Goal: Task Accomplishment & Management: Manage account settings

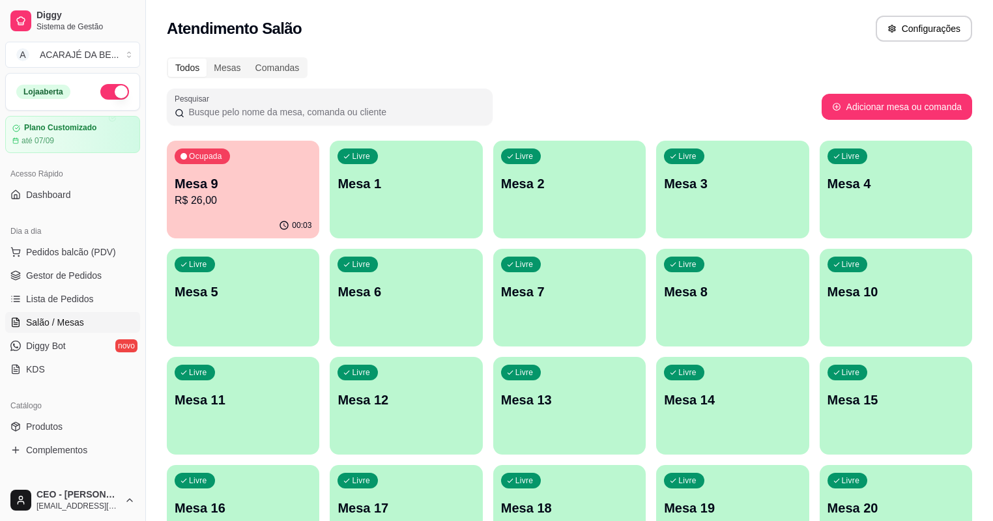
click at [664, 191] on p "Mesa 3" at bounding box center [732, 184] width 137 height 18
click at [820, 214] on div "Livre Mesa 4" at bounding box center [896, 182] width 153 height 82
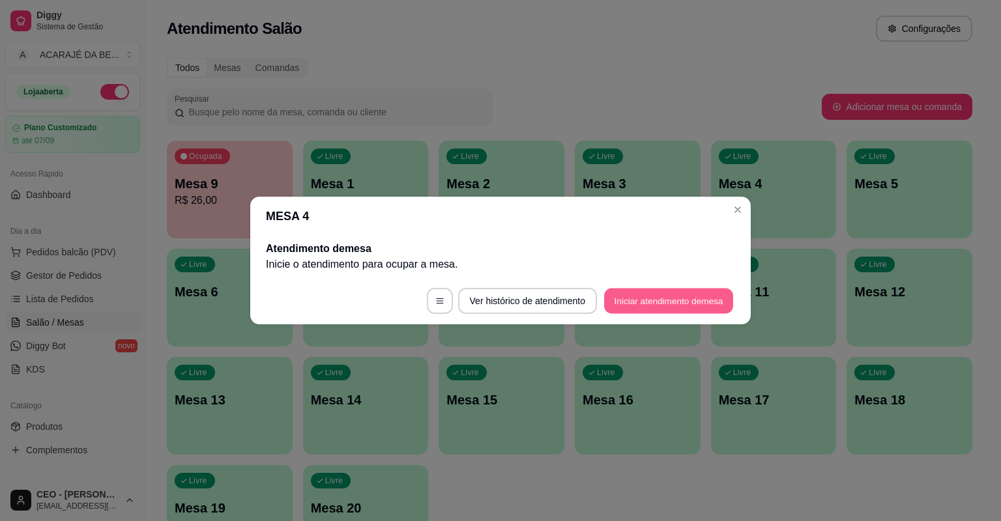
click at [688, 304] on button "Iniciar atendimento de mesa" at bounding box center [668, 301] width 129 height 25
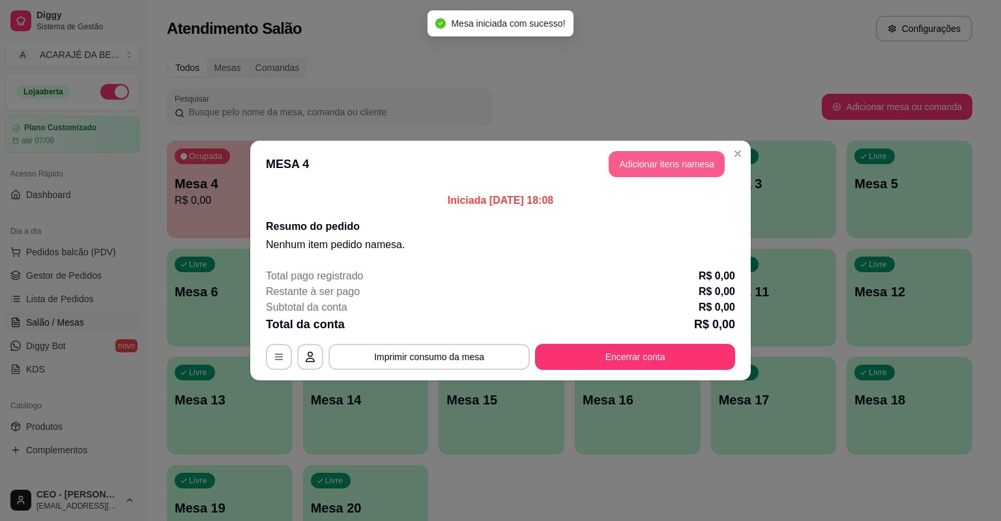
click at [670, 167] on button "Adicionar itens na mesa" at bounding box center [667, 164] width 116 height 26
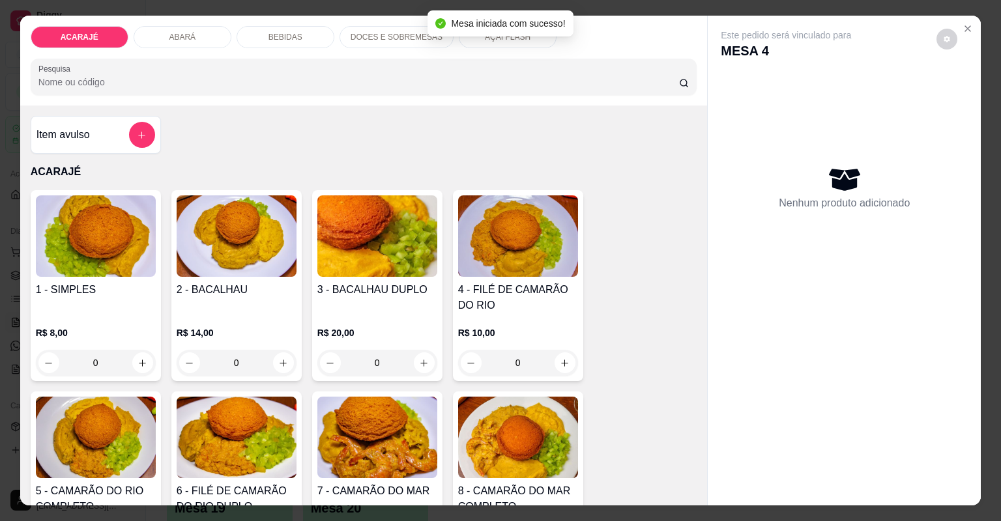
scroll to position [261, 0]
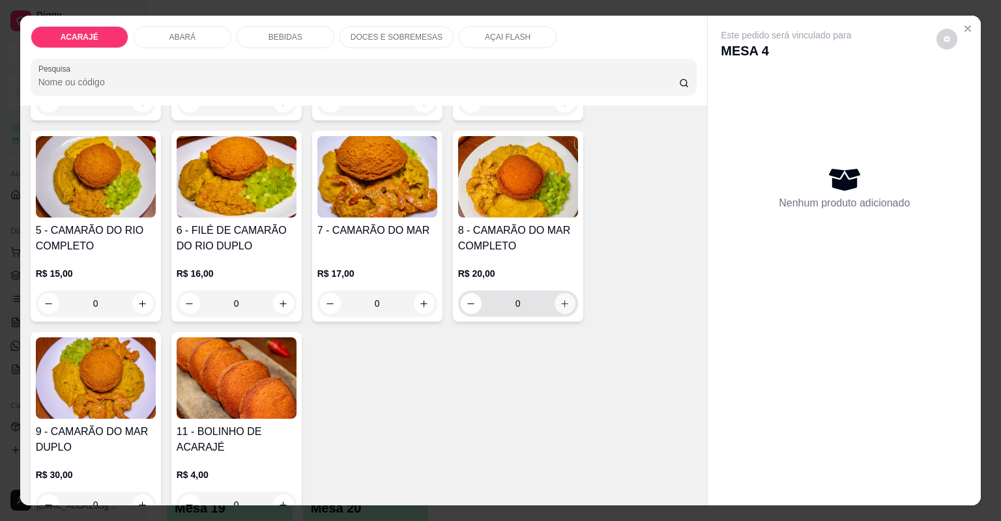
click at [563, 301] on icon "increase-product-quantity" at bounding box center [565, 304] width 10 height 10
type input "1"
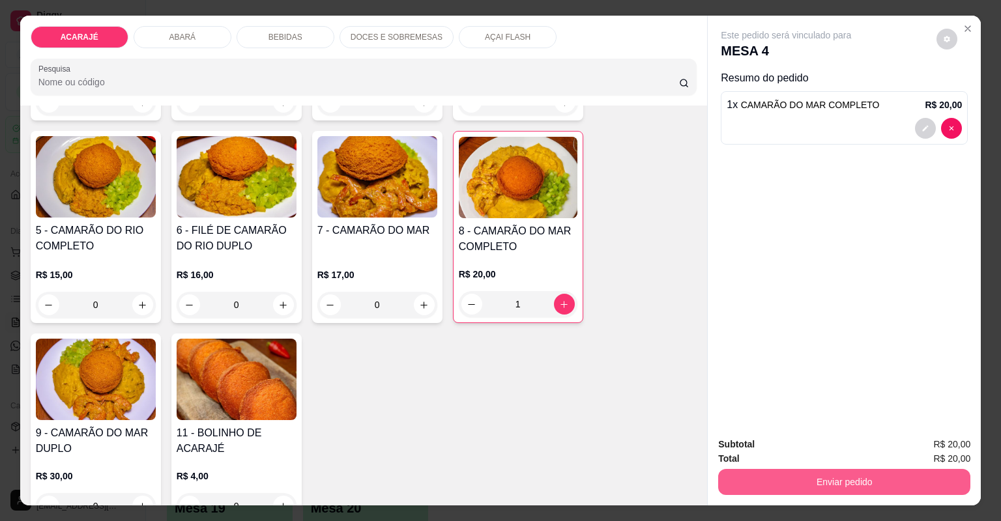
click at [824, 466] on div "Enviar pedido" at bounding box center [844, 480] width 252 height 29
click at [796, 481] on button "Enviar pedido" at bounding box center [844, 482] width 244 height 25
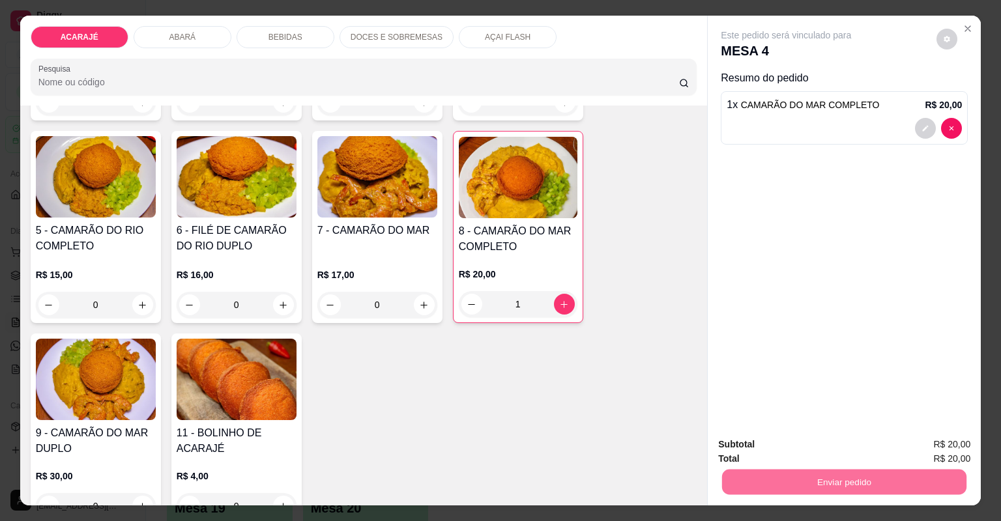
click at [844, 450] on button "Não registrar e enviar pedido" at bounding box center [802, 450] width 132 height 24
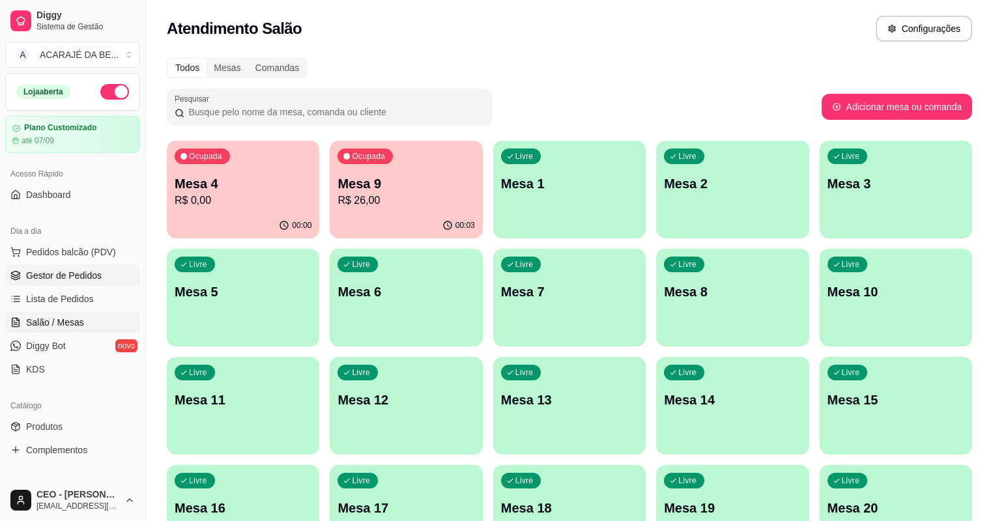
click at [98, 276] on span "Gestor de Pedidos" at bounding box center [64, 275] width 76 height 13
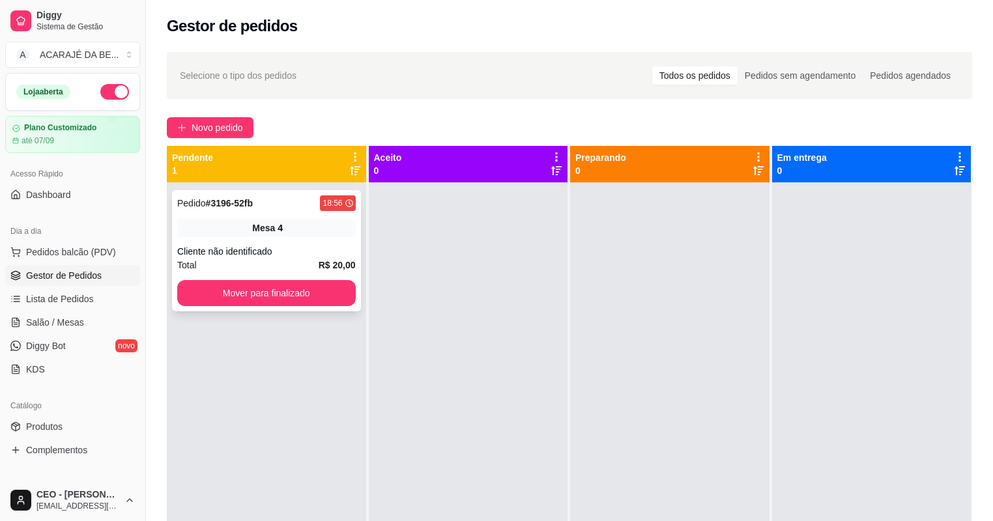
click at [261, 260] on div "Total R$ 20,00" at bounding box center [266, 265] width 179 height 14
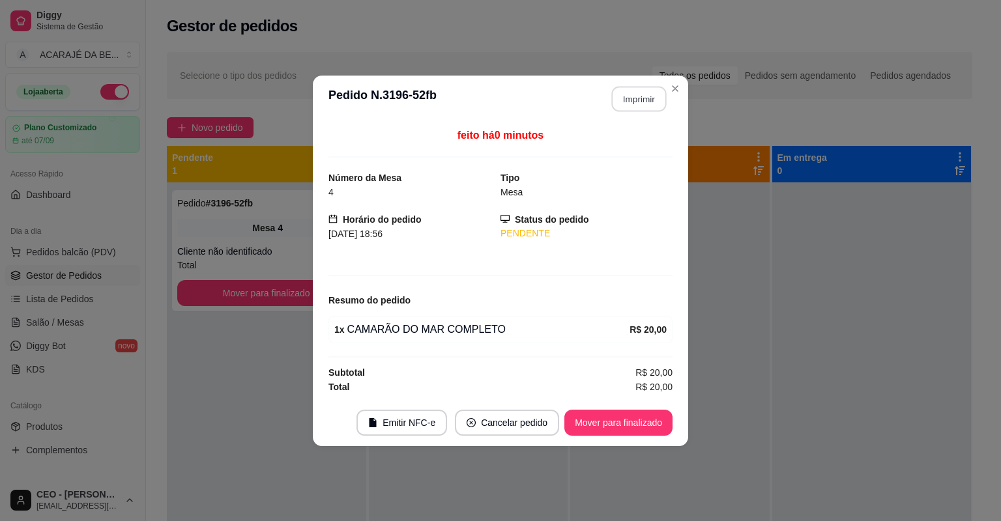
click at [624, 102] on button "Imprimir" at bounding box center [639, 98] width 55 height 25
click at [613, 410] on div "Mover para finalizado" at bounding box center [618, 423] width 108 height 26
click at [616, 411] on button "Mover para finalizado" at bounding box center [618, 423] width 108 height 26
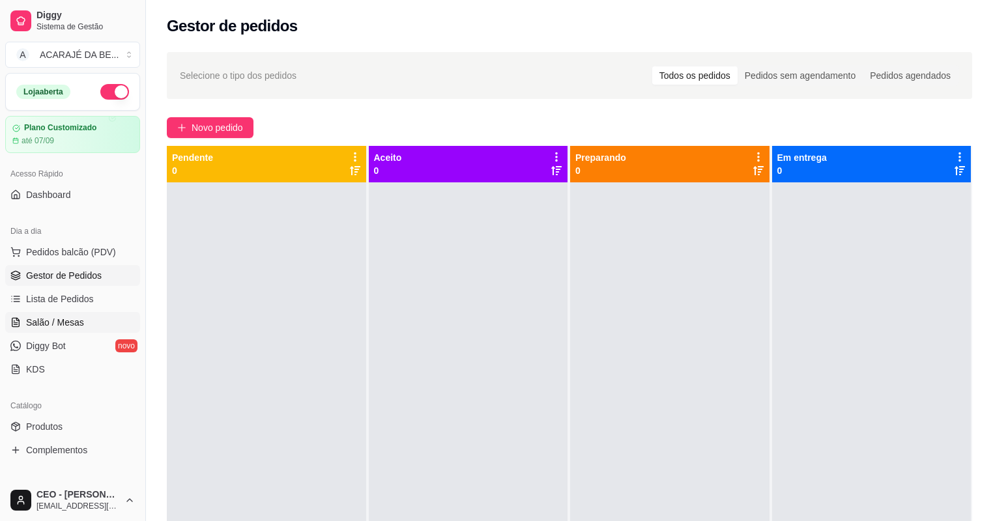
click at [89, 328] on link "Salão / Mesas" at bounding box center [72, 322] width 135 height 21
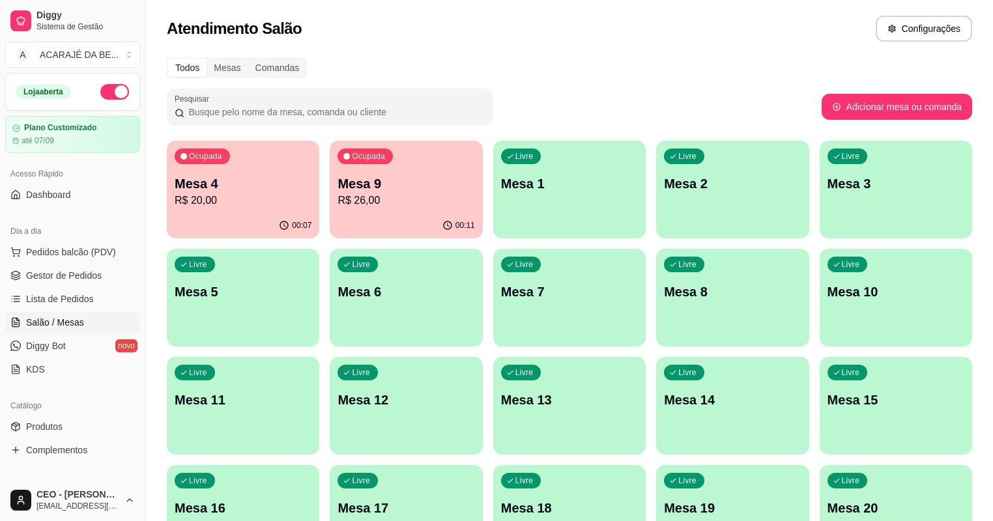
click at [209, 205] on p "R$ 20,00" at bounding box center [243, 201] width 137 height 16
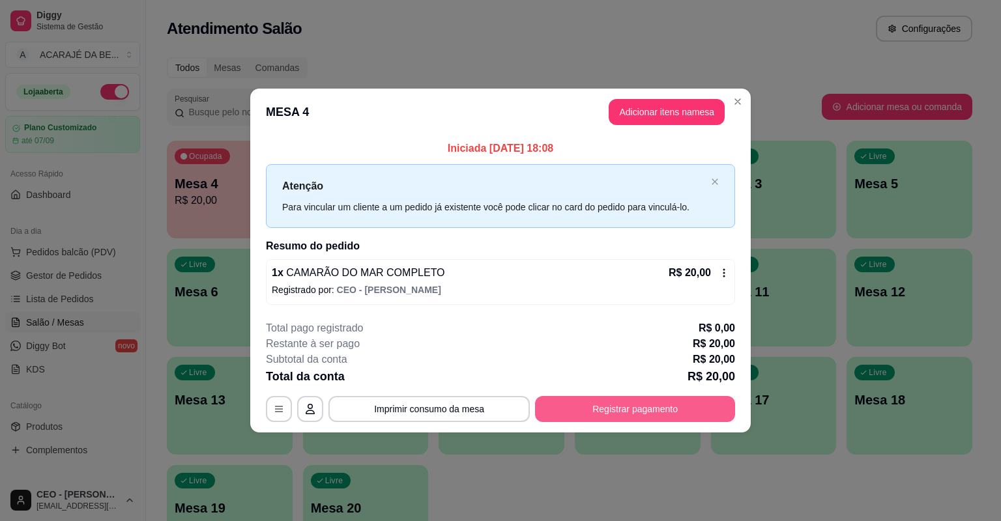
click at [636, 405] on button "Registrar pagamento" at bounding box center [635, 409] width 200 height 26
click at [649, 98] on header "MESA 4 Adicionar itens na mesa" at bounding box center [500, 112] width 501 height 47
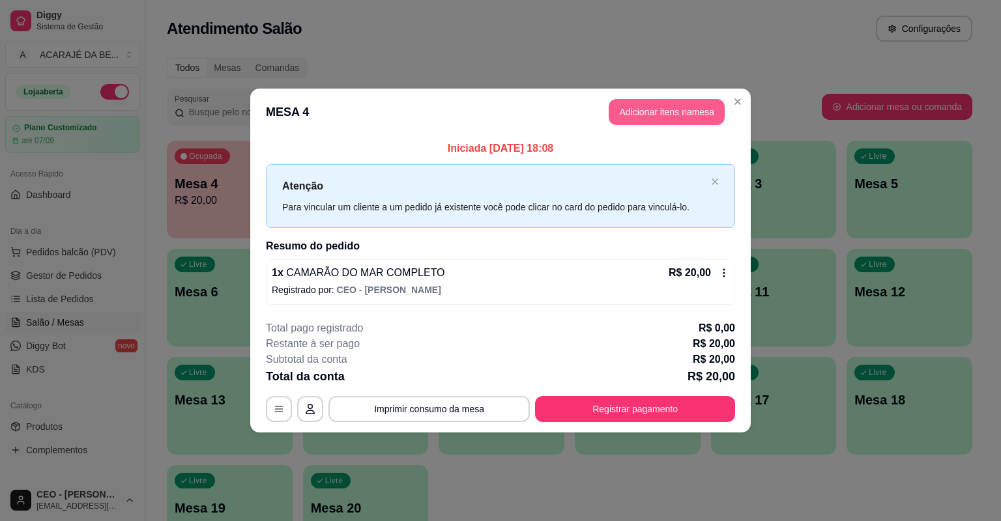
click at [660, 129] on header "MESA 4 Adicionar itens na mesa" at bounding box center [500, 112] width 501 height 47
click at [666, 116] on button "Adicionar itens na mesa" at bounding box center [667, 112] width 116 height 26
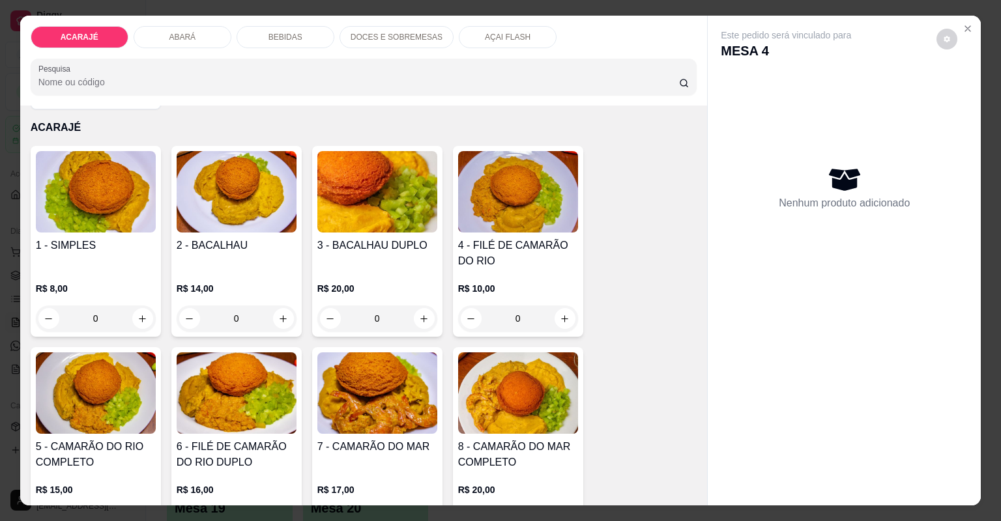
scroll to position [156, 0]
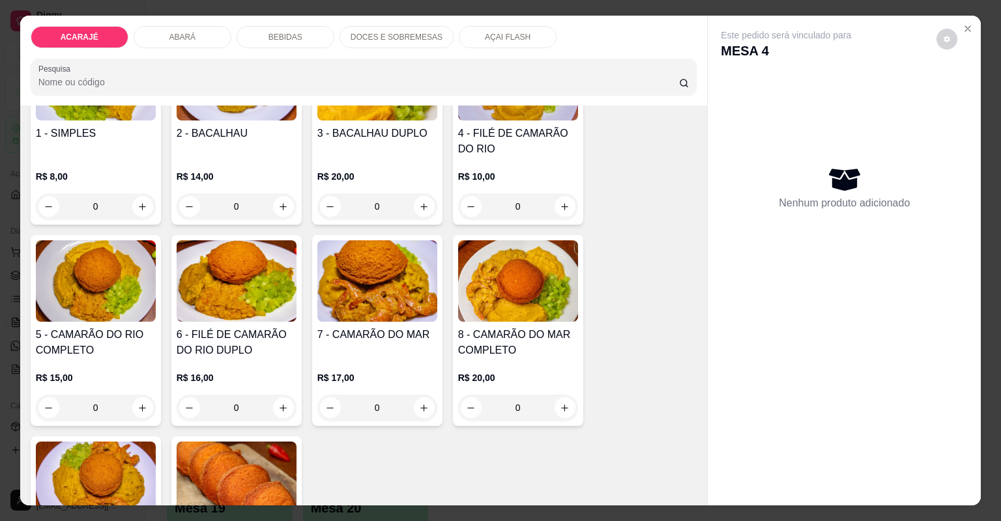
click at [514, 317] on img at bounding box center [518, 281] width 120 height 81
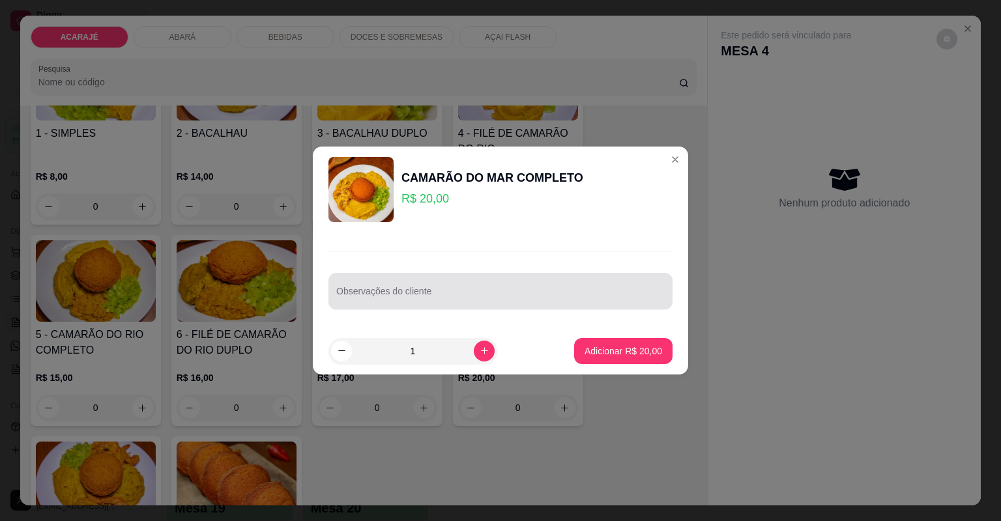
click at [484, 287] on div at bounding box center [500, 291] width 328 height 26
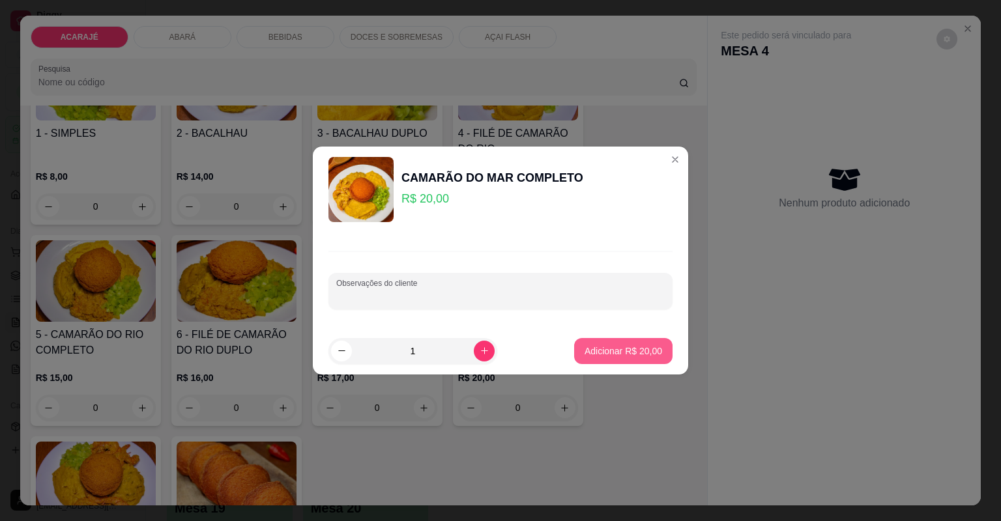
click at [597, 377] on div "CAMARÃO DO MAR COMPLETO R$ 20,00 Observações do cliente 1 Adicionar R$ 20,00" at bounding box center [500, 260] width 1001 height 521
click at [603, 357] on p "Adicionar R$ 20,00" at bounding box center [624, 351] width 76 height 12
type input "1"
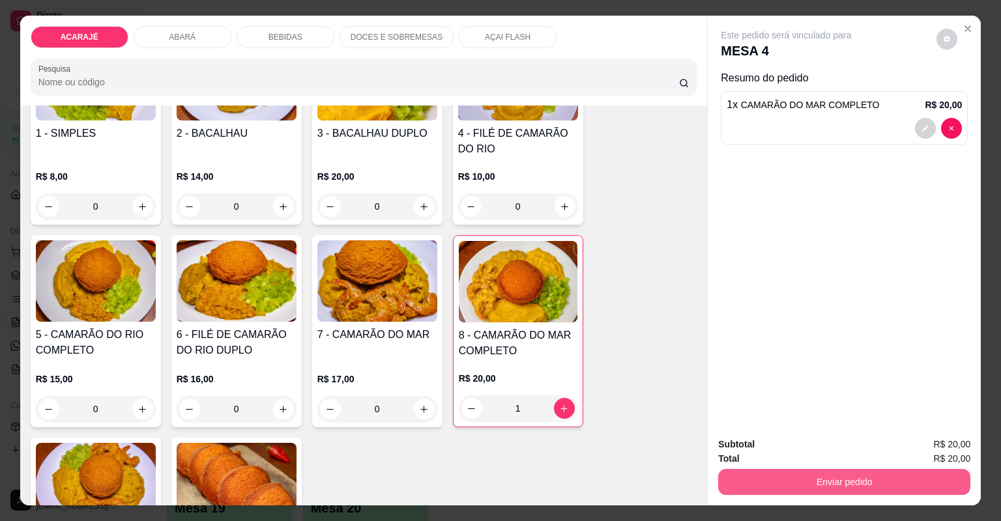
click at [864, 478] on button "Enviar pedido" at bounding box center [844, 482] width 252 height 26
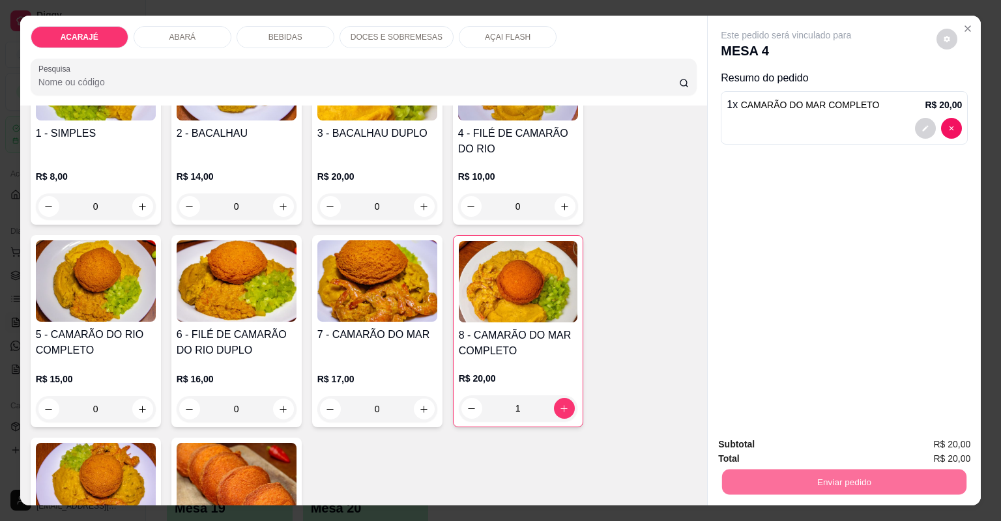
click at [796, 447] on button "Não registrar e enviar pedido" at bounding box center [803, 450] width 136 height 25
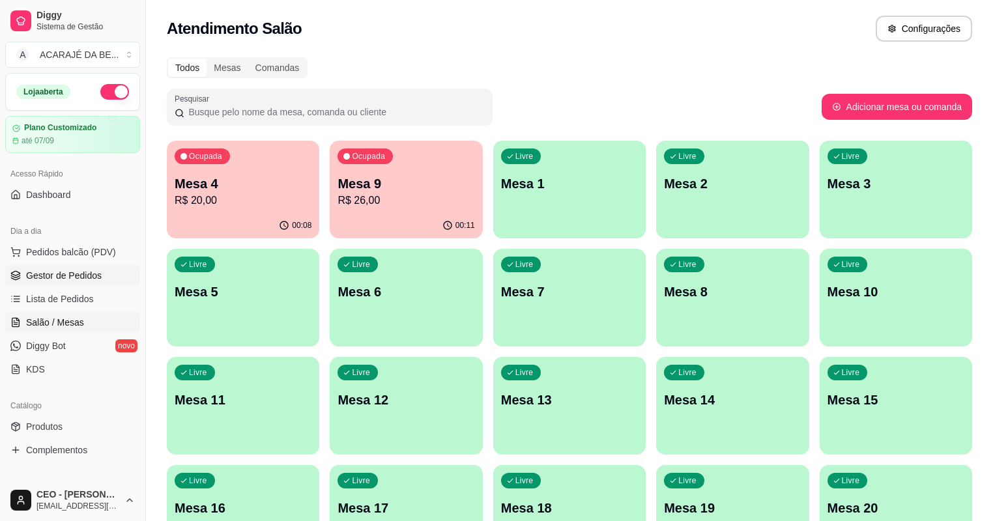
click at [100, 271] on link "Gestor de Pedidos" at bounding box center [72, 275] width 135 height 21
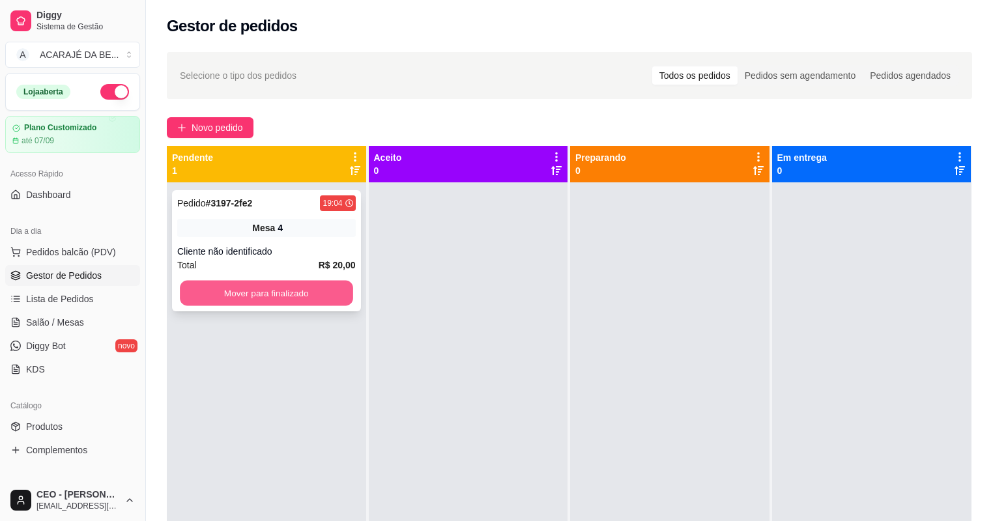
click at [334, 288] on button "Mover para finalizado" at bounding box center [266, 293] width 173 height 25
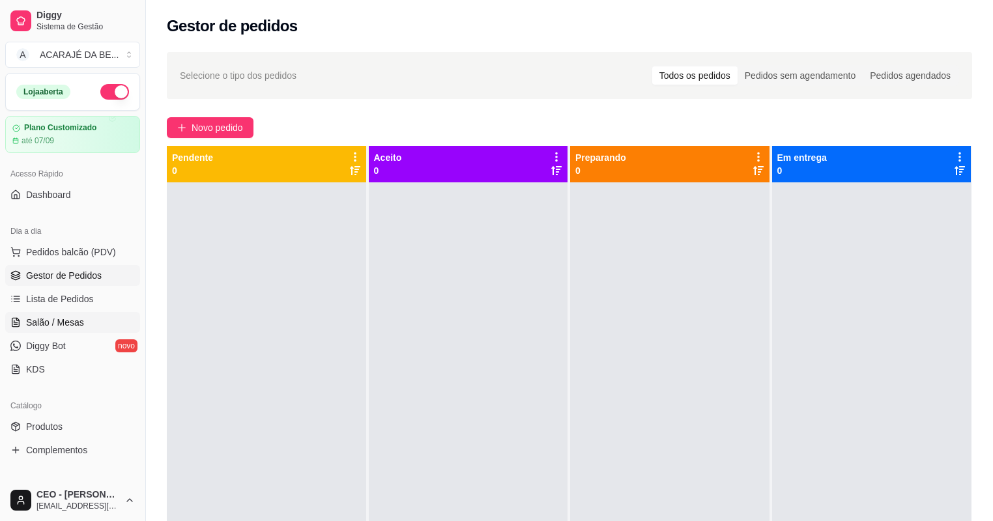
click at [52, 313] on link "Salão / Mesas" at bounding box center [72, 322] width 135 height 21
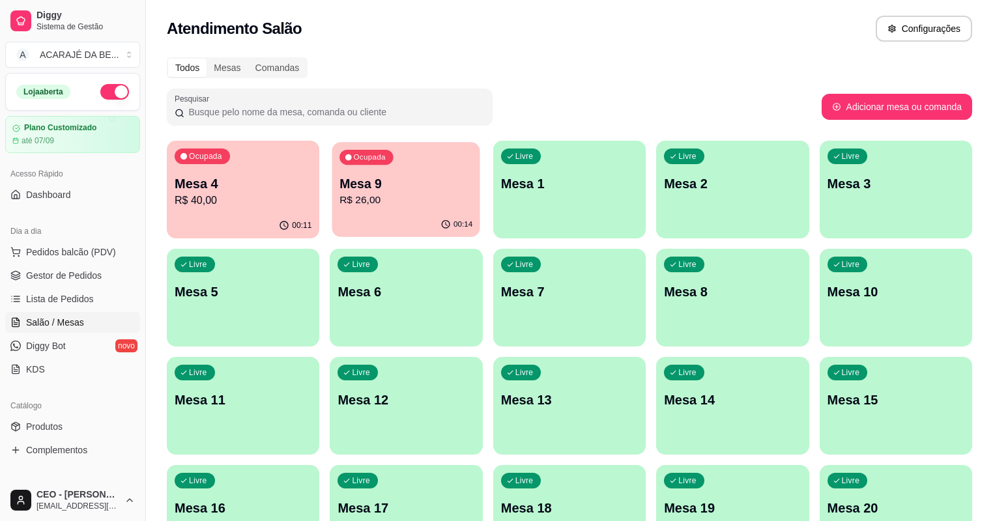
click at [340, 200] on p "R$ 26,00" at bounding box center [406, 200] width 133 height 15
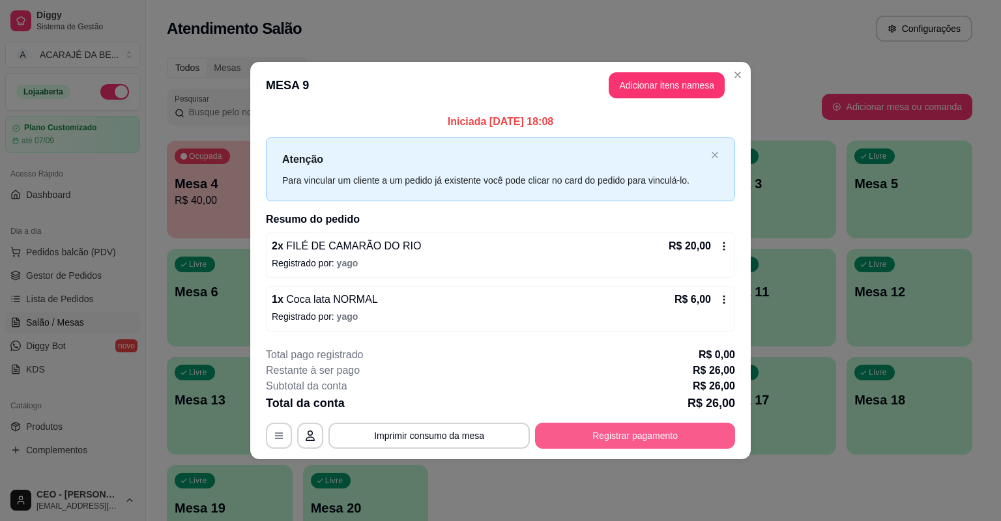
click at [686, 443] on button "Registrar pagamento" at bounding box center [635, 436] width 200 height 26
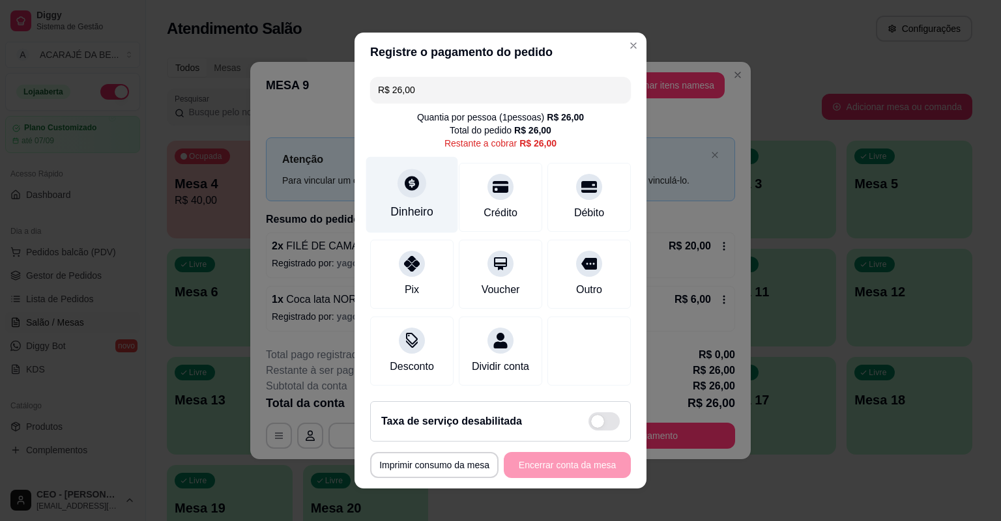
click at [405, 182] on icon at bounding box center [412, 183] width 14 height 14
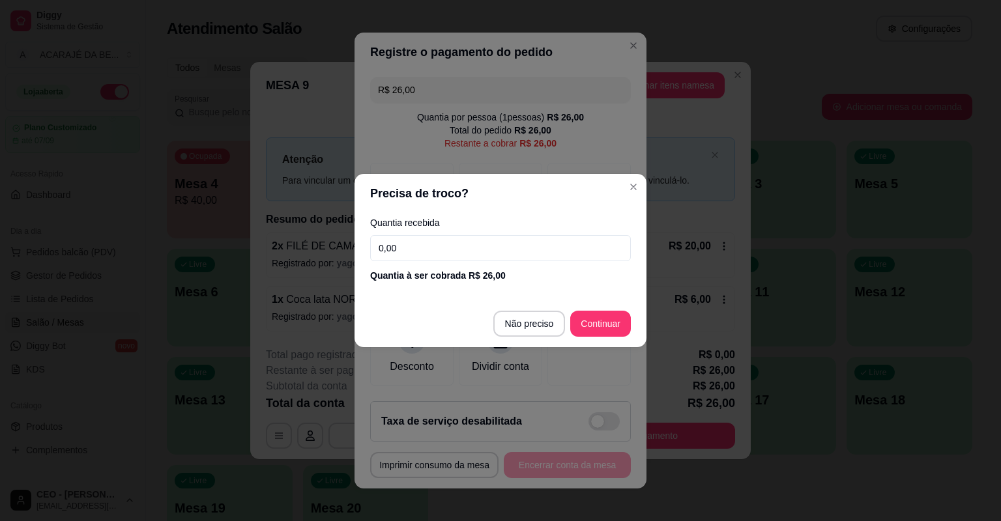
click at [469, 254] on input "0,00" at bounding box center [500, 248] width 261 height 26
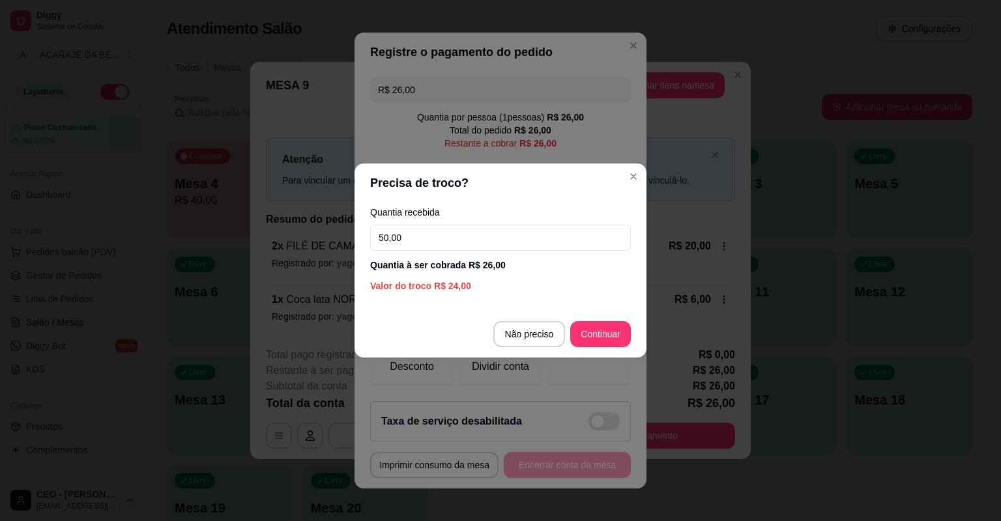
type input "50,00"
drag, startPoint x: 631, startPoint y: 334, endPoint x: 620, endPoint y: 332, distance: 10.6
click at [631, 334] on footer "Não preciso Continuar" at bounding box center [501, 334] width 292 height 47
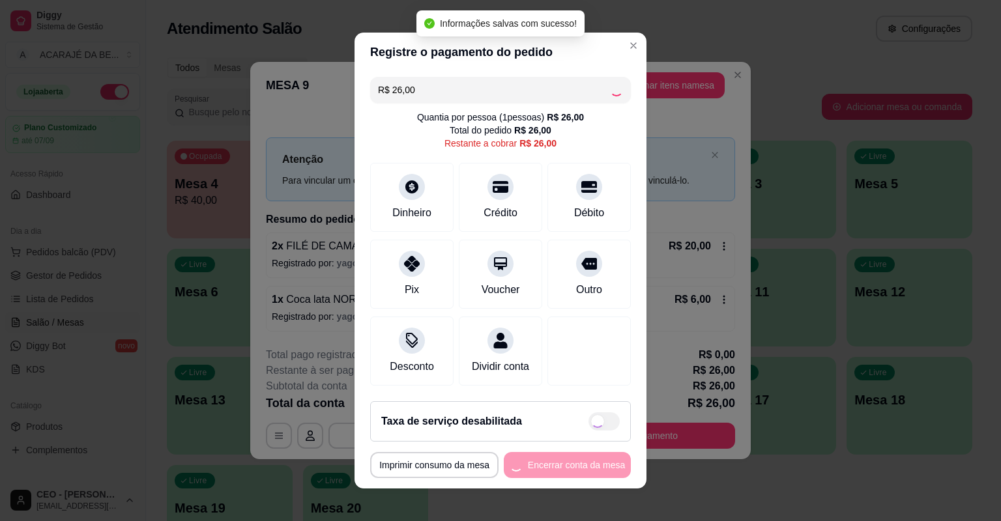
type input "R$ 0,00"
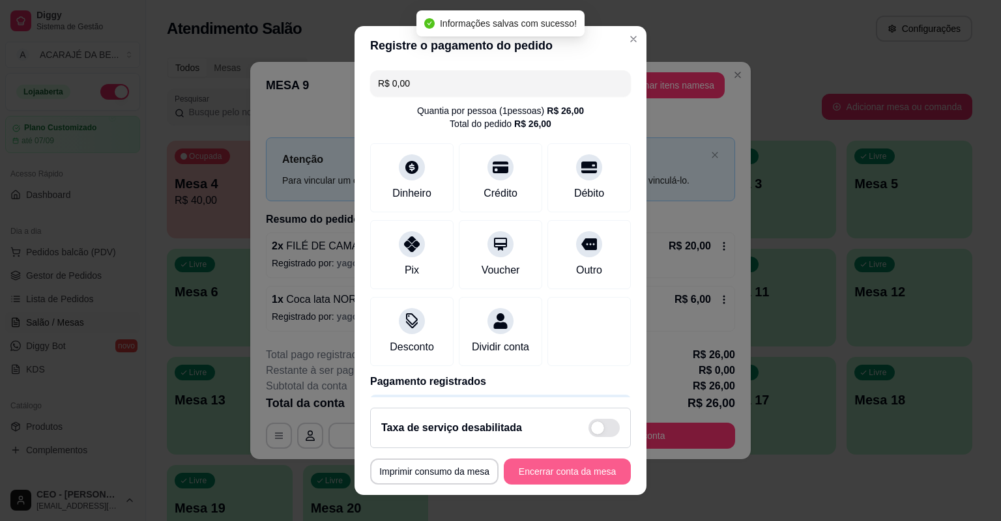
click at [553, 465] on button "Encerrar conta da mesa" at bounding box center [567, 472] width 127 height 26
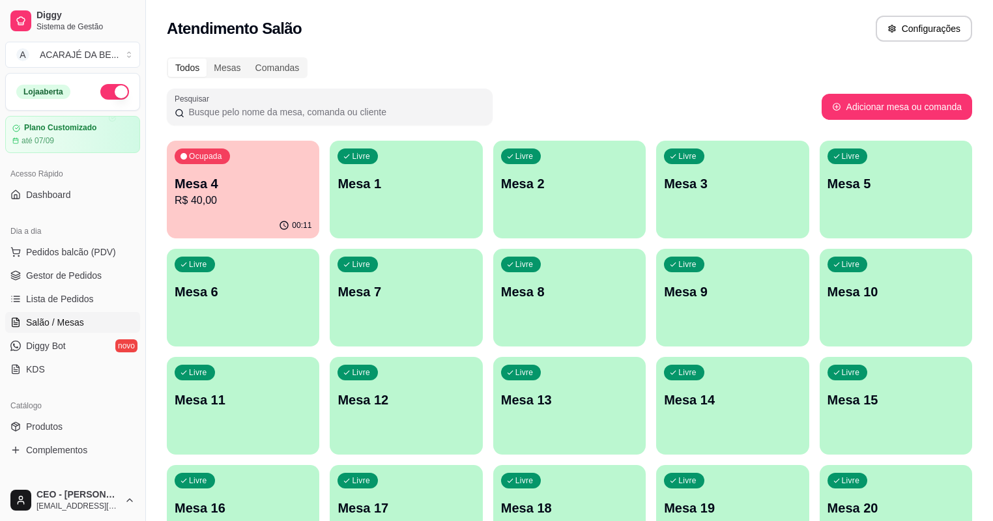
click at [221, 186] on p "Mesa 4" at bounding box center [243, 184] width 137 height 18
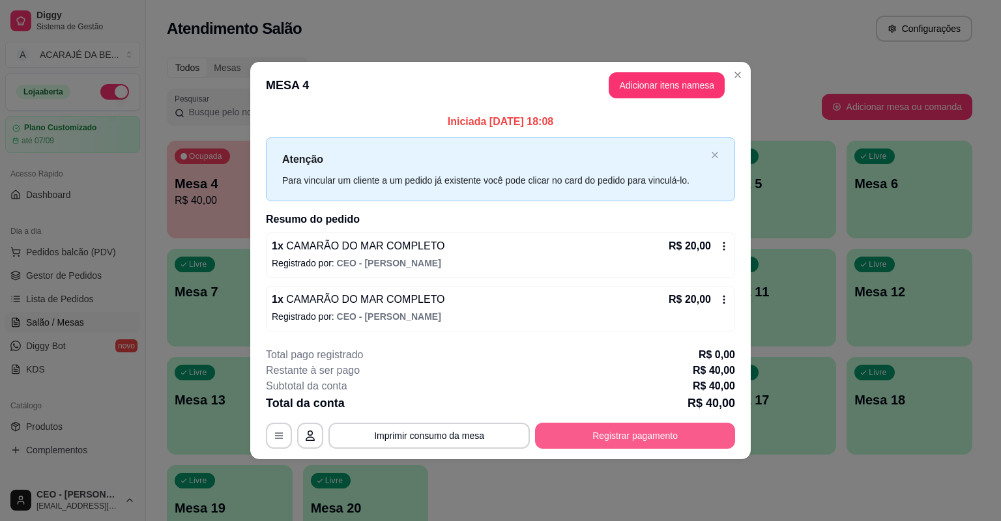
click at [643, 443] on button "Registrar pagamento" at bounding box center [635, 436] width 200 height 26
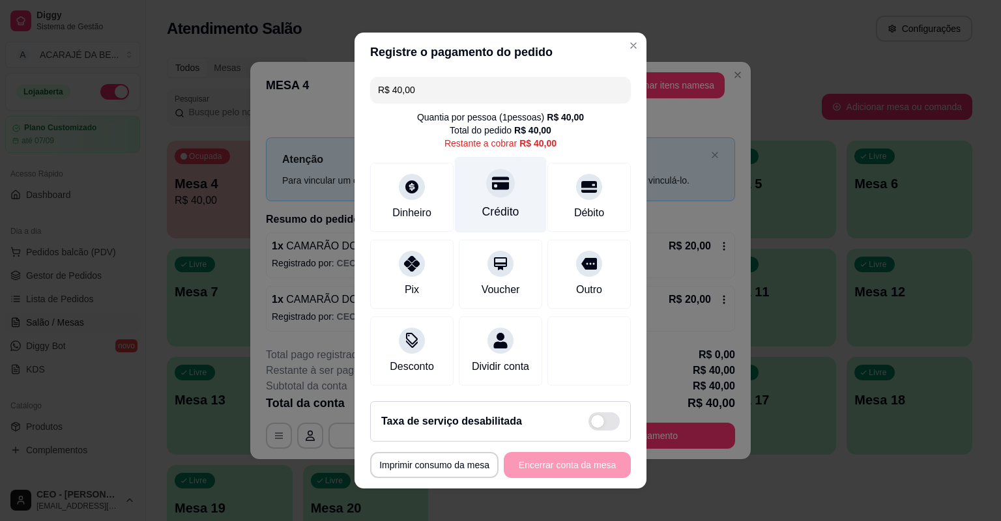
click at [505, 214] on div "Crédito" at bounding box center [500, 211] width 37 height 17
type input "R$ 0,00"
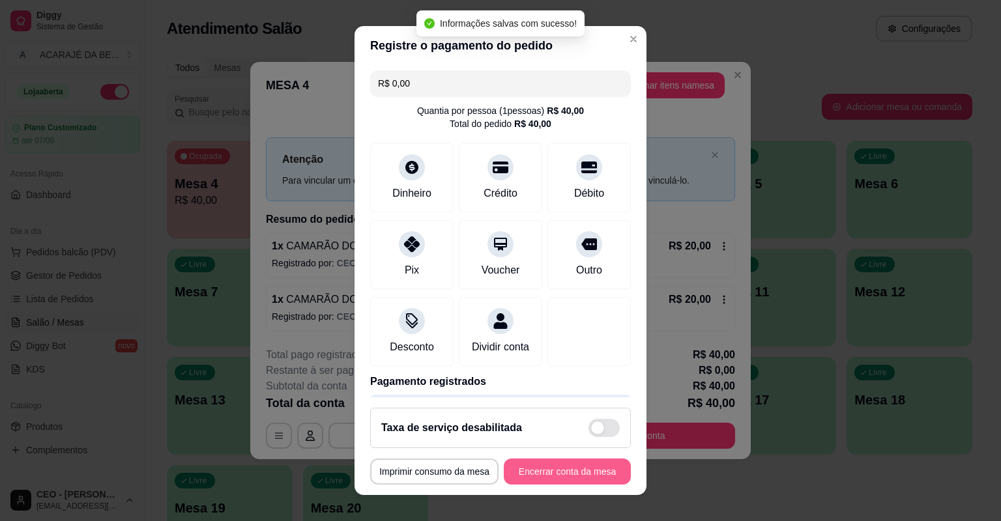
click at [553, 474] on button "Encerrar conta da mesa" at bounding box center [567, 472] width 127 height 26
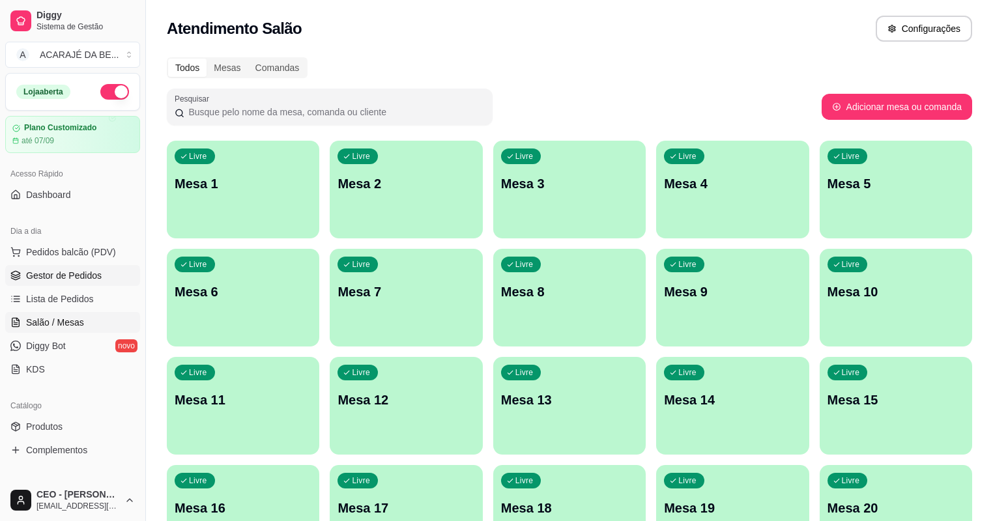
click at [44, 277] on span "Gestor de Pedidos" at bounding box center [64, 275] width 76 height 13
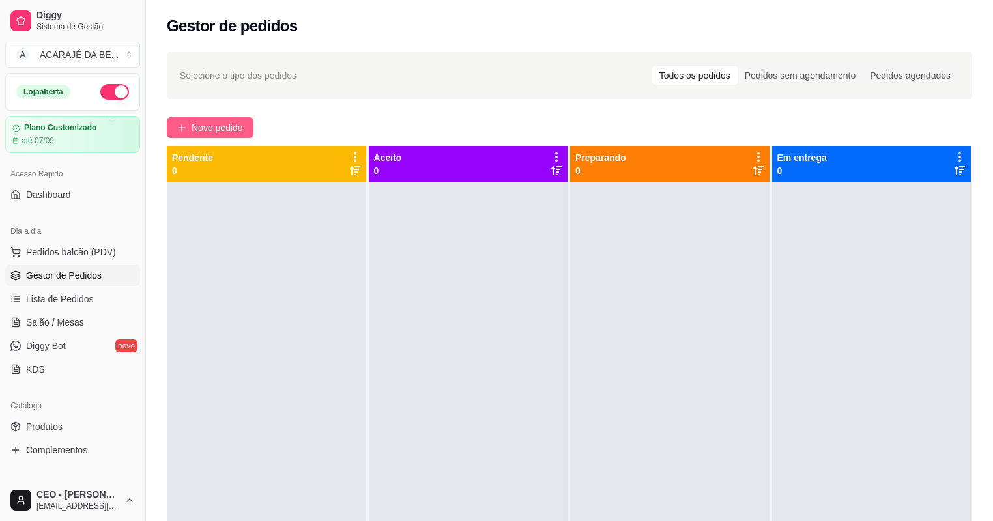
click at [194, 133] on span "Novo pedido" at bounding box center [217, 128] width 51 height 14
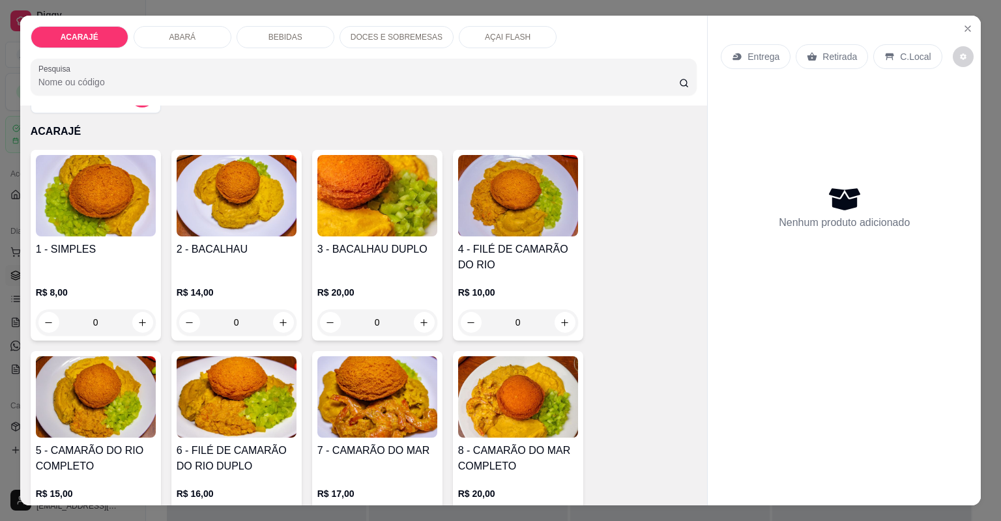
scroll to position [52, 0]
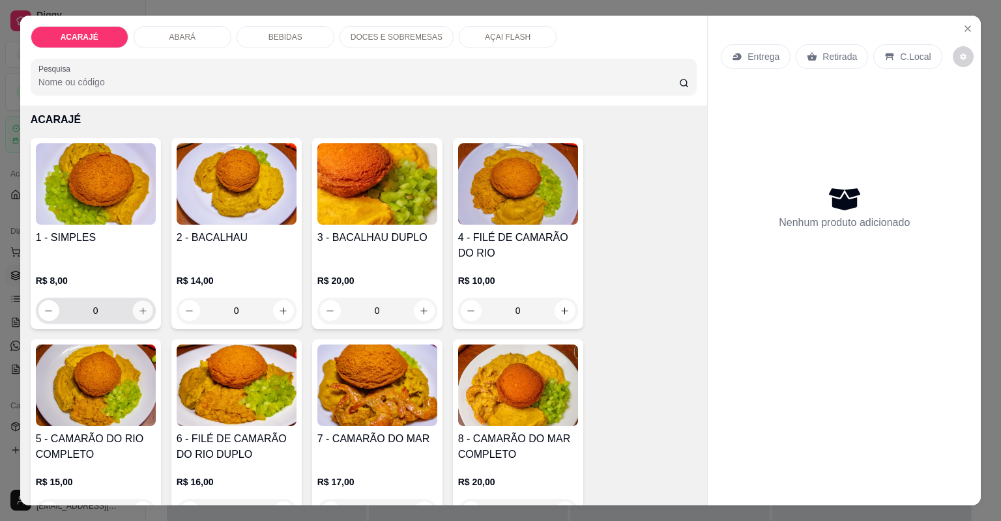
click at [141, 306] on icon "increase-product-quantity" at bounding box center [143, 311] width 10 height 10
click at [143, 306] on icon "increase-product-quantity" at bounding box center [143, 311] width 10 height 10
type input "2"
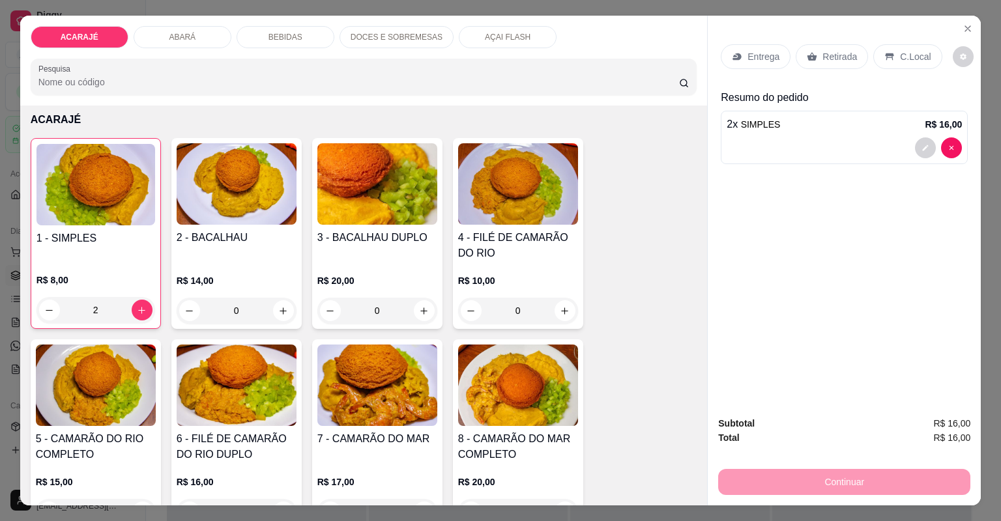
click at [750, 66] on div "Entrega" at bounding box center [756, 56] width 70 height 25
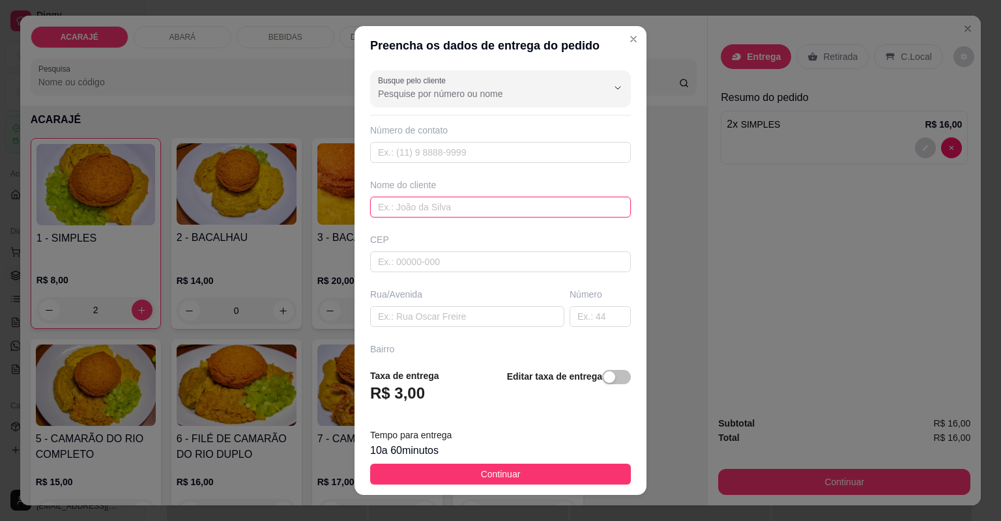
click at [443, 210] on input "text" at bounding box center [500, 207] width 261 height 21
type input "[PERSON_NAME]"
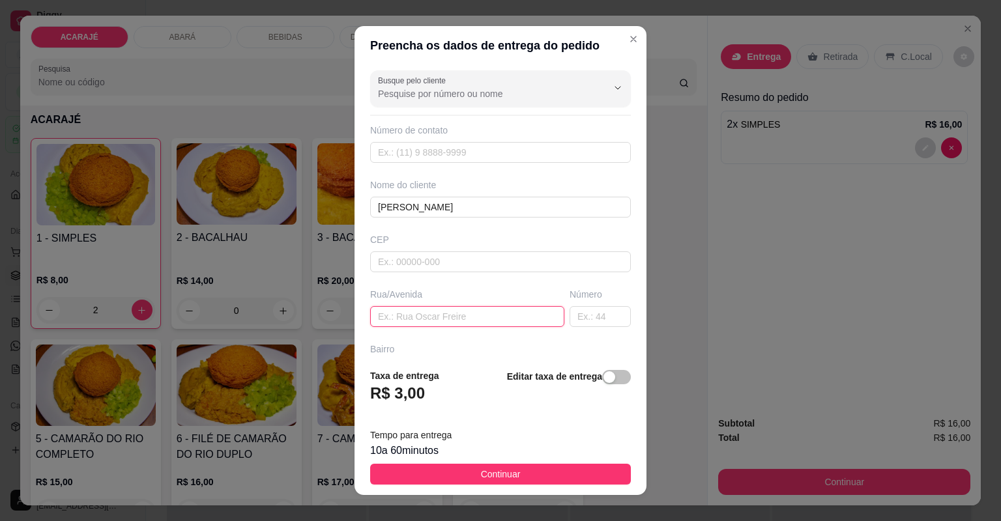
click at [485, 315] on input "text" at bounding box center [467, 316] width 194 height 21
type input "rua [PERSON_NAME]"
click at [580, 322] on input "text" at bounding box center [600, 316] width 61 height 21
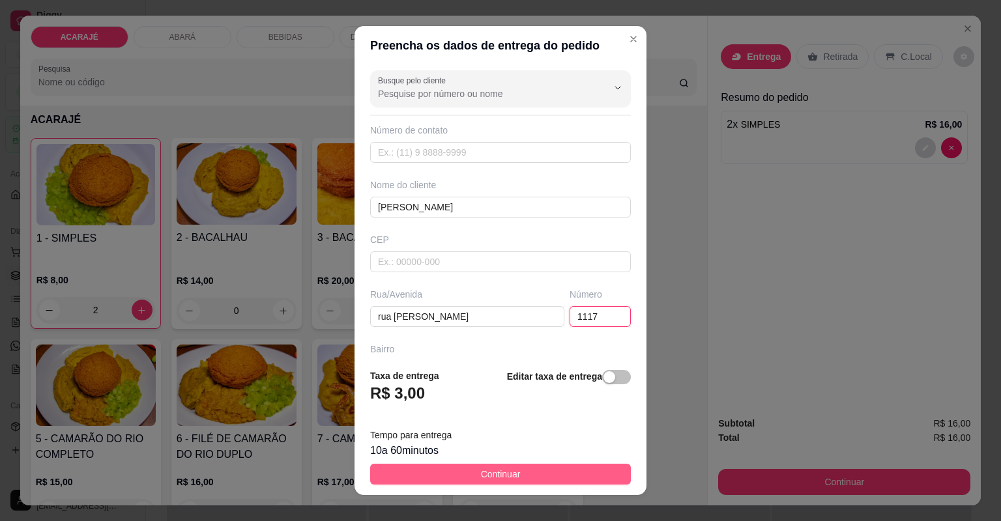
type input "1117"
click at [564, 465] on button "Continuar" at bounding box center [500, 474] width 261 height 21
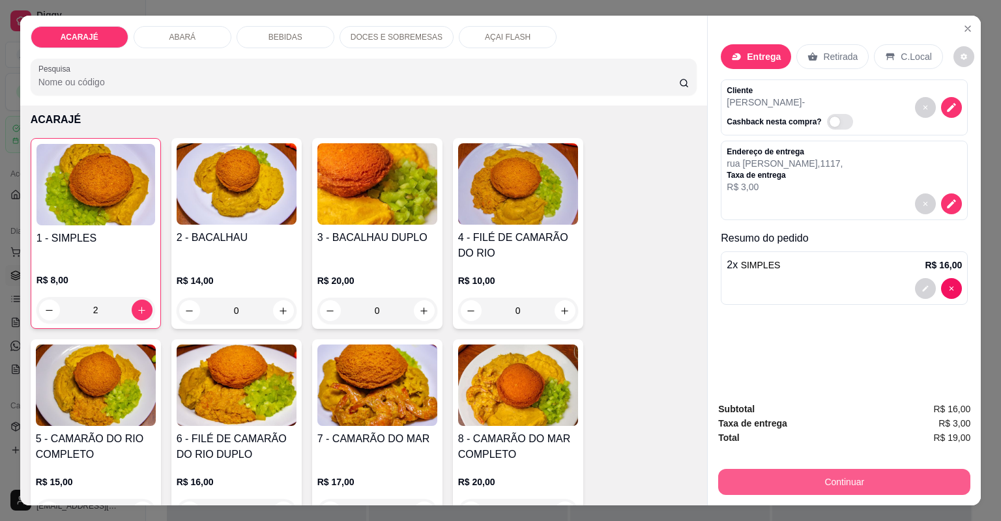
click at [908, 492] on button "Continuar" at bounding box center [844, 482] width 252 height 26
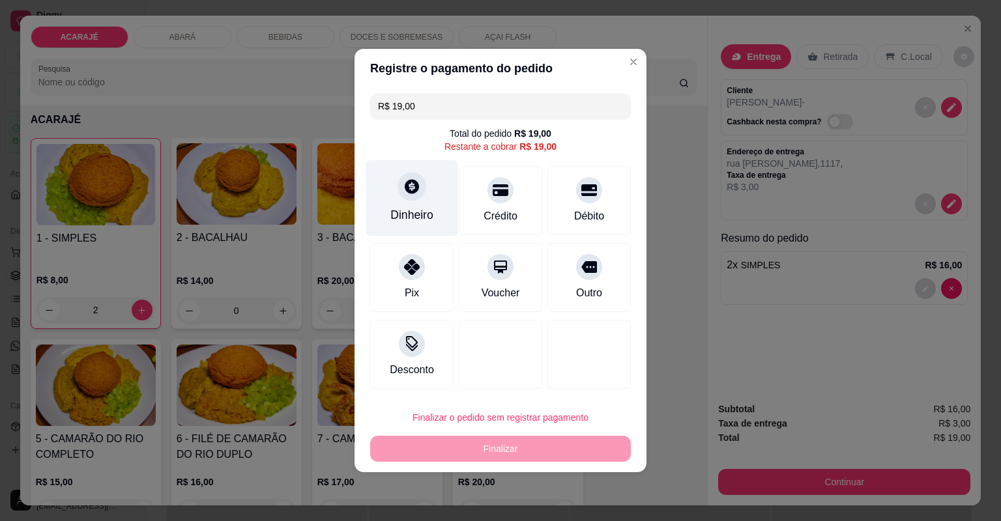
click at [426, 224] on div "Dinheiro" at bounding box center [411, 215] width 43 height 17
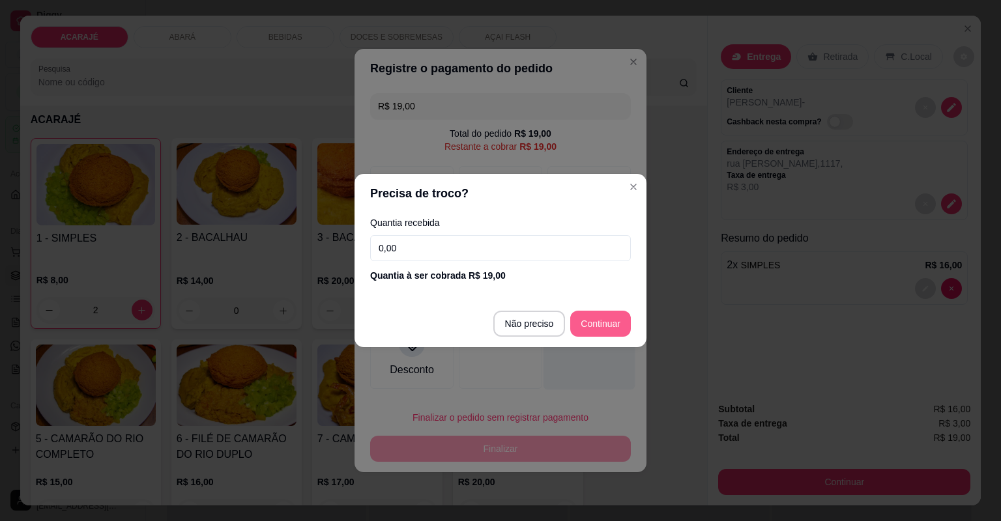
type input "R$ 0,00"
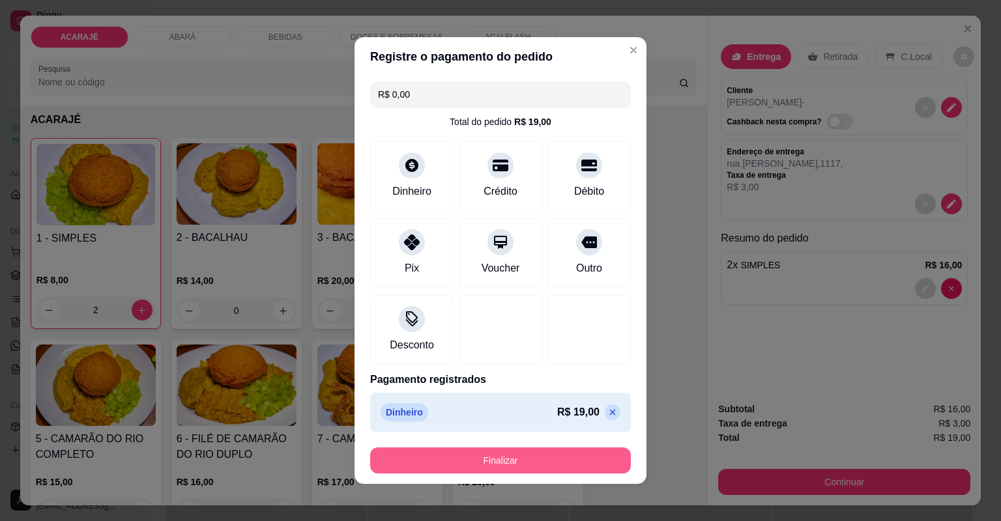
click at [572, 454] on button "Finalizar" at bounding box center [500, 461] width 261 height 26
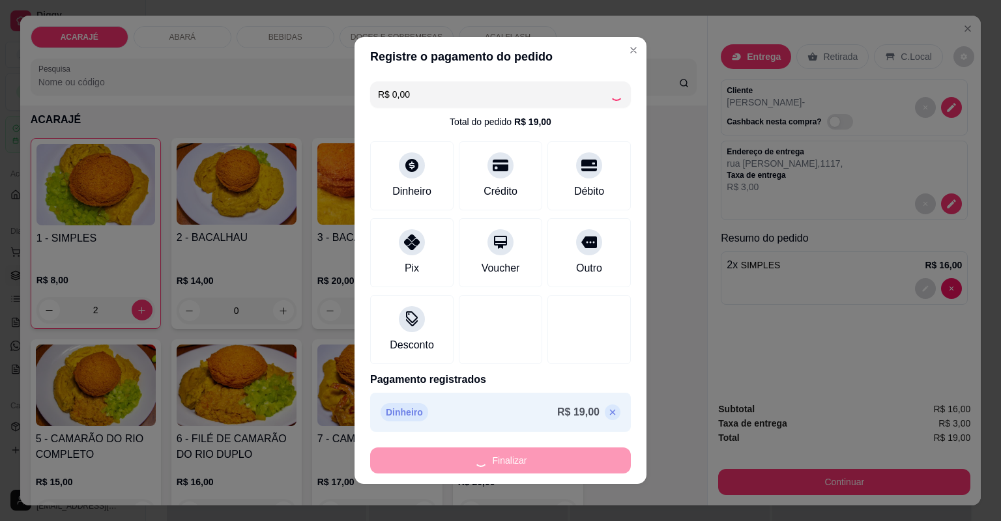
type input "0"
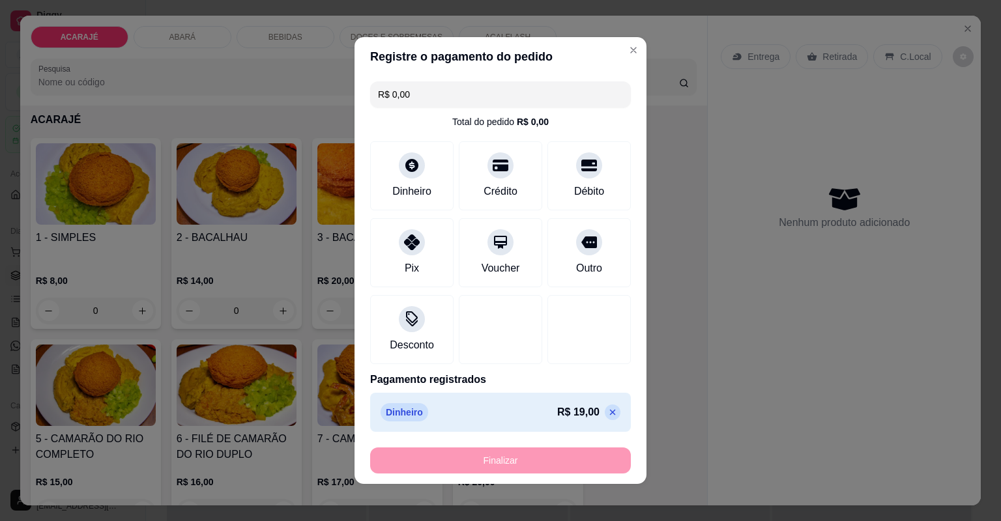
type input "-R$ 19,00"
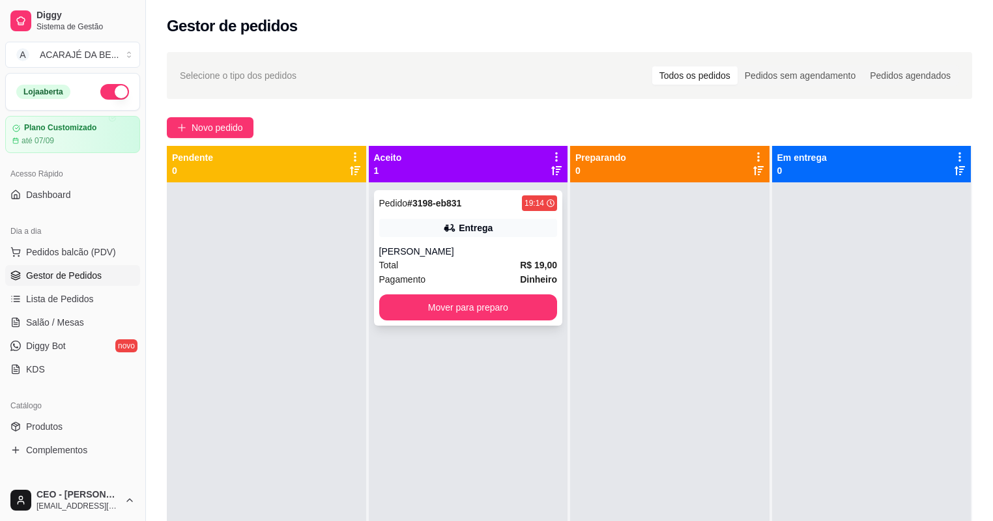
click at [420, 216] on div "Pedido # 3198-eb831 19:14 Entrega sara Total R$ 19,00 Pagamento Dinheiro Mover …" at bounding box center [468, 258] width 189 height 136
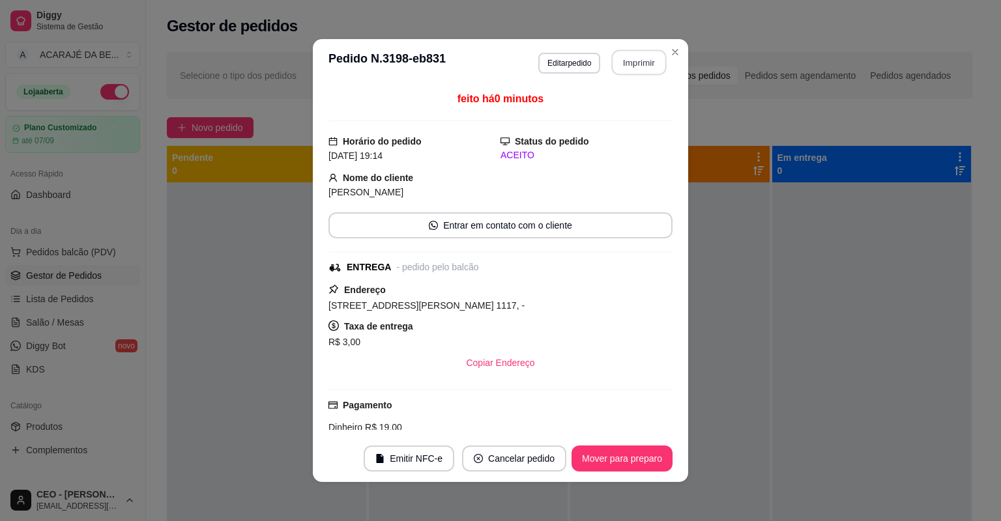
click at [632, 67] on button "Imprimir" at bounding box center [639, 62] width 55 height 25
click at [654, 454] on button "Mover para preparo" at bounding box center [622, 459] width 101 height 26
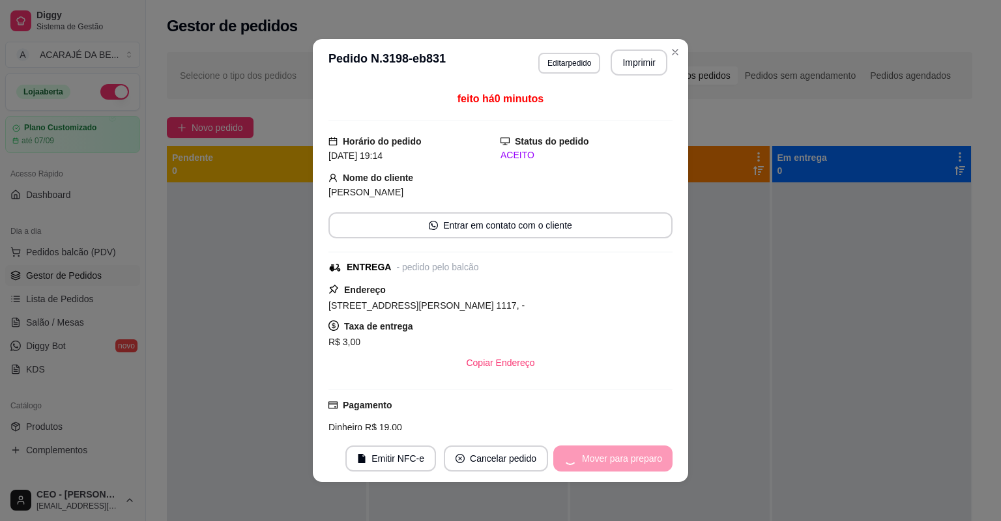
click at [654, 454] on div "Mover para preparo" at bounding box center [612, 459] width 119 height 26
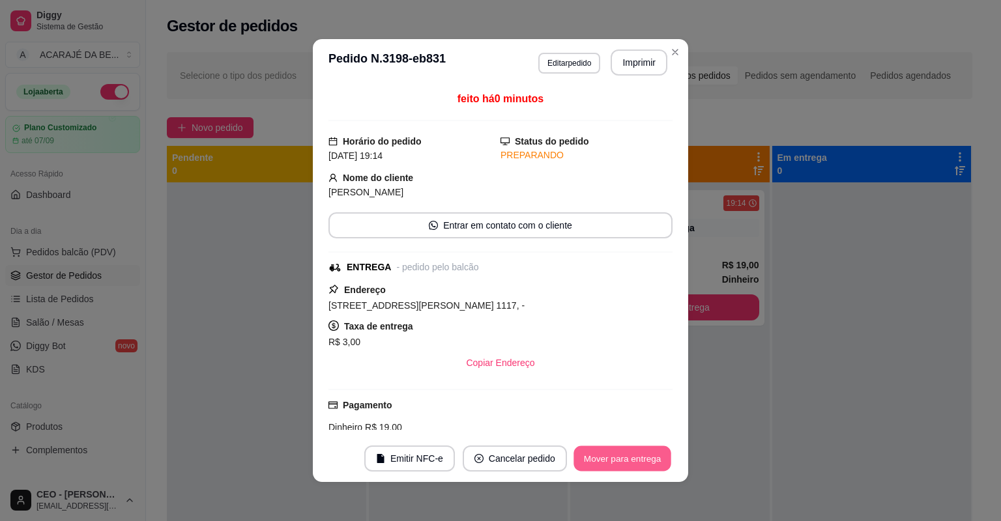
click at [654, 454] on button "Mover para entrega" at bounding box center [623, 458] width 98 height 25
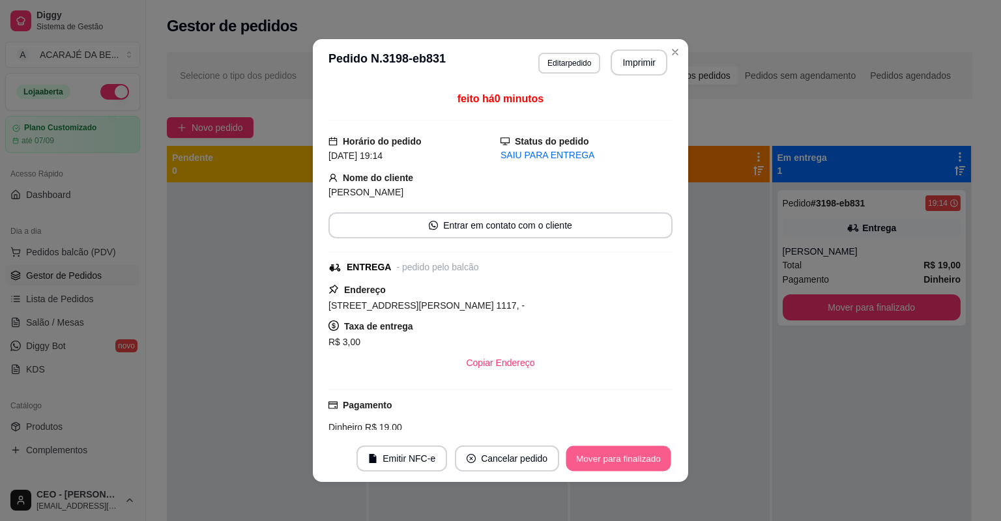
click at [654, 454] on button "Mover para finalizado" at bounding box center [618, 458] width 105 height 25
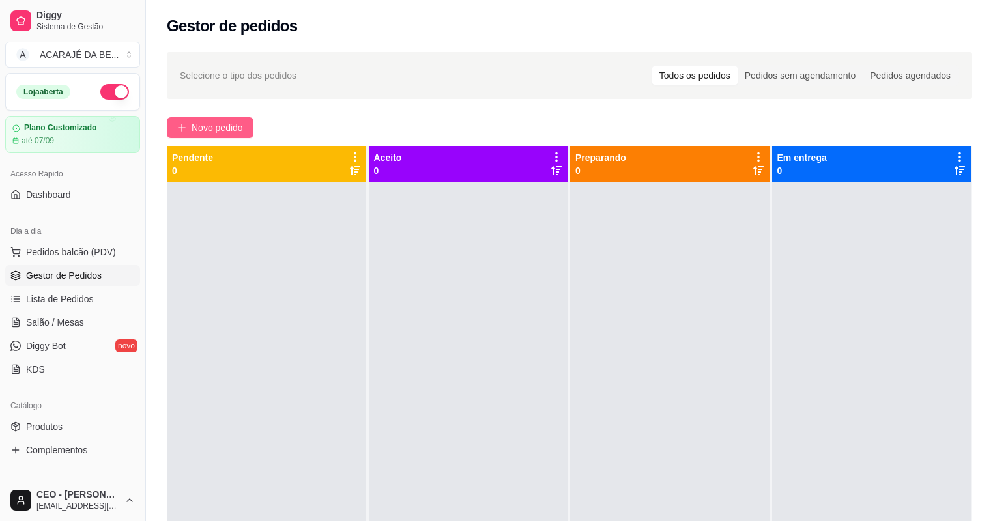
click at [217, 118] on button "Novo pedido" at bounding box center [210, 127] width 87 height 21
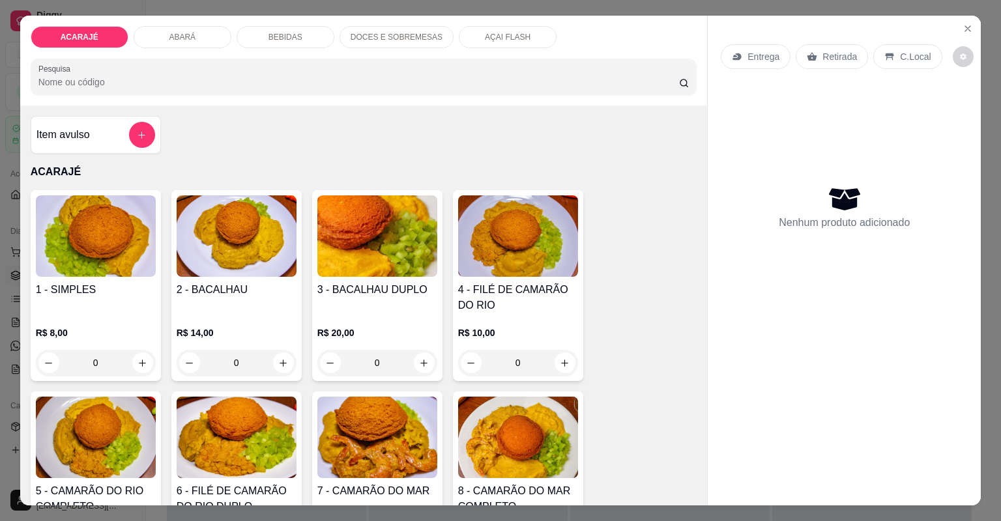
drag, startPoint x: 306, startPoint y: 33, endPoint x: 313, endPoint y: 68, distance: 35.2
click at [306, 35] on div "BEBIDAS" at bounding box center [286, 37] width 98 height 22
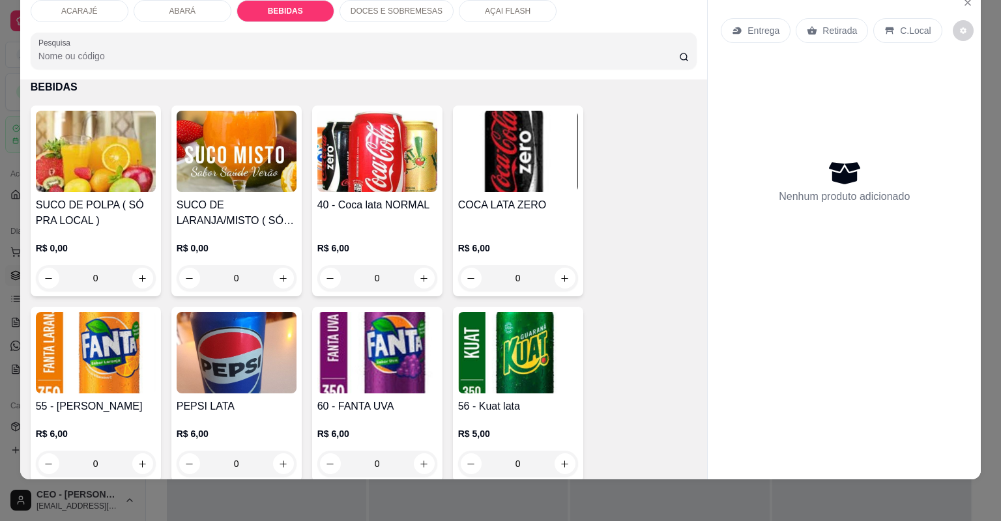
scroll to position [1580, 0]
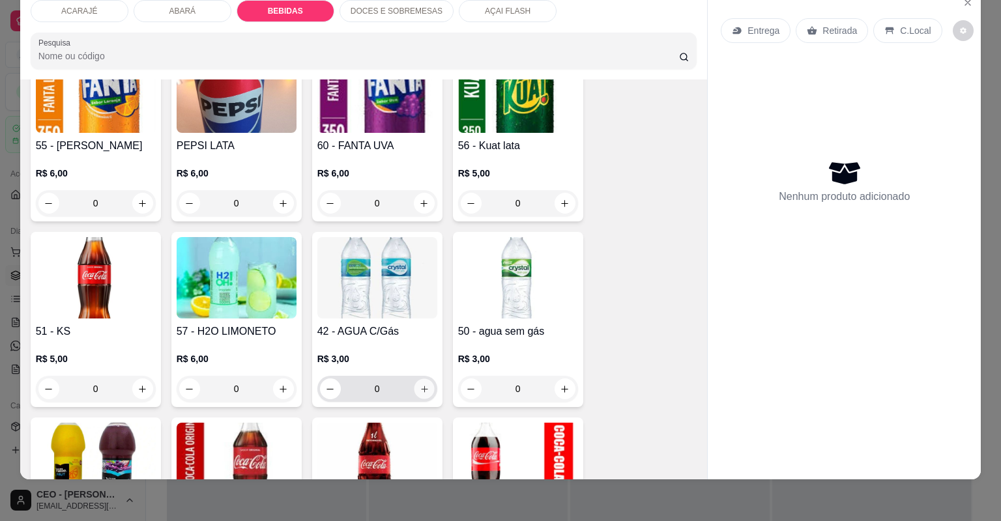
click at [414, 388] on button "increase-product-quantity" at bounding box center [424, 389] width 20 height 20
type input "1"
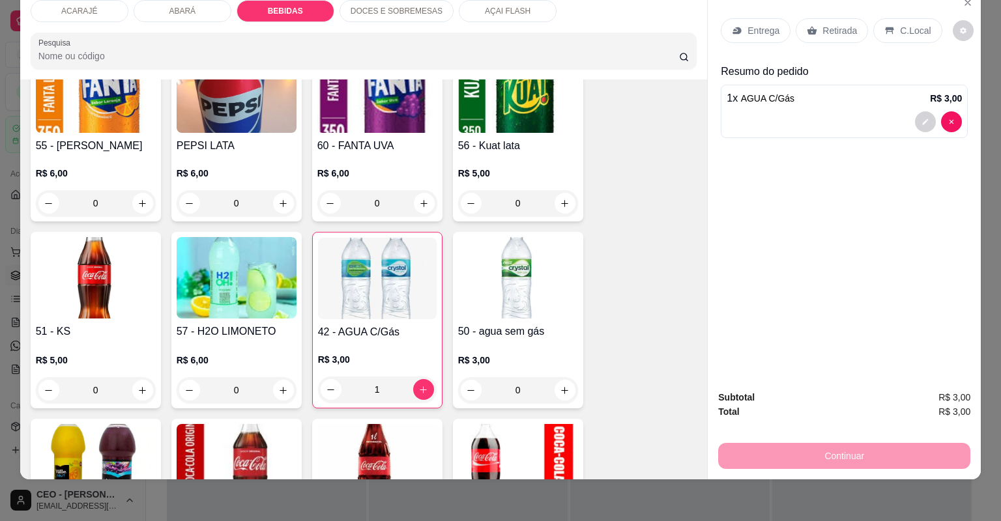
drag, startPoint x: 833, startPoint y: 36, endPoint x: 815, endPoint y: 156, distance: 121.3
click at [833, 36] on div "Retirada" at bounding box center [832, 30] width 72 height 25
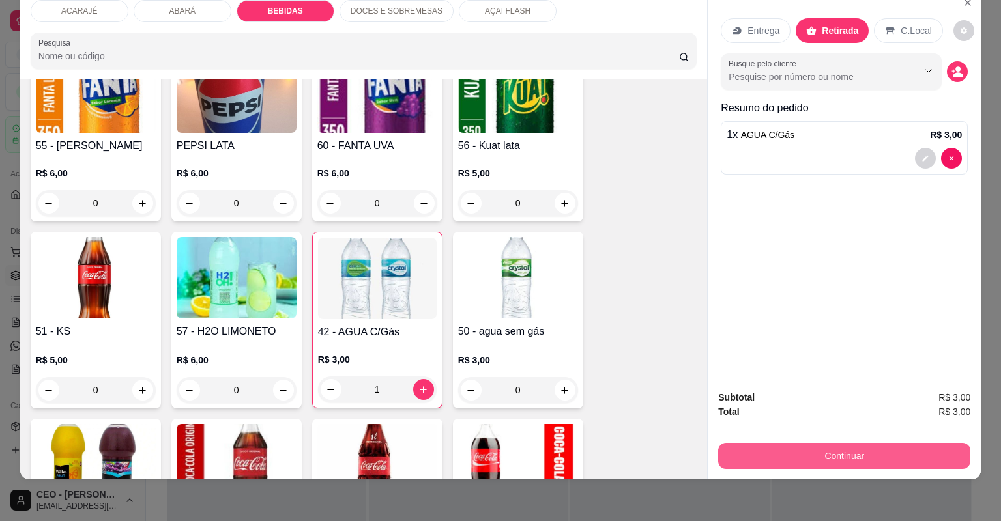
click at [839, 456] on button "Continuar" at bounding box center [844, 456] width 252 height 26
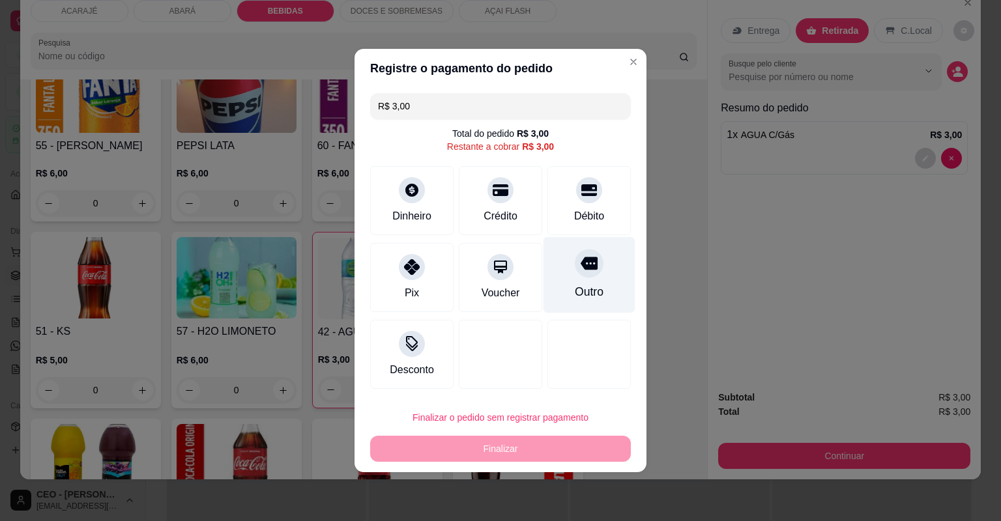
click at [568, 269] on div "Outro" at bounding box center [590, 275] width 92 height 76
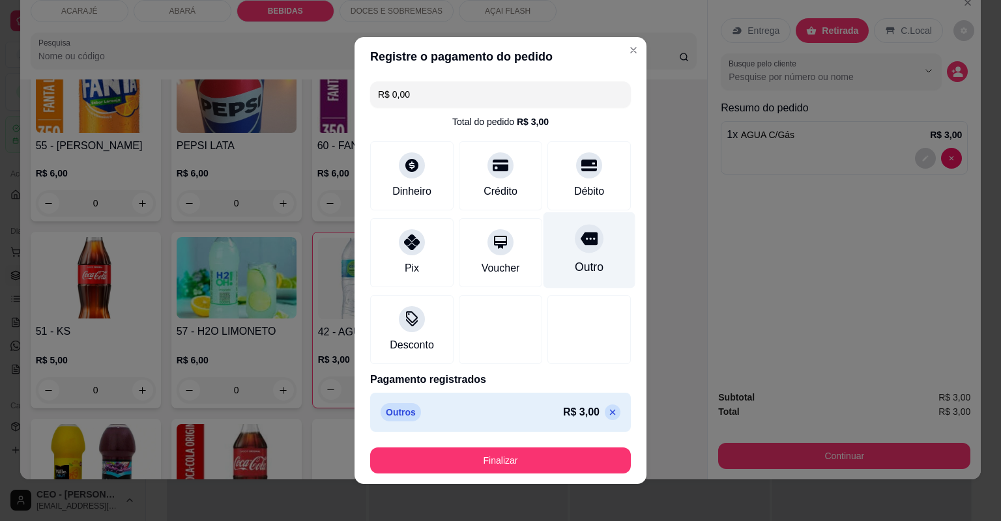
type input "R$ 0,00"
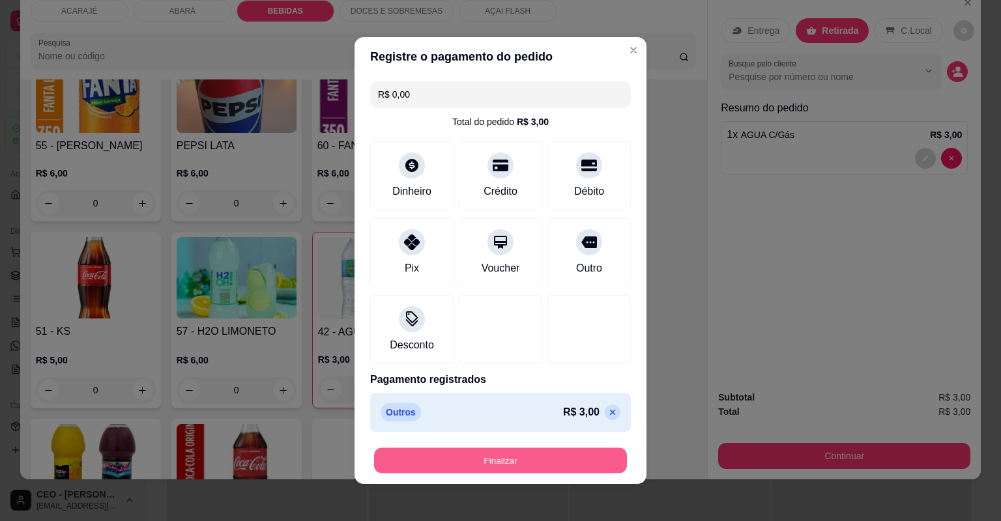
click at [524, 461] on button "Finalizar" at bounding box center [500, 460] width 253 height 25
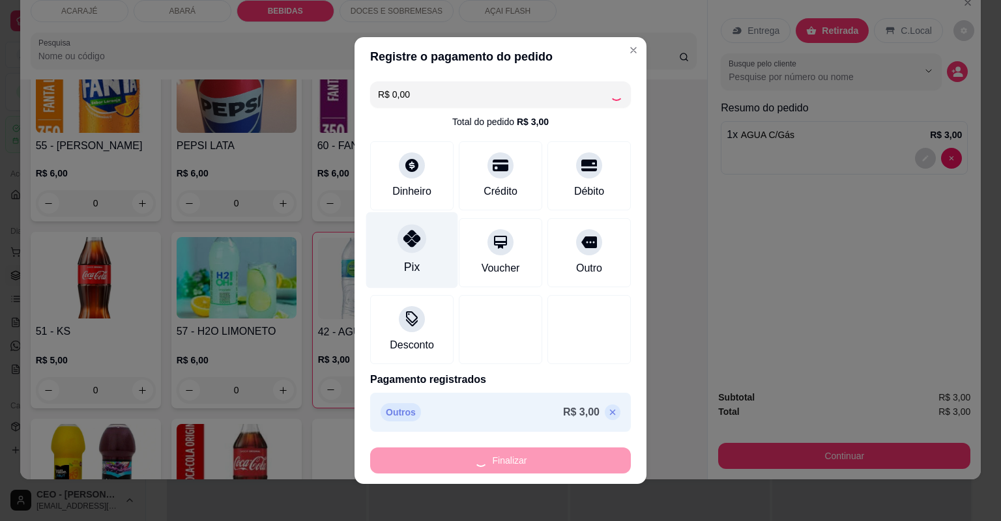
type input "0"
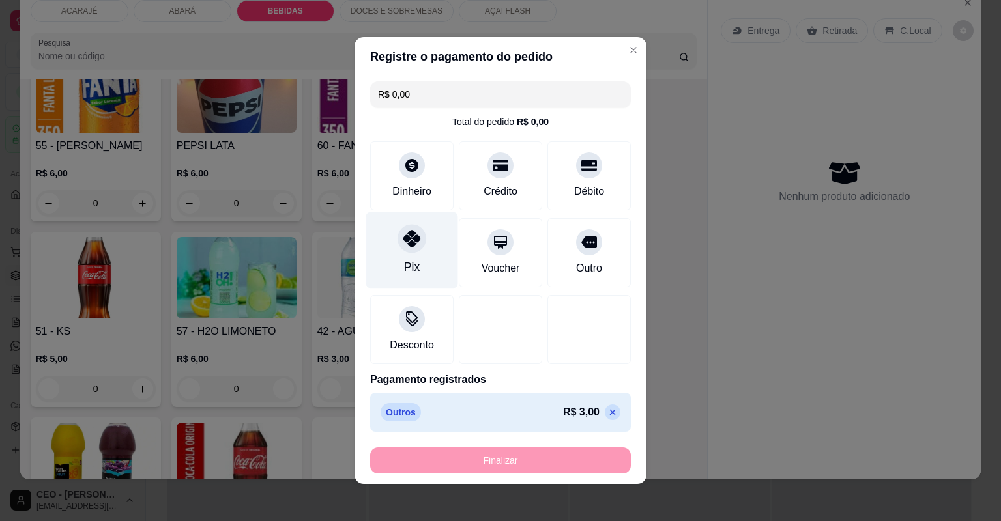
type input "-R$ 3,00"
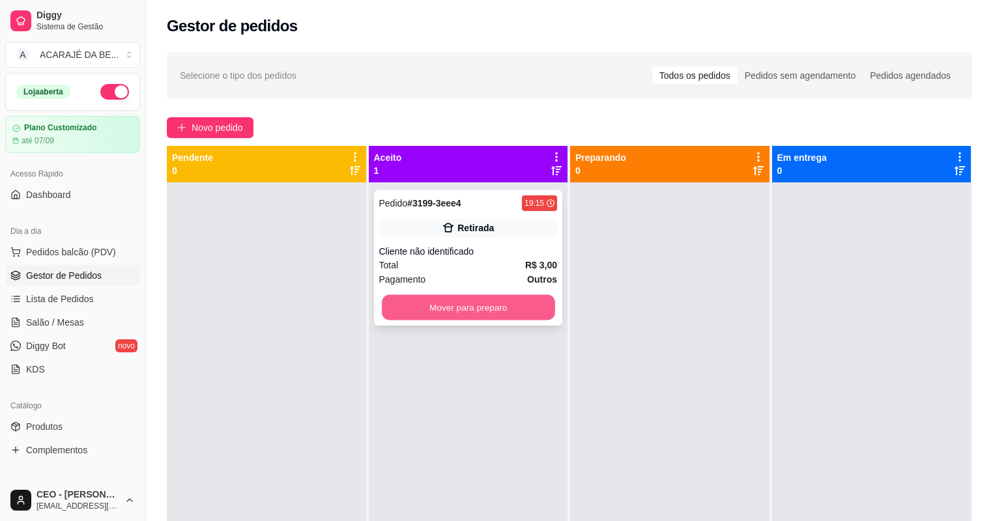
click at [522, 308] on button "Mover para preparo" at bounding box center [468, 307] width 173 height 25
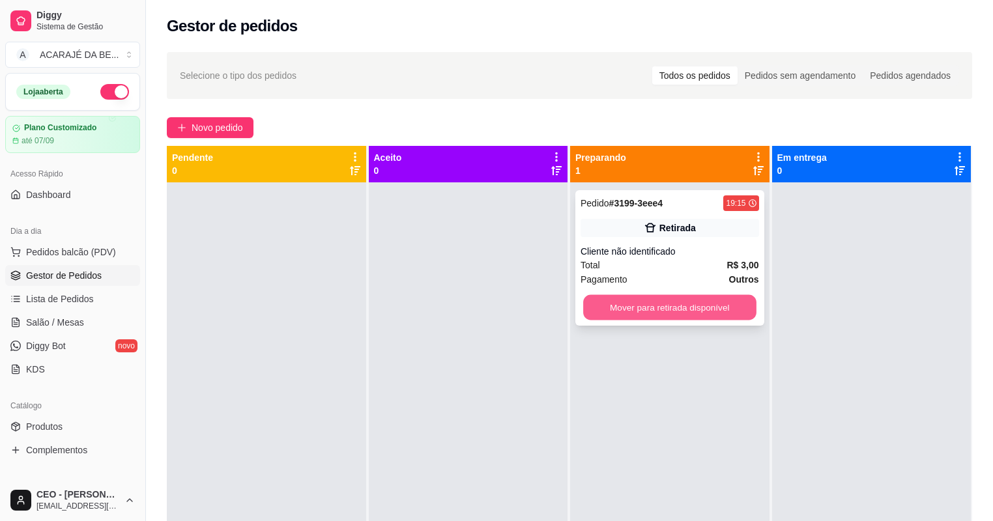
click at [690, 302] on button "Mover para retirada disponível" at bounding box center [669, 307] width 173 height 25
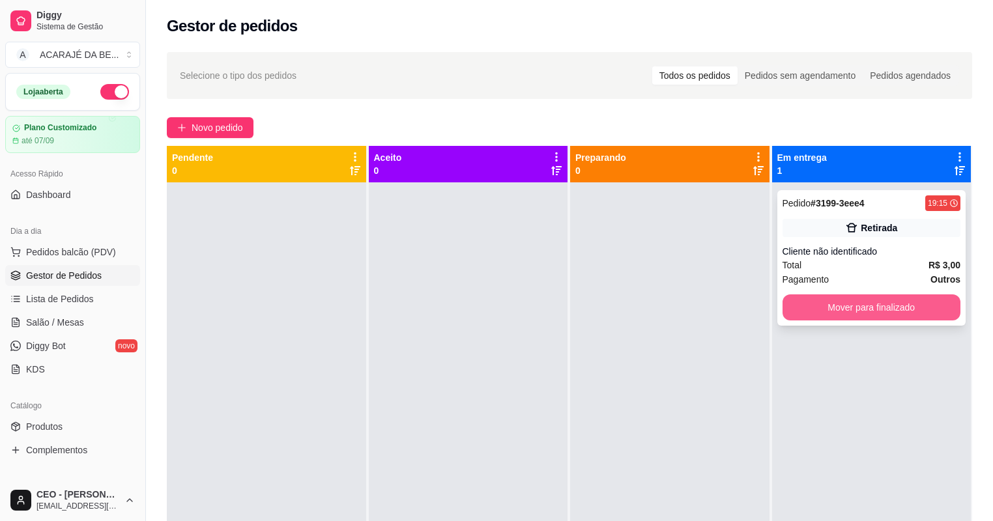
drag, startPoint x: 858, startPoint y: 318, endPoint x: 858, endPoint y: 307, distance: 11.1
click at [858, 307] on div "Pedido # 3199-3eee4 19:15 Retirada Cliente não identificado Total R$ 3,00 Pagam…" at bounding box center [872, 258] width 189 height 136
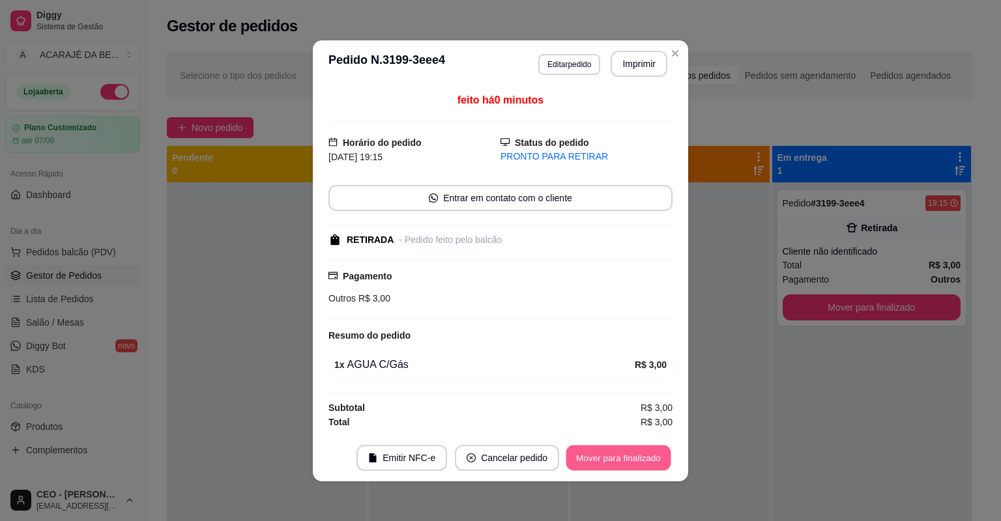
click at [649, 448] on button "Mover para finalizado" at bounding box center [618, 457] width 105 height 25
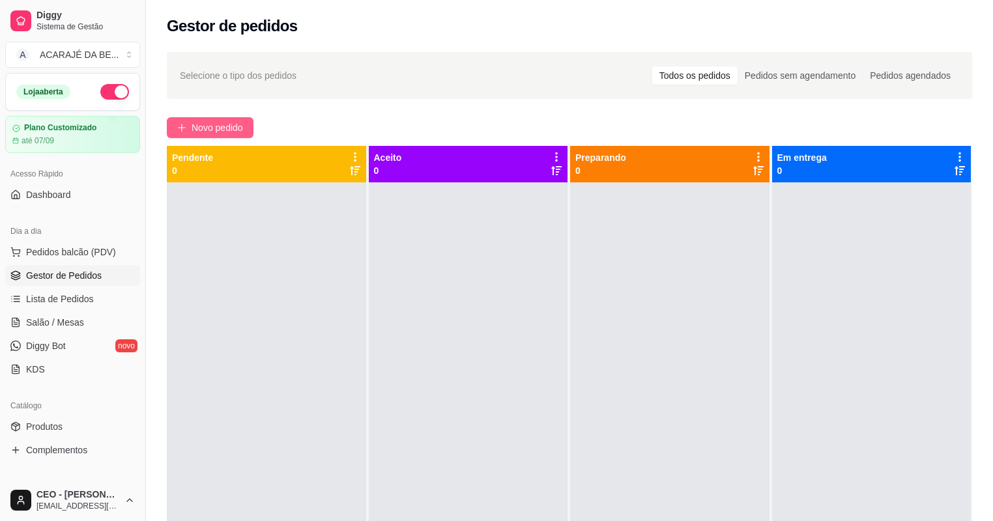
click at [230, 133] on span "Novo pedido" at bounding box center [217, 128] width 51 height 14
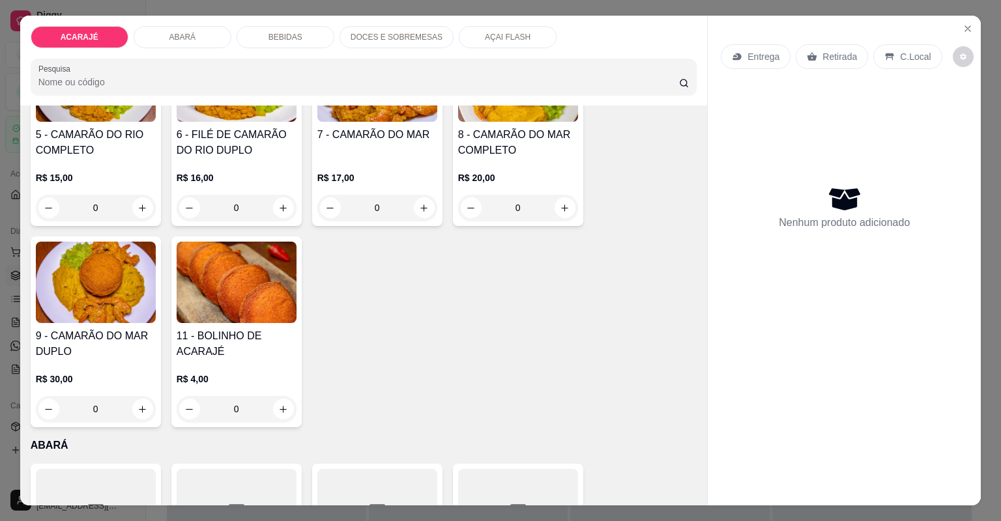
scroll to position [365, 0]
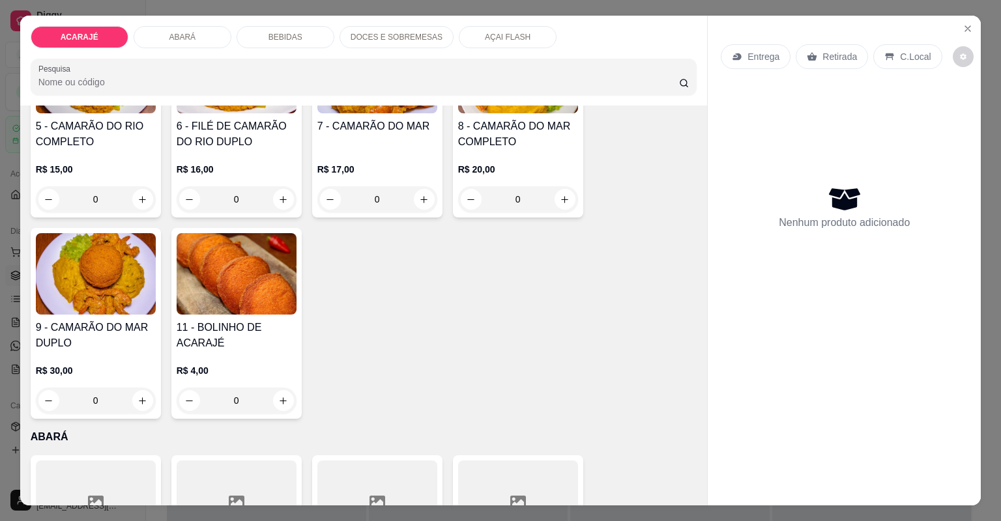
click at [527, 160] on div "R$ 20,00 0" at bounding box center [518, 181] width 120 height 63
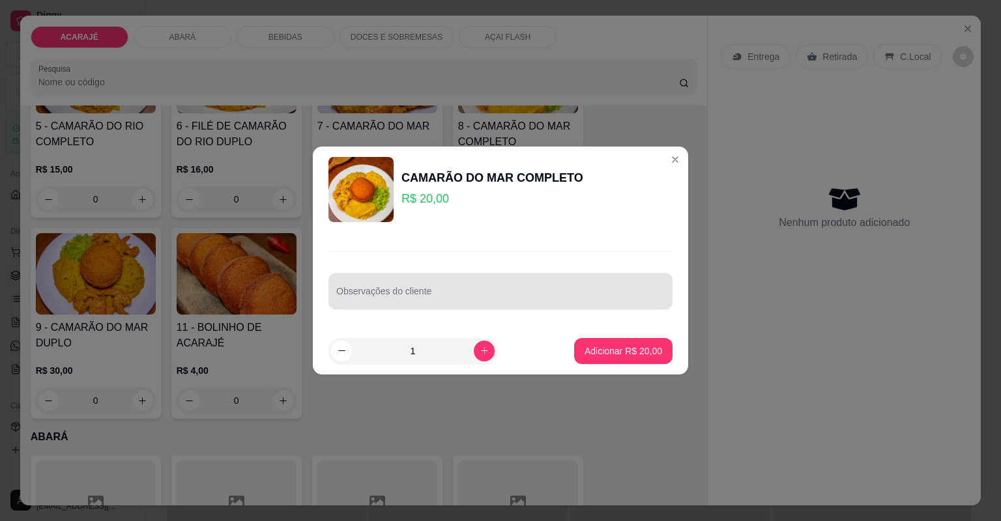
click at [570, 285] on div at bounding box center [500, 291] width 328 height 26
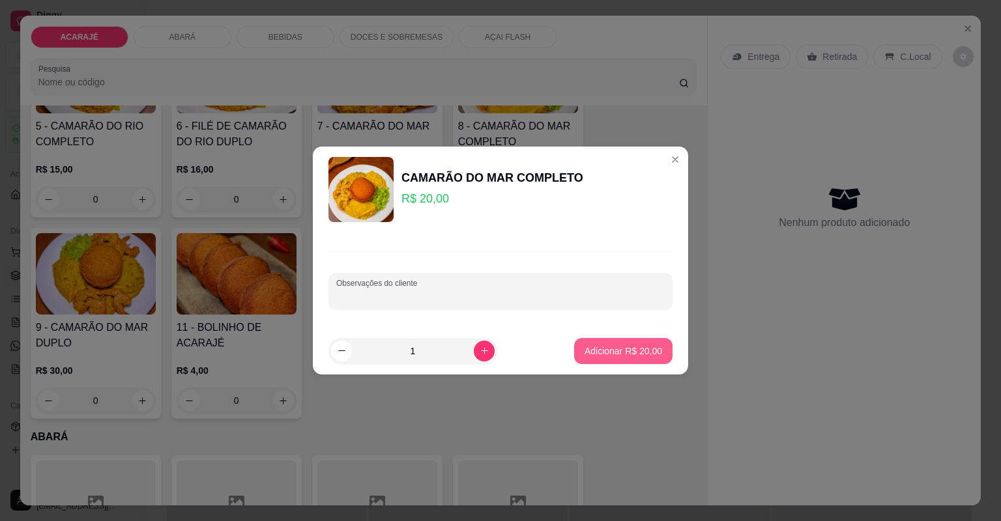
click at [642, 345] on p "Adicionar R$ 20,00" at bounding box center [624, 351] width 78 height 13
type input "1"
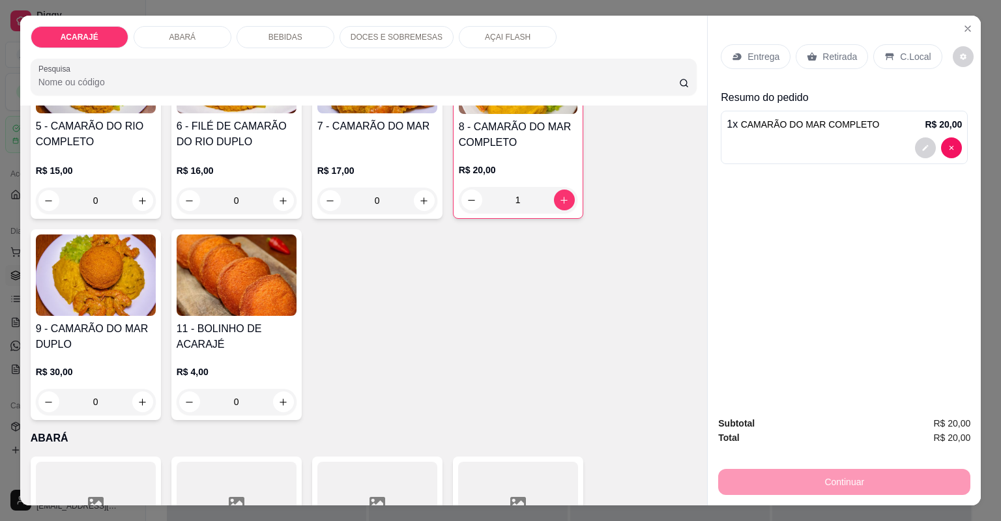
drag, startPoint x: 822, startPoint y: 59, endPoint x: 822, endPoint y: 77, distance: 17.6
click at [825, 59] on p "Retirada" at bounding box center [840, 56] width 35 height 13
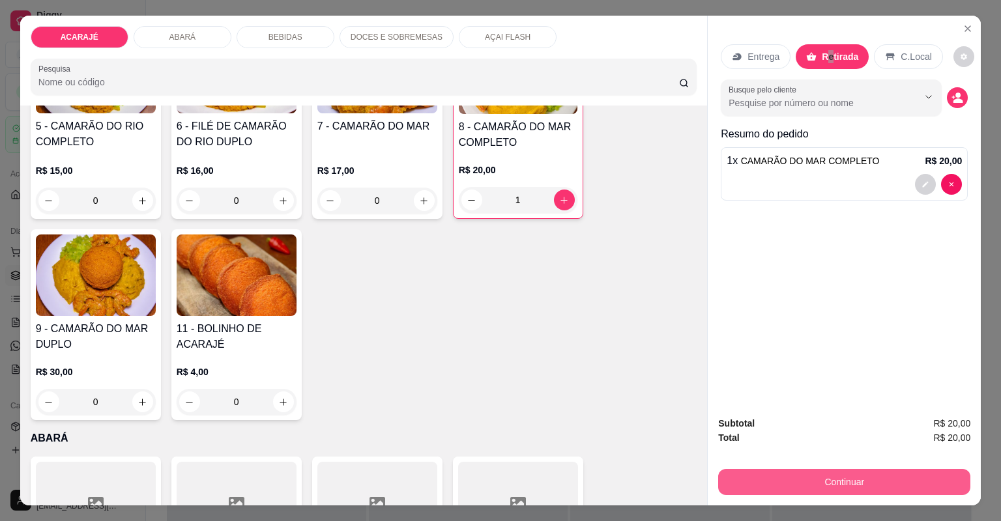
click at [836, 473] on button "Continuar" at bounding box center [844, 482] width 252 height 26
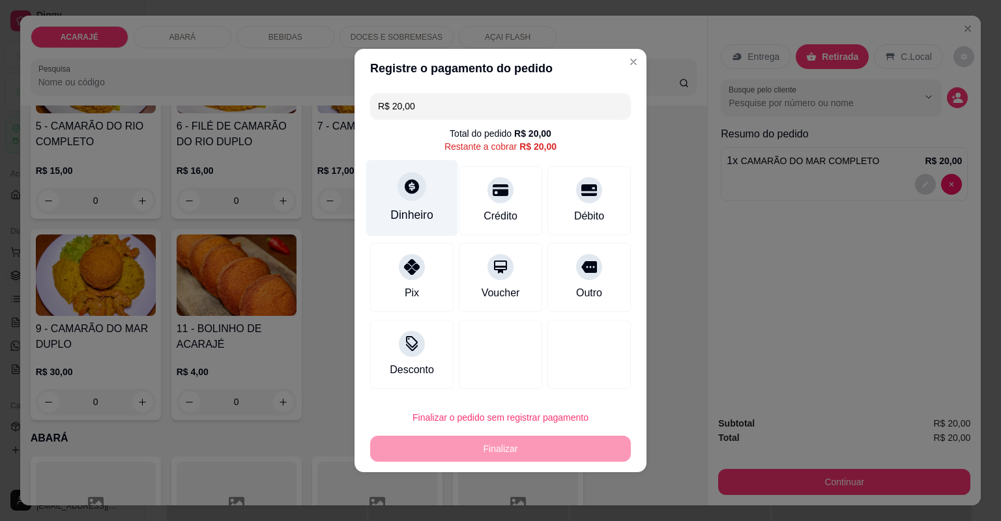
click at [448, 210] on div "Dinheiro" at bounding box center [412, 198] width 92 height 76
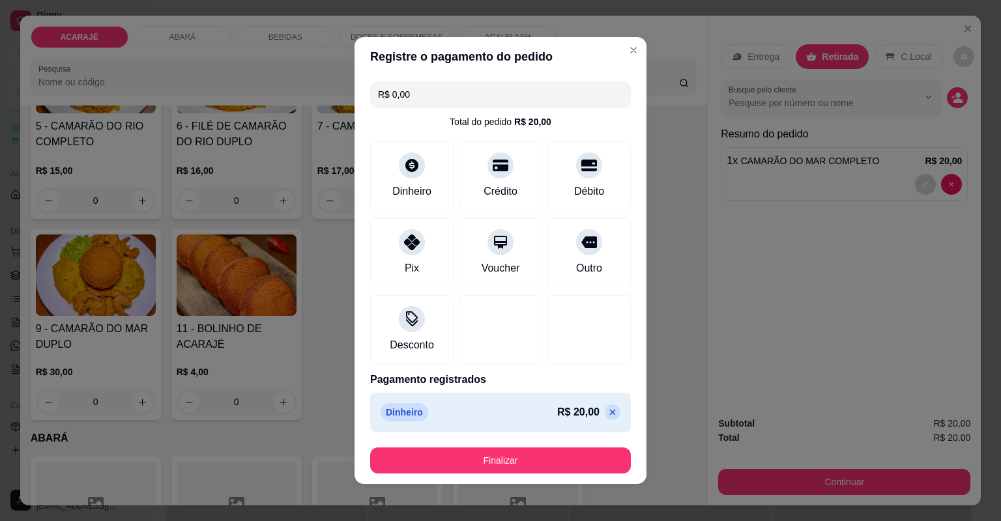
type input "R$ 0,00"
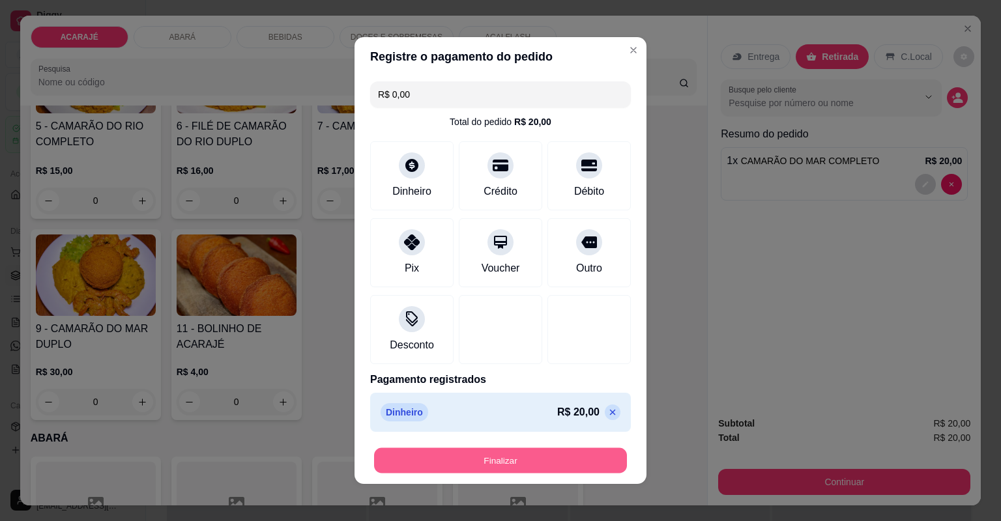
click at [545, 450] on button "Finalizar" at bounding box center [500, 460] width 253 height 25
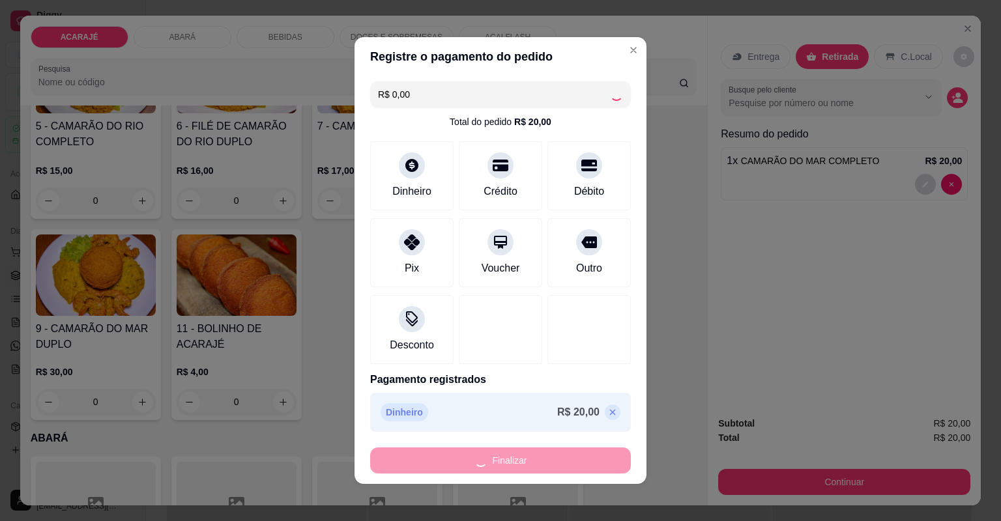
type input "0"
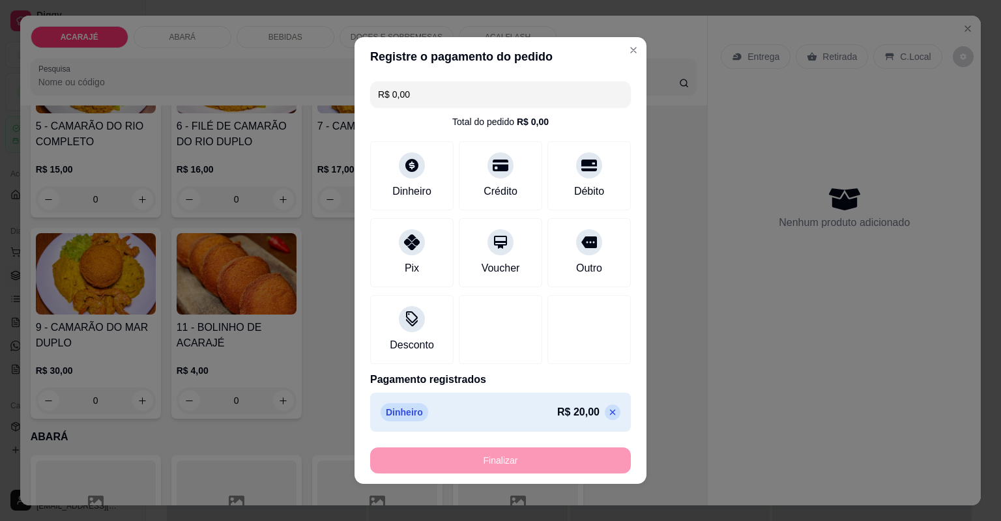
type input "-R$ 20,00"
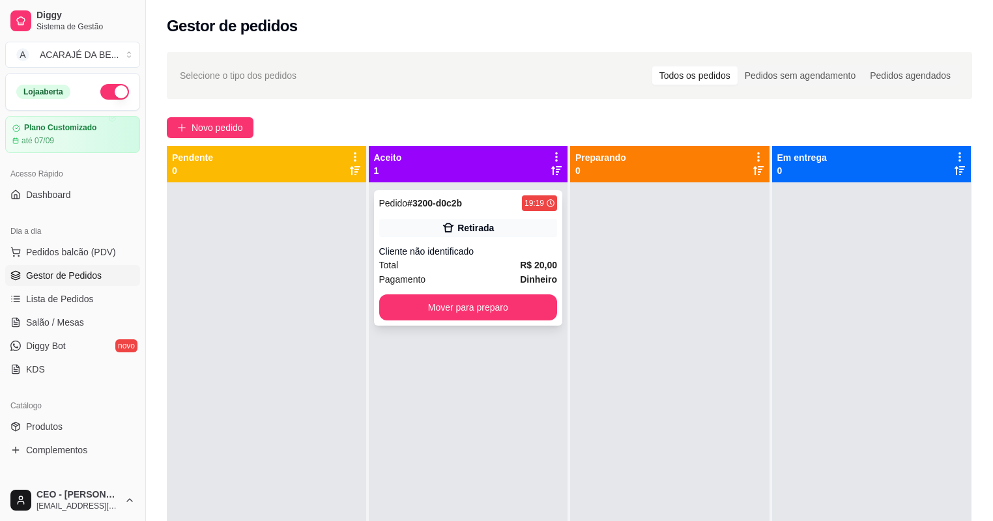
click at [495, 220] on div "Retirada" at bounding box center [468, 228] width 179 height 18
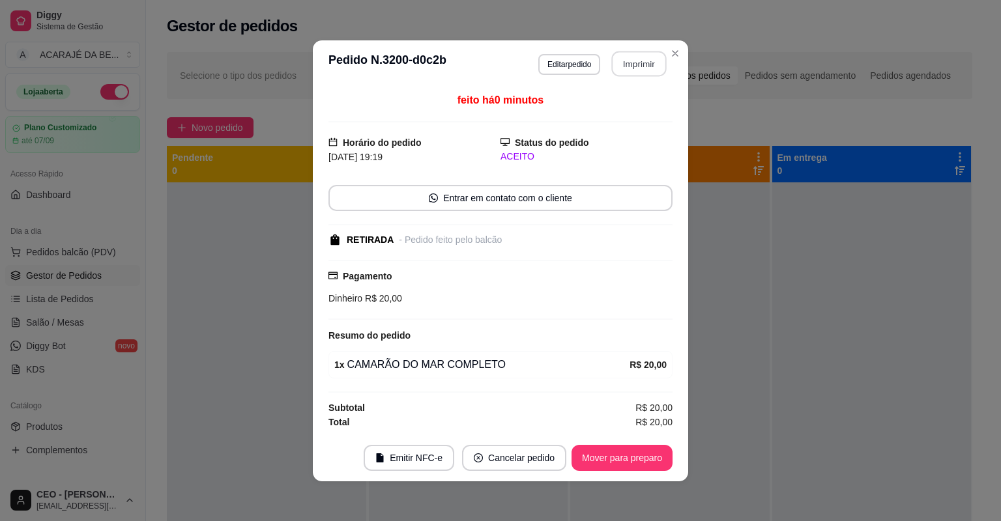
click at [626, 68] on button "Imprimir" at bounding box center [639, 63] width 55 height 25
click at [589, 451] on button "Mover para preparo" at bounding box center [622, 458] width 101 height 26
click at [592, 458] on button "Mover para preparo" at bounding box center [622, 458] width 101 height 26
click at [594, 459] on div "Mover para preparo" at bounding box center [612, 458] width 119 height 26
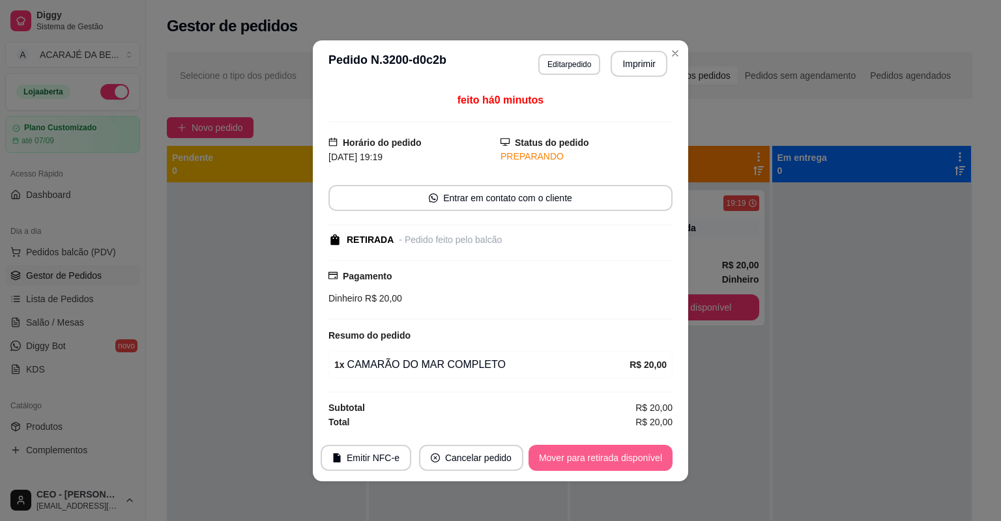
click at [602, 456] on button "Mover para retirada disponível" at bounding box center [601, 458] width 144 height 26
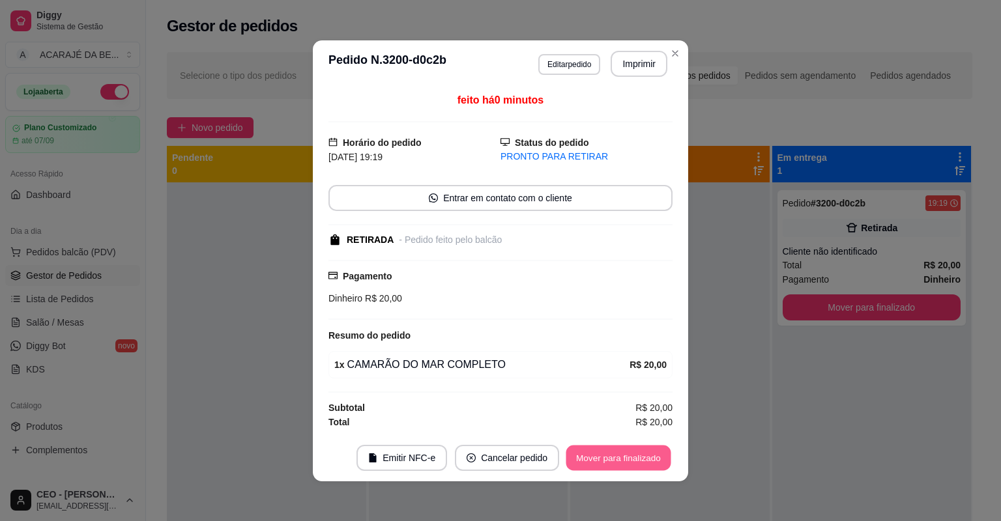
click at [609, 456] on button "Mover para finalizado" at bounding box center [618, 457] width 105 height 25
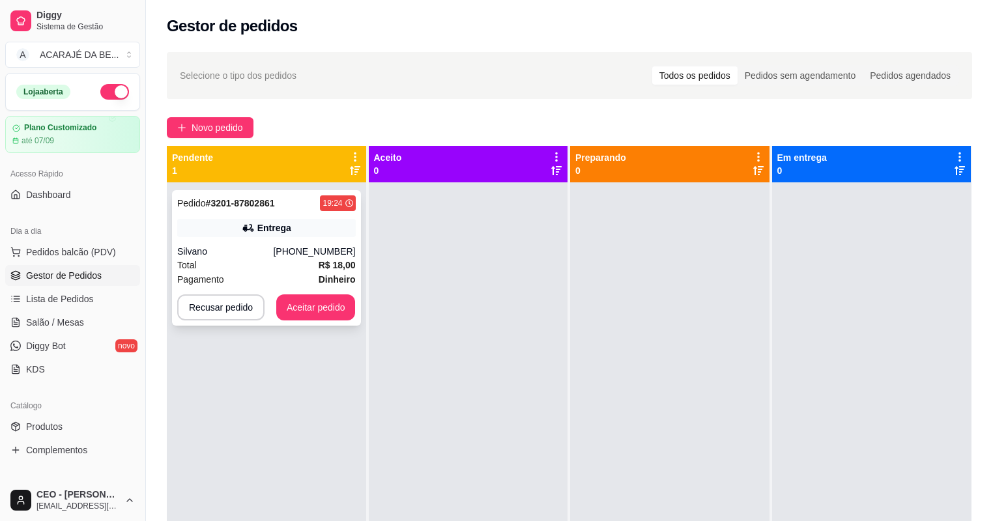
click at [305, 271] on div "Pedido # 3201-87802861 19:24 [PERSON_NAME] [PHONE_NUMBER] Total R$ 18,00 Pagame…" at bounding box center [266, 258] width 189 height 136
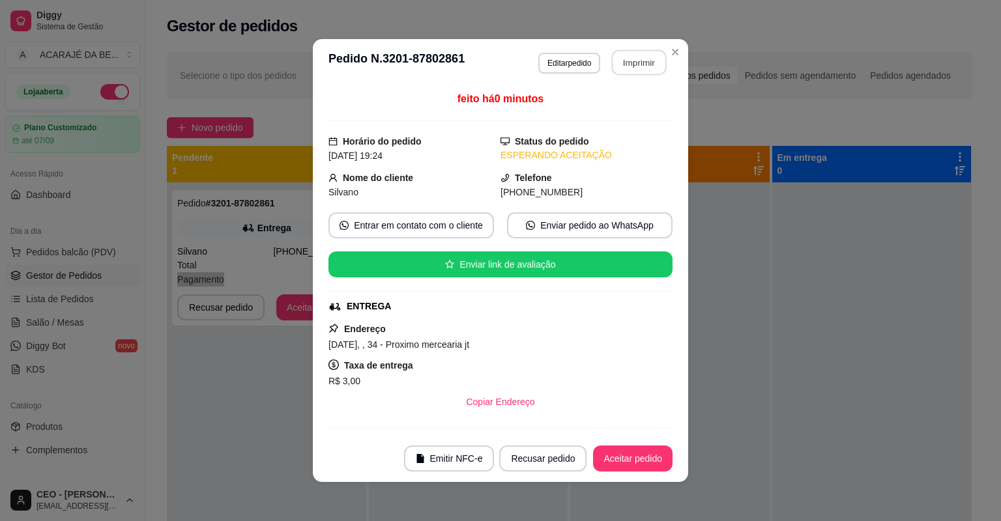
click at [612, 65] on button "Imprimir" at bounding box center [639, 62] width 55 height 25
click at [645, 459] on button "Aceitar pedido" at bounding box center [633, 459] width 80 height 26
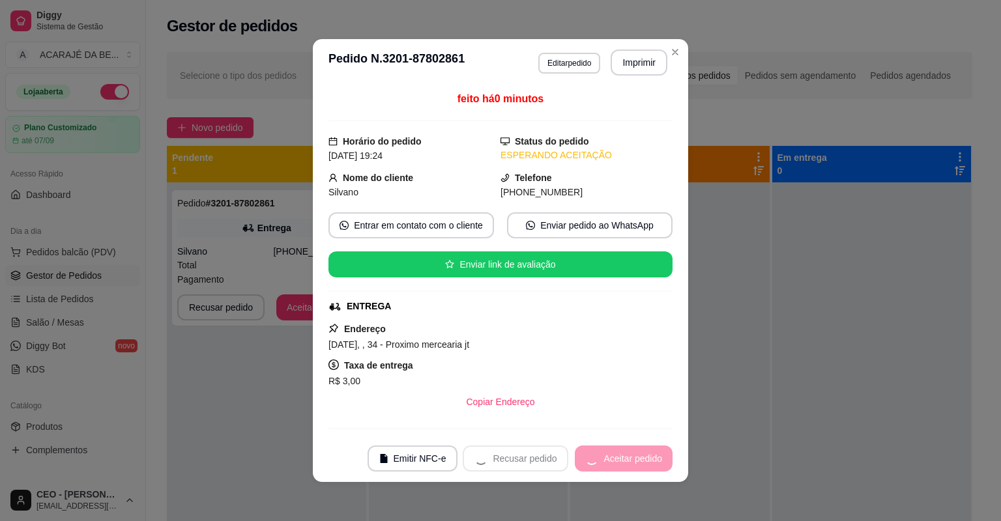
click at [645, 459] on div "Recusar pedido Aceitar pedido" at bounding box center [568, 459] width 210 height 26
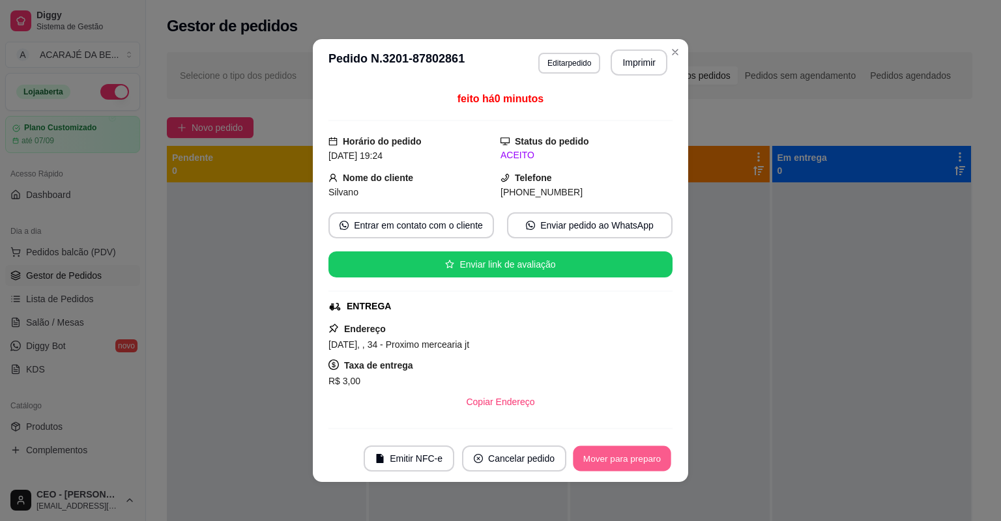
click at [645, 458] on button "Mover para preparo" at bounding box center [622, 458] width 98 height 25
click at [645, 458] on div "Mover para preparo" at bounding box center [622, 459] width 101 height 26
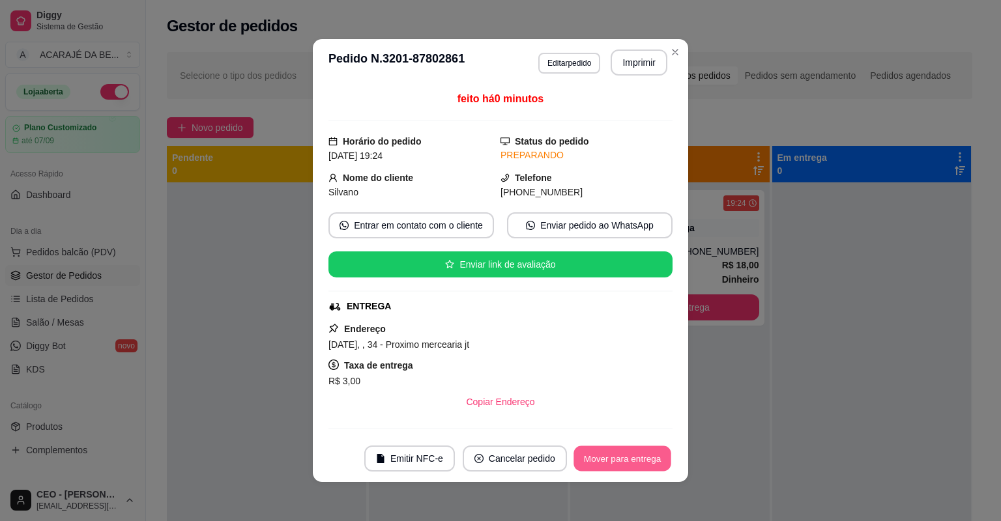
click at [645, 458] on button "Mover para entrega" at bounding box center [623, 458] width 98 height 25
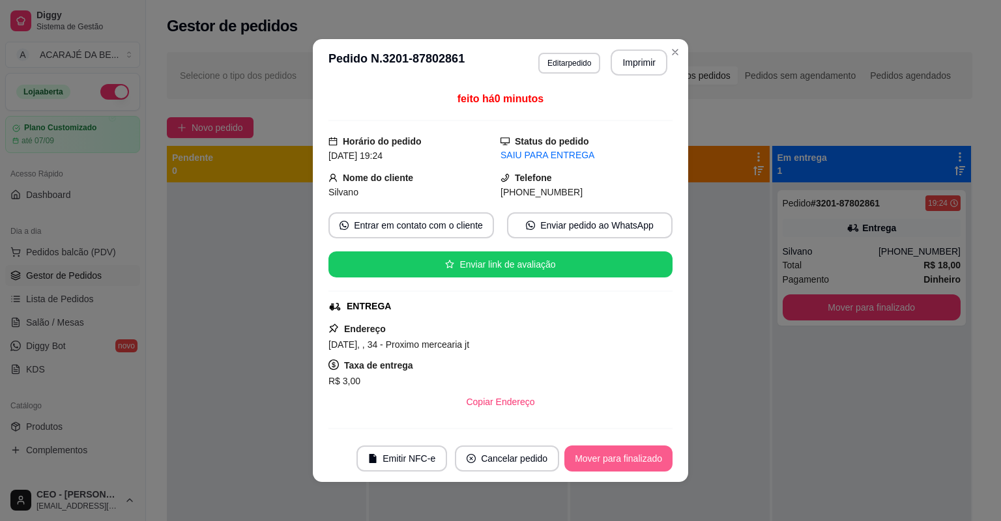
click at [644, 453] on button "Mover para finalizado" at bounding box center [618, 459] width 108 height 26
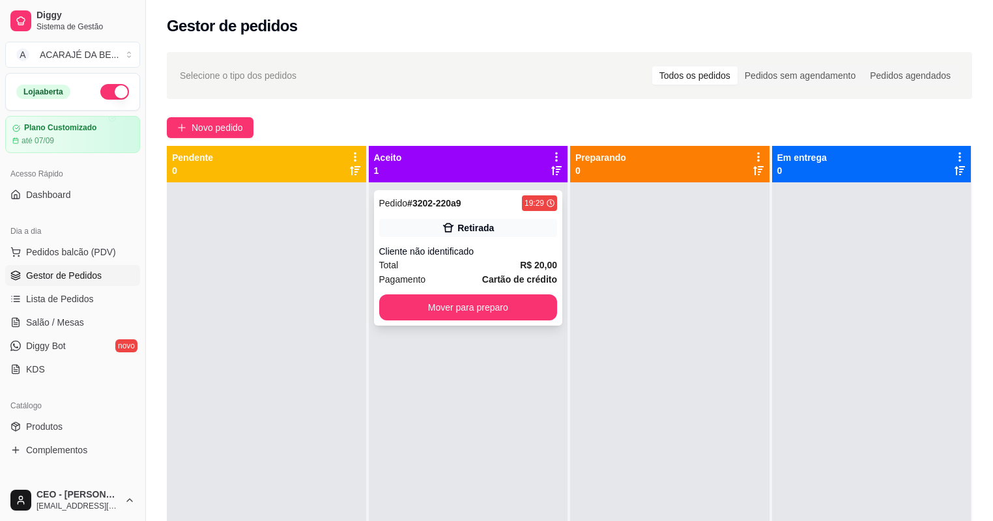
click at [490, 227] on div "Retirada" at bounding box center [468, 228] width 179 height 18
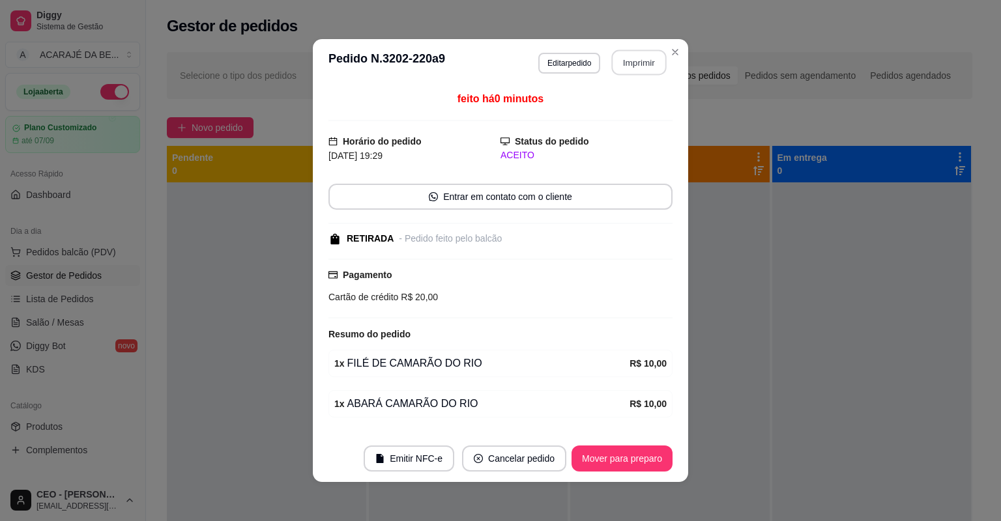
click at [649, 67] on button "Imprimir" at bounding box center [639, 62] width 55 height 25
click at [639, 57] on button "Imprimir" at bounding box center [639, 62] width 55 height 25
click at [616, 451] on button "Mover para preparo" at bounding box center [622, 459] width 101 height 26
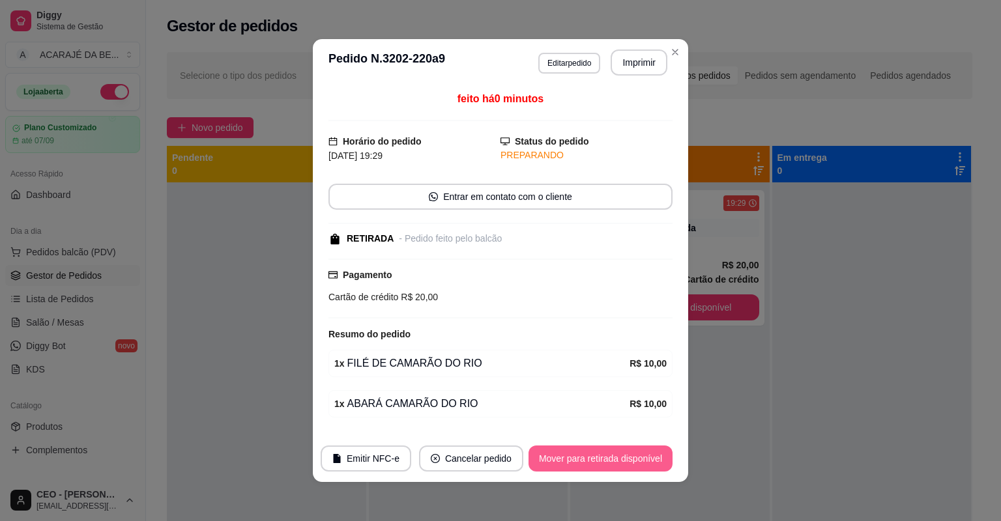
click at [616, 451] on button "Mover para retirada disponível" at bounding box center [601, 459] width 144 height 26
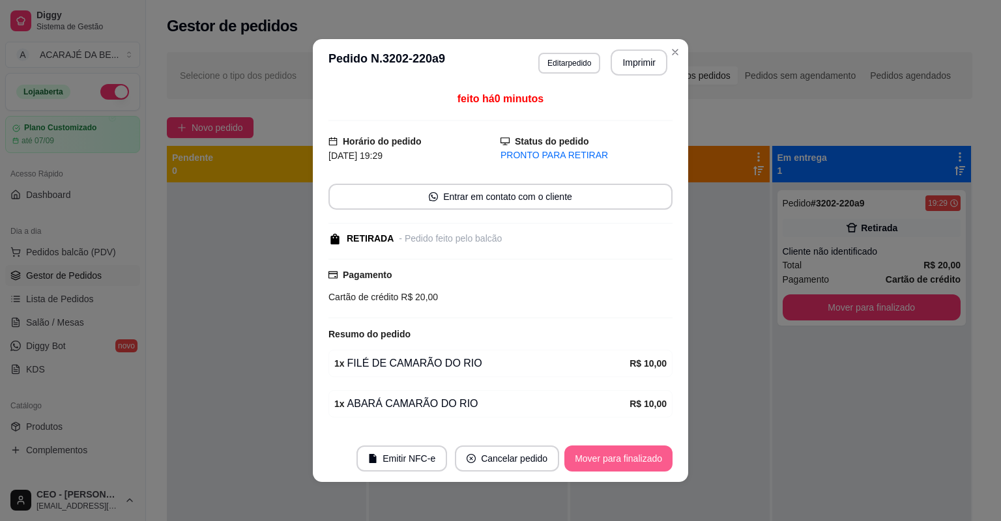
click at [613, 450] on button "Mover para finalizado" at bounding box center [618, 459] width 108 height 26
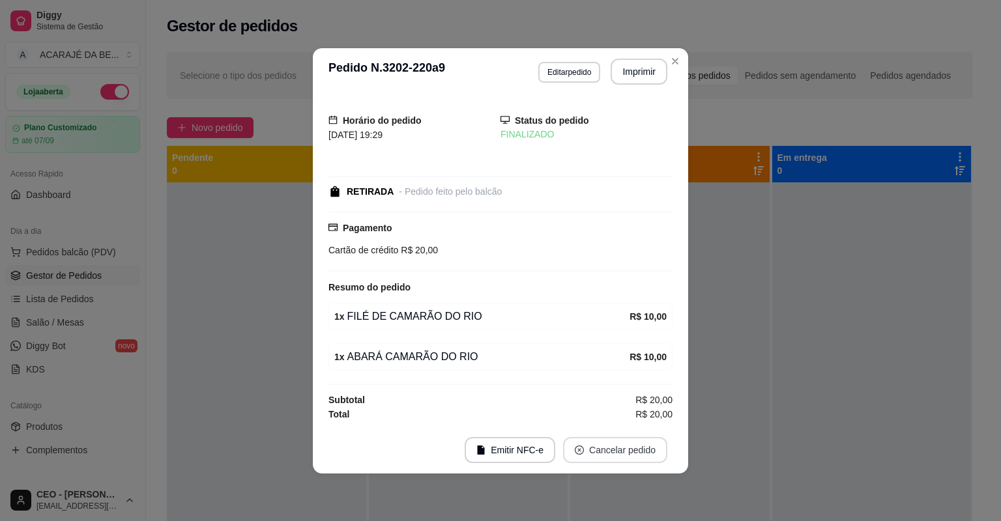
click at [607, 459] on button "Cancelar pedido" at bounding box center [615, 450] width 104 height 26
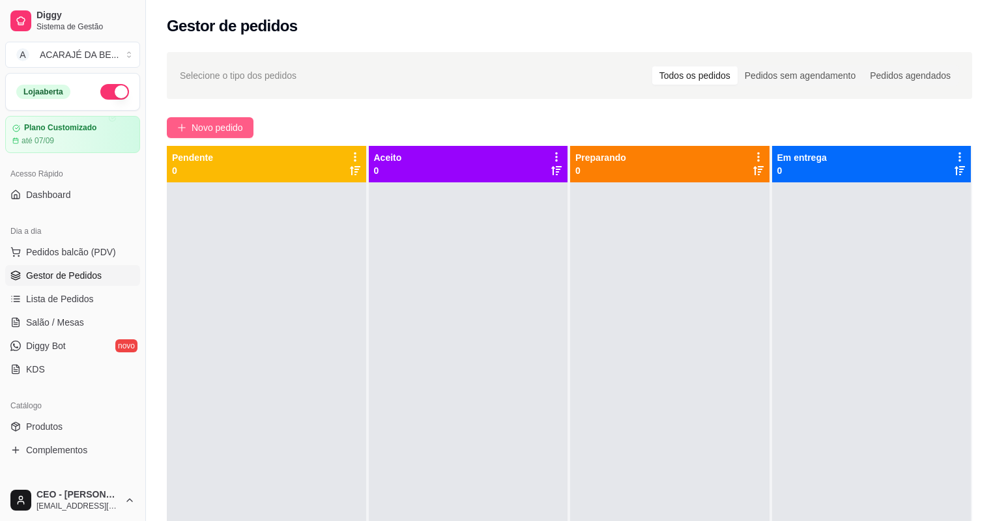
click at [210, 128] on span "Novo pedido" at bounding box center [217, 128] width 51 height 14
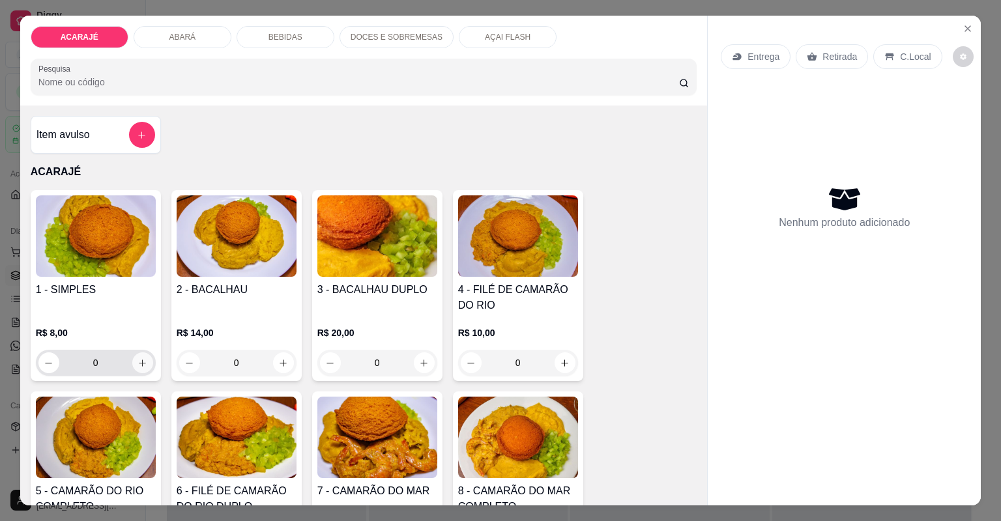
click at [147, 362] on button "increase-product-quantity" at bounding box center [142, 363] width 21 height 21
type input "1"
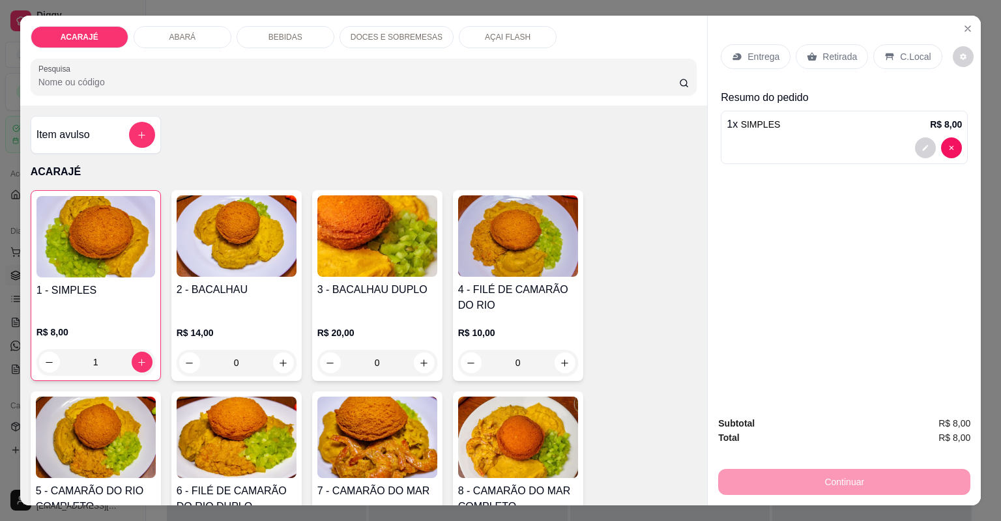
click at [523, 318] on div "4 - FILÉ DE CAMARÃO DO RIO R$ 10,00 0" at bounding box center [518, 285] width 130 height 191
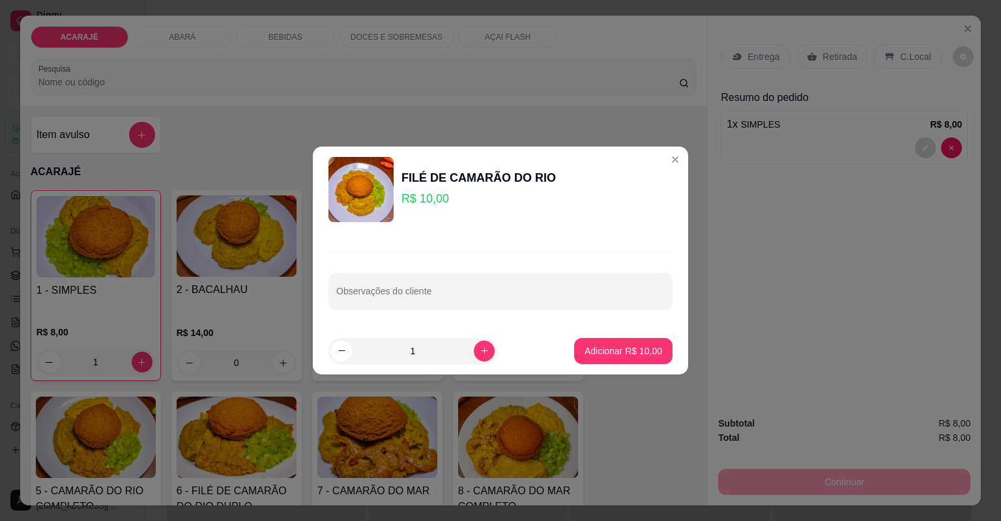
click at [423, 291] on input "Observações do cliente" at bounding box center [500, 296] width 328 height 13
type input "sem camarão"
click at [597, 343] on button "Adicionar R$ 10,00" at bounding box center [623, 351] width 98 height 26
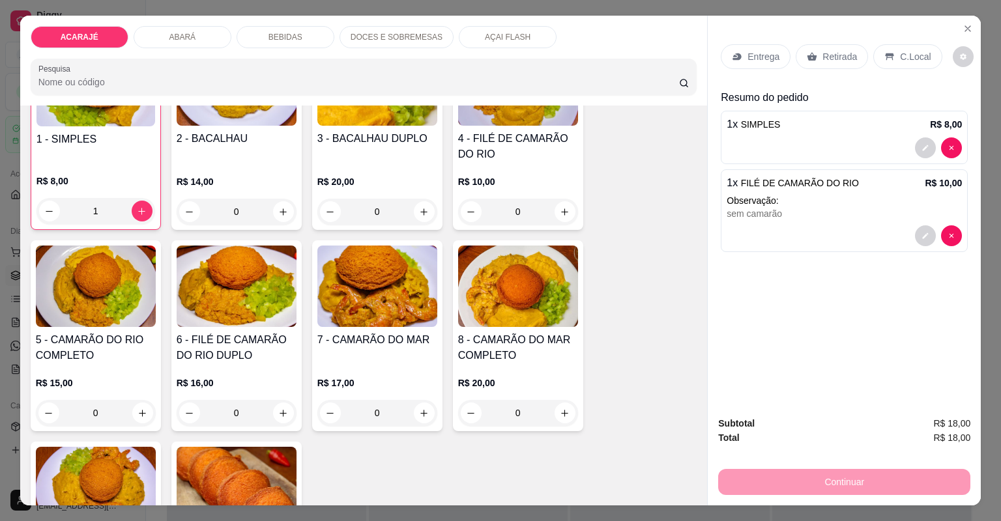
scroll to position [156, 0]
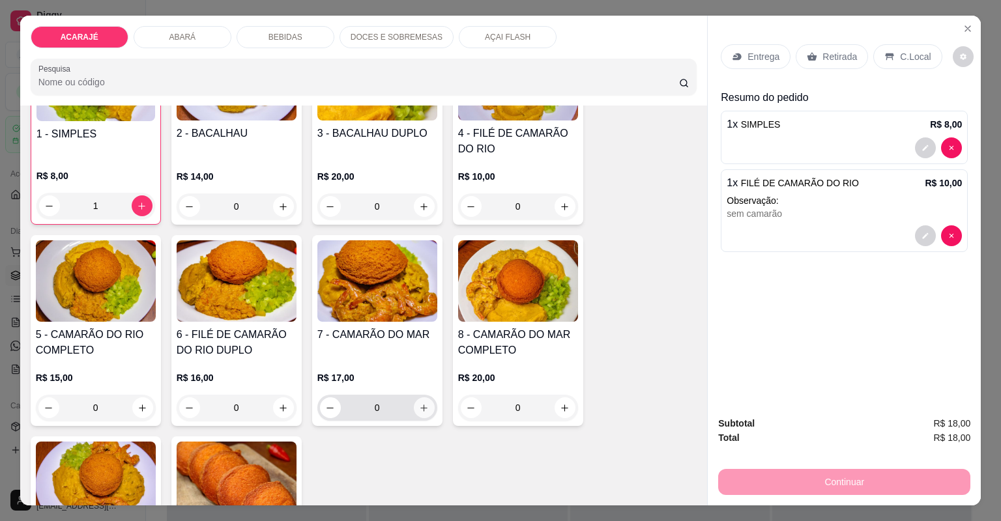
click at [422, 407] on icon "increase-product-quantity" at bounding box center [424, 408] width 10 height 10
type input "1"
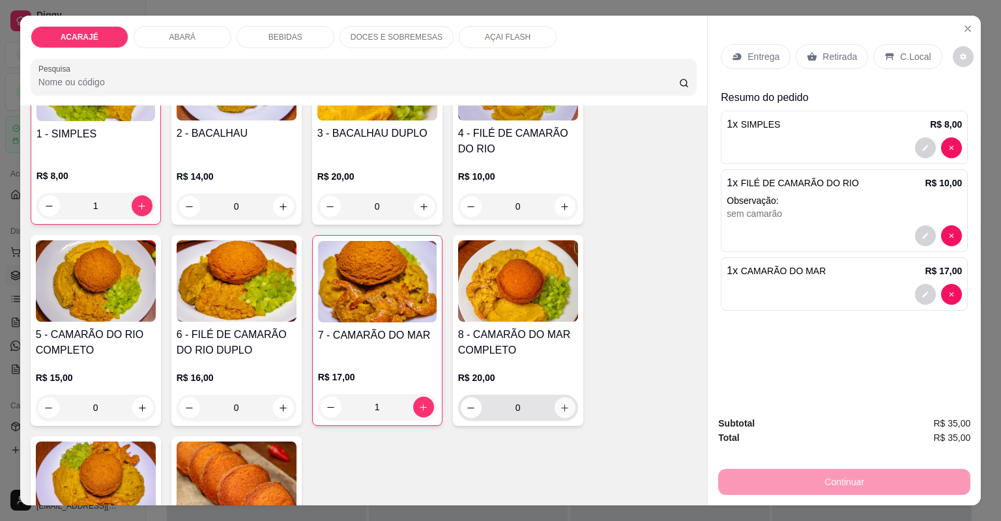
click at [565, 413] on button "increase-product-quantity" at bounding box center [565, 408] width 21 height 21
type input "1"
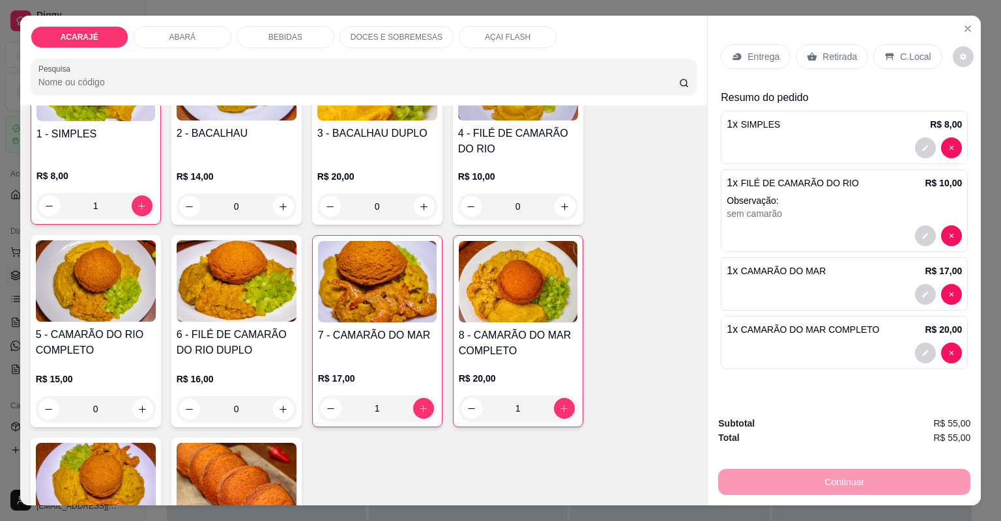
click at [837, 62] on p "Retirada" at bounding box center [840, 56] width 35 height 13
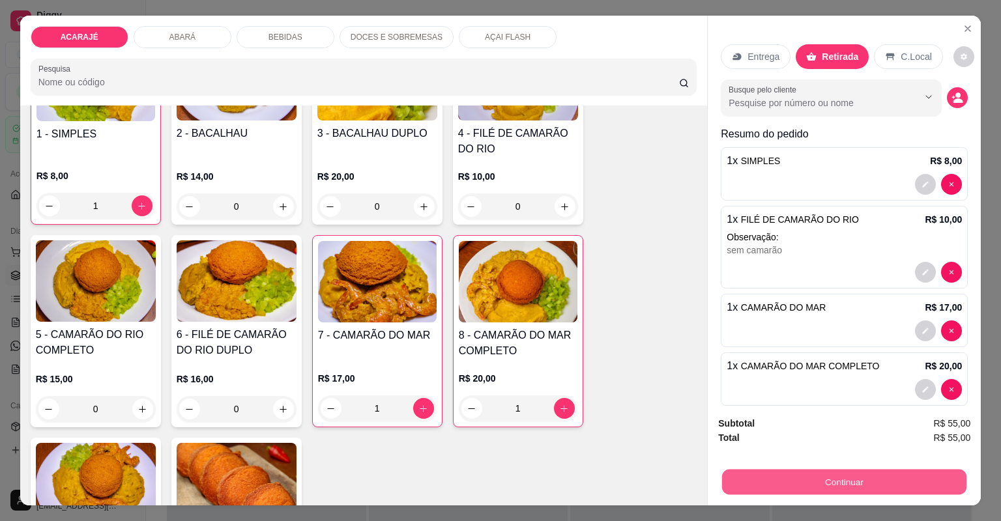
click at [904, 470] on button "Continuar" at bounding box center [844, 482] width 244 height 25
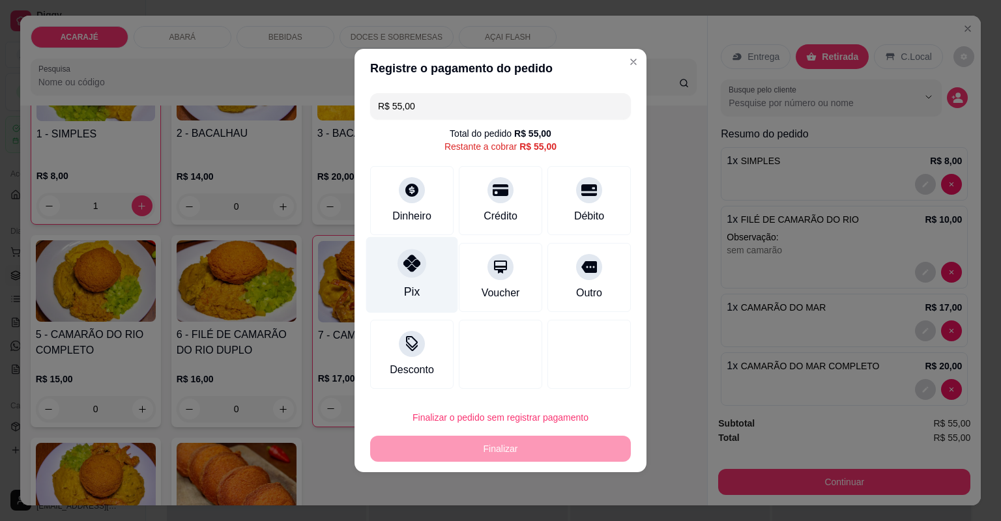
click at [443, 265] on div "Pix" at bounding box center [412, 275] width 92 height 76
type input "R$ 0,00"
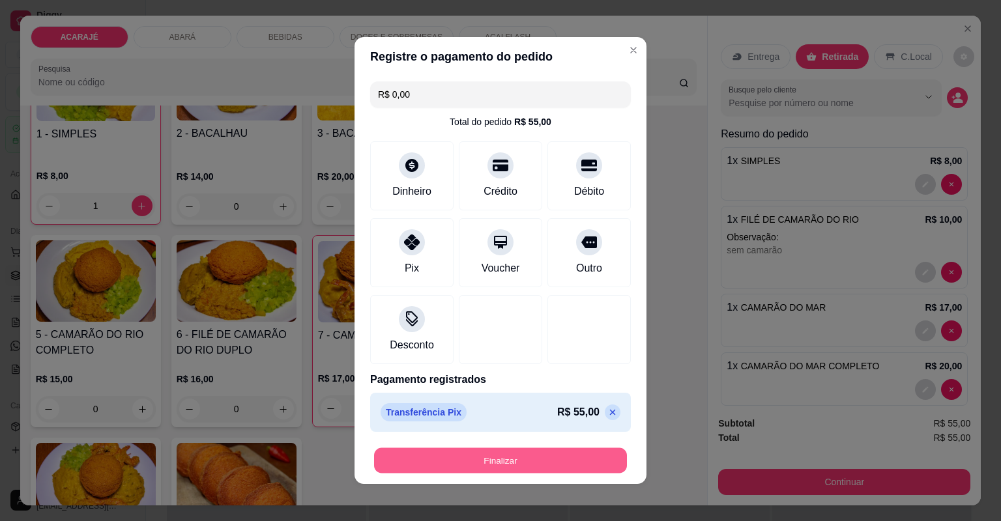
click at [517, 461] on button "Finalizar" at bounding box center [500, 460] width 253 height 25
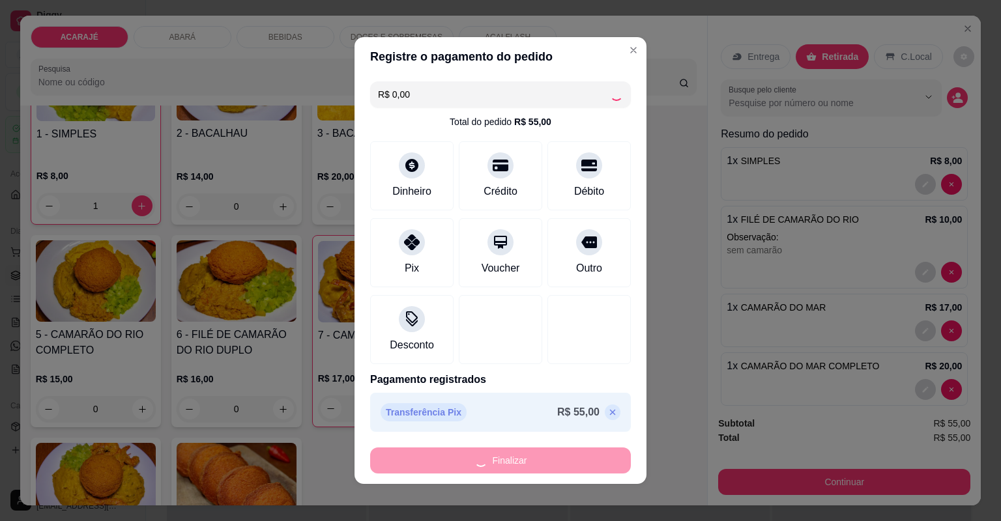
type input "0"
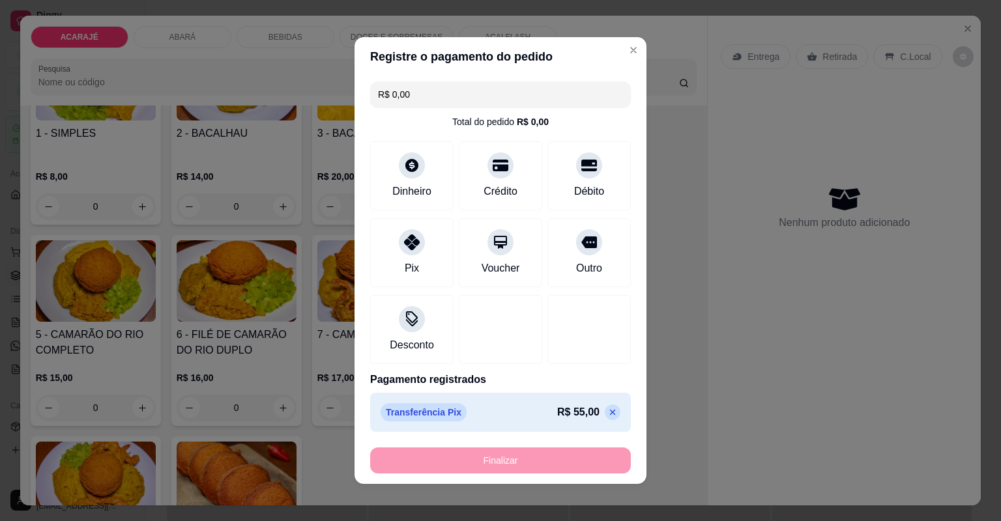
type input "-R$ 55,00"
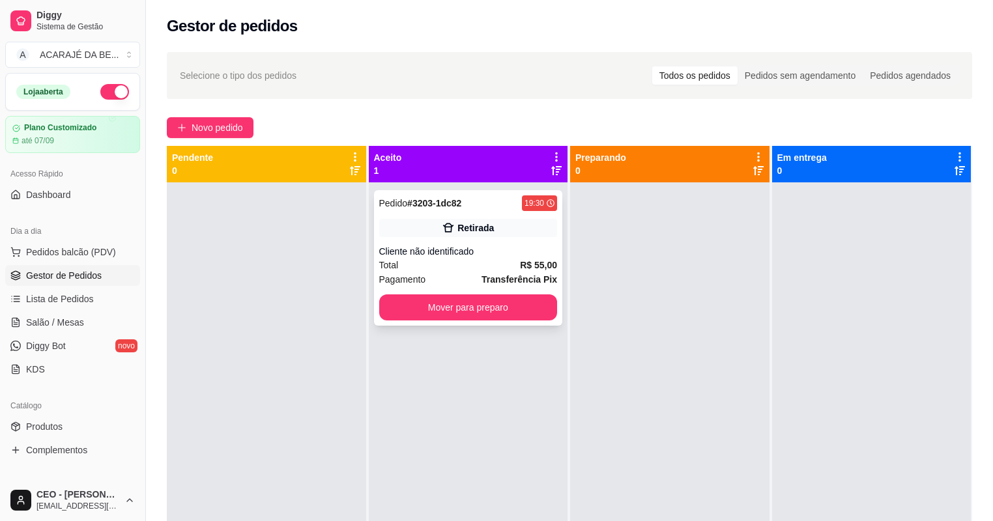
click at [441, 262] on div "Total R$ 55,00" at bounding box center [468, 265] width 179 height 14
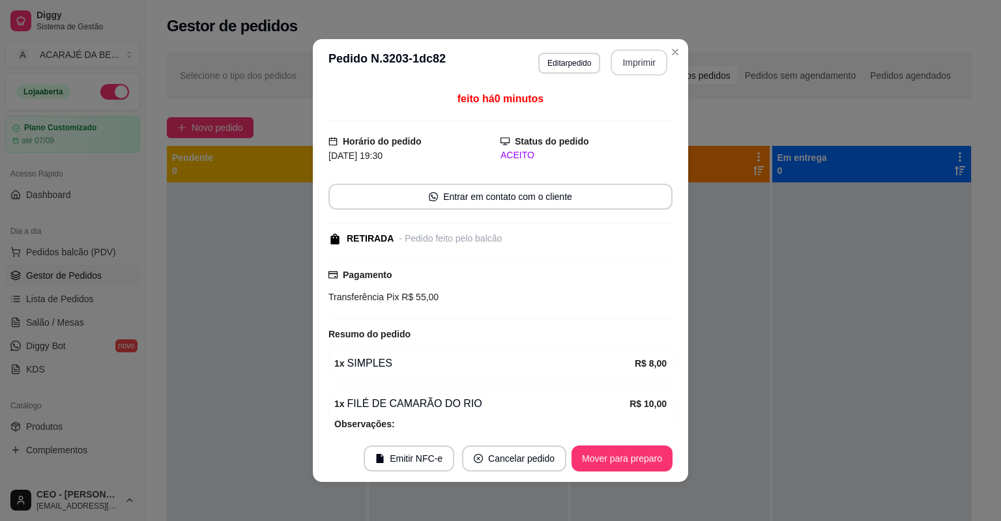
click at [626, 53] on button "Imprimir" at bounding box center [639, 63] width 57 height 26
click at [628, 451] on button "Mover para preparo" at bounding box center [622, 458] width 98 height 25
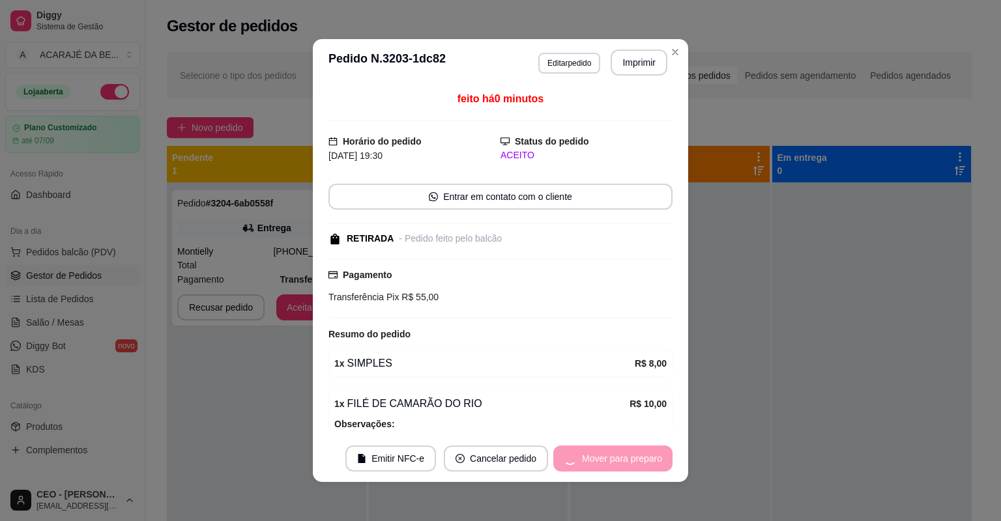
click at [627, 451] on div "Mover para preparo" at bounding box center [612, 459] width 119 height 26
click at [627, 452] on div "Mover para preparo" at bounding box center [612, 459] width 119 height 26
click at [627, 454] on div "Mover para preparo" at bounding box center [612, 459] width 119 height 26
click at [628, 454] on div "Mover para preparo" at bounding box center [612, 459] width 119 height 26
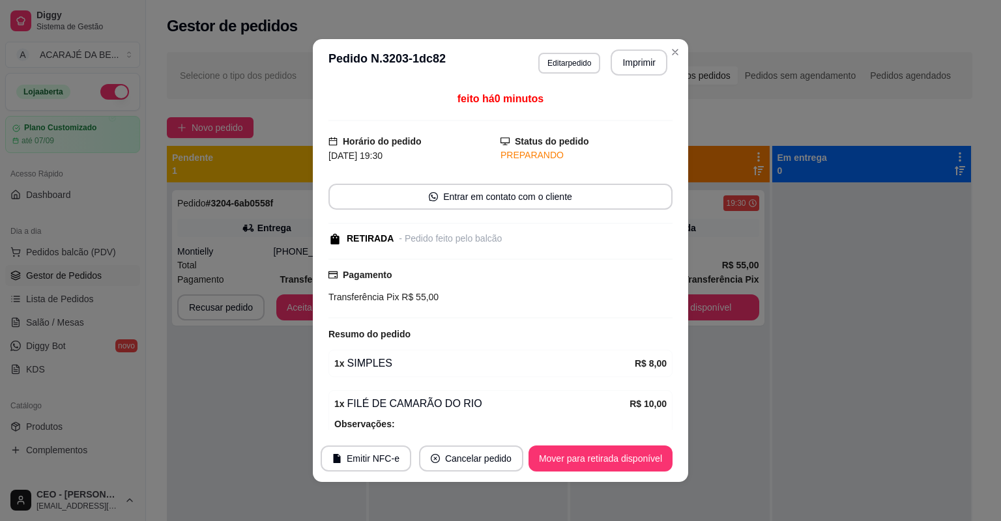
click at [628, 454] on button "Mover para retirada disponível" at bounding box center [601, 459] width 144 height 26
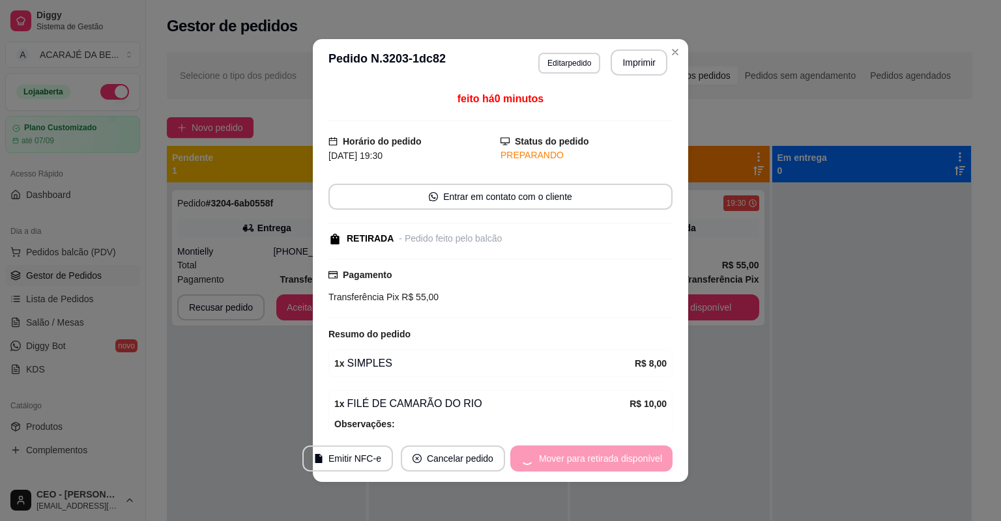
click at [630, 454] on div "Mover para retirada disponível" at bounding box center [591, 459] width 162 height 26
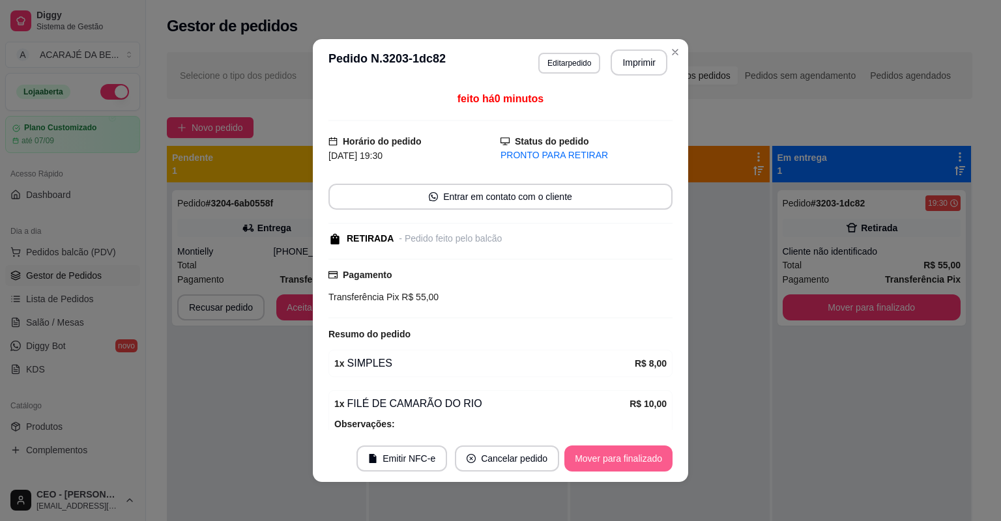
click at [630, 453] on button "Mover para finalizado" at bounding box center [618, 459] width 108 height 26
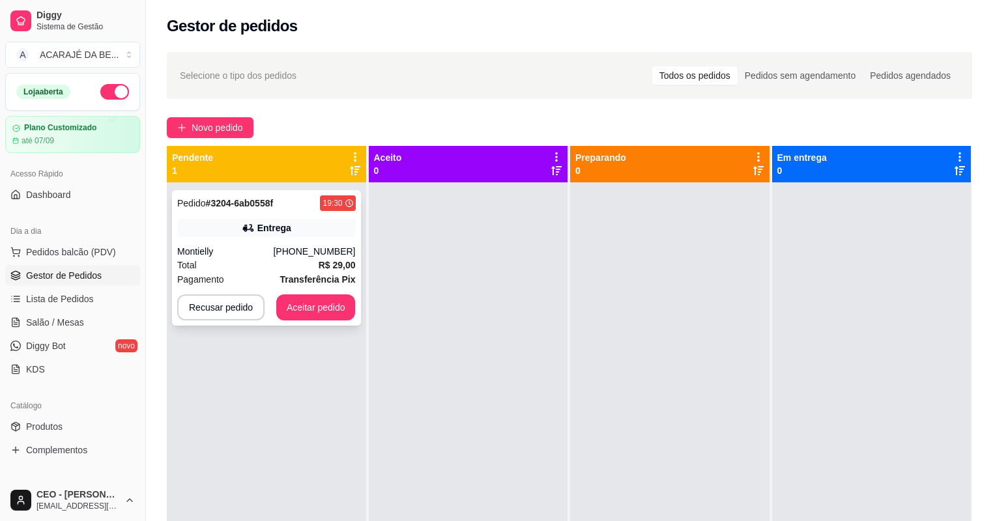
click at [290, 222] on div "Entrega" at bounding box center [266, 228] width 179 height 18
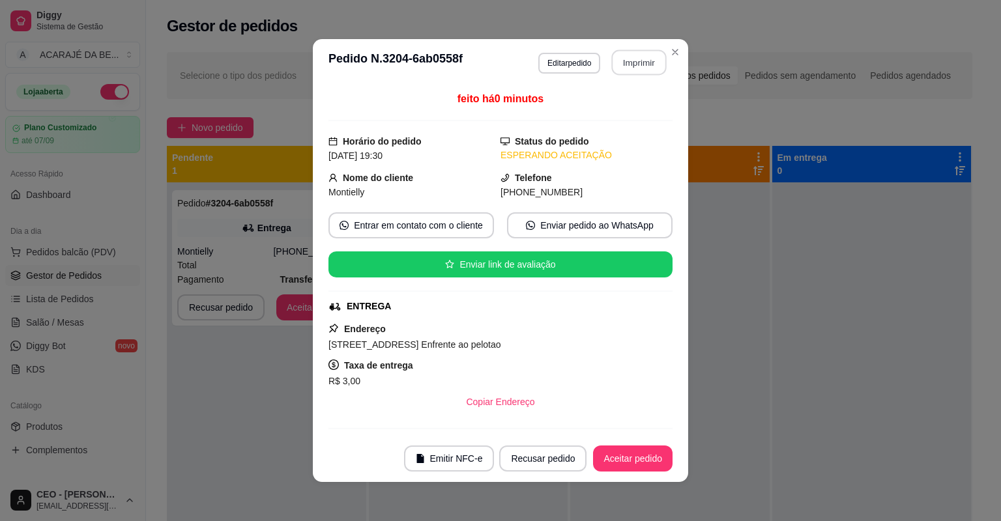
click at [649, 65] on button "Imprimir" at bounding box center [639, 62] width 55 height 25
click at [648, 458] on button "Aceitar pedido" at bounding box center [633, 459] width 80 height 26
click at [648, 458] on div "Recusar pedido Aceitar pedido" at bounding box center [568, 459] width 210 height 26
drag, startPoint x: 650, startPoint y: 76, endPoint x: 648, endPoint y: 458, distance: 381.9
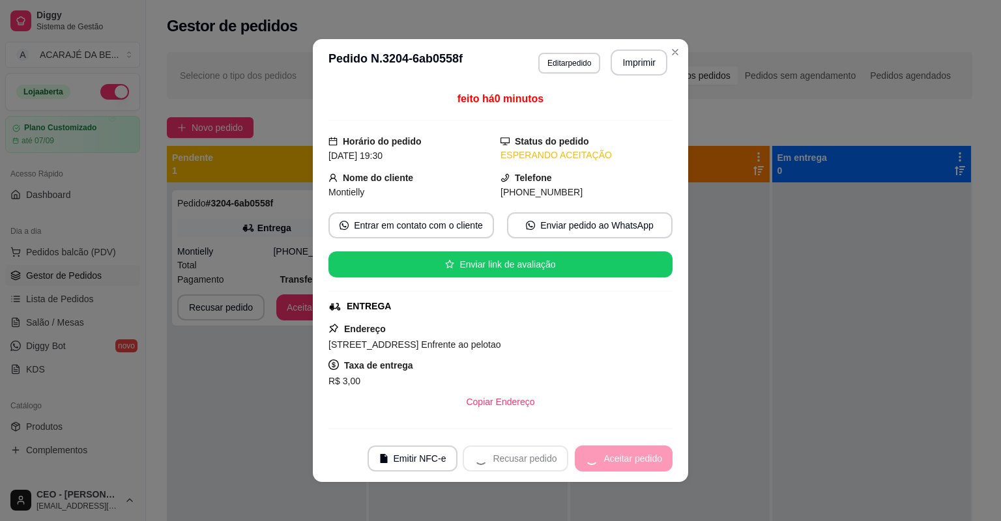
click at [648, 458] on div "Recusar pedido Aceitar pedido" at bounding box center [568, 459] width 210 height 26
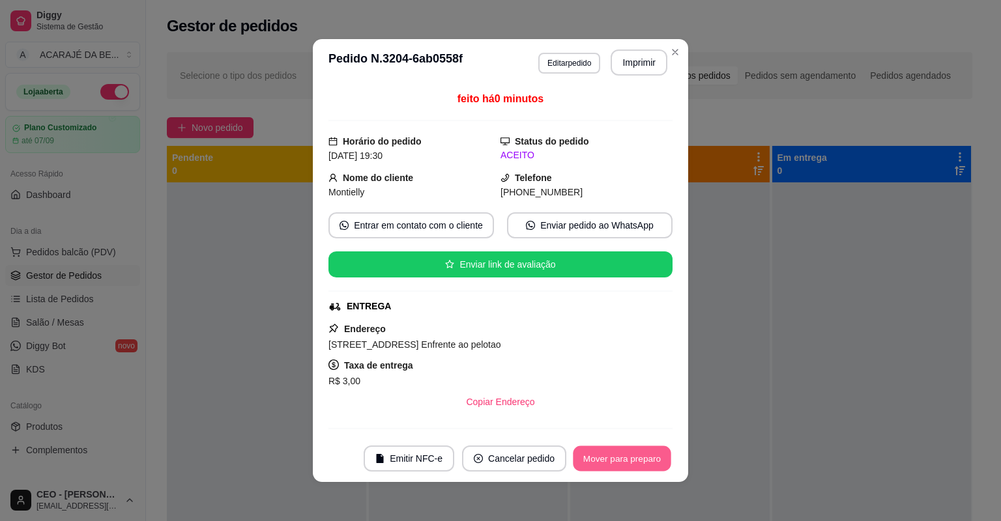
click at [648, 458] on button "Mover para preparo" at bounding box center [622, 458] width 98 height 25
click at [648, 458] on div "Mover para preparo" at bounding box center [612, 459] width 119 height 26
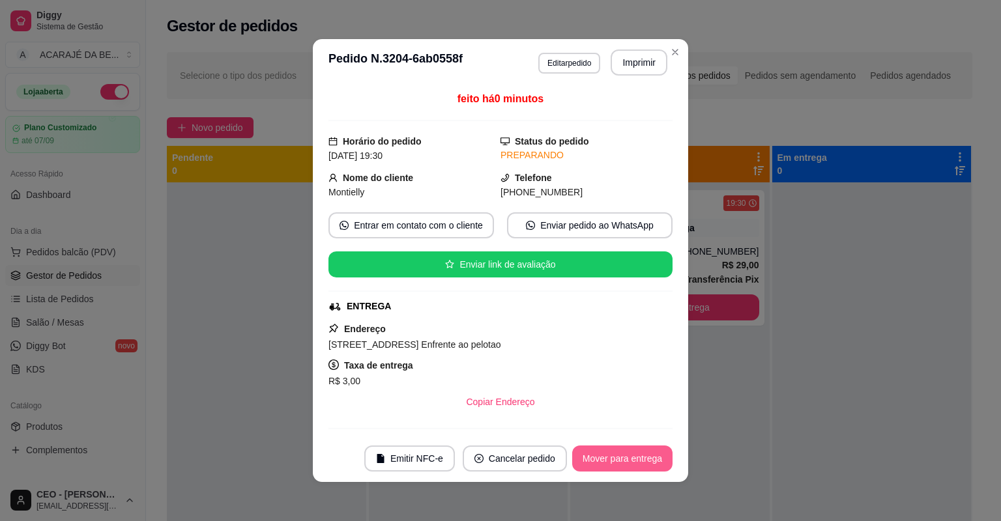
click at [648, 458] on button "Mover para entrega" at bounding box center [622, 459] width 100 height 26
click at [648, 458] on div "Mover para entrega" at bounding box center [613, 459] width 119 height 26
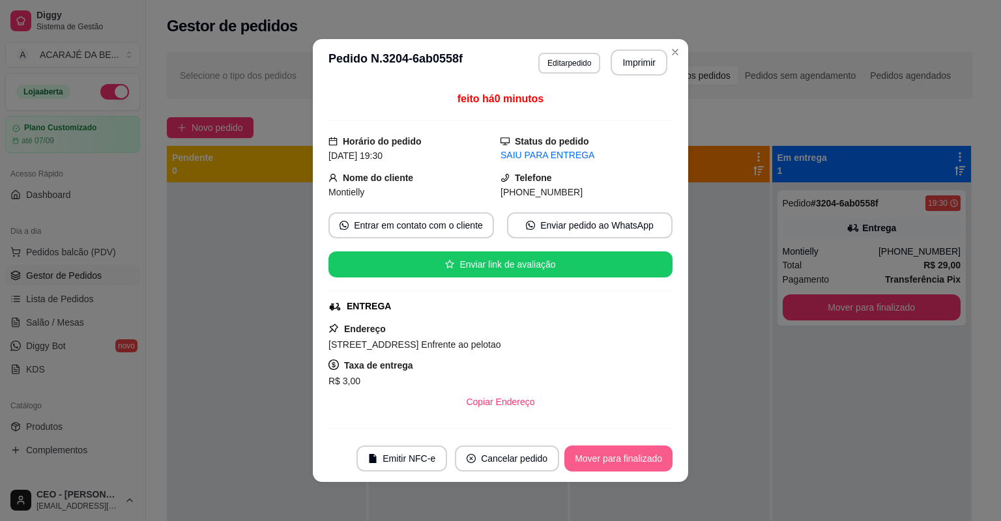
click at [648, 458] on button "Mover para finalizado" at bounding box center [618, 459] width 108 height 26
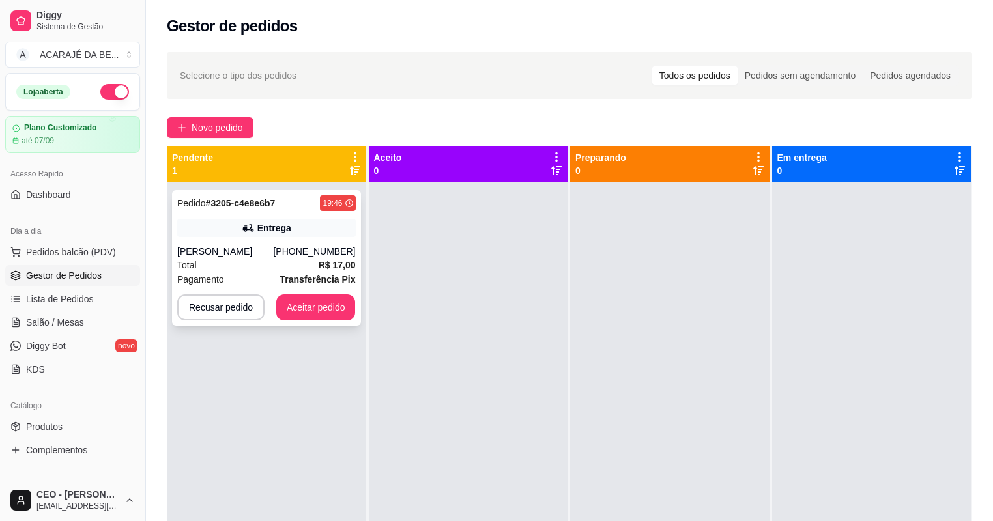
click at [289, 242] on div "Pedido # 3205-c4e8e6b7 19:46 Entrega [PERSON_NAME] [PHONE_NUMBER] Total R$ 17,0…" at bounding box center [266, 258] width 189 height 136
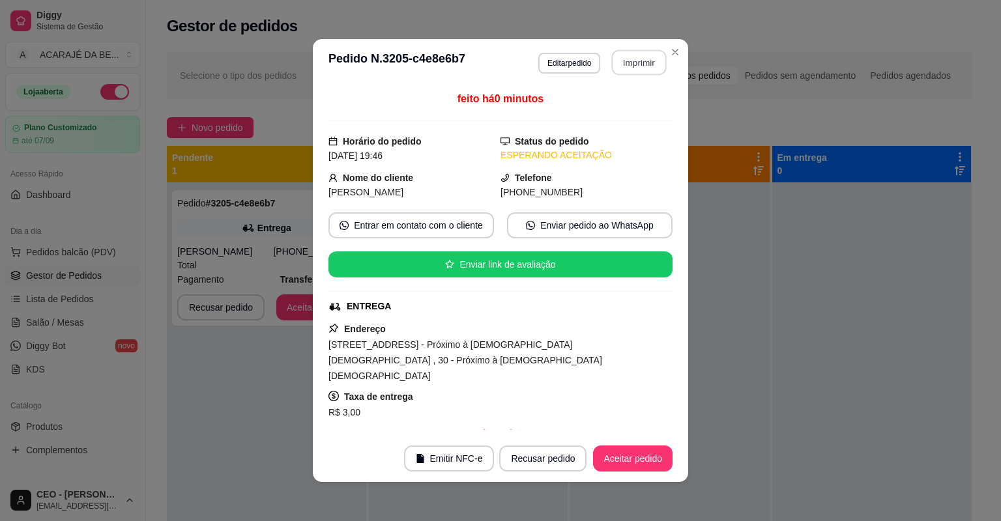
click at [649, 69] on button "Imprimir" at bounding box center [639, 62] width 55 height 25
click at [645, 472] on footer "Emitir NFC-e Recusar pedido Aceitar pedido" at bounding box center [500, 458] width 375 height 47
click at [645, 469] on button "Aceitar pedido" at bounding box center [632, 458] width 77 height 25
click at [644, 463] on div "Recusar pedido Aceitar pedido" at bounding box center [568, 459] width 210 height 26
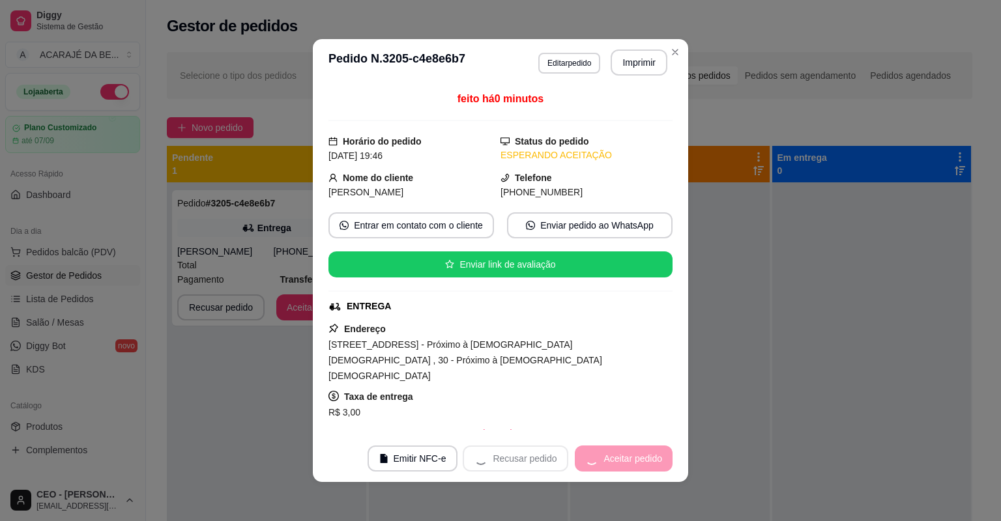
click at [643, 462] on div "Recusar pedido Aceitar pedido" at bounding box center [568, 459] width 210 height 26
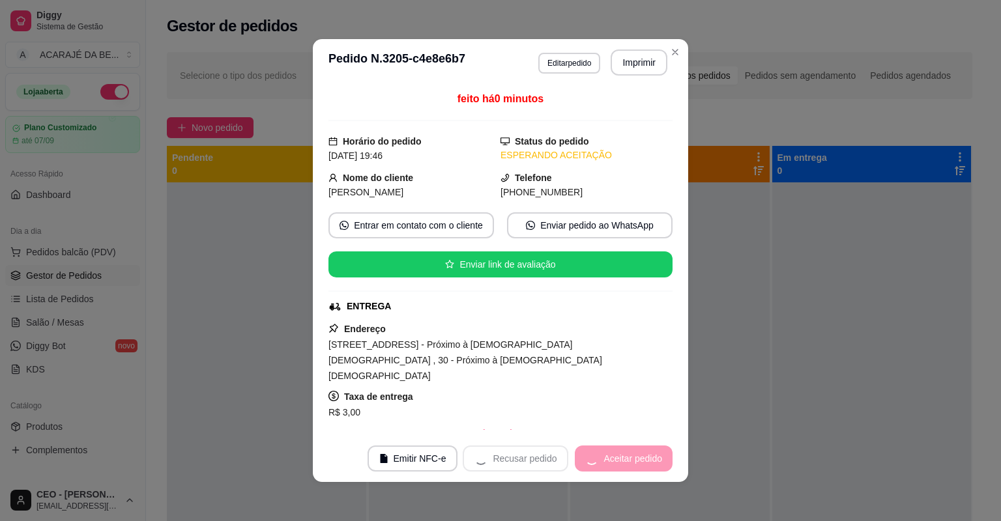
click at [640, 464] on div "Recusar pedido Aceitar pedido" at bounding box center [568, 459] width 210 height 26
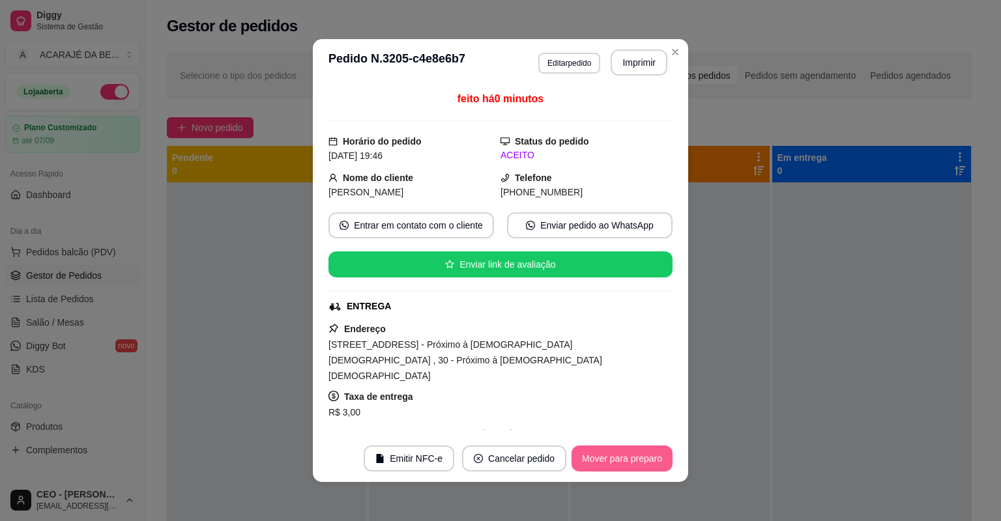
click at [640, 464] on button "Mover para preparo" at bounding box center [622, 459] width 101 height 26
click at [640, 464] on div "Mover para preparo" at bounding box center [612, 459] width 119 height 26
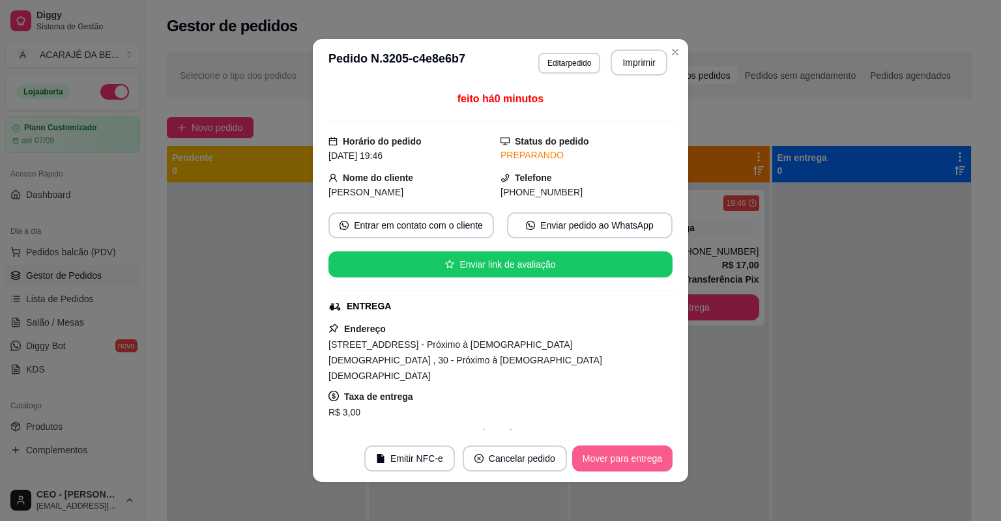
click at [640, 464] on button "Mover para entrega" at bounding box center [622, 459] width 100 height 26
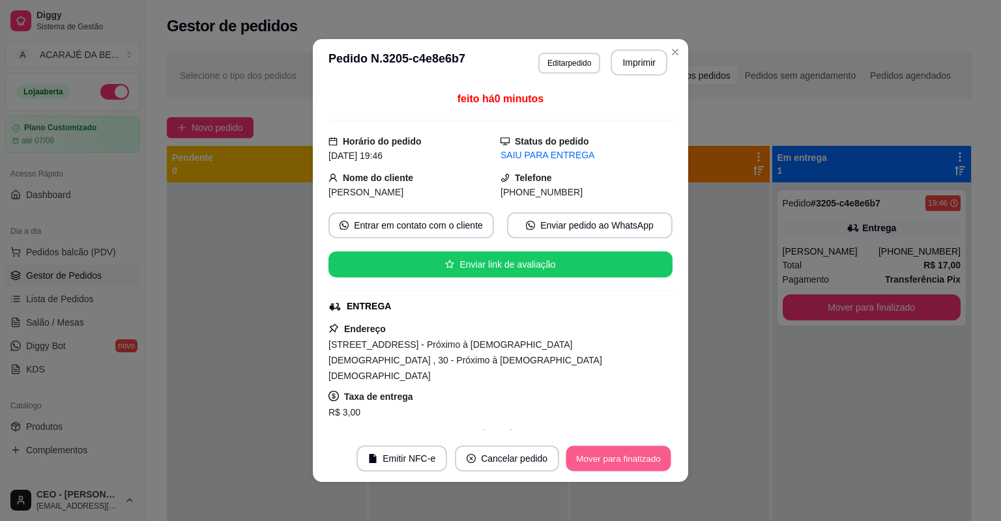
click at [640, 464] on button "Mover para finalizado" at bounding box center [618, 458] width 105 height 25
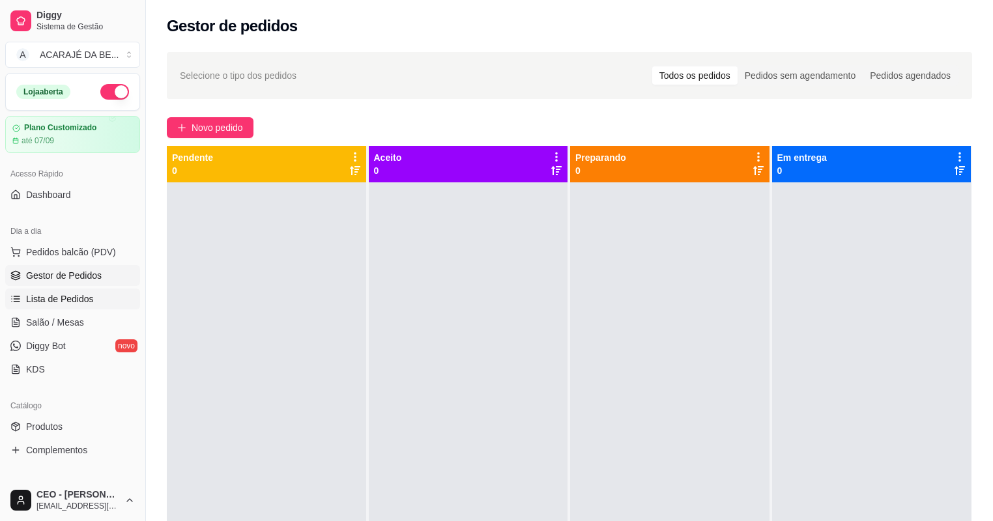
click at [57, 299] on span "Lista de Pedidos" at bounding box center [60, 299] width 68 height 13
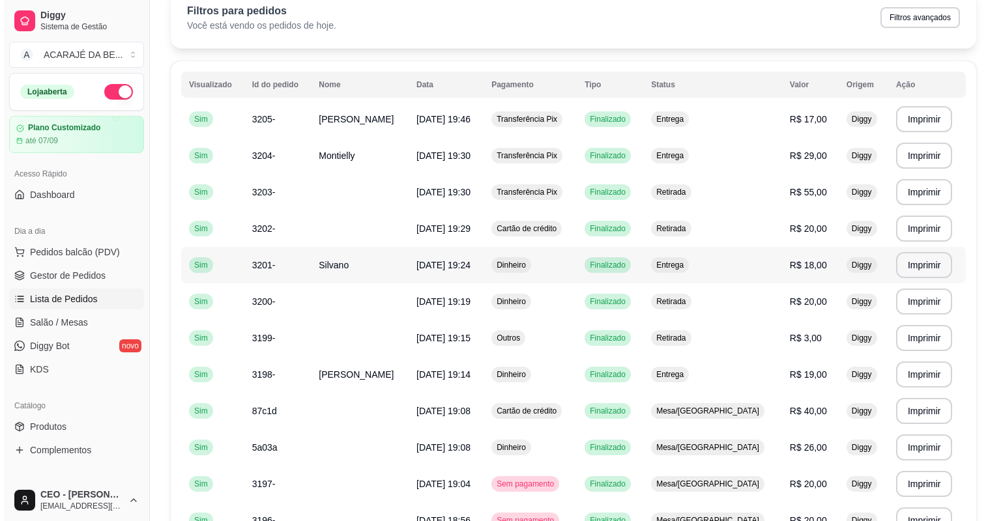
scroll to position [52, 0]
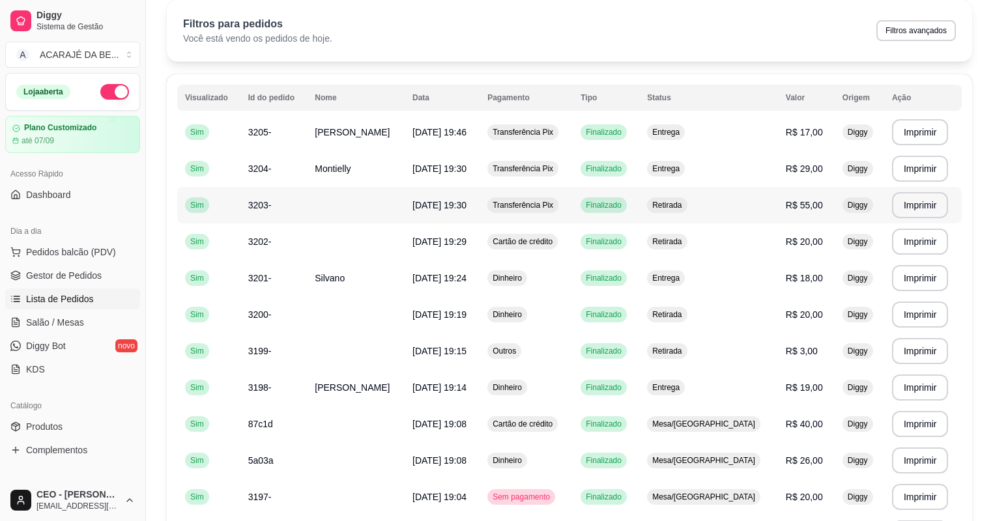
click at [550, 192] on td "Transferência Pix" at bounding box center [526, 205] width 93 height 36
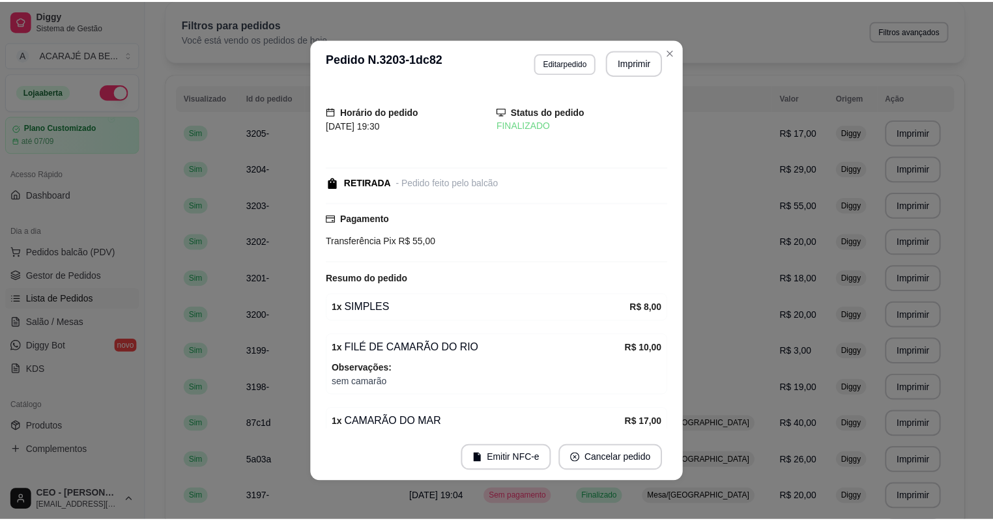
scroll to position [95, 0]
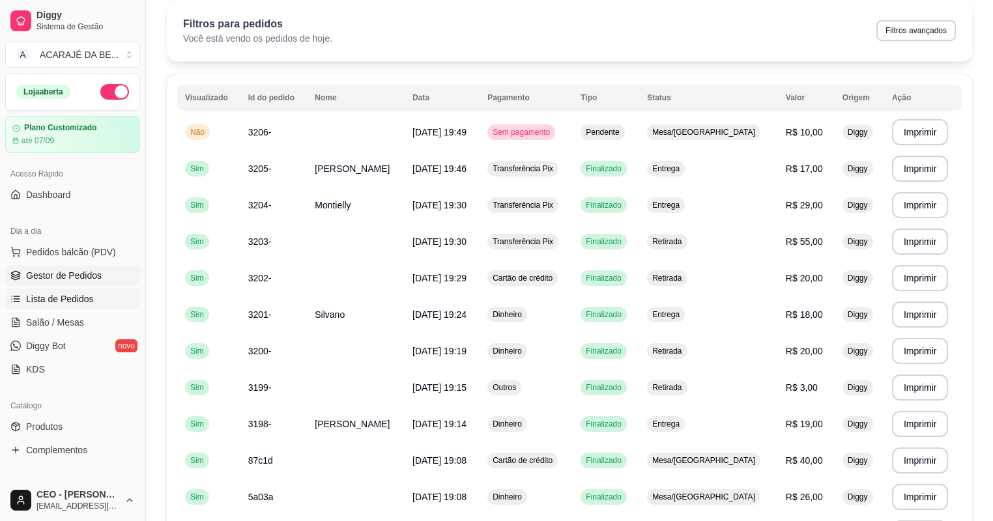
click at [102, 271] on link "Gestor de Pedidos" at bounding box center [72, 275] width 135 height 21
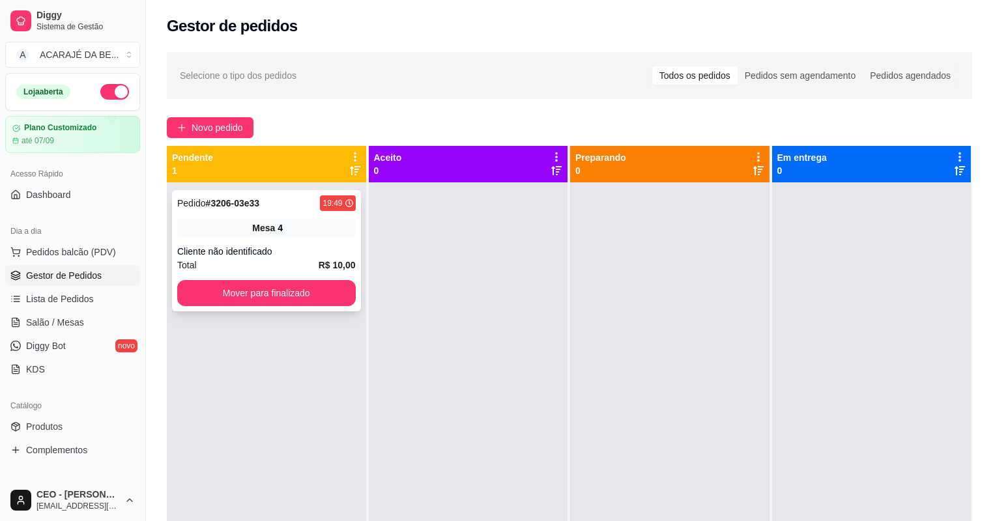
click at [253, 253] on div "Cliente não identificado" at bounding box center [266, 251] width 179 height 13
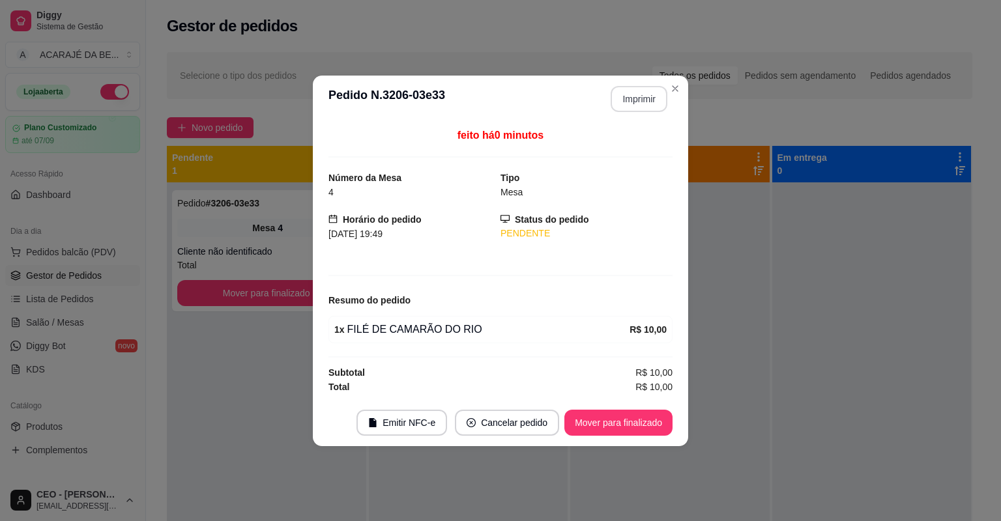
click at [656, 94] on button "Imprimir" at bounding box center [639, 99] width 57 height 26
click at [628, 419] on button "Mover para finalizado" at bounding box center [618, 423] width 108 height 26
click at [627, 419] on div "Mover para finalizado" at bounding box center [609, 423] width 126 height 26
click at [626, 419] on footer "Emitir NFC-e Cancelar pedido Mover para finalizado" at bounding box center [500, 423] width 375 height 47
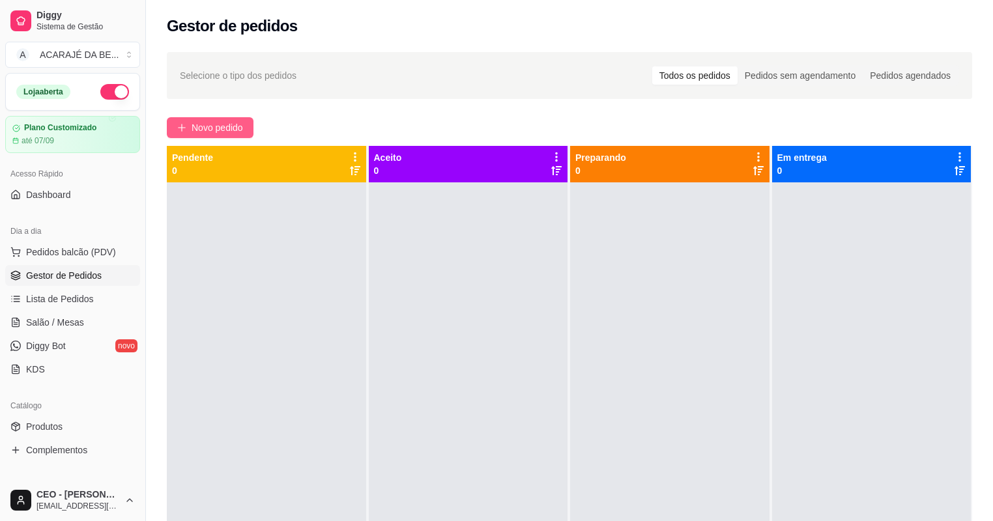
click at [207, 124] on span "Novo pedido" at bounding box center [217, 128] width 51 height 14
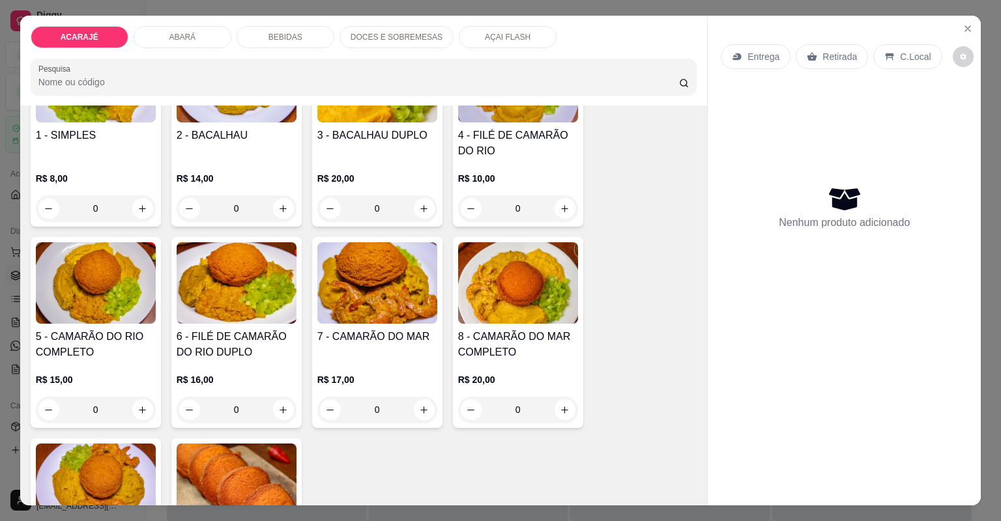
scroll to position [156, 0]
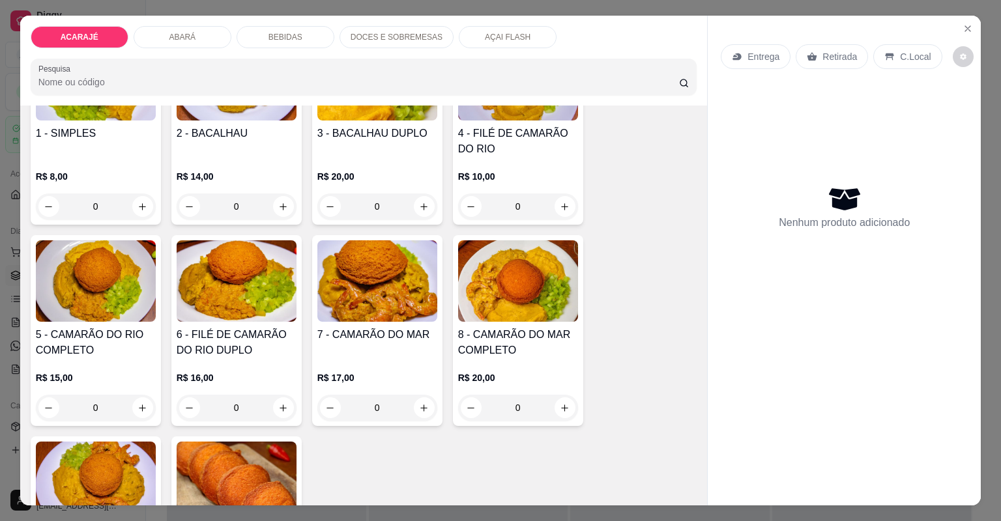
click at [571, 307] on img at bounding box center [518, 281] width 120 height 81
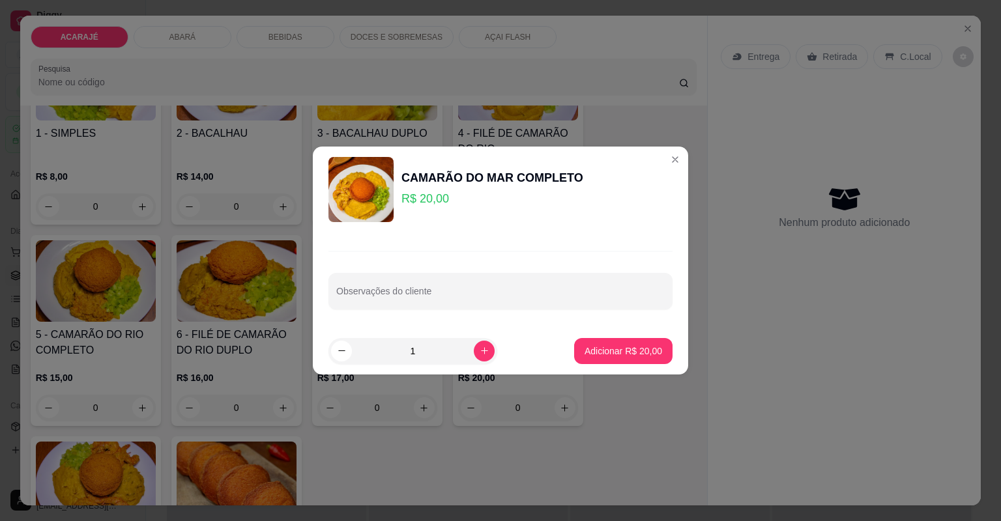
click at [600, 340] on footer "1 Adicionar R$ 20,00" at bounding box center [500, 351] width 375 height 47
click at [604, 345] on p "Adicionar R$ 20,00" at bounding box center [624, 351] width 78 height 13
type input "1"
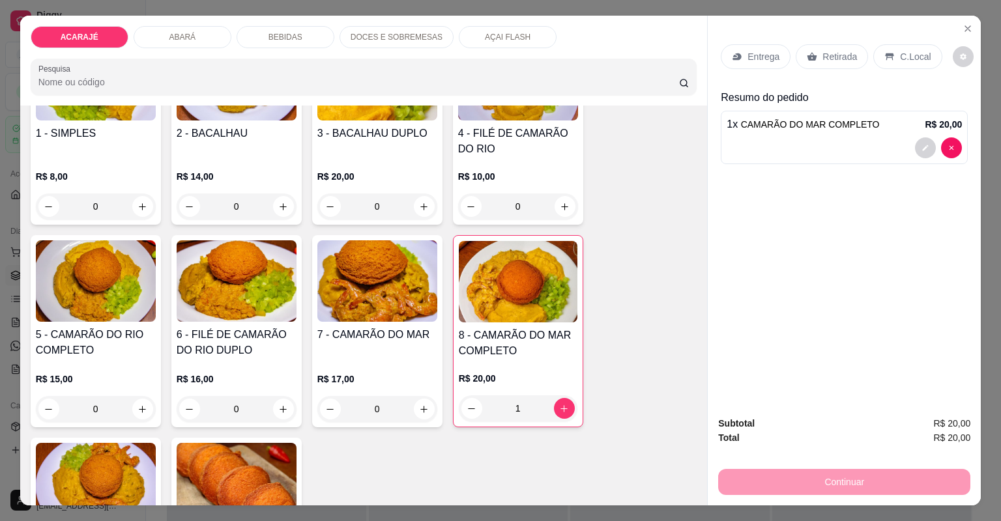
click at [828, 65] on div "Retirada" at bounding box center [832, 56] width 72 height 25
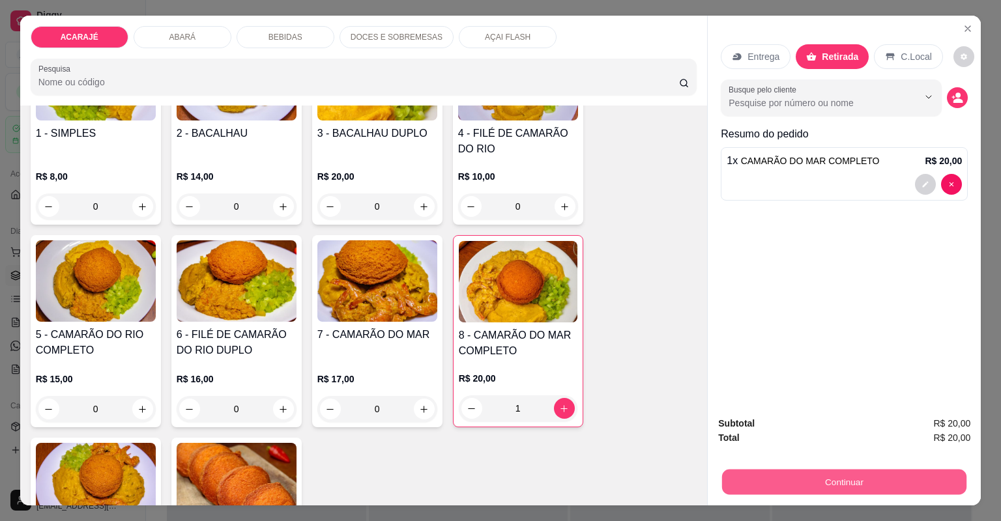
click at [743, 480] on button "Continuar" at bounding box center [844, 482] width 244 height 25
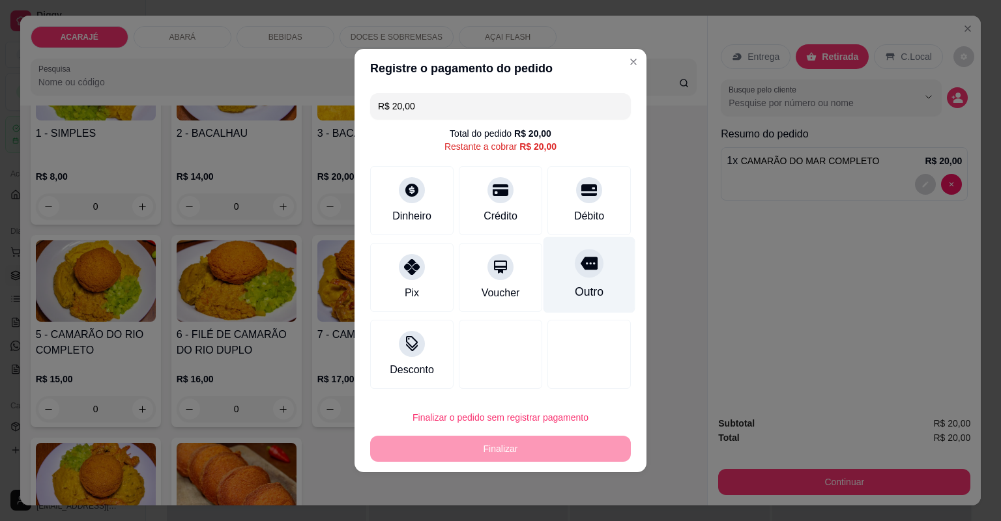
click at [602, 285] on div "Outro" at bounding box center [590, 275] width 92 height 76
type input "R$ 0,00"
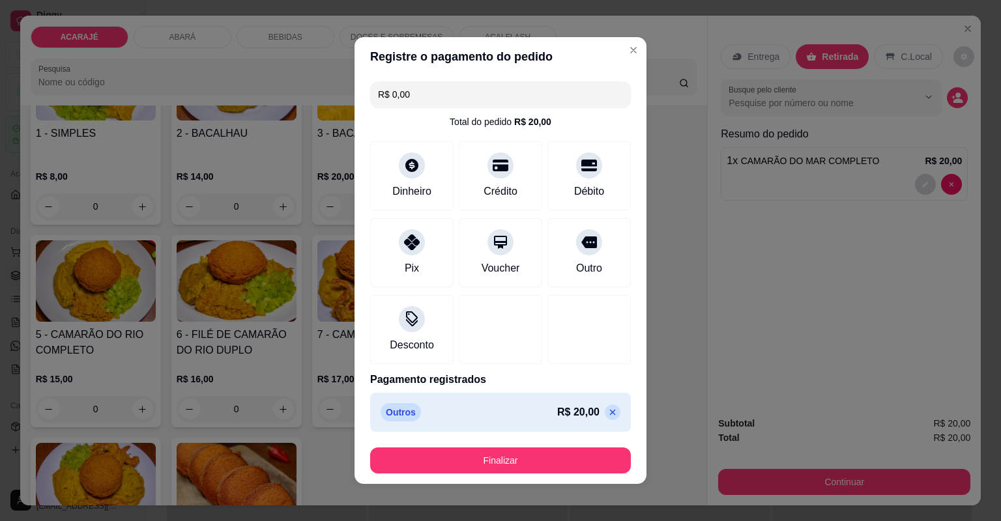
click at [541, 474] on footer "Finalizar" at bounding box center [501, 460] width 292 height 47
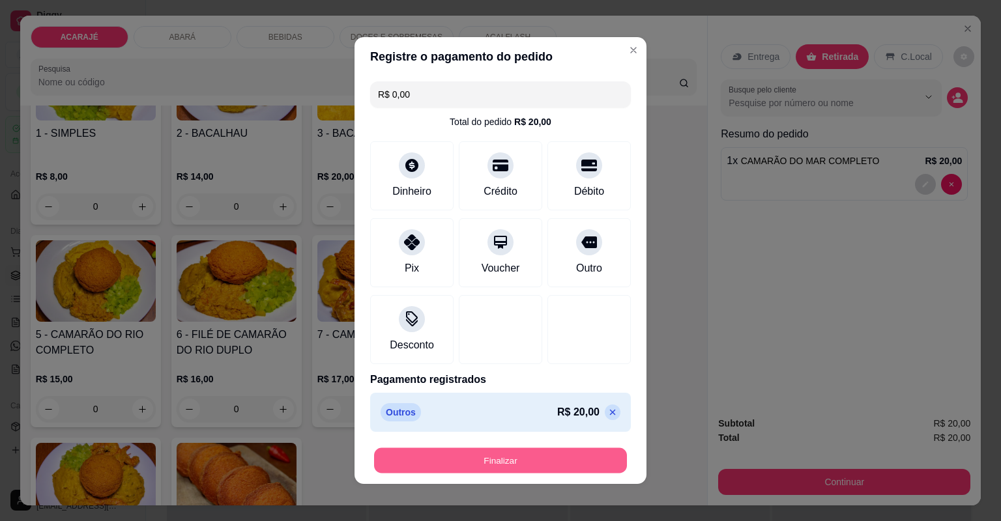
click at [538, 464] on button "Finalizar" at bounding box center [500, 460] width 253 height 25
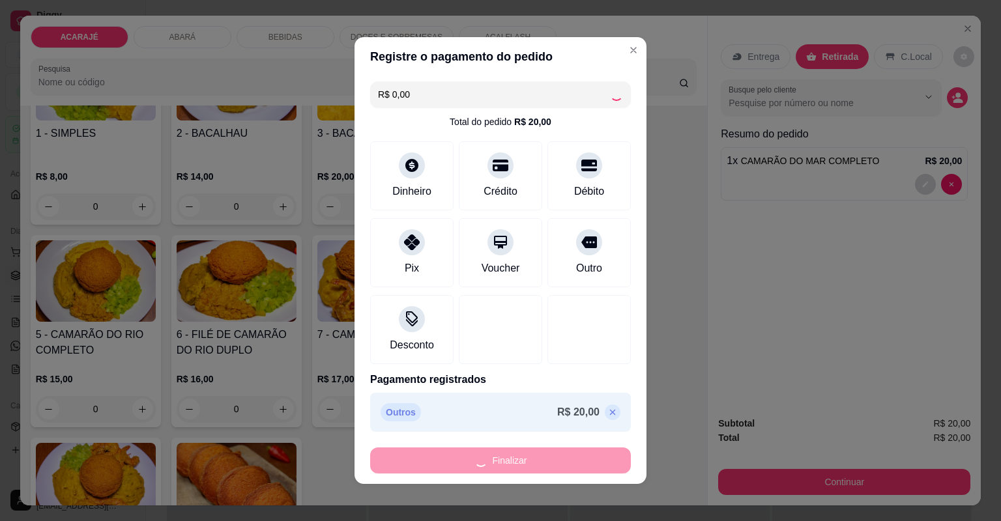
type input "0"
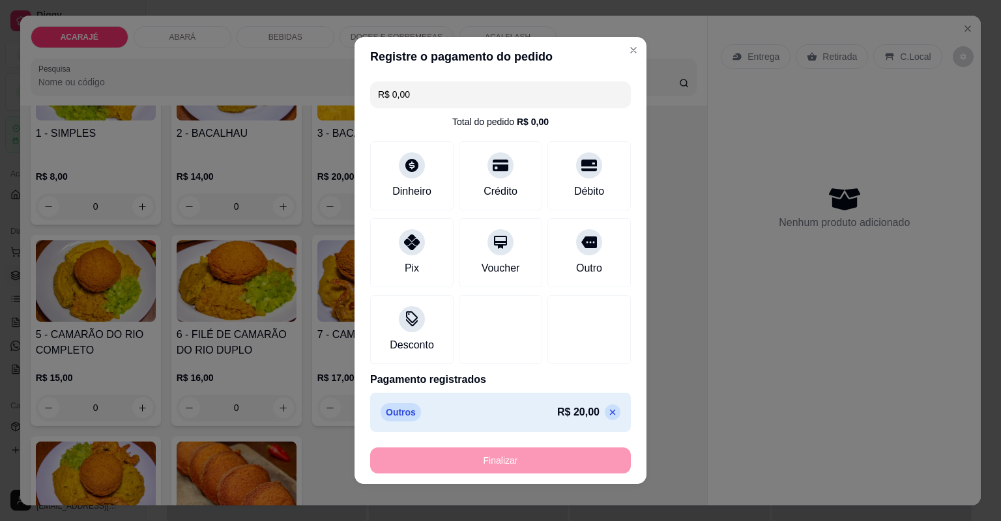
type input "-R$ 20,00"
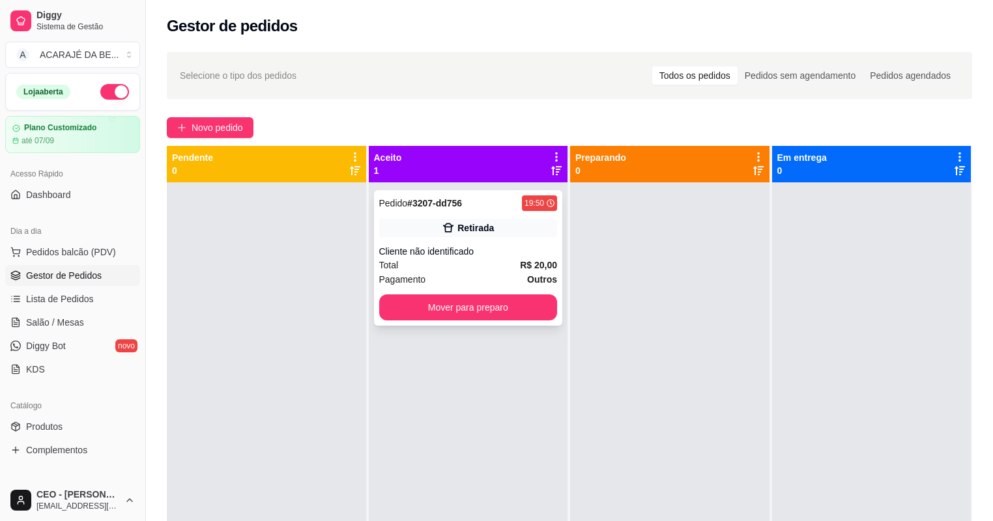
click at [486, 257] on div "Cliente não identificado" at bounding box center [468, 251] width 179 height 13
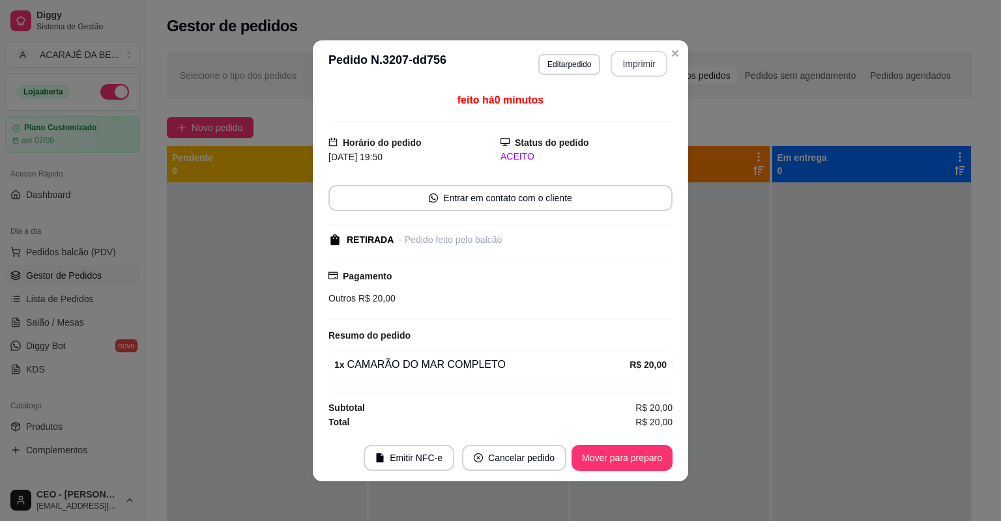
click at [635, 70] on button "Imprimir" at bounding box center [639, 64] width 57 height 26
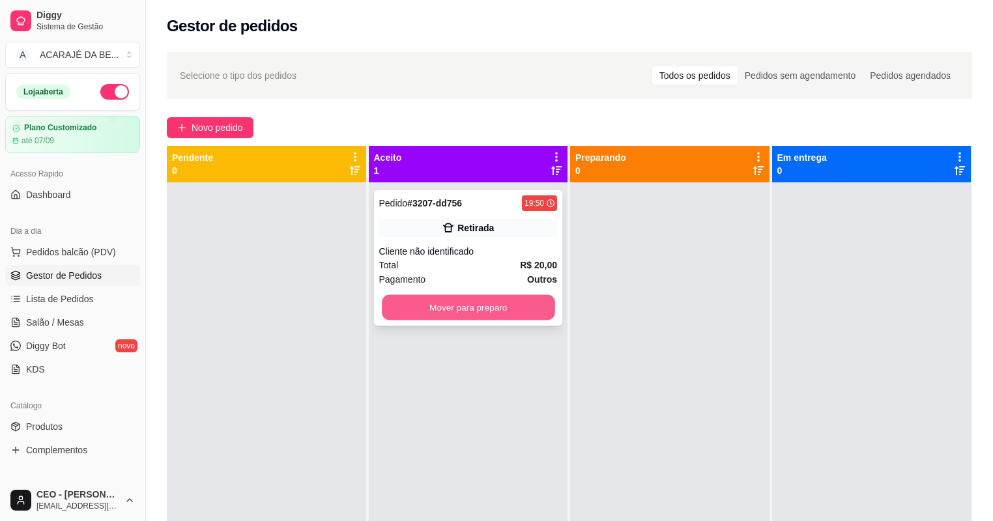
click at [518, 312] on button "Mover para preparo" at bounding box center [468, 307] width 173 height 25
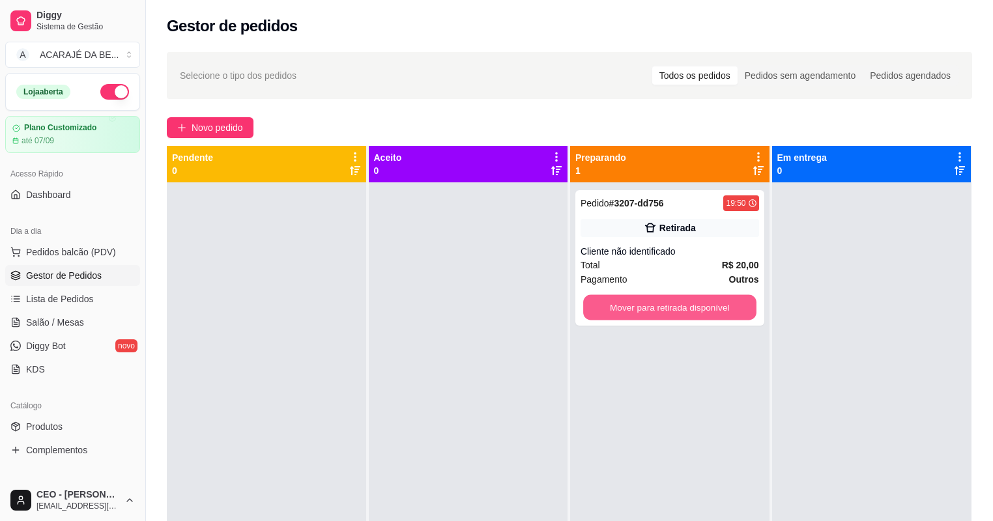
click at [667, 308] on button "Mover para retirada disponível" at bounding box center [669, 307] width 173 height 25
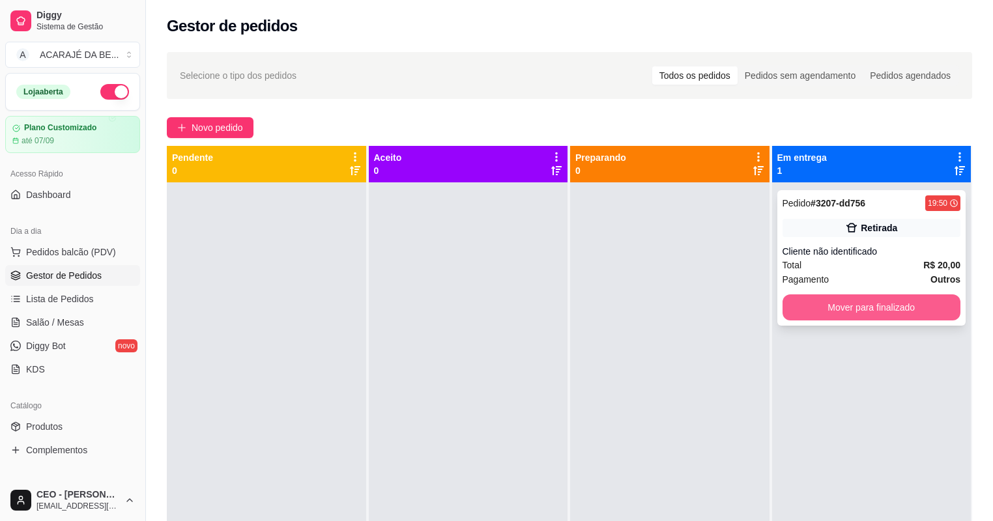
click at [864, 303] on button "Mover para finalizado" at bounding box center [872, 308] width 179 height 26
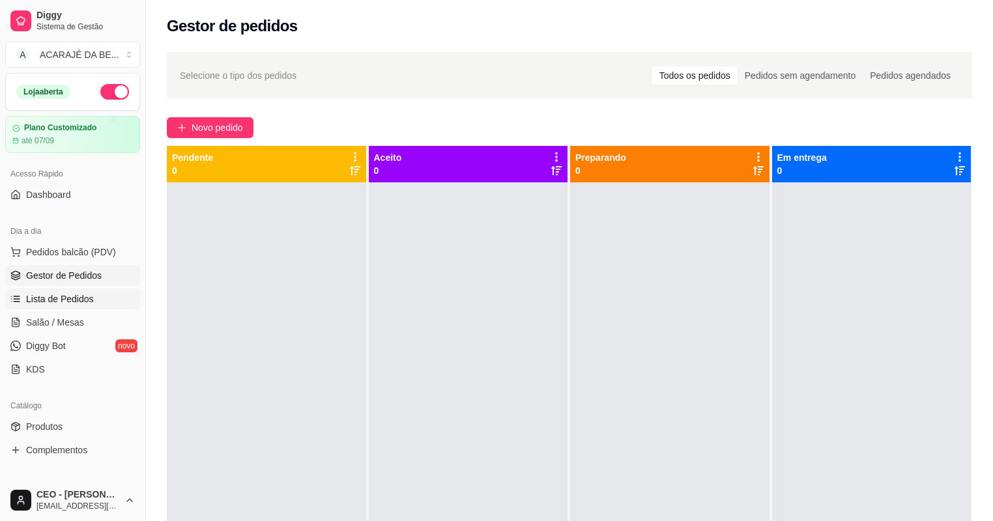
click at [104, 302] on link "Lista de Pedidos" at bounding box center [72, 299] width 135 height 21
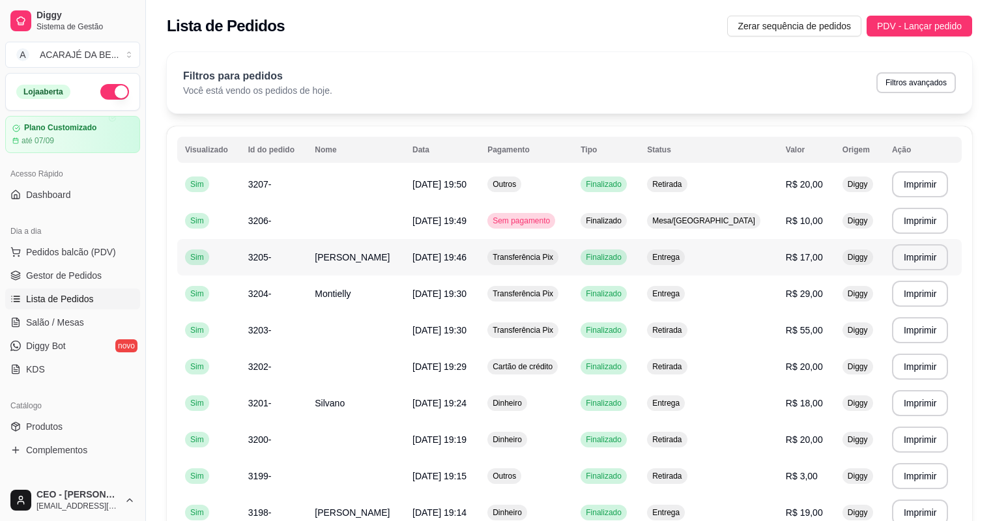
click at [446, 274] on td "[DATE] 19:46" at bounding box center [442, 257] width 75 height 36
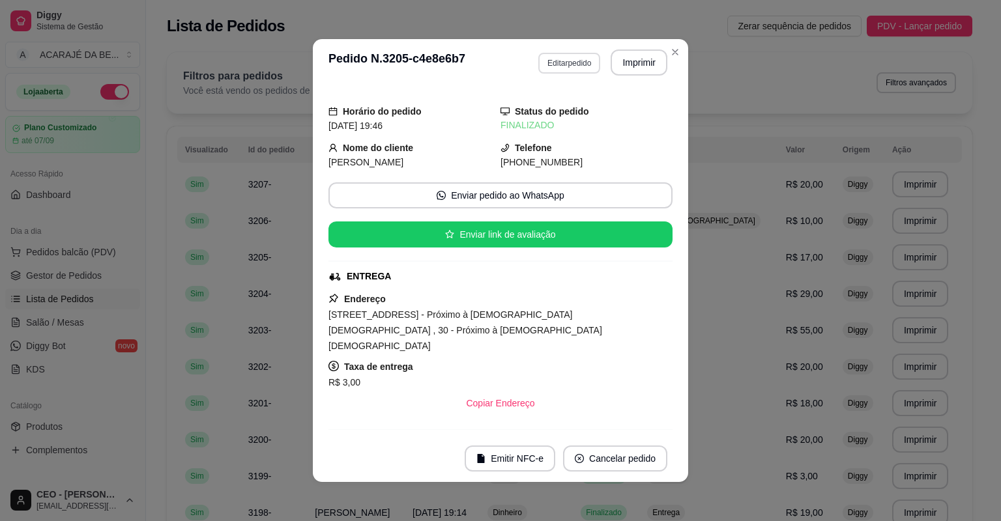
click at [573, 68] on button "Editar pedido" at bounding box center [569, 63] width 62 height 21
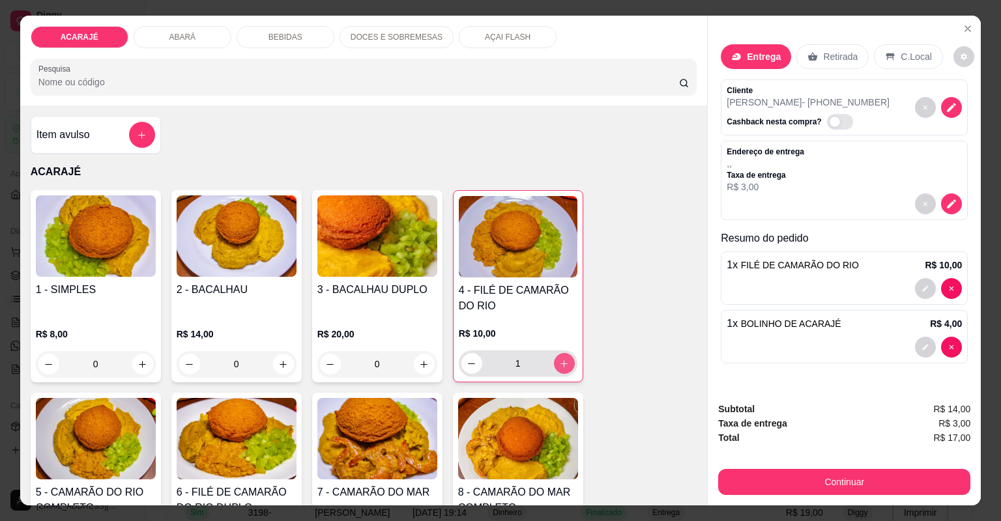
click at [564, 364] on icon "increase-product-quantity" at bounding box center [564, 364] width 10 height 10
type input "2"
click at [853, 465] on div "Subtotal R$ 24,00 Taxa de entrega R$ 3,00 Total R$ 27,00 Continuar" at bounding box center [844, 448] width 252 height 93
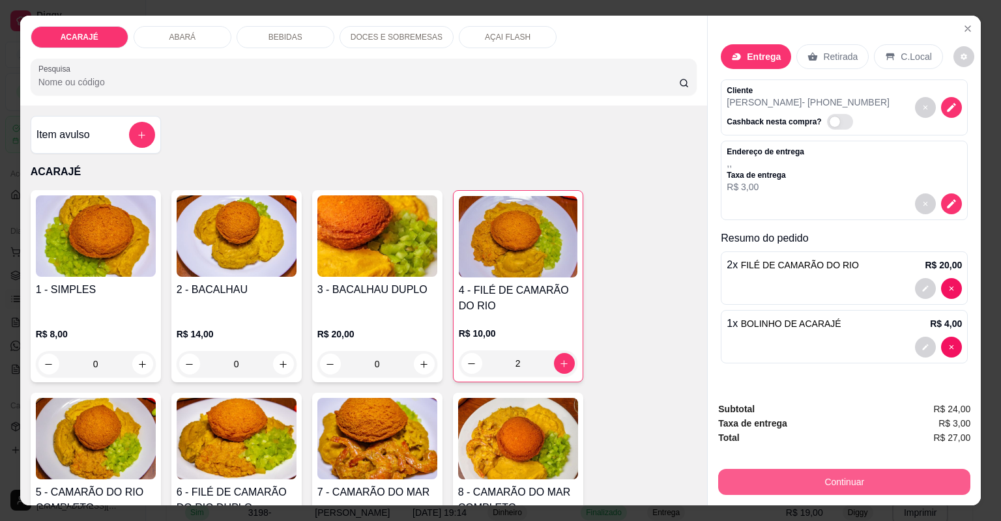
click at [853, 471] on button "Continuar" at bounding box center [844, 482] width 252 height 26
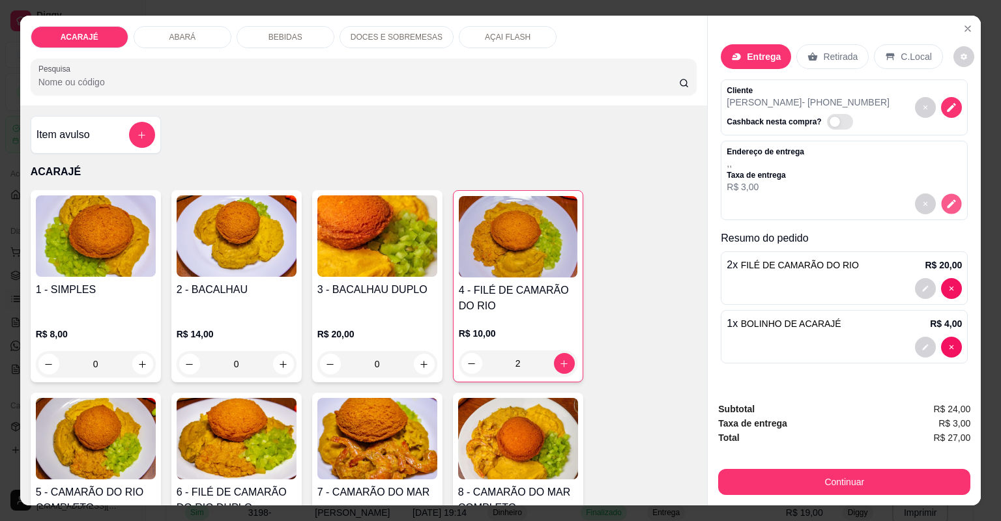
click at [948, 204] on icon "decrease-product-quantity" at bounding box center [952, 203] width 8 height 8
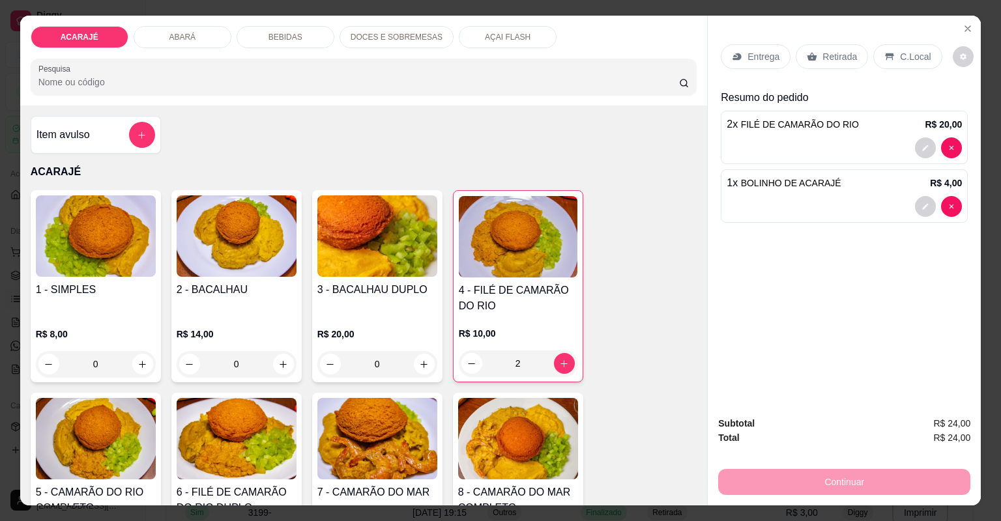
click at [754, 53] on p "Entrega" at bounding box center [764, 56] width 32 height 13
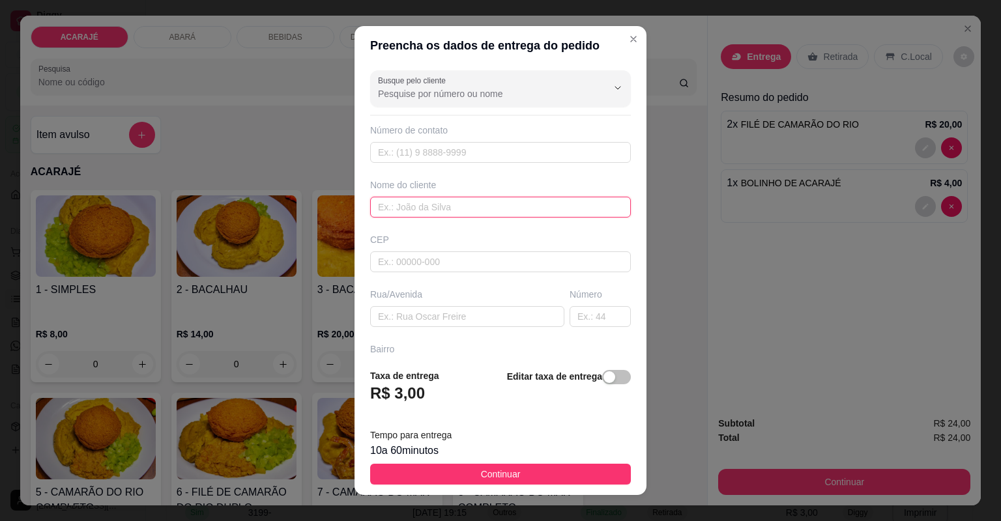
click at [486, 205] on input "text" at bounding box center [500, 207] width 261 height 21
type input "[PERSON_NAME]"
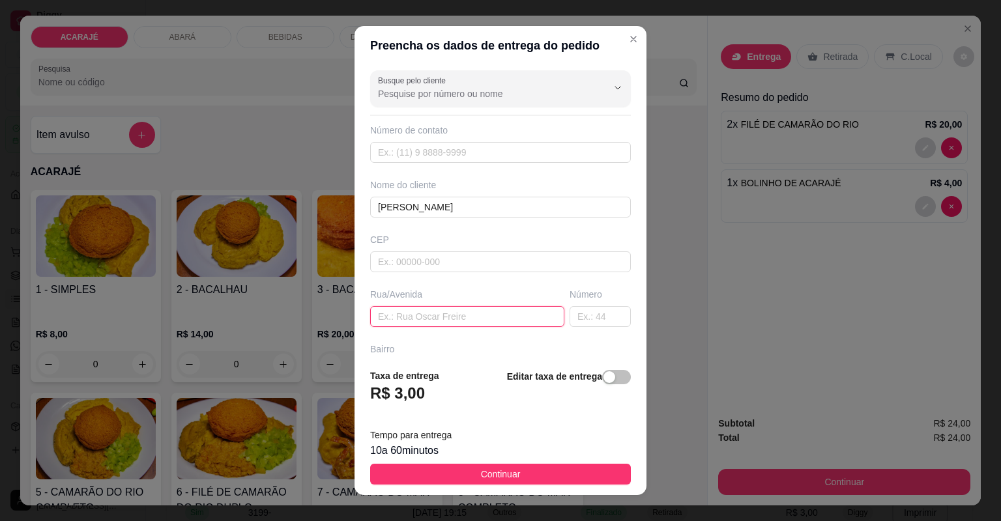
click at [474, 315] on input "text" at bounding box center [467, 316] width 194 height 21
paste input "[STREET_ADDRESS] - Próximo à [DEMOGRAPHIC_DATA] [DEMOGRAPHIC_DATA] , 30 - Próxi…"
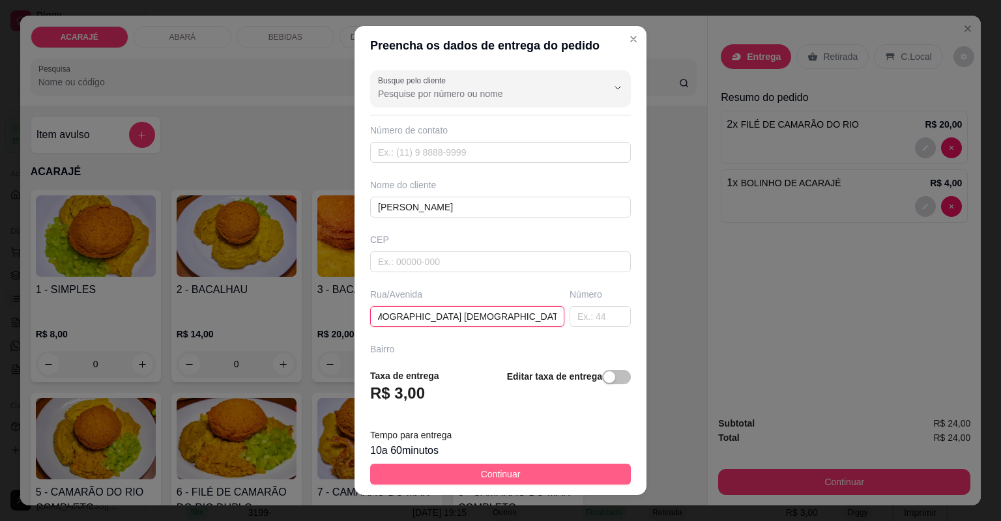
type input "[STREET_ADDRESS] - Próximo à [DEMOGRAPHIC_DATA] [DEMOGRAPHIC_DATA] , 30 - Próxi…"
click at [561, 478] on button "Continuar" at bounding box center [500, 474] width 261 height 21
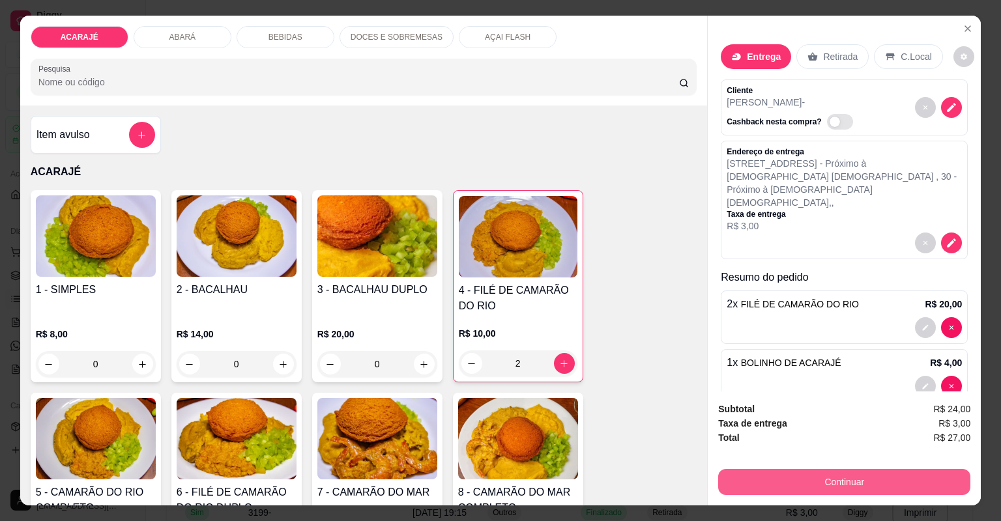
click at [823, 473] on button "Continuar" at bounding box center [844, 482] width 252 height 26
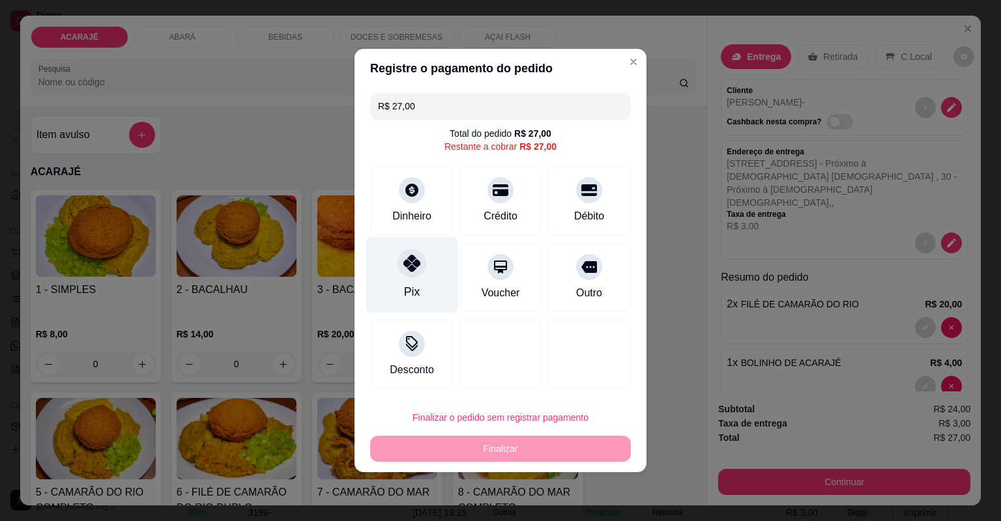
click at [418, 271] on icon at bounding box center [411, 263] width 17 height 17
type input "R$ 0,00"
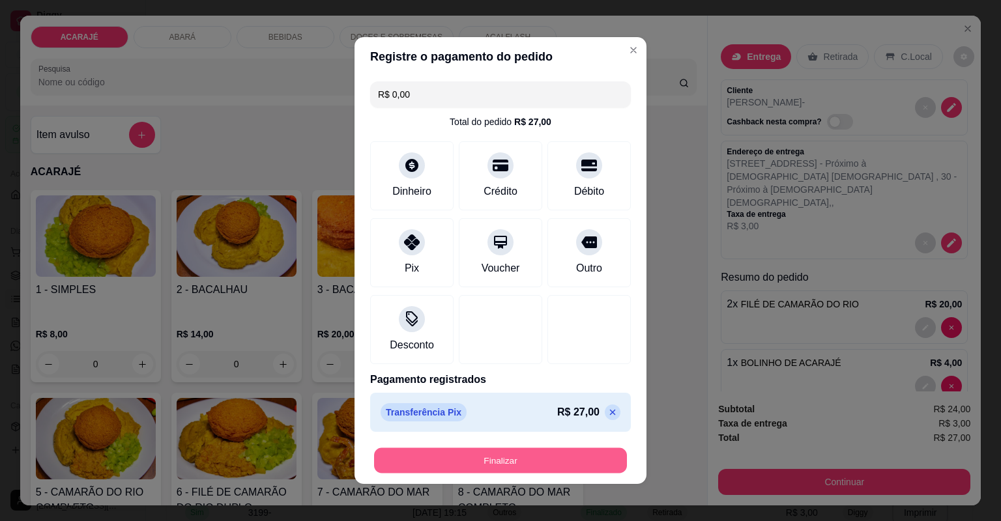
click at [516, 465] on button "Finalizar" at bounding box center [500, 460] width 253 height 25
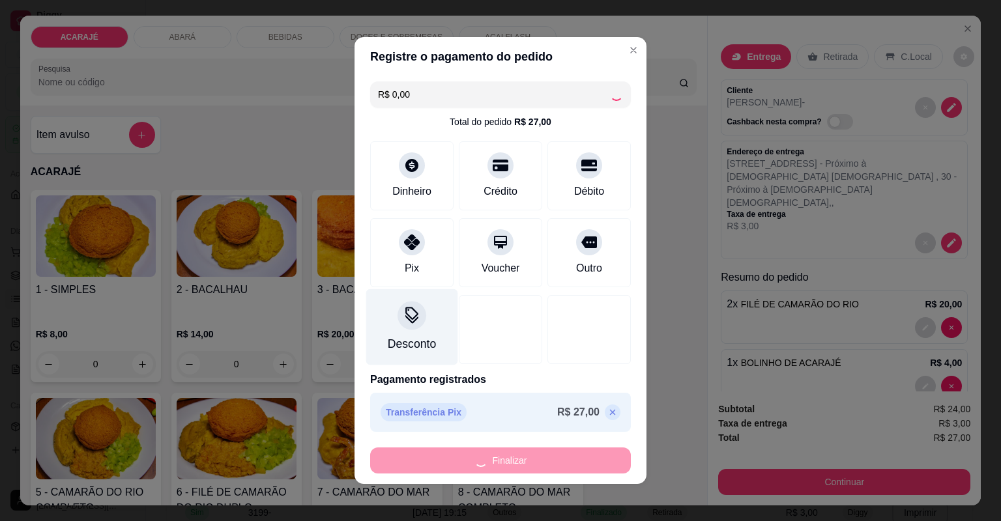
type input "0"
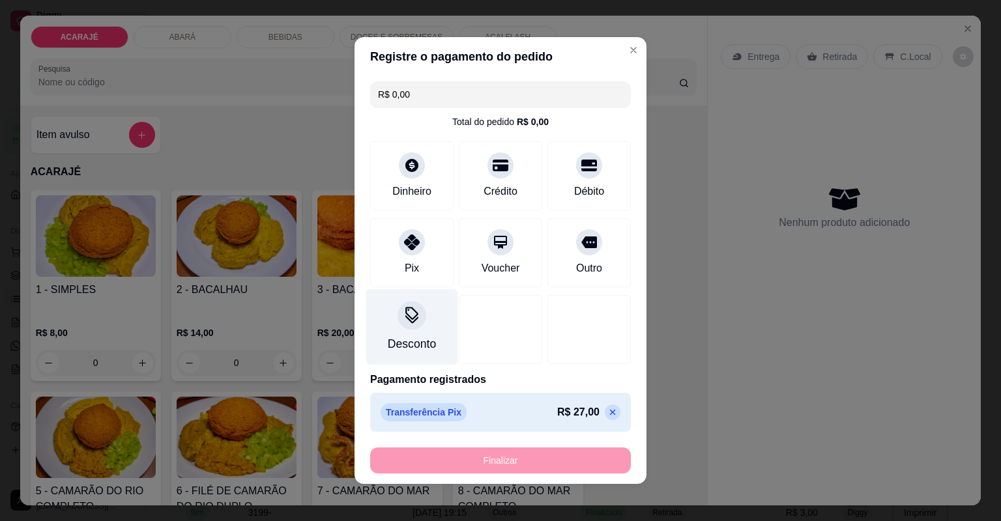
type input "-R$ 27,00"
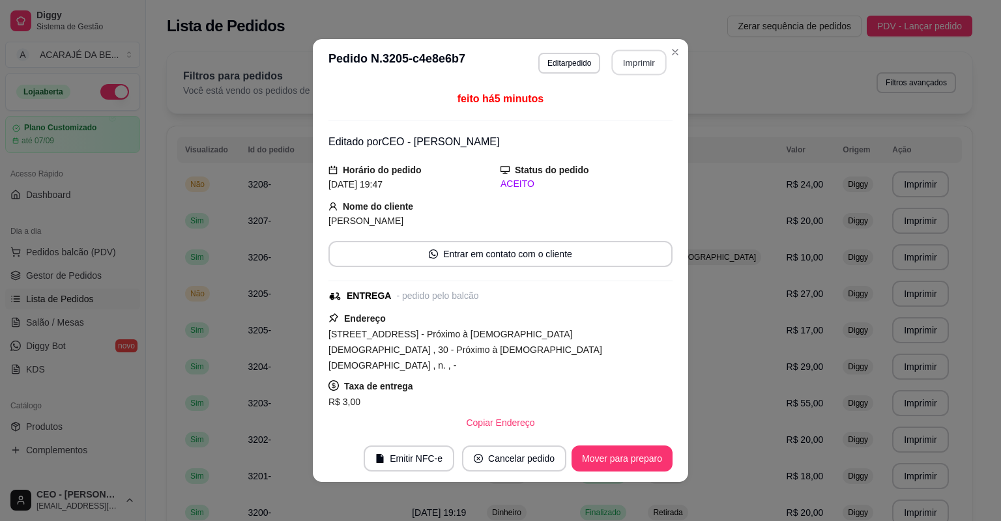
click at [647, 60] on button "Imprimir" at bounding box center [639, 62] width 55 height 25
click at [617, 455] on button "Mover para preparo" at bounding box center [622, 459] width 101 height 26
click at [613, 448] on button "Mover para entrega" at bounding box center [623, 458] width 98 height 25
click at [615, 448] on button "Mover para finalizado" at bounding box center [618, 458] width 105 height 25
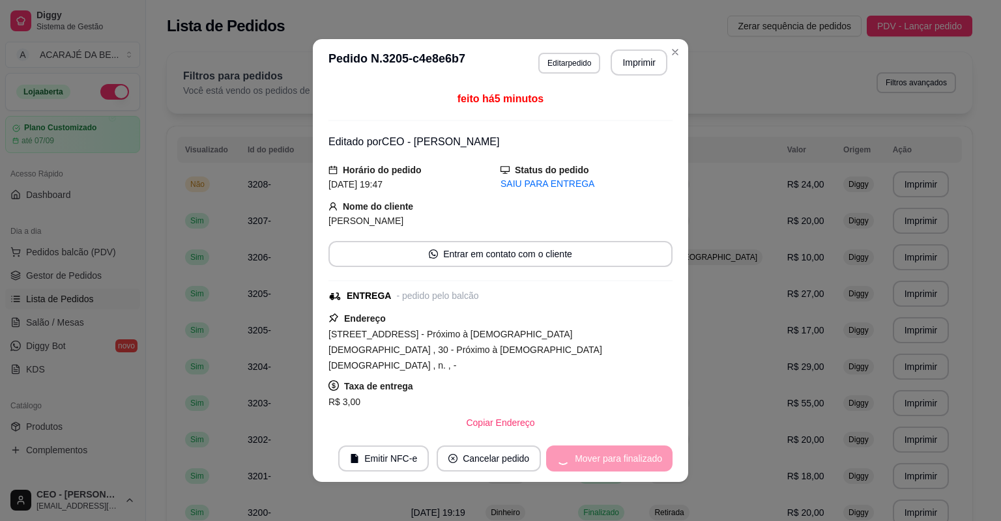
click at [541, 448] on button "Cancelar pedido" at bounding box center [489, 459] width 104 height 26
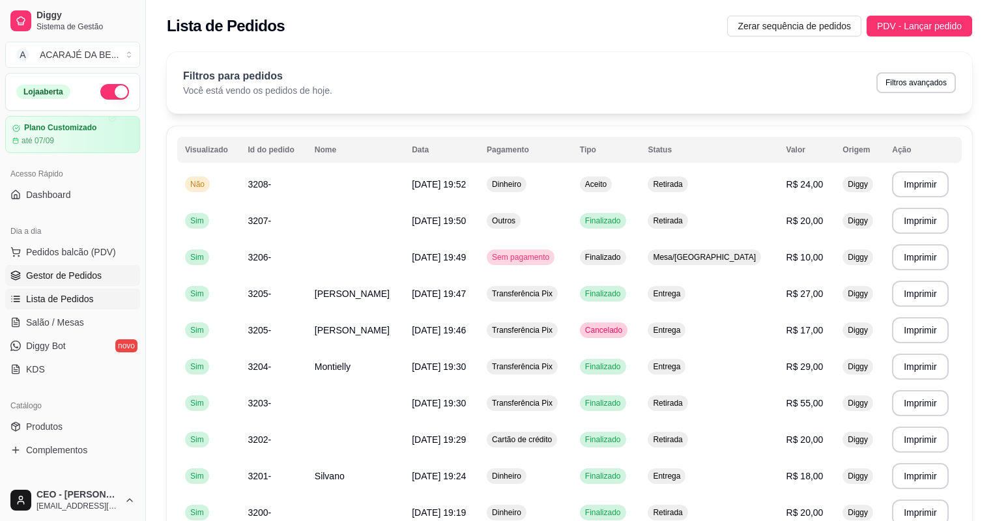
click at [78, 265] on link "Gestor de Pedidos" at bounding box center [72, 275] width 135 height 21
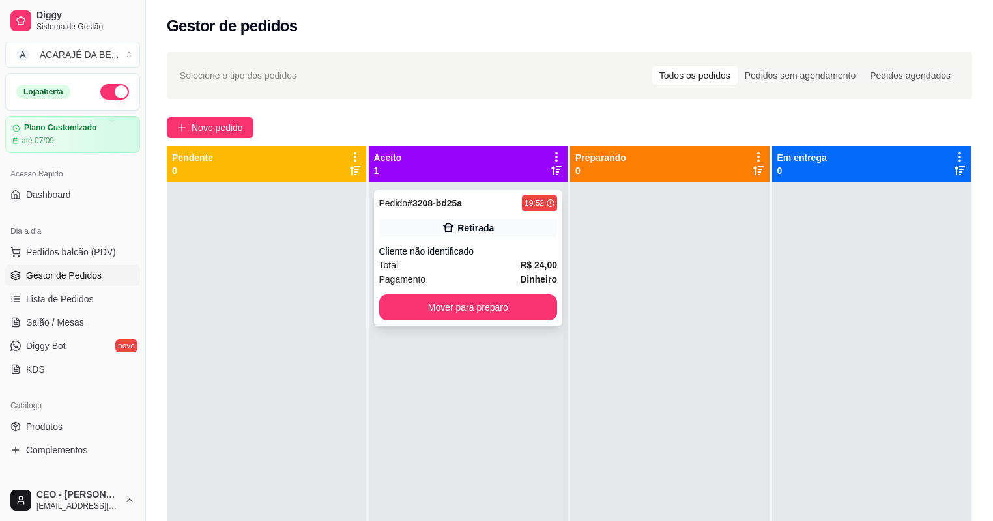
click at [486, 257] on div "Cliente não identificado" at bounding box center [468, 251] width 179 height 13
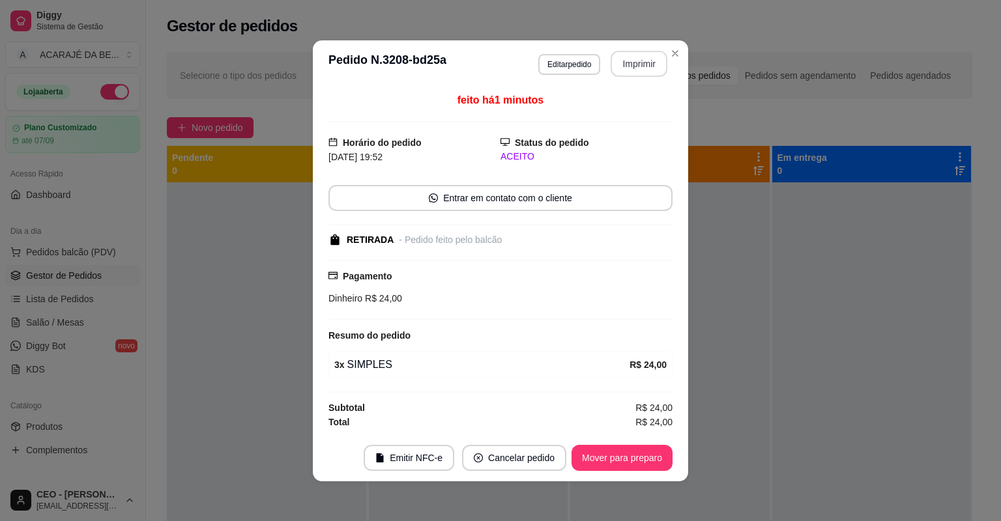
click at [638, 72] on button "Imprimir" at bounding box center [639, 64] width 57 height 26
click at [623, 463] on button "Mover para preparo" at bounding box center [622, 458] width 101 height 26
click at [624, 467] on div "Mover para preparo" at bounding box center [612, 458] width 119 height 26
click at [626, 471] on footer "Emitir NFC-e Cancelar pedido Mover para preparo" at bounding box center [500, 458] width 375 height 47
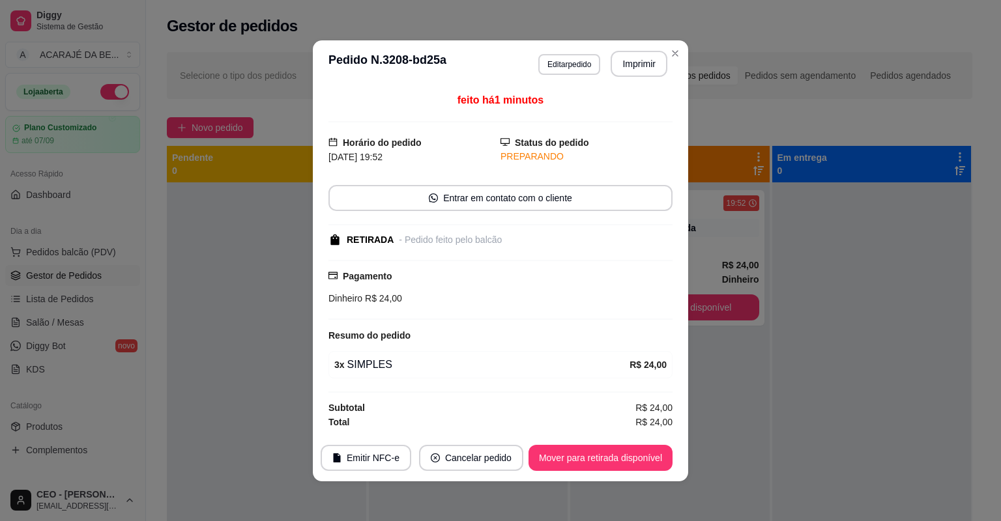
click at [626, 471] on footer "Emitir NFC-e Cancelar pedido Mover para retirada disponível" at bounding box center [500, 458] width 375 height 47
click at [626, 464] on button "Mover para retirada disponível" at bounding box center [601, 458] width 144 height 26
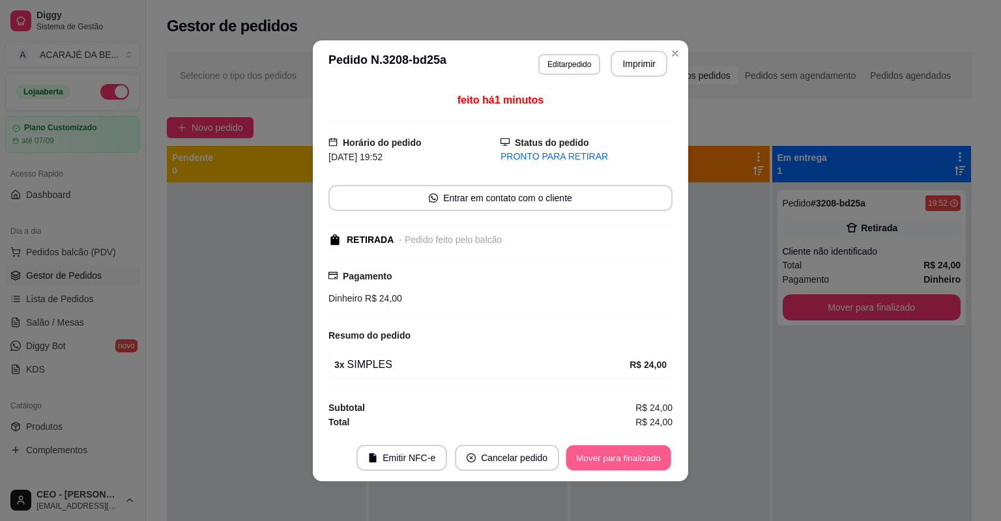
click at [639, 464] on button "Mover para finalizado" at bounding box center [618, 457] width 105 height 25
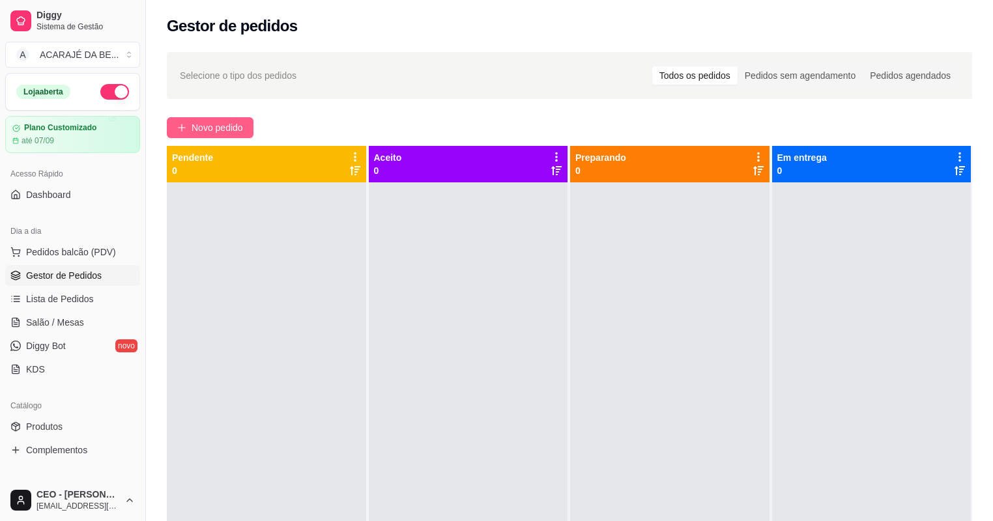
click at [217, 131] on span "Novo pedido" at bounding box center [217, 128] width 51 height 14
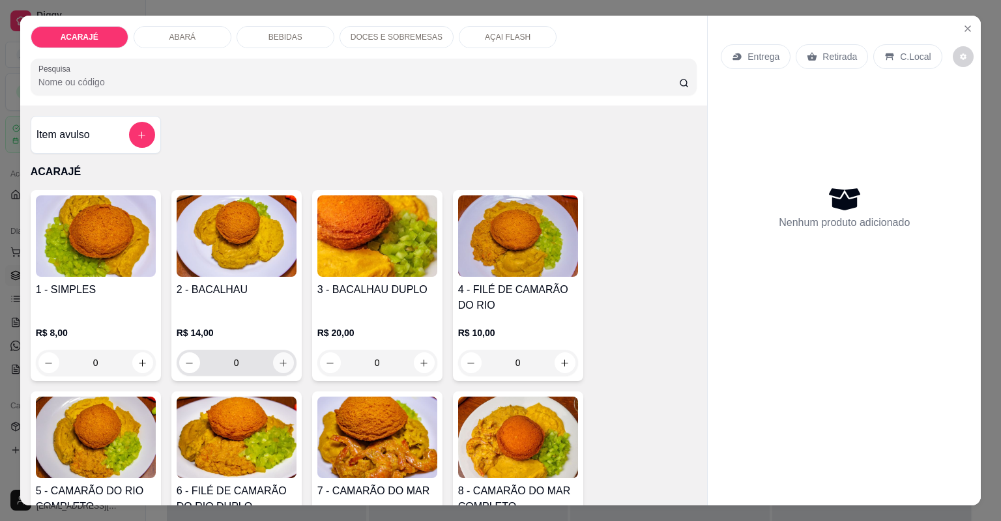
click at [283, 370] on button "increase-product-quantity" at bounding box center [283, 363] width 21 height 21
type input "2"
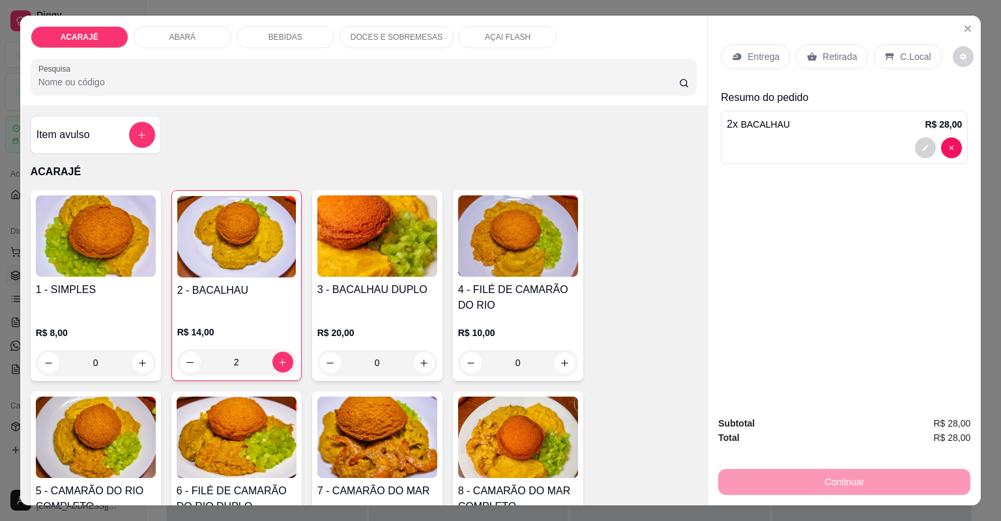
click at [828, 51] on p "Retirada" at bounding box center [840, 56] width 35 height 13
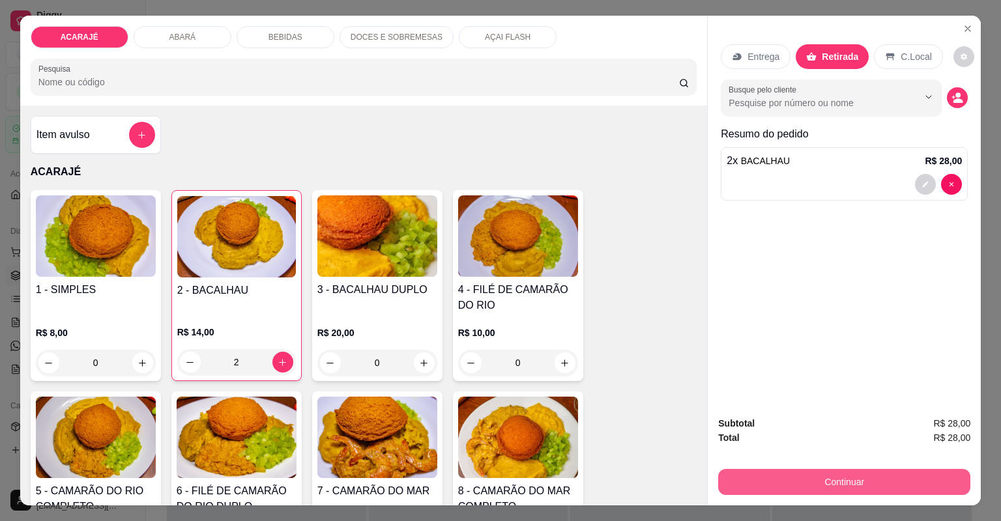
click at [880, 481] on button "Continuar" at bounding box center [844, 482] width 252 height 26
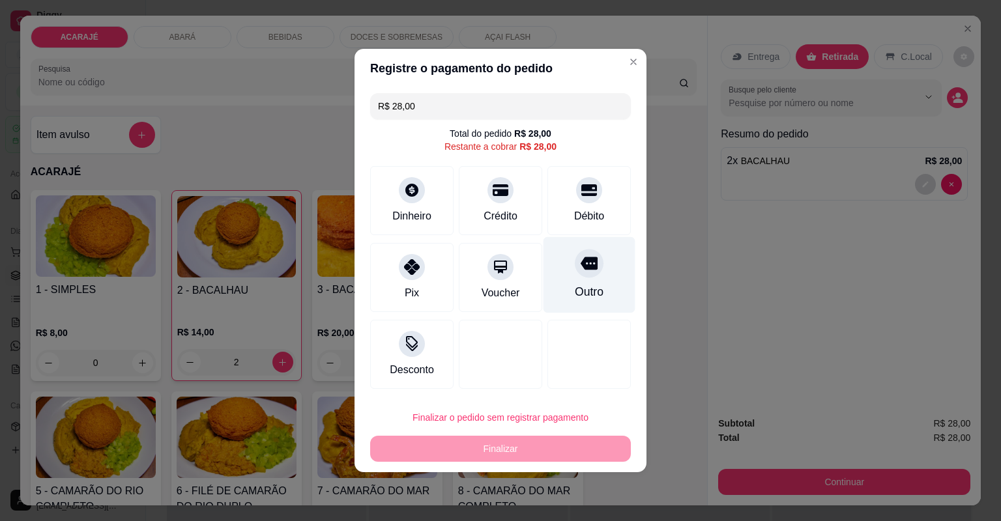
click at [609, 285] on div "Outro" at bounding box center [590, 275] width 92 height 76
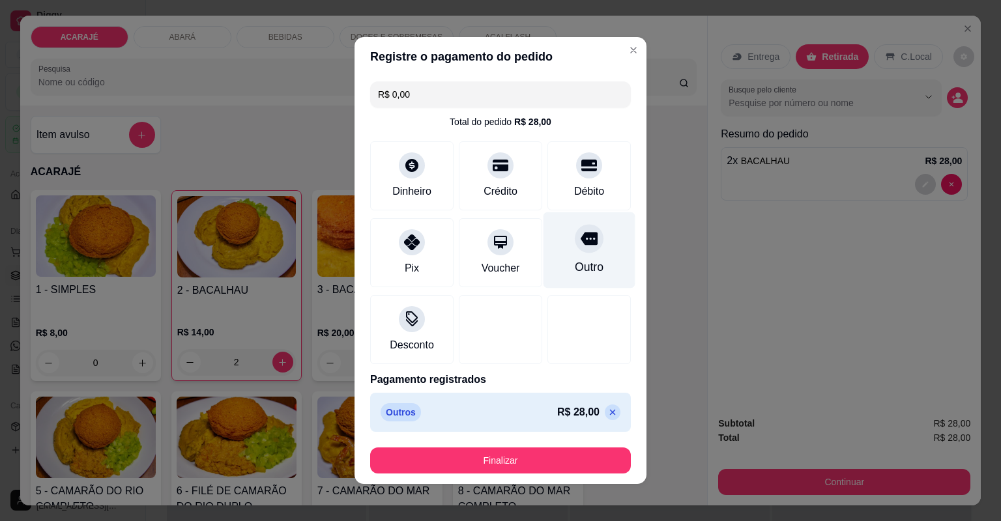
type input "R$ 0,00"
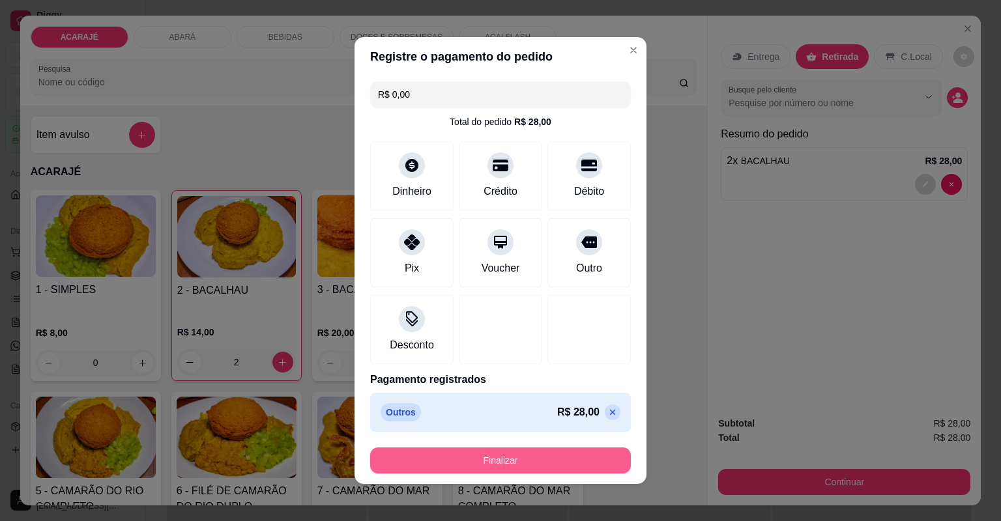
click at [594, 454] on button "Finalizar" at bounding box center [500, 461] width 261 height 26
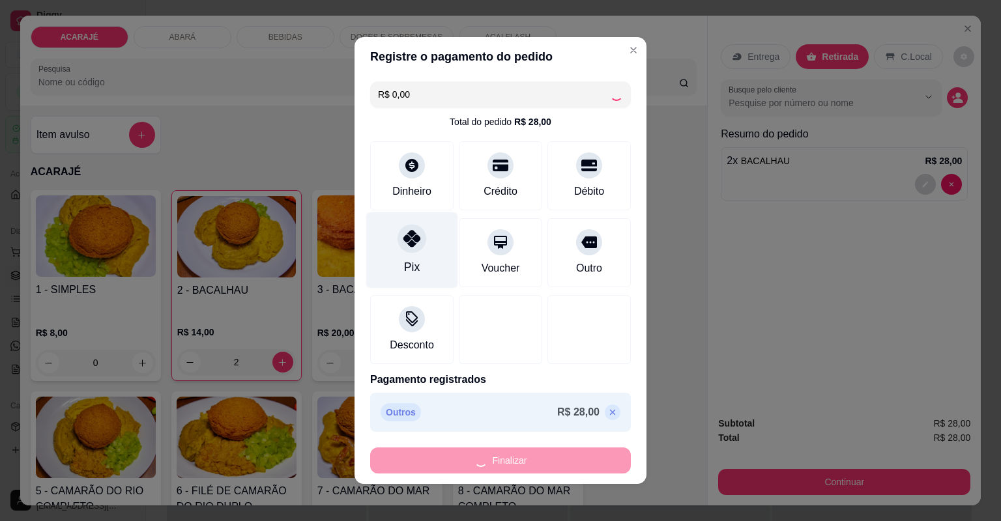
type input "0"
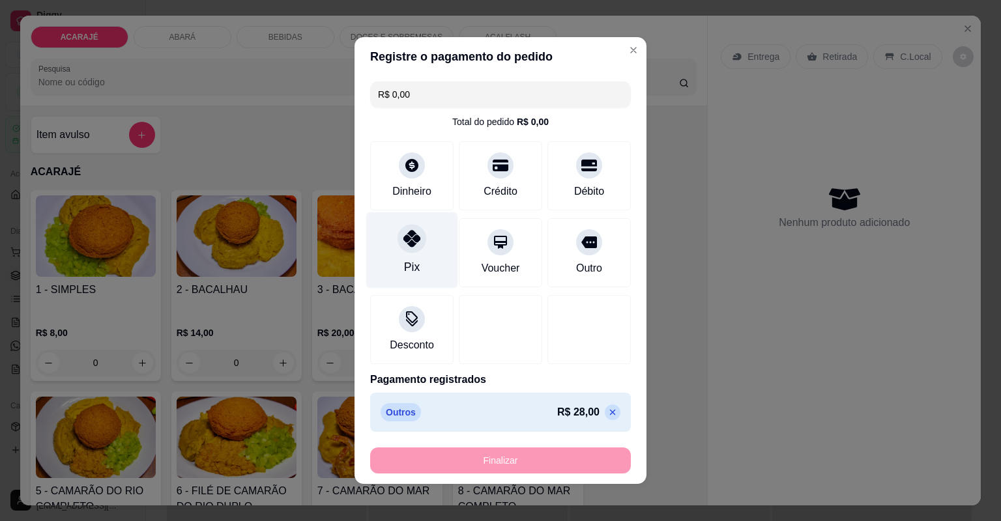
type input "-R$ 28,00"
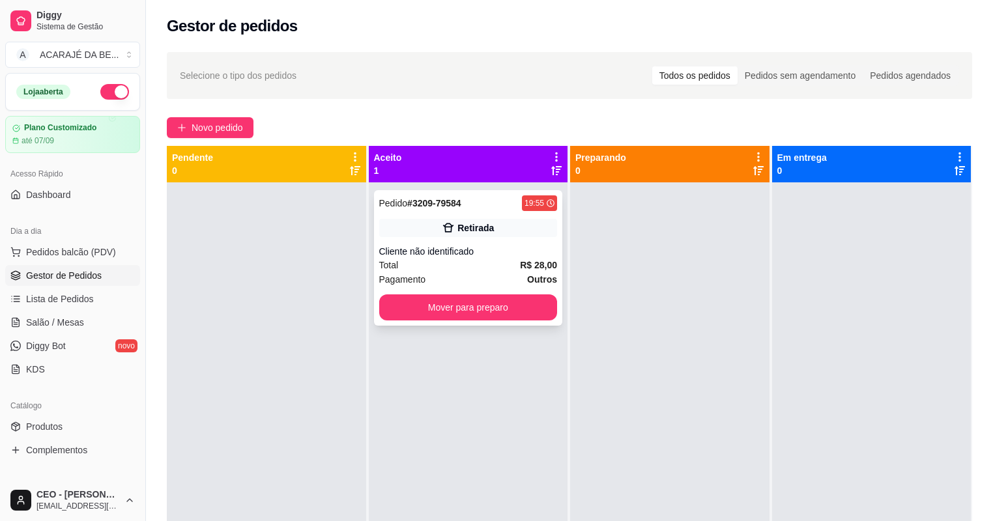
click at [450, 239] on div "Pedido # 3209-79584 19:55 Retirada Cliente não identificado Total R$ 28,00 Paga…" at bounding box center [468, 258] width 189 height 136
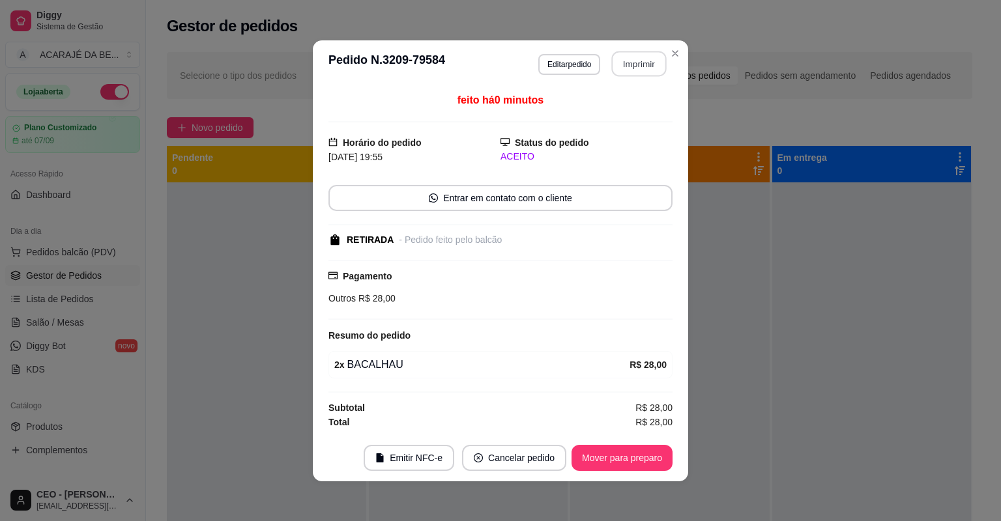
click at [626, 61] on button "Imprimir" at bounding box center [639, 63] width 55 height 25
click at [627, 453] on button "Mover para preparo" at bounding box center [622, 458] width 101 height 26
click at [609, 459] on button "Mover para preparo" at bounding box center [622, 458] width 101 height 26
click at [605, 461] on div "Mover para preparo" at bounding box center [612, 458] width 119 height 26
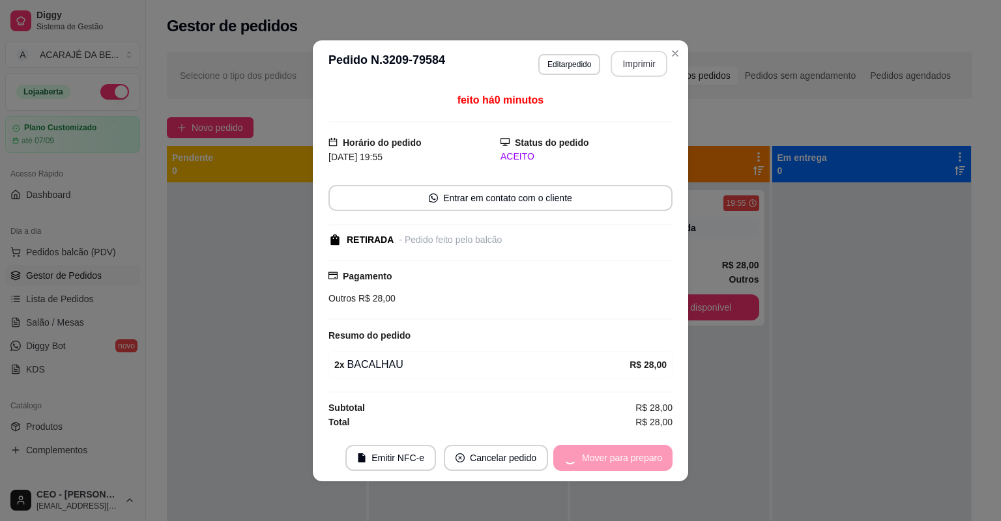
click at [605, 461] on div "Mover para preparo" at bounding box center [612, 458] width 119 height 26
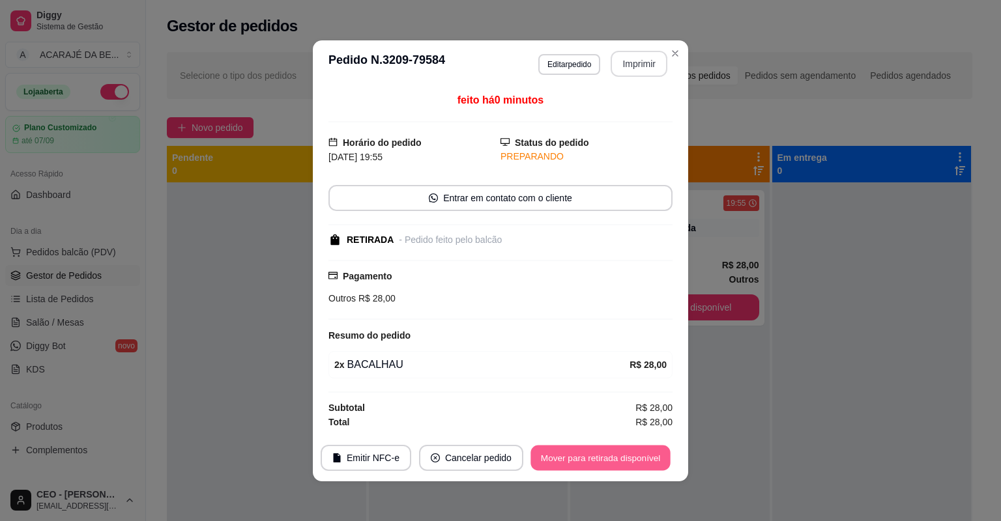
click at [605, 461] on button "Mover para retirada disponível" at bounding box center [600, 457] width 139 height 25
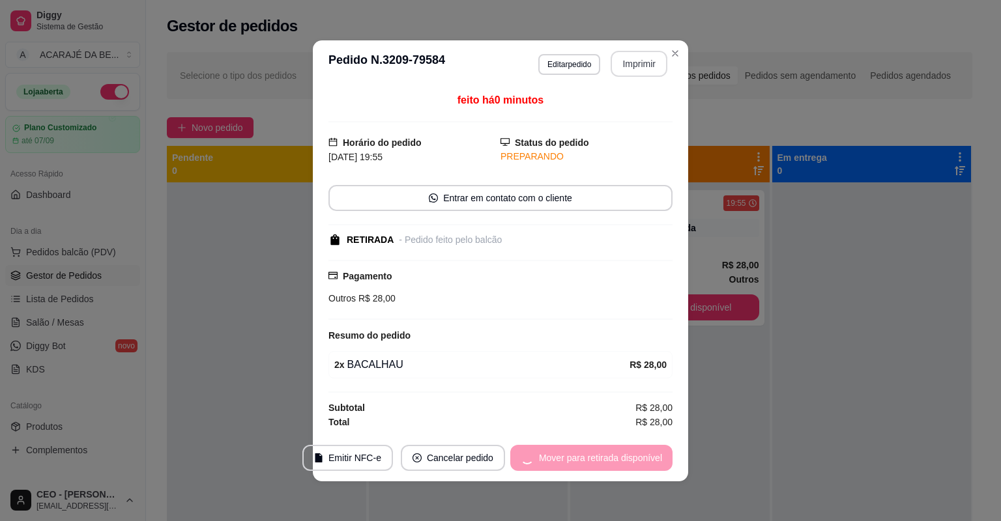
click at [605, 461] on div "Mover para retirada disponível" at bounding box center [591, 458] width 162 height 26
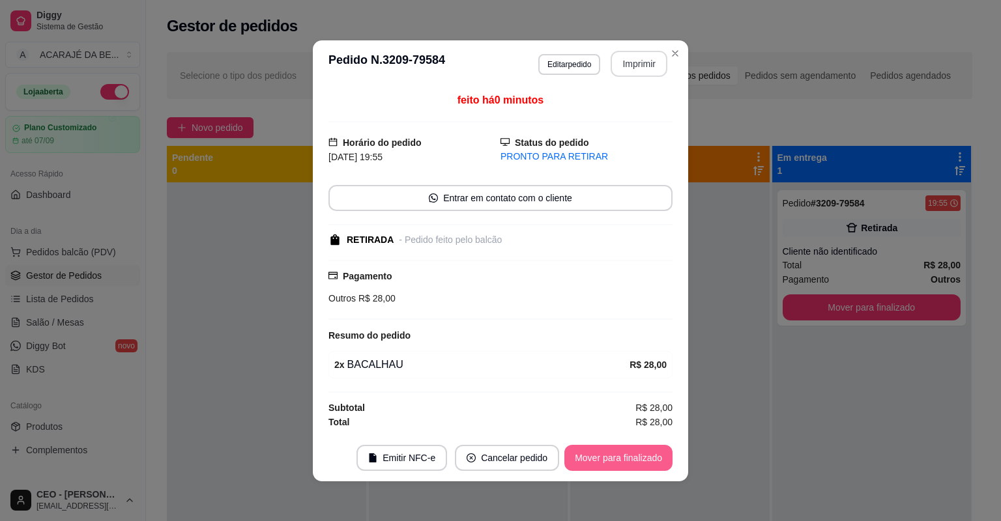
click at [605, 461] on button "Mover para finalizado" at bounding box center [618, 458] width 108 height 26
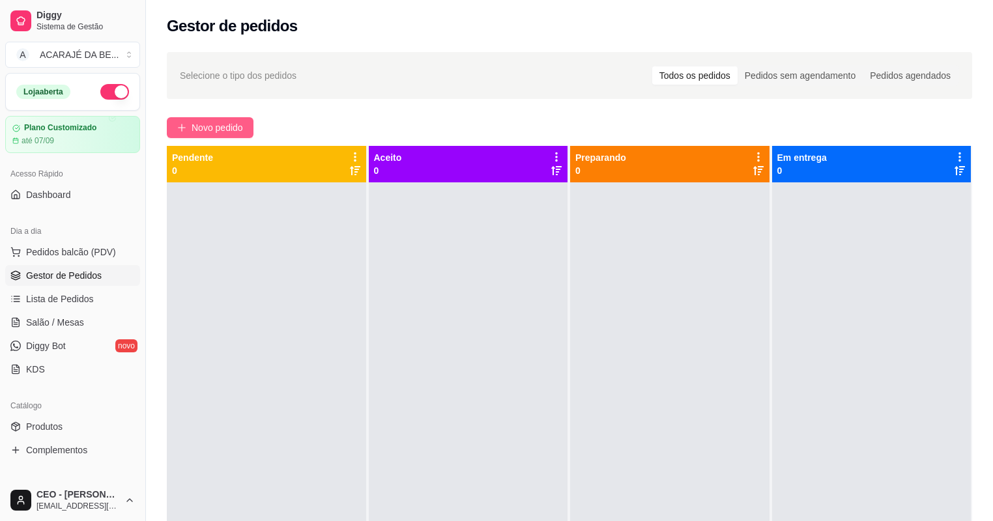
click at [196, 135] on button "Novo pedido" at bounding box center [210, 127] width 87 height 21
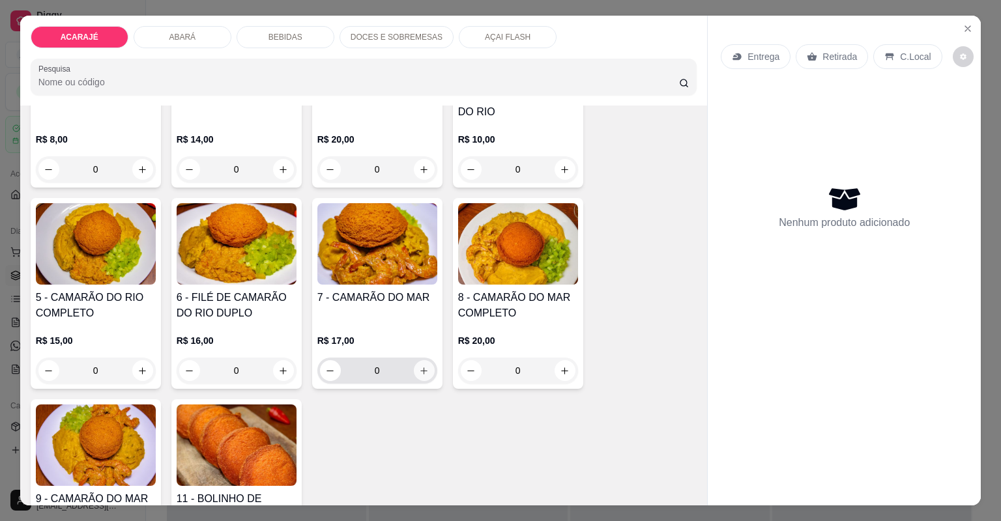
scroll to position [209, 0]
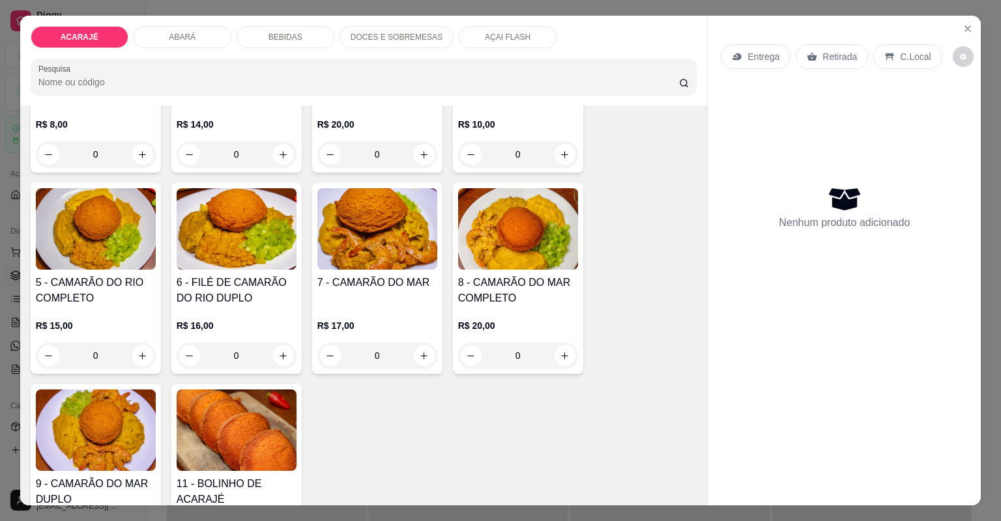
click at [511, 256] on img at bounding box center [518, 228] width 120 height 81
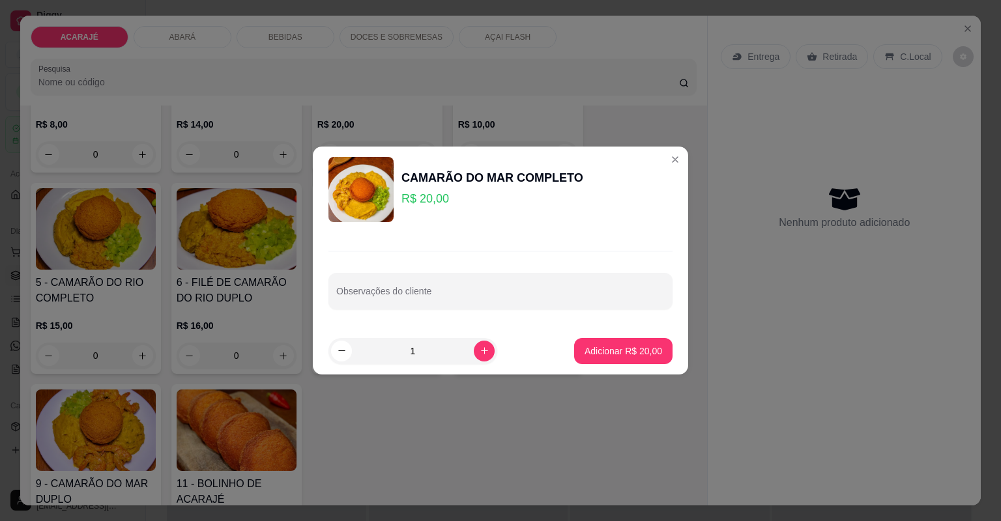
click at [587, 362] on button "Adicionar R$ 20,00" at bounding box center [623, 351] width 98 height 26
type input "1"
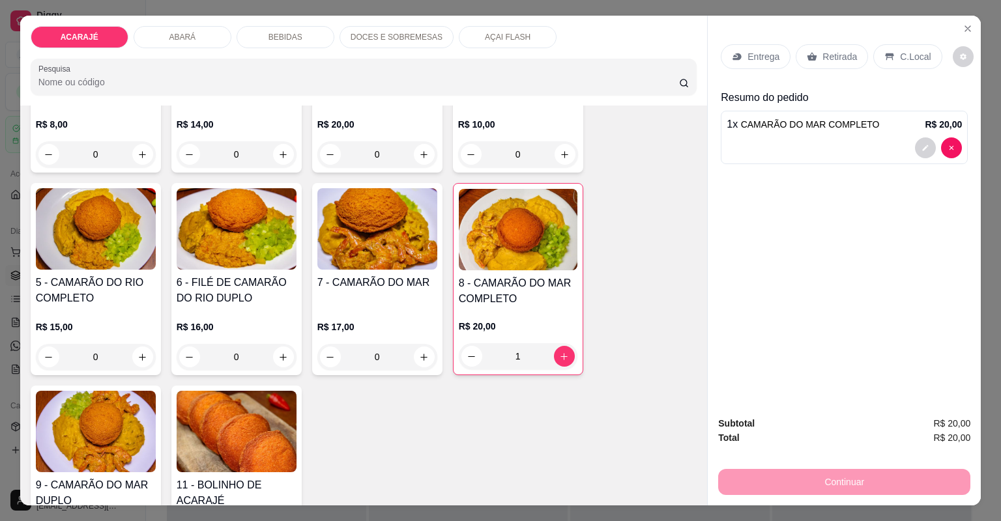
click at [823, 53] on p "Retirada" at bounding box center [840, 56] width 35 height 13
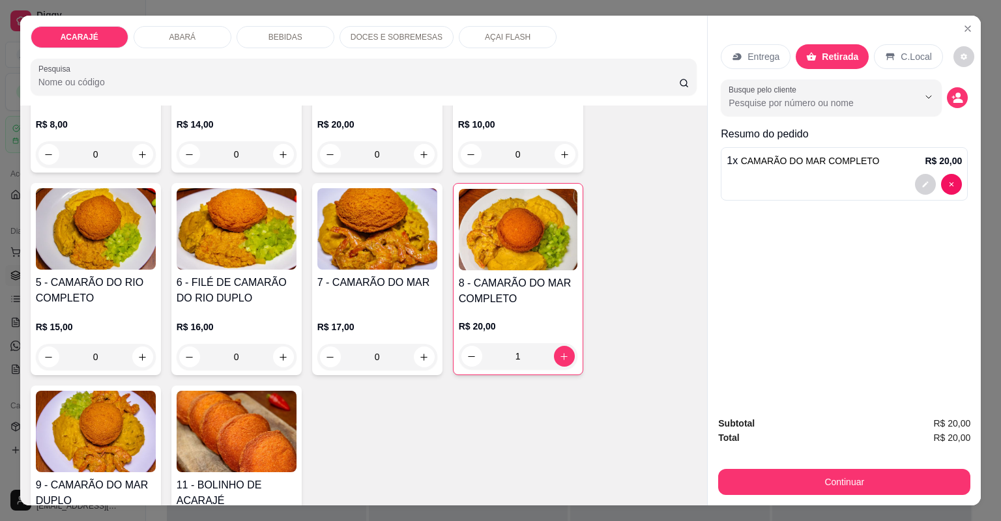
click at [763, 469] on div "Continuar" at bounding box center [844, 480] width 252 height 29
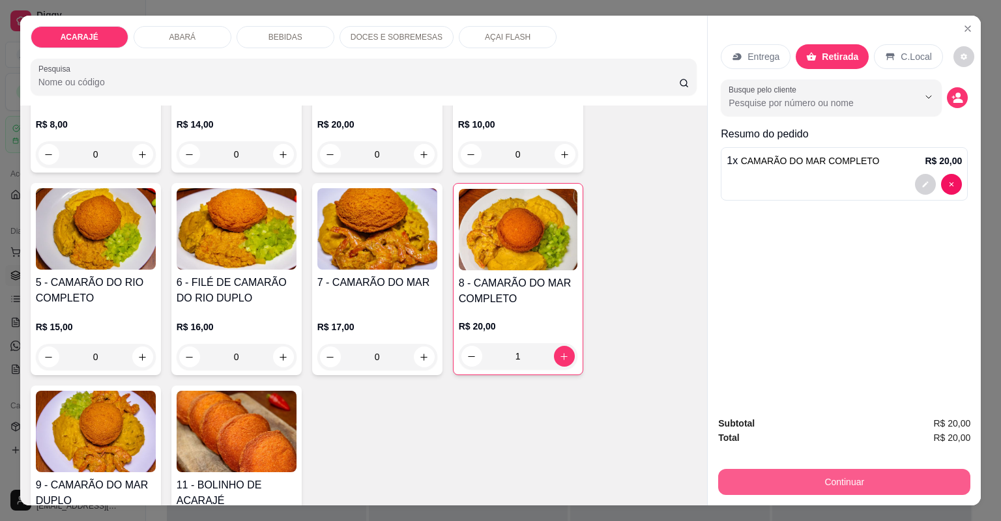
click at [725, 473] on button "Continuar" at bounding box center [844, 482] width 252 height 26
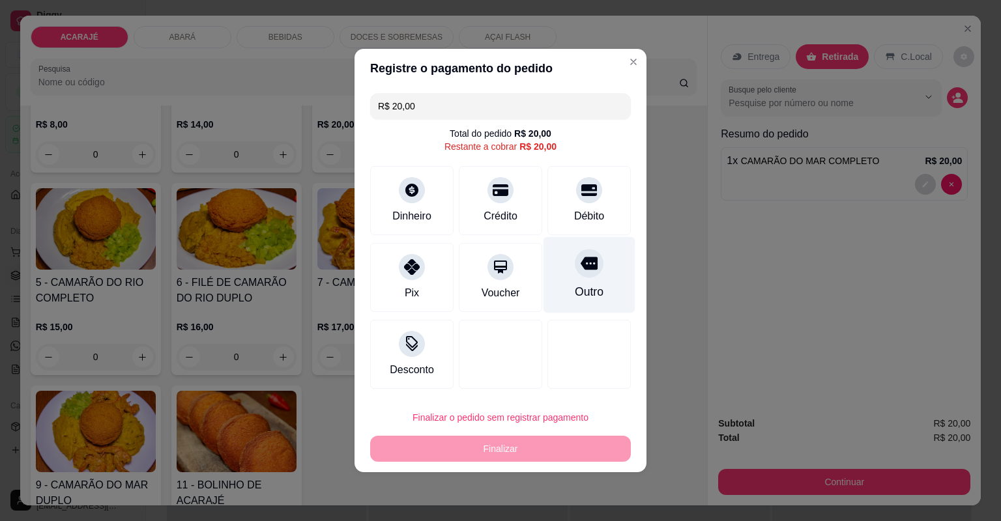
click at [605, 278] on div "Outro" at bounding box center [590, 275] width 92 height 76
type input "R$ 0,00"
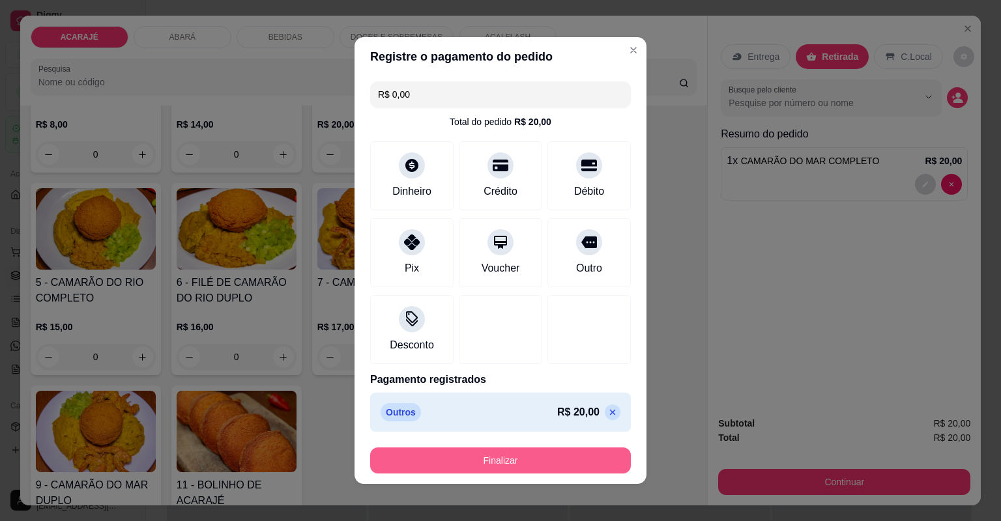
click at [593, 455] on button "Finalizar" at bounding box center [500, 461] width 261 height 26
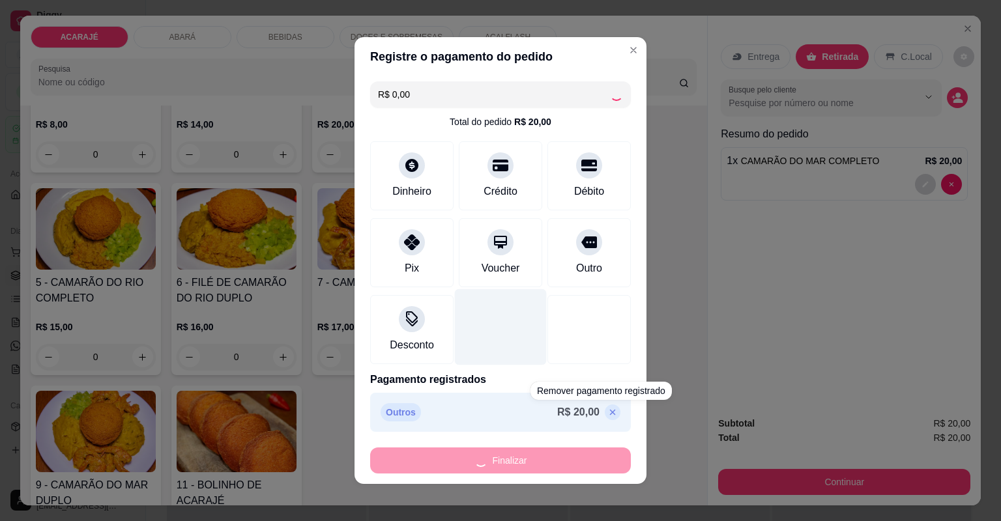
type input "0"
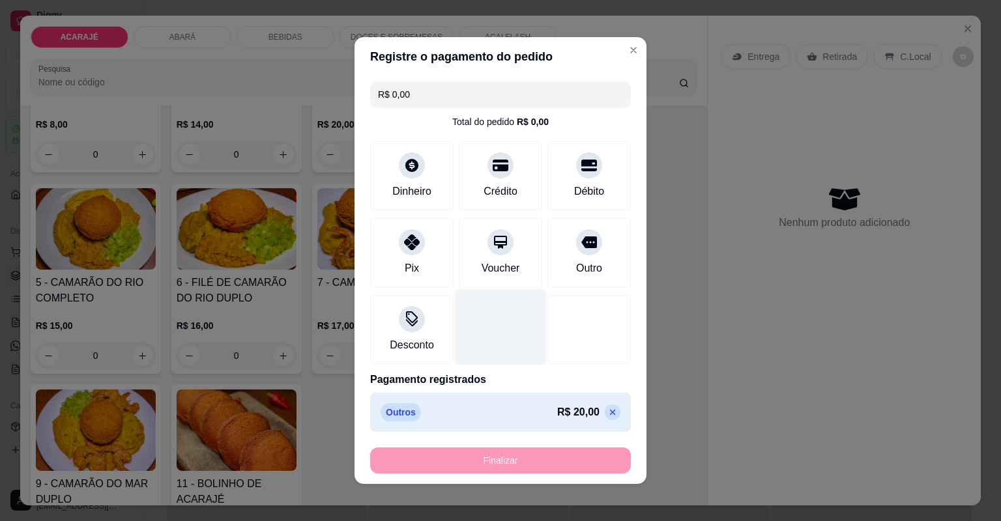
type input "-R$ 20,00"
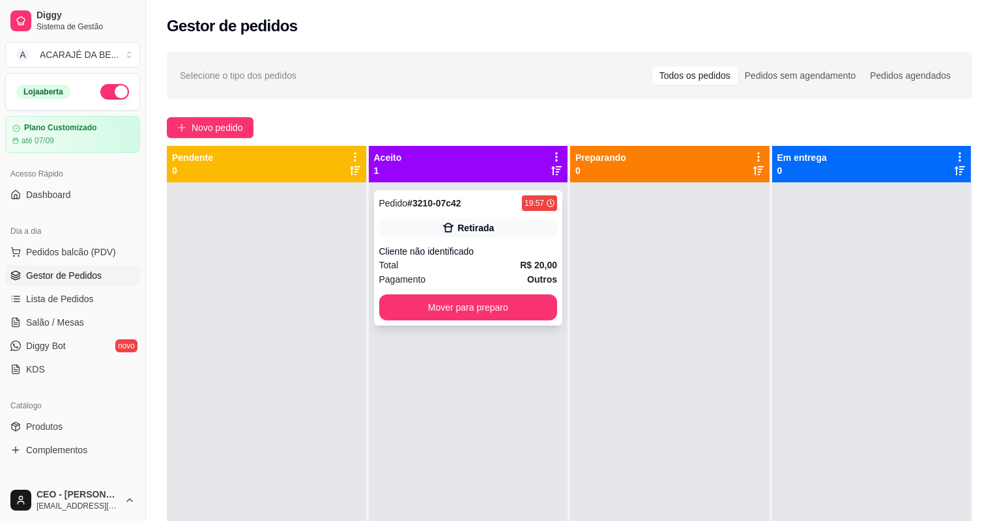
click at [508, 269] on div "Total R$ 20,00" at bounding box center [468, 265] width 179 height 14
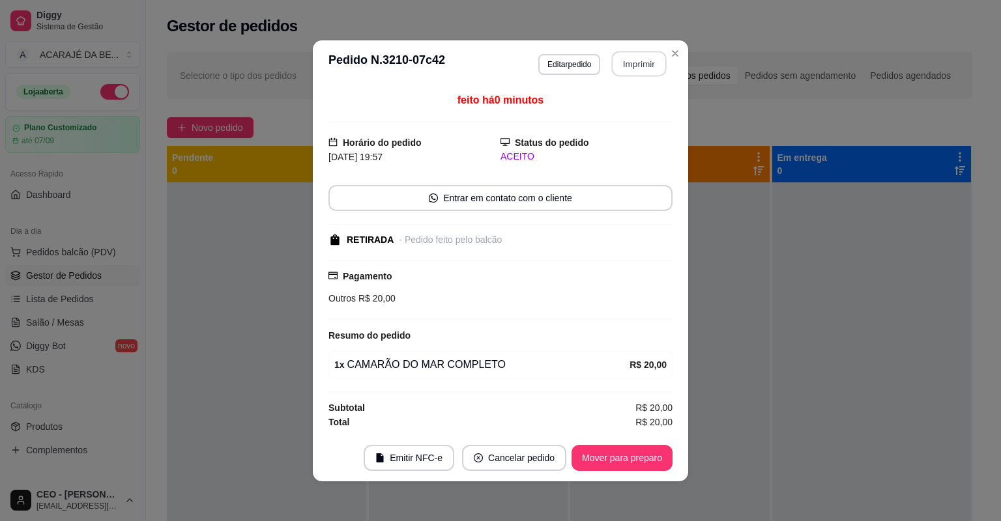
click at [634, 68] on button "Imprimir" at bounding box center [639, 63] width 55 height 25
click at [619, 450] on button "Mover para preparo" at bounding box center [622, 458] width 101 height 26
drag, startPoint x: 708, startPoint y: 130, endPoint x: 620, endPoint y: 450, distance: 331.4
click at [620, 450] on div "Mover para preparo" at bounding box center [612, 458] width 119 height 26
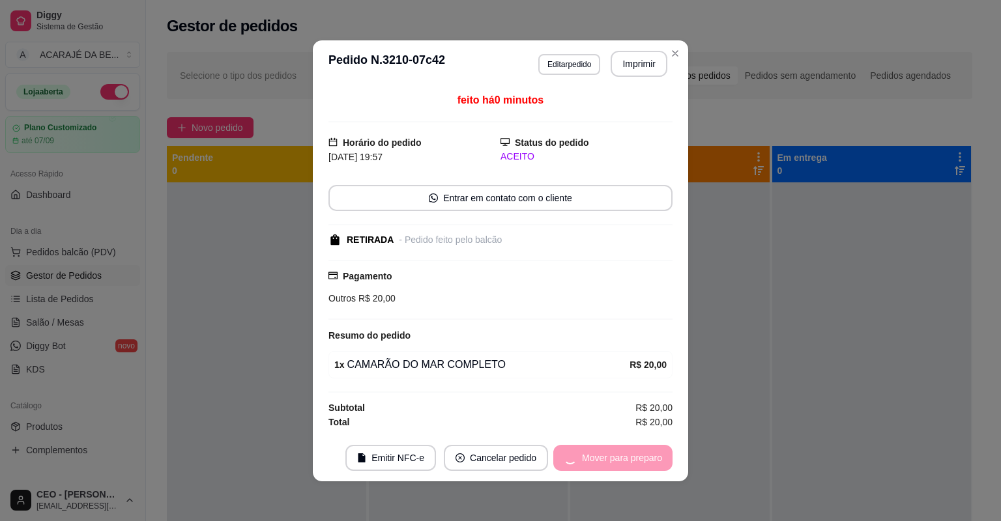
click at [621, 451] on div "Mover para preparo" at bounding box center [612, 458] width 119 height 26
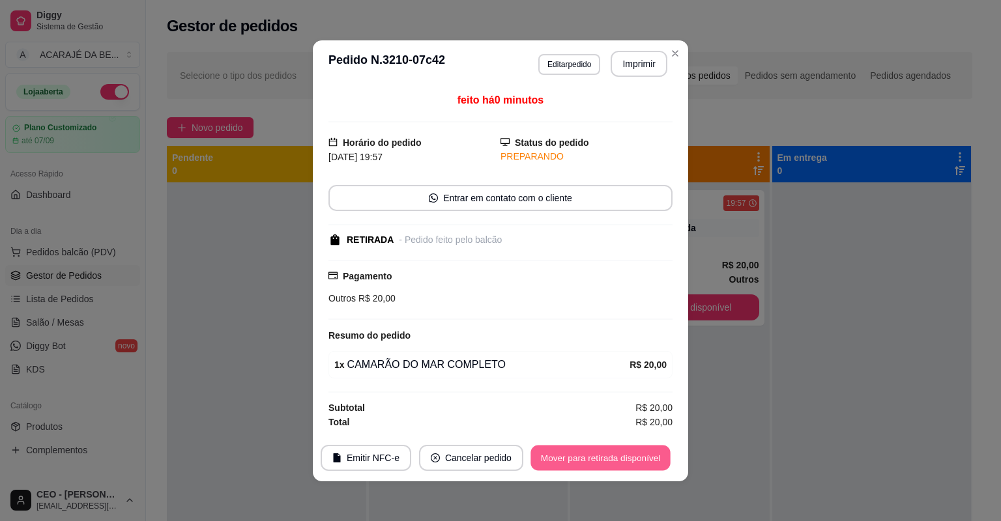
click at [623, 451] on button "Mover para retirada disponível" at bounding box center [600, 457] width 139 height 25
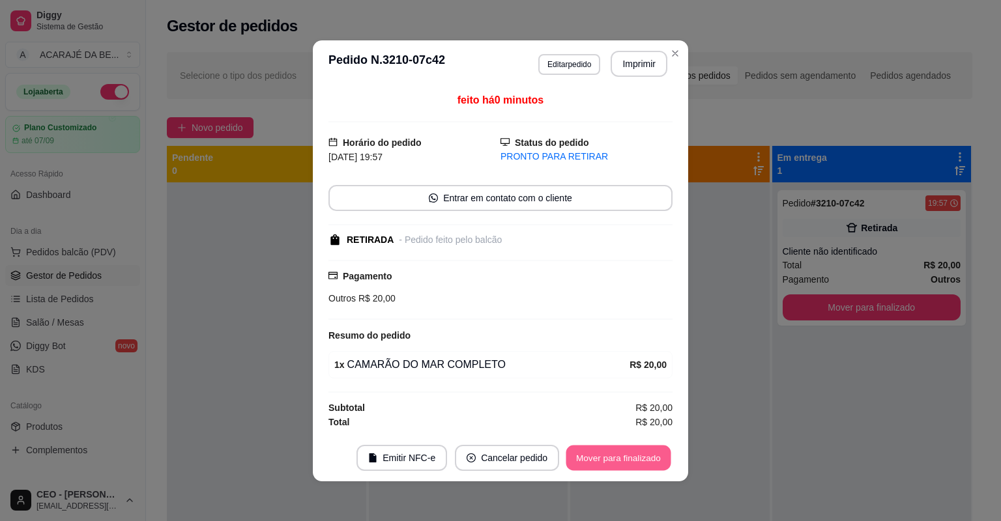
click at [628, 467] on button "Mover para finalizado" at bounding box center [618, 457] width 105 height 25
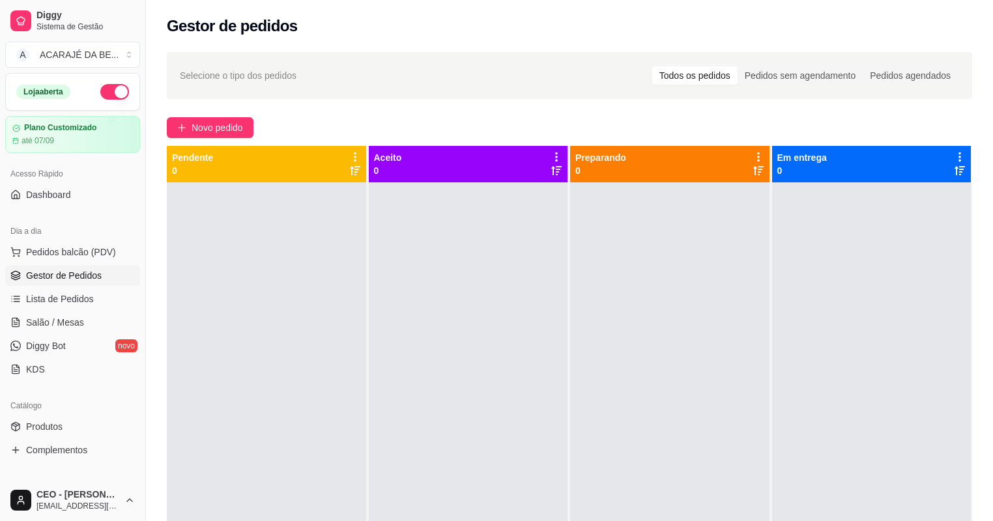
click at [673, 323] on div at bounding box center [669, 442] width 199 height 521
click at [31, 325] on span "Salão / Mesas" at bounding box center [55, 322] width 58 height 13
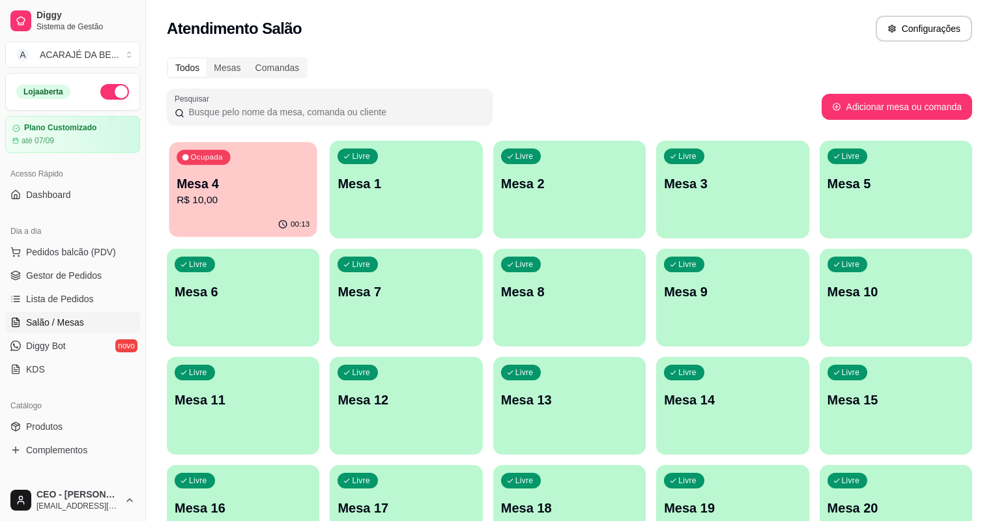
click at [196, 188] on p "Mesa 4" at bounding box center [243, 184] width 133 height 18
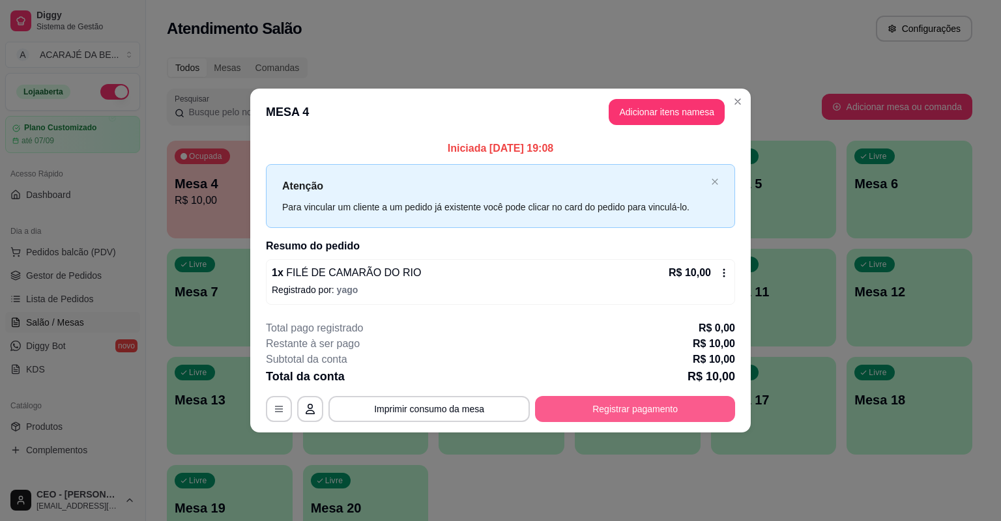
click at [689, 399] on button "Registrar pagamento" at bounding box center [635, 409] width 200 height 26
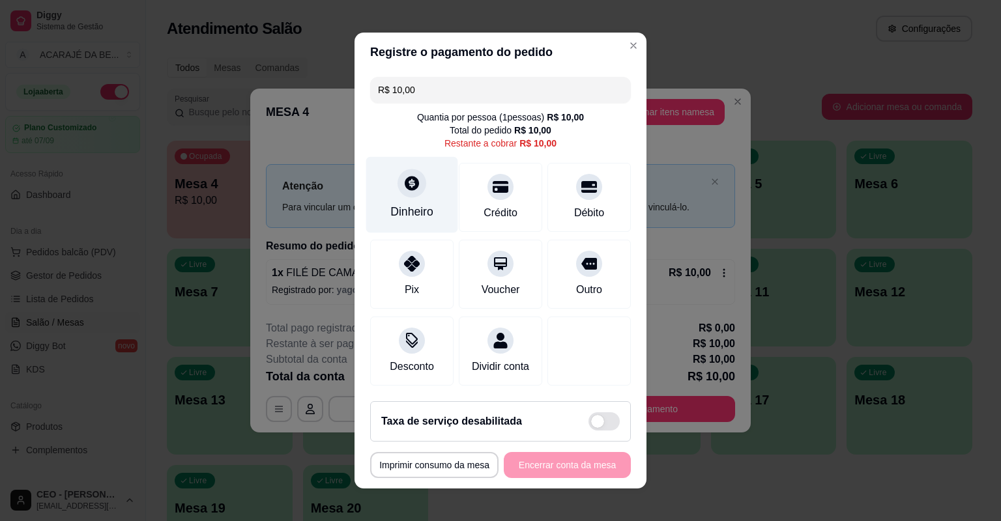
click at [416, 195] on div "Dinheiro" at bounding box center [412, 195] width 92 height 76
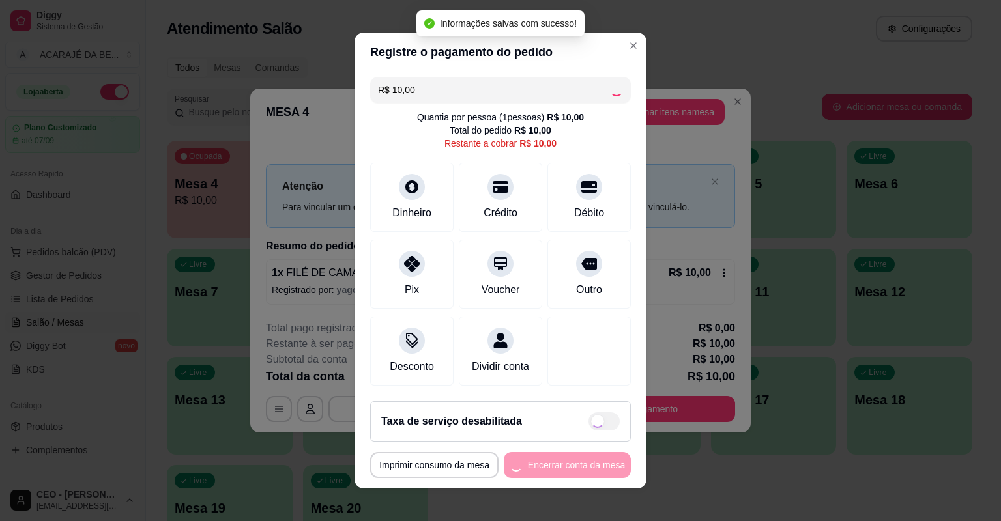
type input "R$ 0,00"
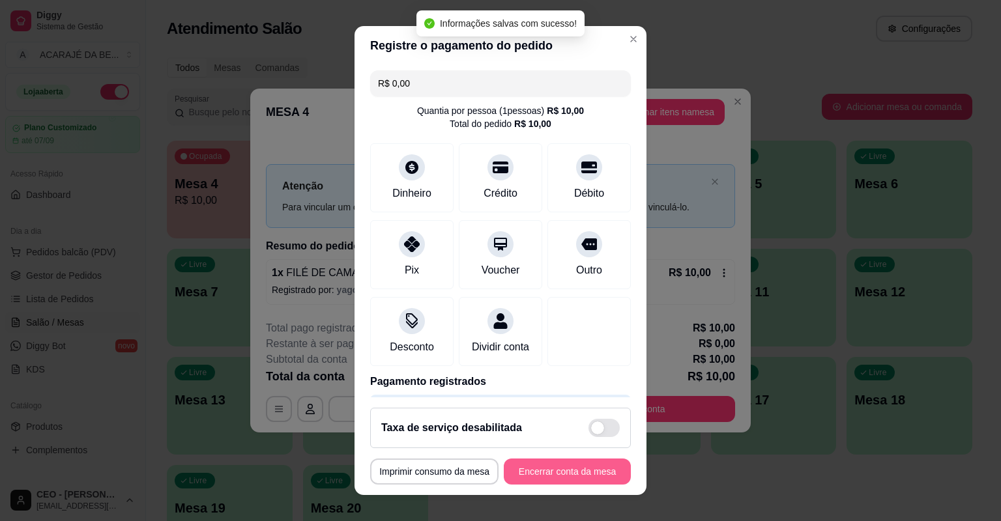
click at [562, 468] on button "Encerrar conta da mesa" at bounding box center [567, 472] width 127 height 26
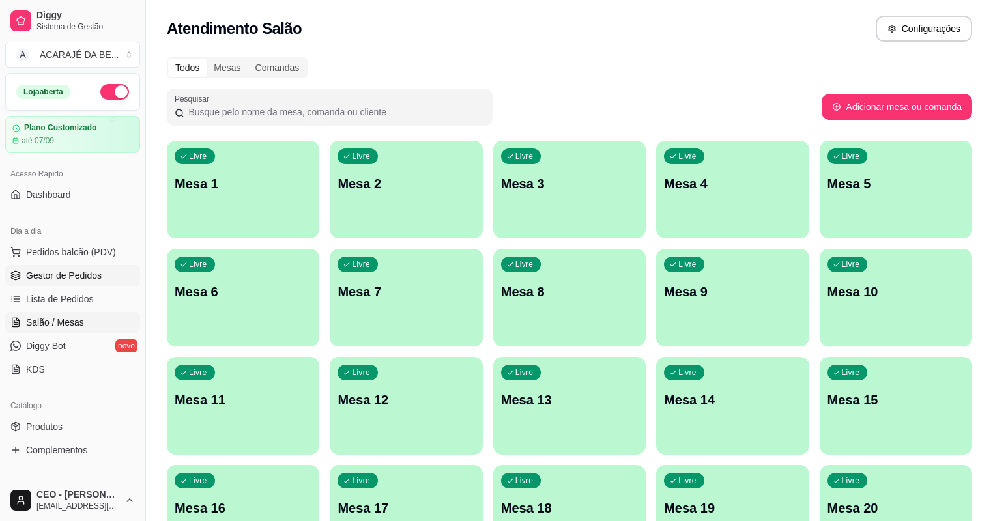
click at [49, 268] on link "Gestor de Pedidos" at bounding box center [72, 275] width 135 height 21
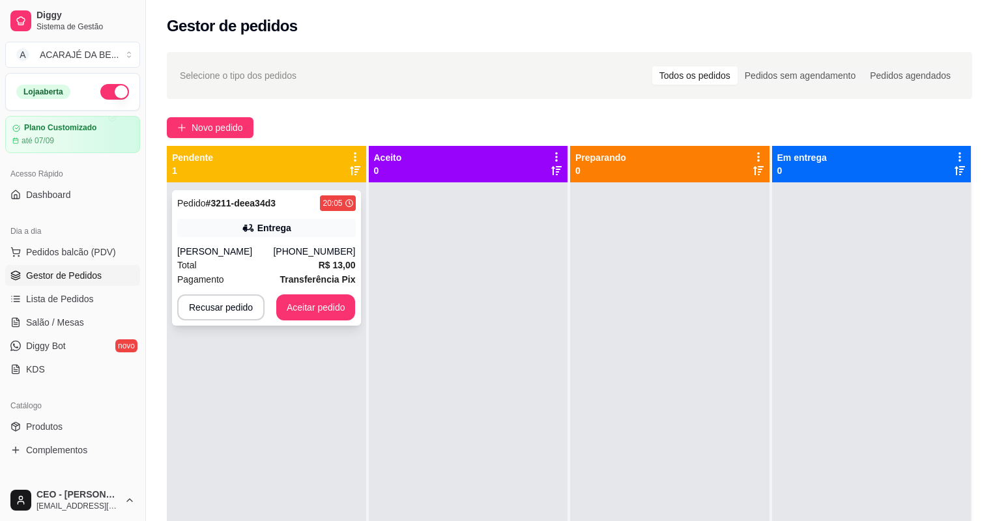
click at [322, 252] on div "[PHONE_NUMBER]" at bounding box center [314, 251] width 82 height 13
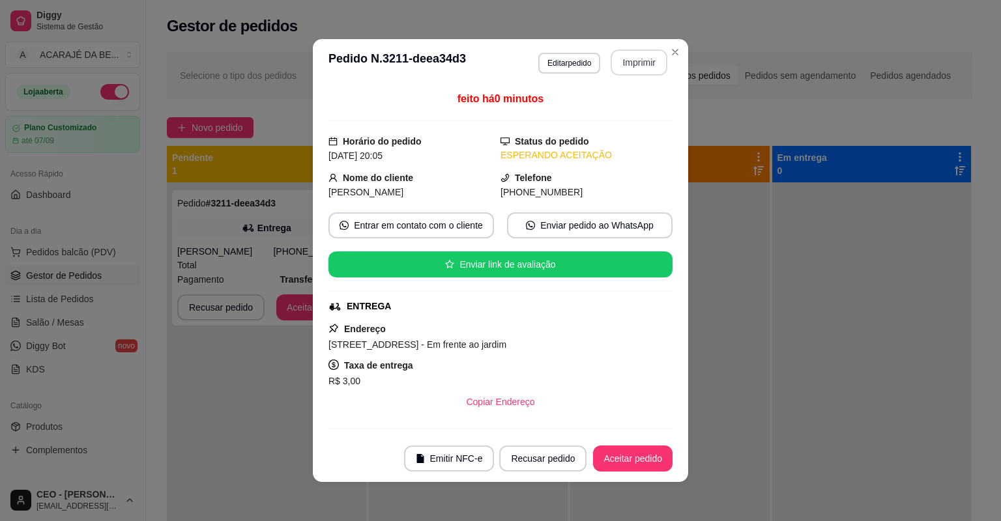
click at [641, 55] on button "Imprimir" at bounding box center [639, 63] width 57 height 26
click at [622, 452] on button "Aceitar pedido" at bounding box center [633, 459] width 80 height 26
click at [622, 451] on div "Recusar pedido Aceitar pedido" at bounding box center [585, 459] width 173 height 26
click at [622, 451] on div "Recusar pedido Aceitar pedido" at bounding box center [568, 459] width 210 height 26
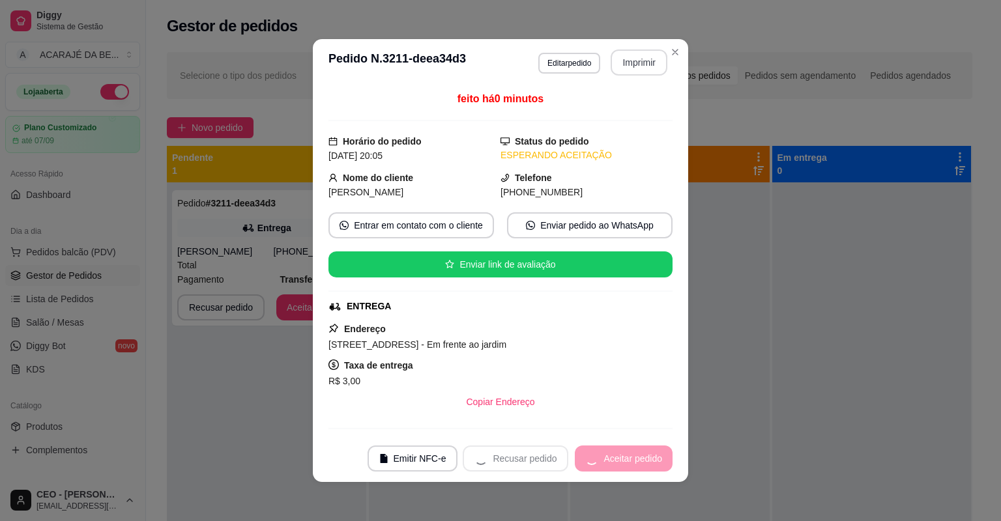
click at [622, 451] on div "Recusar pedido Aceitar pedido" at bounding box center [568, 459] width 210 height 26
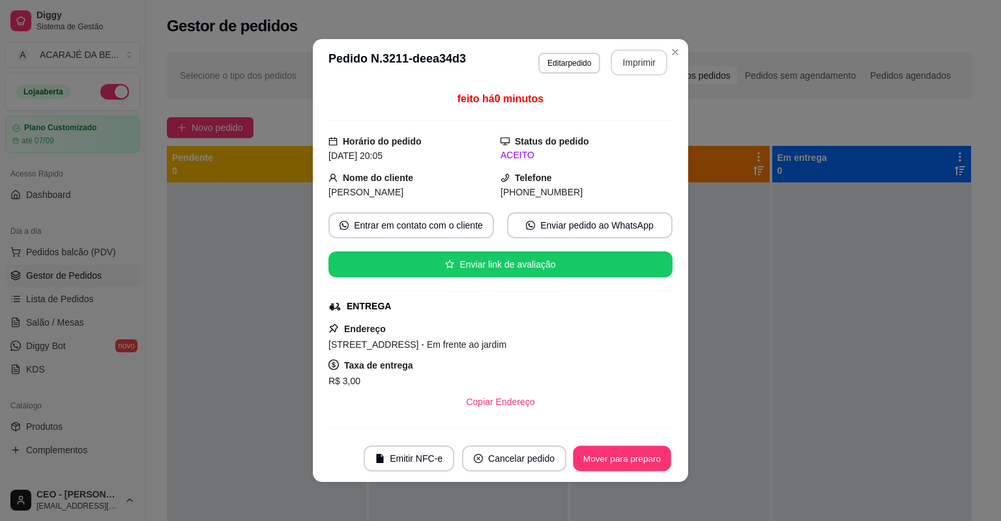
click at [622, 451] on button "Mover para preparo" at bounding box center [622, 458] width 98 height 25
click at [621, 451] on div "Mover para preparo" at bounding box center [612, 459] width 119 height 26
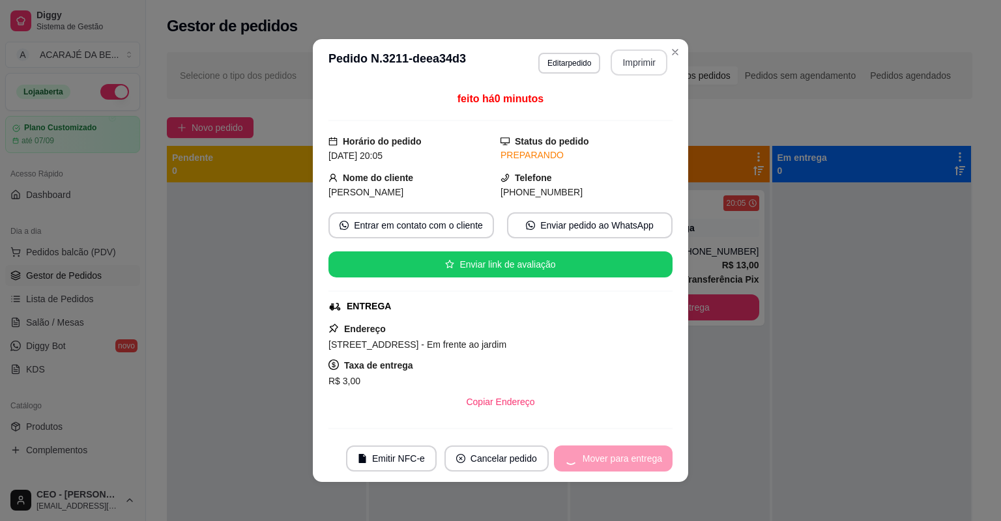
click at [621, 451] on div "Mover para entrega" at bounding box center [613, 459] width 119 height 26
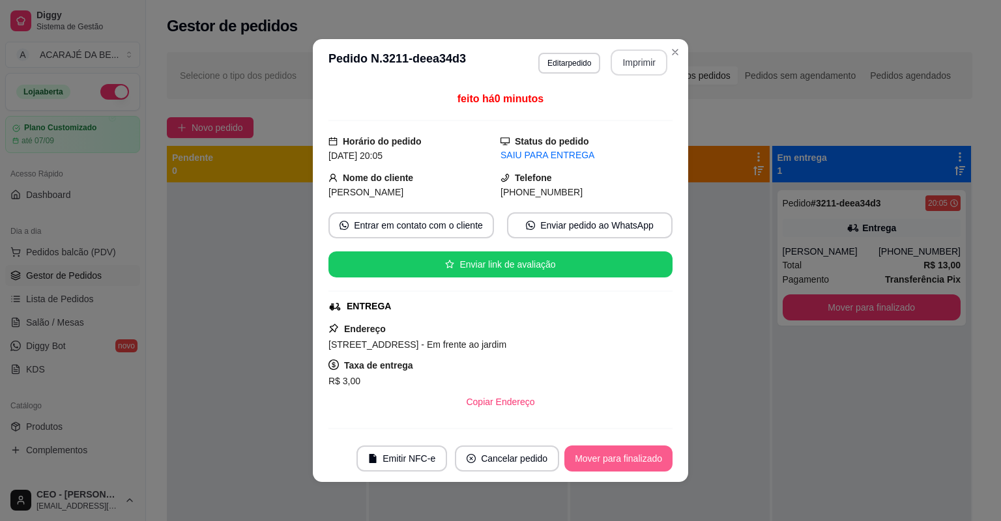
click at [619, 459] on button "Mover para finalizado" at bounding box center [618, 459] width 108 height 26
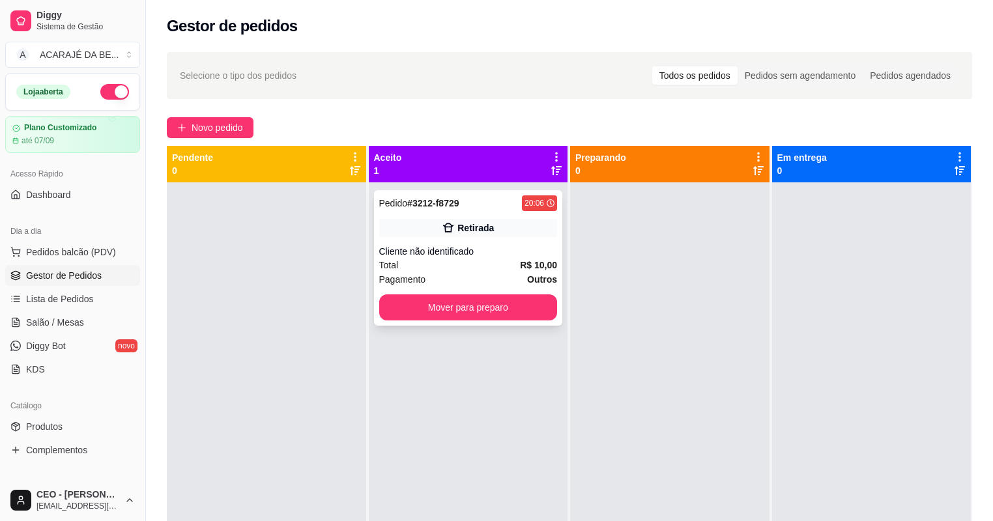
click at [433, 255] on div "Pedido # 3212-f8729 20:06 Retirada Cliente não identificado Total R$ 10,00 Paga…" at bounding box center [468, 258] width 189 height 136
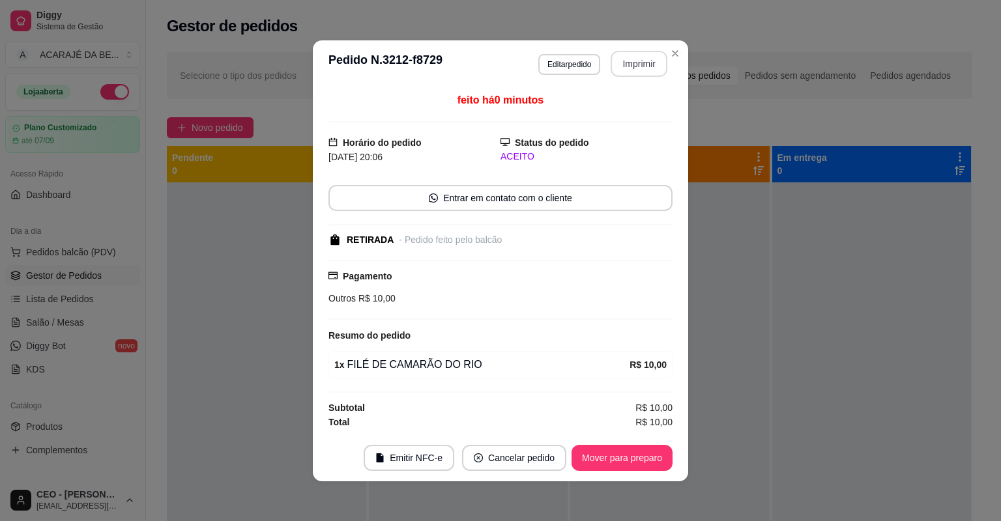
click at [626, 60] on button "Imprimir" at bounding box center [639, 64] width 57 height 26
click at [641, 452] on button "Mover para preparo" at bounding box center [622, 458] width 101 height 26
click at [641, 452] on div "Mover para preparo" at bounding box center [612, 458] width 119 height 26
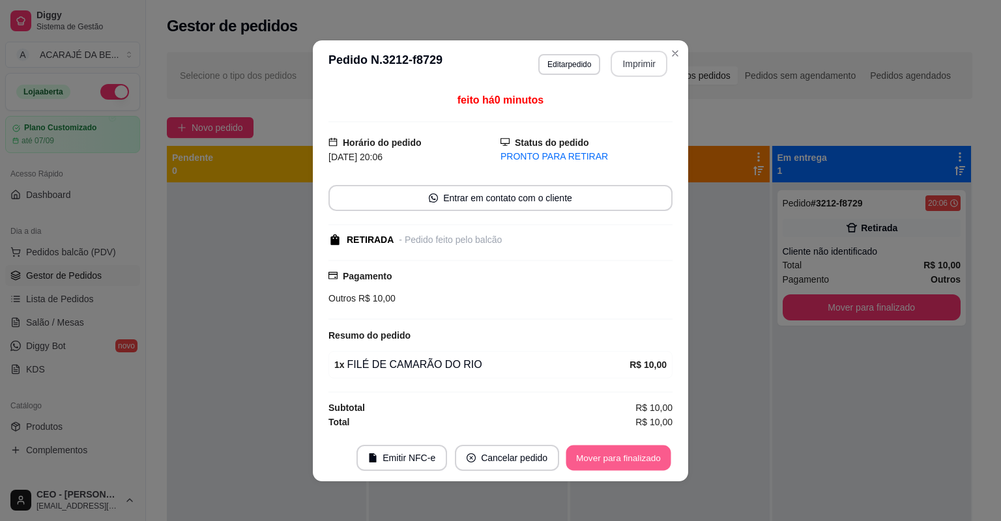
click at [641, 454] on button "Mover para finalizado" at bounding box center [618, 457] width 105 height 25
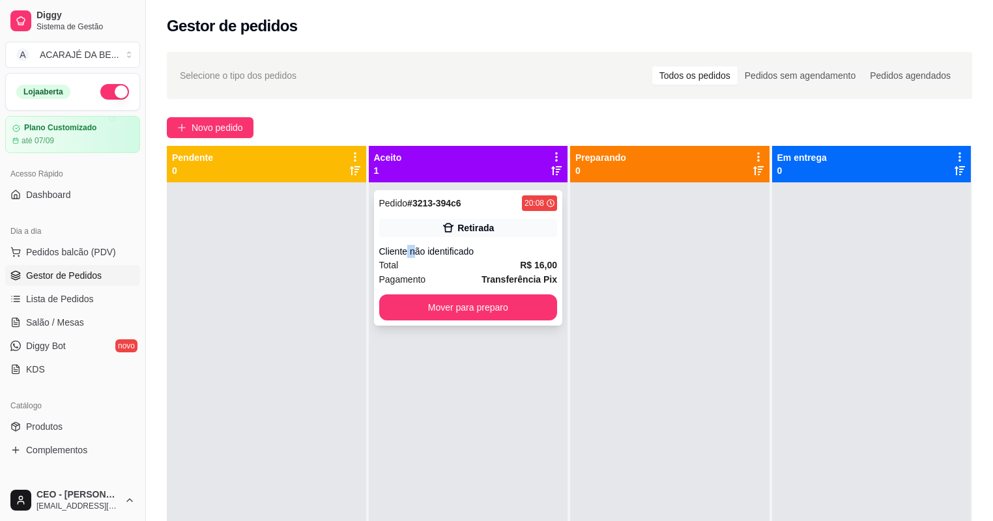
click at [433, 244] on div "Pedido # 3213-394c6 20:08 Retirada Cliente não identificado Total R$ 16,00 Paga…" at bounding box center [468, 258] width 189 height 136
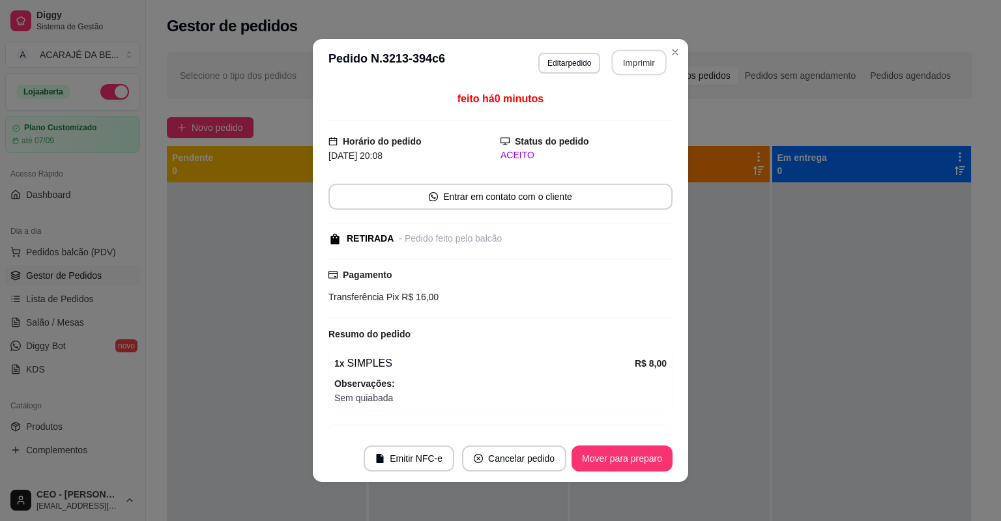
click at [619, 70] on button "Imprimir" at bounding box center [639, 62] width 55 height 25
click at [620, 459] on button "Mover para preparo" at bounding box center [622, 459] width 101 height 26
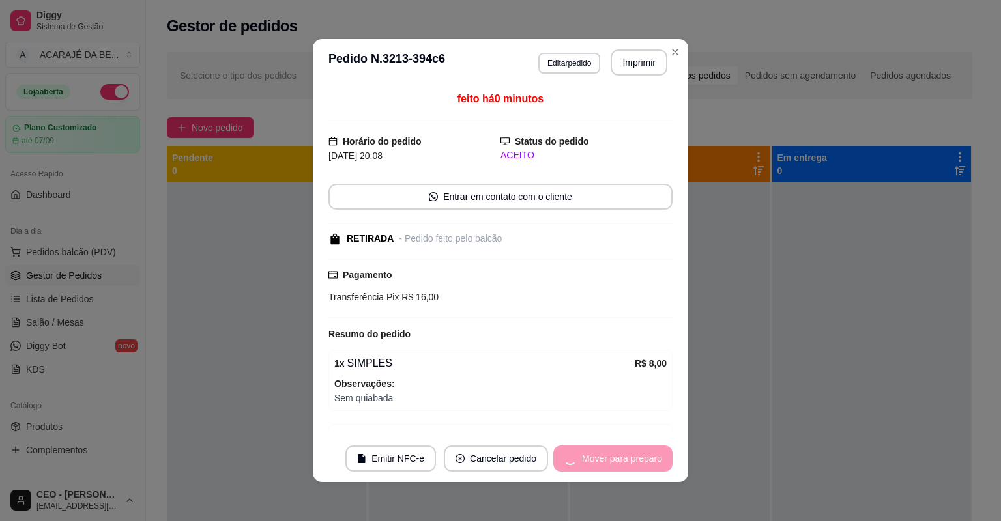
click at [620, 459] on div "Mover para preparo" at bounding box center [612, 459] width 119 height 26
drag, startPoint x: 640, startPoint y: 89, endPoint x: 620, endPoint y: 459, distance: 370.8
click at [620, 459] on div "Mover para preparo" at bounding box center [612, 459] width 119 height 26
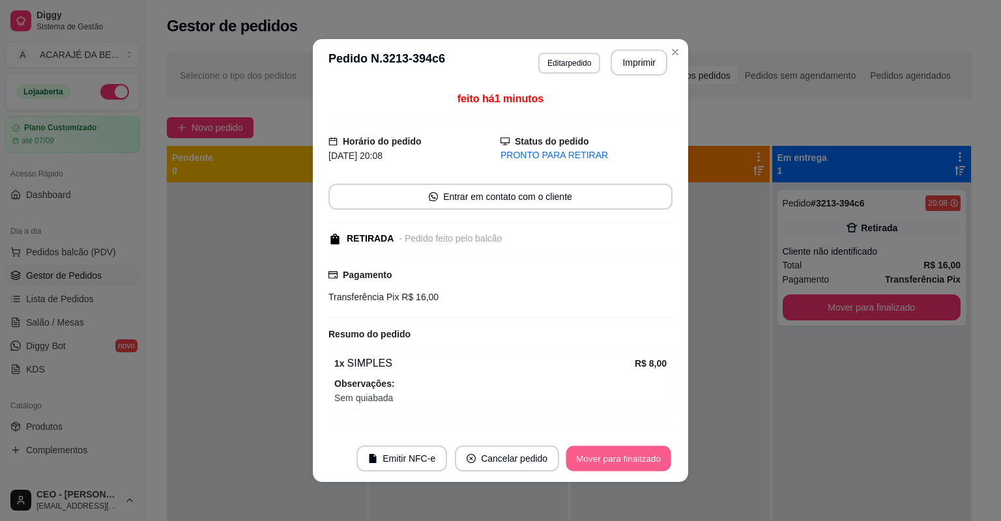
click at [620, 459] on button "Mover para finalizado" at bounding box center [618, 458] width 105 height 25
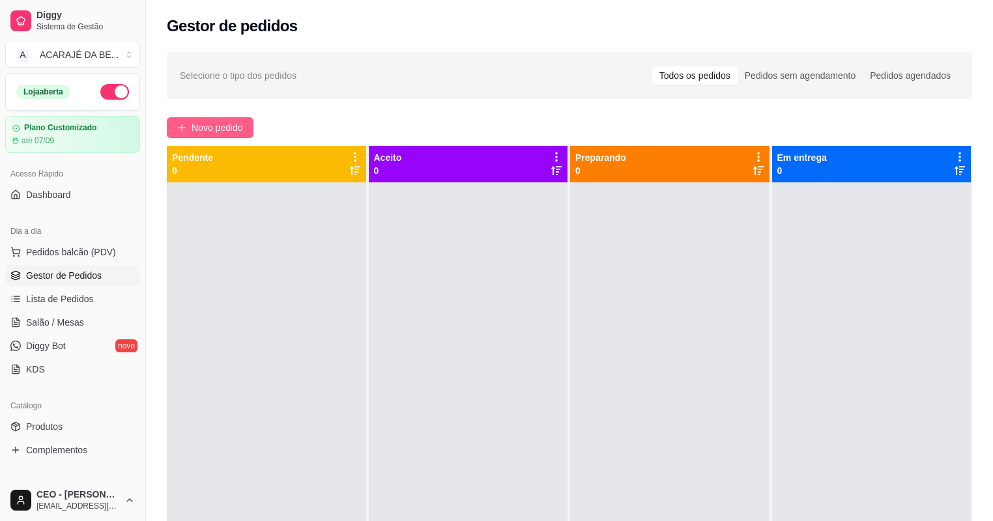
click at [193, 125] on span "Novo pedido" at bounding box center [217, 128] width 51 height 14
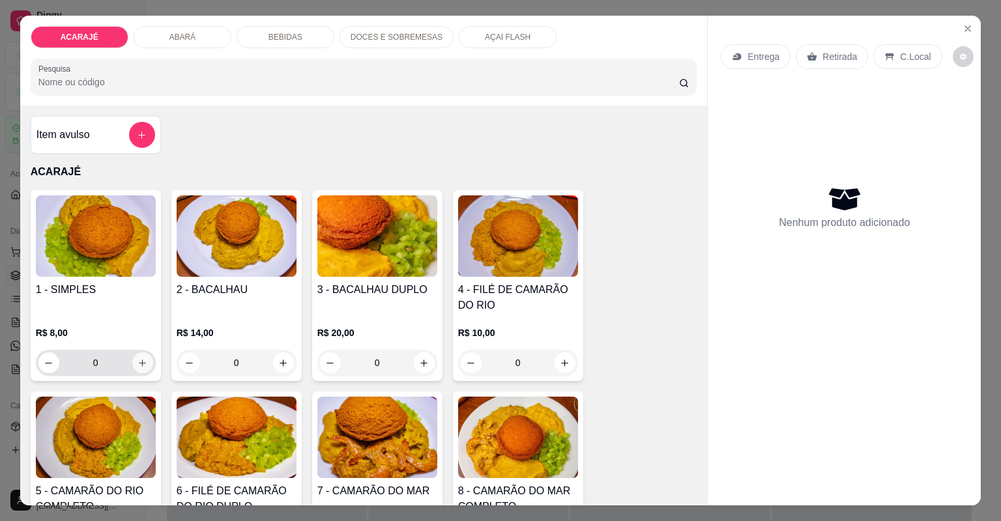
click at [139, 363] on icon "increase-product-quantity" at bounding box center [142, 363] width 7 height 7
click at [138, 362] on icon "increase-product-quantity" at bounding box center [143, 363] width 10 height 10
type input "2"
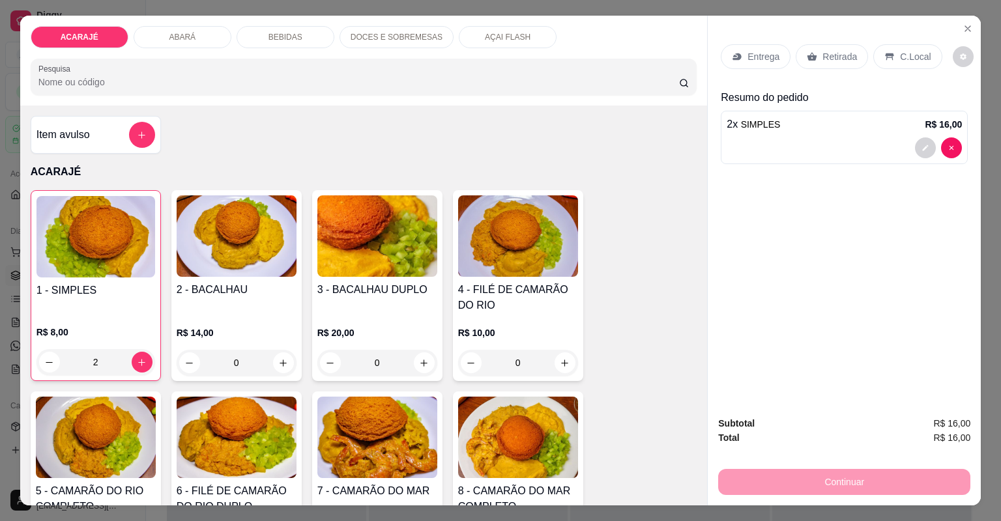
click at [738, 53] on icon at bounding box center [737, 56] width 10 height 10
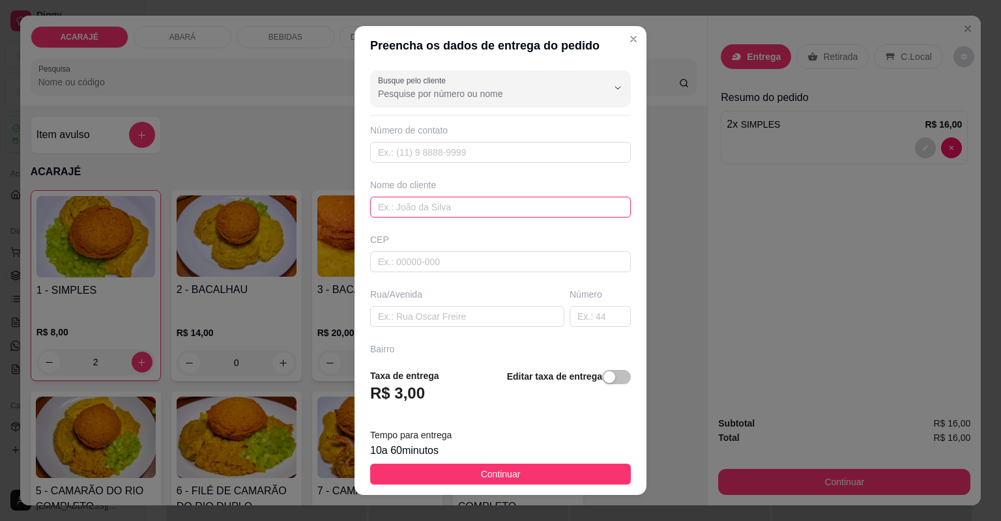
click at [477, 207] on input "text" at bounding box center [500, 207] width 261 height 21
type input "alice"
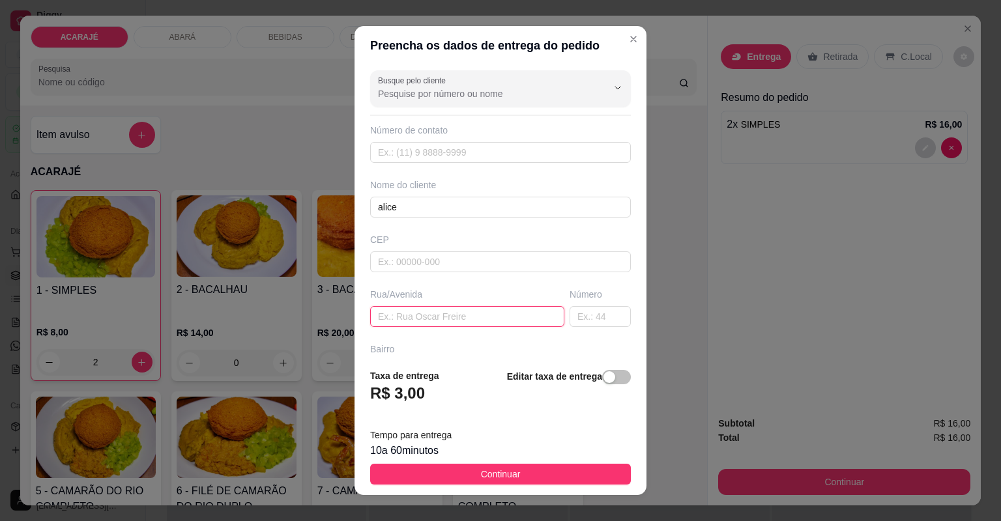
click at [456, 315] on input "text" at bounding box center [467, 316] width 194 height 21
paste input "Bairro Londrina [GEOGRAPHIC_DATA][PERSON_NAME]"
type input "Bairro Londrina [GEOGRAPHIC_DATA][PERSON_NAME]"
drag, startPoint x: 584, startPoint y: 308, endPoint x: 573, endPoint y: 312, distance: 11.7
click at [581, 309] on input "text" at bounding box center [600, 316] width 61 height 21
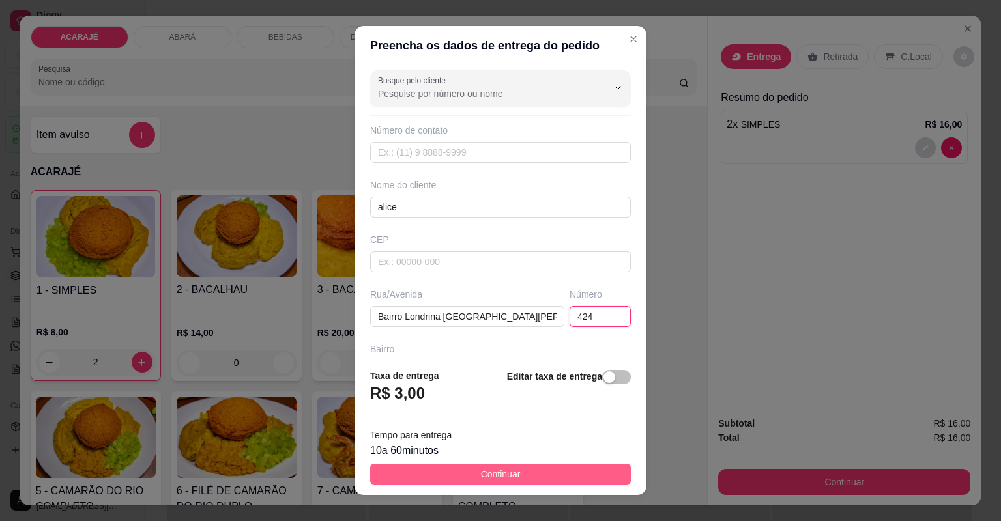
type input "424"
click at [533, 469] on button "Continuar" at bounding box center [500, 474] width 261 height 21
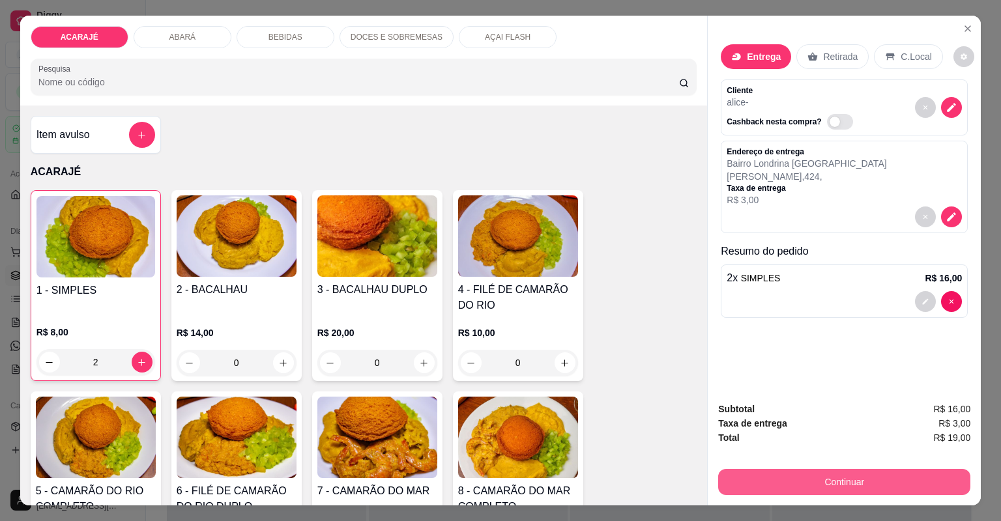
click at [830, 469] on button "Continuar" at bounding box center [844, 482] width 252 height 26
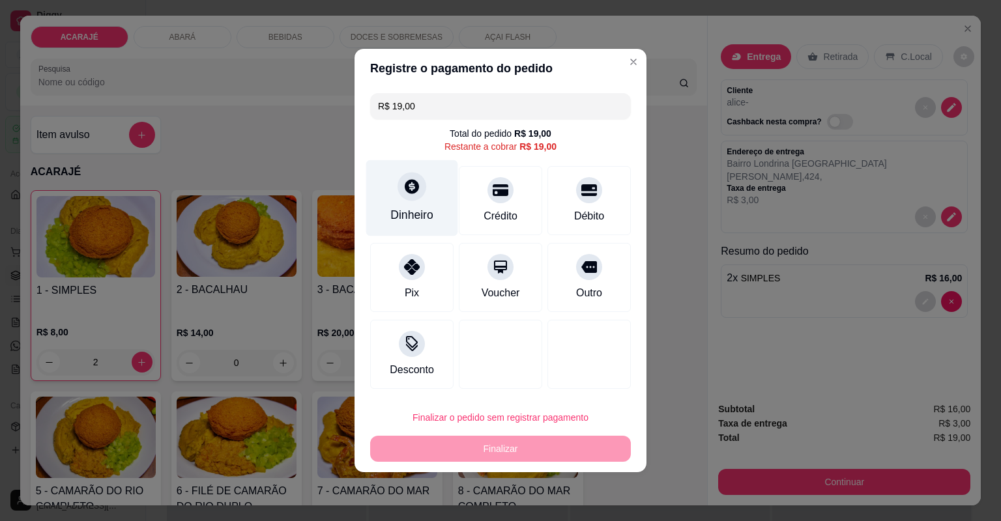
click at [415, 187] on icon at bounding box center [411, 186] width 17 height 17
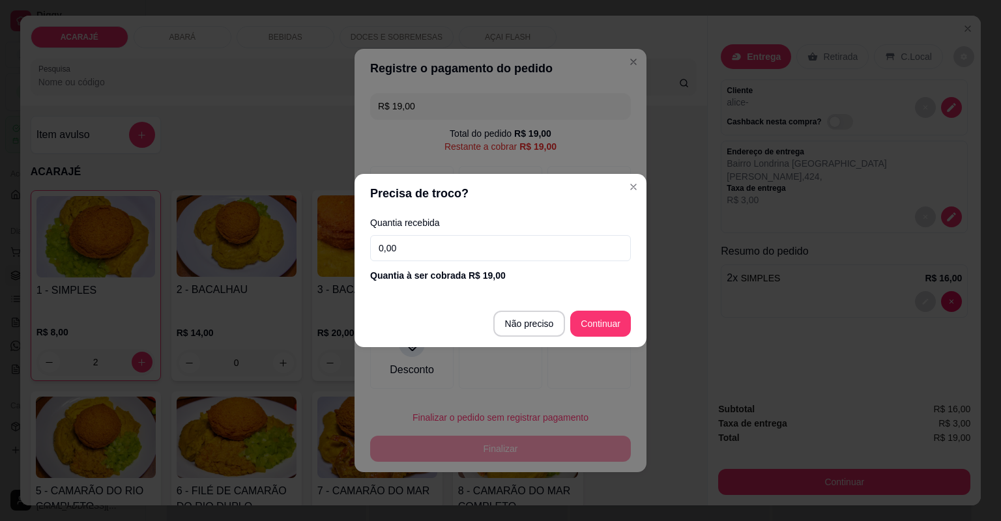
click at [473, 248] on input "0,00" at bounding box center [500, 248] width 261 height 26
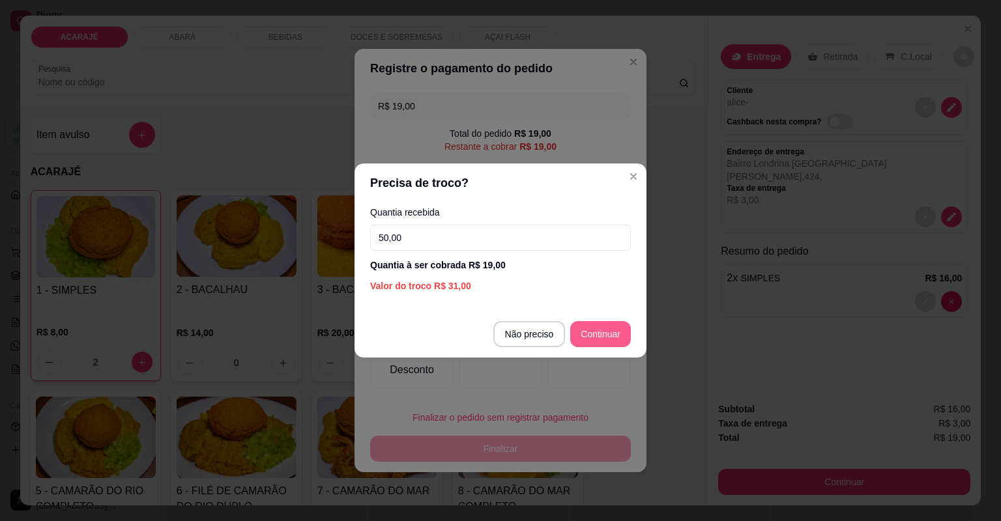
type input "50,00"
type input "R$ 0,00"
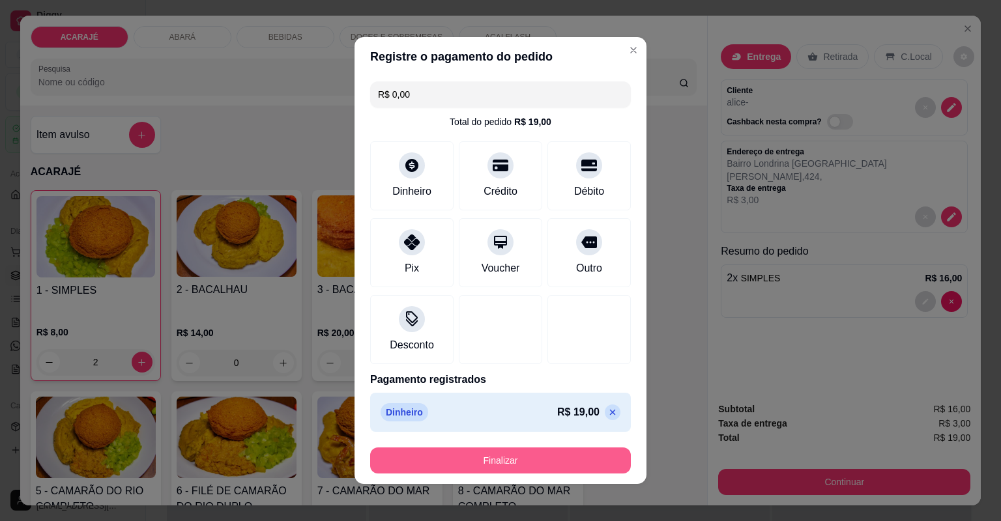
click at [558, 454] on button "Finalizar" at bounding box center [500, 461] width 261 height 26
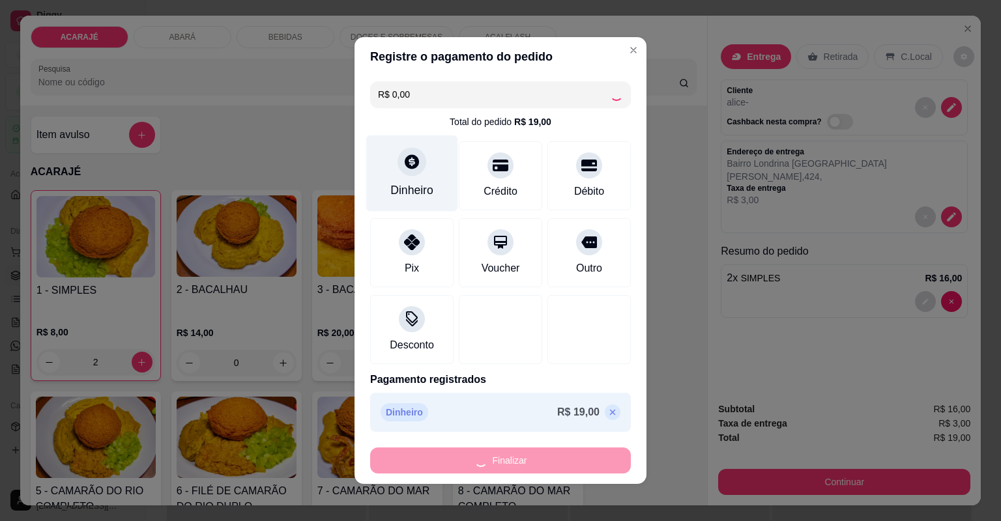
type input "0"
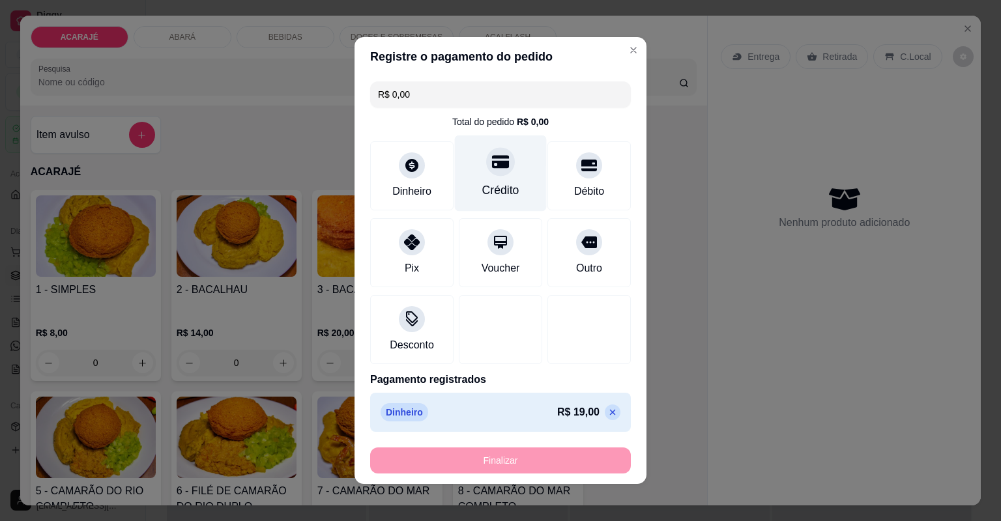
type input "-R$ 19,00"
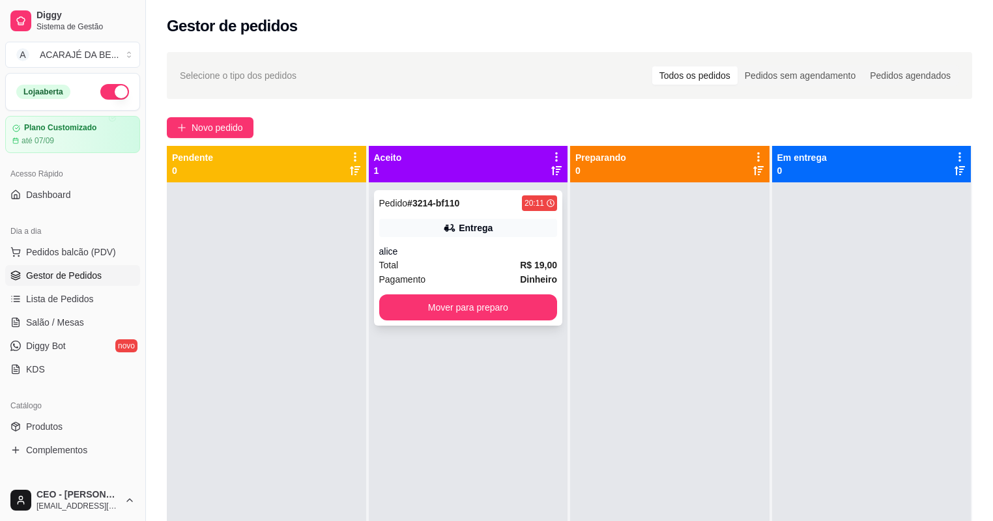
click at [480, 253] on div "alice" at bounding box center [468, 251] width 179 height 13
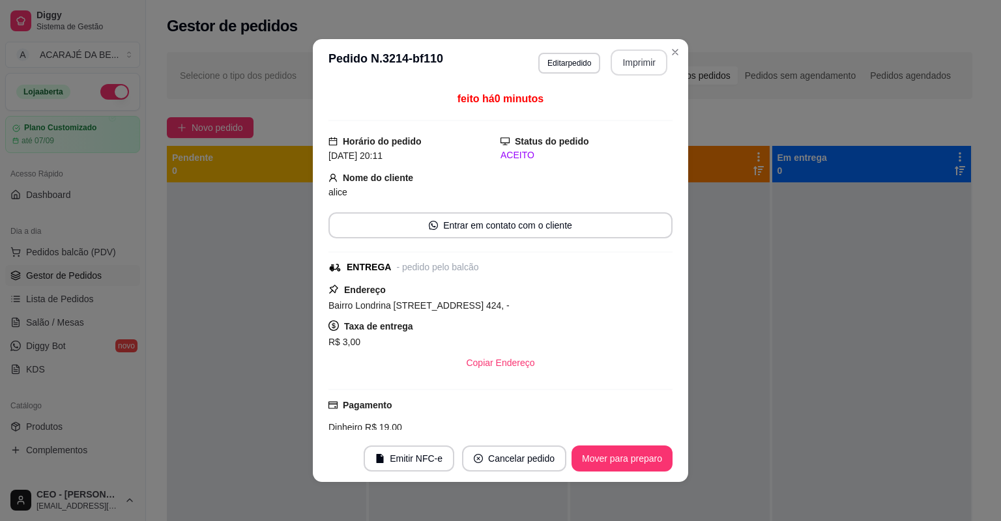
click at [641, 62] on button "Imprimir" at bounding box center [639, 63] width 57 height 26
click at [591, 468] on button "Mover para preparo" at bounding box center [622, 459] width 101 height 26
click at [583, 461] on div "Mover para preparo" at bounding box center [612, 459] width 119 height 26
click at [580, 461] on div "Mover para preparo" at bounding box center [612, 459] width 119 height 26
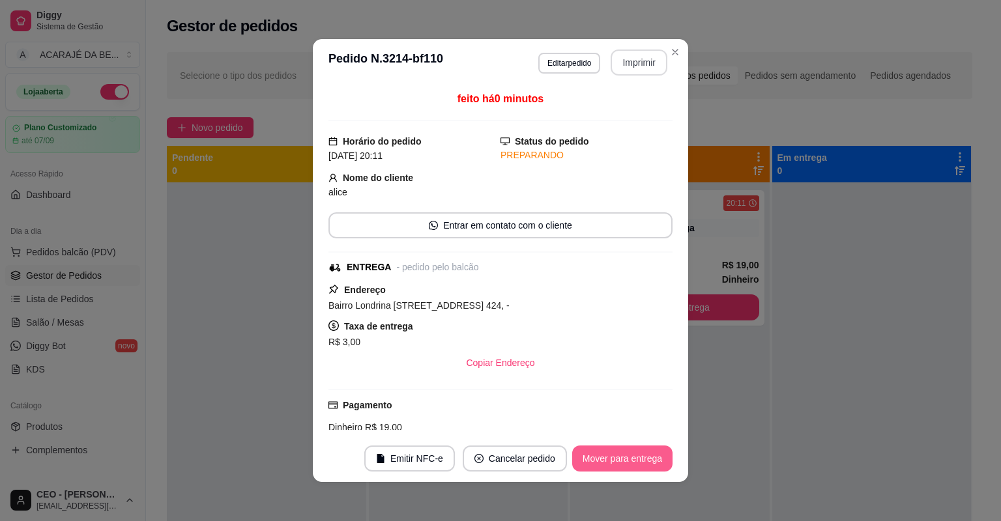
click at [572, 461] on button "Mover para entrega" at bounding box center [622, 459] width 100 height 26
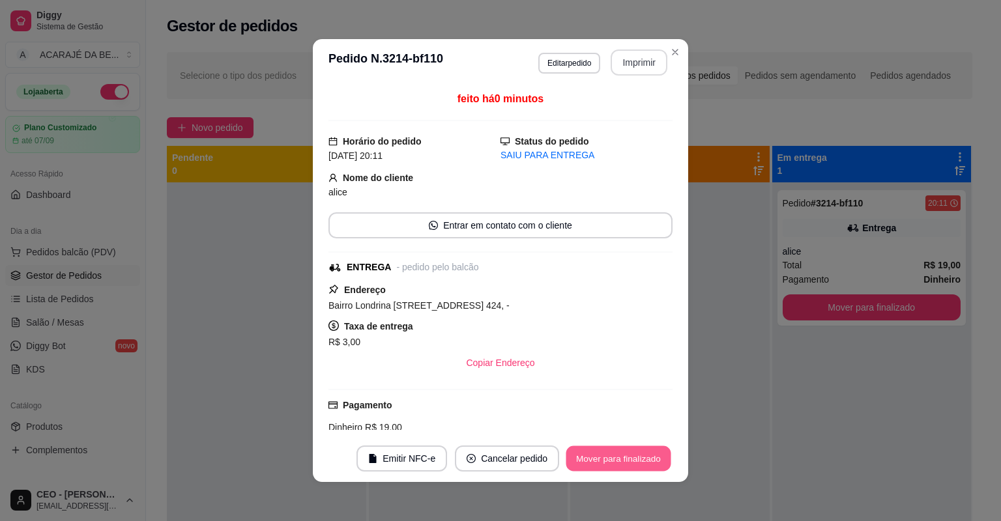
click at [585, 459] on button "Mover para finalizado" at bounding box center [618, 458] width 105 height 25
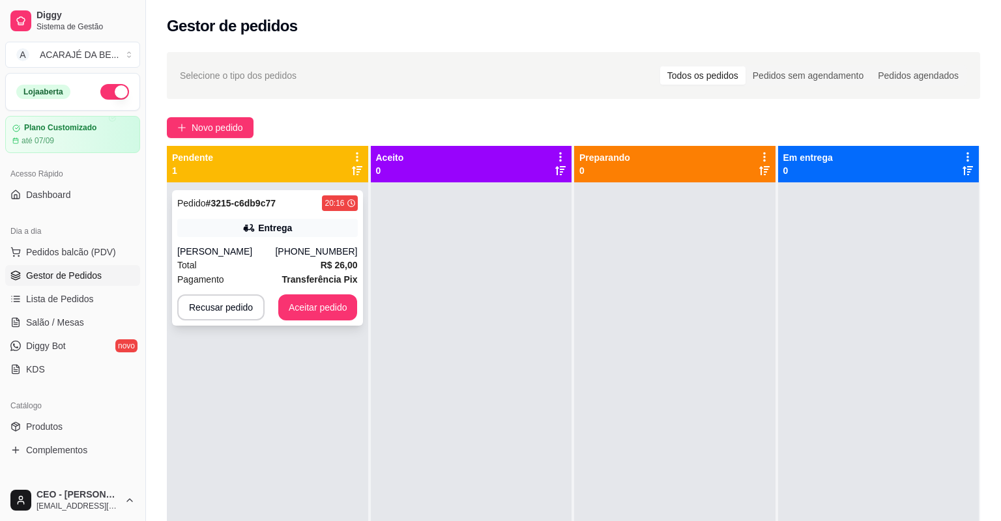
click at [305, 276] on strong "Transferência Pix" at bounding box center [320, 279] width 76 height 10
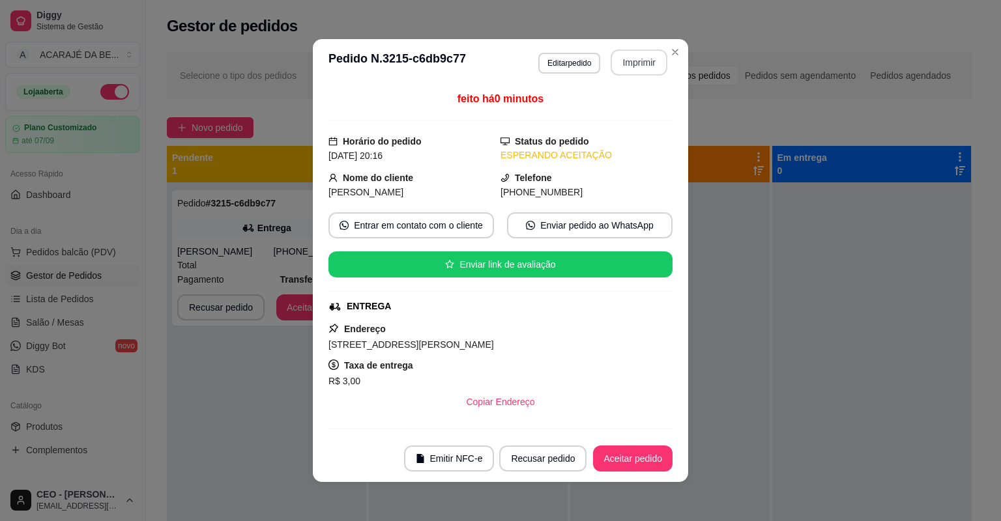
click at [623, 71] on button "Imprimir" at bounding box center [639, 63] width 57 height 26
click at [672, 444] on footer "Emitir NFC-e Recusar pedido Aceitar pedido" at bounding box center [500, 458] width 375 height 47
click at [661, 458] on button "Aceitar pedido" at bounding box center [633, 459] width 80 height 26
click at [662, 458] on div "Recusar pedido Aceitar pedido" at bounding box center [568, 459] width 210 height 26
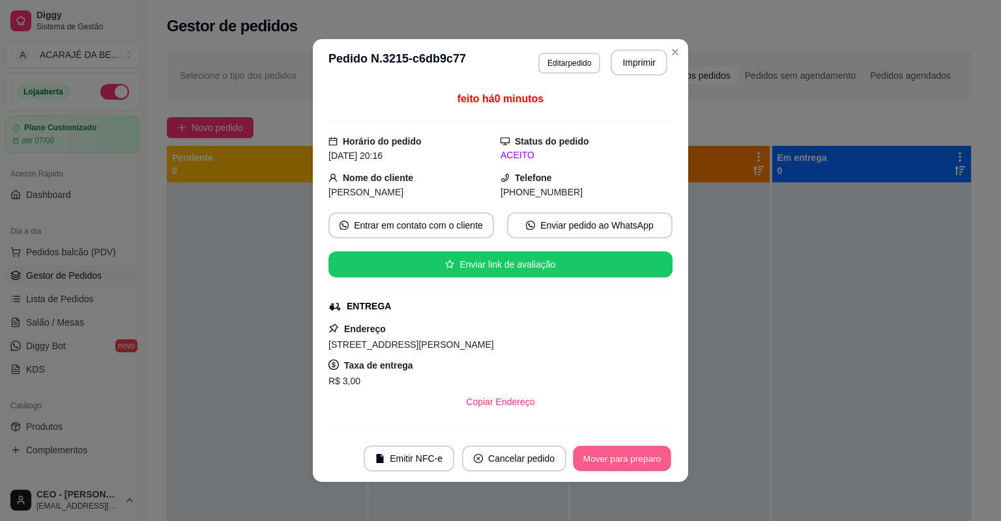
click at [662, 456] on button "Mover para preparo" at bounding box center [622, 458] width 98 height 25
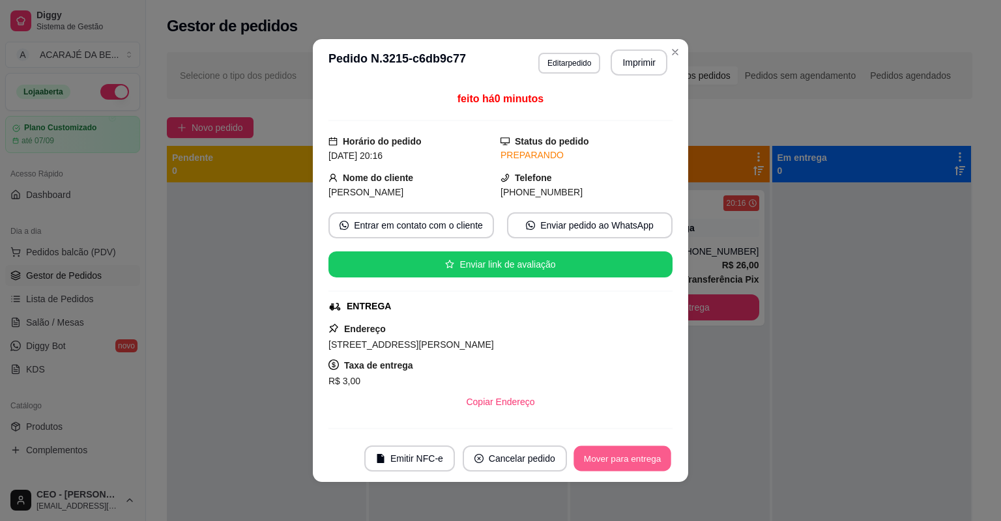
click at [665, 455] on button "Mover para entrega" at bounding box center [623, 458] width 98 height 25
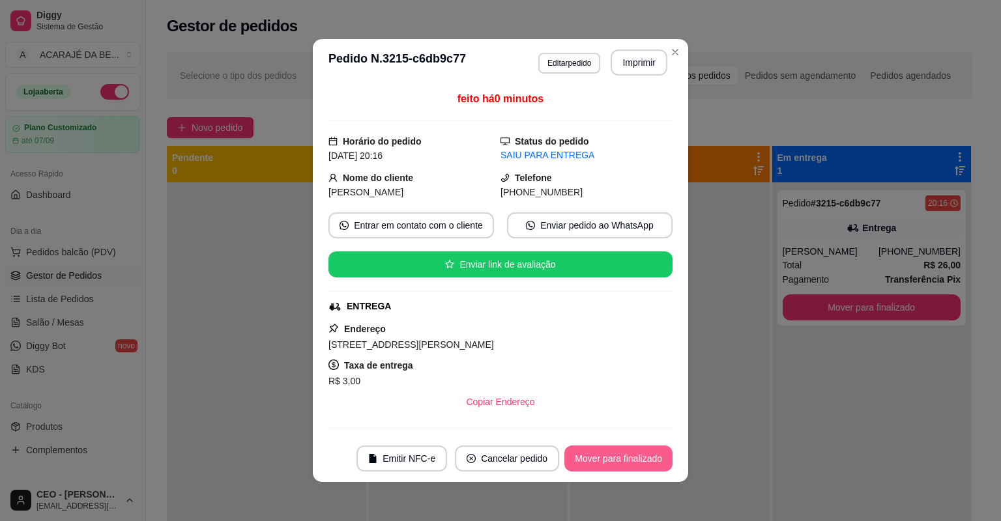
click at [663, 456] on button "Mover para finalizado" at bounding box center [618, 459] width 108 height 26
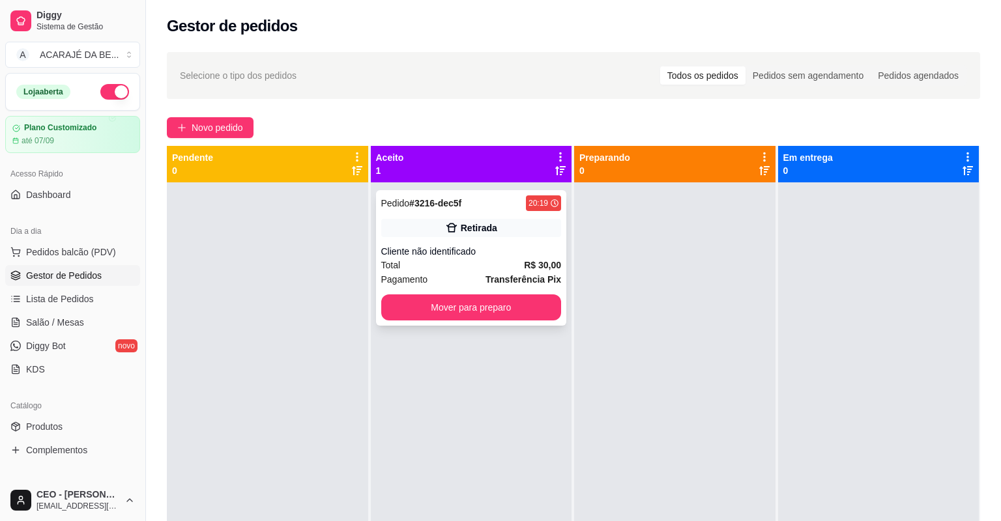
click at [477, 241] on div "Pedido # 3216-dec5f 20:19 Retirada Cliente não identificado Total R$ 30,00 Paga…" at bounding box center [471, 258] width 191 height 136
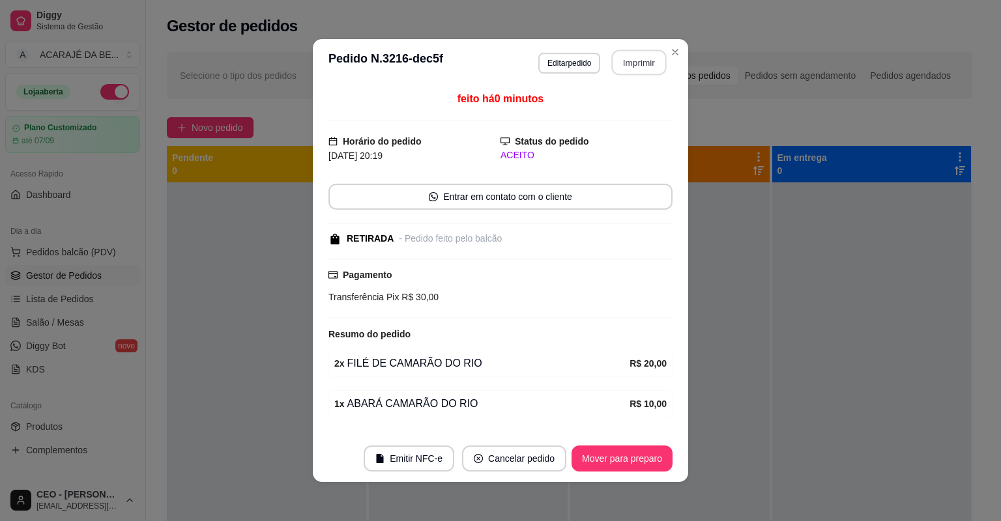
click at [636, 68] on button "Imprimir" at bounding box center [639, 62] width 55 height 25
drag, startPoint x: 628, startPoint y: 68, endPoint x: 592, endPoint y: 456, distance: 388.8
click at [592, 456] on footer "Emitir NFC-e Cancelar pedido Mover para preparo" at bounding box center [500, 458] width 375 height 47
click at [589, 456] on button "Mover para preparo" at bounding box center [622, 459] width 101 height 26
click at [589, 456] on div "Mover para preparo" at bounding box center [612, 459] width 119 height 26
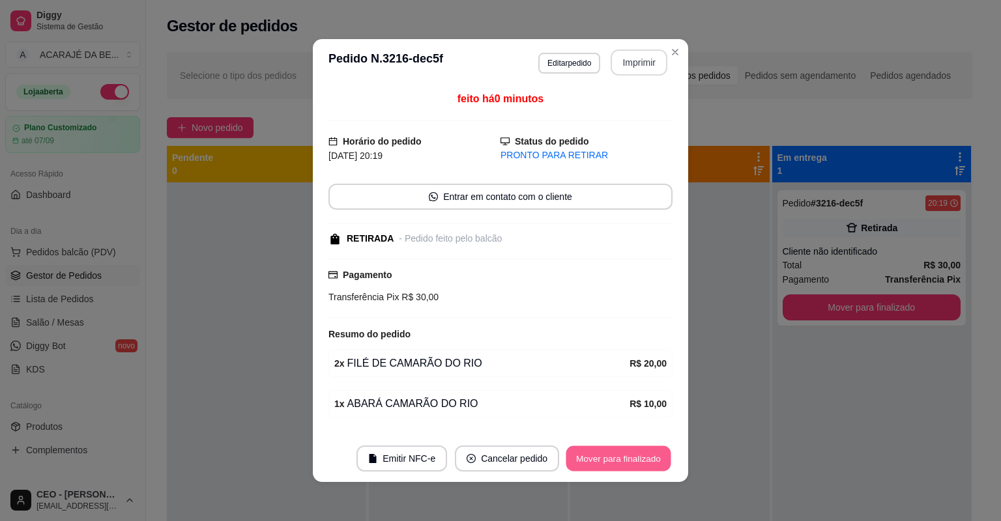
click at [589, 454] on button "Mover para finalizado" at bounding box center [618, 458] width 105 height 25
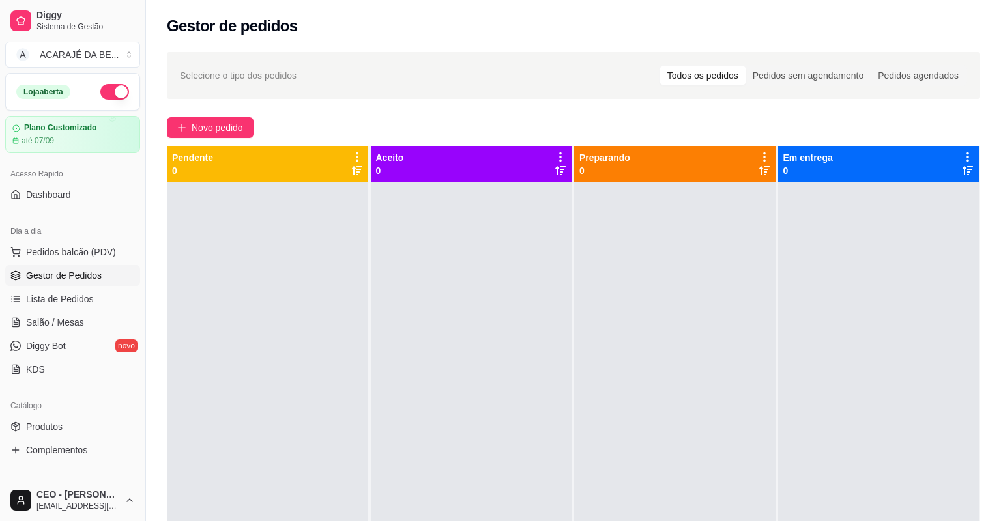
drag, startPoint x: 156, startPoint y: 117, endPoint x: 151, endPoint y: 112, distance: 6.9
click at [156, 116] on div "Selecione o tipo dos pedidos Todos os pedidos Pedidos sem agendamento Pedidos a…" at bounding box center [573, 363] width 855 height 639
click at [244, 126] on button "Novo pedido" at bounding box center [210, 127] width 87 height 21
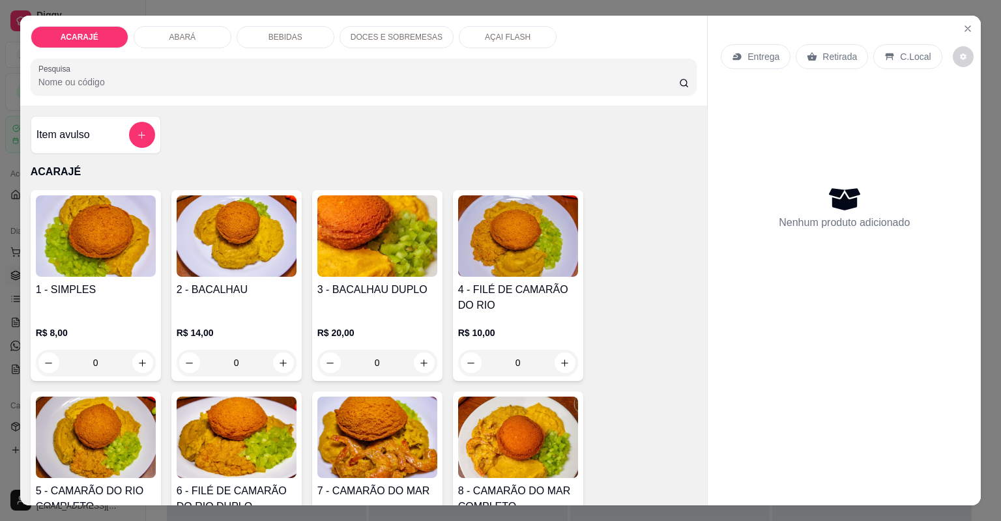
type input "1"
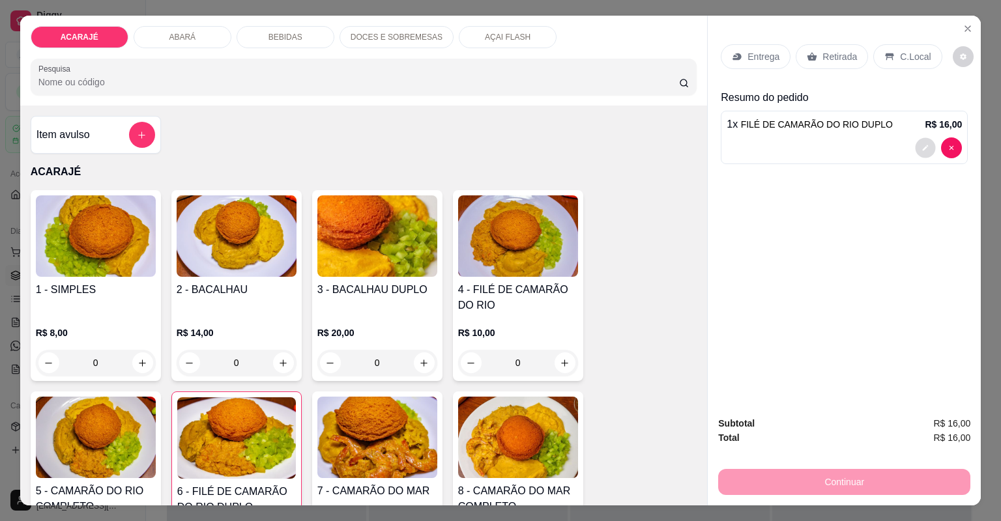
click at [923, 154] on button "decrease-product-quantity" at bounding box center [926, 148] width 20 height 20
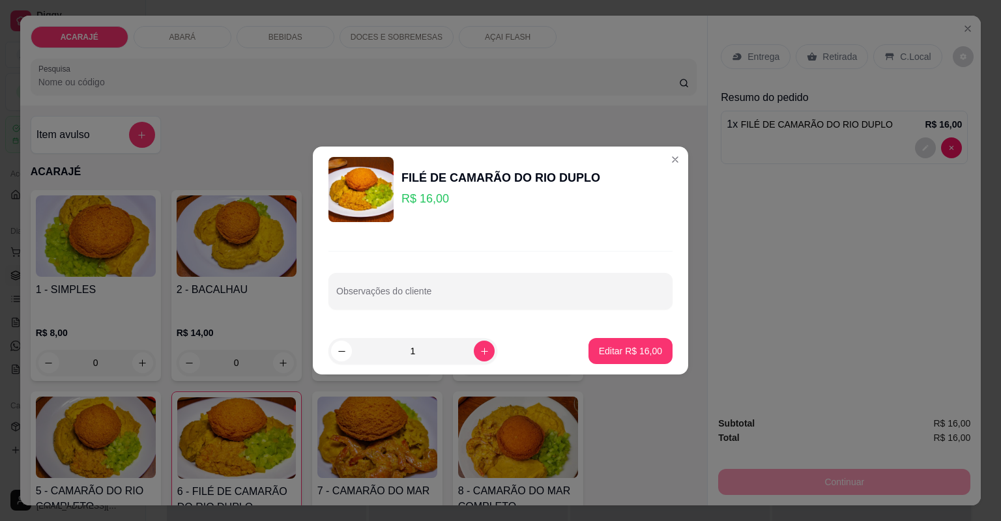
drag, startPoint x: 556, startPoint y: 314, endPoint x: 557, endPoint y: 306, distance: 8.5
click at [556, 310] on div "Observações do cliente" at bounding box center [500, 280] width 375 height 95
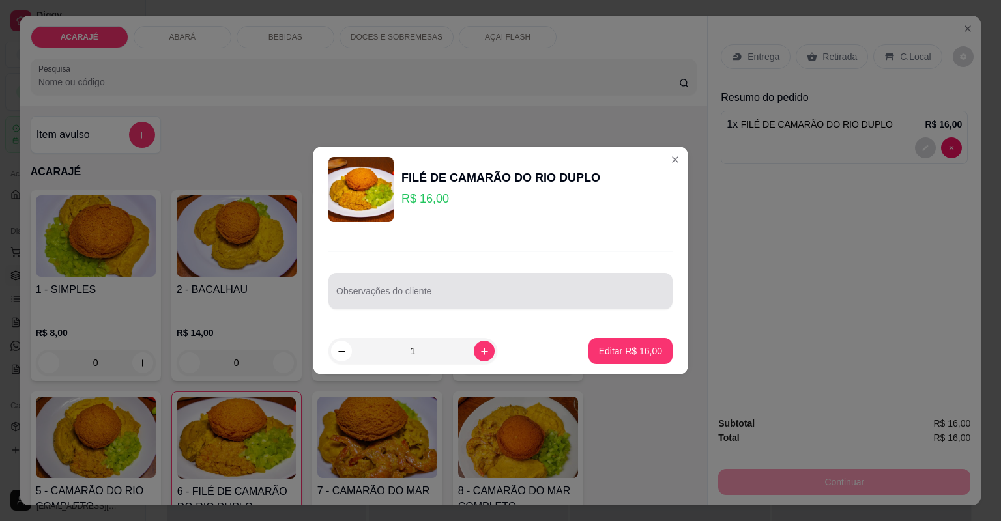
click at [561, 306] on div "Observações do cliente" at bounding box center [500, 291] width 344 height 36
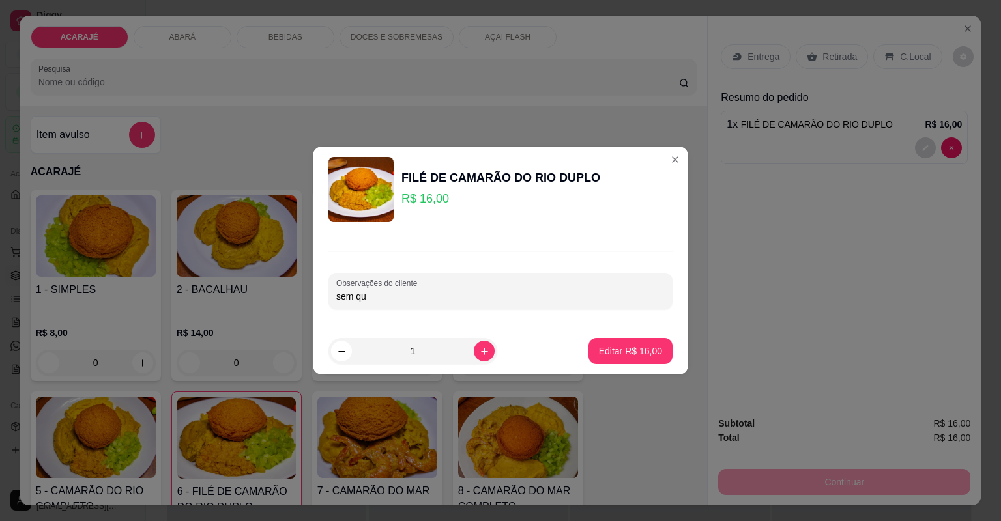
type input "sem qui"
click at [639, 342] on button "Editar R$ 16,00" at bounding box center [631, 351] width 84 height 26
type input "0"
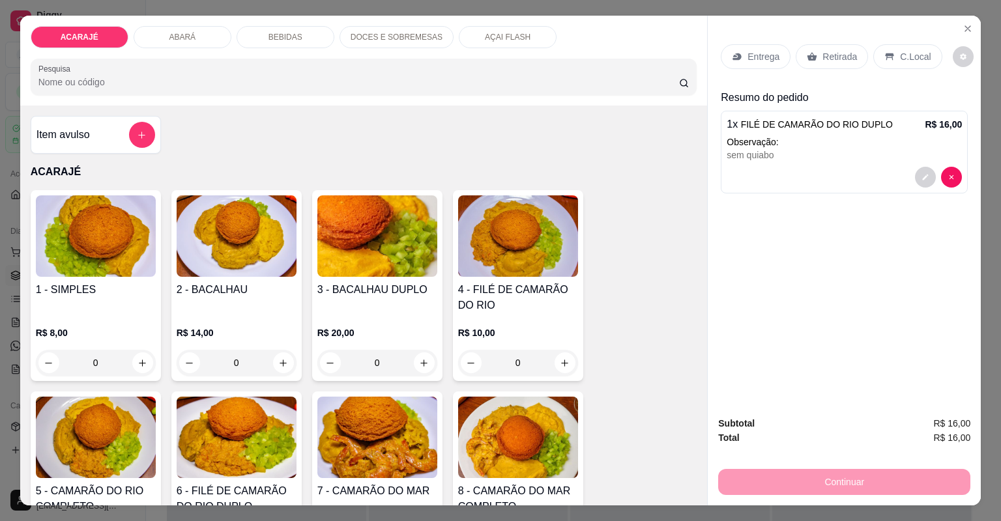
click at [749, 52] on p "Entrega" at bounding box center [764, 56] width 32 height 13
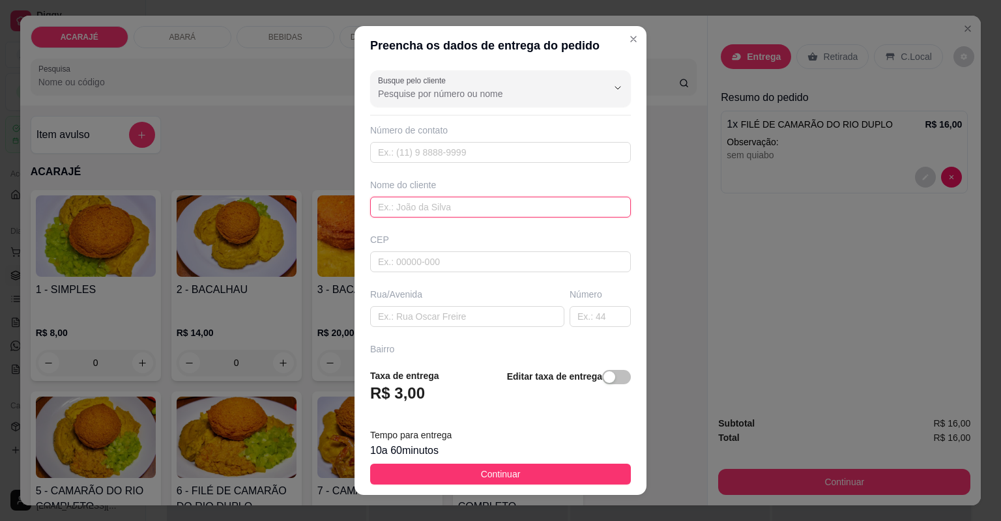
click at [448, 205] on input "text" at bounding box center [500, 207] width 261 height 21
type input "[MEDICAL_DATA]"
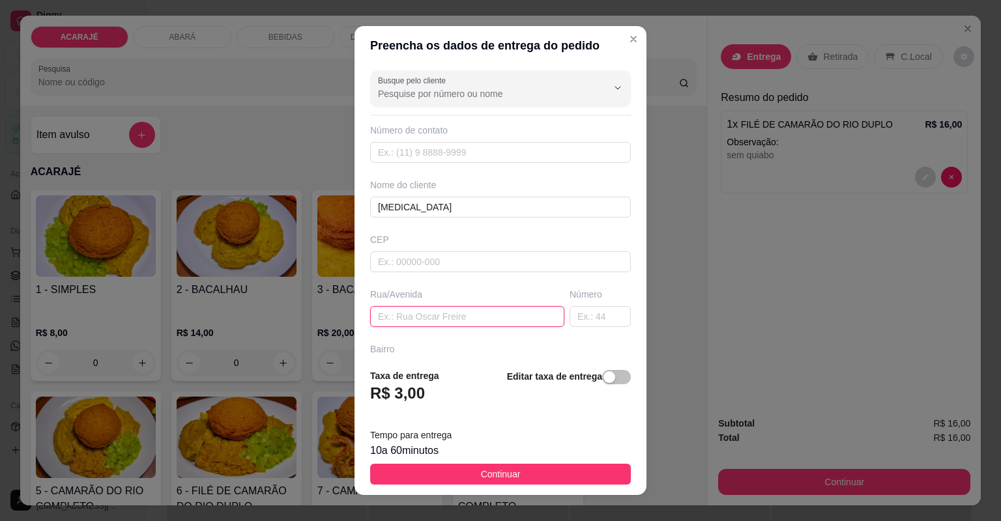
click at [452, 308] on input "text" at bounding box center [467, 316] width 194 height 21
drag, startPoint x: 542, startPoint y: 465, endPoint x: 583, endPoint y: 458, distance: 40.9
click at [542, 465] on button "Continuar" at bounding box center [500, 474] width 261 height 21
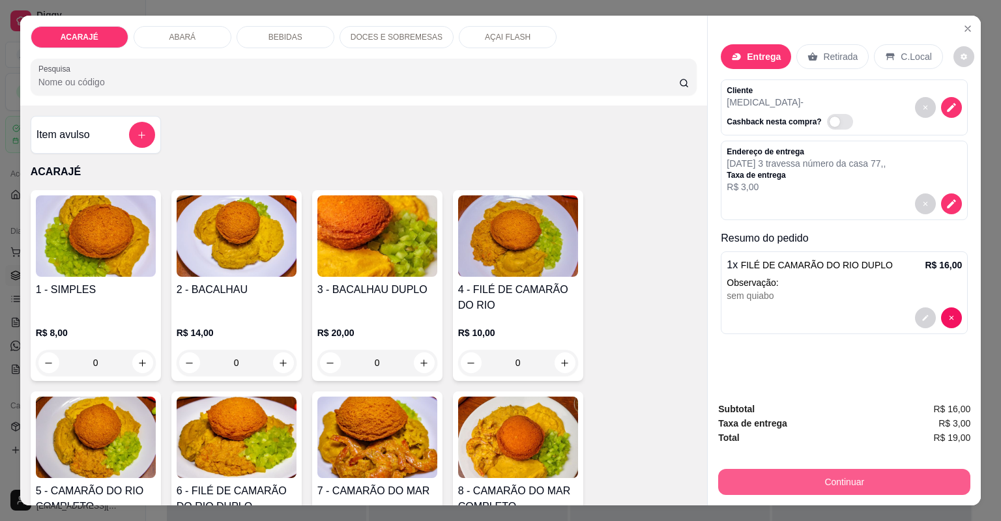
click at [762, 475] on button "Continuar" at bounding box center [844, 482] width 252 height 26
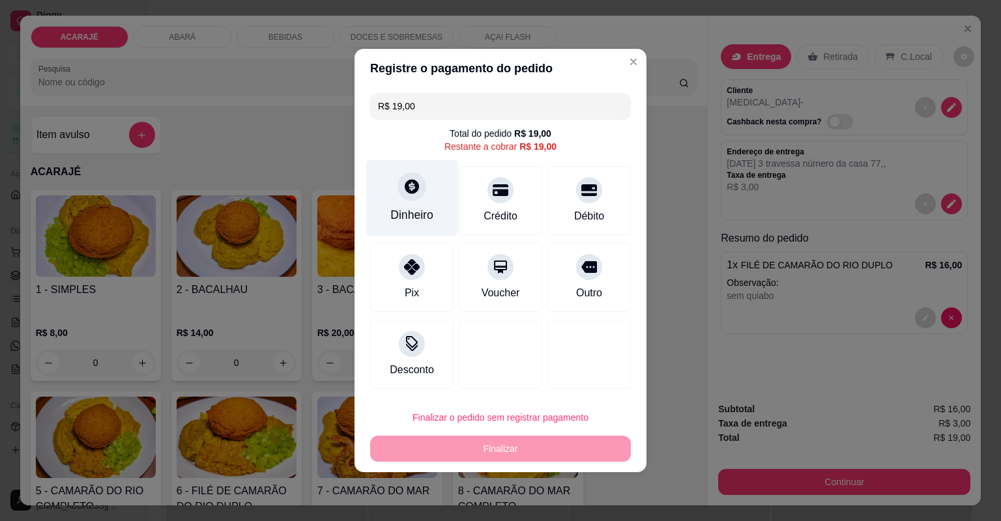
click at [415, 214] on div "Dinheiro" at bounding box center [411, 215] width 43 height 17
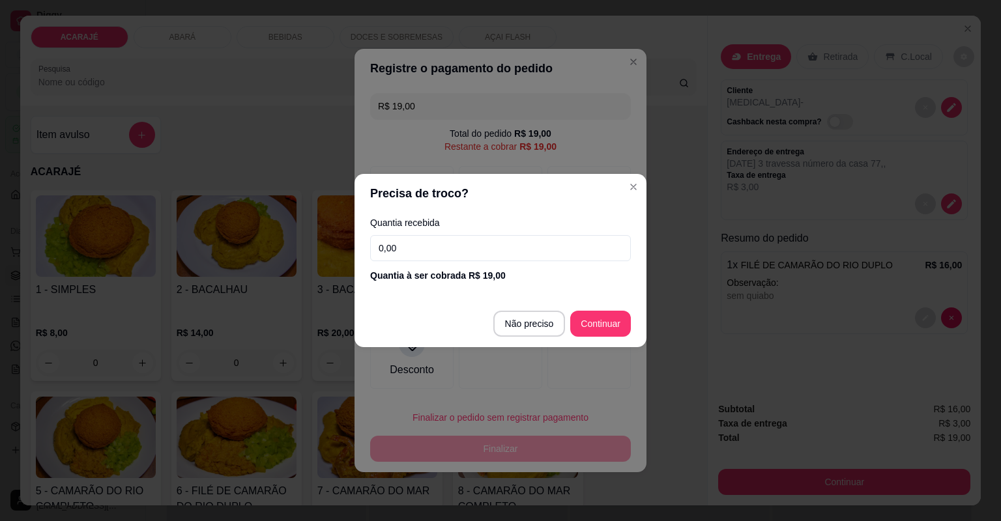
drag, startPoint x: 495, startPoint y: 256, endPoint x: 497, endPoint y: 246, distance: 10.6
click at [497, 246] on input "0,00" at bounding box center [500, 248] width 261 height 26
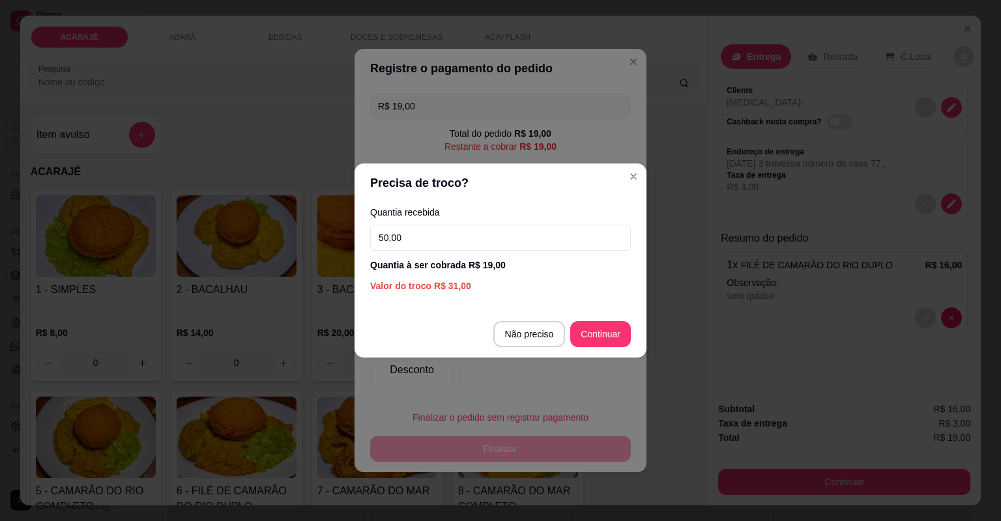
type input "500,00"
type input "R$ 0,00"
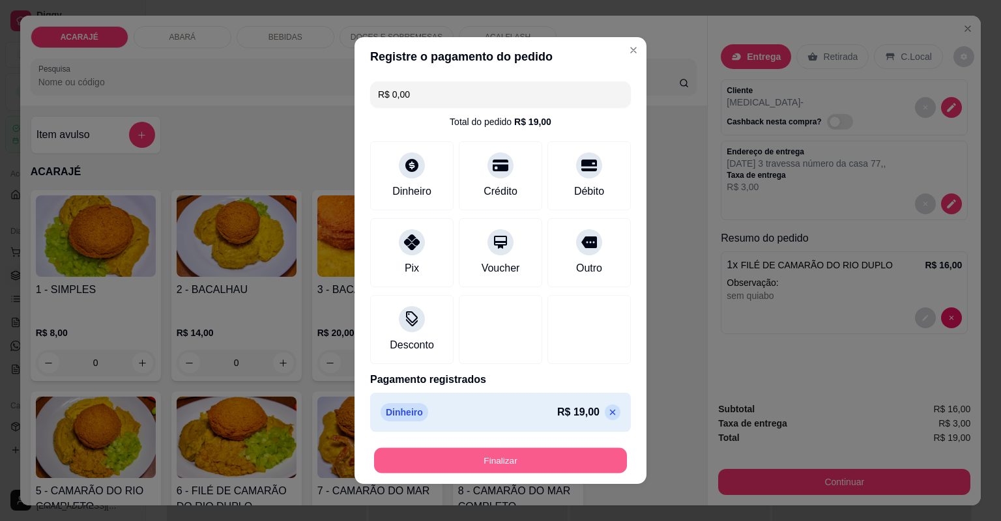
click at [593, 461] on button "Finalizar" at bounding box center [500, 460] width 253 height 25
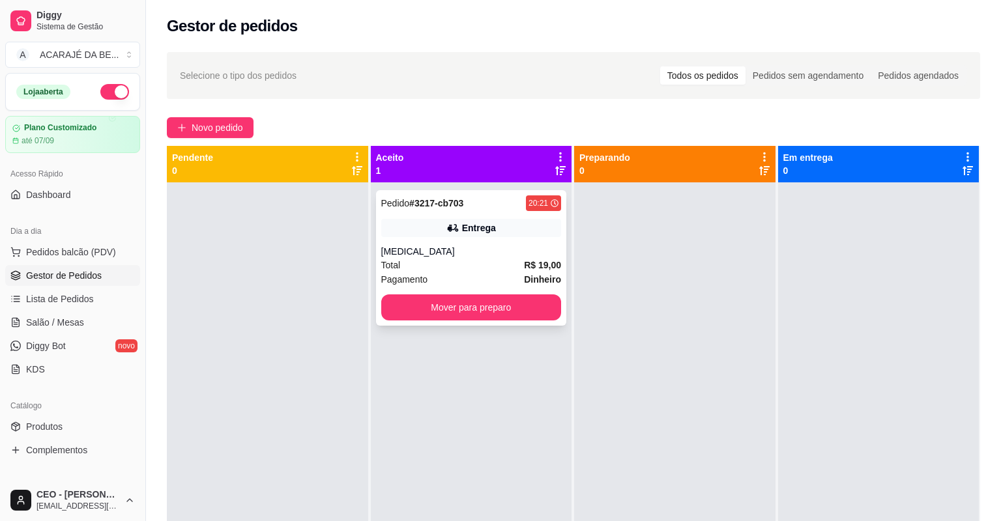
click at [416, 240] on div "Pedido # 3217-cb703 20:21 Entrega [MEDICAL_DATA] Total R$ 19,00 Pagamento Dinhe…" at bounding box center [471, 258] width 191 height 136
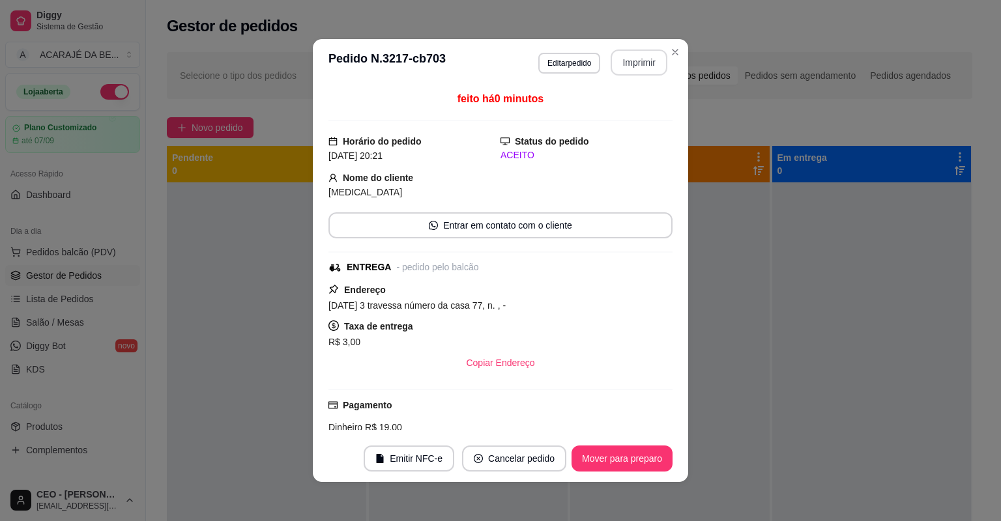
click at [637, 58] on button "Imprimir" at bounding box center [639, 63] width 57 height 26
click at [635, 461] on button "Mover para preparo" at bounding box center [622, 458] width 98 height 25
click at [636, 461] on div "Mover para preparo" at bounding box center [612, 459] width 119 height 26
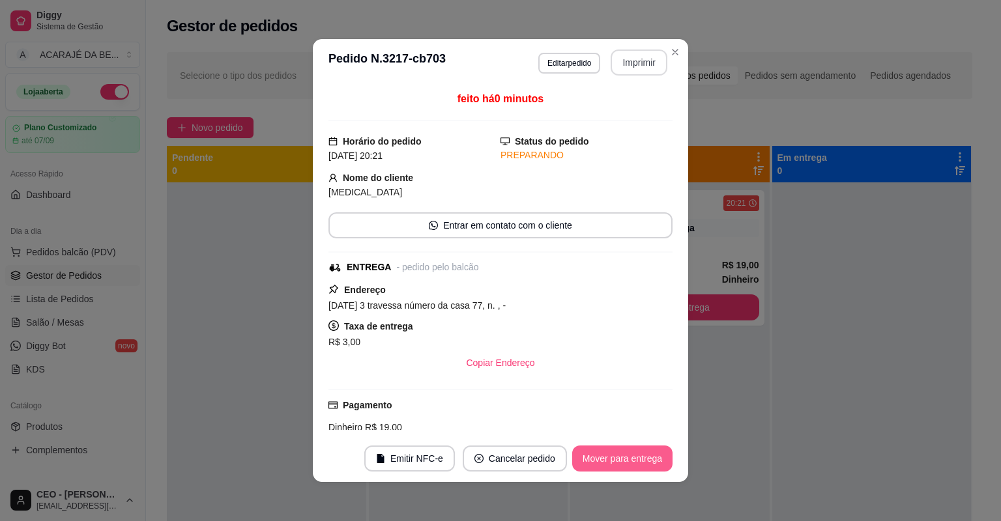
click at [638, 461] on button "Mover para entrega" at bounding box center [622, 459] width 100 height 26
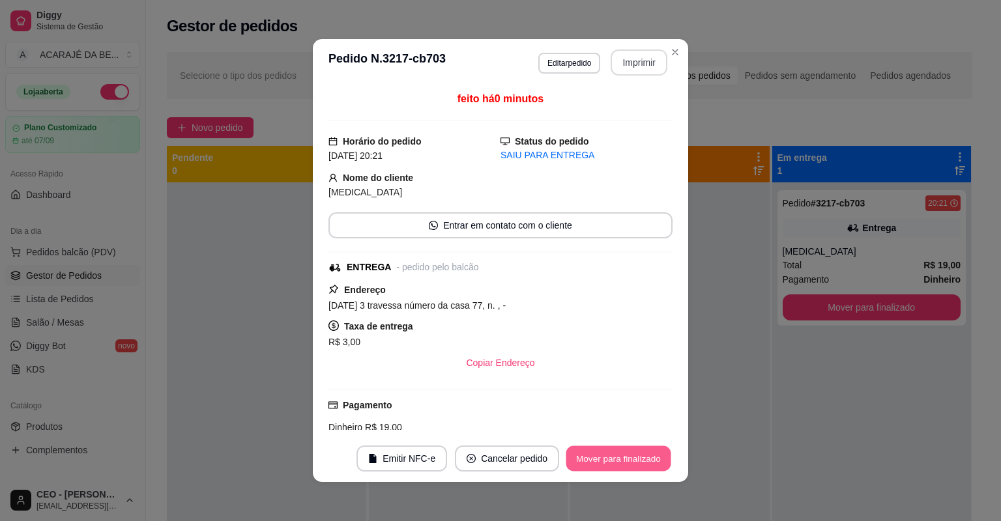
click at [639, 458] on button "Mover para finalizado" at bounding box center [618, 458] width 105 height 25
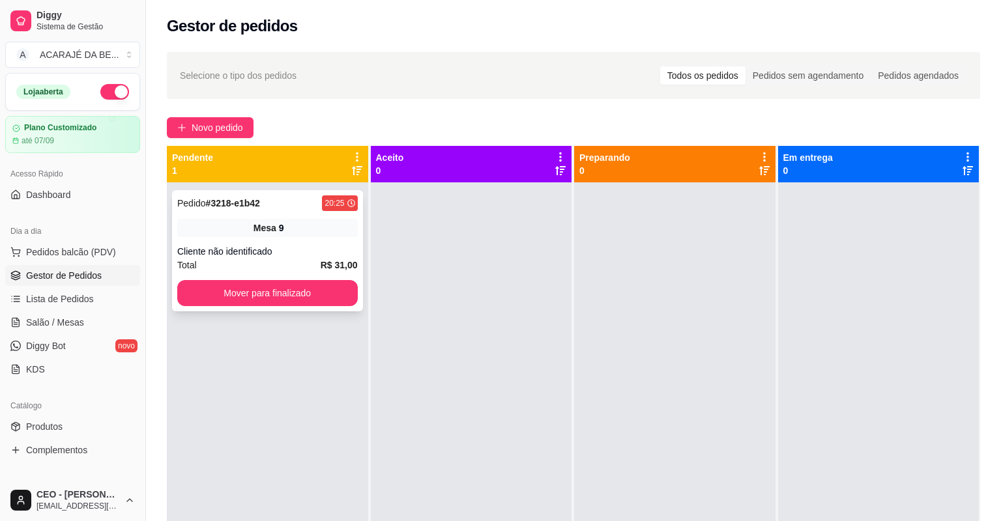
drag, startPoint x: 341, startPoint y: 265, endPoint x: 336, endPoint y: 250, distance: 15.7
click at [336, 250] on div "Pedido # 3218-e1b42 20:25 Mesa 9 Cliente não identificado Total R$ 31,00 Mover …" at bounding box center [267, 250] width 191 height 121
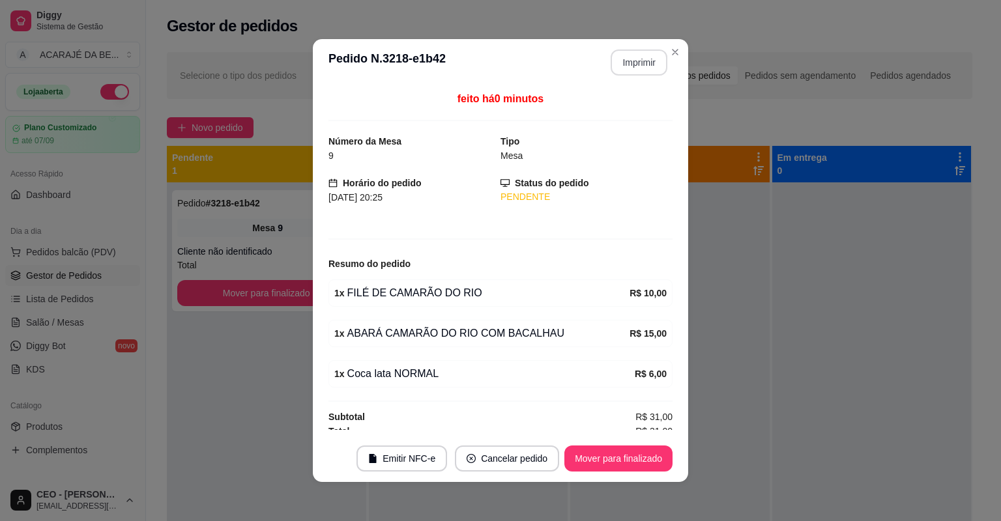
click at [644, 64] on button "Imprimir" at bounding box center [639, 63] width 57 height 26
click at [647, 458] on button "Mover para finalizado" at bounding box center [618, 459] width 108 height 26
click at [647, 458] on div "Mover para finalizado" at bounding box center [609, 459] width 126 height 26
click at [647, 457] on div "Mover para finalizado" at bounding box center [609, 459] width 126 height 26
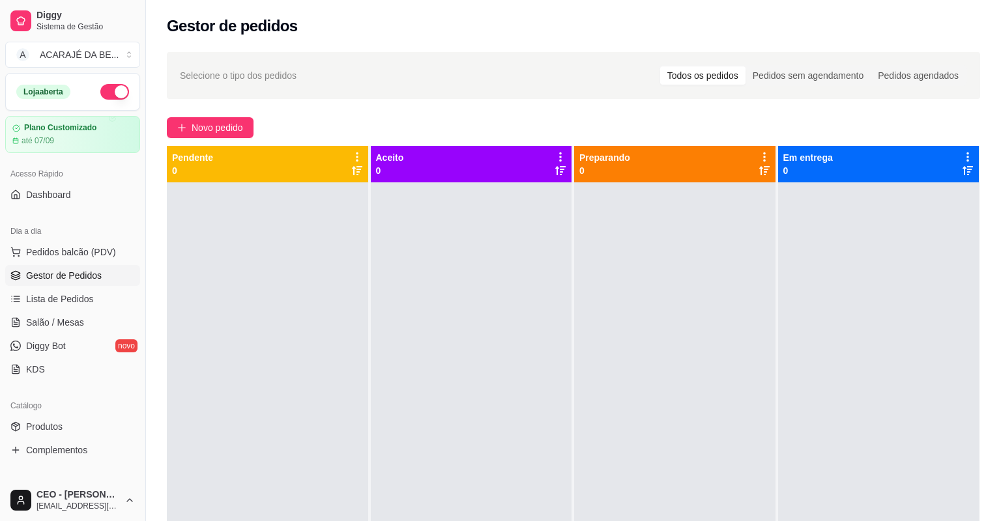
click at [221, 100] on div "Selecione o tipo dos pedidos Todos os pedidos Pedidos sem agendamento Pedidos a…" at bounding box center [573, 363] width 855 height 639
drag, startPoint x: 227, startPoint y: 117, endPoint x: 355, endPoint y: 119, distance: 128.4
click at [227, 117] on div "Selecione o tipo dos pedidos Todos os pedidos Pedidos sem agendamento Pedidos a…" at bounding box center [573, 363] width 855 height 639
click at [201, 124] on span "Novo pedido" at bounding box center [217, 128] width 51 height 14
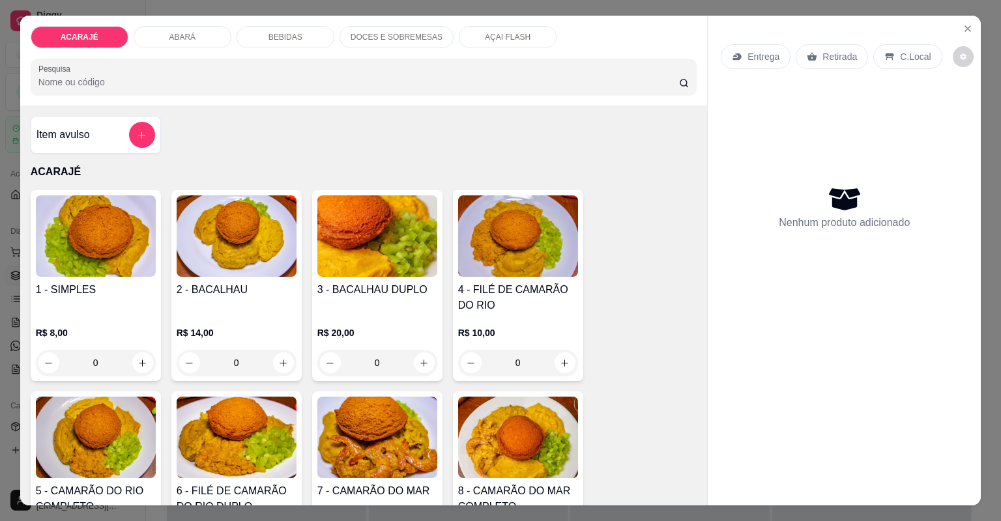
type input "2"
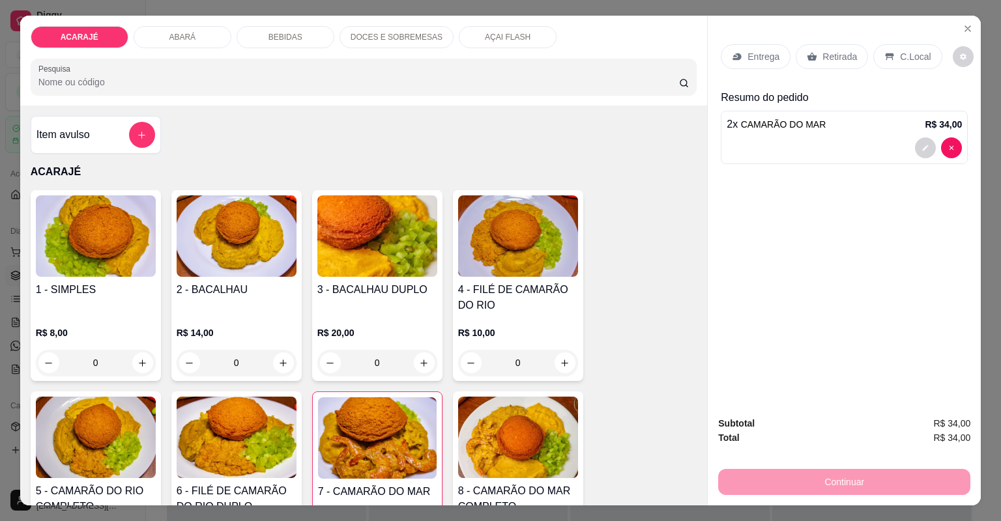
drag, startPoint x: 818, startPoint y: 61, endPoint x: 793, endPoint y: 128, distance: 70.9
click at [818, 63] on div "Retirada" at bounding box center [832, 56] width 72 height 25
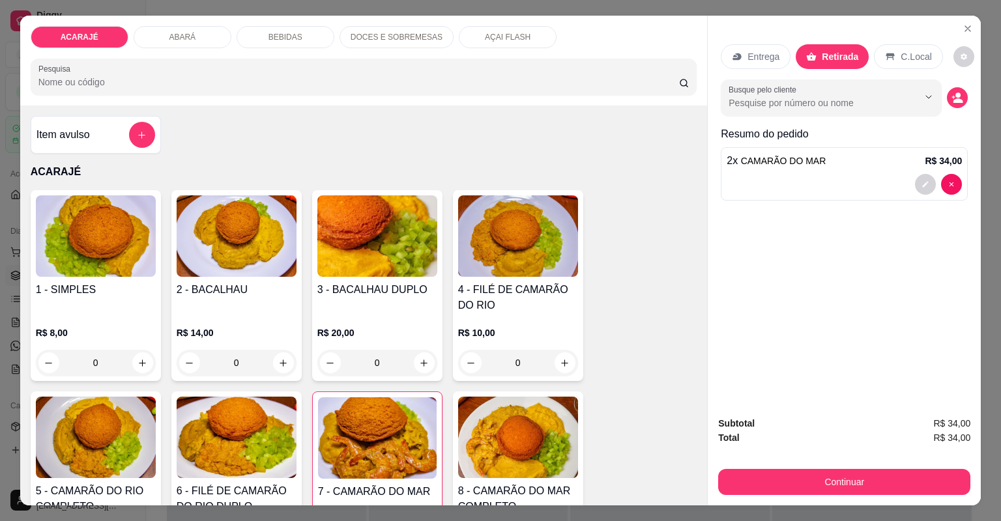
drag, startPoint x: 809, startPoint y: 468, endPoint x: 791, endPoint y: 468, distance: 17.6
click at [801, 468] on div "Continuar" at bounding box center [844, 480] width 252 height 29
click at [834, 488] on div "Subtotal R$ 34,00 Total R$ 34,00 Continuar" at bounding box center [844, 456] width 273 height 100
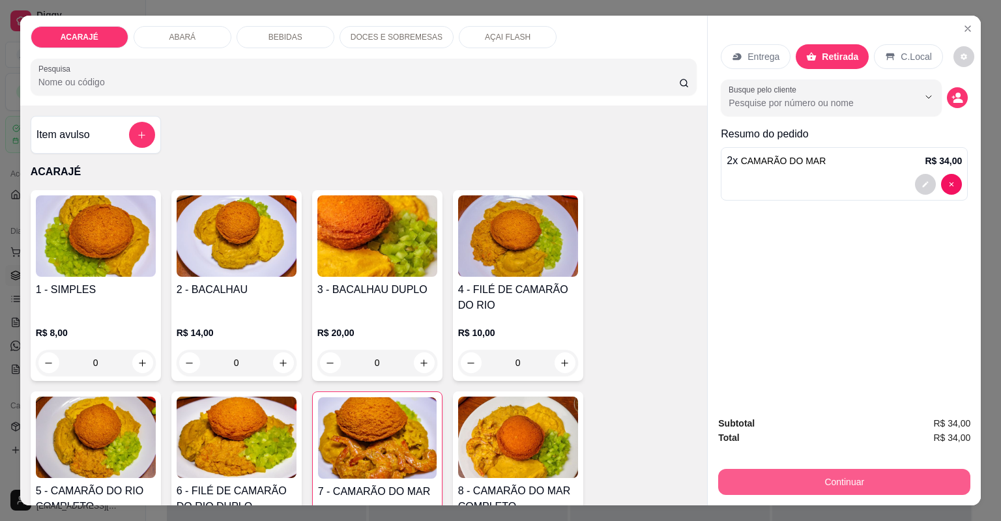
click at [826, 480] on button "Continuar" at bounding box center [844, 482] width 252 height 26
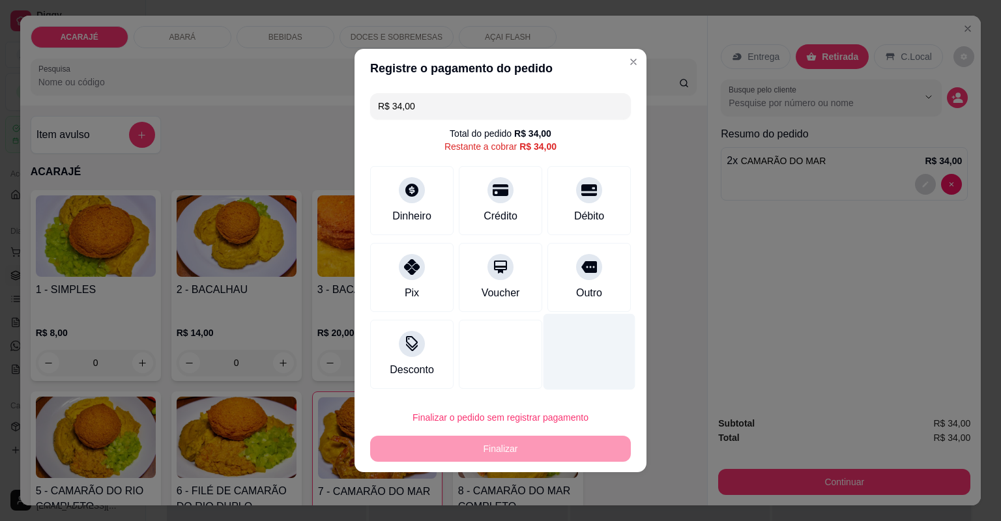
click at [586, 297] on div "Outro" at bounding box center [589, 293] width 26 height 16
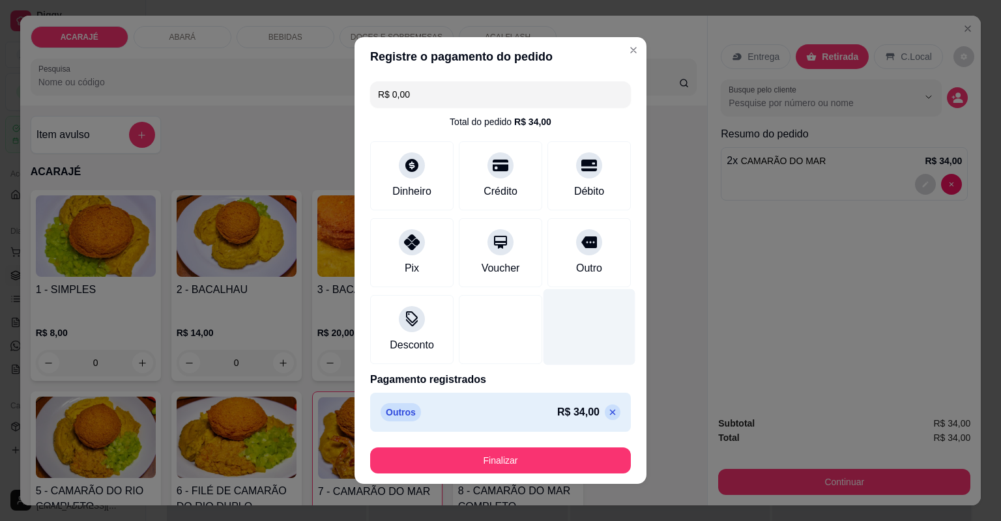
type input "R$ 0,00"
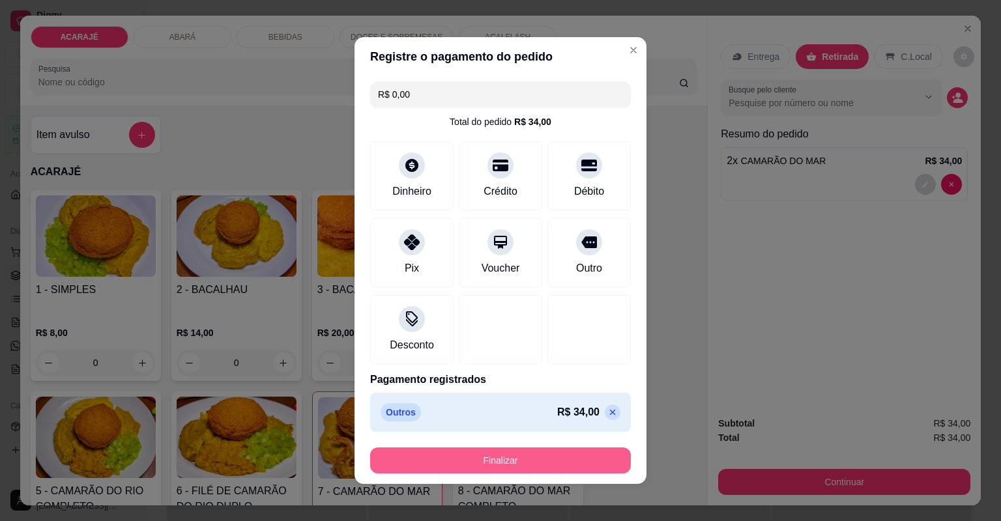
click at [596, 458] on button "Finalizar" at bounding box center [500, 461] width 261 height 26
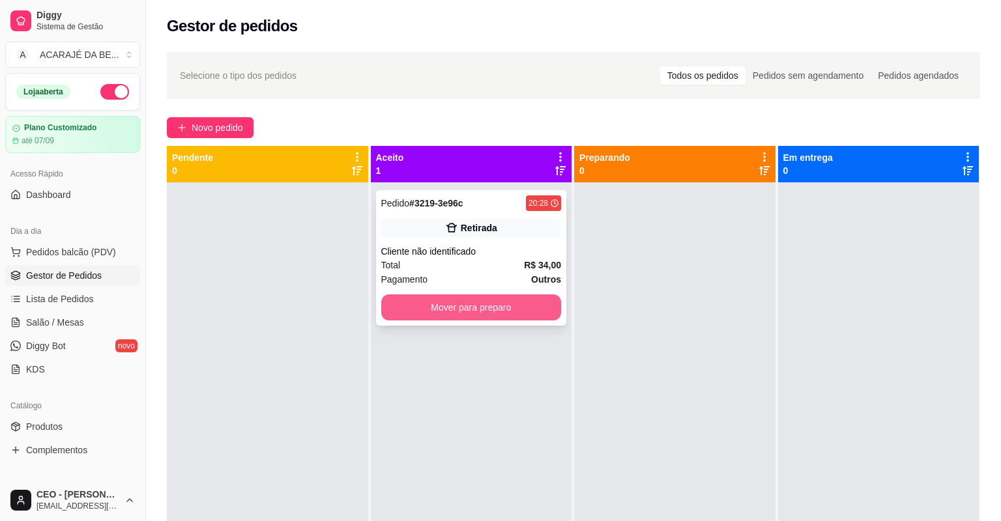
click at [479, 295] on button "Mover para preparo" at bounding box center [471, 308] width 181 height 26
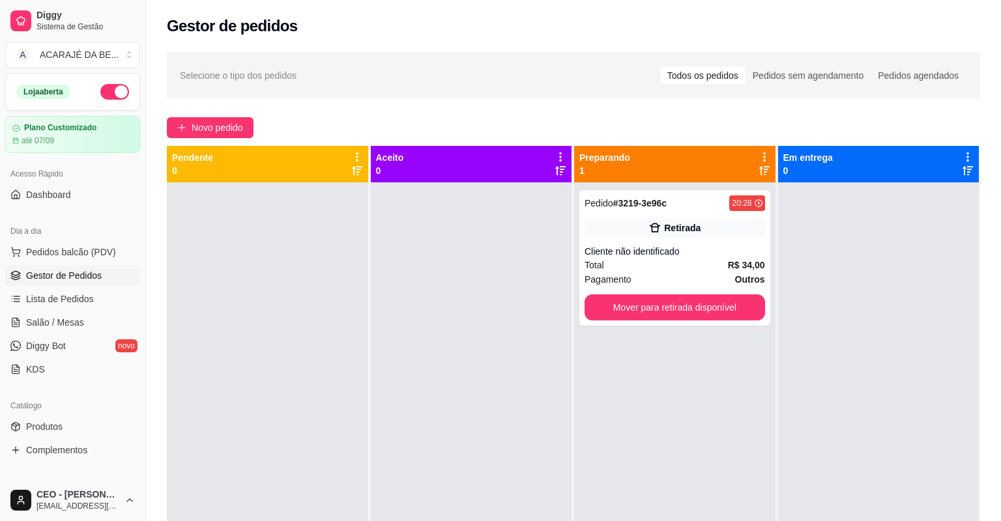
click at [501, 211] on div at bounding box center [471, 442] width 201 height 521
click at [732, 204] on div "20:28" at bounding box center [742, 203] width 20 height 10
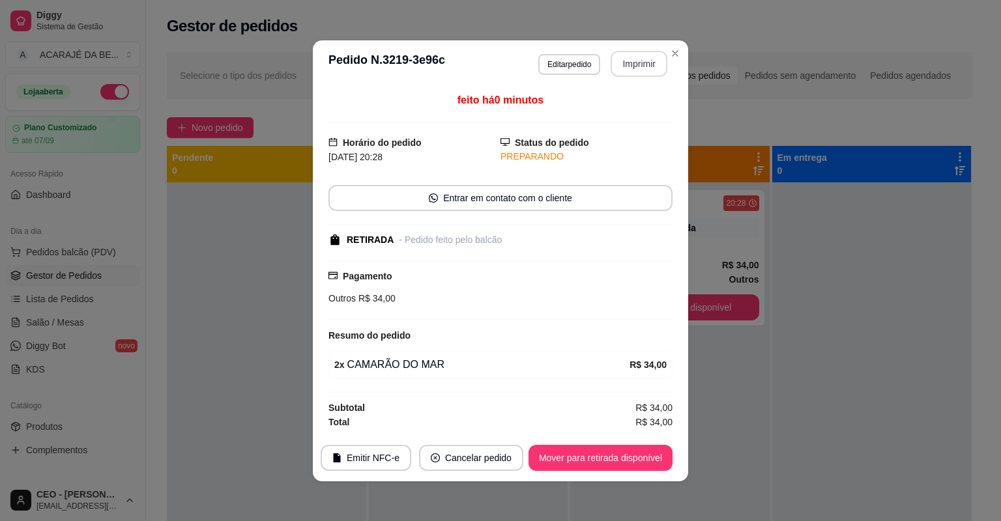
click at [653, 66] on button "Imprimir" at bounding box center [639, 64] width 57 height 26
click at [630, 452] on button "Mover para retirada disponível" at bounding box center [601, 458] width 144 height 26
click at [634, 449] on button "Mover para retirada disponível" at bounding box center [600, 457] width 139 height 25
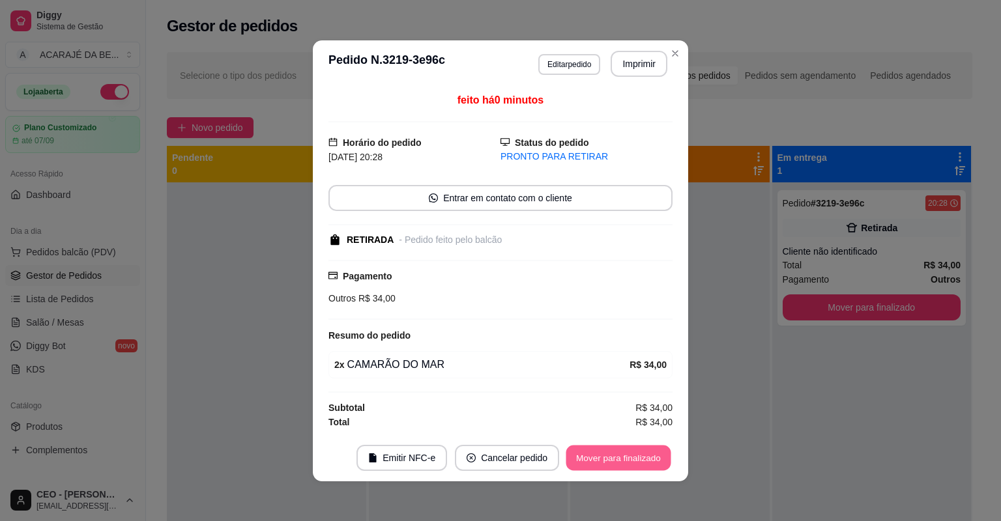
click at [639, 450] on button "Mover para finalizado" at bounding box center [618, 457] width 105 height 25
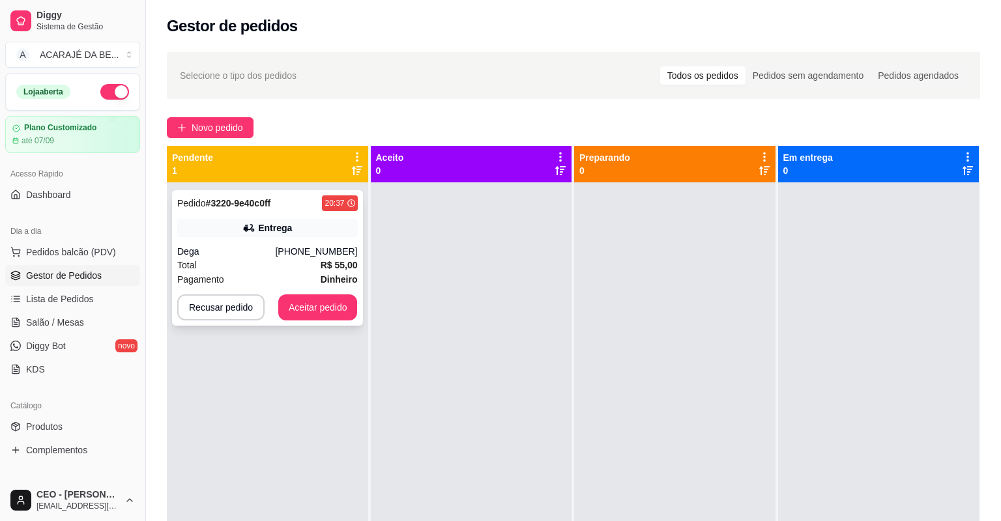
click at [224, 255] on div "Dega" at bounding box center [226, 251] width 98 height 13
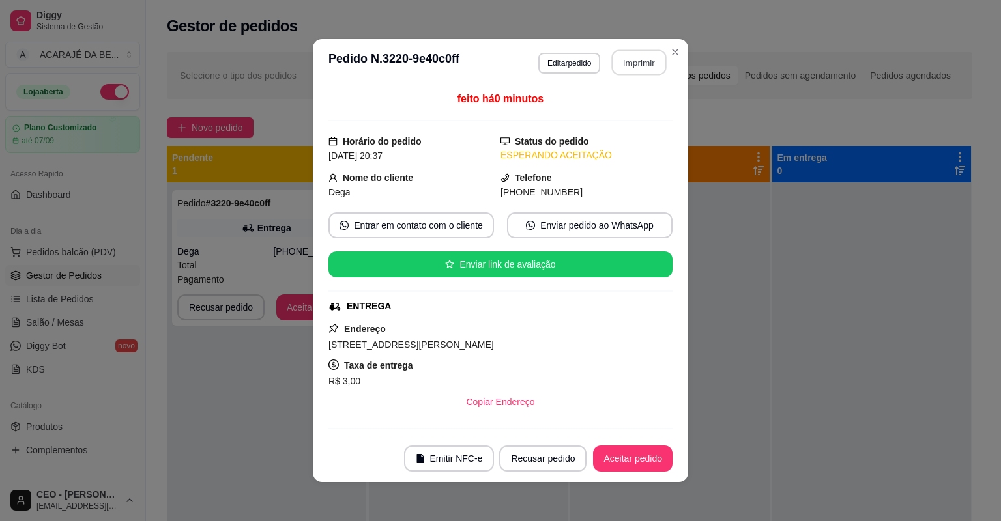
click at [649, 66] on button "Imprimir" at bounding box center [639, 62] width 55 height 25
click at [636, 455] on button "Aceitar pedido" at bounding box center [633, 459] width 80 height 26
drag, startPoint x: 647, startPoint y: 79, endPoint x: 635, endPoint y: 454, distance: 375.6
click at [635, 454] on div "Recusar pedido Aceitar pedido" at bounding box center [568, 459] width 210 height 26
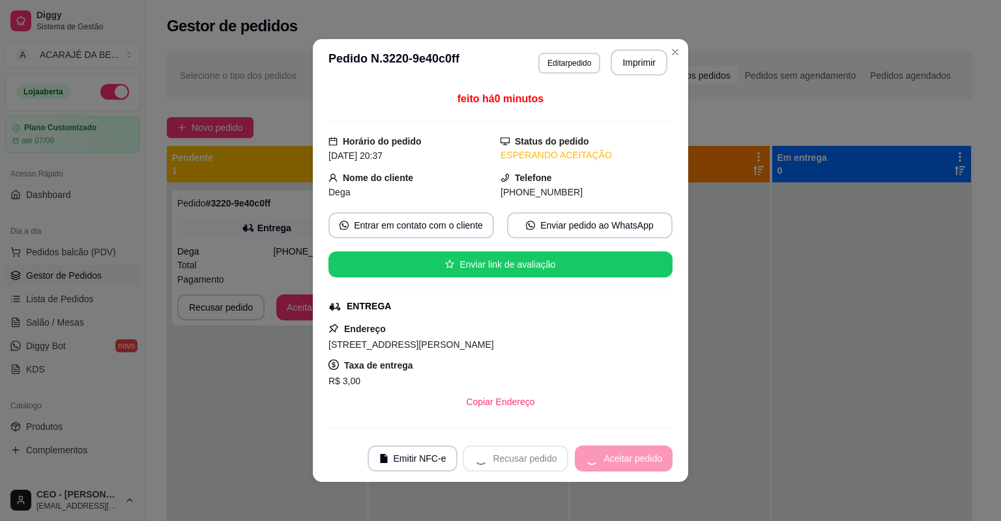
click at [635, 454] on div "Recusar pedido Aceitar pedido" at bounding box center [568, 459] width 210 height 26
click at [634, 454] on div "Recusar pedido Aceitar pedido" at bounding box center [568, 459] width 210 height 26
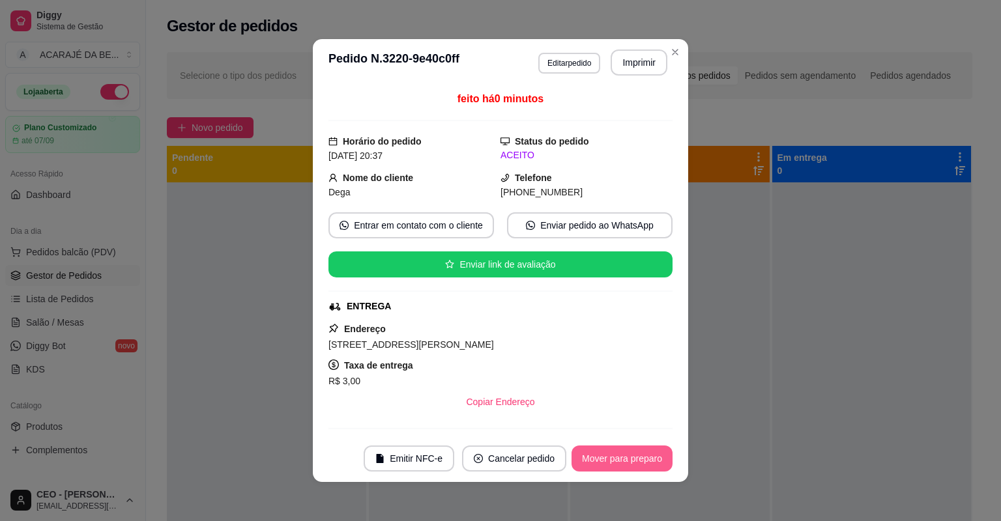
click at [634, 454] on button "Mover para preparo" at bounding box center [622, 459] width 101 height 26
click at [634, 453] on div "Mover para preparo" at bounding box center [622, 459] width 101 height 26
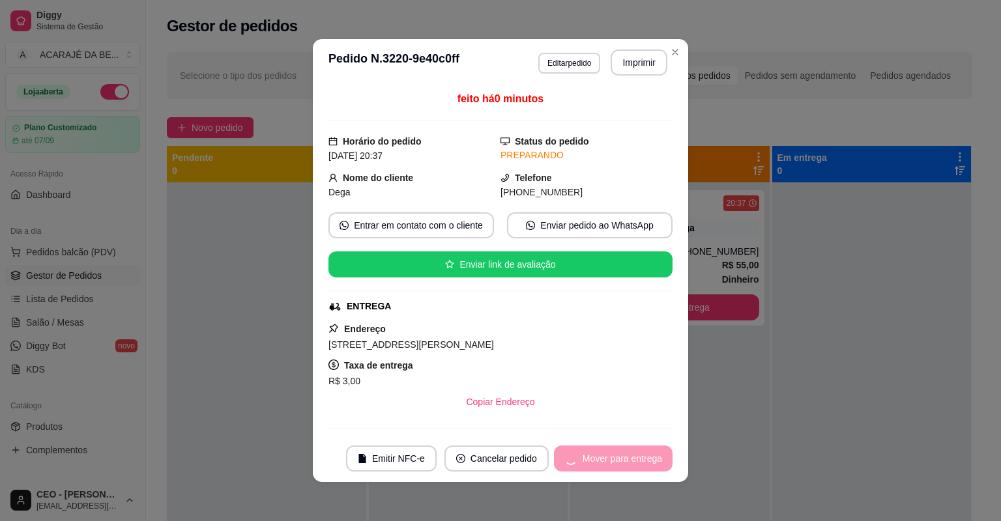
click at [634, 452] on div "Mover para entrega" at bounding box center [613, 459] width 119 height 26
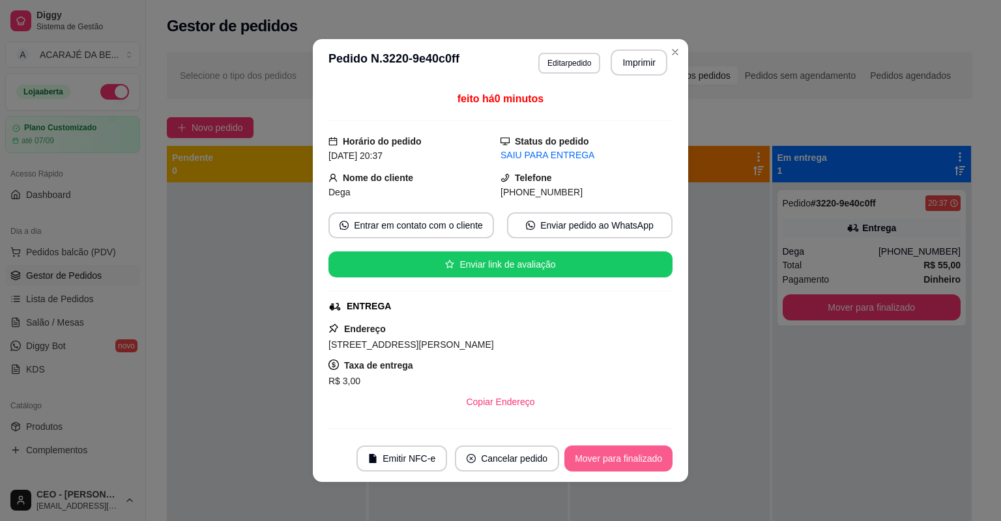
click at [633, 451] on button "Mover para finalizado" at bounding box center [618, 459] width 108 height 26
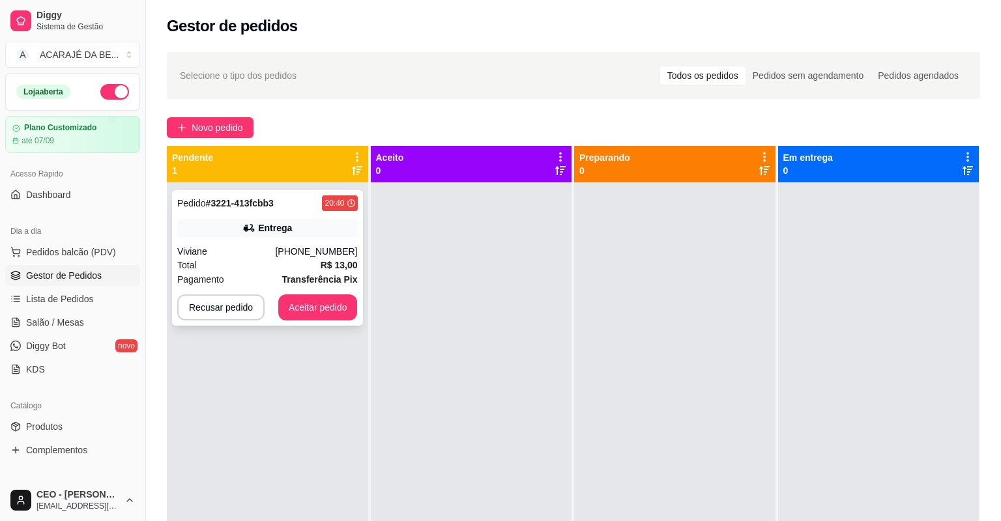
click at [300, 250] on div "[PHONE_NUMBER]" at bounding box center [316, 251] width 82 height 13
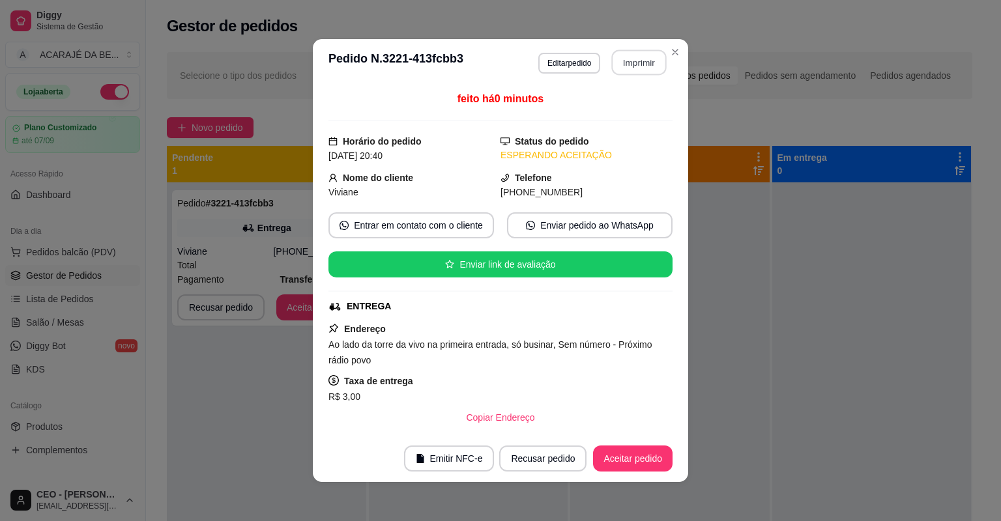
click at [637, 57] on button "Imprimir" at bounding box center [639, 62] width 55 height 25
click at [615, 462] on button "Aceitar pedido" at bounding box center [633, 459] width 80 height 26
click at [615, 462] on div "Recusar pedido Aceitar pedido" at bounding box center [585, 459] width 173 height 26
drag, startPoint x: 730, startPoint y: 221, endPoint x: 615, endPoint y: 462, distance: 267.0
click at [615, 462] on div "Recusar pedido Aceitar pedido" at bounding box center [568, 459] width 210 height 26
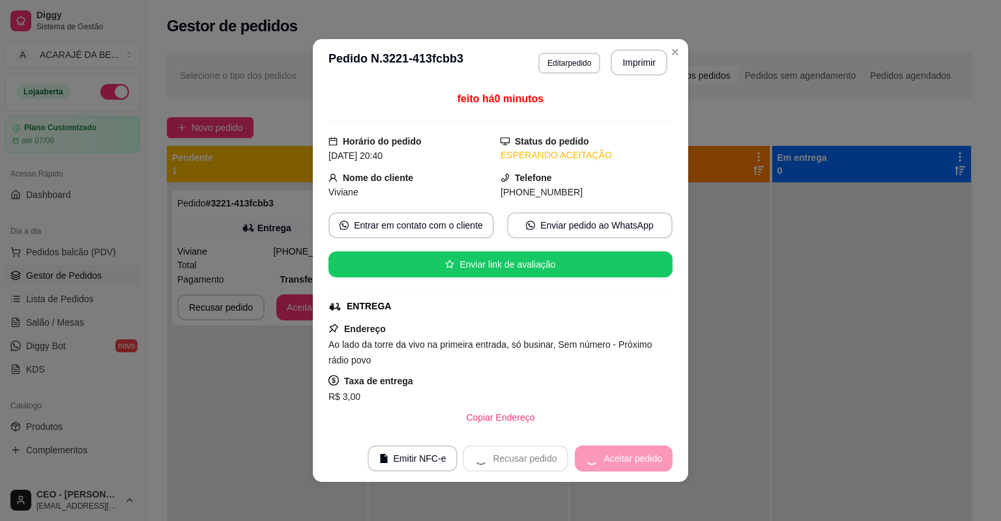
drag, startPoint x: 615, startPoint y: 462, endPoint x: 614, endPoint y: 475, distance: 13.1
click at [614, 475] on footer "Emitir NFC-e Recusar pedido Aceitar pedido" at bounding box center [500, 458] width 375 height 47
click at [614, 476] on footer "Emitir NFC-e Recusar pedido Aceitar pedido" at bounding box center [500, 458] width 375 height 47
click at [613, 474] on footer "Emitir NFC-e Recusar pedido Aceitar pedido" at bounding box center [500, 458] width 375 height 47
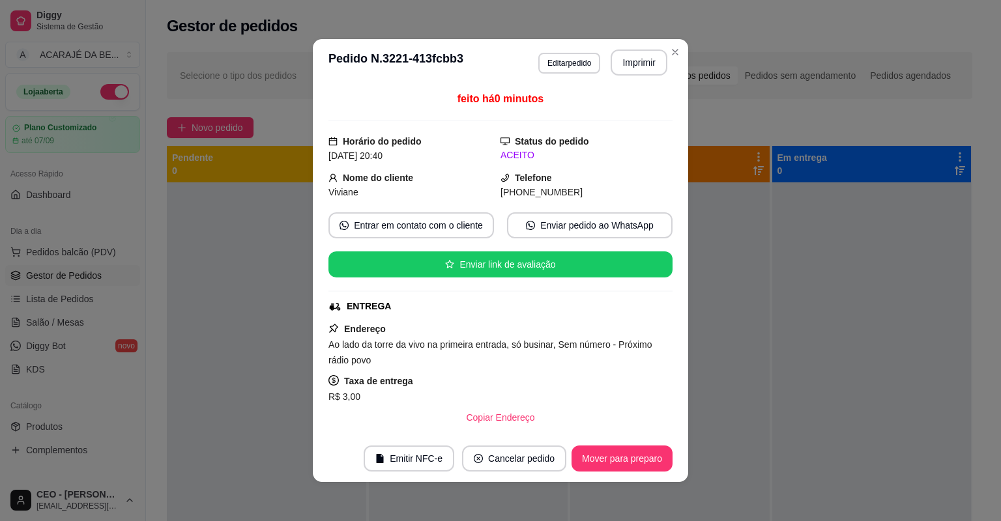
drag, startPoint x: 613, startPoint y: 474, endPoint x: 597, endPoint y: 472, distance: 15.8
click at [600, 472] on footer "Emitir NFC-e Cancelar pedido Mover para preparo" at bounding box center [500, 458] width 375 height 47
click at [600, 467] on button "Mover para preparo" at bounding box center [622, 458] width 98 height 25
click at [602, 463] on div "Mover para preparo" at bounding box center [622, 459] width 101 height 26
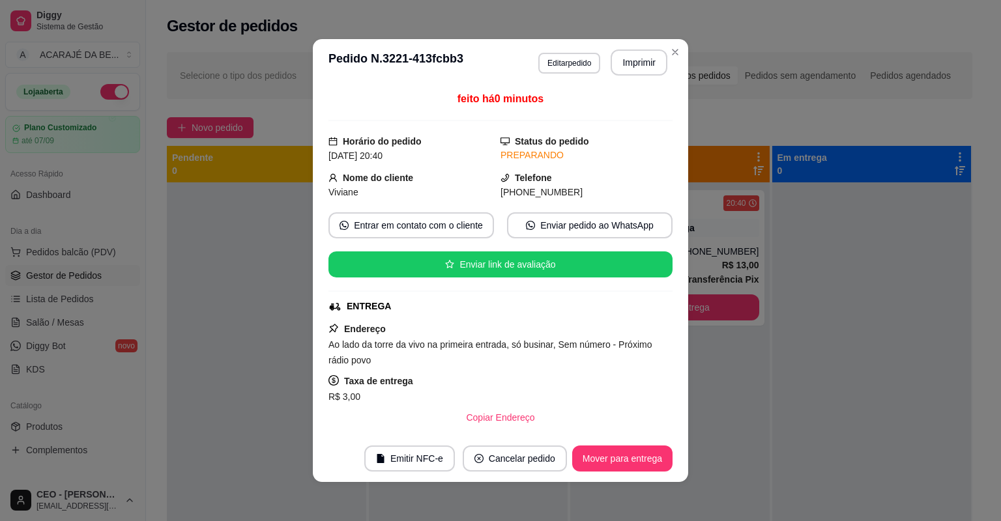
click at [597, 409] on section "**********" at bounding box center [500, 260] width 375 height 443
click at [613, 463] on button "Mover para entrega" at bounding box center [623, 458] width 98 height 25
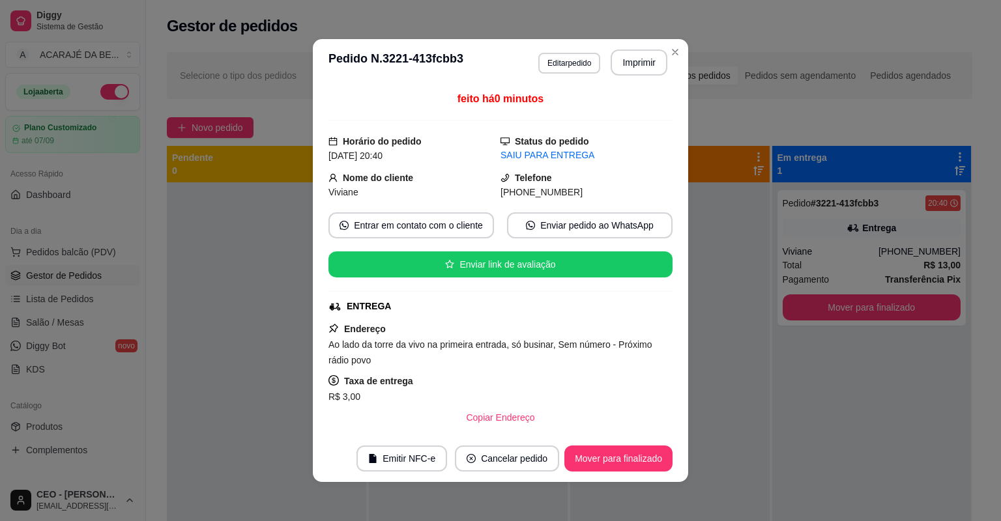
drag, startPoint x: 627, startPoint y: 476, endPoint x: 628, endPoint y: 462, distance: 13.7
click at [627, 473] on footer "Emitir NFC-e Cancelar pedido Mover para finalizado" at bounding box center [500, 458] width 375 height 47
click at [633, 467] on button "Mover para finalizado" at bounding box center [618, 458] width 105 height 25
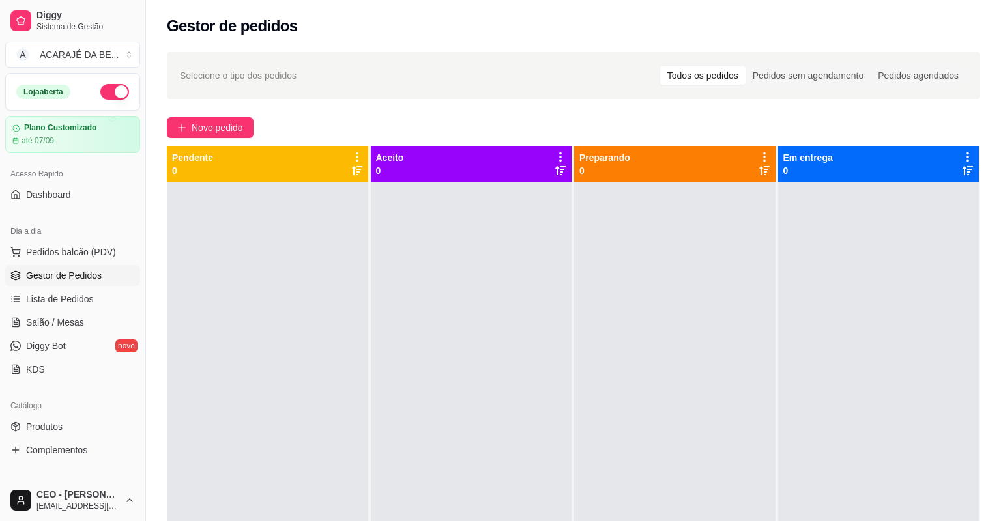
click at [192, 116] on div "Selecione o tipo dos pedidos Todos os pedidos Pedidos sem agendamento Pedidos a…" at bounding box center [573, 363] width 855 height 639
click at [232, 108] on div "Selecione o tipo dos pedidos Todos os pedidos Pedidos sem agendamento Pedidos a…" at bounding box center [573, 363] width 855 height 639
click at [230, 117] on button "Novo pedido" at bounding box center [210, 127] width 87 height 21
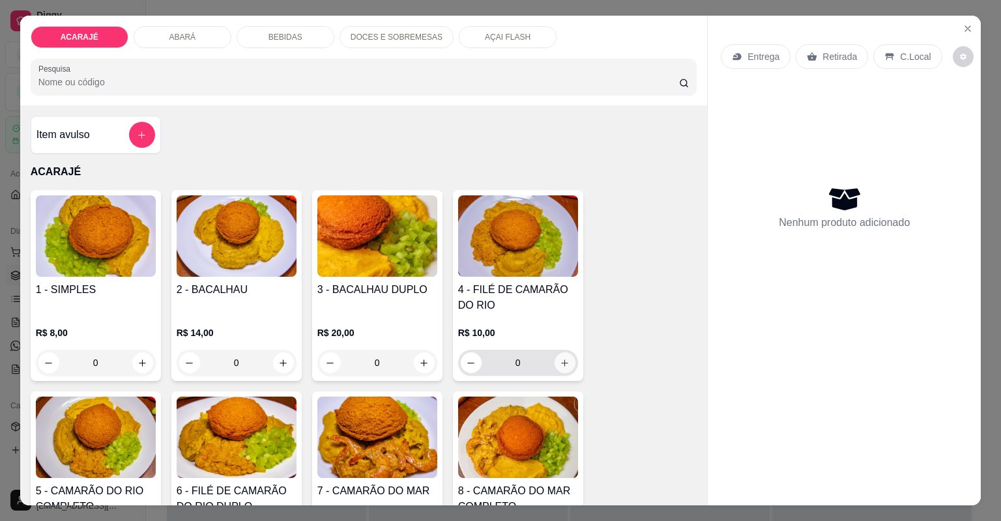
click at [561, 358] on icon "increase-product-quantity" at bounding box center [565, 363] width 10 height 10
type input "1"
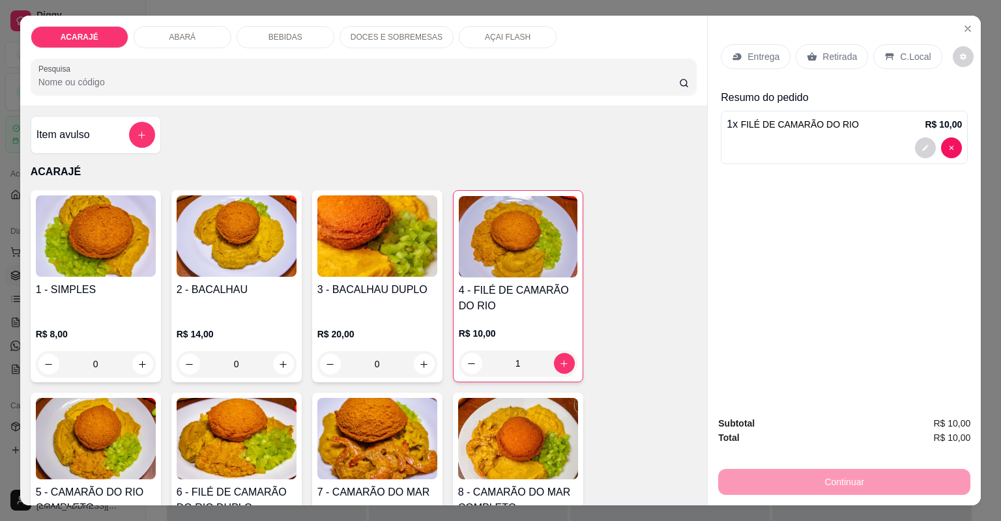
drag, startPoint x: 808, startPoint y: 61, endPoint x: 780, endPoint y: 151, distance: 94.4
click at [807, 59] on icon at bounding box center [812, 56] width 10 height 10
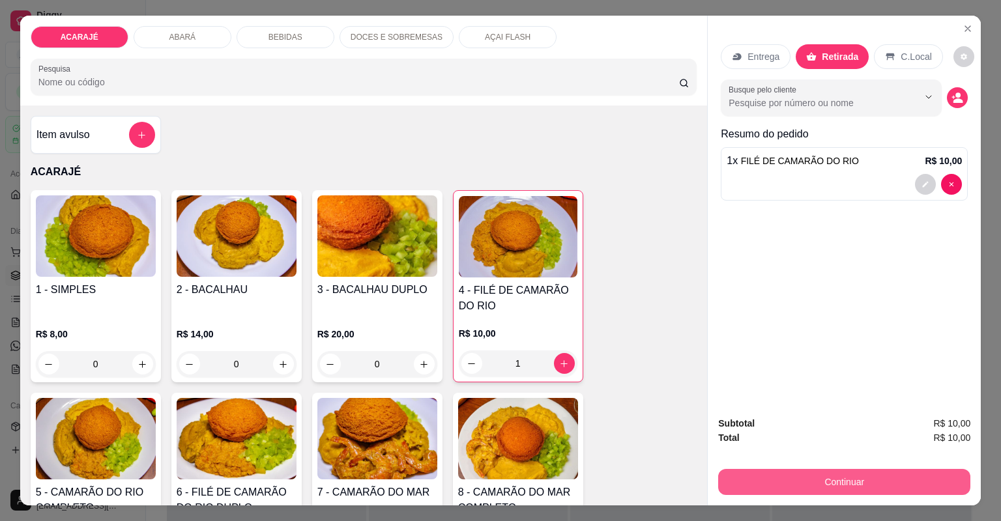
click at [860, 478] on button "Continuar" at bounding box center [844, 482] width 252 height 26
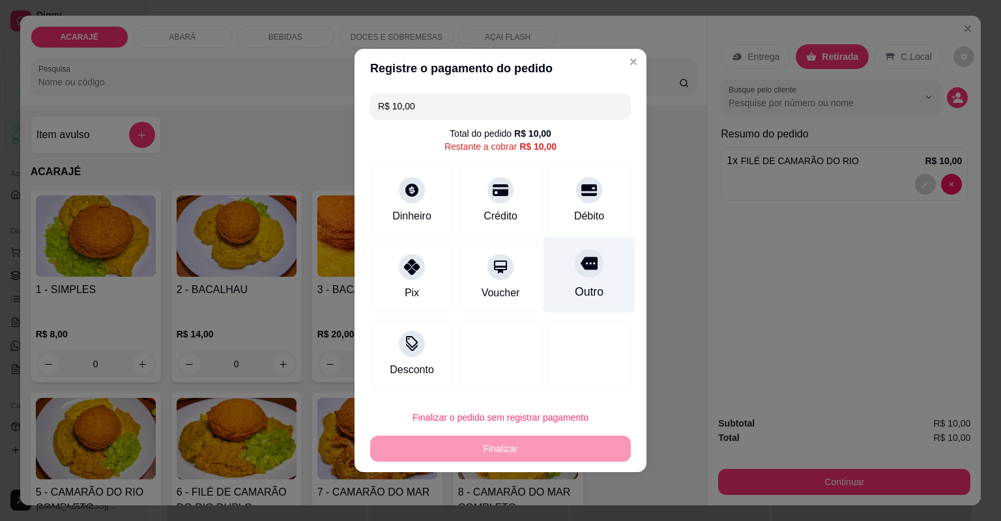
click at [566, 279] on div "Outro" at bounding box center [590, 275] width 92 height 76
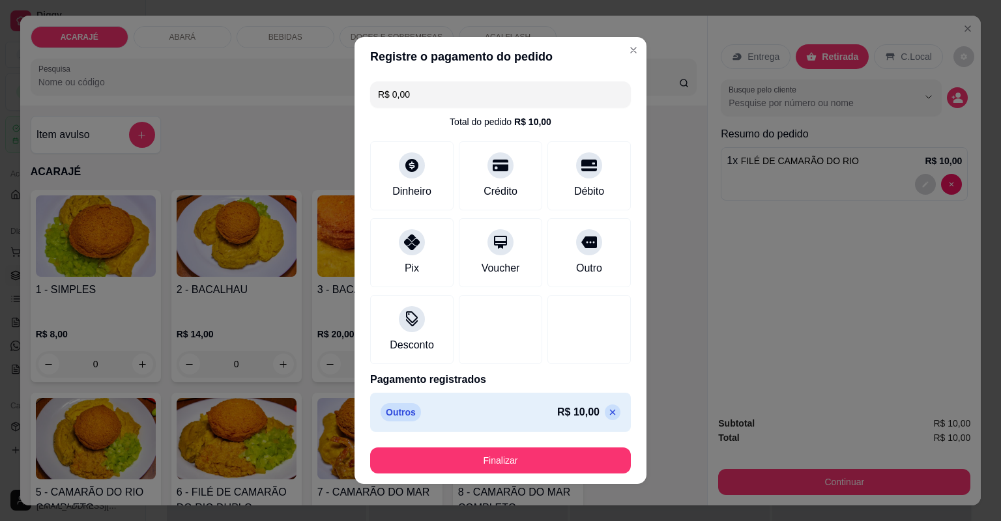
click at [607, 407] on icon at bounding box center [612, 412] width 10 height 10
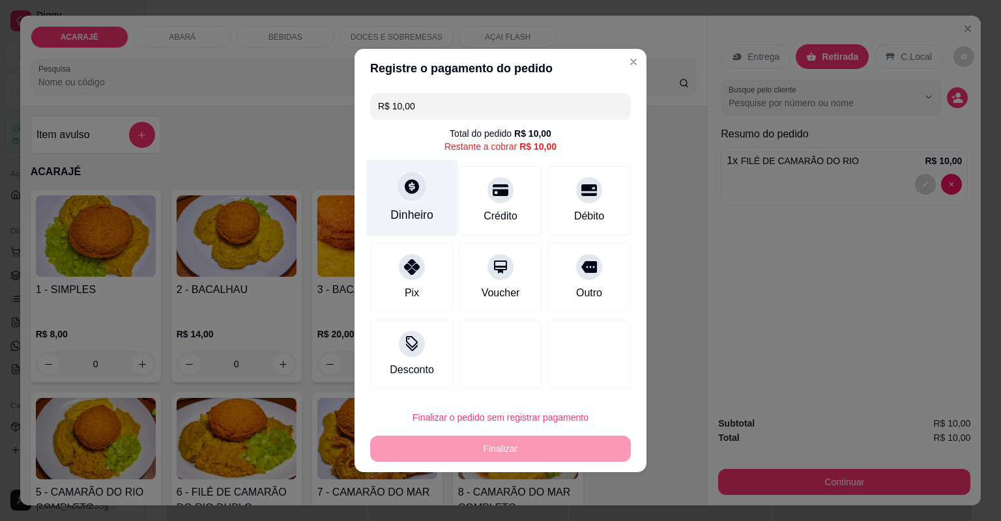
click at [426, 205] on div "Dinheiro" at bounding box center [412, 198] width 92 height 76
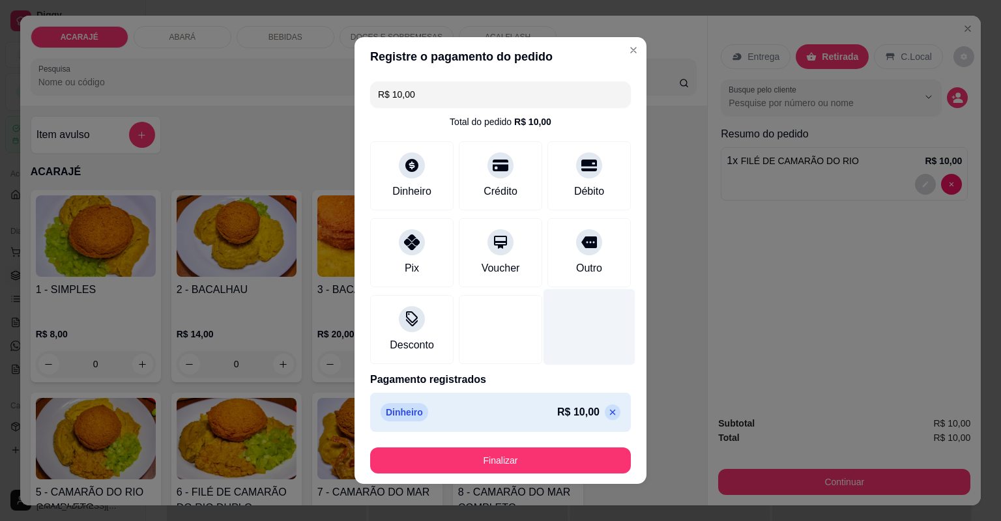
type input "R$ 0,00"
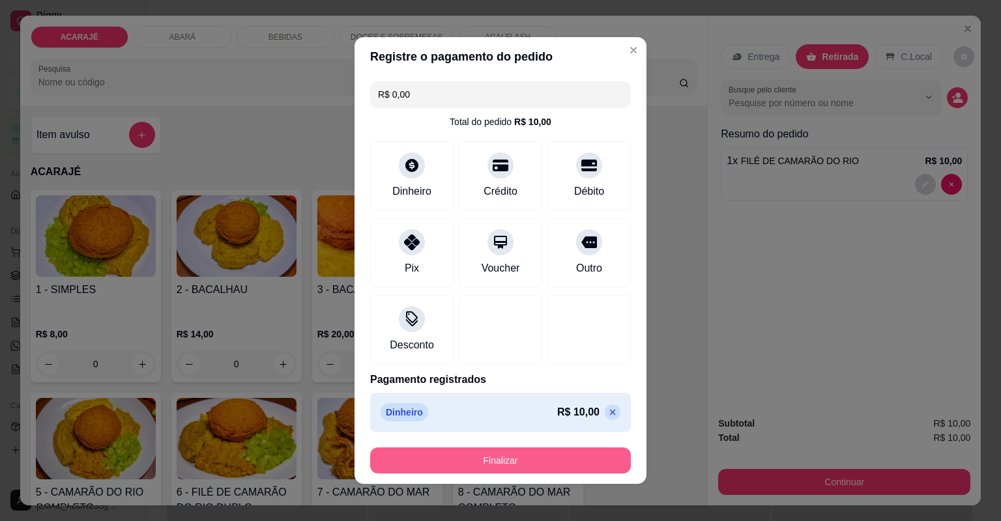
click at [568, 464] on button "Finalizar" at bounding box center [500, 461] width 261 height 26
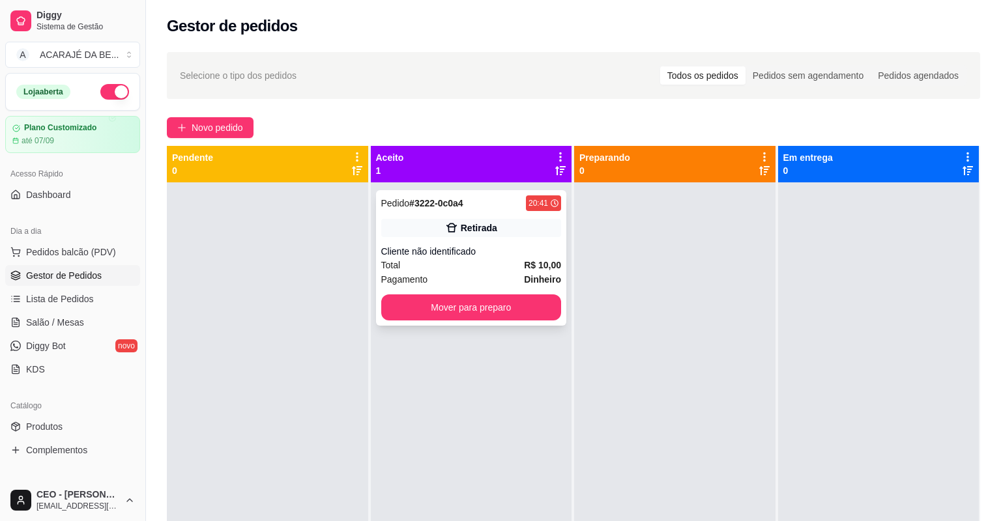
click at [437, 264] on div "Total R$ 10,00" at bounding box center [471, 265] width 181 height 14
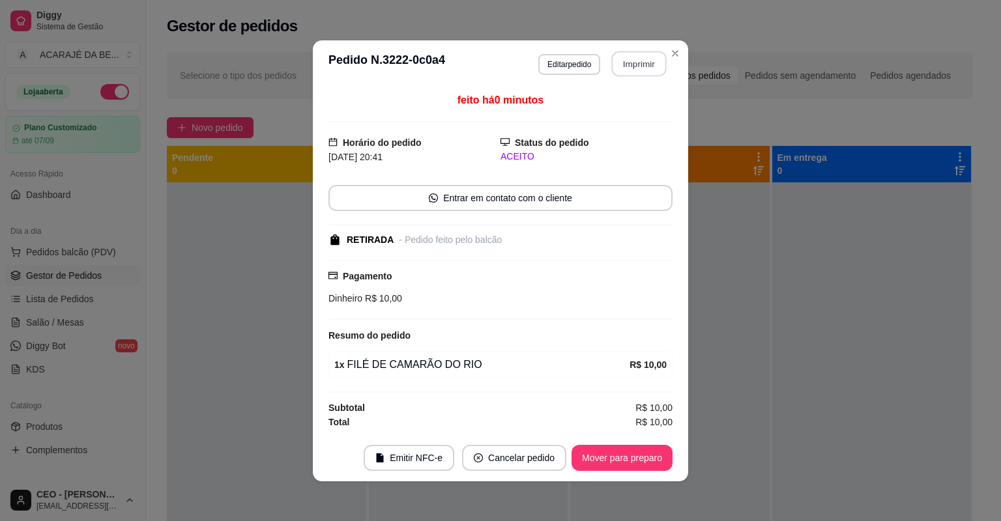
click at [640, 65] on button "Imprimir" at bounding box center [639, 63] width 55 height 25
click at [642, 463] on button "Mover para preparo" at bounding box center [622, 458] width 101 height 26
click at [643, 463] on div "Mover para preparo" at bounding box center [612, 458] width 119 height 26
click at [646, 463] on div "Mover para preparo" at bounding box center [612, 458] width 119 height 26
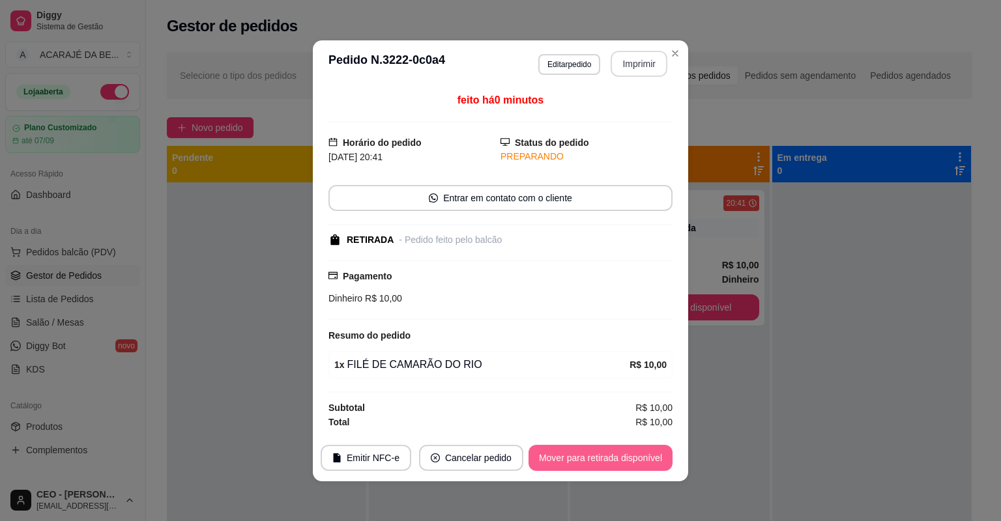
click at [647, 463] on button "Mover para retirada disponível" at bounding box center [601, 458] width 144 height 26
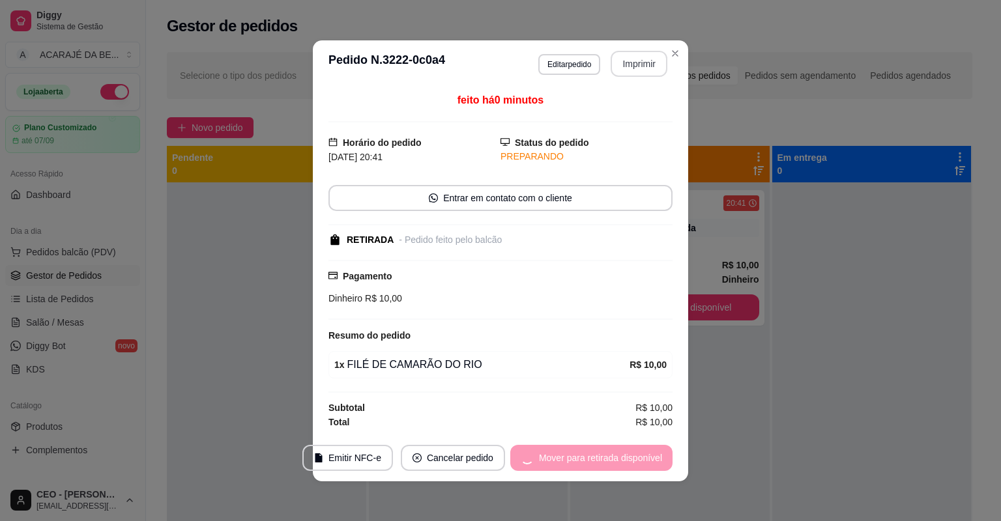
click at [647, 463] on div "Mover para retirada disponível" at bounding box center [591, 458] width 162 height 26
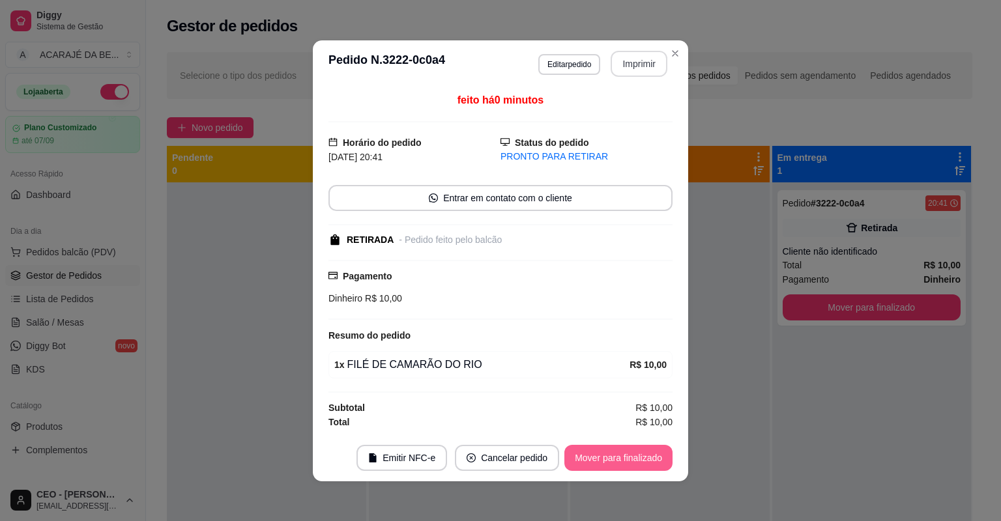
click at [647, 463] on button "Mover para finalizado" at bounding box center [618, 458] width 108 height 26
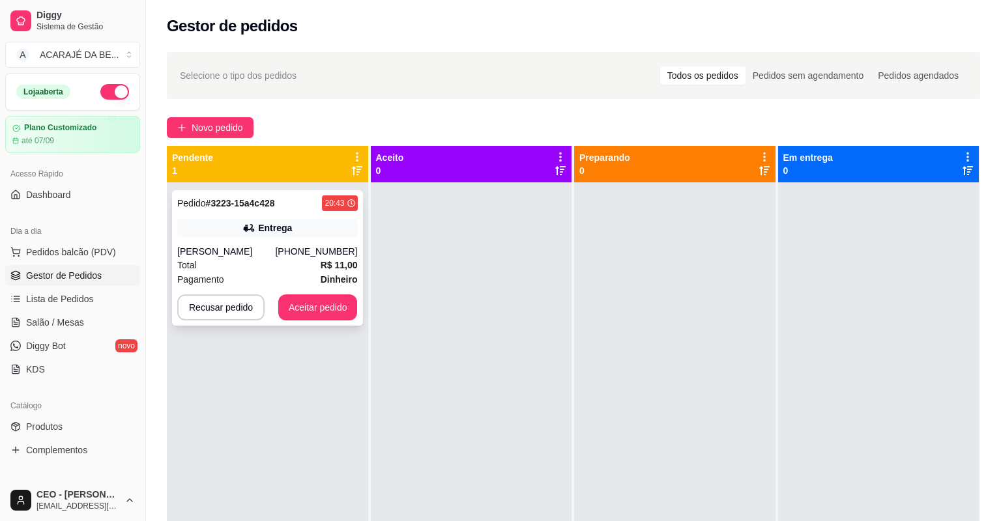
click at [282, 270] on div "Total R$ 11,00" at bounding box center [267, 265] width 181 height 14
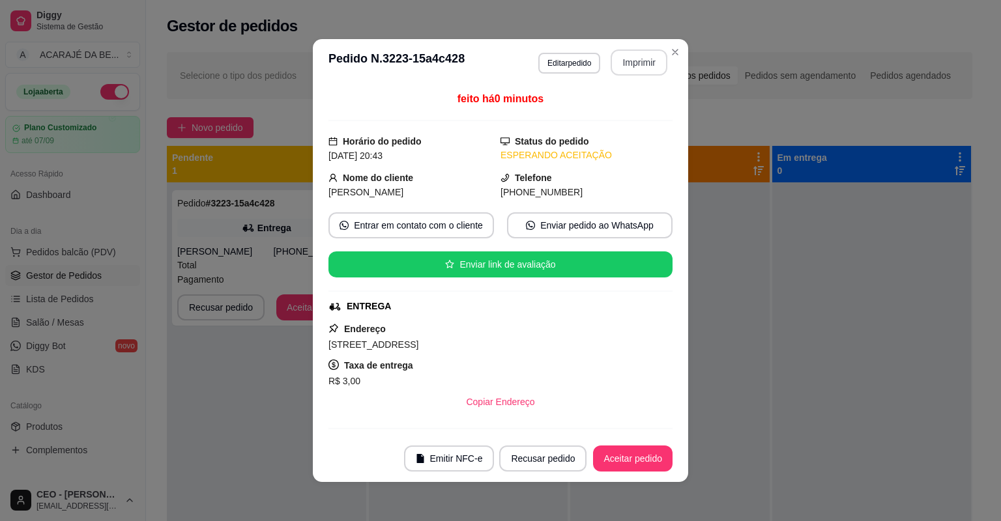
click at [654, 68] on button "Imprimir" at bounding box center [639, 63] width 57 height 26
click at [626, 471] on button "Aceitar pedido" at bounding box center [633, 459] width 80 height 26
click at [628, 476] on footer "Emitir NFC-e Recusar pedido Aceitar pedido" at bounding box center [500, 458] width 375 height 47
click at [627, 478] on footer "Emitir NFC-e Recusar pedido Aceitar pedido" at bounding box center [500, 458] width 375 height 47
click at [626, 477] on footer "Emitir NFC-e Recusar pedido Aceitar pedido" at bounding box center [500, 458] width 375 height 47
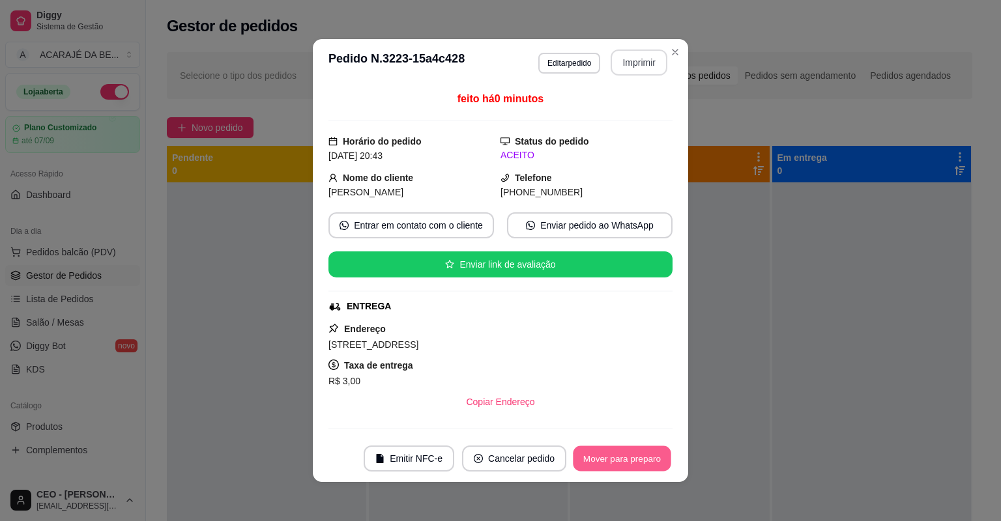
click at [627, 471] on button "Mover para preparo" at bounding box center [622, 458] width 98 height 25
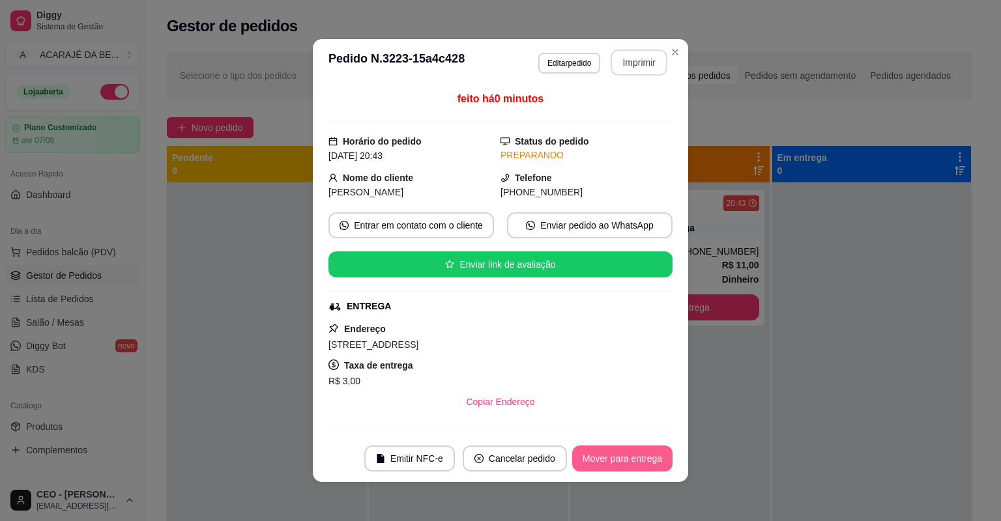
click at [627, 469] on button "Mover para entrega" at bounding box center [622, 459] width 100 height 26
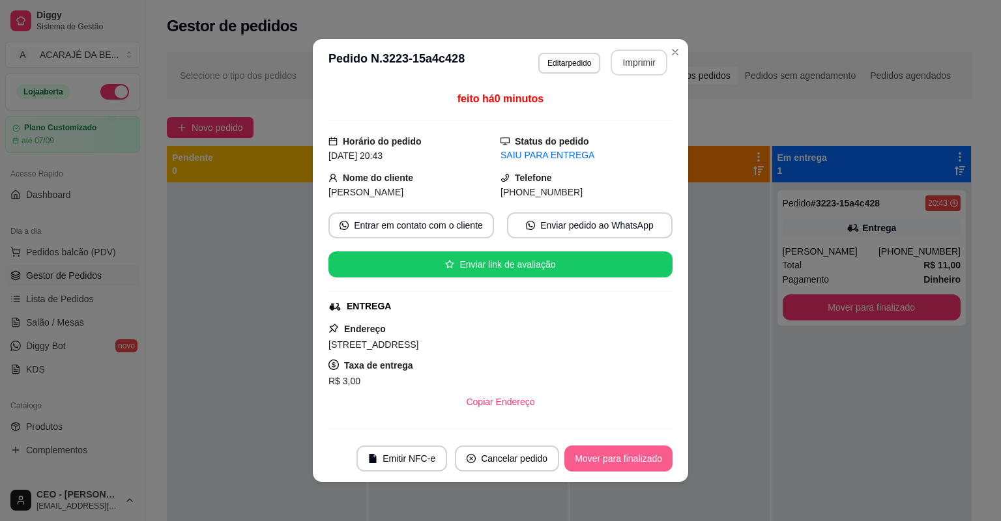
click at [627, 468] on button "Mover para finalizado" at bounding box center [618, 459] width 108 height 26
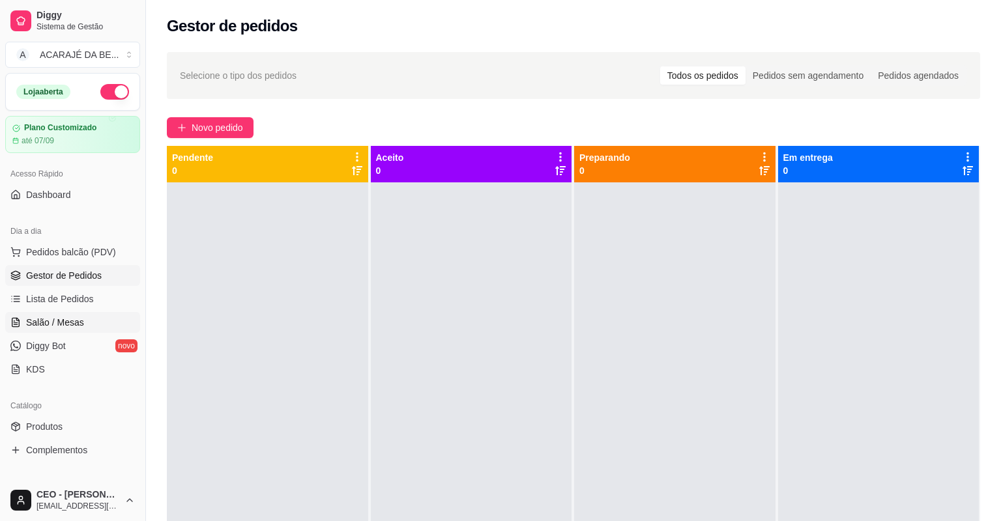
click at [72, 323] on span "Salão / Mesas" at bounding box center [55, 322] width 58 height 13
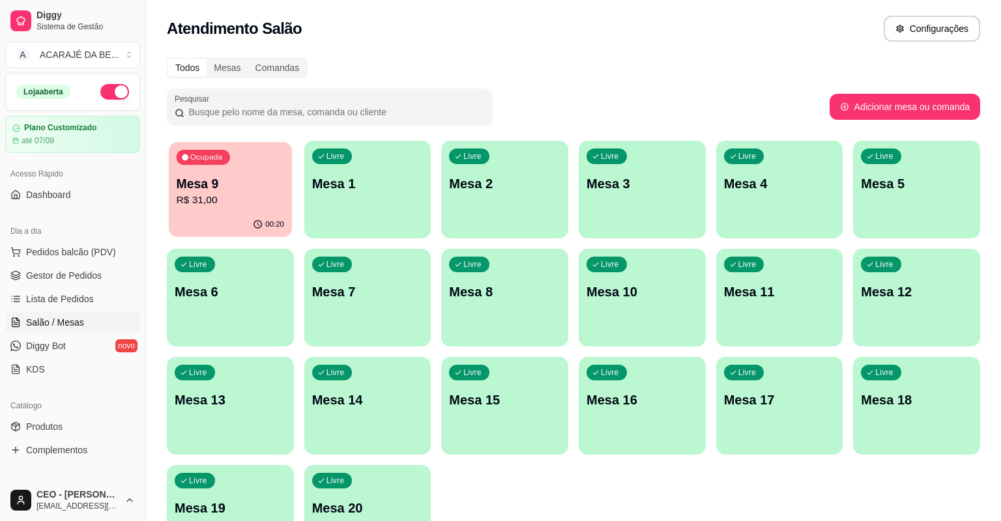
click at [253, 171] on div "Ocupada Mesa 9 R$ 31,00" at bounding box center [230, 177] width 123 height 70
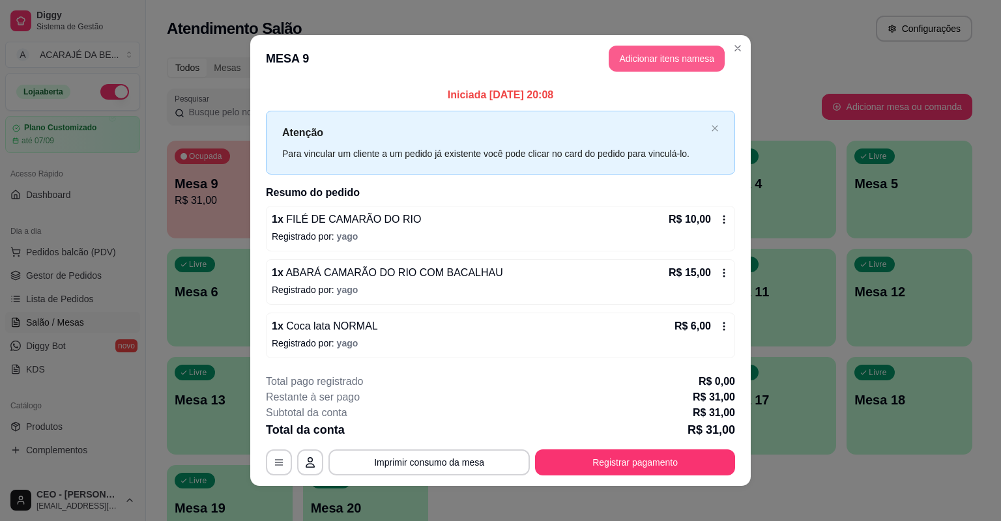
click at [688, 55] on button "Adicionar itens na mesa" at bounding box center [667, 59] width 116 height 26
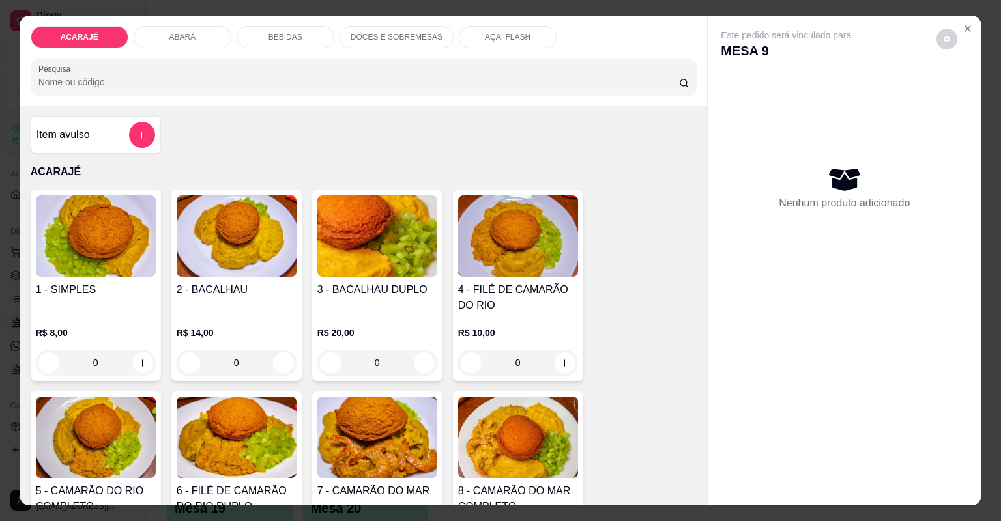
click at [284, 46] on div "BEBIDAS" at bounding box center [286, 37] width 98 height 22
type input "1"
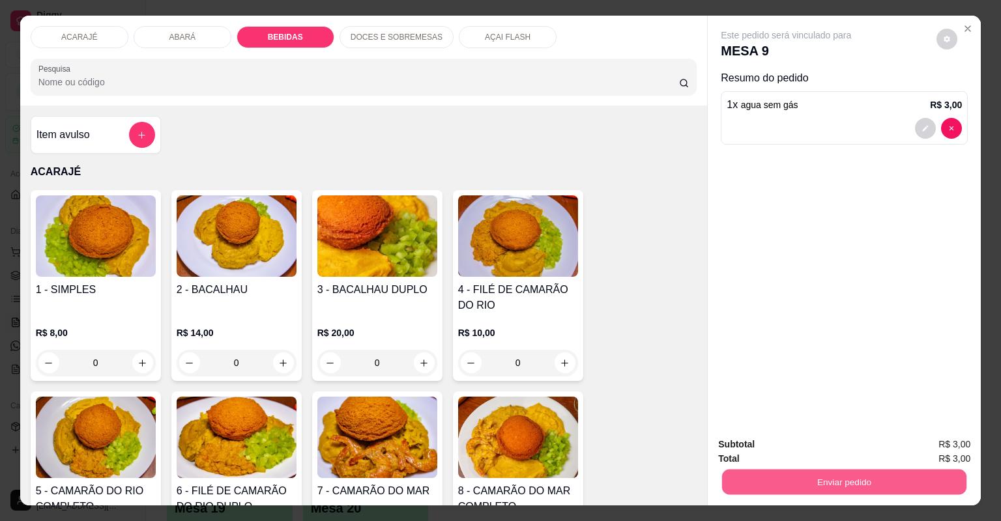
click at [738, 470] on button "Enviar pedido" at bounding box center [844, 482] width 244 height 25
click at [738, 420] on button "Não registrar e enviar pedido" at bounding box center [803, 424] width 136 height 25
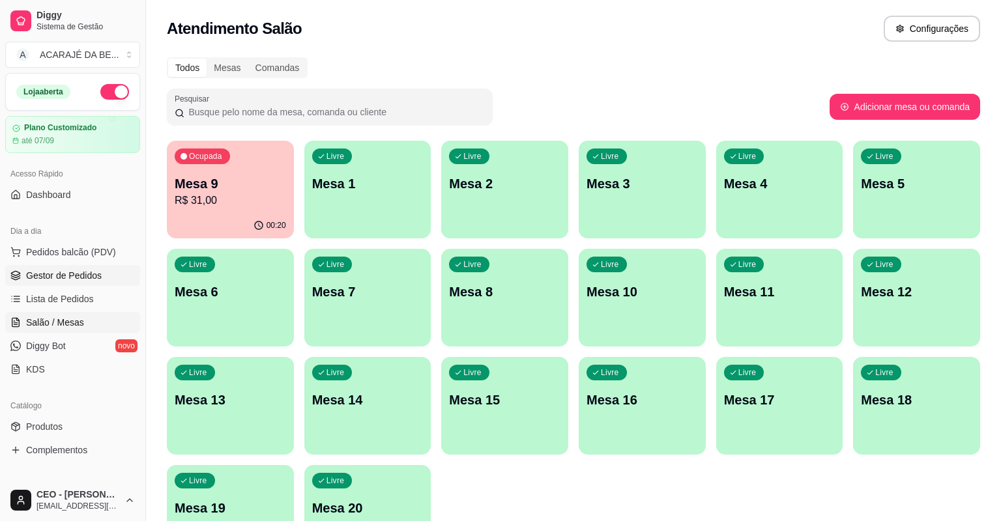
click at [98, 278] on span "Gestor de Pedidos" at bounding box center [64, 275] width 76 height 13
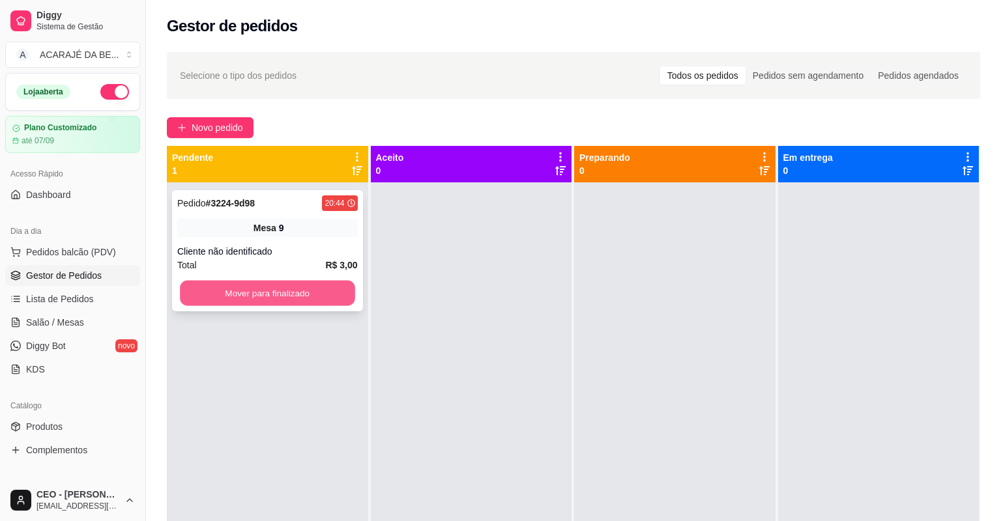
click at [330, 298] on button "Mover para finalizado" at bounding box center [267, 293] width 175 height 25
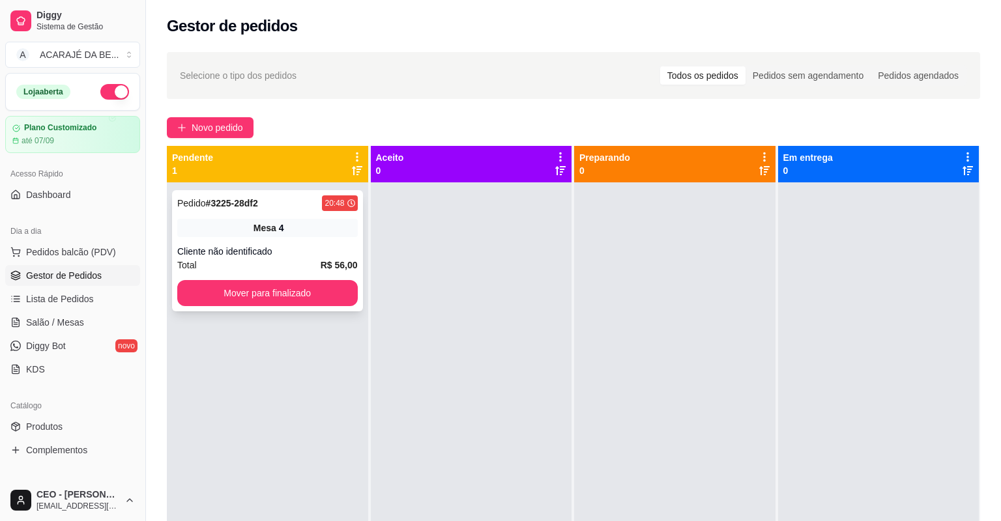
click at [346, 246] on div "Cliente não identificado" at bounding box center [267, 251] width 181 height 13
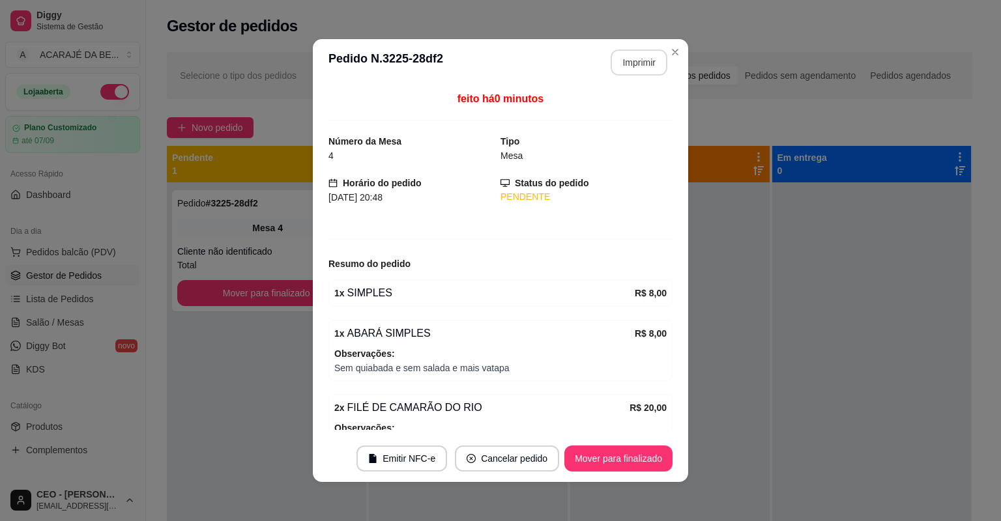
click at [650, 65] on button "Imprimir" at bounding box center [639, 63] width 57 height 26
click at [632, 460] on button "Mover para finalizado" at bounding box center [618, 459] width 108 height 26
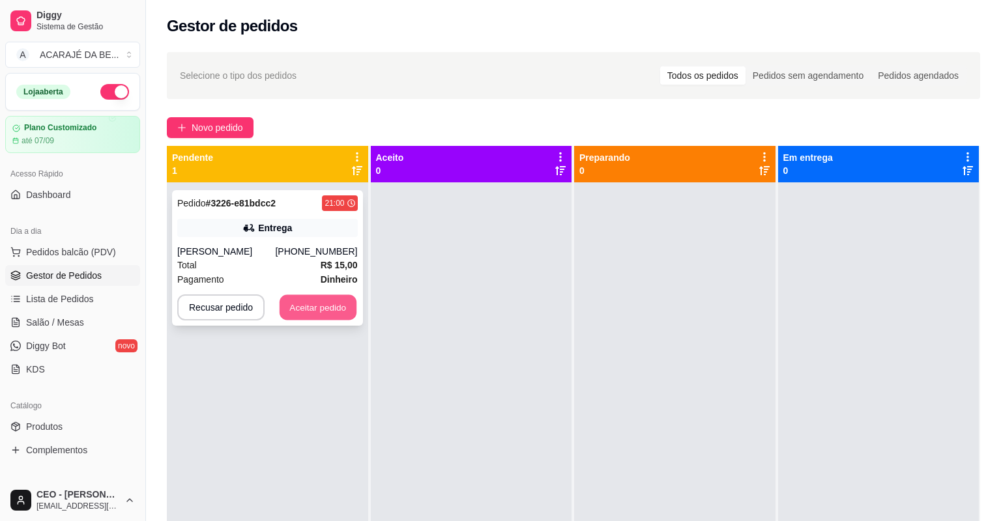
click at [342, 302] on button "Aceitar pedido" at bounding box center [318, 307] width 77 height 25
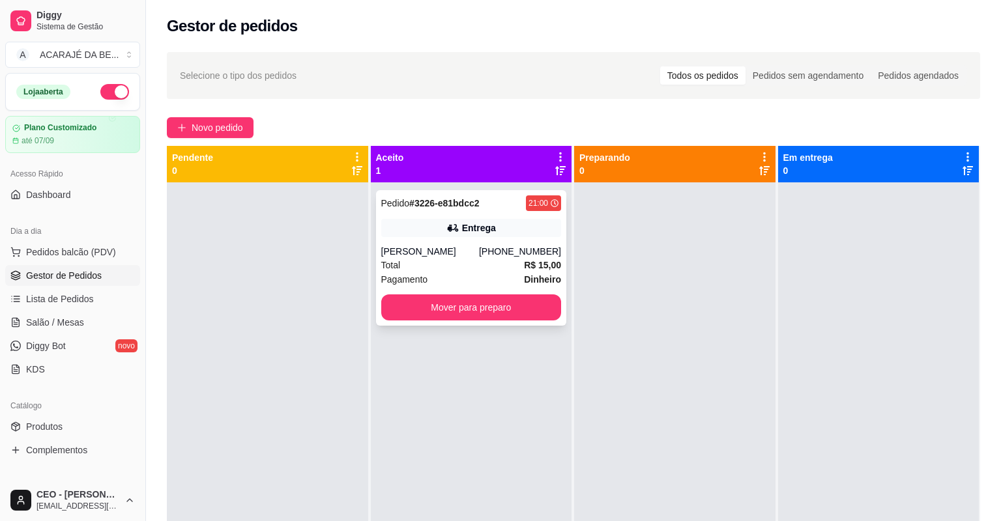
click at [474, 252] on div "[PERSON_NAME]" at bounding box center [430, 251] width 98 height 13
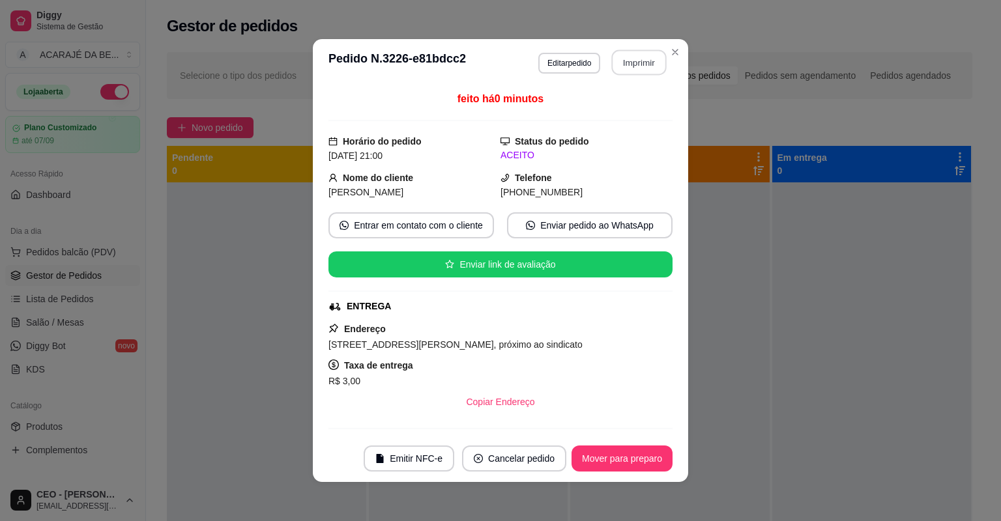
click at [635, 56] on button "Imprimir" at bounding box center [639, 62] width 55 height 25
click at [632, 456] on button "Mover para preparo" at bounding box center [622, 459] width 101 height 26
click at [632, 456] on div "Mover para preparo" at bounding box center [622, 459] width 101 height 26
click at [632, 456] on div "Mover para preparo" at bounding box center [612, 459] width 119 height 26
click at [632, 454] on div "Mover para preparo" at bounding box center [612, 459] width 119 height 26
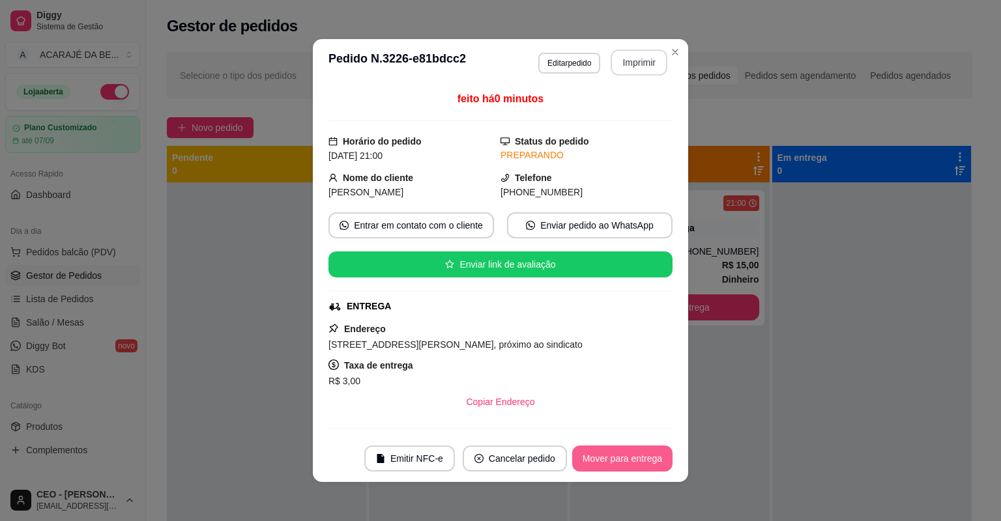
click at [632, 454] on button "Mover para entrega" at bounding box center [622, 459] width 100 height 26
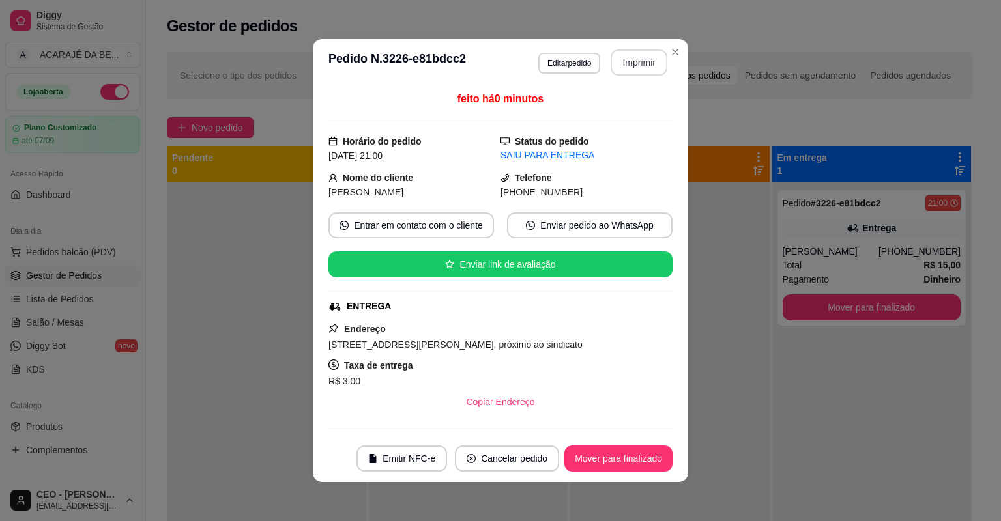
click at [628, 452] on button "Mover para finalizado" at bounding box center [618, 459] width 108 height 26
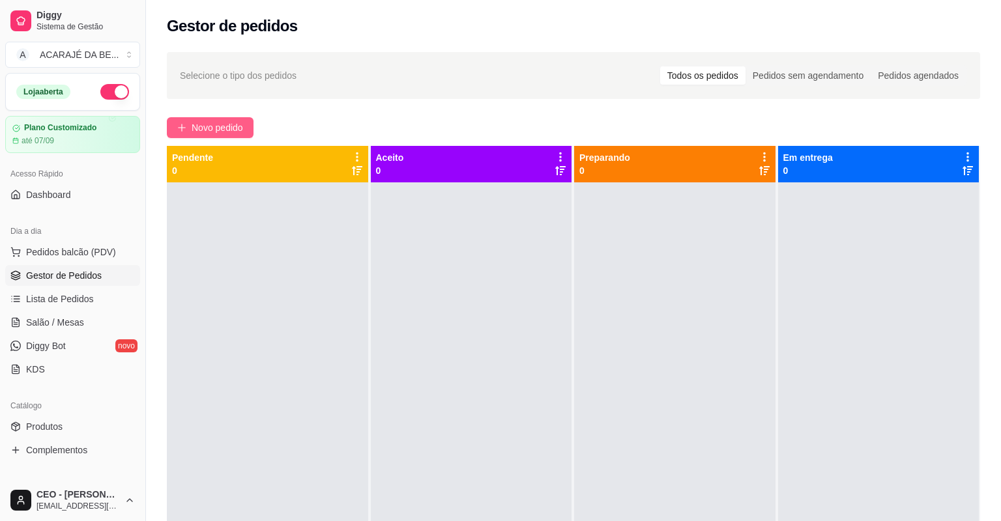
click at [237, 137] on button "Novo pedido" at bounding box center [210, 127] width 87 height 21
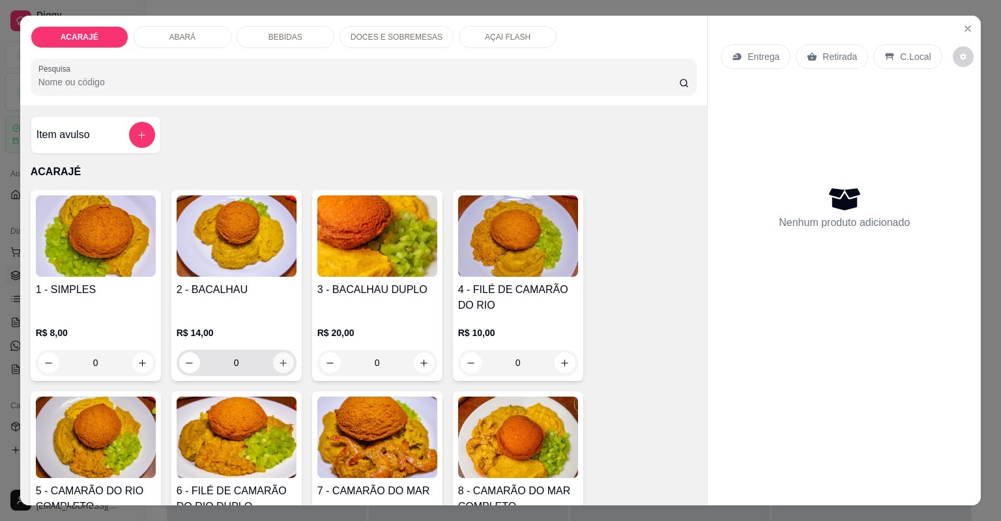
click at [282, 353] on button "increase-product-quantity" at bounding box center [283, 363] width 21 height 21
type input "1"
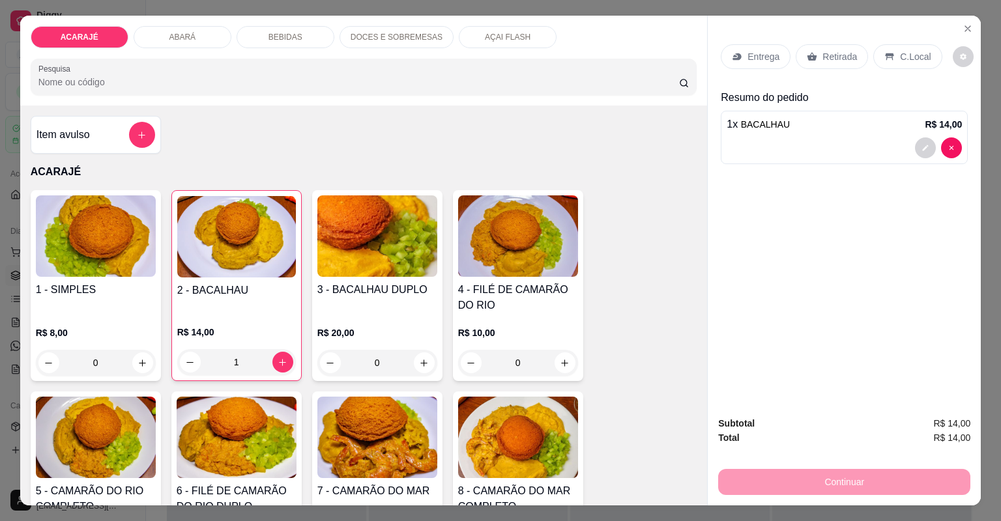
drag, startPoint x: 839, startPoint y: 51, endPoint x: 794, endPoint y: 67, distance: 48.2
click at [808, 63] on div "Retirada" at bounding box center [832, 56] width 72 height 25
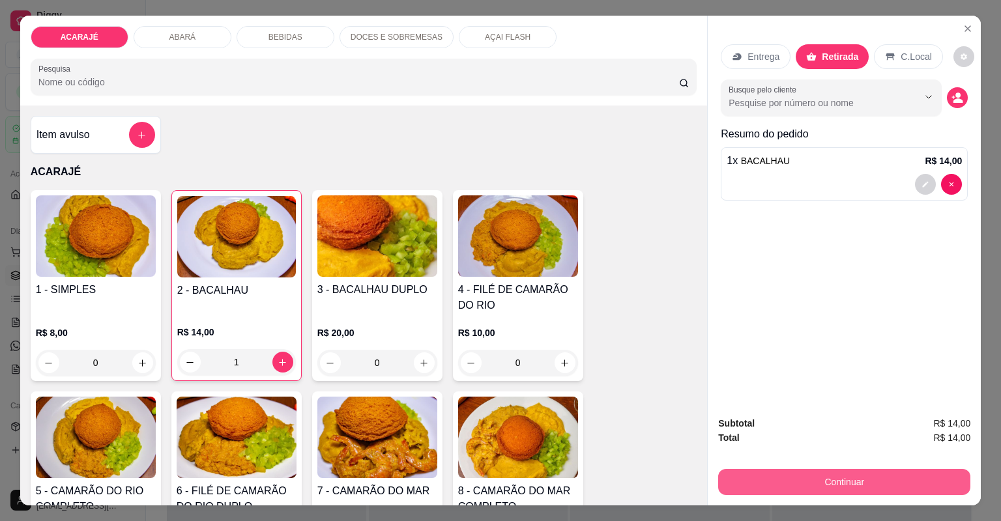
click at [858, 491] on button "Continuar" at bounding box center [844, 482] width 252 height 26
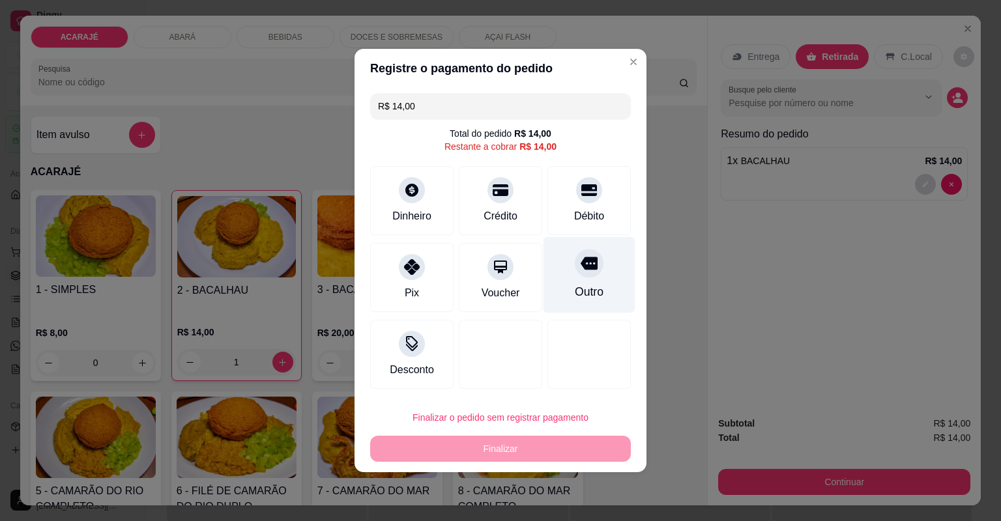
click at [587, 308] on div "Outro" at bounding box center [590, 275] width 92 height 76
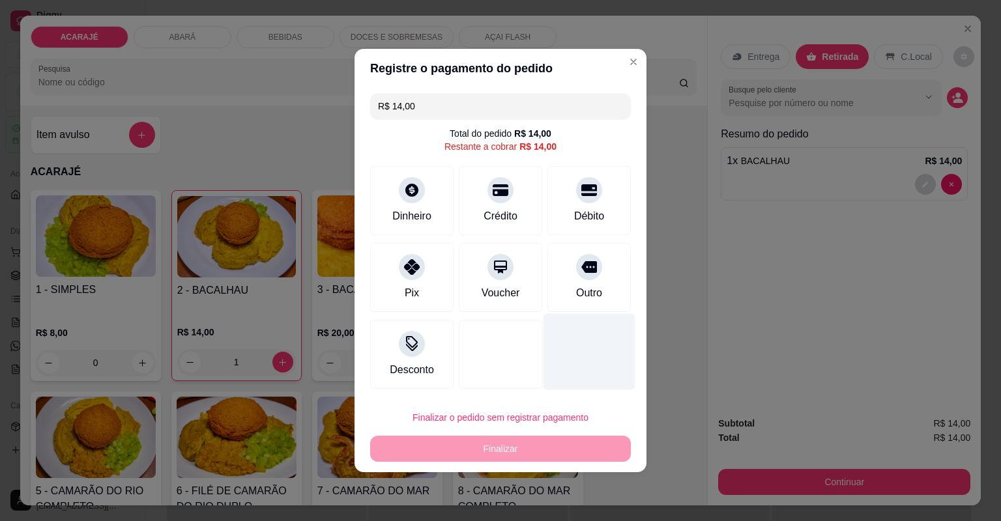
type input "R$ 0,00"
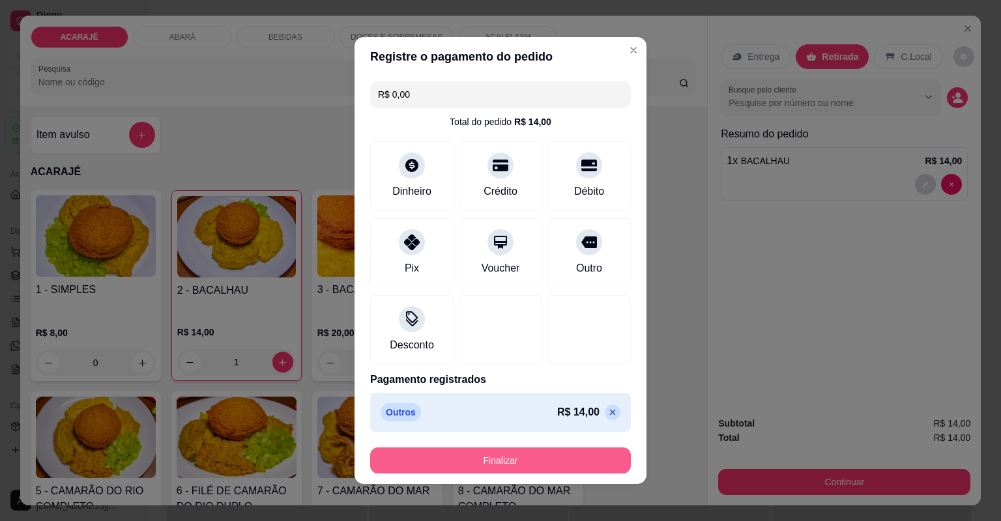
click at [532, 464] on button "Finalizar" at bounding box center [500, 461] width 261 height 26
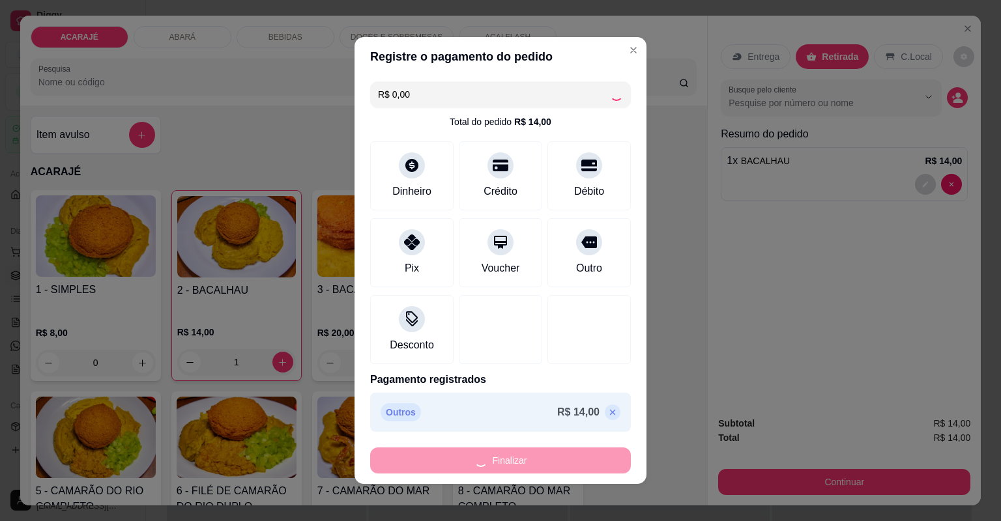
type input "0"
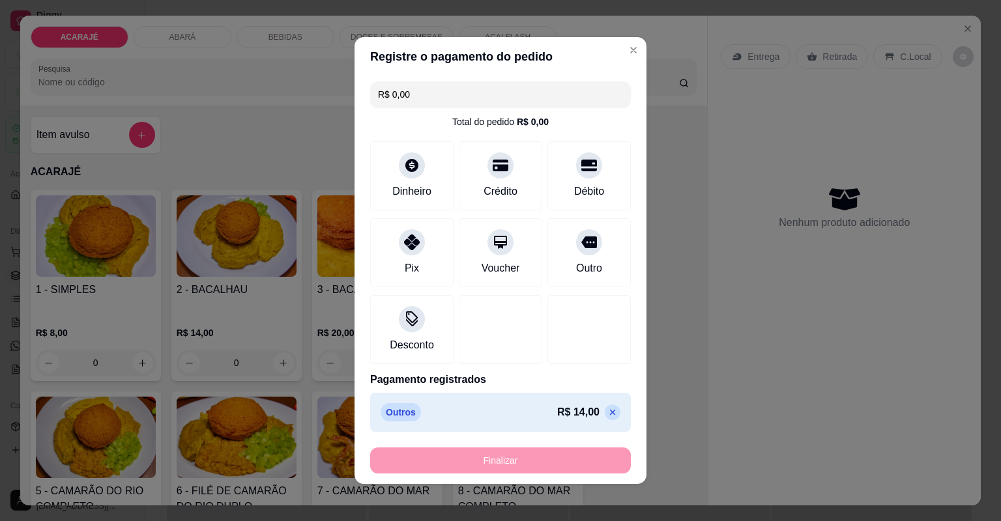
type input "-R$ 14,00"
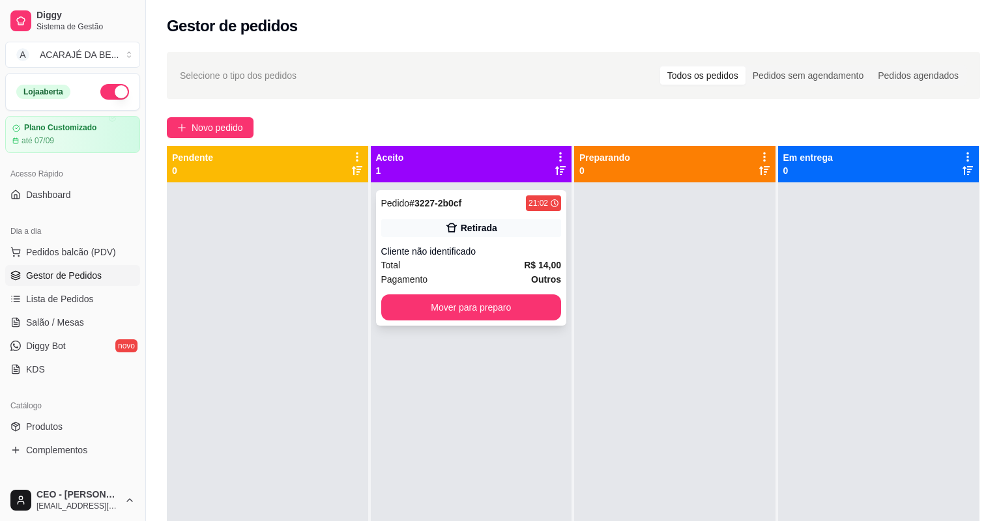
click at [463, 194] on div "Pedido # 3227-2b0cf 21:02 Retirada Cliente não identificado Total R$ 14,00 Paga…" at bounding box center [471, 258] width 191 height 136
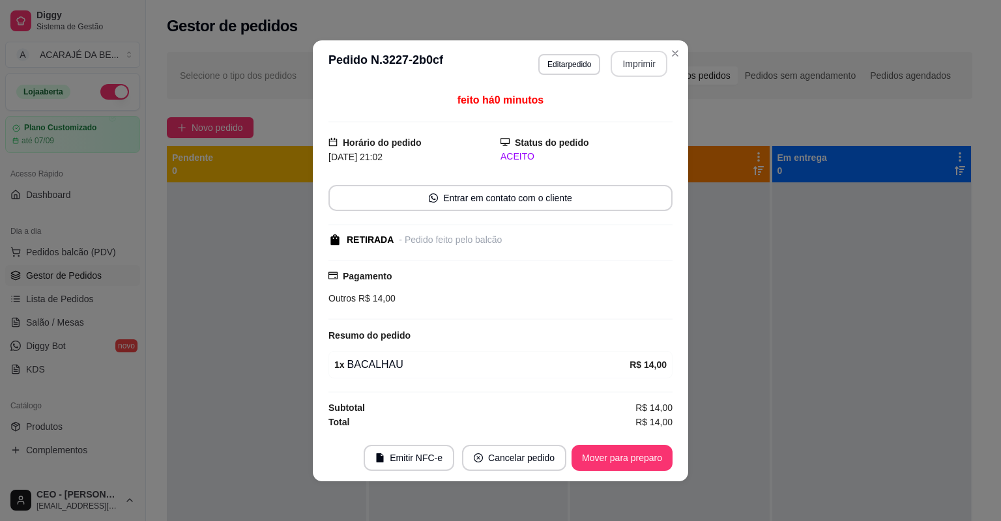
click at [639, 70] on button "Imprimir" at bounding box center [639, 64] width 57 height 26
click at [649, 445] on div "Mover para preparo" at bounding box center [622, 458] width 101 height 26
click at [643, 462] on button "Mover para preparo" at bounding box center [622, 457] width 98 height 25
click at [641, 465] on div "Mover para preparo" at bounding box center [612, 458] width 119 height 26
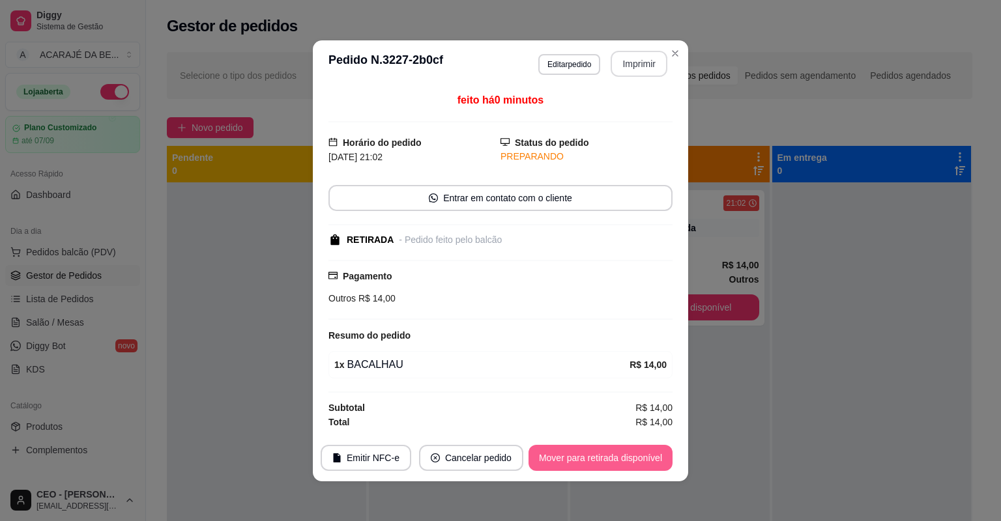
click at [643, 467] on button "Mover para retirada disponível" at bounding box center [601, 458] width 144 height 26
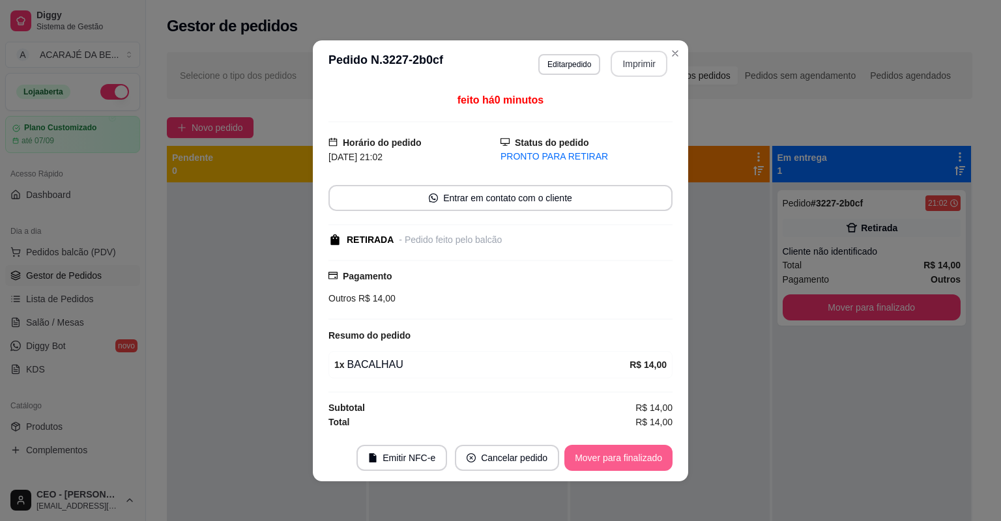
click at [637, 469] on button "Mover para finalizado" at bounding box center [618, 458] width 108 height 26
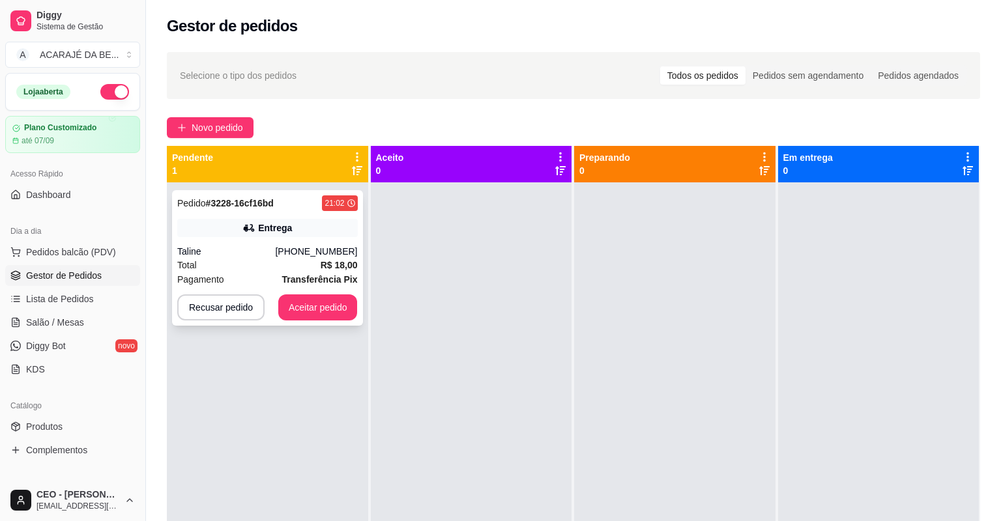
click at [315, 265] on div "Total R$ 18,00" at bounding box center [267, 265] width 181 height 14
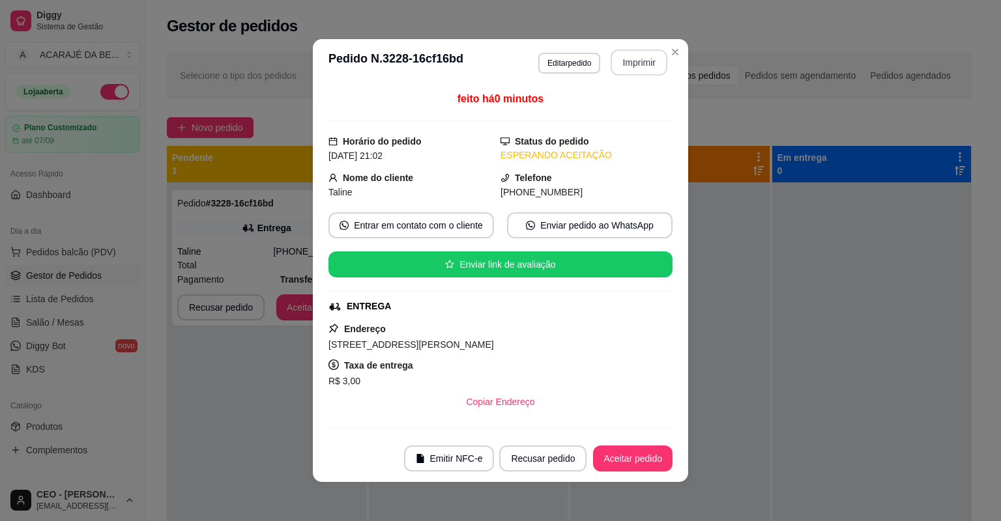
click at [634, 57] on button "Imprimir" at bounding box center [639, 63] width 57 height 26
click at [630, 448] on button "Aceitar pedido" at bounding box center [633, 459] width 80 height 26
click at [600, 428] on div "Pagamento Transferência Pix R$ 18,00" at bounding box center [500, 458] width 344 height 60
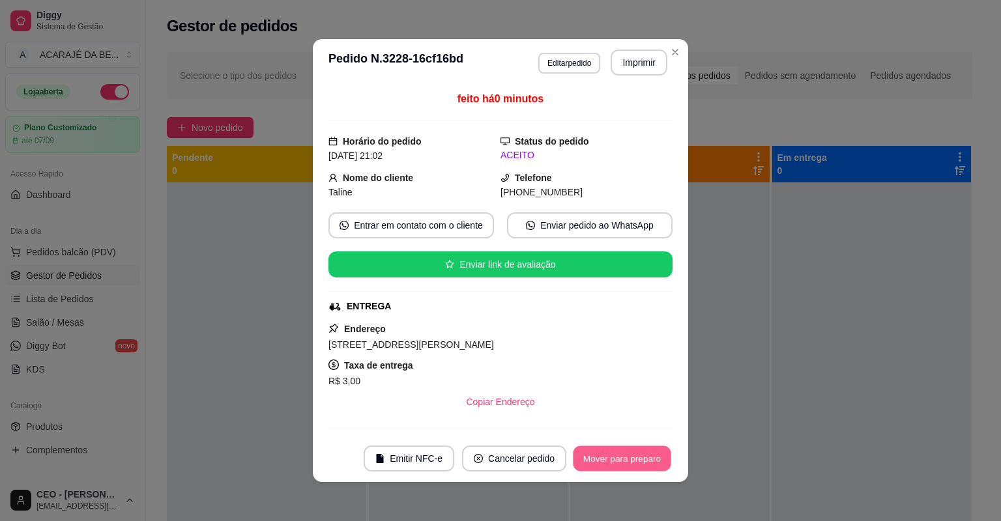
click at [597, 452] on button "Mover para preparo" at bounding box center [622, 458] width 98 height 25
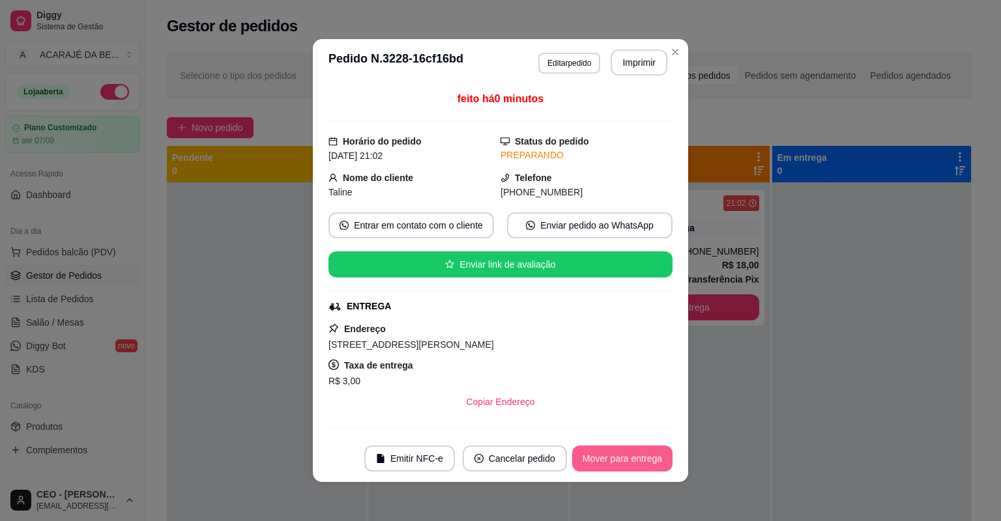
click at [555, 415] on section "**********" at bounding box center [500, 260] width 375 height 443
click at [644, 450] on button "Mover para entrega" at bounding box center [622, 459] width 100 height 26
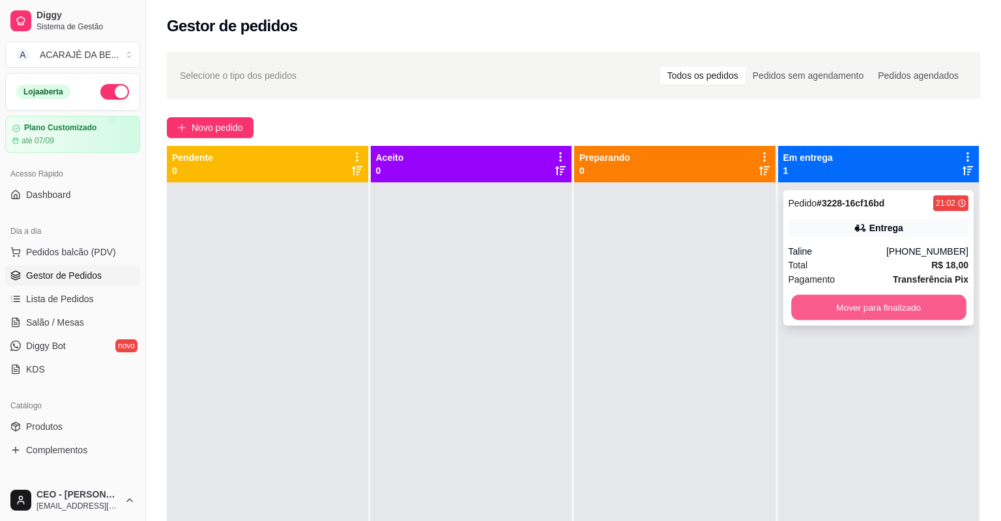
click at [823, 308] on button "Mover para finalizado" at bounding box center [878, 307] width 175 height 25
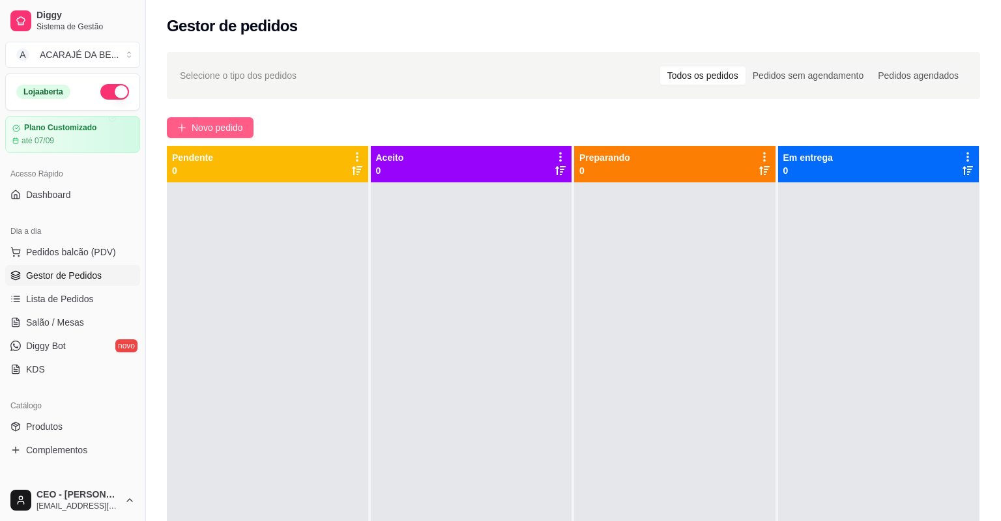
click at [240, 125] on span "Novo pedido" at bounding box center [217, 128] width 51 height 14
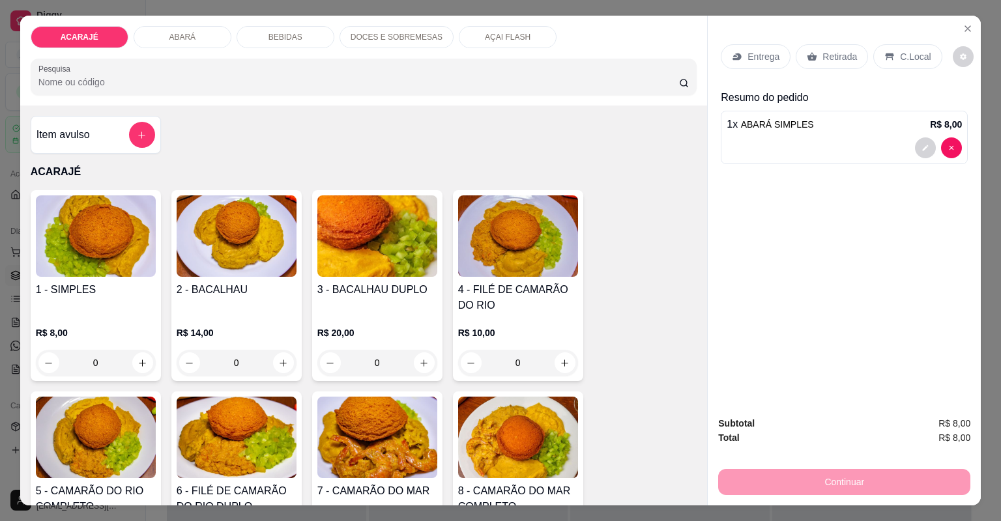
type input "0"
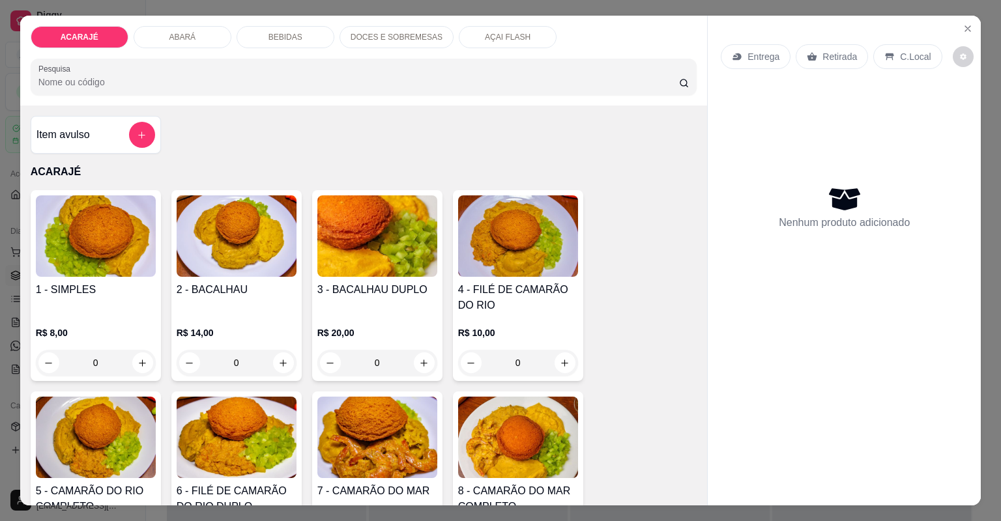
type input "1"
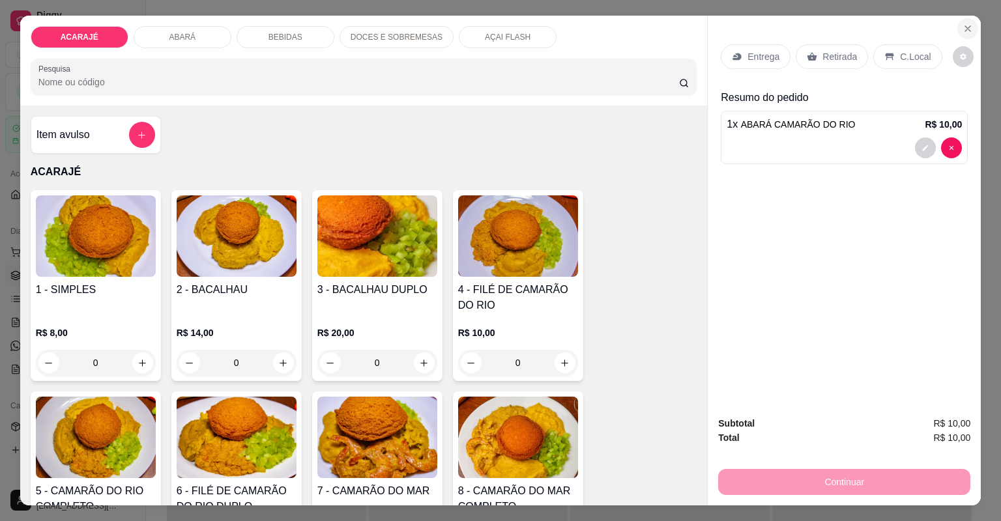
drag, startPoint x: 965, startPoint y: 17, endPoint x: 955, endPoint y: 25, distance: 12.0
click at [962, 18] on section "ACARAJÉ ABARÁ BEBIDAS DOCES E SOBREMESAS AÇAI FLASH Pesquisa Item avulso ACARAJ…" at bounding box center [500, 261] width 961 height 490
click at [957, 23] on button "Close" at bounding box center [967, 28] width 21 height 21
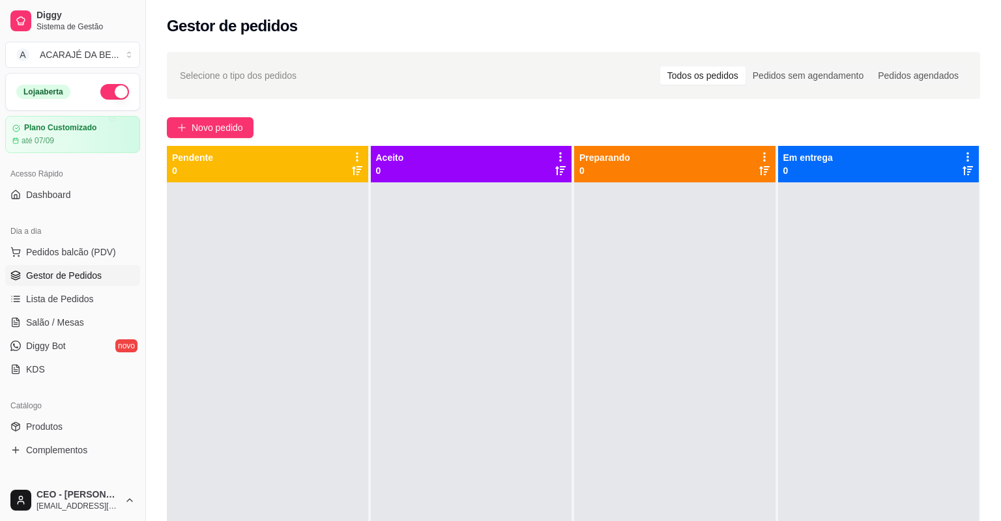
click at [955, 29] on div "Gestor de pedidos" at bounding box center [573, 26] width 813 height 21
click at [51, 328] on link "Salão / Mesas" at bounding box center [72, 322] width 135 height 21
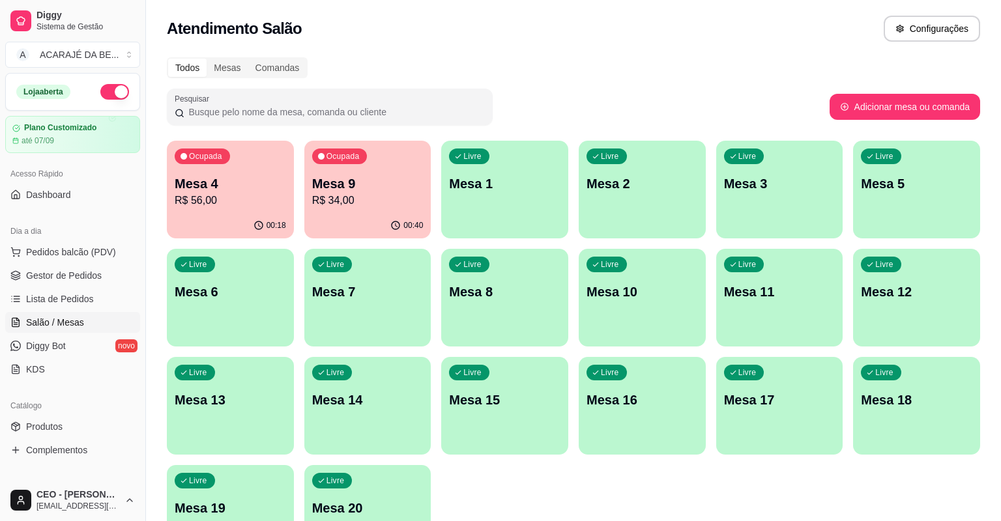
click at [320, 184] on p "Mesa 9" at bounding box center [367, 184] width 111 height 18
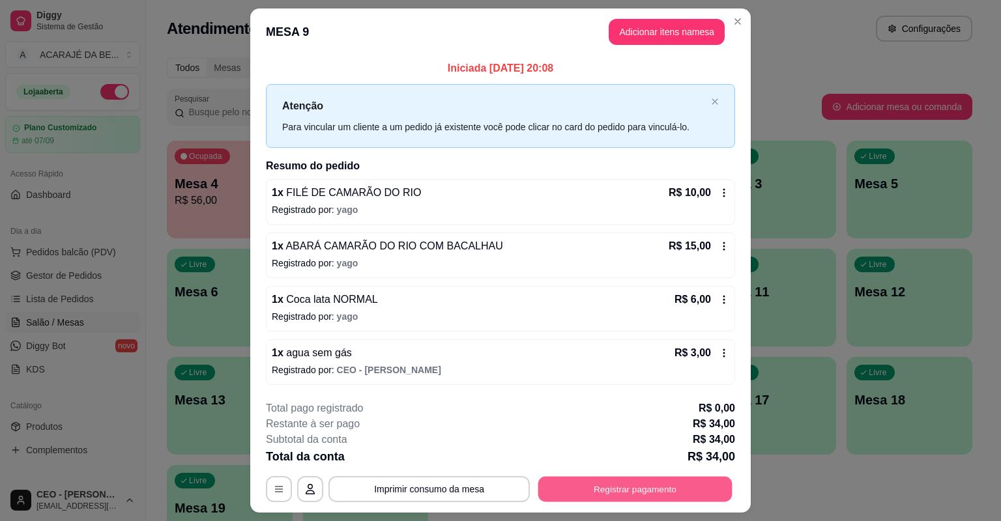
click at [599, 493] on button "Registrar pagamento" at bounding box center [635, 488] width 194 height 25
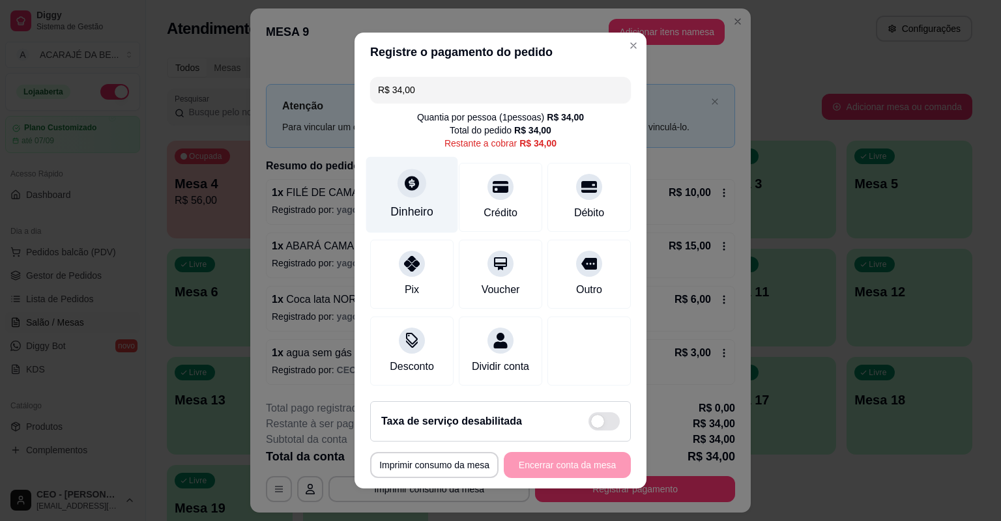
click at [423, 187] on div "Dinheiro" at bounding box center [412, 195] width 92 height 76
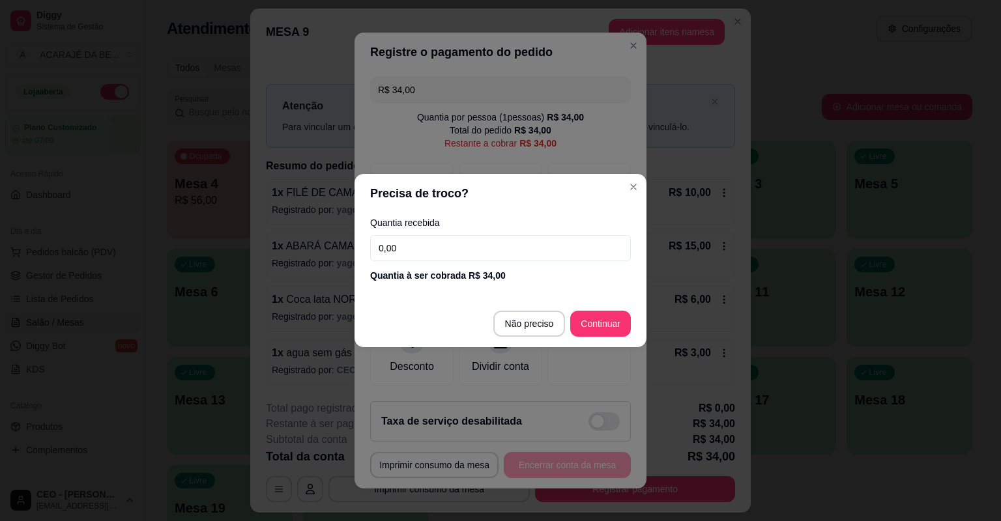
click at [454, 243] on input "0,00" at bounding box center [500, 248] width 261 height 26
type input "100,00"
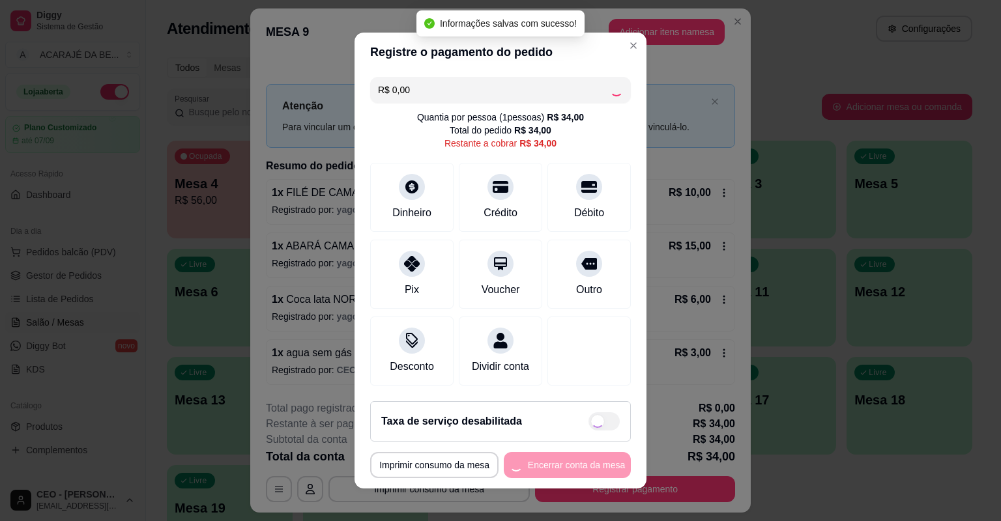
drag, startPoint x: 552, startPoint y: 459, endPoint x: 534, endPoint y: 439, distance: 26.3
click at [540, 441] on footer "**********" at bounding box center [501, 440] width 292 height 98
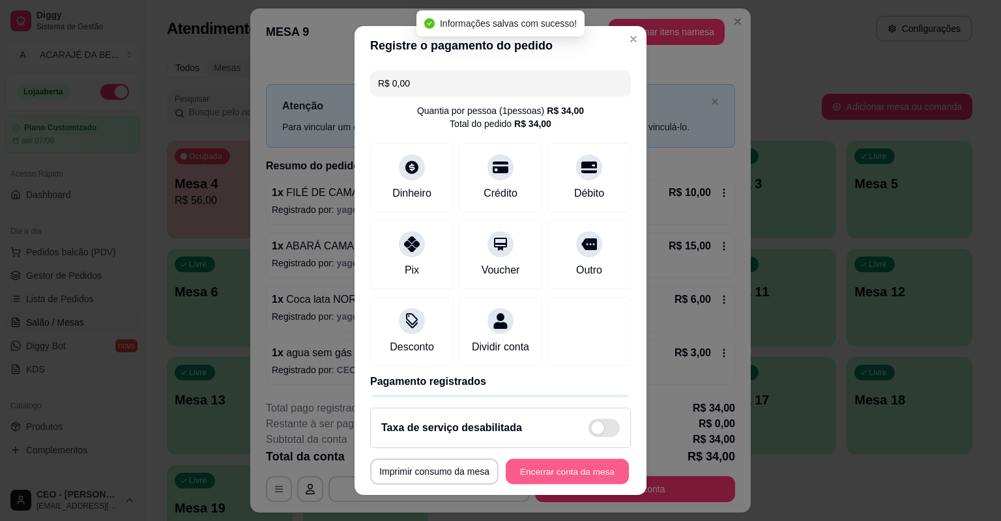
click at [524, 461] on button "Encerrar conta da mesa" at bounding box center [567, 471] width 123 height 25
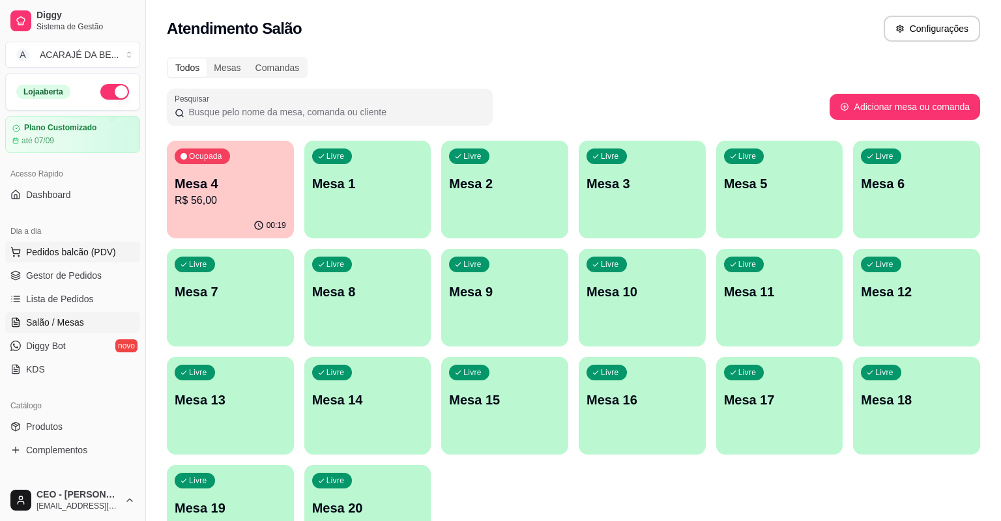
drag, startPoint x: 109, startPoint y: 263, endPoint x: 113, endPoint y: 255, distance: 8.2
click at [113, 255] on ul "Pedidos balcão (PDV) Gestor de Pedidos Lista de Pedidos Salão / Mesas Diggy Bot…" at bounding box center [72, 311] width 135 height 138
click at [83, 276] on span "Gestor de Pedidos" at bounding box center [64, 275] width 76 height 13
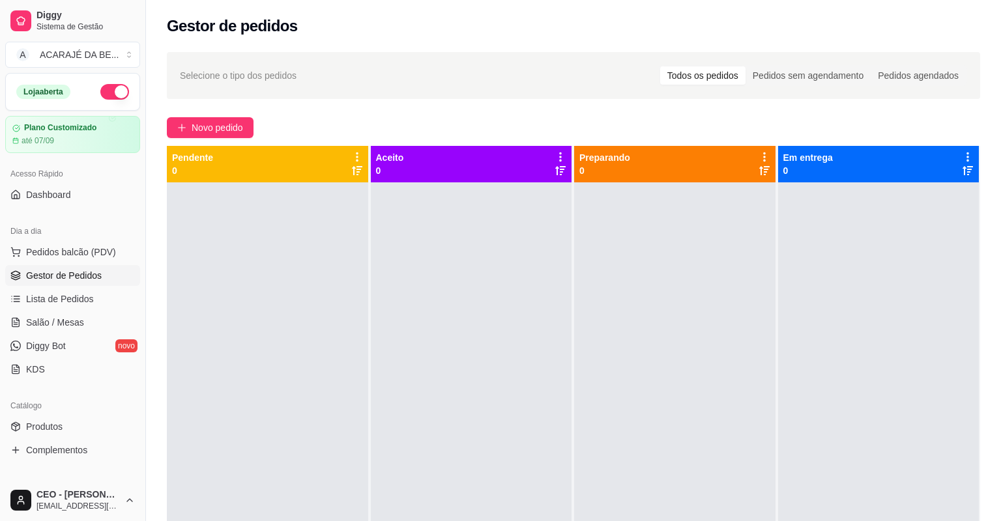
click at [353, 263] on div at bounding box center [267, 442] width 201 height 521
click at [109, 325] on link "Salão / Mesas" at bounding box center [72, 322] width 135 height 21
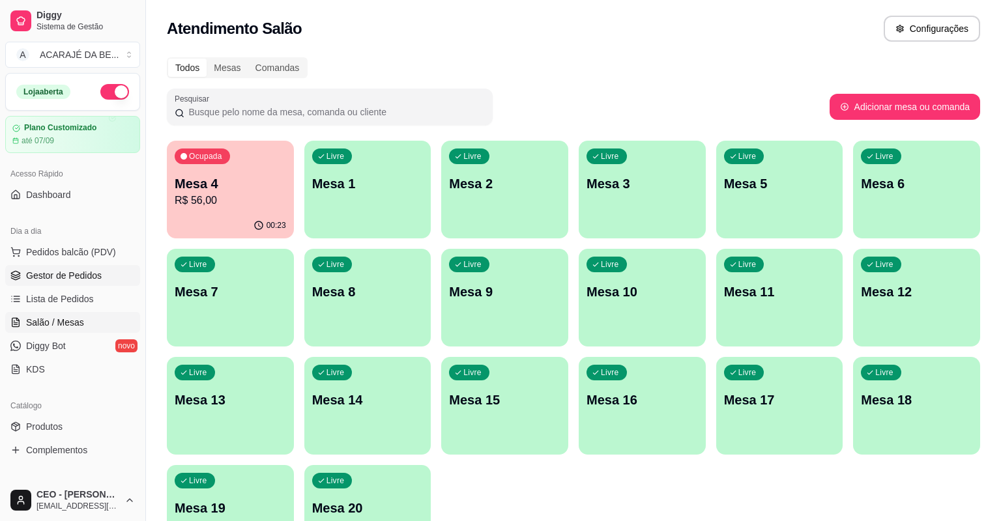
click at [93, 276] on span "Gestor de Pedidos" at bounding box center [64, 275] width 76 height 13
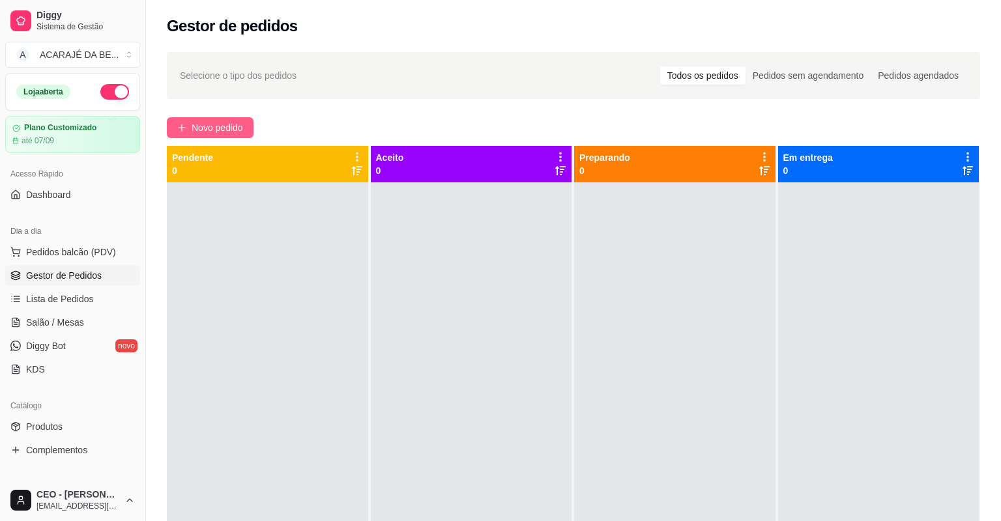
click at [235, 128] on span "Novo pedido" at bounding box center [217, 128] width 51 height 14
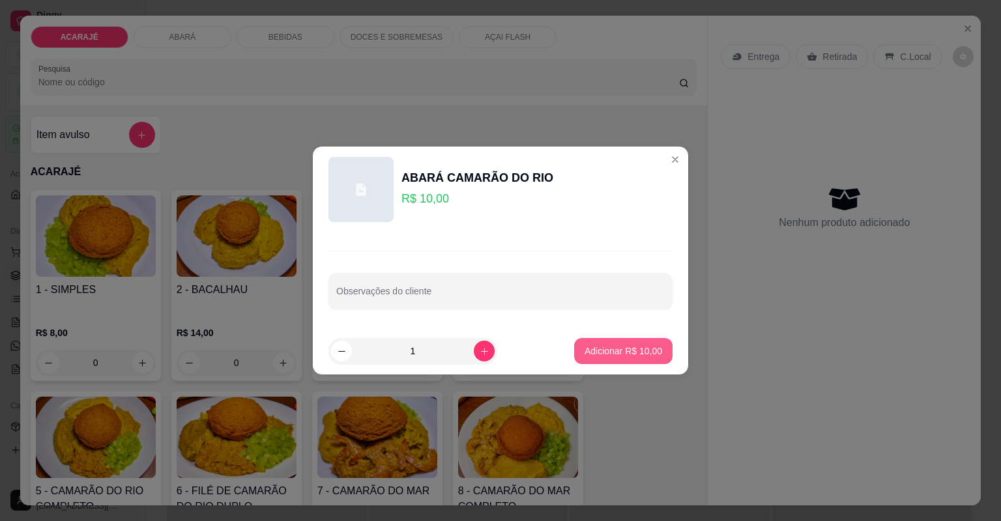
click at [627, 348] on p "Adicionar R$ 10,00" at bounding box center [624, 351] width 78 height 13
type input "1"
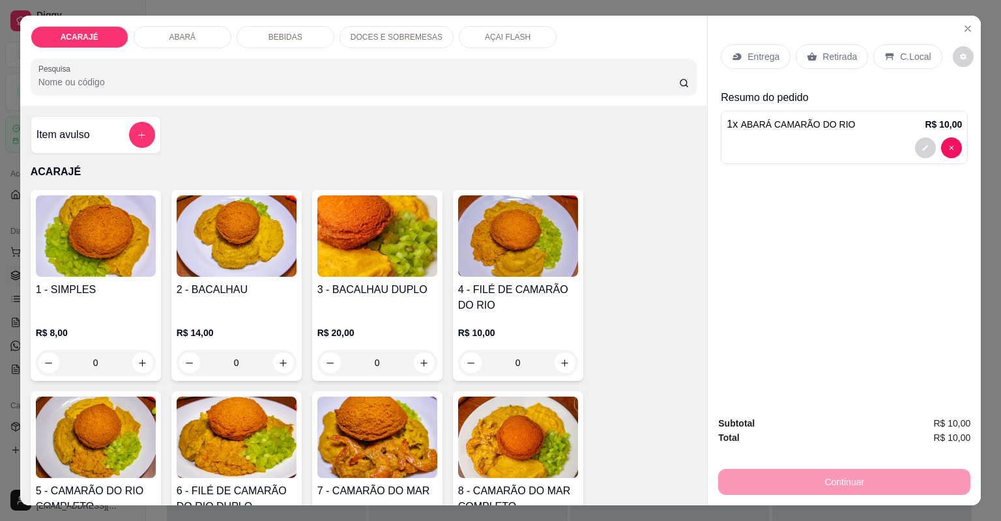
click at [753, 57] on p "Entrega" at bounding box center [764, 56] width 32 height 13
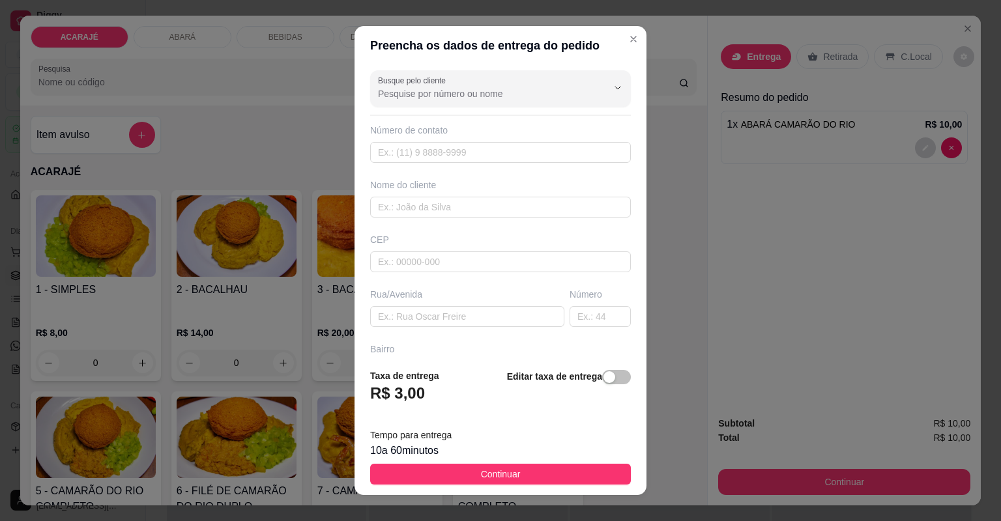
click at [475, 192] on div "Nome do cliente" at bounding box center [501, 198] width 266 height 39
click at [480, 201] on input "text" at bounding box center [500, 207] width 261 height 21
type input "wellinton"
click at [481, 322] on input "text" at bounding box center [467, 316] width 194 height 21
paste input "Camamuzino abaixo do posto médico"
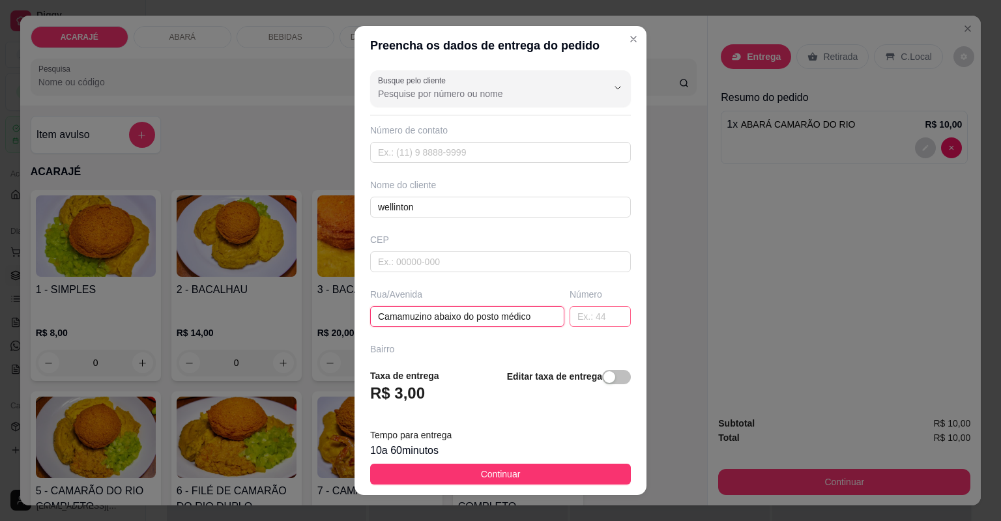
type input "Camamuzino abaixo do posto médico"
click at [570, 317] on input "text" at bounding box center [600, 316] width 61 height 21
type input "188"
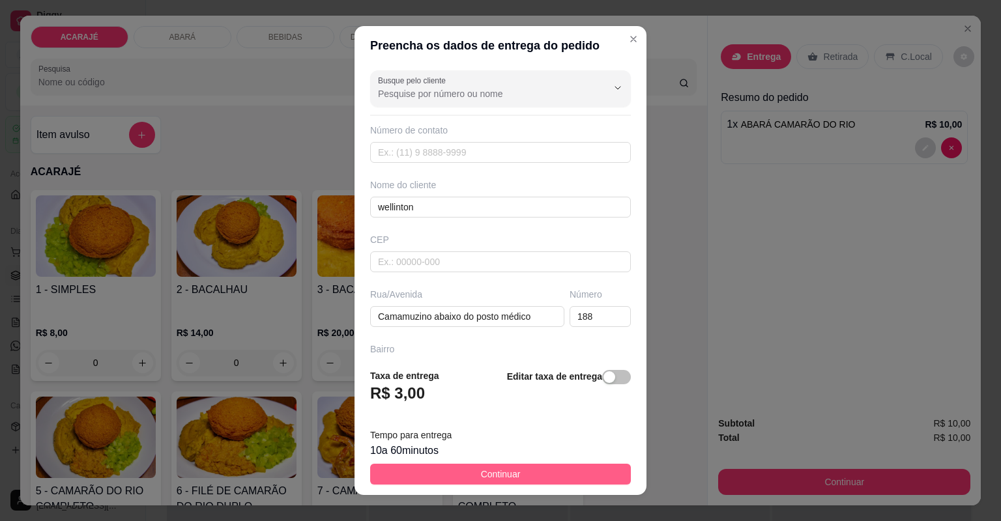
click at [594, 465] on button "Continuar" at bounding box center [500, 474] width 261 height 21
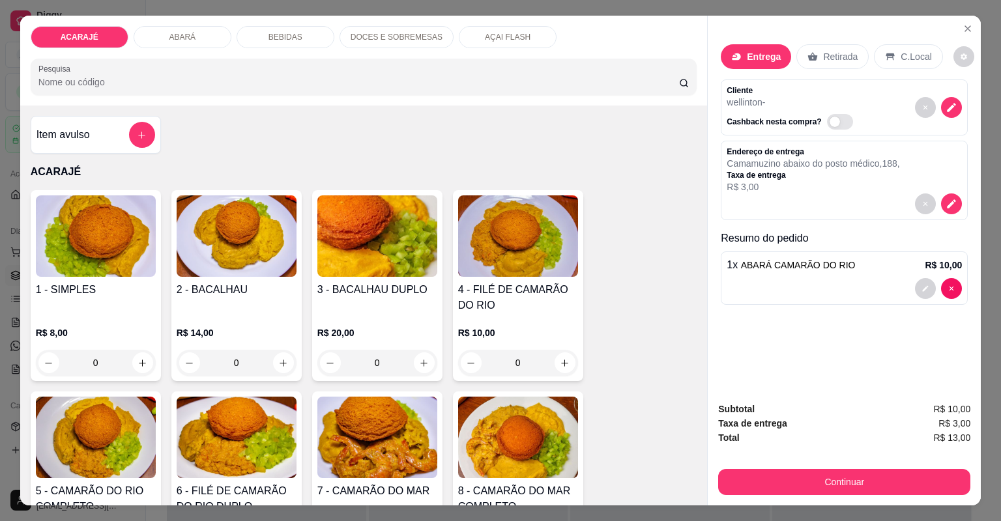
click at [750, 469] on button "Continuar" at bounding box center [844, 482] width 252 height 26
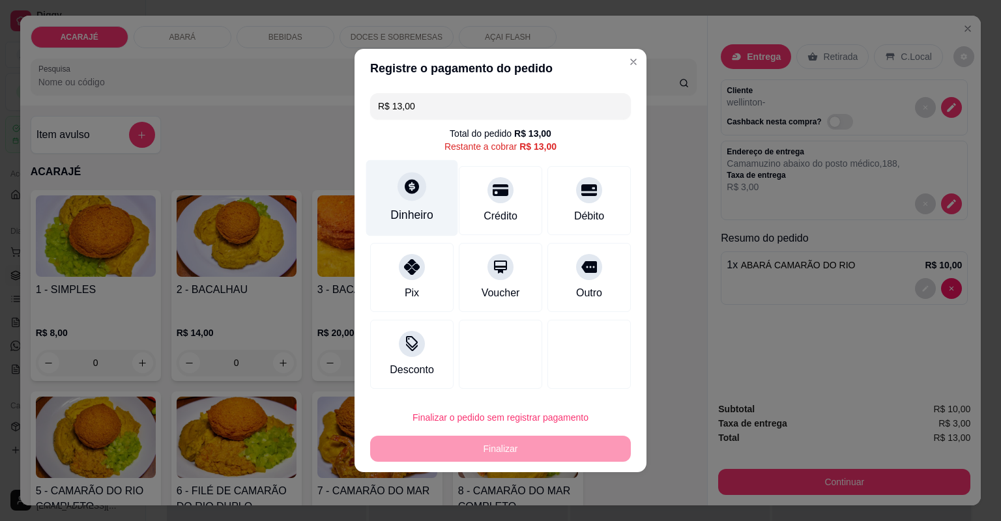
click at [424, 215] on div "Dinheiro" at bounding box center [411, 215] width 43 height 17
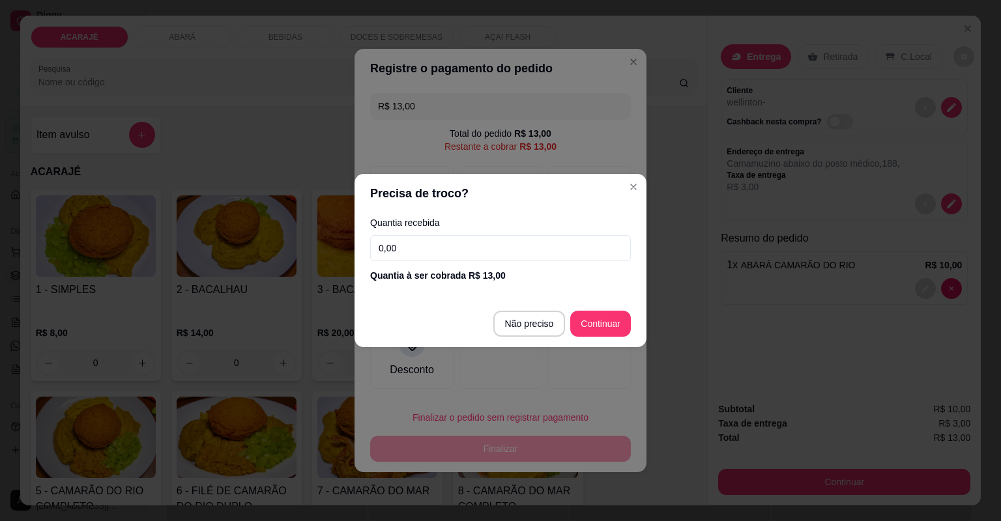
click at [458, 259] on input "0,00" at bounding box center [500, 248] width 261 height 26
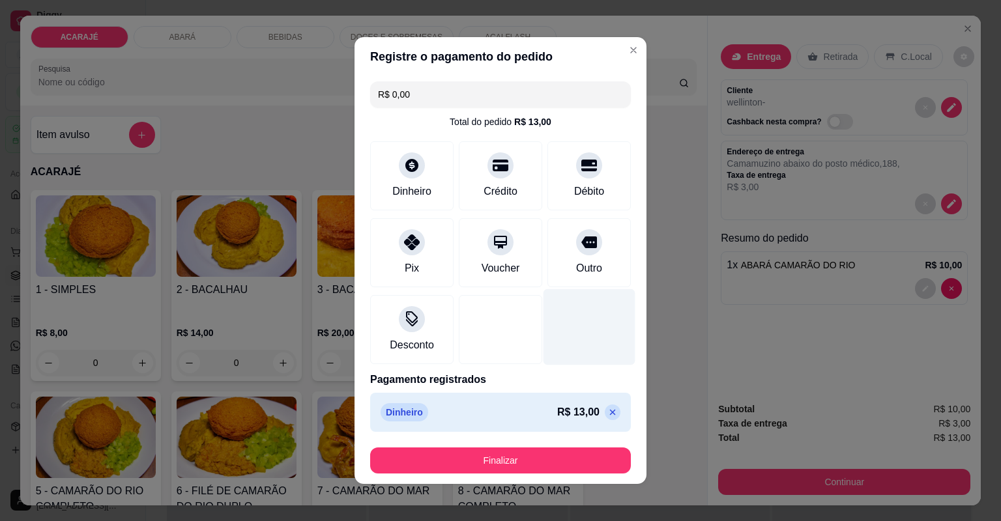
type input "R$ 0,00"
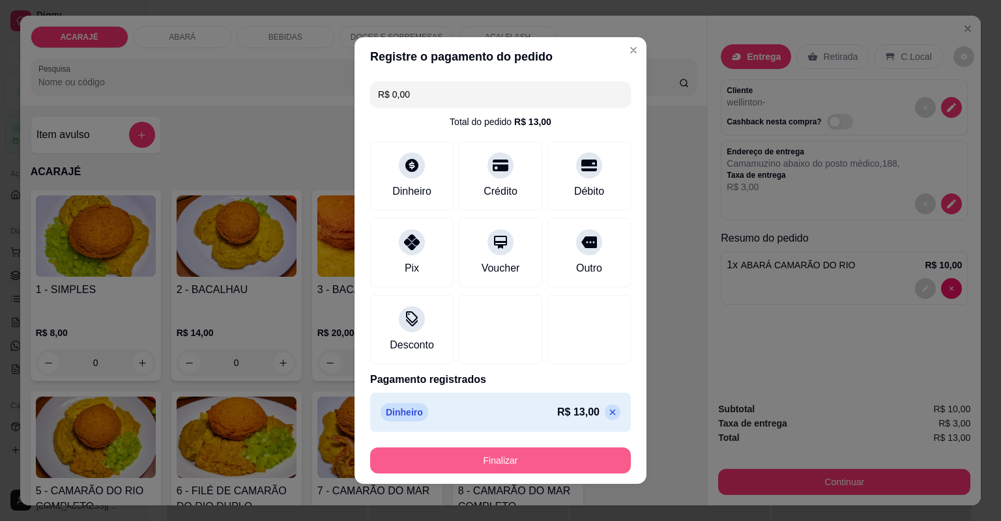
click at [563, 451] on button "Finalizar" at bounding box center [500, 461] width 261 height 26
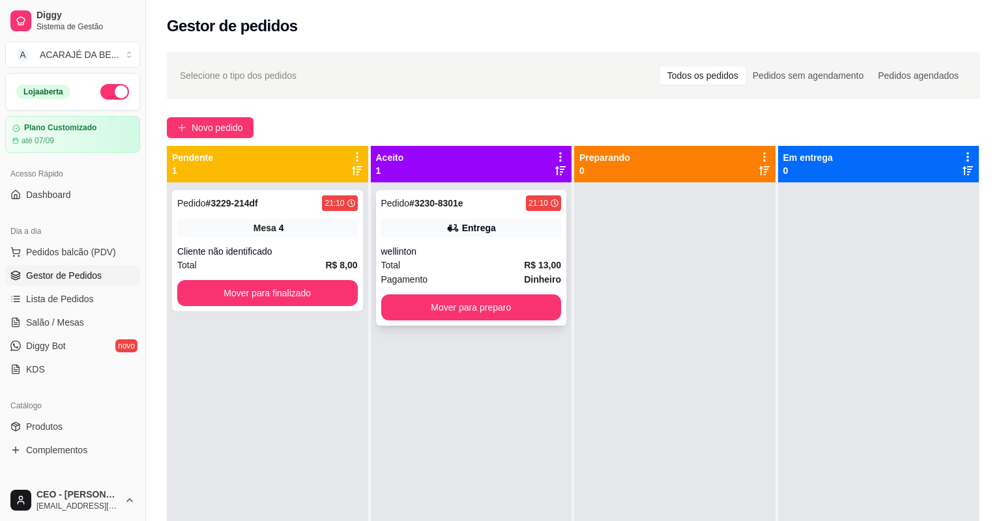
click at [418, 224] on div "Entrega" at bounding box center [471, 228] width 181 height 18
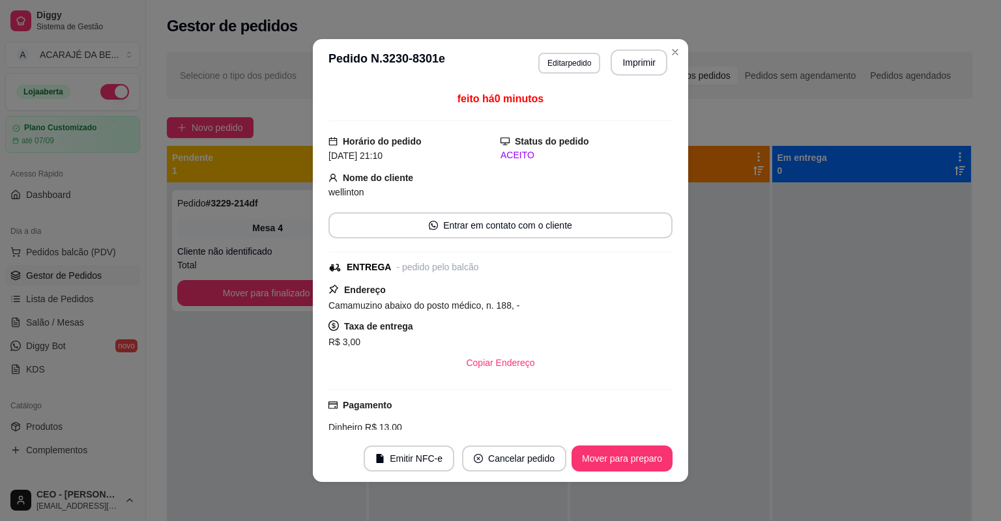
click at [636, 81] on header "**********" at bounding box center [500, 62] width 375 height 47
click at [646, 70] on button "Imprimir" at bounding box center [639, 63] width 57 height 26
click at [624, 462] on button "Mover para preparo" at bounding box center [622, 459] width 101 height 26
click at [624, 462] on button "Mover para preparo" at bounding box center [622, 458] width 98 height 25
click at [624, 462] on div "Mover para preparo" at bounding box center [622, 459] width 101 height 26
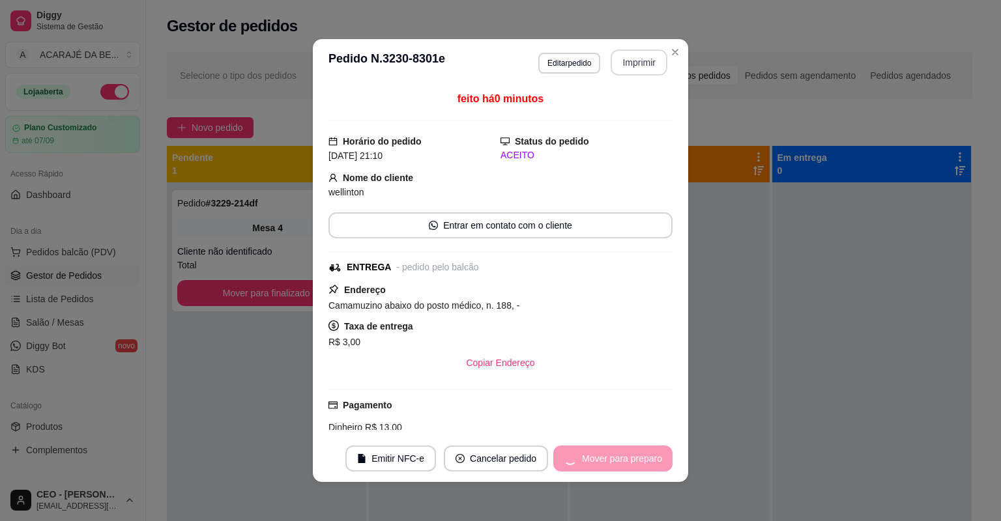
drag, startPoint x: 641, startPoint y: 75, endPoint x: 624, endPoint y: 462, distance: 387.5
click at [624, 462] on div "Mover para preparo" at bounding box center [612, 459] width 119 height 26
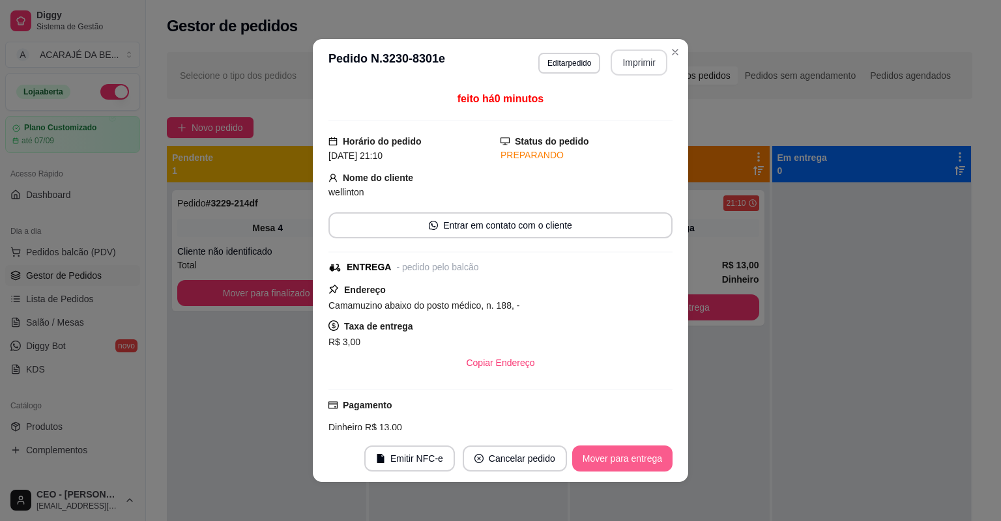
click at [624, 462] on button "Mover para entrega" at bounding box center [622, 459] width 100 height 26
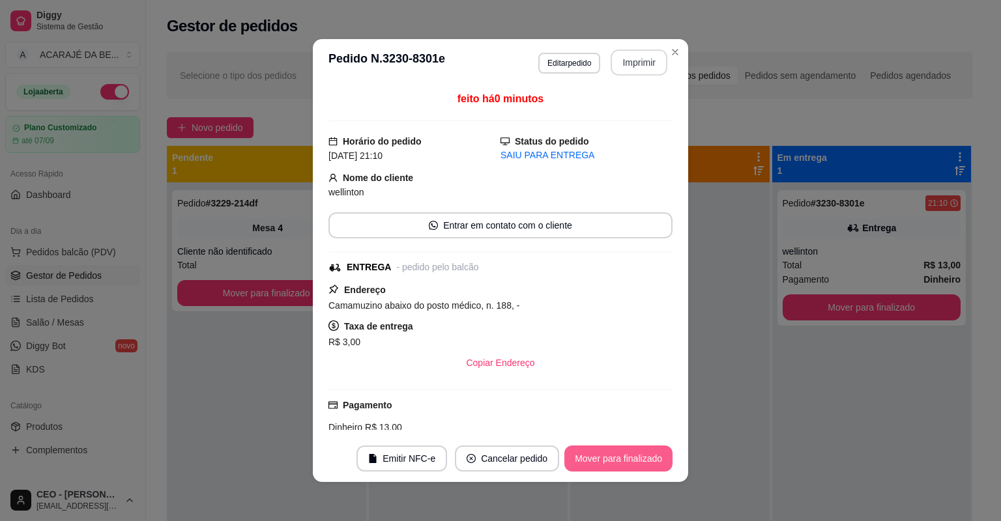
click at [624, 462] on button "Mover para finalizado" at bounding box center [618, 459] width 108 height 26
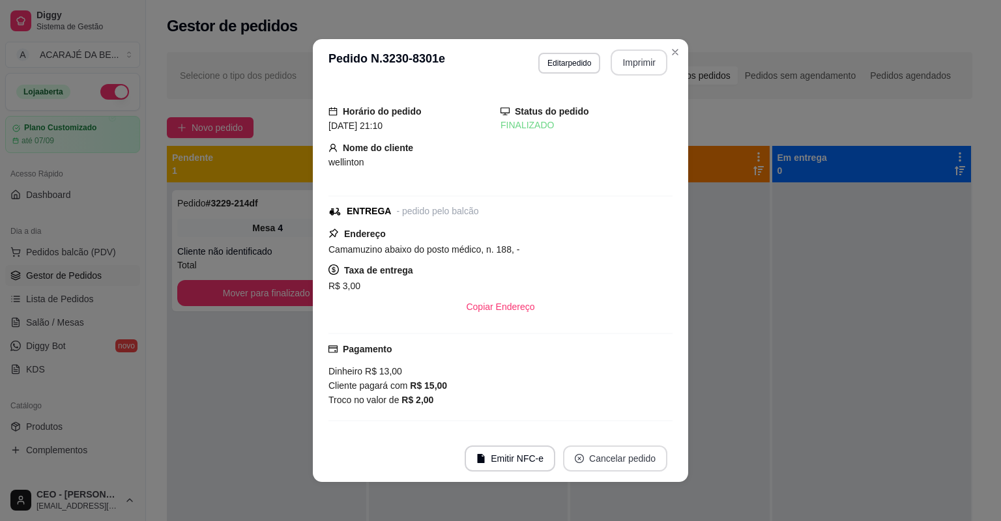
click at [624, 462] on button "Cancelar pedido" at bounding box center [615, 459] width 104 height 26
click at [624, 462] on button "Cancelar pedido" at bounding box center [614, 458] width 101 height 25
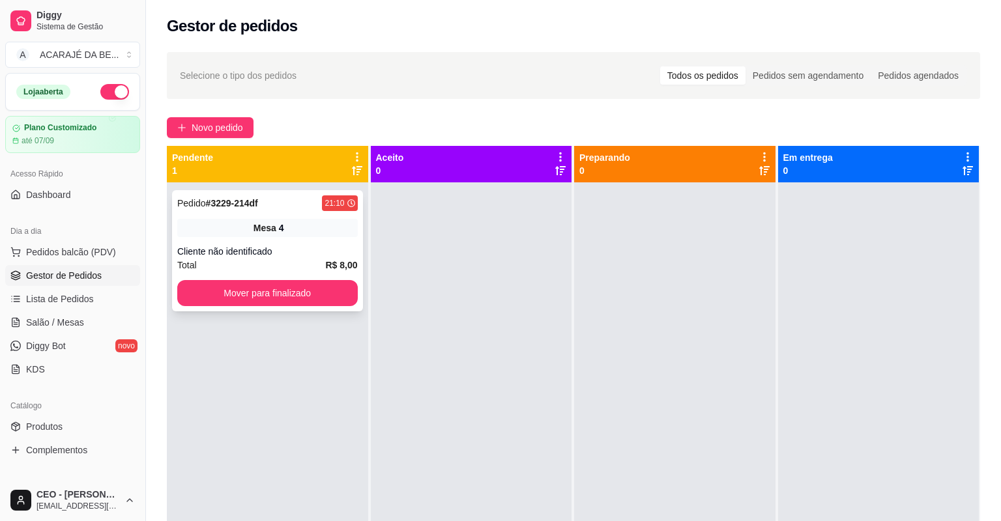
click at [336, 247] on div "Cliente não identificado" at bounding box center [267, 251] width 181 height 13
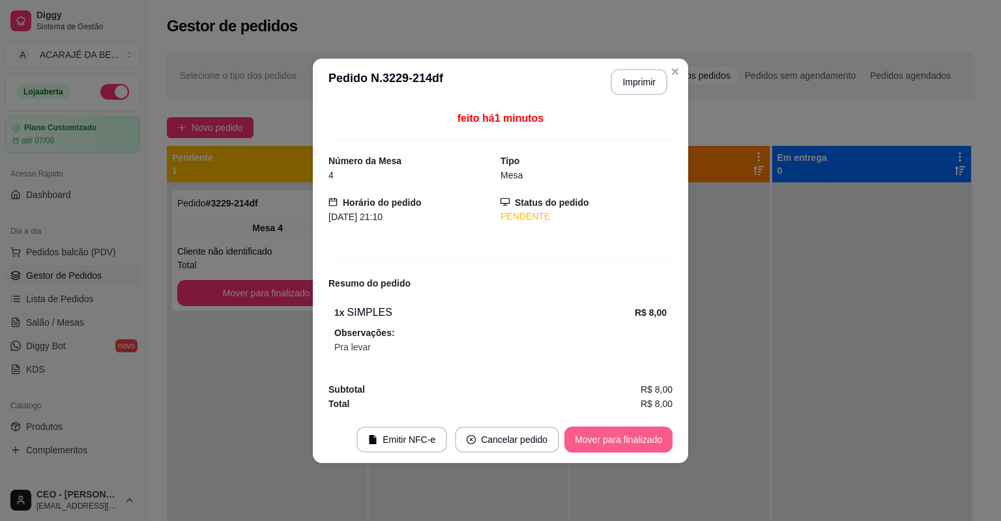
click at [650, 434] on button "Mover para finalizado" at bounding box center [618, 440] width 108 height 26
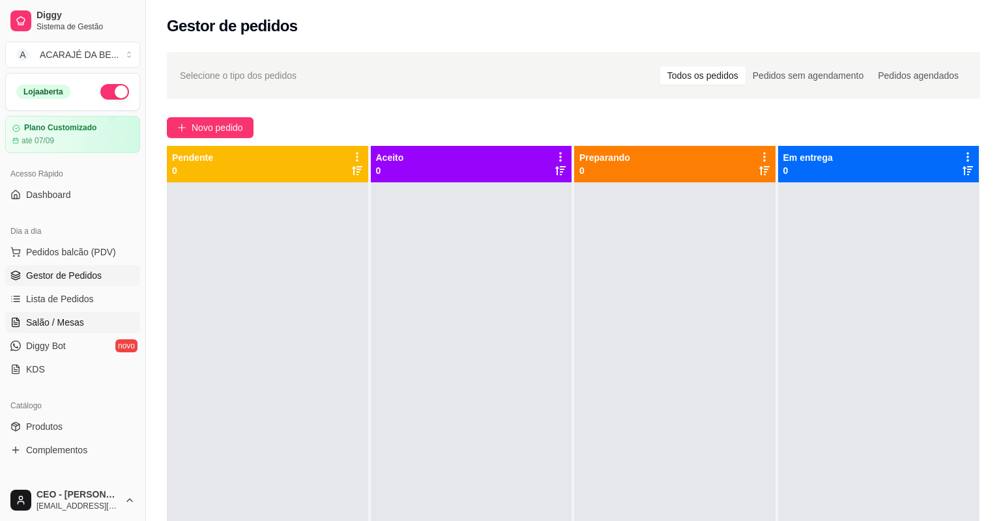
click at [63, 329] on link "Salão / Mesas" at bounding box center [72, 322] width 135 height 21
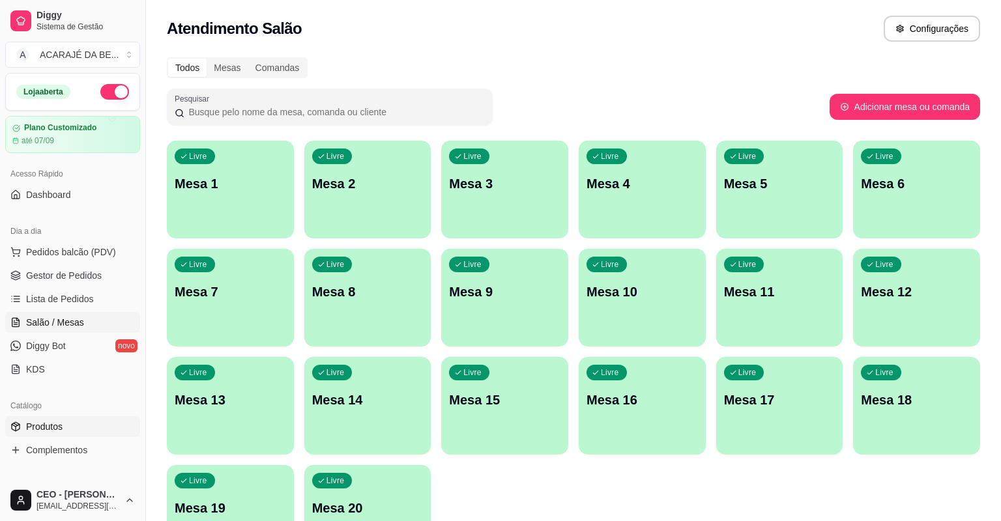
click at [70, 426] on link "Produtos" at bounding box center [72, 426] width 135 height 21
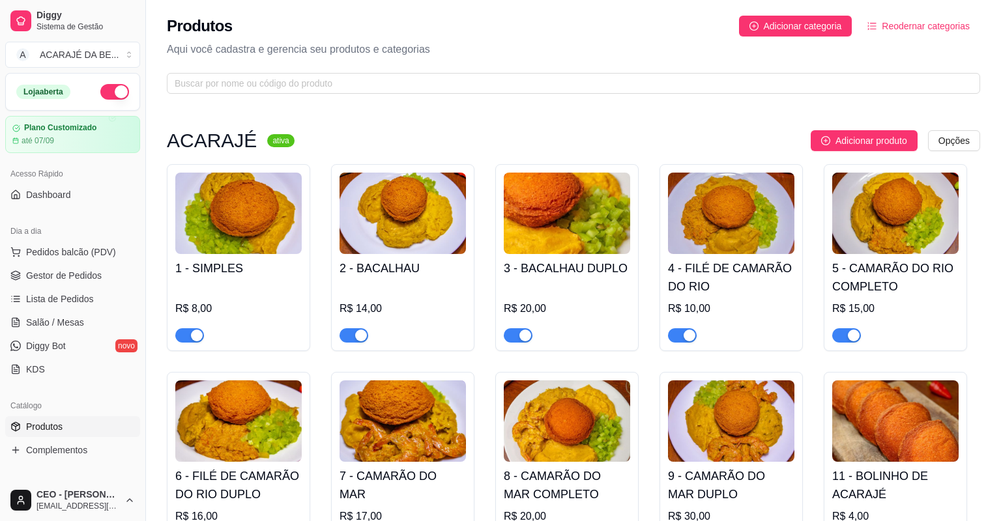
drag, startPoint x: 182, startPoint y: 174, endPoint x: 227, endPoint y: 212, distance: 58.7
drag, startPoint x: 193, startPoint y: 389, endPoint x: 232, endPoint y: 375, distance: 41.4
drag, startPoint x: 355, startPoint y: 390, endPoint x: 366, endPoint y: 232, distance: 158.2
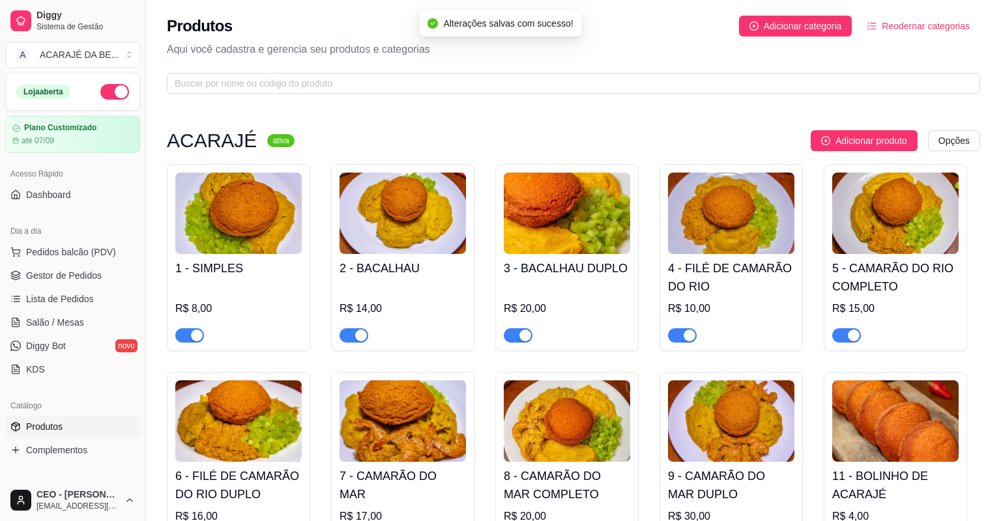
drag, startPoint x: 673, startPoint y: 182, endPoint x: 725, endPoint y: 175, distance: 52.1
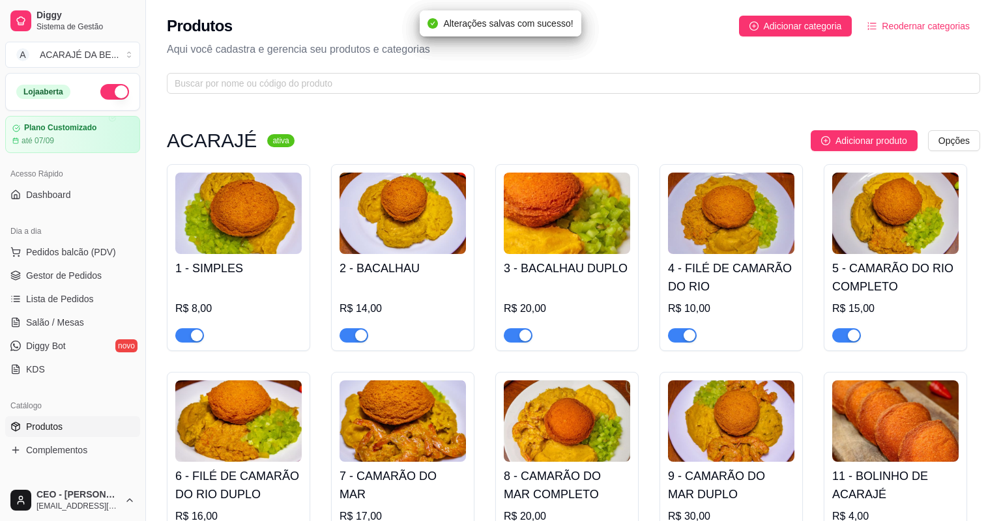
drag, startPoint x: 855, startPoint y: 176, endPoint x: 848, endPoint y: 212, distance: 36.6
drag, startPoint x: 847, startPoint y: 385, endPoint x: 831, endPoint y: 386, distance: 15.7
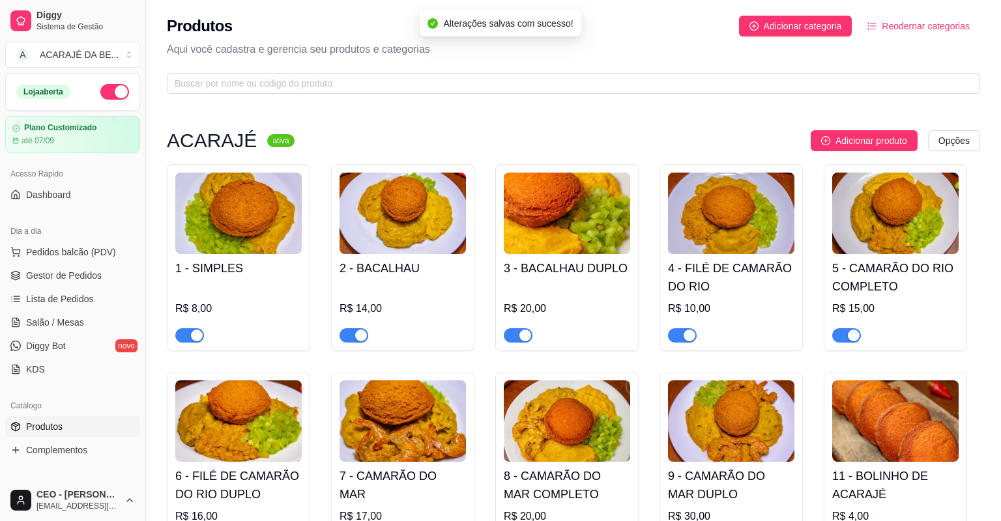
drag, startPoint x: 680, startPoint y: 390, endPoint x: 632, endPoint y: 381, distance: 49.9
click at [100, 278] on link "Gestor de Pedidos" at bounding box center [72, 275] width 135 height 21
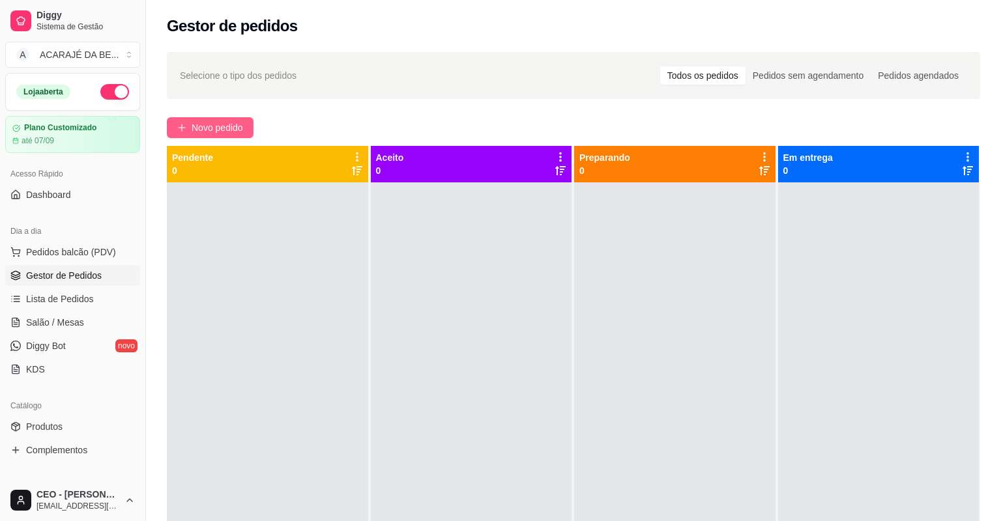
click at [176, 123] on button "Novo pedido" at bounding box center [210, 127] width 87 height 21
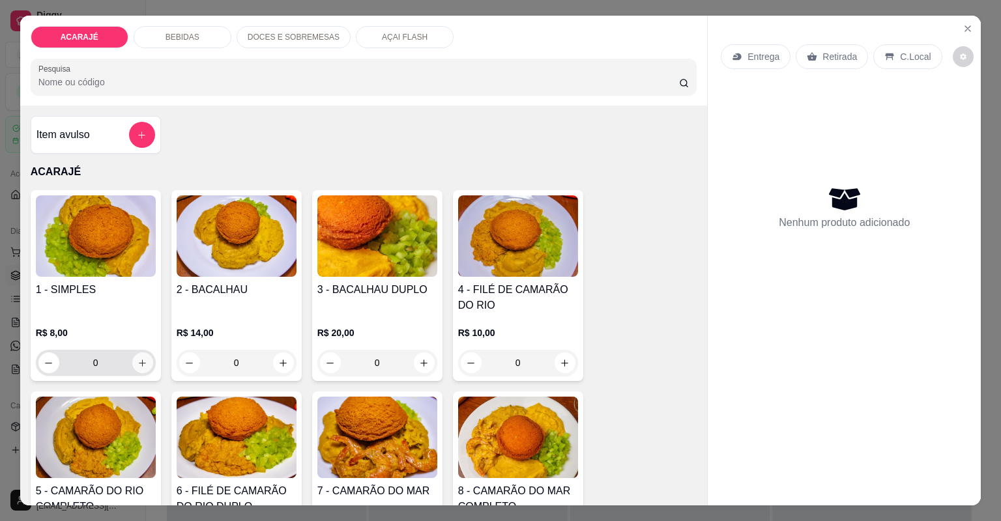
click at [138, 362] on icon "increase-product-quantity" at bounding box center [143, 363] width 10 height 10
type input "1"
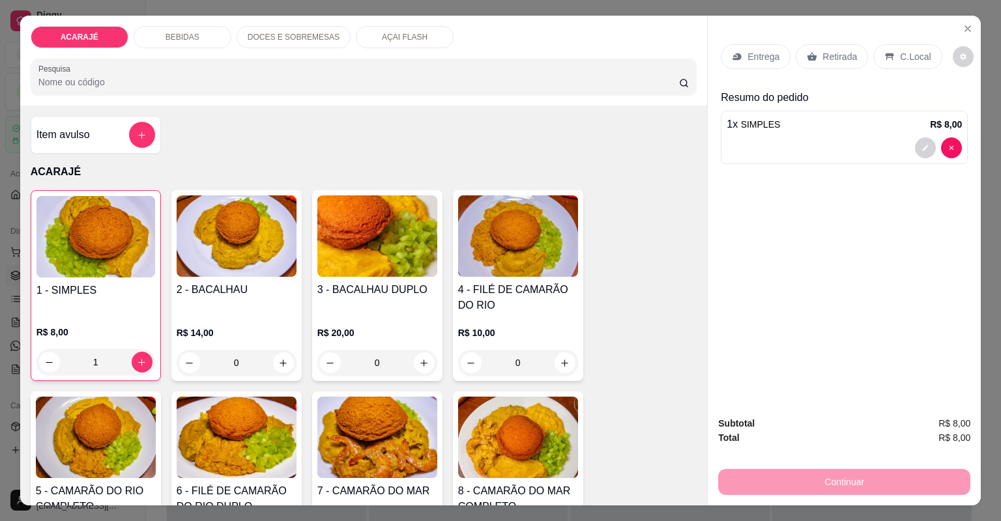
click at [753, 56] on p "Entrega" at bounding box center [764, 56] width 32 height 13
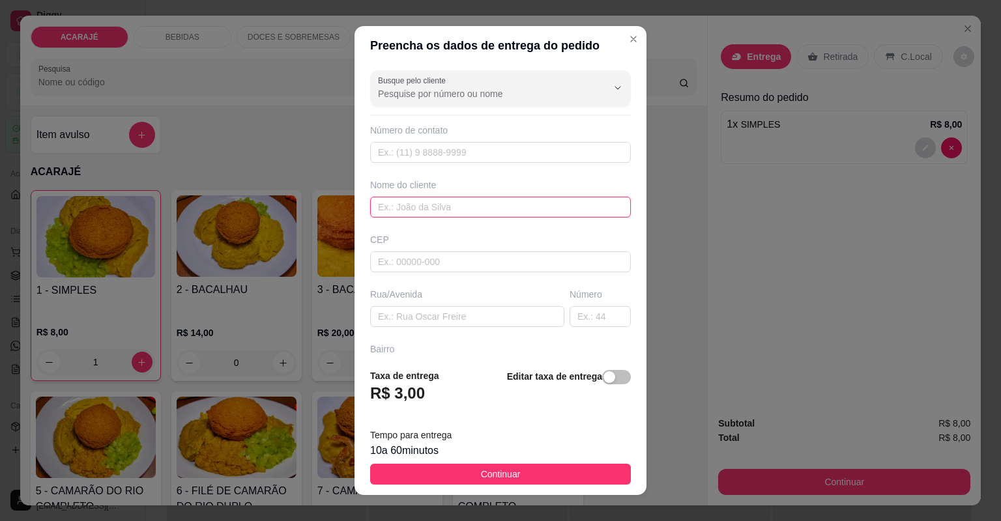
drag, startPoint x: 477, startPoint y: 214, endPoint x: 477, endPoint y: 226, distance: 11.7
click at [477, 214] on input "text" at bounding box center [500, 207] width 261 height 21
type input "[PERSON_NAME]"
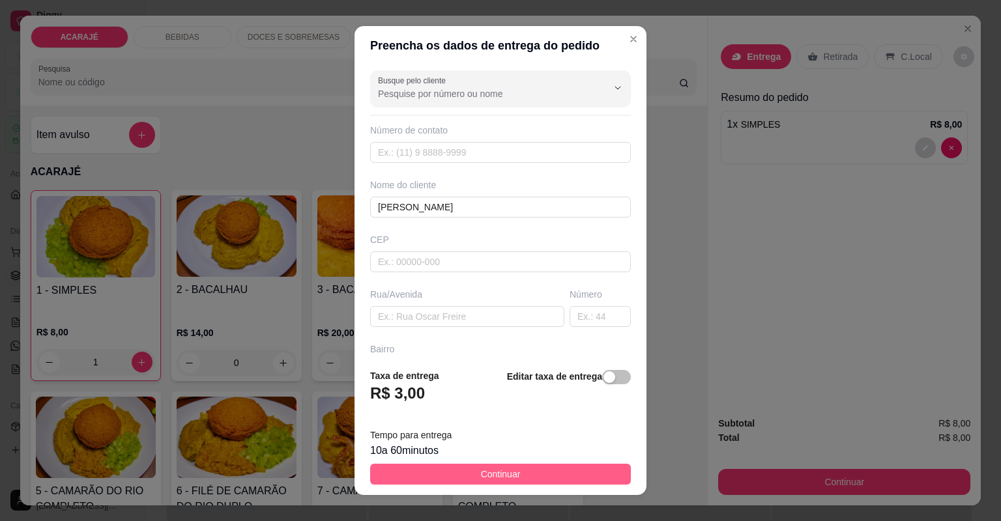
click at [515, 469] on button "Continuar" at bounding box center [500, 474] width 261 height 21
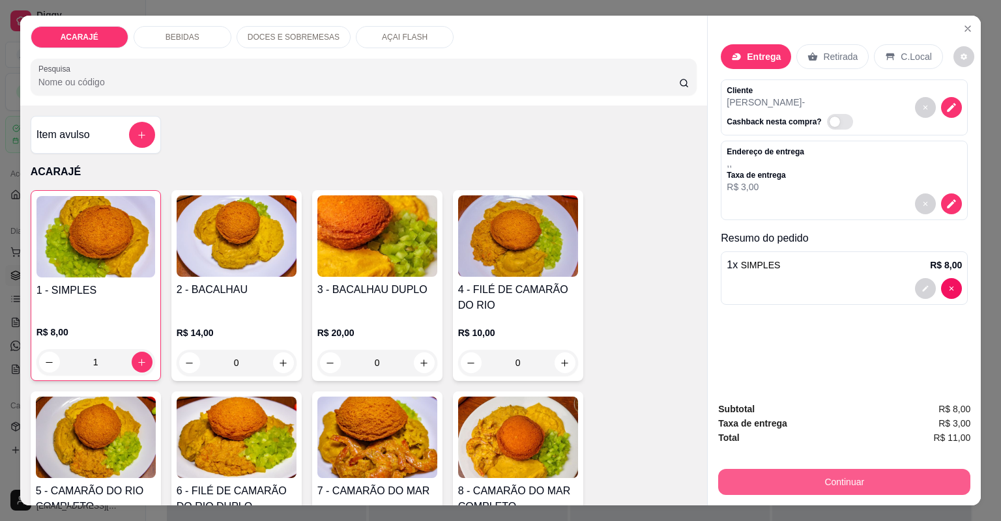
click at [797, 480] on button "Continuar" at bounding box center [844, 482] width 252 height 26
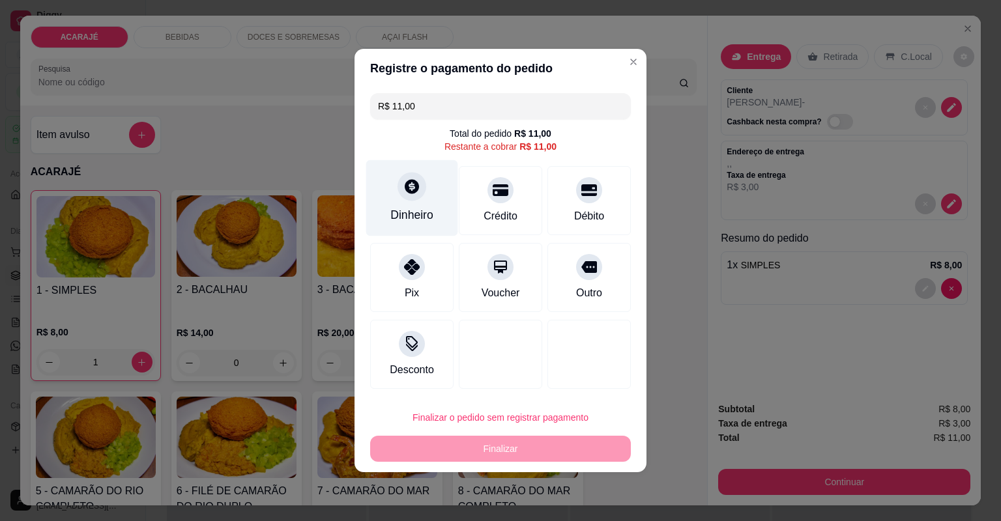
click at [420, 213] on div "Dinheiro" at bounding box center [411, 215] width 43 height 17
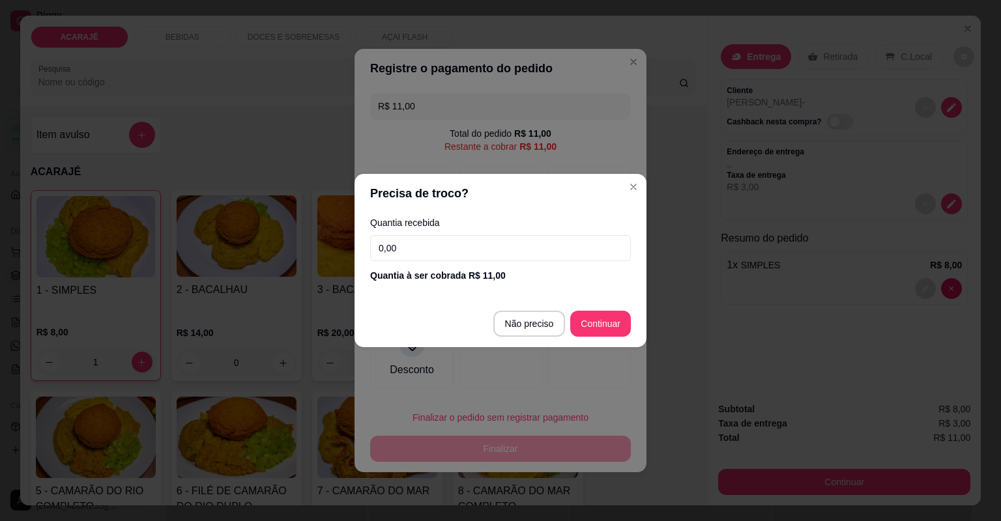
click at [549, 259] on input "0,00" at bounding box center [500, 248] width 261 height 26
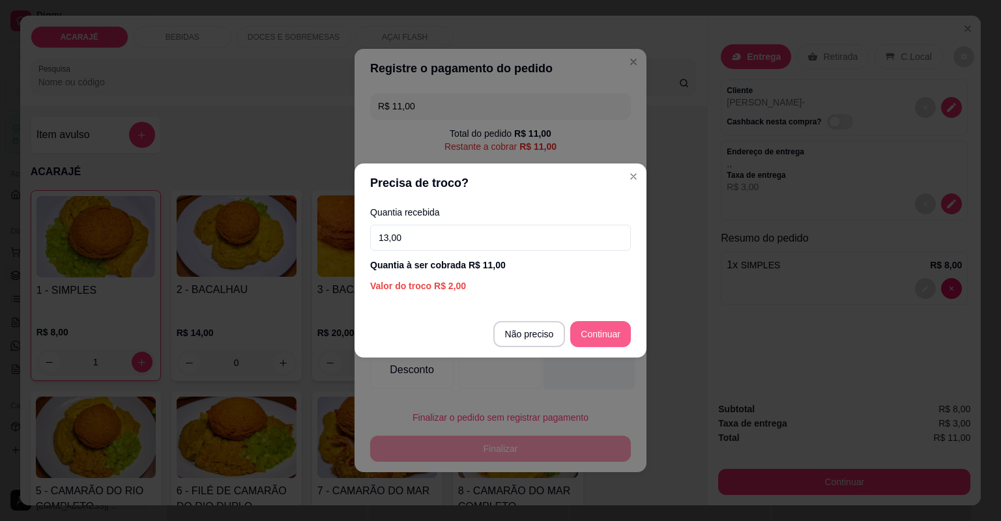
type input "R$ 0,00"
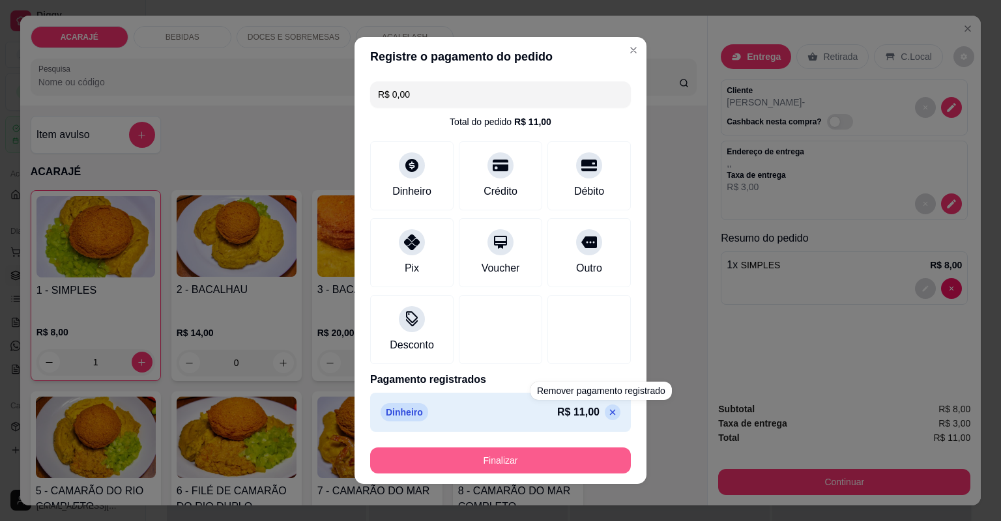
click at [570, 467] on button "Finalizar" at bounding box center [500, 461] width 261 height 26
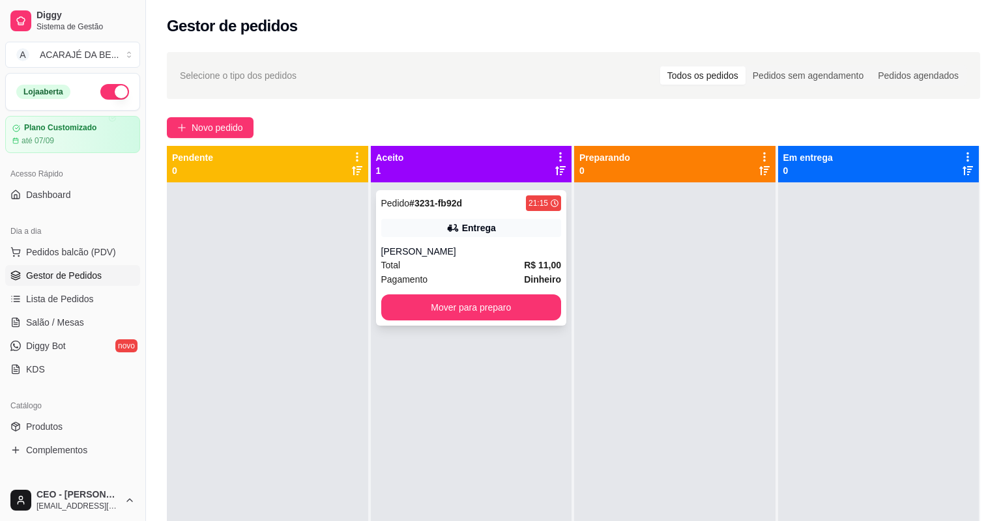
click at [527, 270] on span "R$ 11,00" at bounding box center [542, 265] width 37 height 14
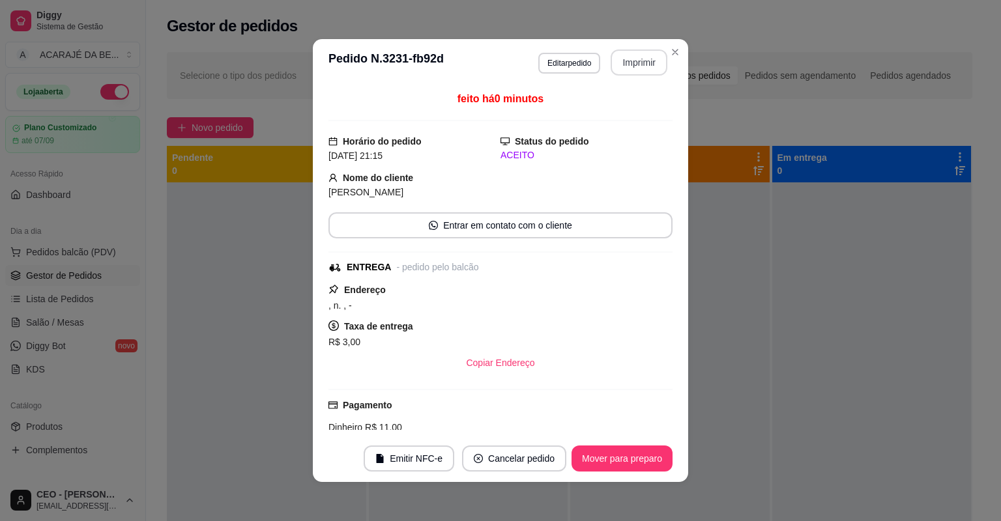
click at [636, 58] on button "Imprimir" at bounding box center [639, 63] width 57 height 26
click at [629, 459] on button "Mover para preparo" at bounding box center [622, 459] width 101 height 26
click at [634, 458] on button "Mover para preparo" at bounding box center [622, 458] width 98 height 25
click at [635, 456] on div "Mover para preparo" at bounding box center [612, 459] width 119 height 26
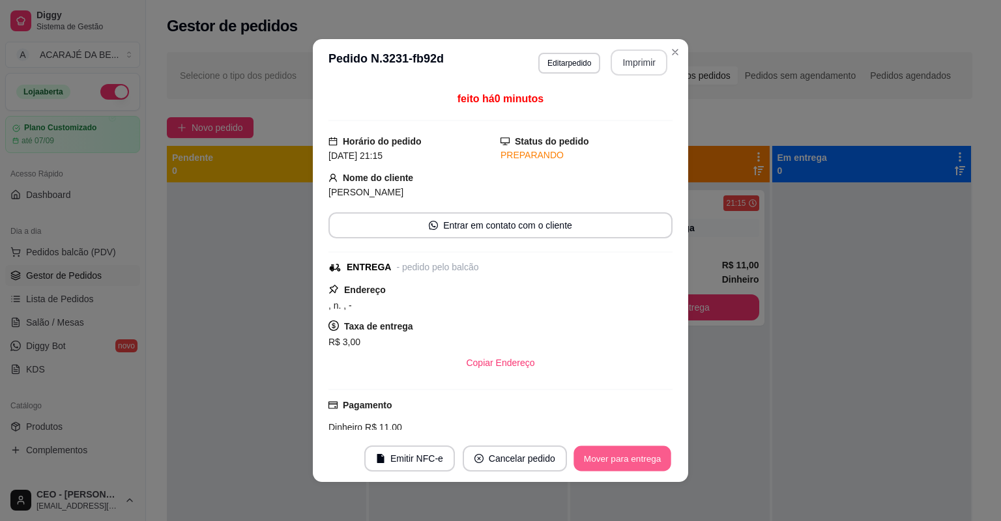
click at [636, 456] on button "Mover para entrega" at bounding box center [623, 458] width 98 height 25
click at [636, 456] on div "Mover para entrega" at bounding box center [613, 459] width 119 height 26
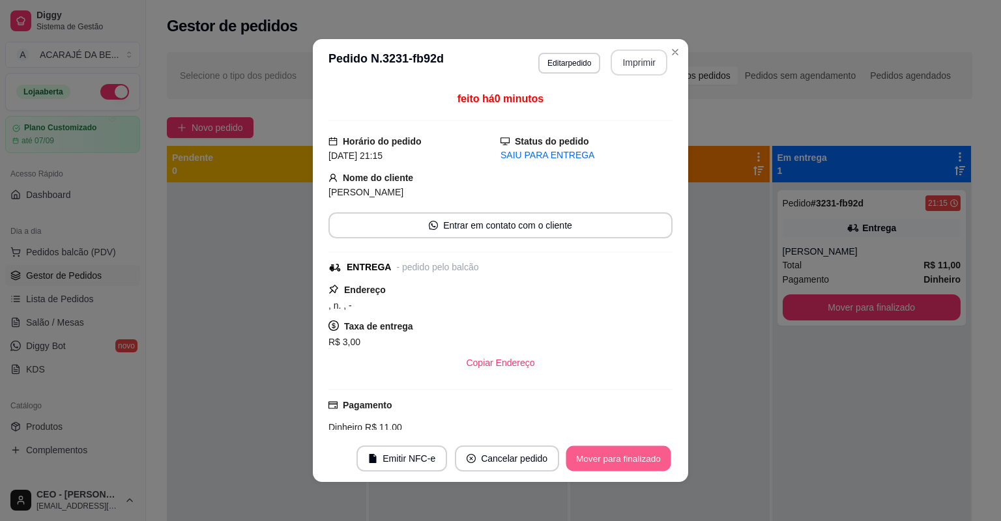
click at [636, 456] on button "Mover para finalizado" at bounding box center [618, 458] width 105 height 25
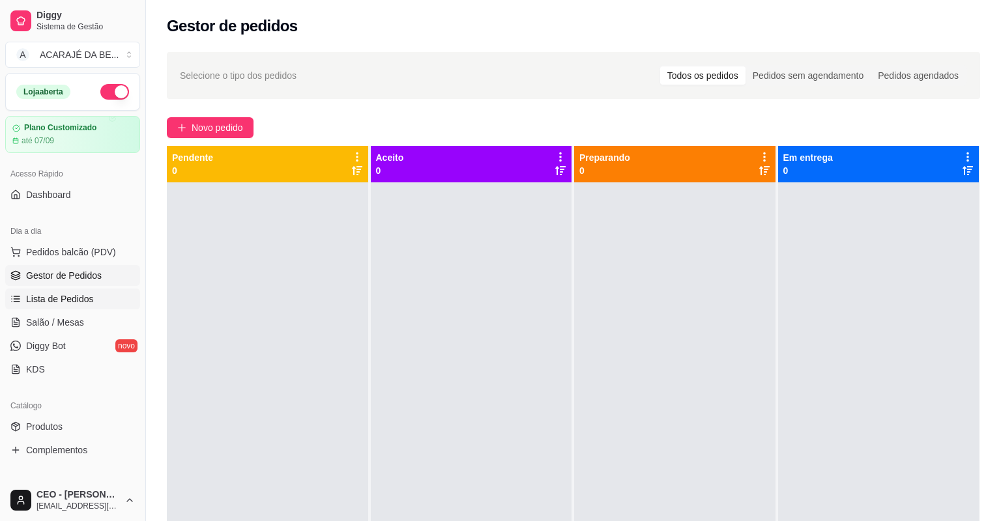
click at [111, 305] on link "Lista de Pedidos" at bounding box center [72, 299] width 135 height 21
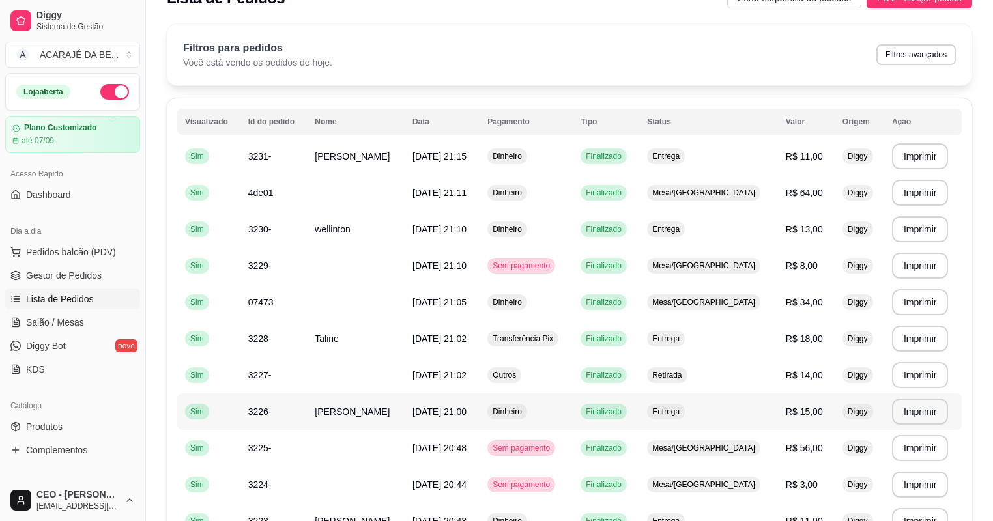
scroll to position [104, 0]
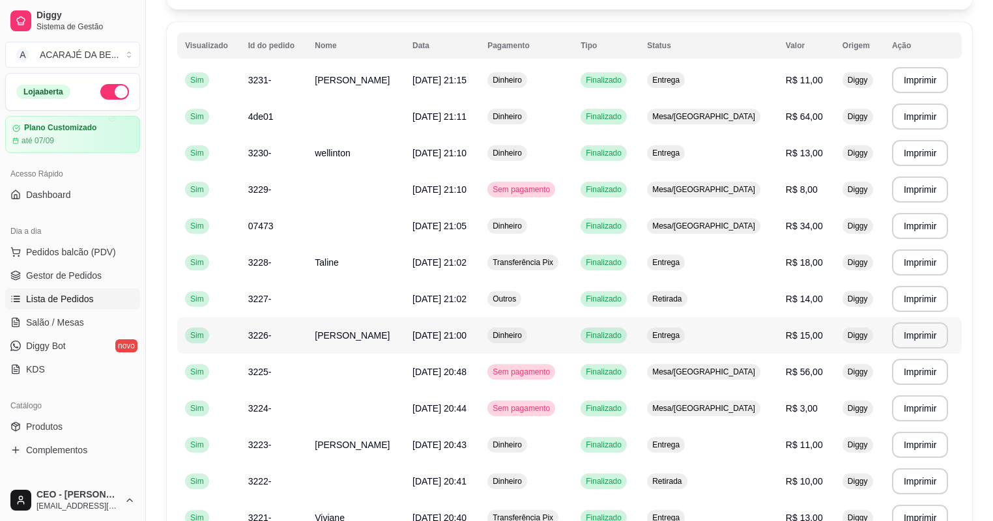
click at [564, 336] on td "Dinheiro" at bounding box center [526, 335] width 93 height 36
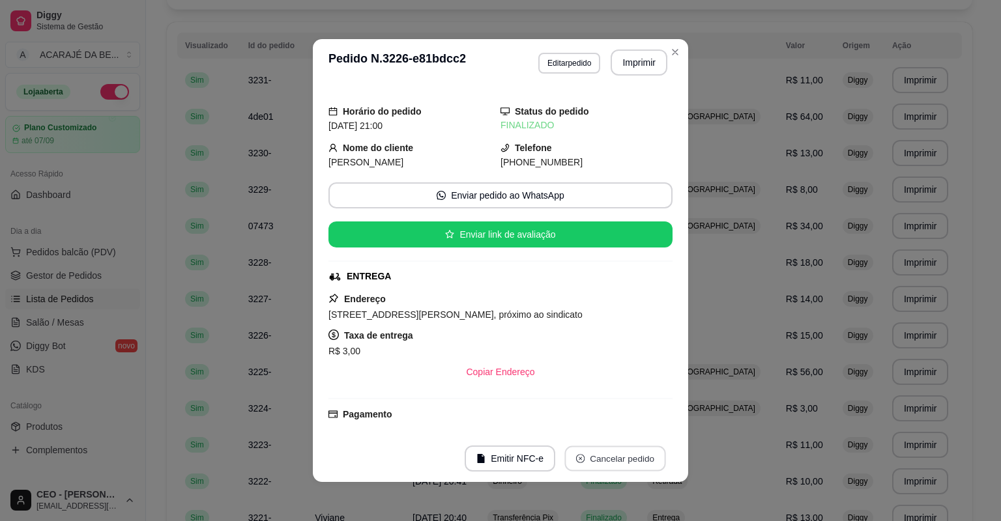
click at [594, 459] on button "Cancelar pedido" at bounding box center [614, 458] width 101 height 25
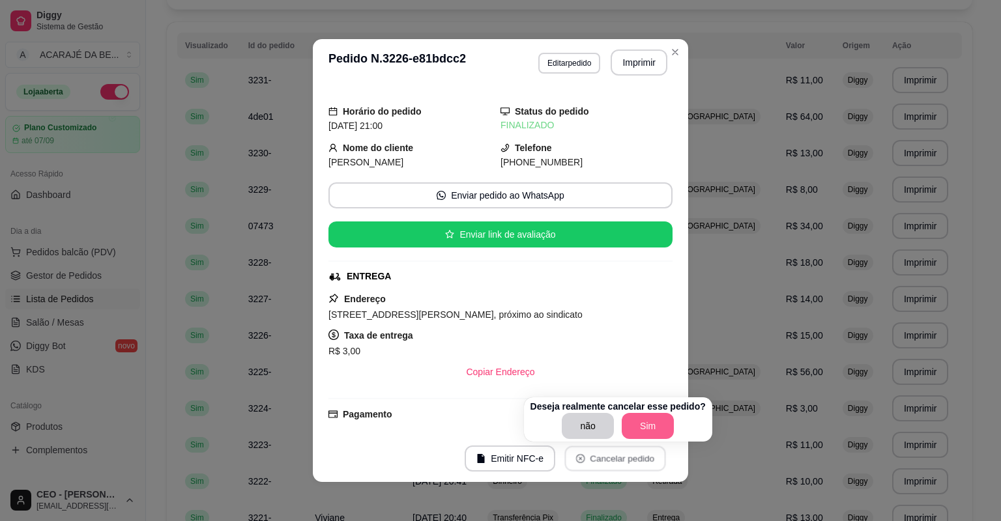
click at [657, 429] on button "Sim" at bounding box center [648, 426] width 52 height 26
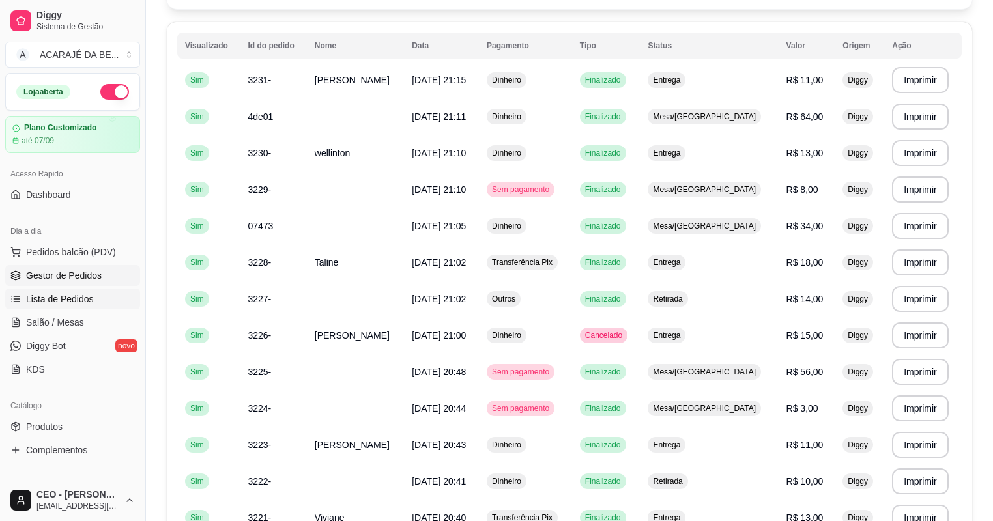
click at [100, 274] on link "Gestor de Pedidos" at bounding box center [72, 275] width 135 height 21
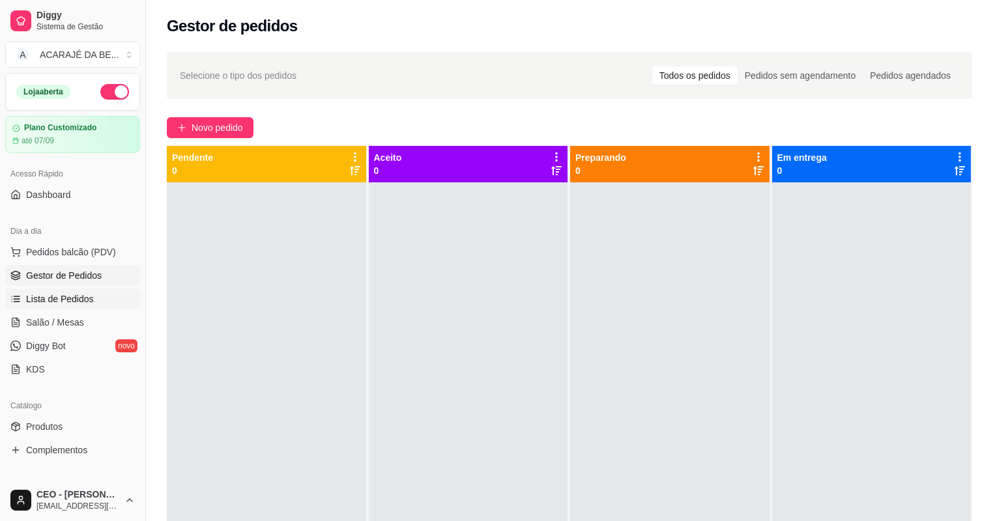
click at [108, 304] on link "Lista de Pedidos" at bounding box center [72, 299] width 135 height 21
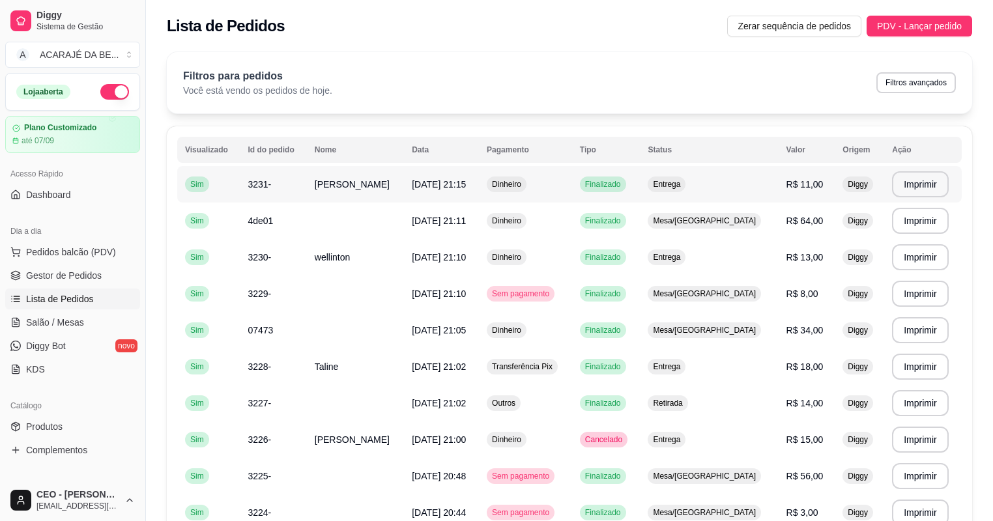
click at [425, 183] on span "[DATE] 21:15" at bounding box center [439, 184] width 54 height 10
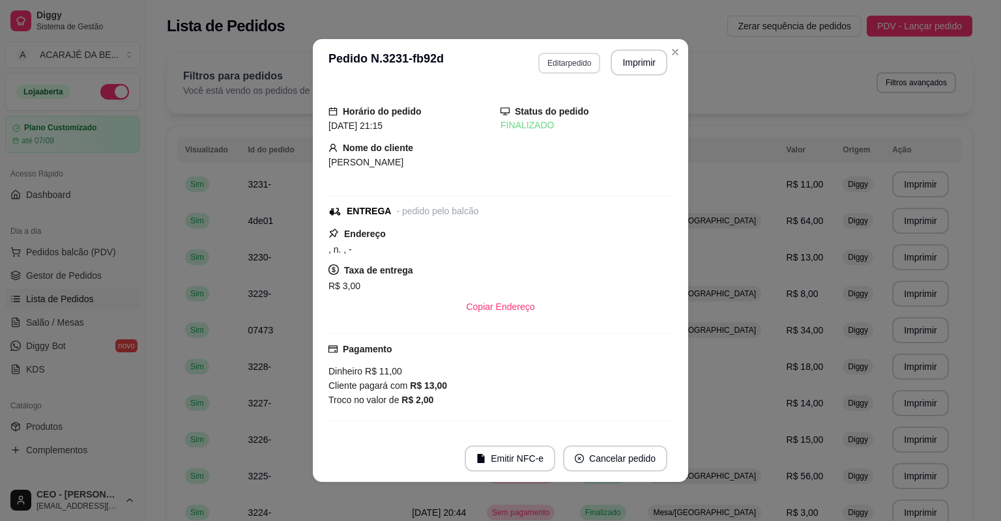
click at [579, 65] on button "Editar pedido" at bounding box center [569, 63] width 62 height 21
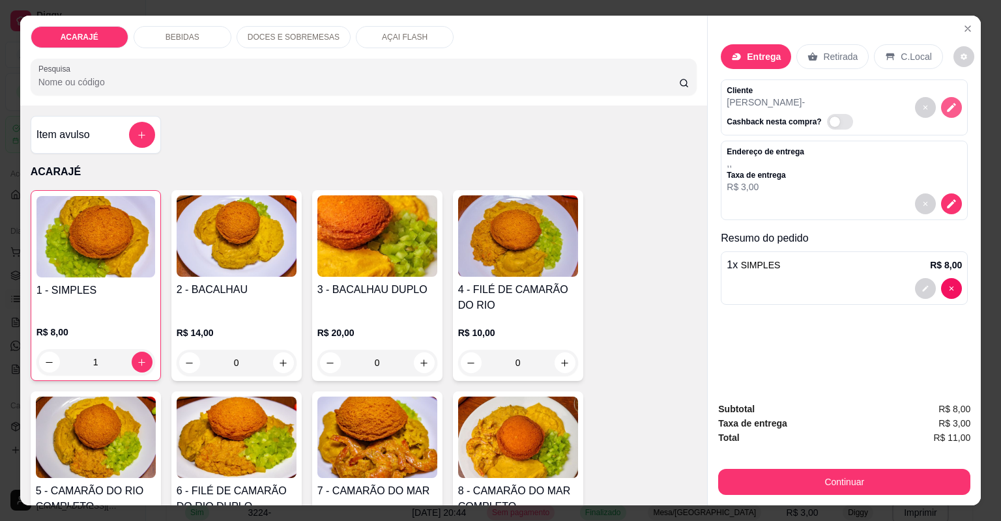
click at [950, 109] on icon "decrease-product-quantity" at bounding box center [952, 108] width 12 height 12
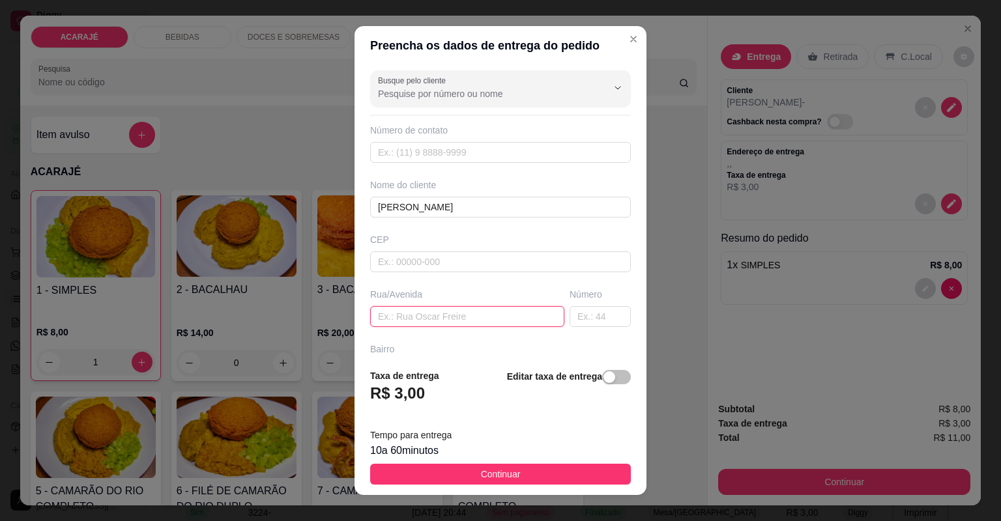
click at [447, 323] on input "text" at bounding box center [467, 316] width 194 height 21
paste input "É aqui no bairro [GEOGRAPHIC_DATA] próximo à [DEMOGRAPHIC_DATA] aqui no primeir…"
type input "É aqui no bairro [GEOGRAPHIC_DATA] próximo à [DEMOGRAPHIC_DATA] aqui no primeir…"
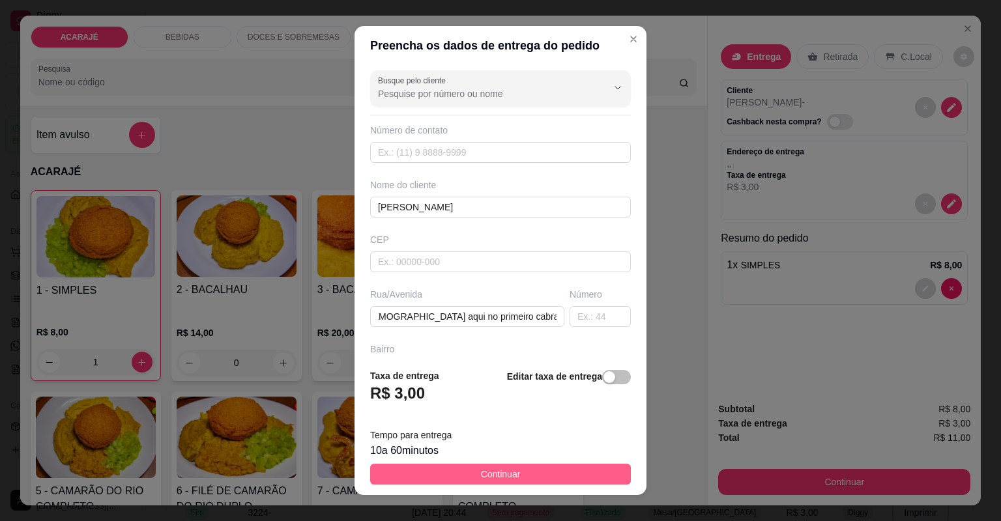
click at [514, 474] on button "Continuar" at bounding box center [500, 474] width 261 height 21
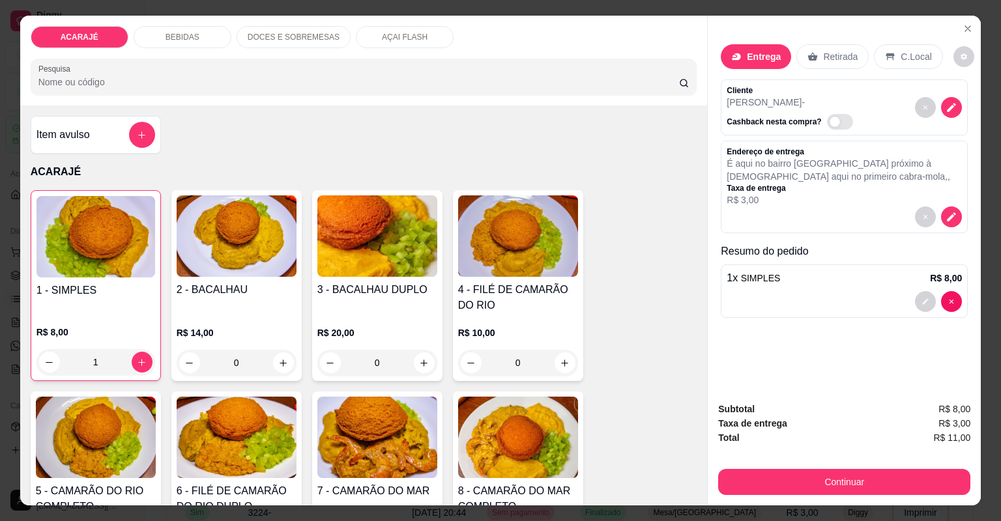
click at [824, 467] on div "Continuar" at bounding box center [844, 480] width 252 height 29
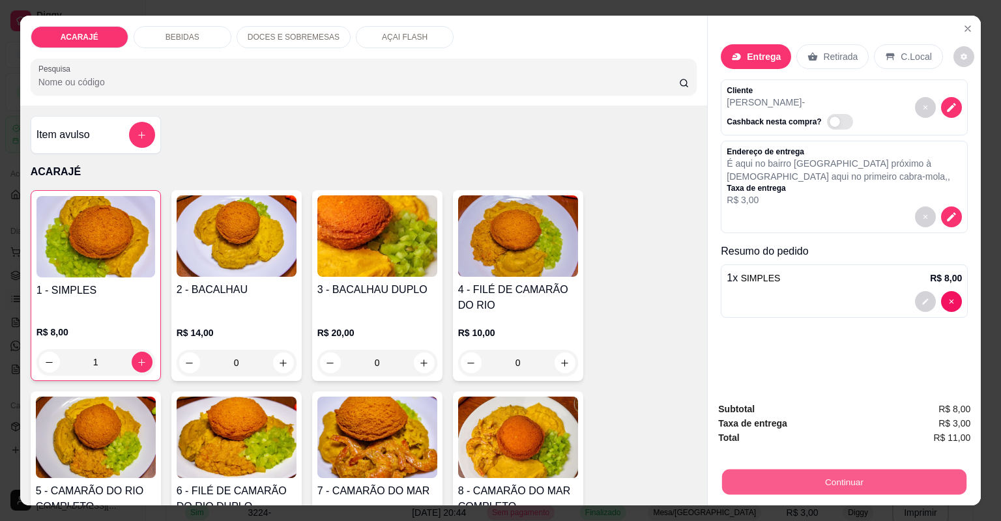
click at [831, 474] on button "Continuar" at bounding box center [844, 482] width 244 height 25
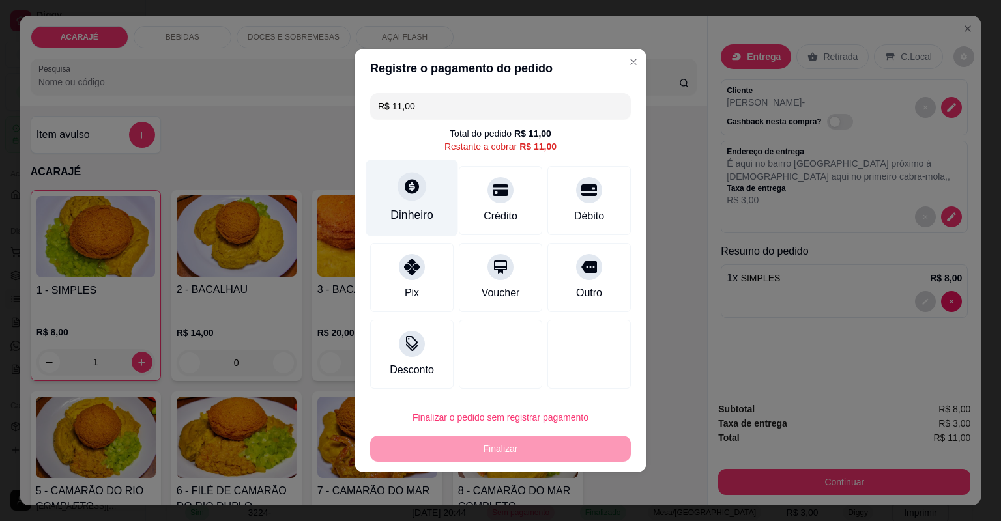
click at [428, 212] on div "Dinheiro" at bounding box center [411, 215] width 43 height 17
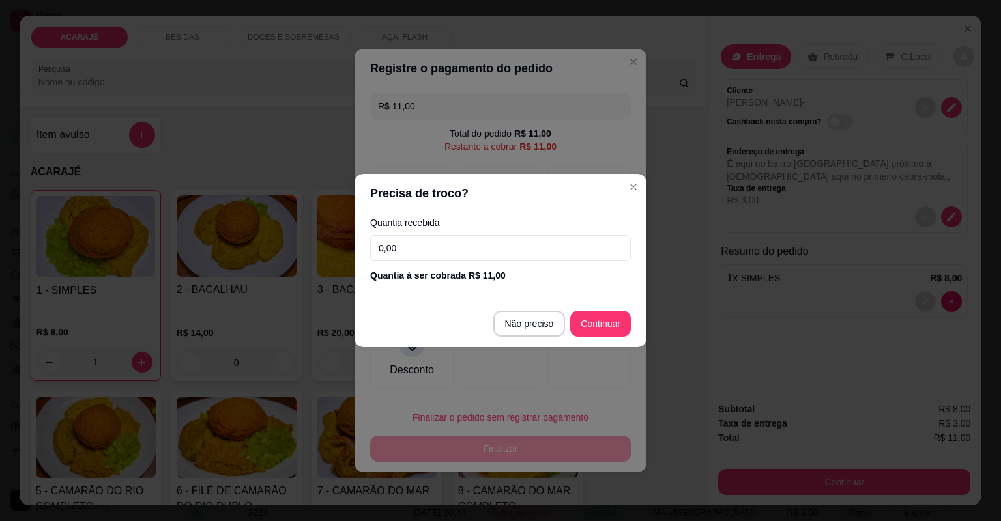
click at [504, 245] on input "0,00" at bounding box center [500, 248] width 261 height 26
type input "13,00"
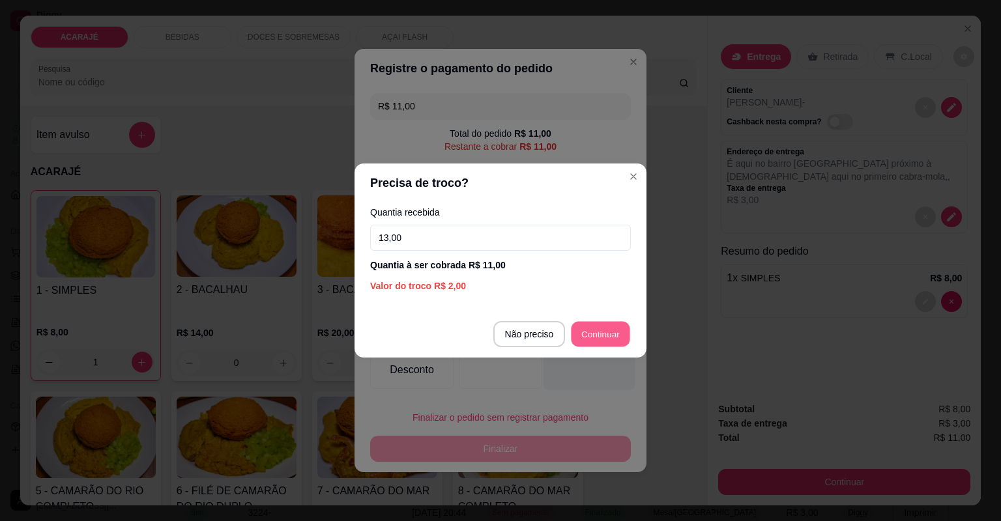
type input "R$ 0,00"
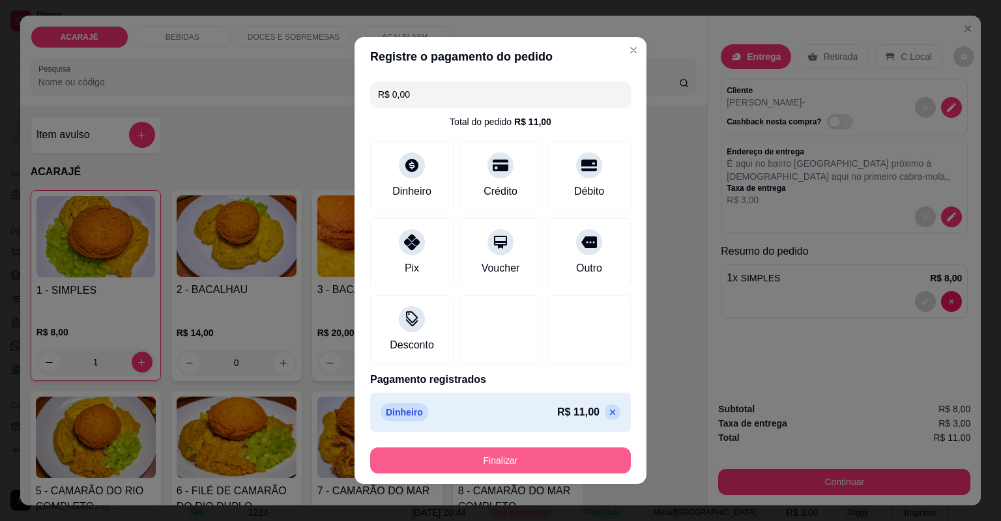
click at [568, 464] on button "Finalizar" at bounding box center [500, 461] width 261 height 26
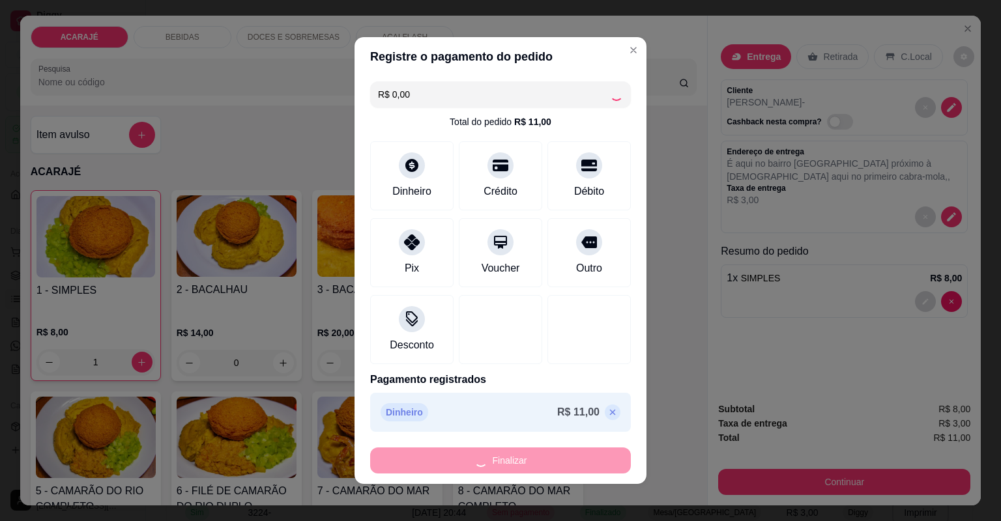
type input "0"
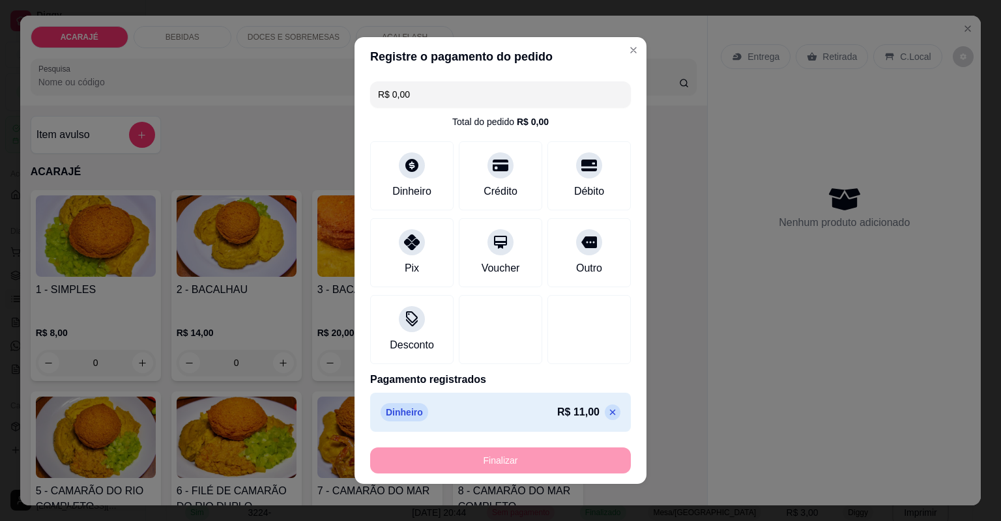
type input "-R$ 11,00"
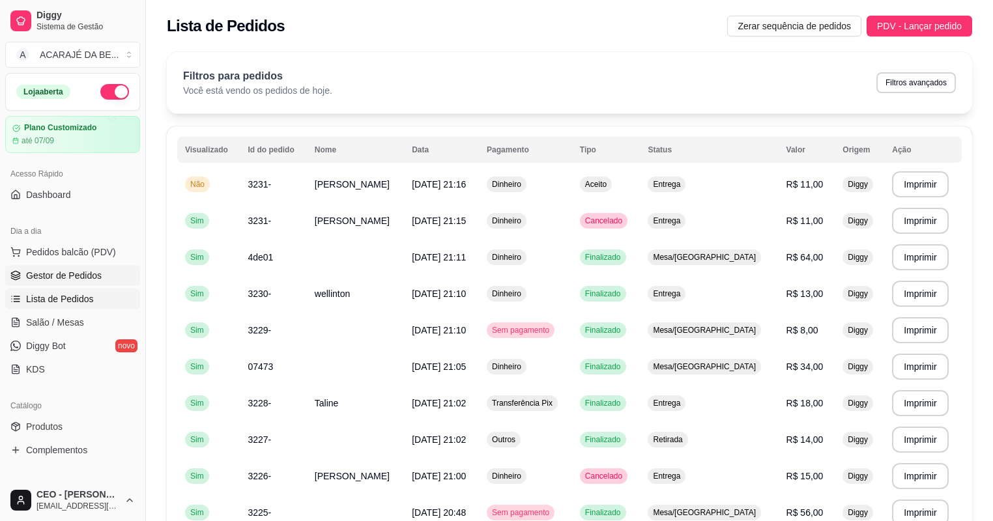
click at [48, 282] on span "Gestor de Pedidos" at bounding box center [64, 275] width 76 height 13
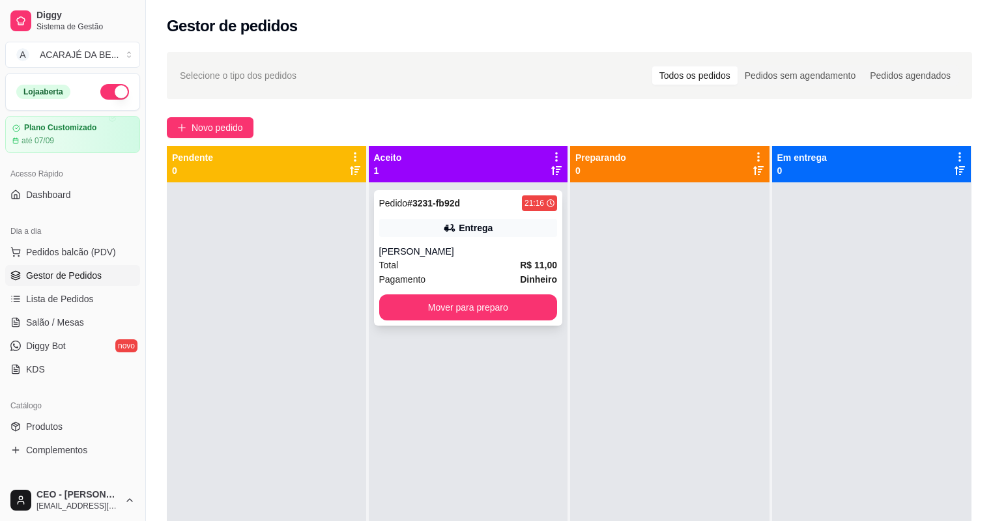
click at [512, 271] on div "Total R$ 11,00" at bounding box center [468, 265] width 179 height 14
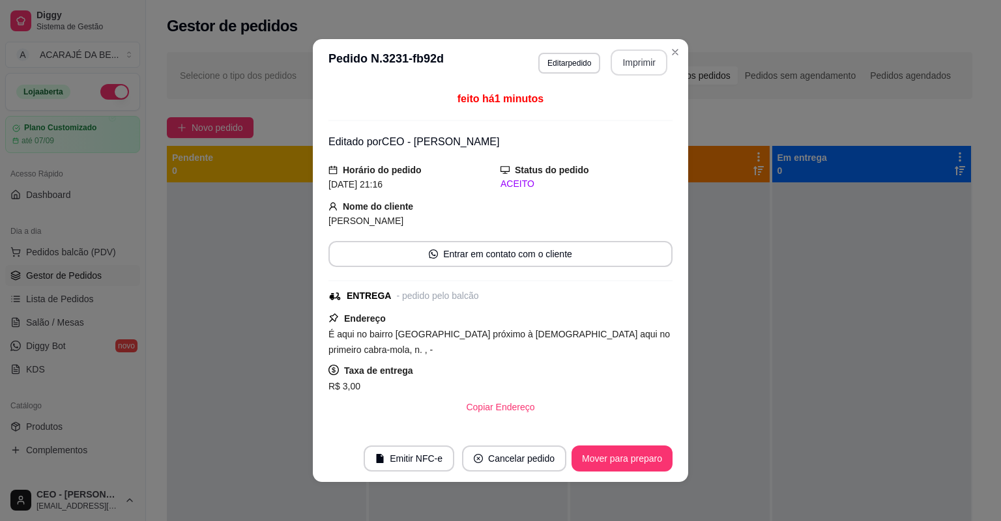
click at [626, 65] on button "Imprimir" at bounding box center [639, 63] width 57 height 26
click at [643, 456] on button "Mover para preparo" at bounding box center [622, 459] width 101 height 26
click at [641, 456] on div "Mover para preparo" at bounding box center [622, 459] width 101 height 26
click at [639, 455] on div "Mover para preparo" at bounding box center [612, 459] width 119 height 26
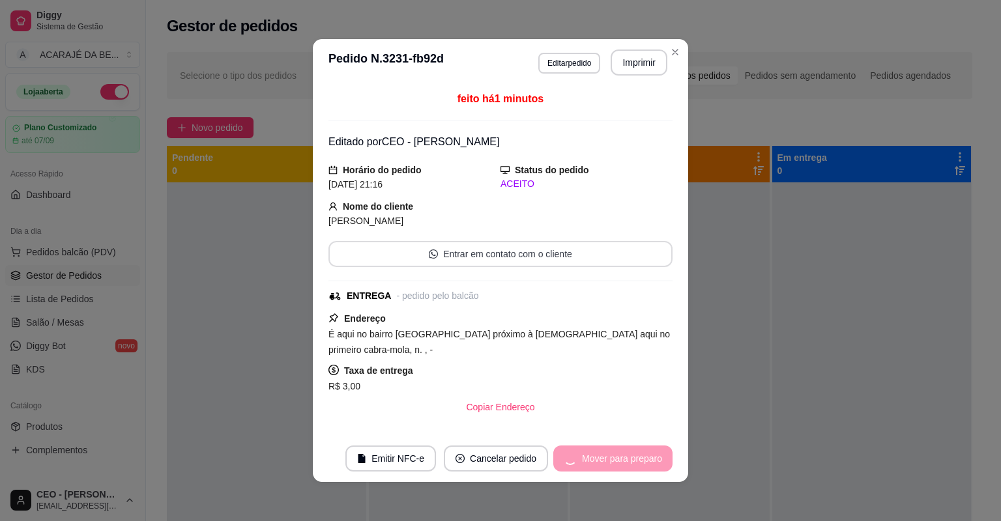
click at [637, 455] on div "Mover para preparo" at bounding box center [612, 459] width 119 height 26
click at [637, 456] on div "Mover para preparo" at bounding box center [612, 459] width 119 height 26
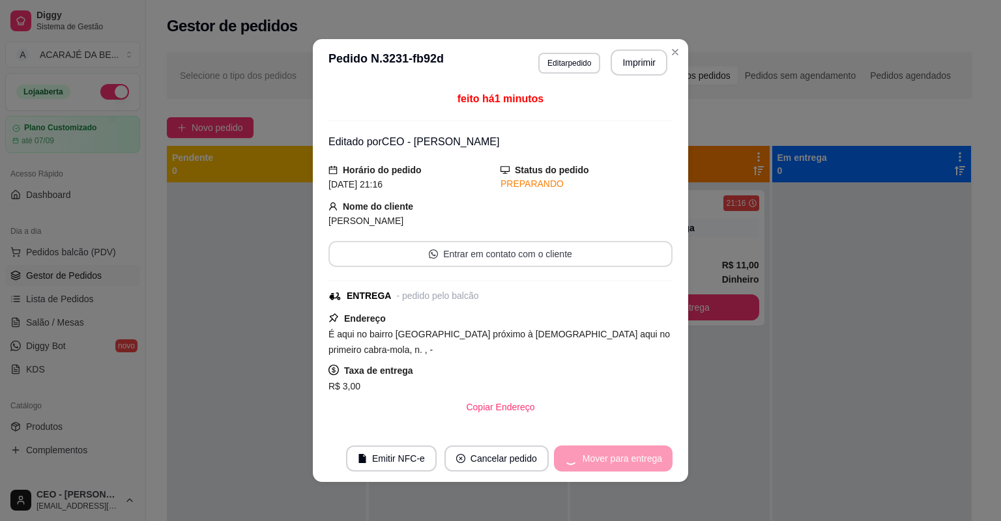
click at [637, 456] on div "Mover para entrega" at bounding box center [613, 459] width 119 height 26
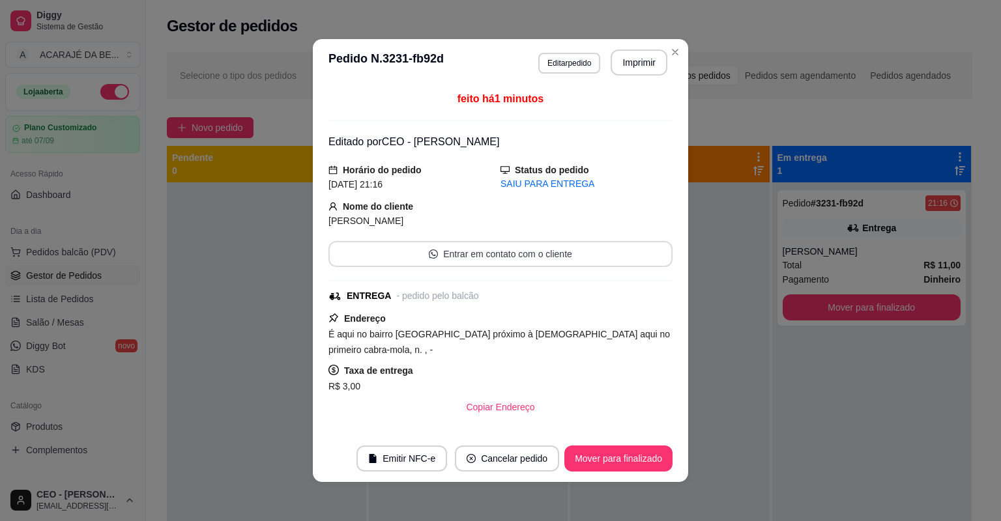
click at [637, 459] on button "Mover para finalizado" at bounding box center [618, 459] width 108 height 26
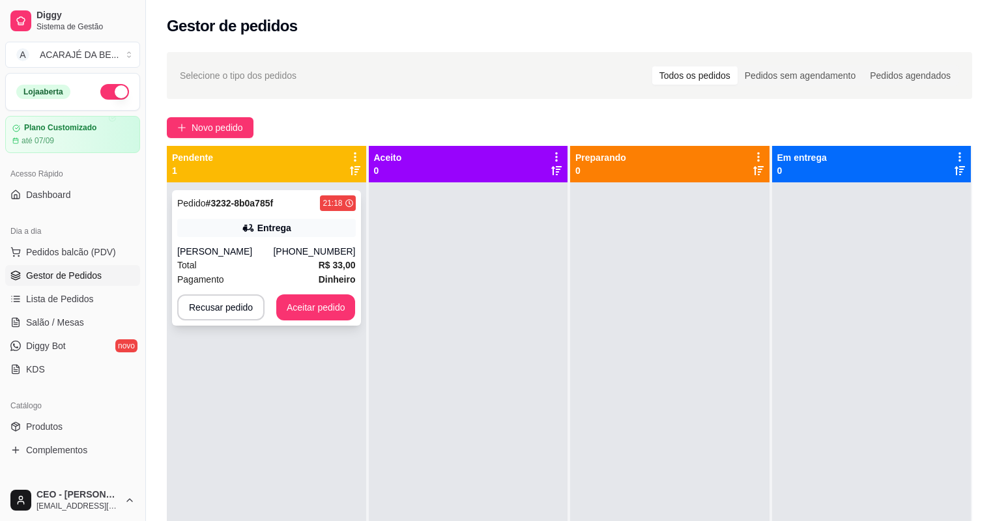
click at [269, 261] on div "Total R$ 33,00" at bounding box center [266, 265] width 179 height 14
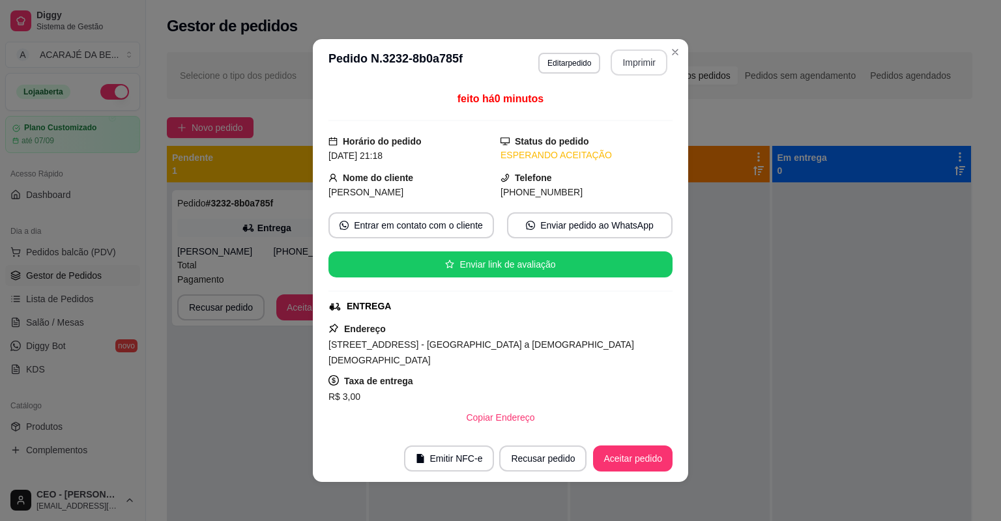
click at [634, 59] on button "Imprimir" at bounding box center [639, 63] width 57 height 26
click at [637, 461] on button "Aceitar pedido" at bounding box center [633, 459] width 80 height 26
click at [637, 461] on div "Recusar pedido Aceitar pedido" at bounding box center [568, 459] width 210 height 26
drag, startPoint x: 619, startPoint y: 105, endPoint x: 637, endPoint y: 461, distance: 357.0
click at [637, 461] on div "Recusar pedido Aceitar pedido" at bounding box center [568, 459] width 210 height 26
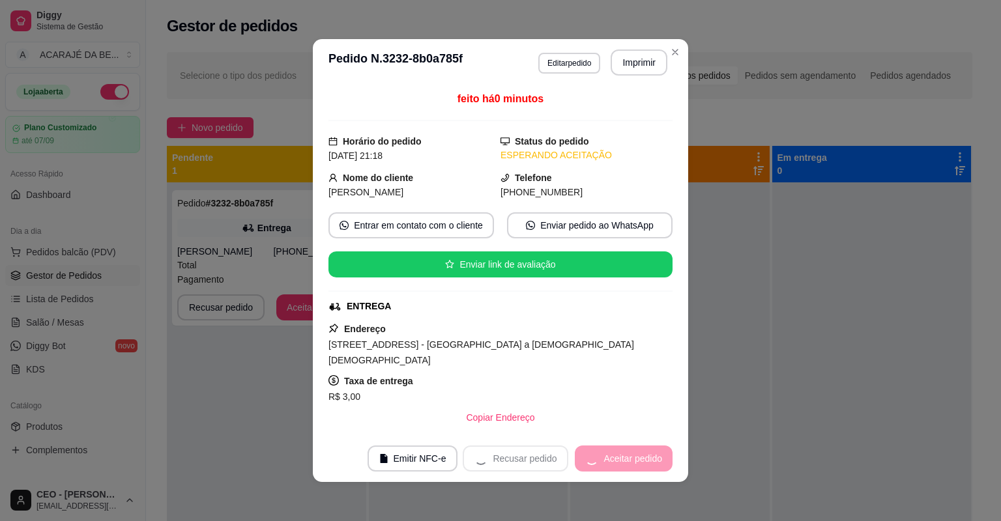
click at [637, 461] on div "Recusar pedido Aceitar pedido" at bounding box center [568, 459] width 210 height 26
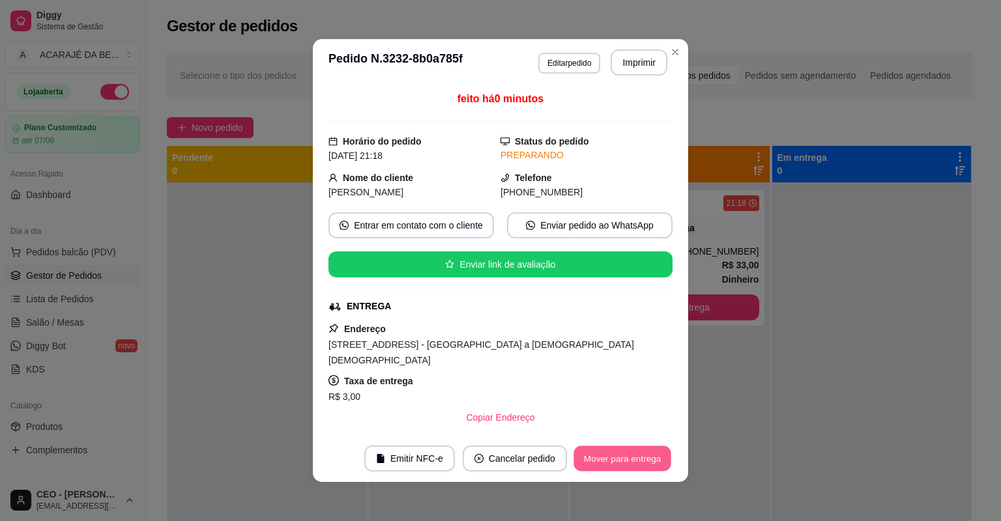
click at [637, 461] on button "Mover para entrega" at bounding box center [623, 458] width 98 height 25
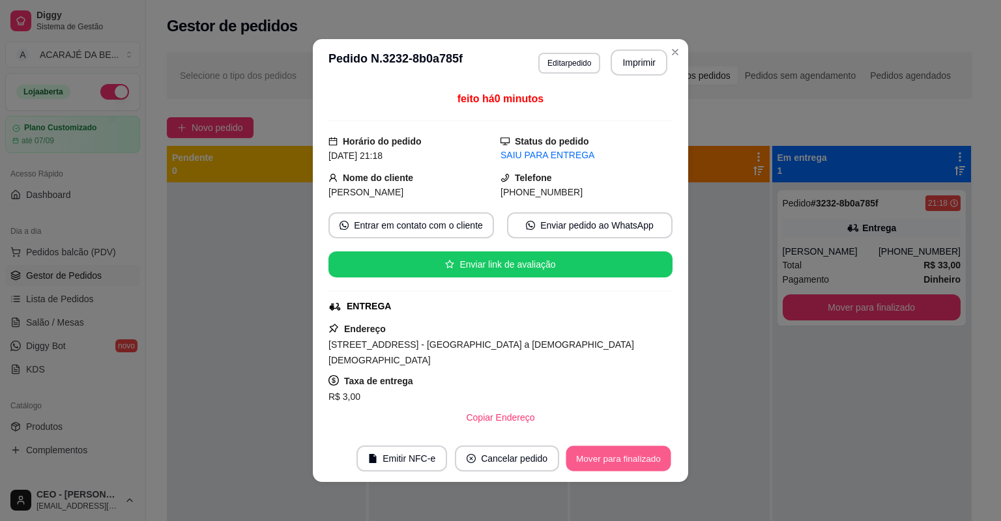
click at [637, 461] on button "Mover para finalizado" at bounding box center [618, 458] width 105 height 25
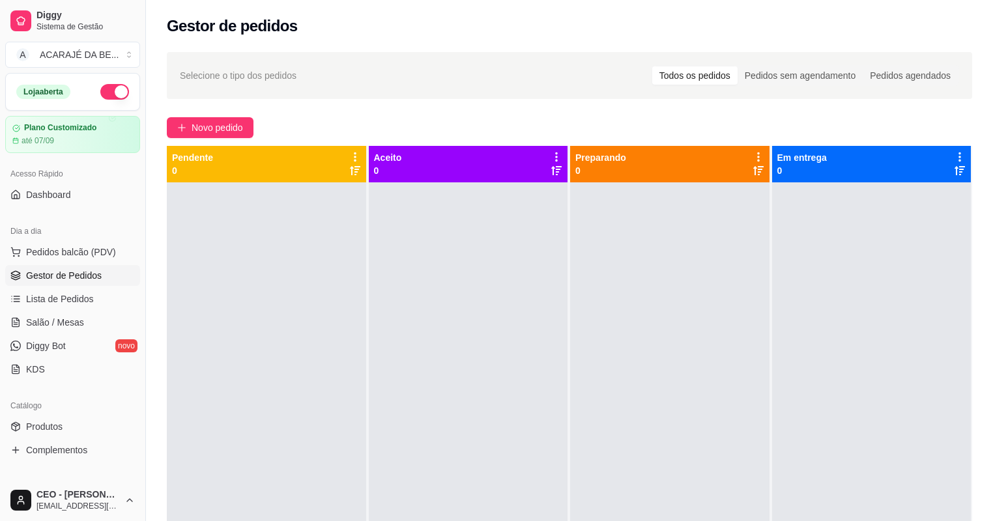
click at [133, 302] on div "Dia a dia Pedidos balcão (PDV) Gestor de Pedidos Lista de Pedidos Salão / Mesas…" at bounding box center [72, 300] width 145 height 169
click at [109, 297] on link "Lista de Pedidos" at bounding box center [72, 299] width 135 height 21
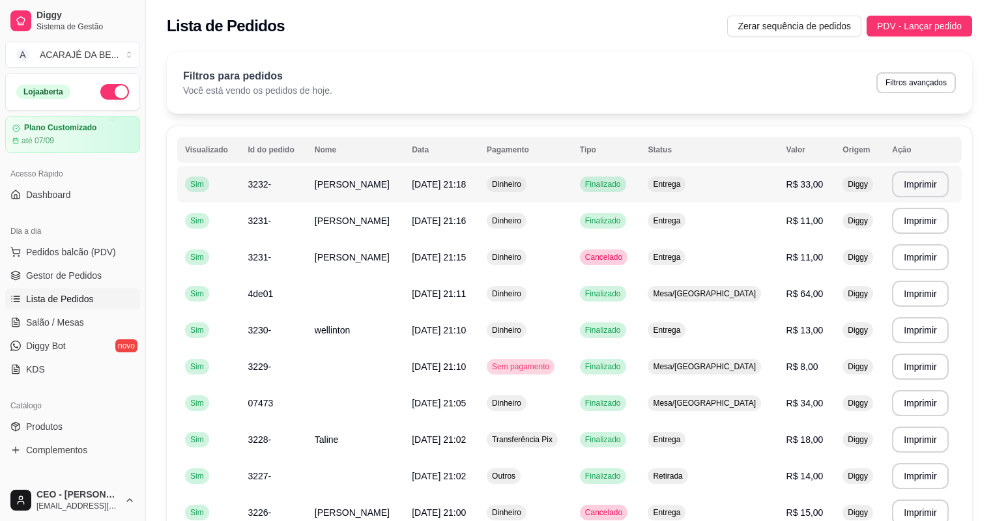
click at [476, 193] on td "[DATE] 21:18" at bounding box center [441, 184] width 75 height 36
click at [74, 274] on span "Gestor de Pedidos" at bounding box center [64, 275] width 76 height 13
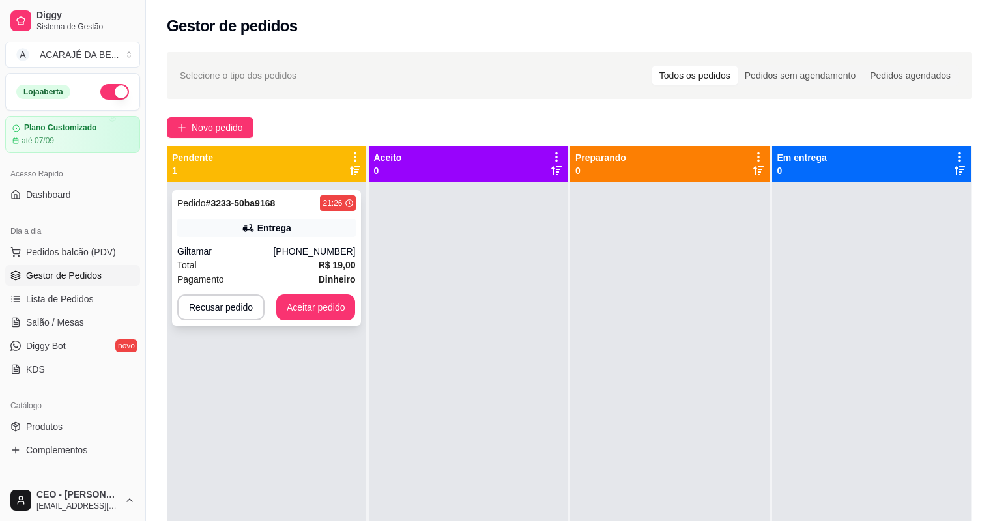
drag, startPoint x: 319, startPoint y: 224, endPoint x: 304, endPoint y: 216, distance: 16.3
click at [304, 216] on div "Pedido # 3233-50ba9168 21:26 Entrega Giltamar [PHONE_NUMBER] Total R$ 19,00 Pag…" at bounding box center [266, 258] width 189 height 136
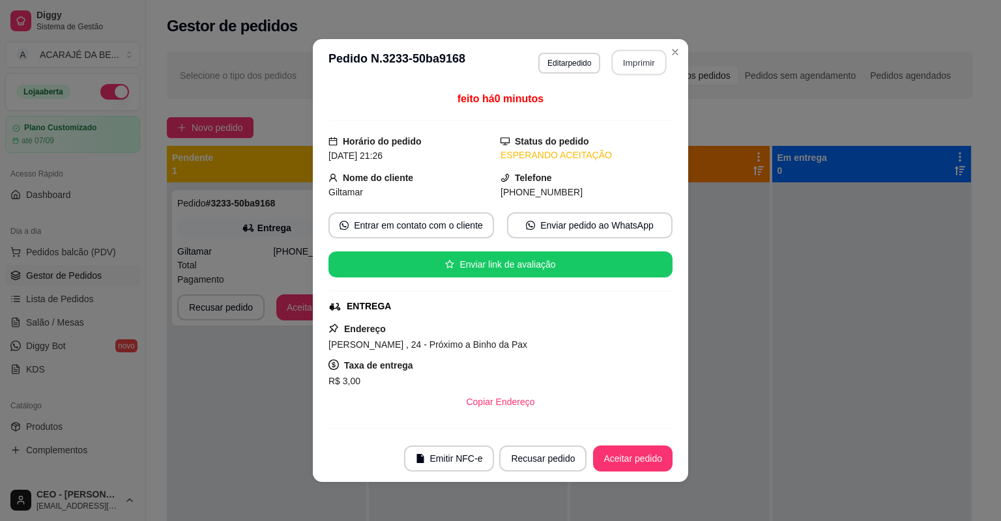
click at [635, 66] on button "Imprimir" at bounding box center [639, 62] width 55 height 25
click at [642, 463] on button "Aceitar pedido" at bounding box center [632, 458] width 77 height 25
click at [642, 463] on div "Recusar pedido Aceitar pedido" at bounding box center [568, 459] width 210 height 26
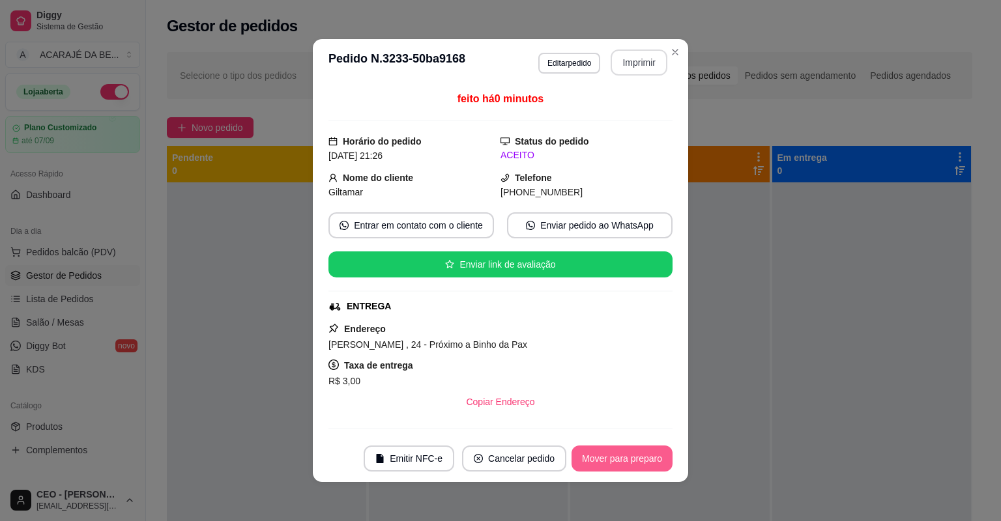
click at [642, 463] on button "Mover para preparo" at bounding box center [622, 459] width 101 height 26
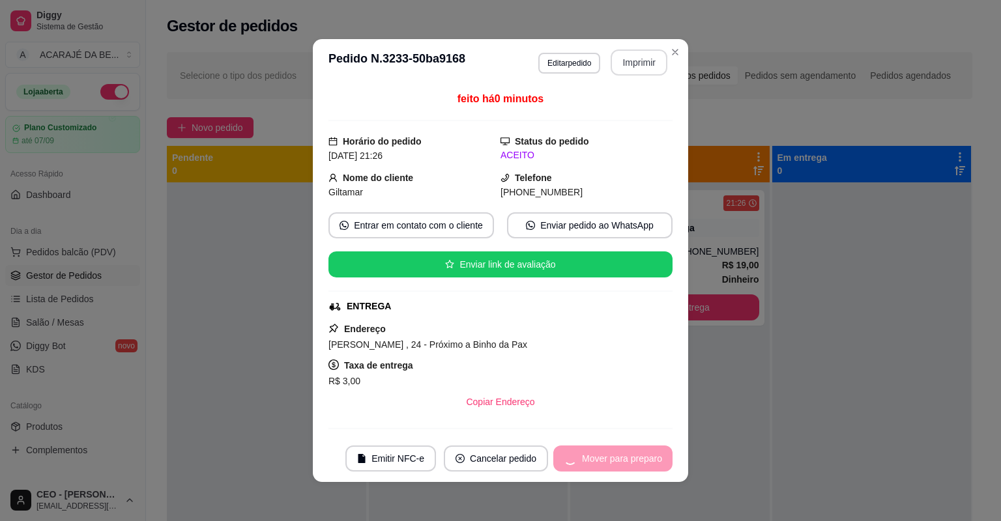
click at [642, 463] on div "Mover para preparo" at bounding box center [612, 459] width 119 height 26
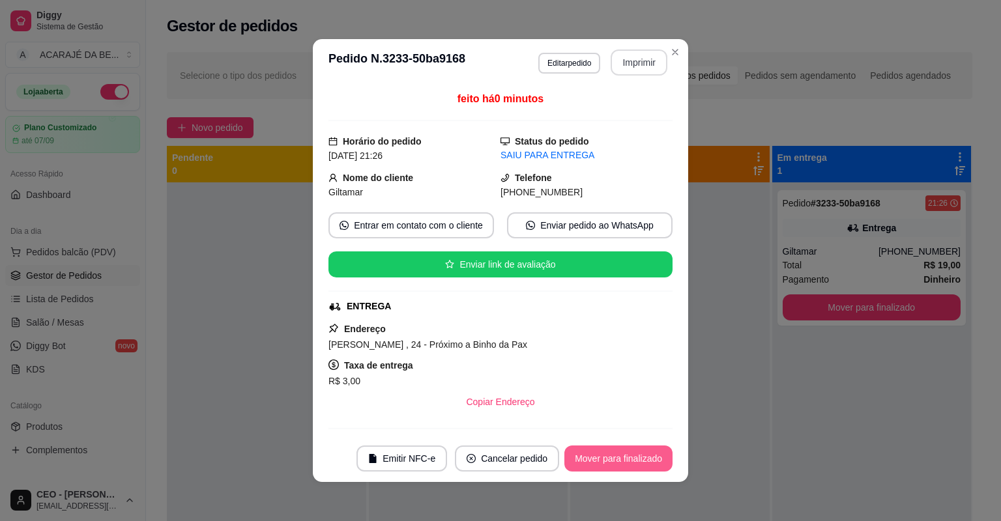
click at [646, 461] on button "Mover para finalizado" at bounding box center [618, 459] width 108 height 26
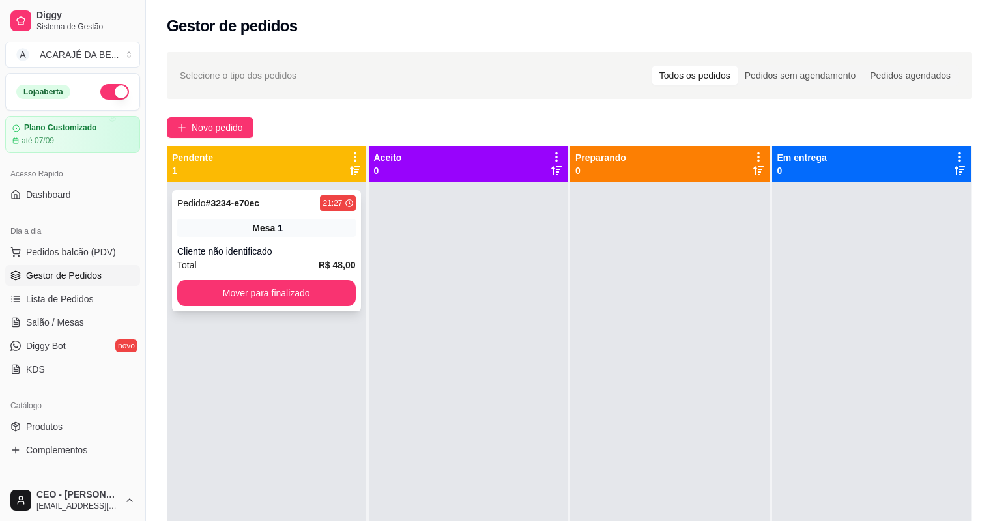
click at [253, 227] on span "Mesa" at bounding box center [263, 228] width 23 height 13
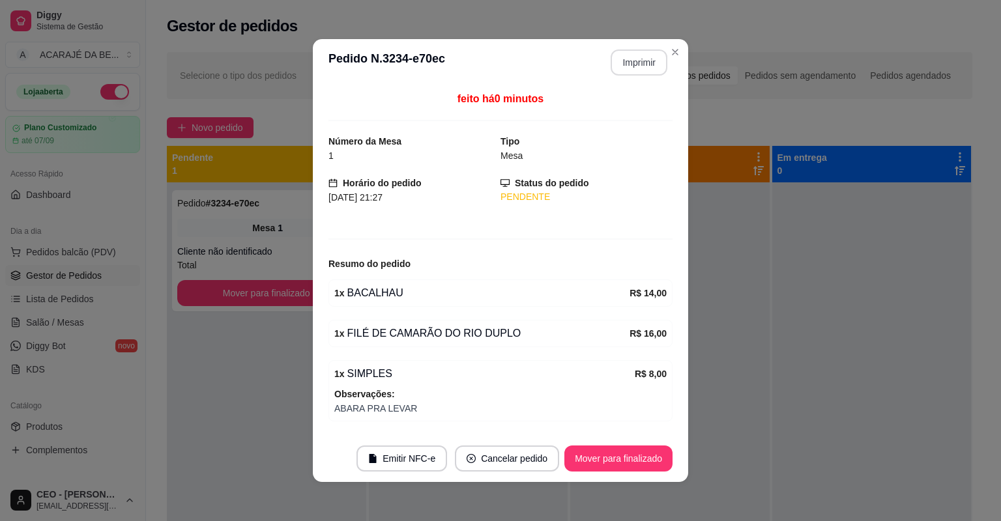
click at [644, 59] on button "Imprimir" at bounding box center [639, 63] width 57 height 26
click at [607, 459] on button "Mover para finalizado" at bounding box center [618, 459] width 108 height 26
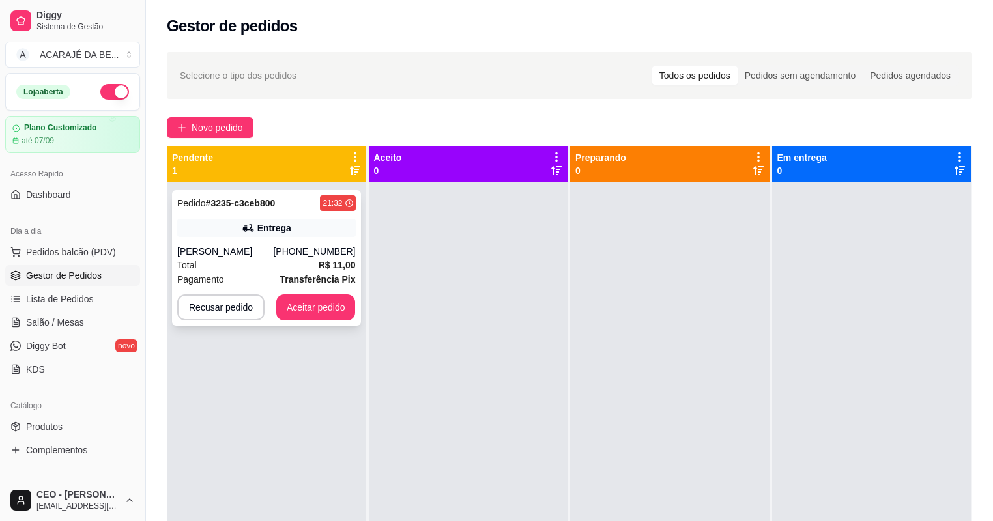
click at [310, 267] on div "Total R$ 11,00" at bounding box center [266, 265] width 179 height 14
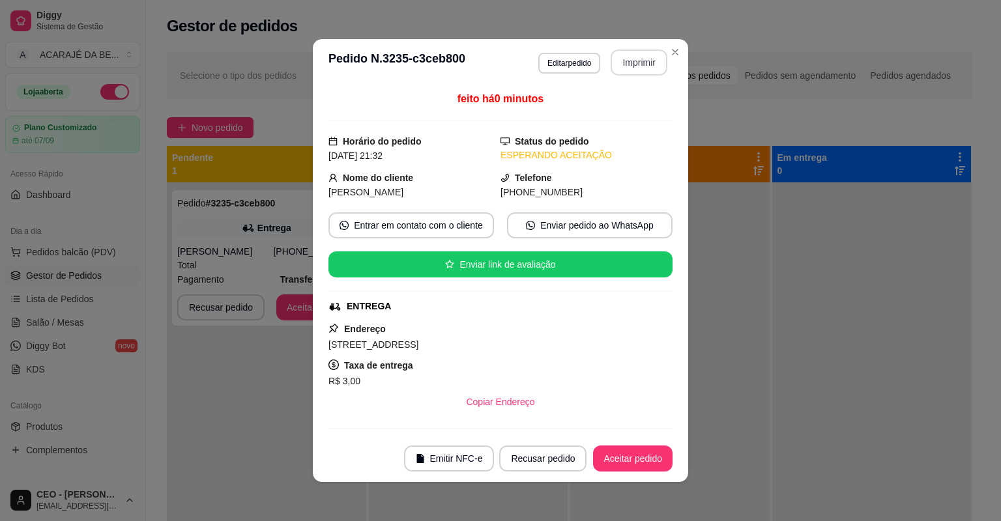
click at [643, 59] on button "Imprimir" at bounding box center [639, 63] width 57 height 26
click at [629, 455] on button "Aceitar pedido" at bounding box center [633, 459] width 80 height 26
click at [628, 456] on button "Aceitar pedido" at bounding box center [633, 459] width 80 height 26
drag, startPoint x: 0, startPoint y: 0, endPoint x: 622, endPoint y: 465, distance: 776.6
click at [622, 465] on div "Recusar pedido Aceitar pedido" at bounding box center [568, 459] width 210 height 26
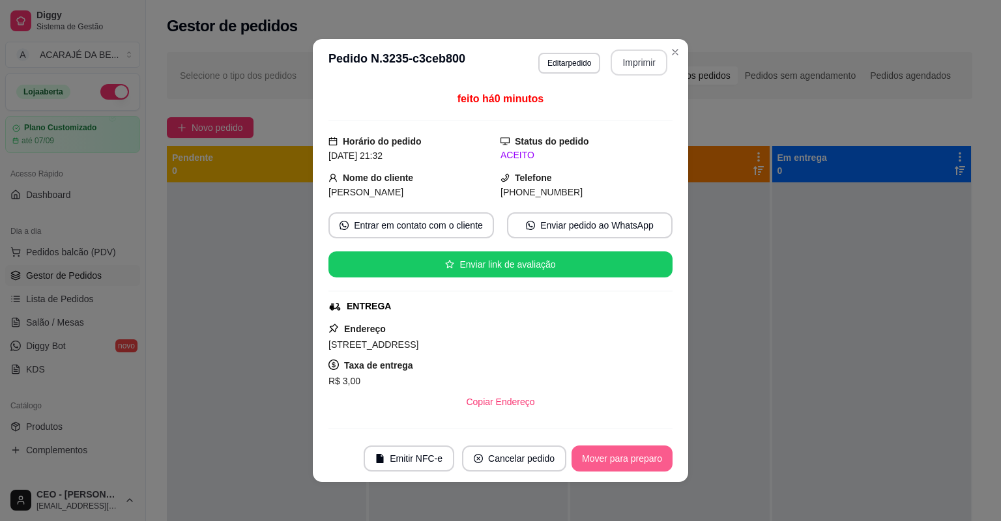
click at [622, 466] on button "Mover para preparo" at bounding box center [622, 459] width 101 height 26
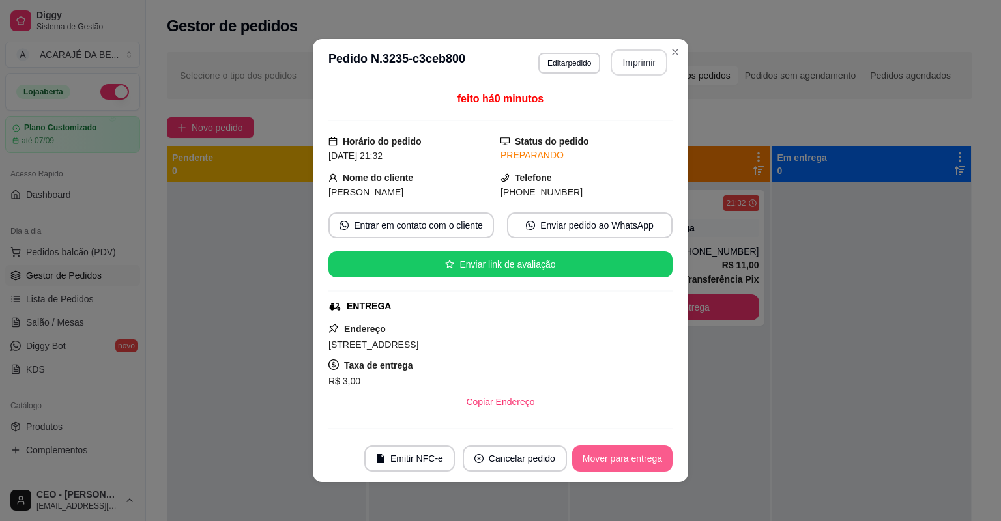
click at [581, 458] on button "Mover para entrega" at bounding box center [622, 459] width 100 height 26
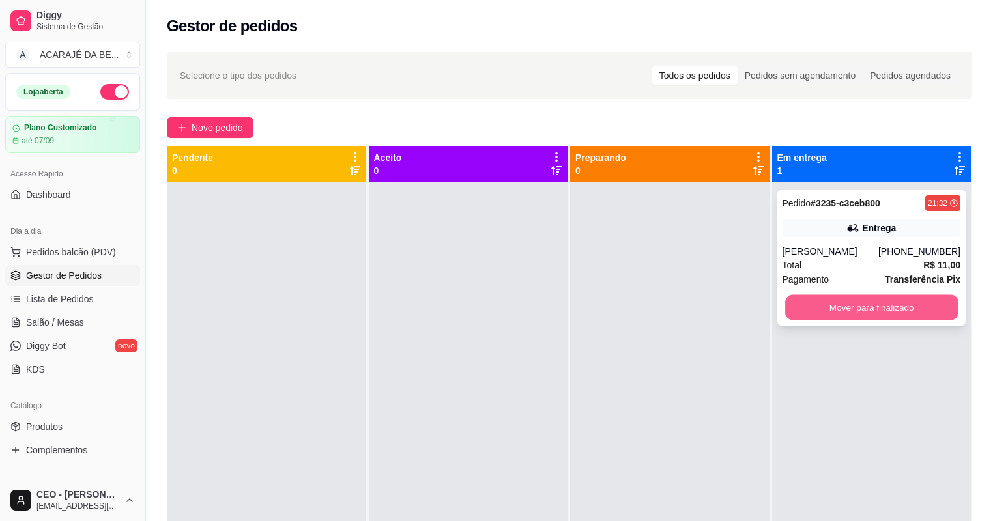
click at [909, 297] on button "Mover para finalizado" at bounding box center [871, 307] width 173 height 25
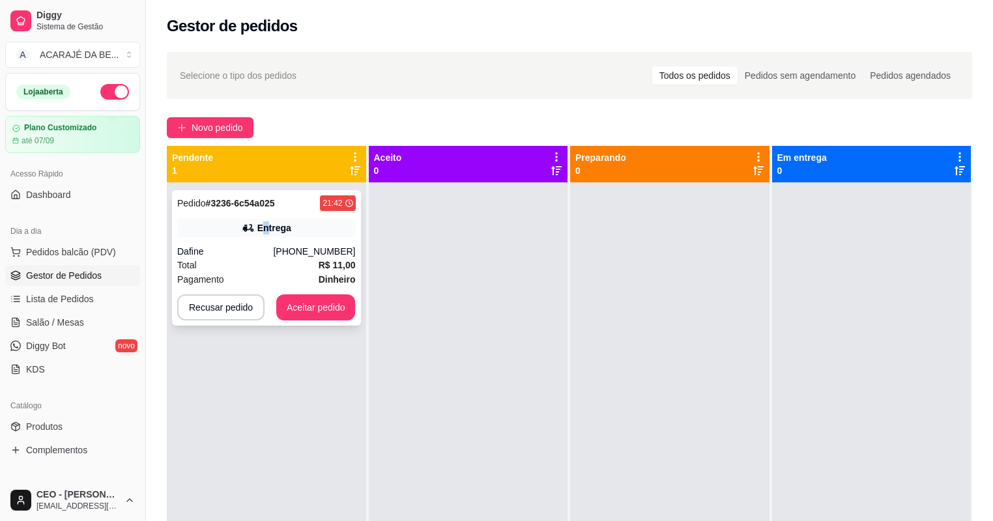
click at [267, 235] on div "Entrega" at bounding box center [266, 228] width 179 height 18
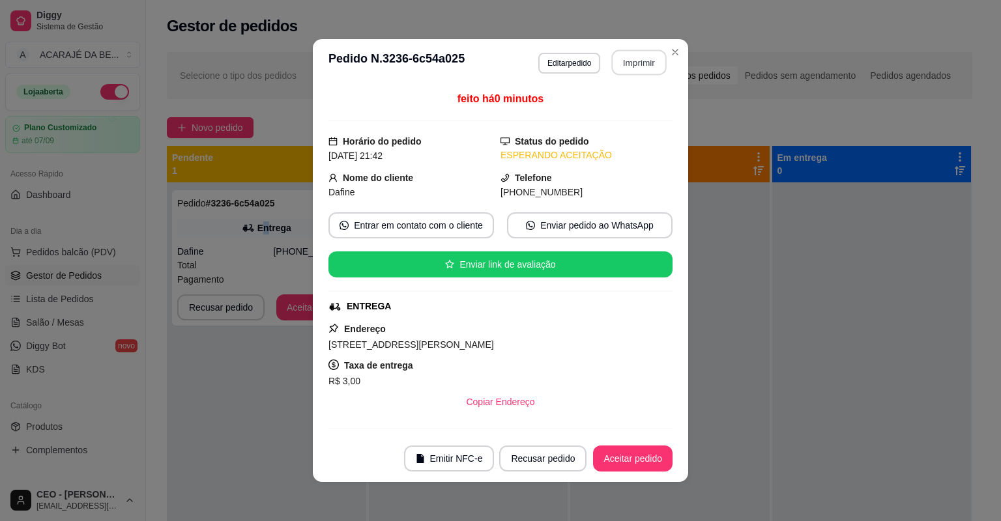
click at [636, 68] on button "Imprimir" at bounding box center [639, 62] width 55 height 25
click at [610, 456] on button "Aceitar pedido" at bounding box center [633, 459] width 80 height 26
click at [610, 456] on div "Recusar pedido Aceitar pedido" at bounding box center [568, 459] width 210 height 26
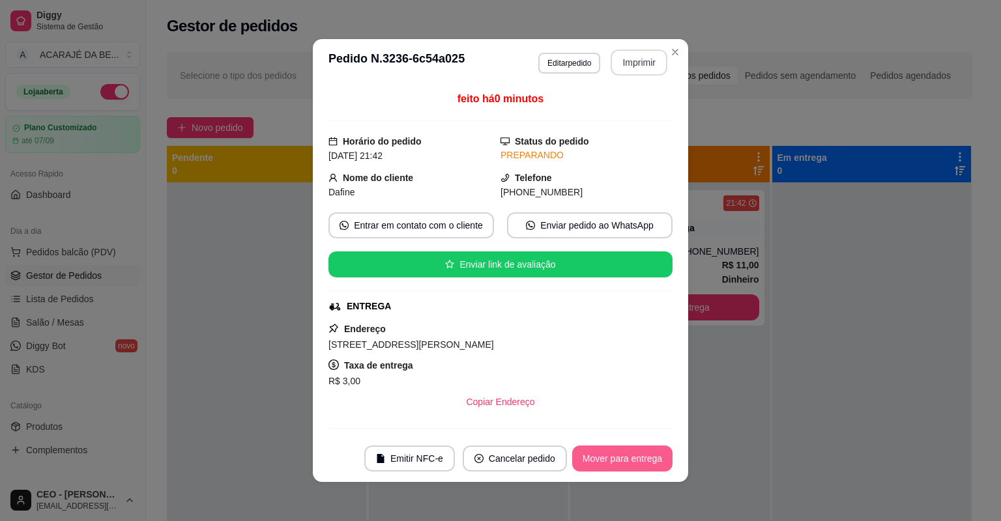
click at [610, 456] on button "Mover para entrega" at bounding box center [622, 459] width 100 height 26
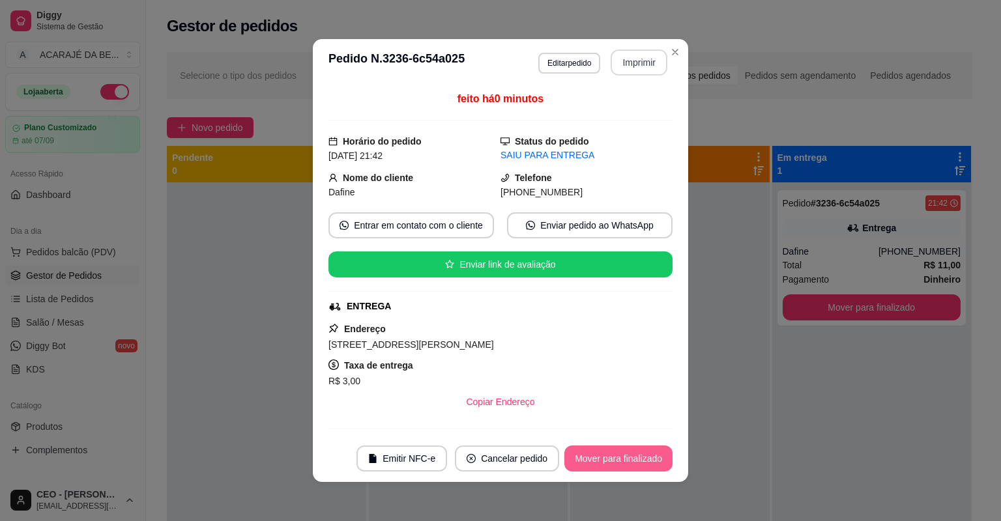
click at [610, 456] on button "Mover para finalizado" at bounding box center [618, 459] width 108 height 26
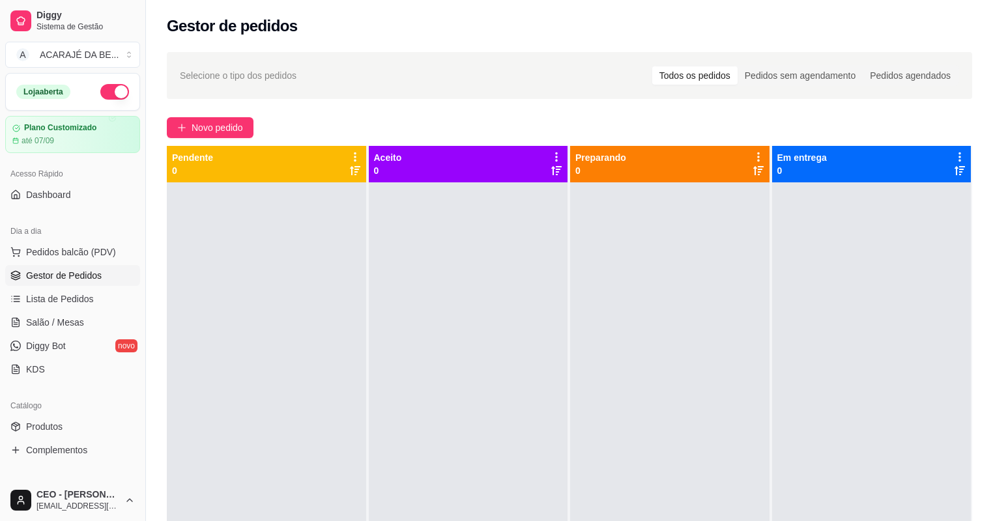
click at [647, 383] on div at bounding box center [669, 442] width 199 height 521
click at [655, 387] on div at bounding box center [669, 442] width 199 height 521
click at [653, 397] on div at bounding box center [669, 442] width 199 height 521
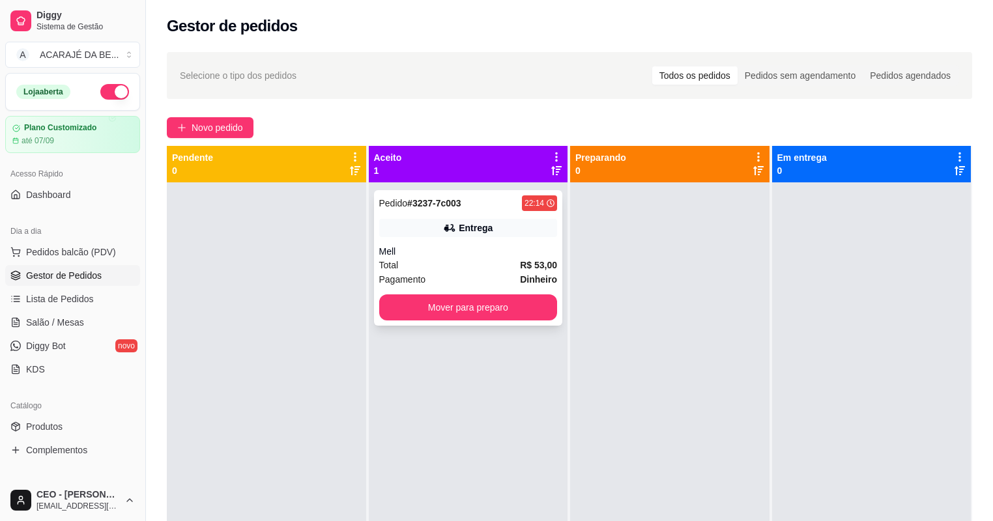
click at [493, 240] on div "Pedido # 3237-7c003 22:14 Entrega Mell Total R$ 53,00 Pagamento Dinheiro Mover …" at bounding box center [468, 258] width 189 height 136
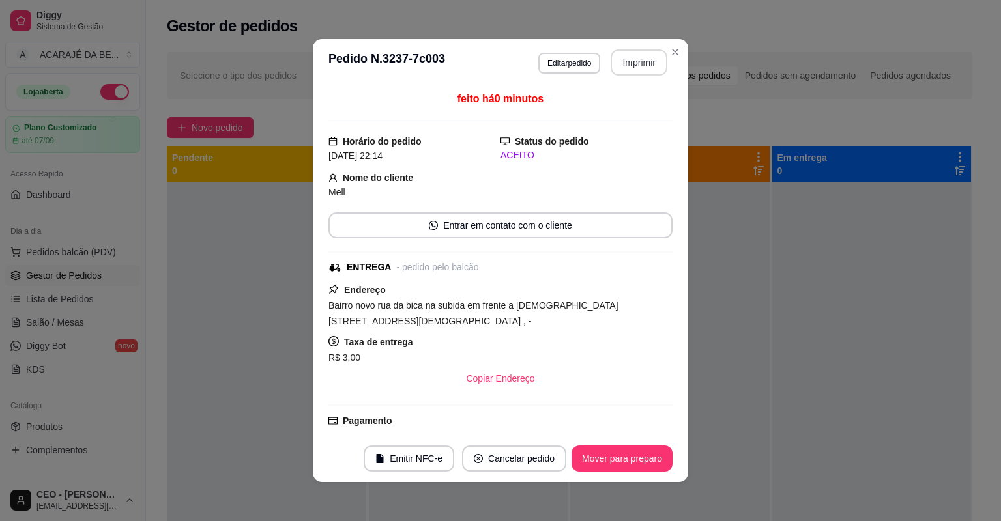
click at [631, 68] on button "Imprimir" at bounding box center [639, 63] width 57 height 26
click at [644, 467] on button "Mover para preparo" at bounding box center [622, 458] width 98 height 25
click at [644, 467] on div "Mover para preparo" at bounding box center [612, 459] width 119 height 26
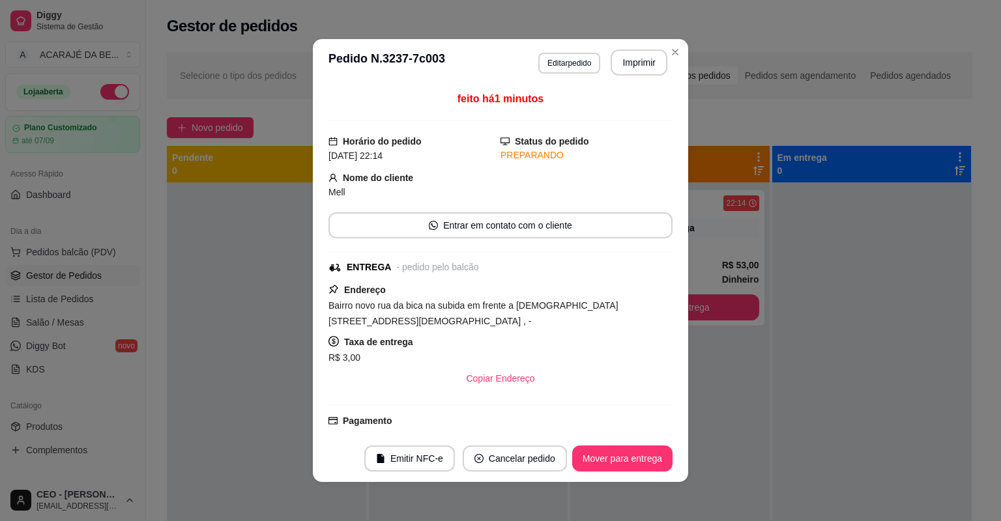
click at [647, 467] on button "Mover para entrega" at bounding box center [622, 459] width 100 height 26
click at [647, 466] on div "Mover para entrega" at bounding box center [622, 459] width 100 height 26
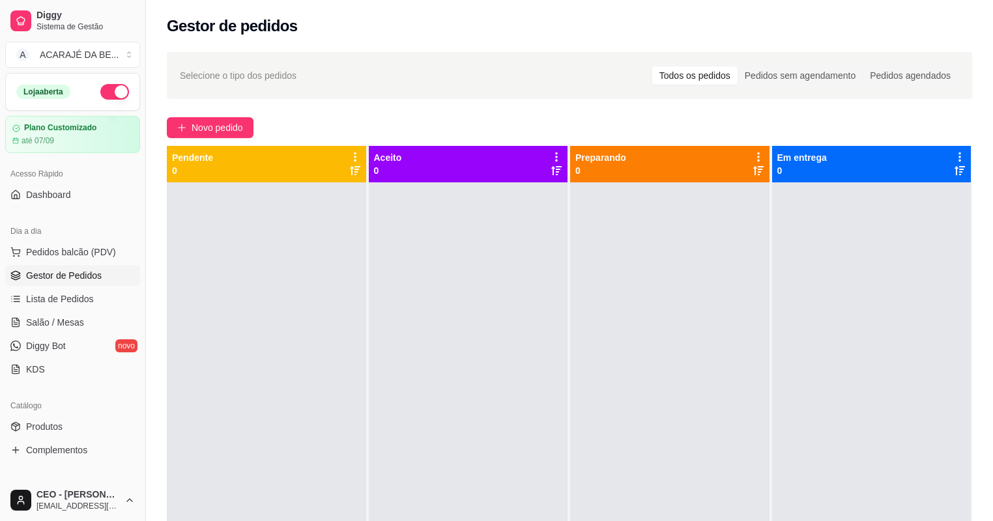
click at [214, 104] on div "Selecione o tipo dos pedidos Todos os pedidos Pedidos sem agendamento Pedidos a…" at bounding box center [569, 363] width 847 height 639
click at [248, 134] on button "Novo pedido" at bounding box center [210, 127] width 87 height 21
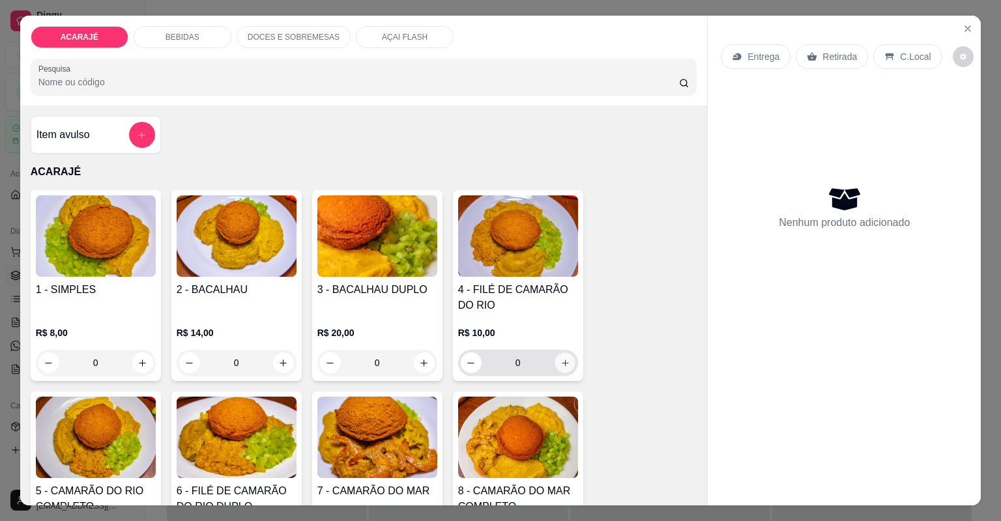
click at [562, 362] on icon "increase-product-quantity" at bounding box center [565, 363] width 7 height 7
type input "1"
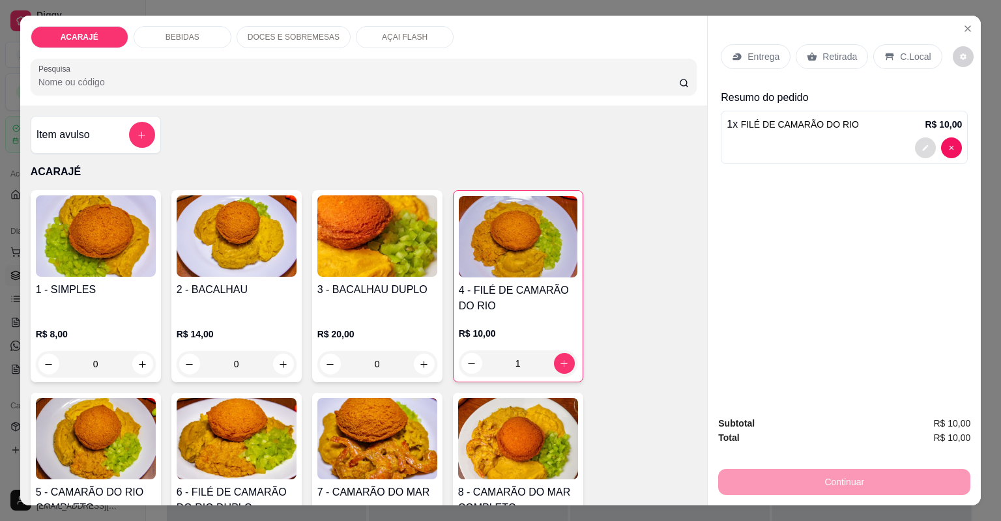
click at [922, 151] on icon "decrease-product-quantity" at bounding box center [926, 148] width 8 height 8
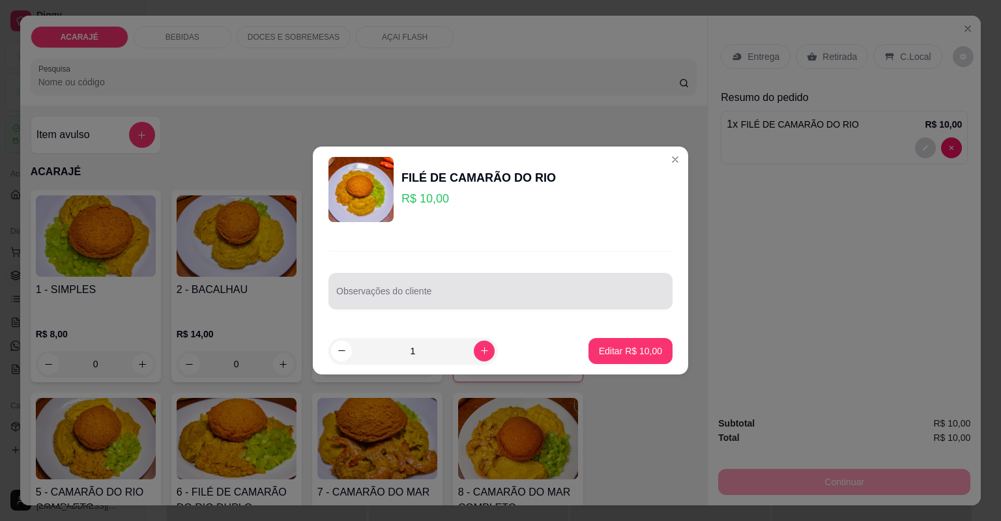
click at [467, 306] on div "Observações do cliente" at bounding box center [500, 291] width 344 height 36
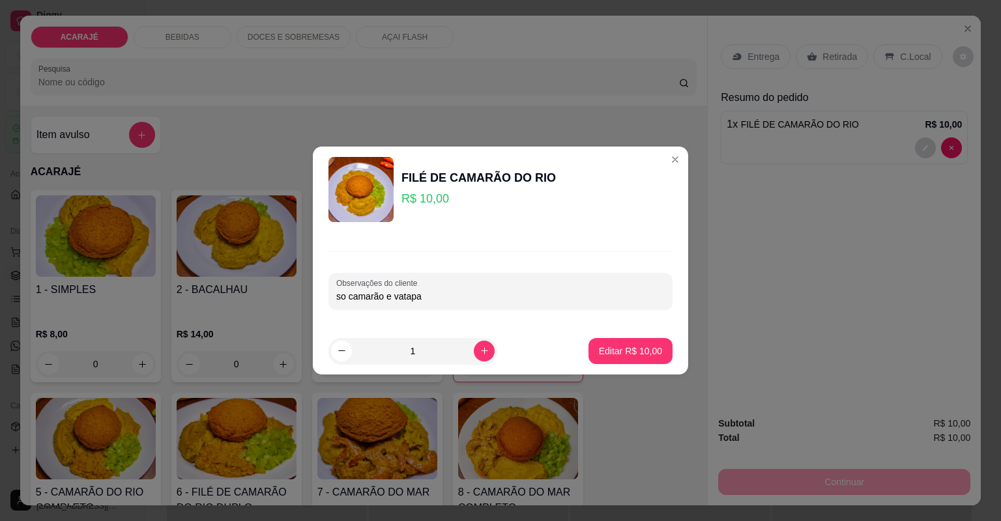
type input "so camarão e vatapa"
click at [637, 347] on p "Editar R$ 10,00" at bounding box center [630, 351] width 61 height 12
type input "0"
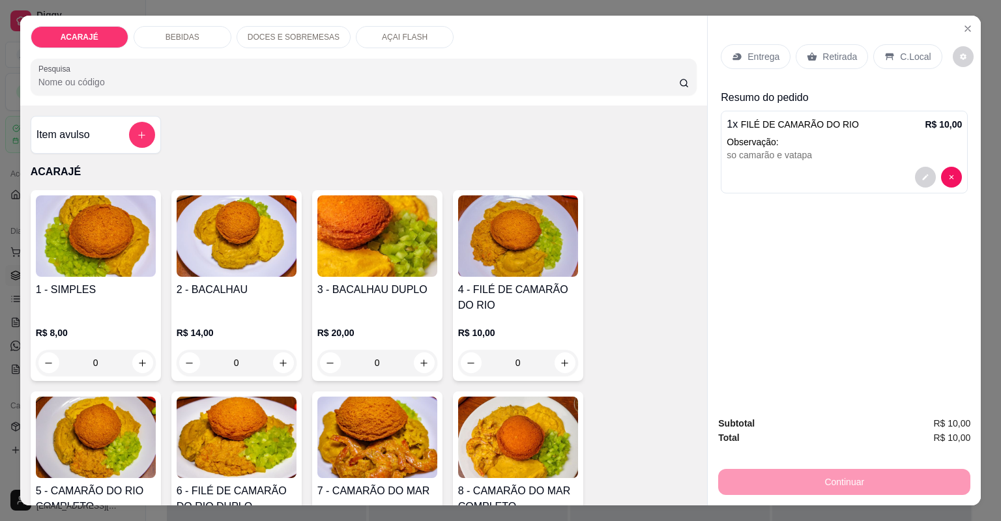
click at [753, 59] on p "Entrega" at bounding box center [764, 56] width 32 height 13
click at [212, 35] on div "BEBIDAS" at bounding box center [183, 37] width 98 height 22
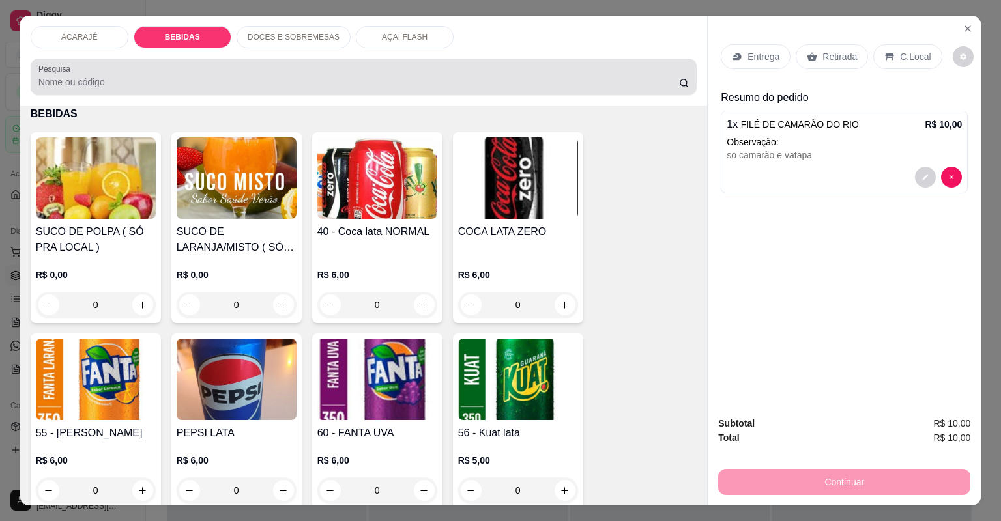
scroll to position [26, 0]
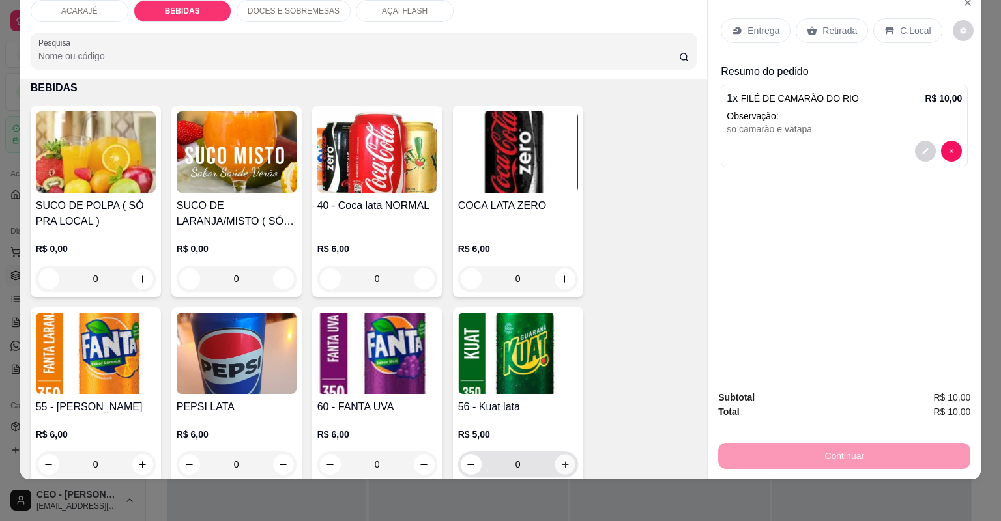
click at [566, 461] on icon "increase-product-quantity" at bounding box center [565, 465] width 10 height 10
type input "1"
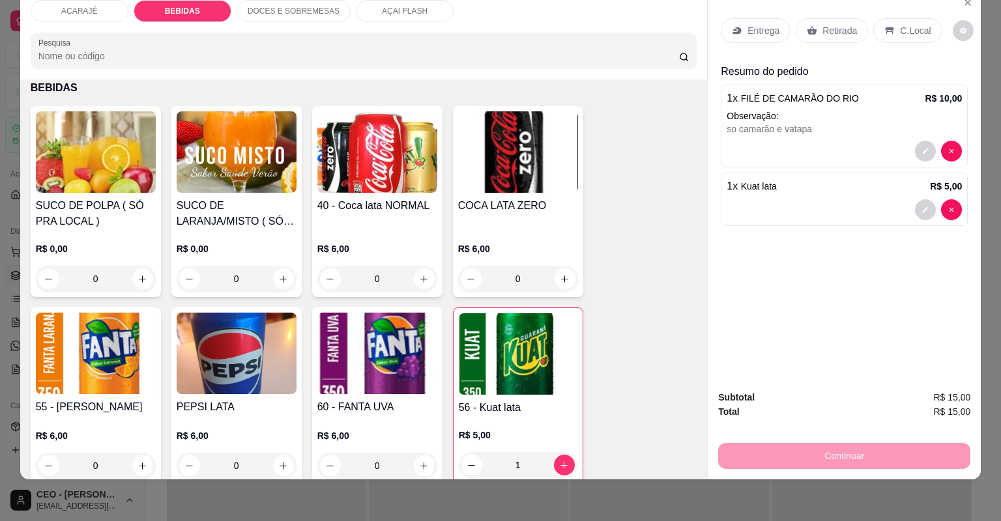
click at [746, 43] on div "Entrega Retirada C.Local" at bounding box center [844, 31] width 247 height 46
click at [749, 23] on div "Entrega" at bounding box center [756, 30] width 70 height 25
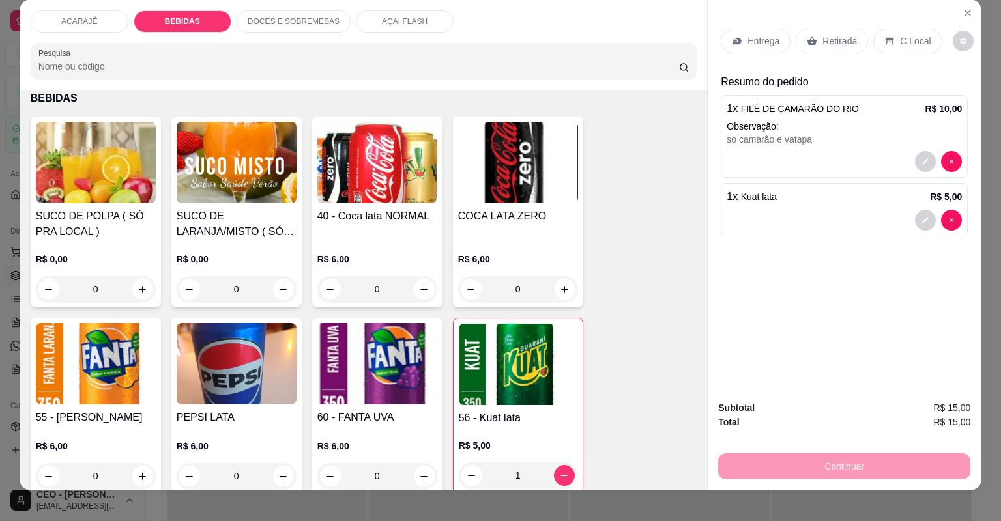
click at [733, 38] on icon at bounding box center [737, 41] width 8 height 7
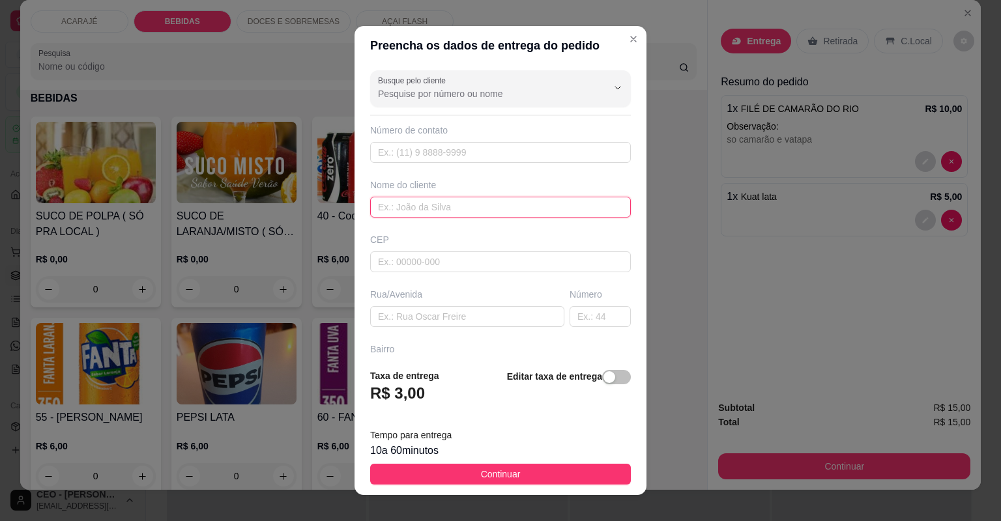
drag, startPoint x: 440, startPoint y: 209, endPoint x: 478, endPoint y: 210, distance: 38.5
click at [456, 209] on input "text" at bounding box center [500, 207] width 261 height 21
type input "milena"
click at [491, 330] on div "Busque pelo cliente Número de contato Nome do cliente milena CEP Rua/Avenida Nú…" at bounding box center [501, 211] width 292 height 293
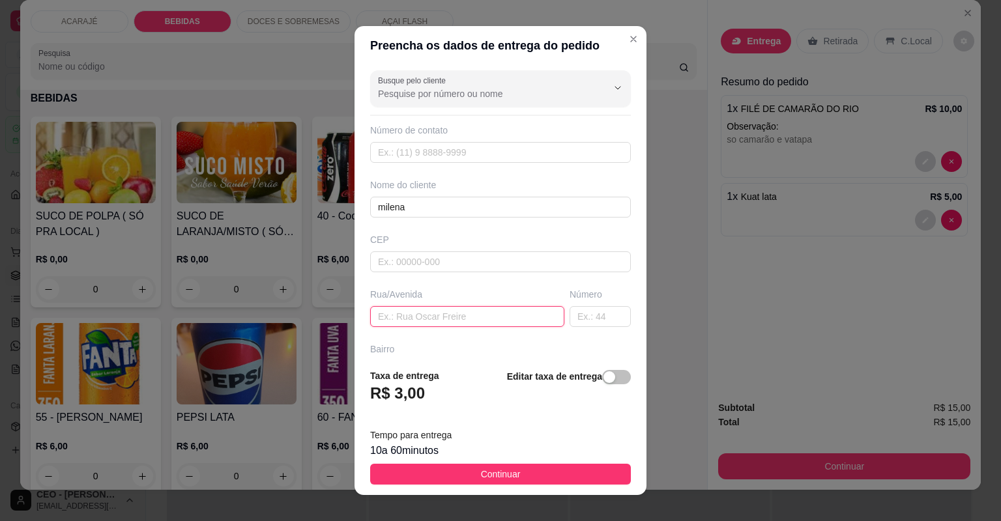
click at [506, 313] on input "text" at bounding box center [467, 316] width 194 height 21
paste input "Rua ministro Barros Barreto n33, prédio branco na esquina"
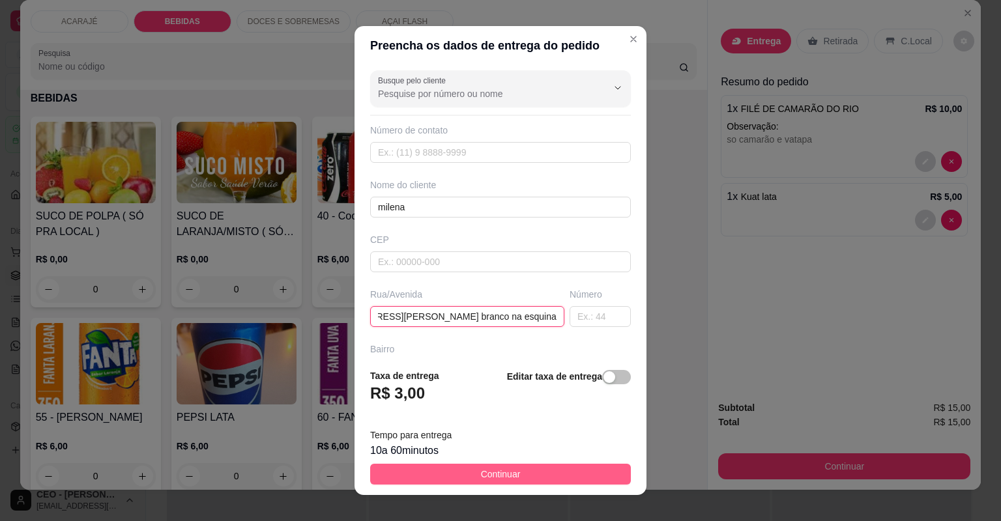
type input "Rua ministro Barros Barreto n33, prédio branco na esquina"
click at [563, 482] on button "Continuar" at bounding box center [500, 474] width 261 height 21
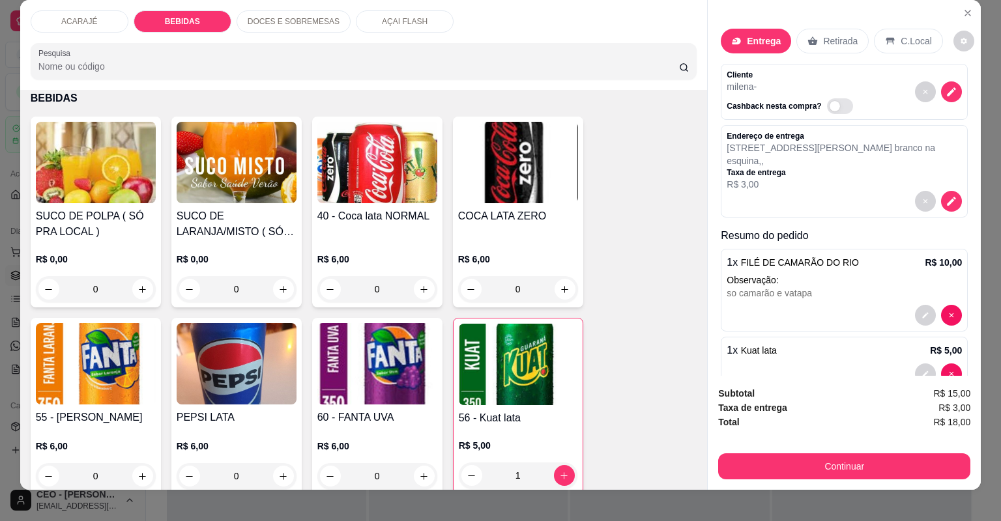
click at [772, 453] on div "Continuar" at bounding box center [844, 464] width 252 height 29
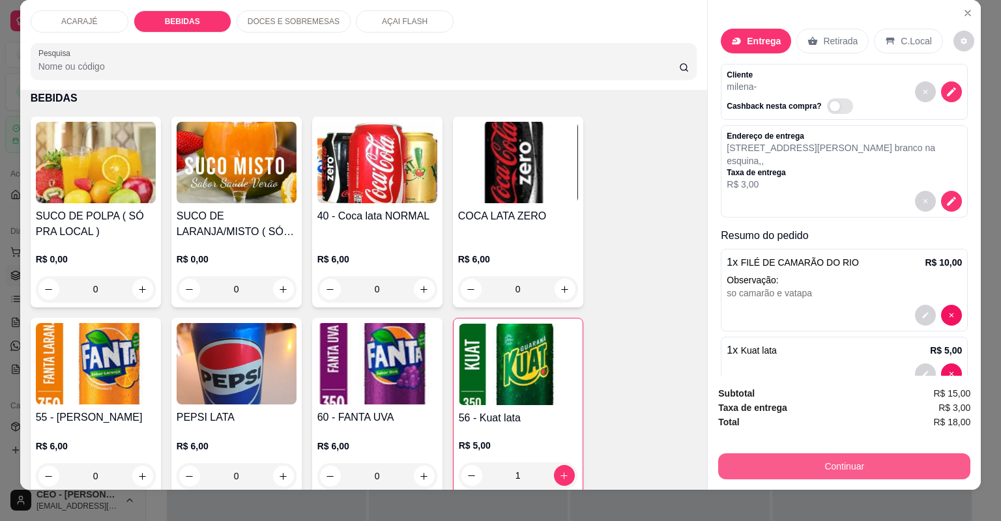
click at [757, 462] on button "Continuar" at bounding box center [844, 467] width 252 height 26
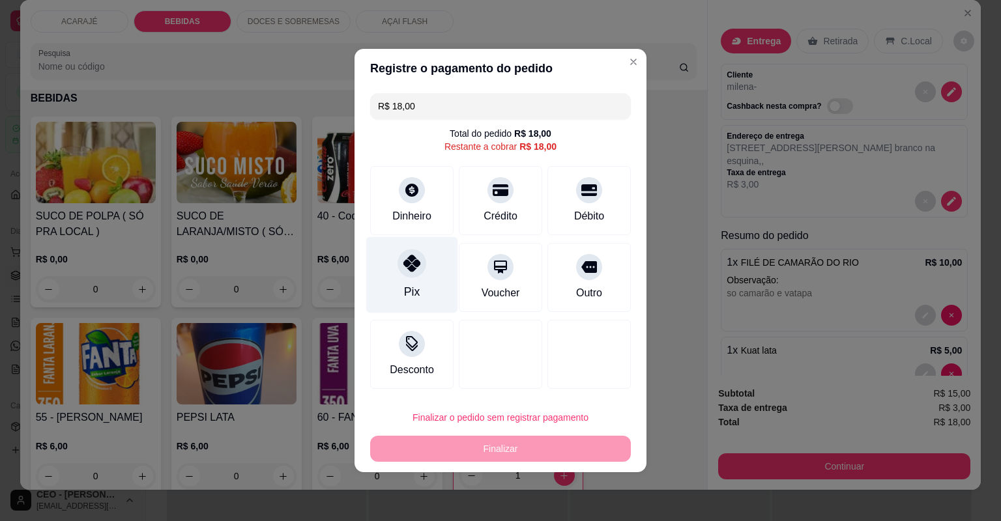
click at [403, 255] on icon at bounding box center [411, 263] width 17 height 17
type input "R$ 0,00"
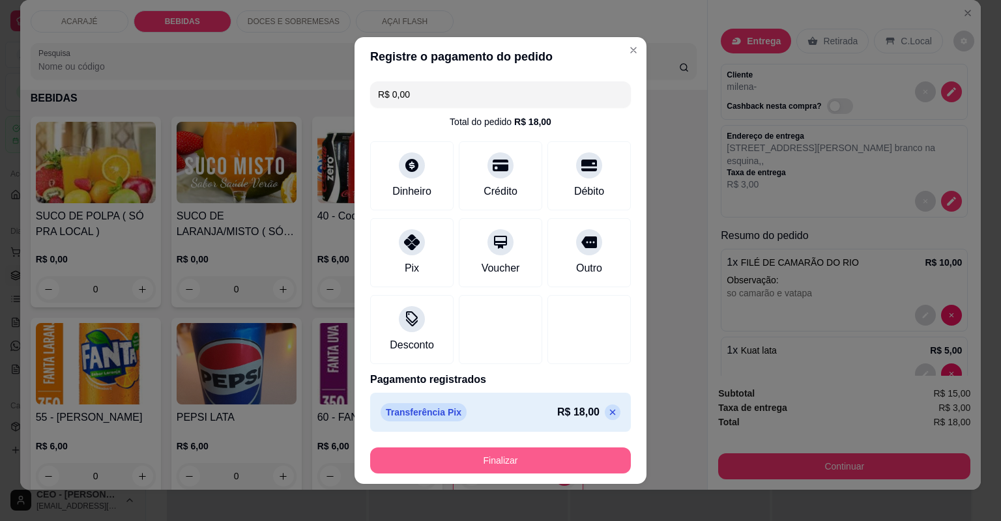
click at [534, 459] on button "Finalizar" at bounding box center [500, 461] width 261 height 26
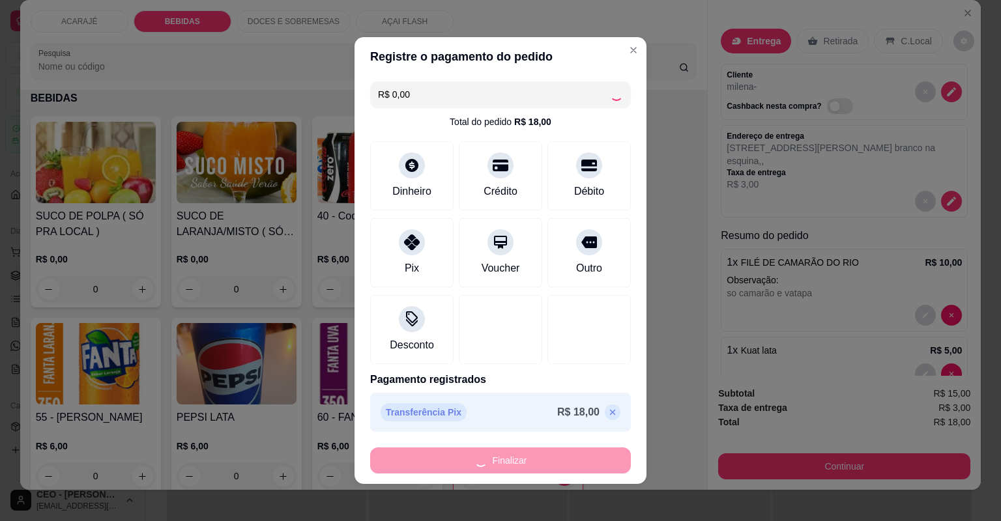
type input "0"
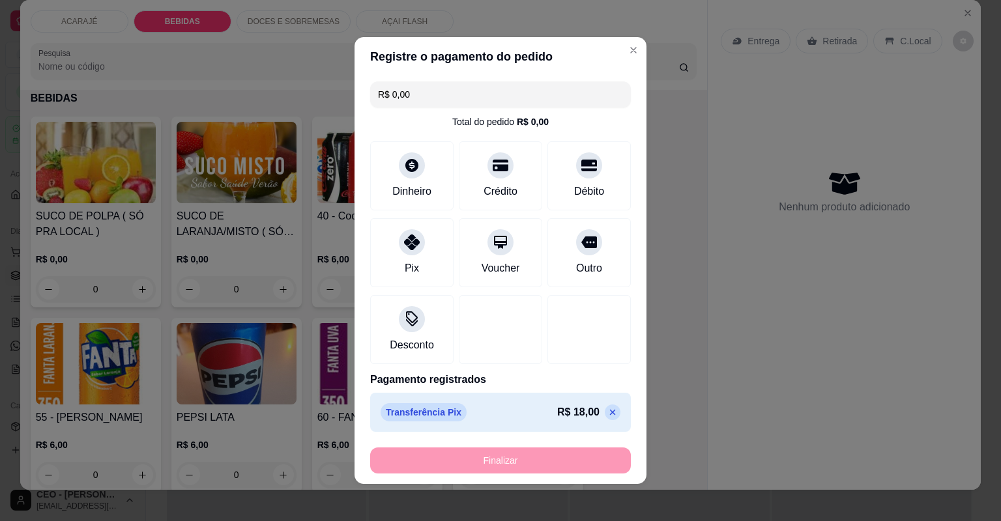
type input "-R$ 18,00"
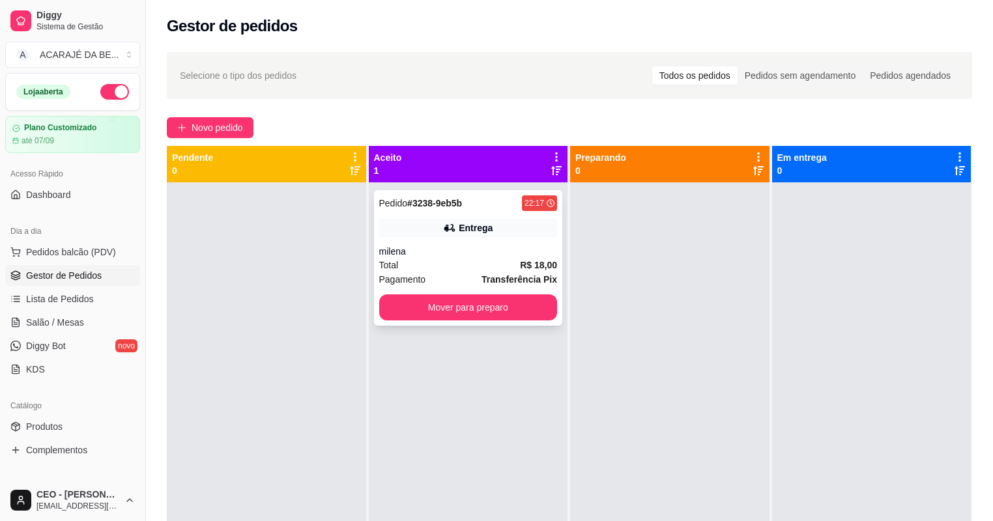
click at [451, 253] on div "milena" at bounding box center [468, 251] width 179 height 13
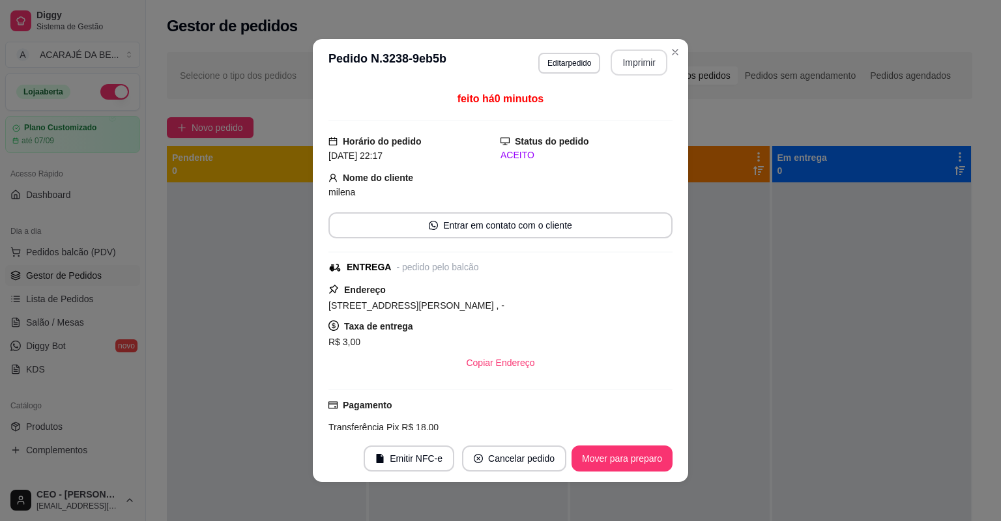
click at [655, 53] on button "Imprimir" at bounding box center [639, 63] width 57 height 26
click at [622, 464] on button "Mover para preparo" at bounding box center [622, 459] width 101 height 26
click at [622, 464] on div "Mover para preparo" at bounding box center [612, 459] width 119 height 26
drag, startPoint x: 648, startPoint y: 57, endPoint x: 622, endPoint y: 465, distance: 408.1
click at [622, 465] on div "Mover para preparo" at bounding box center [612, 459] width 119 height 26
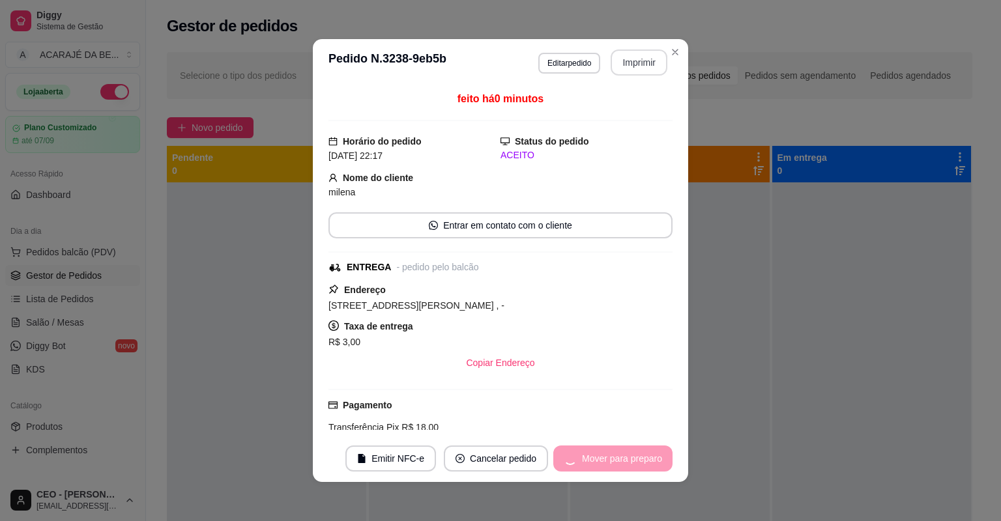
click at [622, 465] on div "Mover para preparo" at bounding box center [612, 459] width 119 height 26
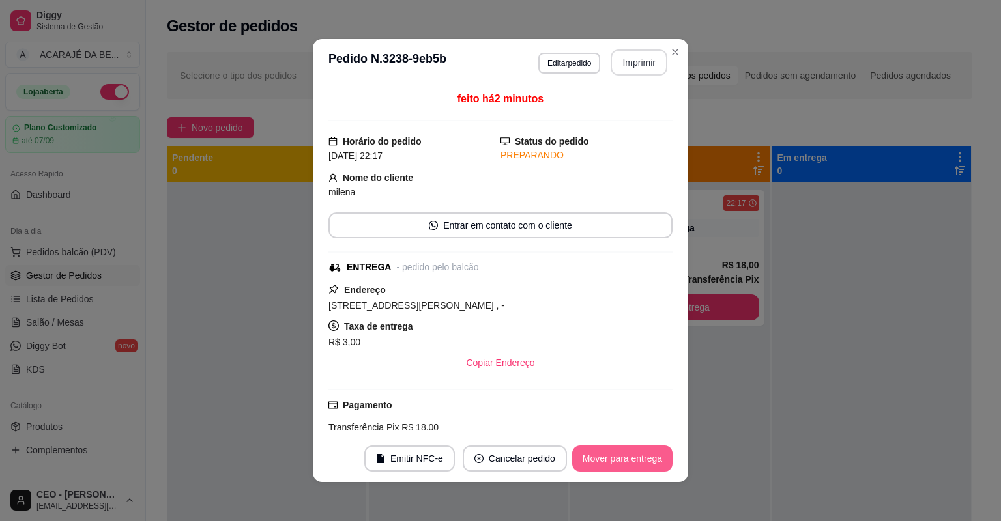
click at [623, 465] on button "Mover para entrega" at bounding box center [622, 459] width 100 height 26
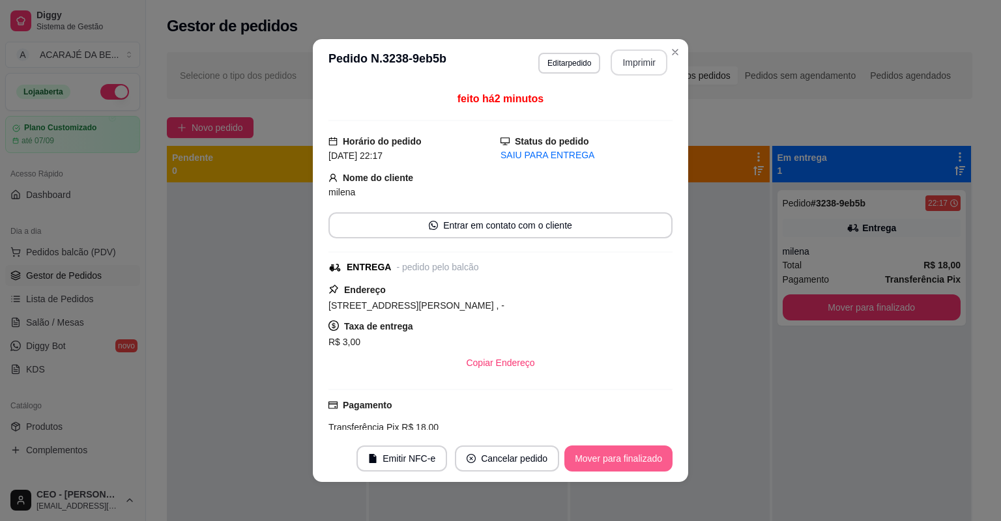
click at [623, 465] on button "Mover para finalizado" at bounding box center [618, 459] width 108 height 26
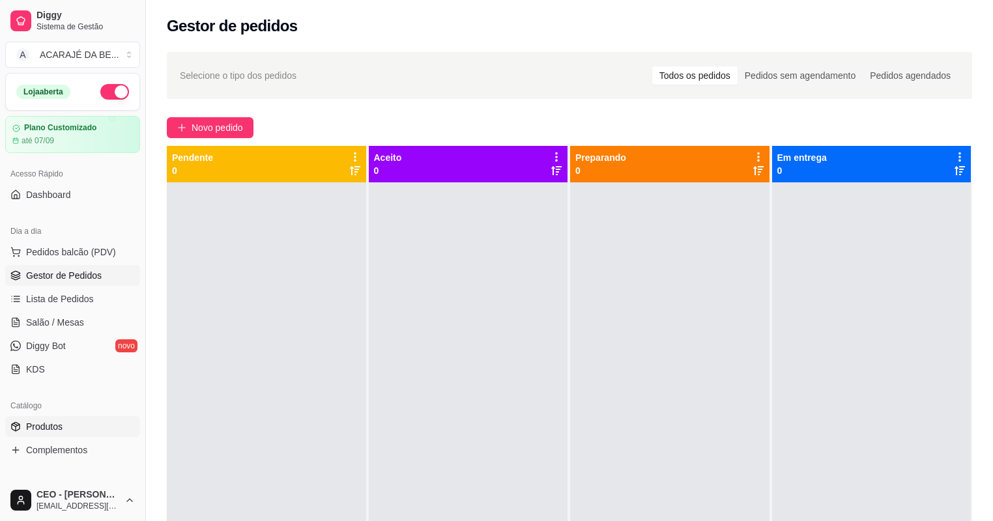
click at [29, 428] on span "Produtos" at bounding box center [44, 426] width 36 height 13
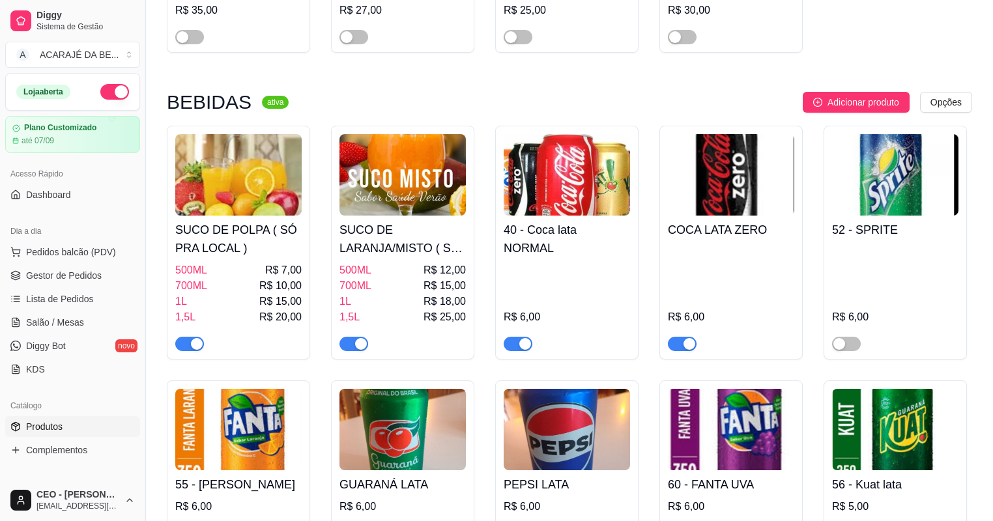
scroll to position [1669, 0]
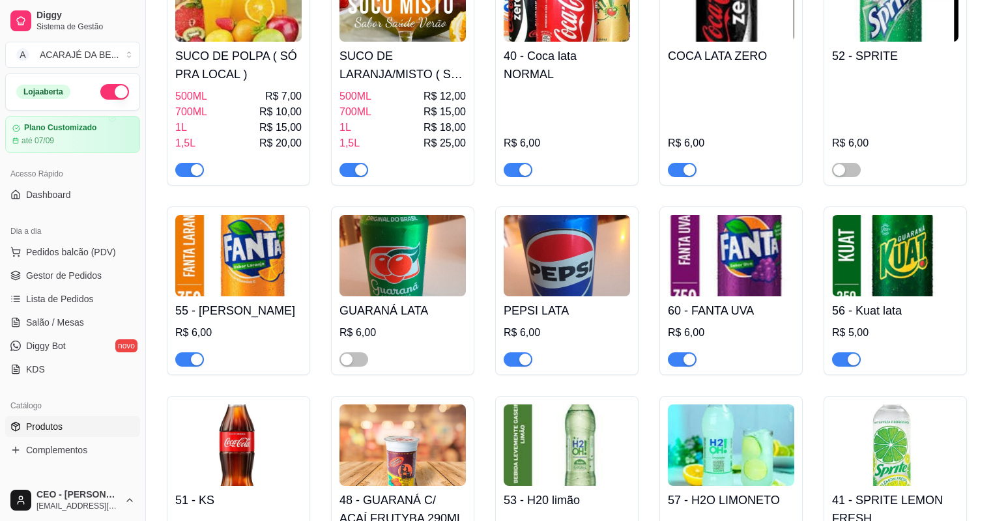
click at [853, 365] on div "button" at bounding box center [854, 360] width 12 height 12
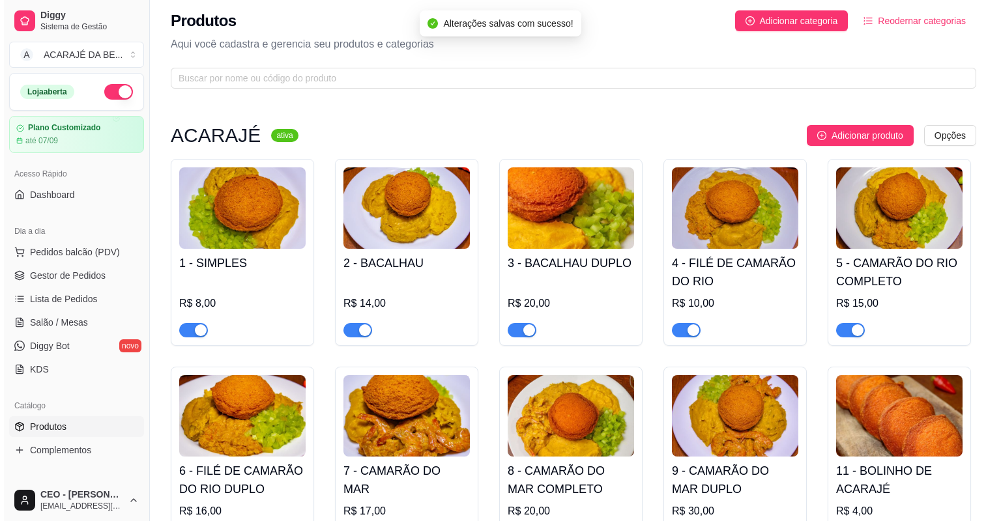
scroll to position [0, 0]
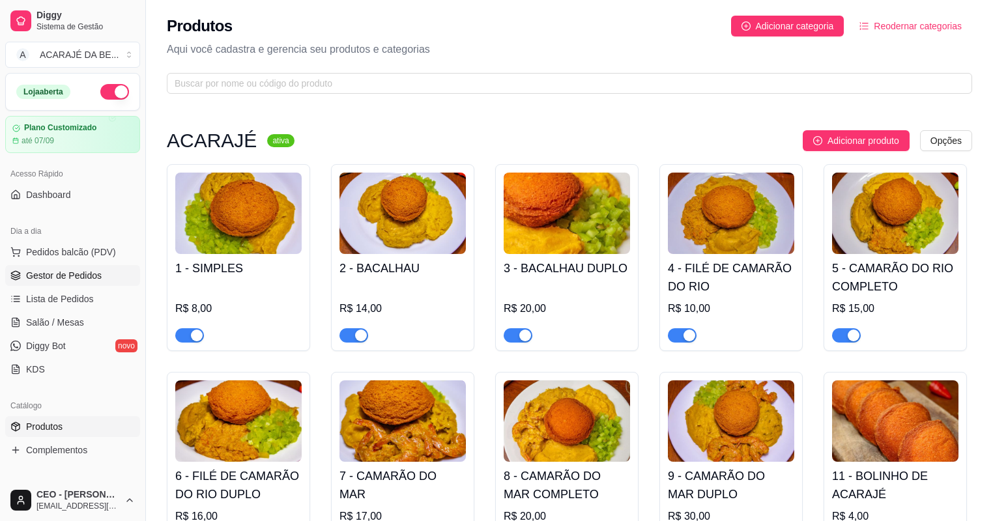
click at [59, 276] on span "Gestor de Pedidos" at bounding box center [64, 275] width 76 height 13
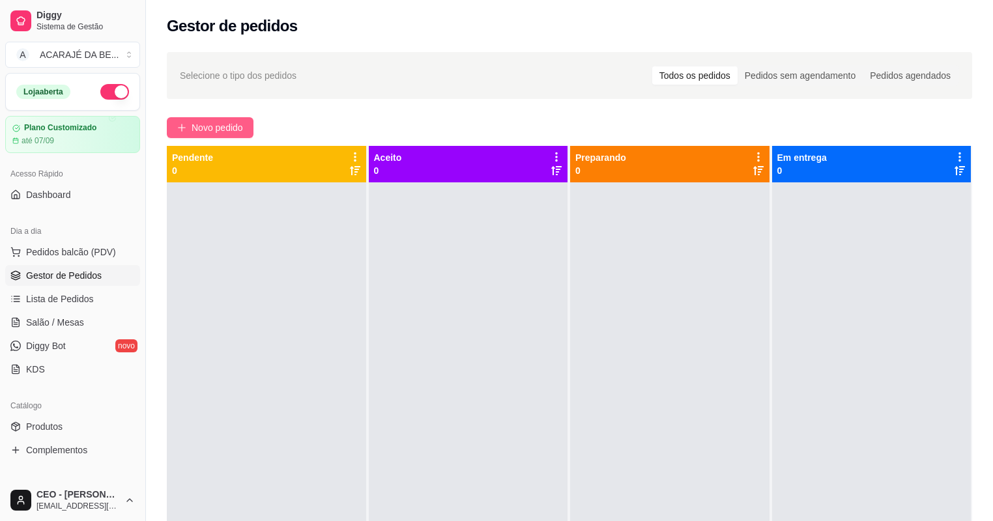
click at [229, 130] on span "Novo pedido" at bounding box center [217, 128] width 51 height 14
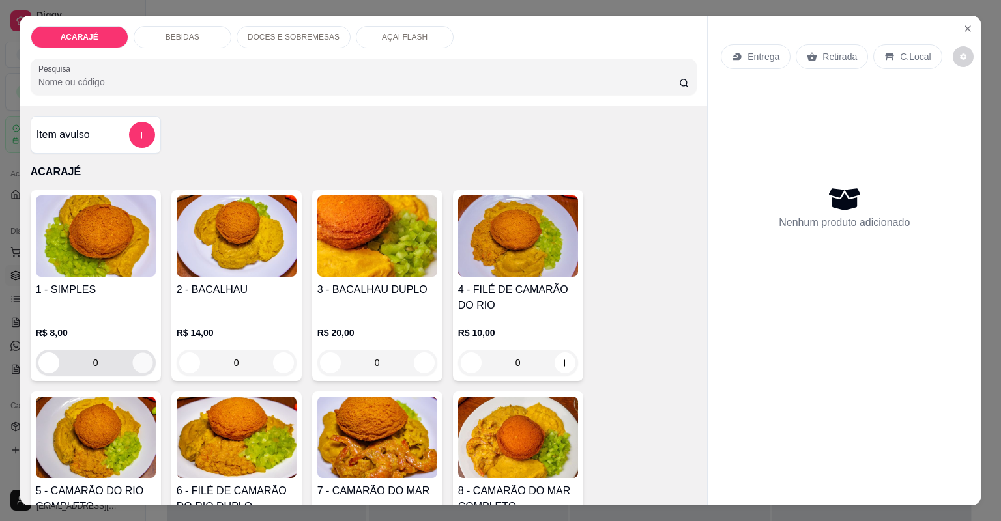
click at [143, 362] on icon "increase-product-quantity" at bounding box center [143, 363] width 10 height 10
type input "1"
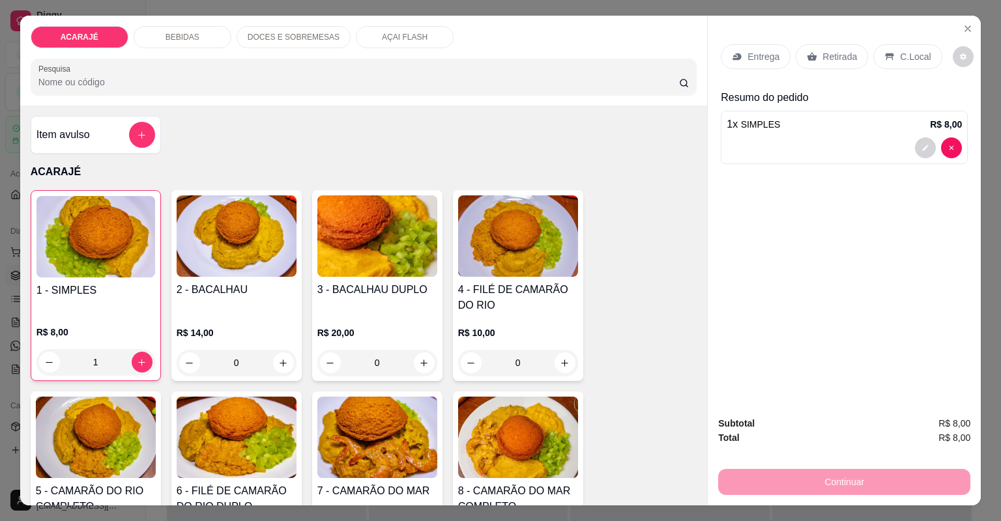
click at [124, 315] on div "R$ 8,00 1" at bounding box center [95, 344] width 119 height 63
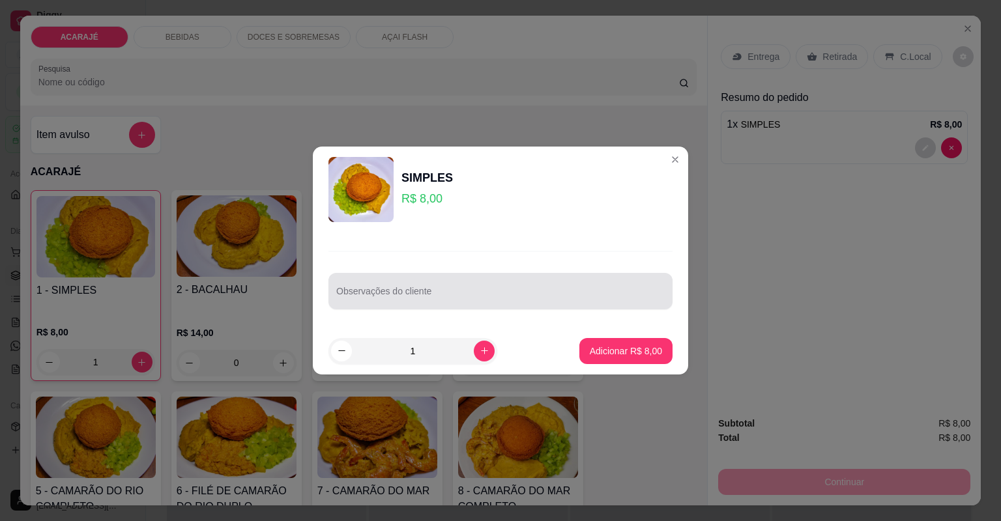
click at [373, 286] on div at bounding box center [500, 291] width 328 height 26
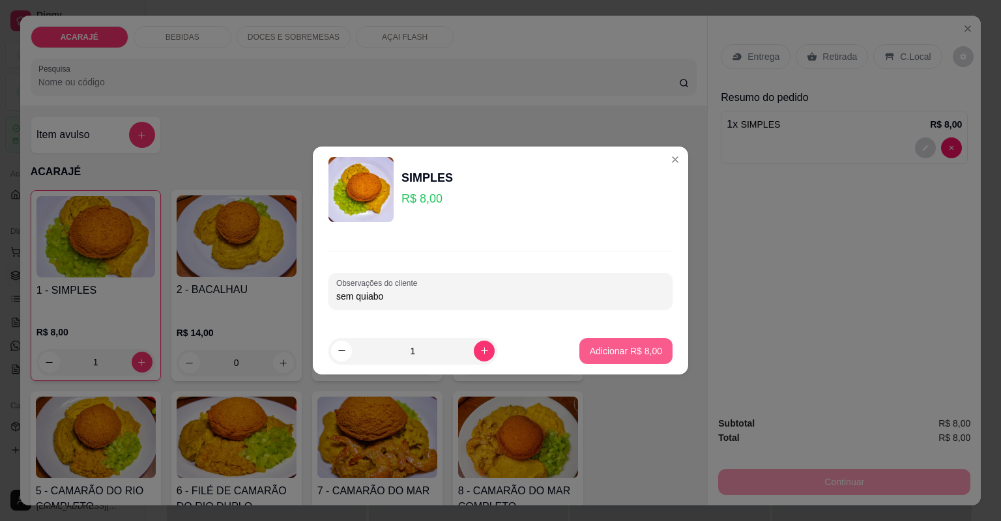
type input "sem quiabo"
click at [598, 354] on p "Adicionar R$ 8,00" at bounding box center [626, 351] width 70 height 12
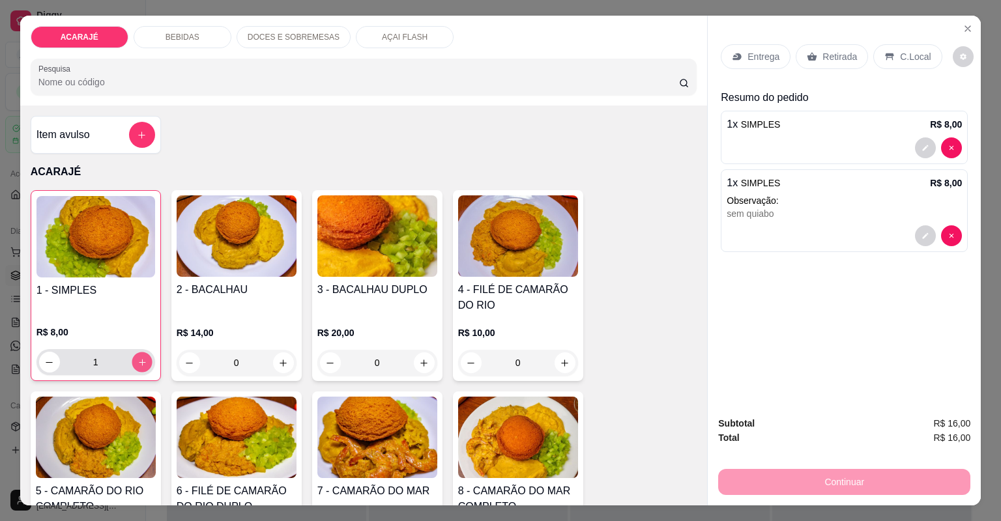
click at [137, 358] on icon "increase-product-quantity" at bounding box center [142, 363] width 10 height 10
type input "2"
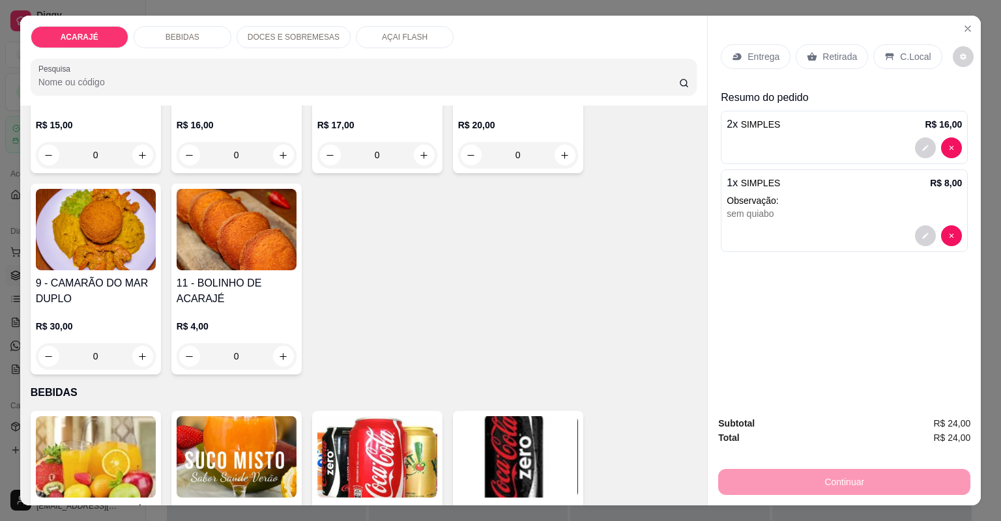
scroll to position [417, 0]
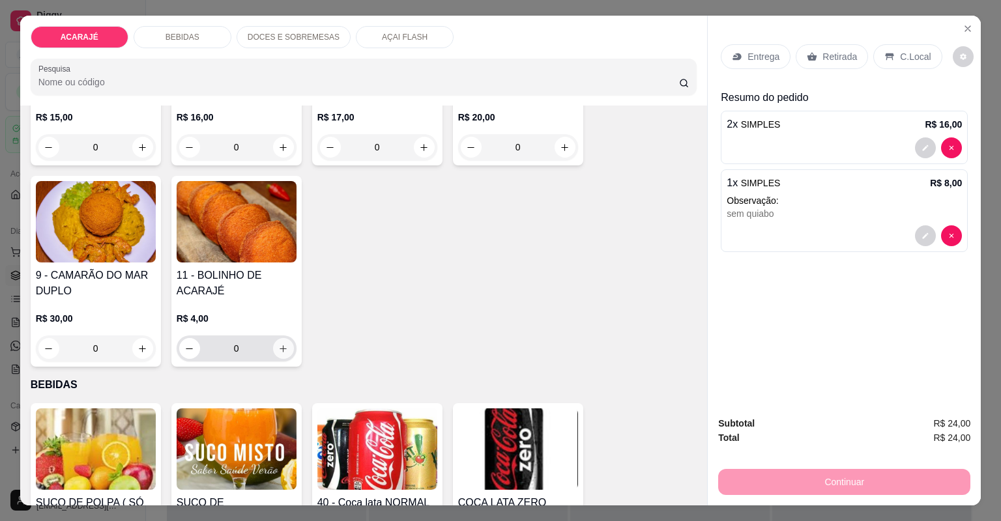
click at [274, 340] on button "increase-product-quantity" at bounding box center [283, 348] width 21 height 21
type input "1"
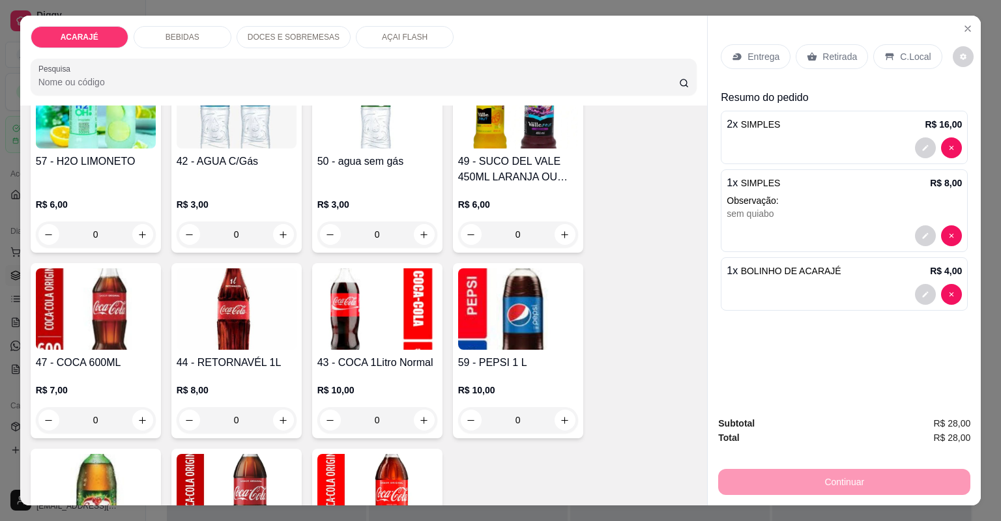
scroll to position [1251, 0]
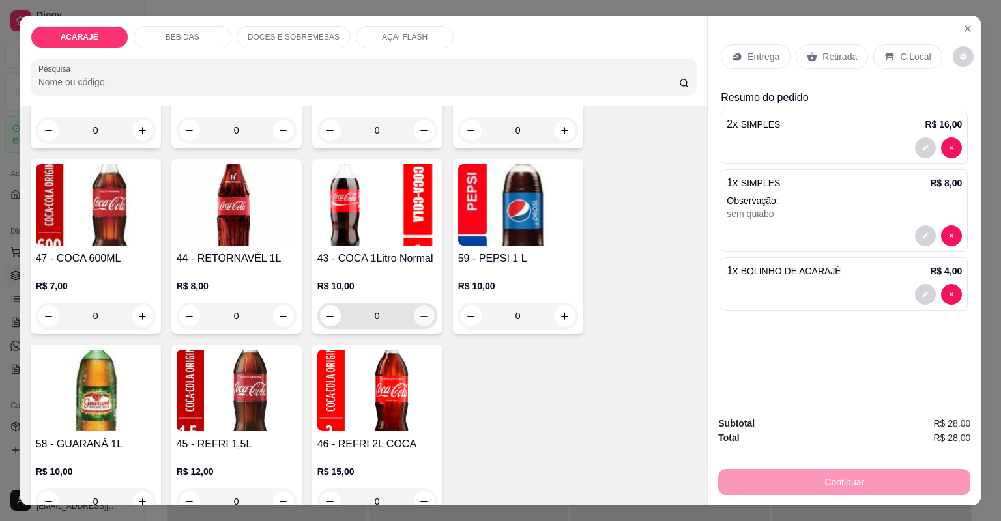
click at [419, 313] on icon "increase-product-quantity" at bounding box center [424, 317] width 10 height 10
type input "1"
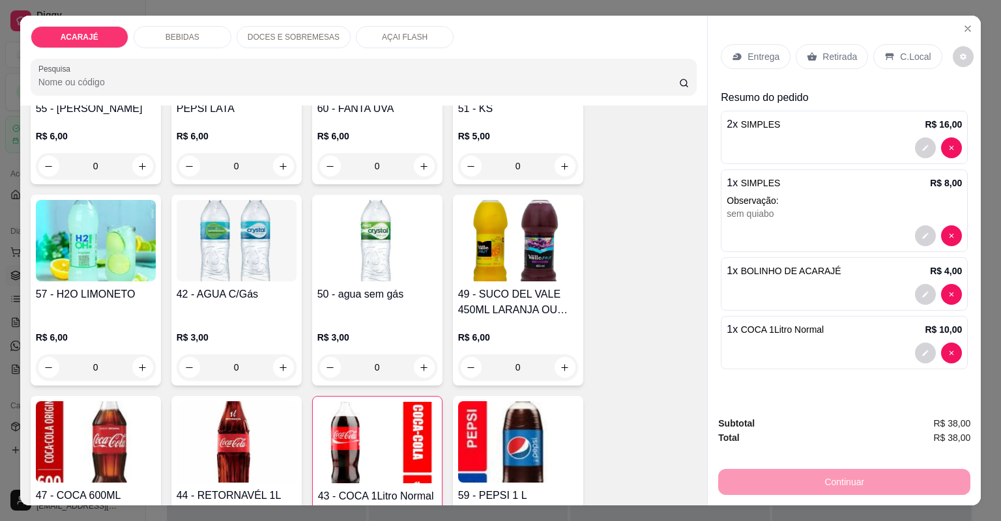
scroll to position [939, 0]
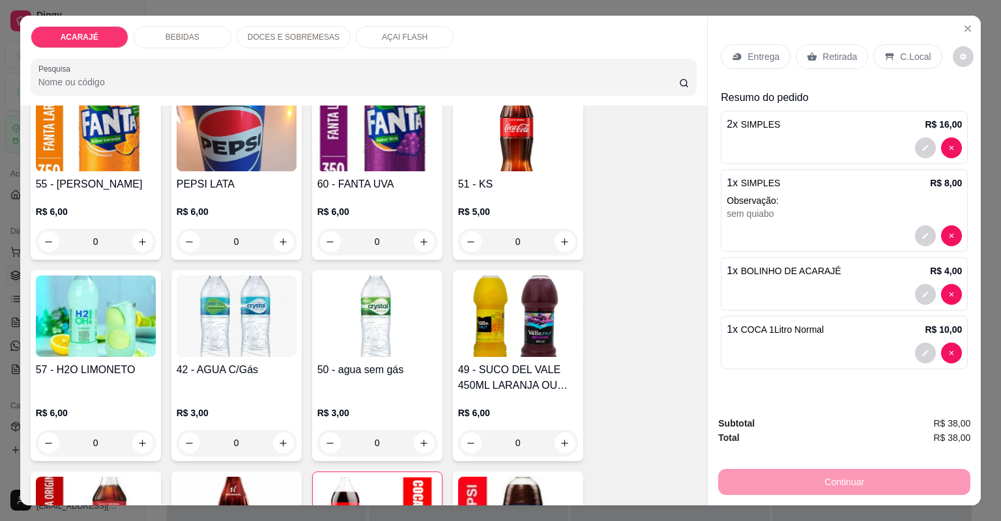
click at [813, 65] on div "Retirada" at bounding box center [832, 56] width 72 height 25
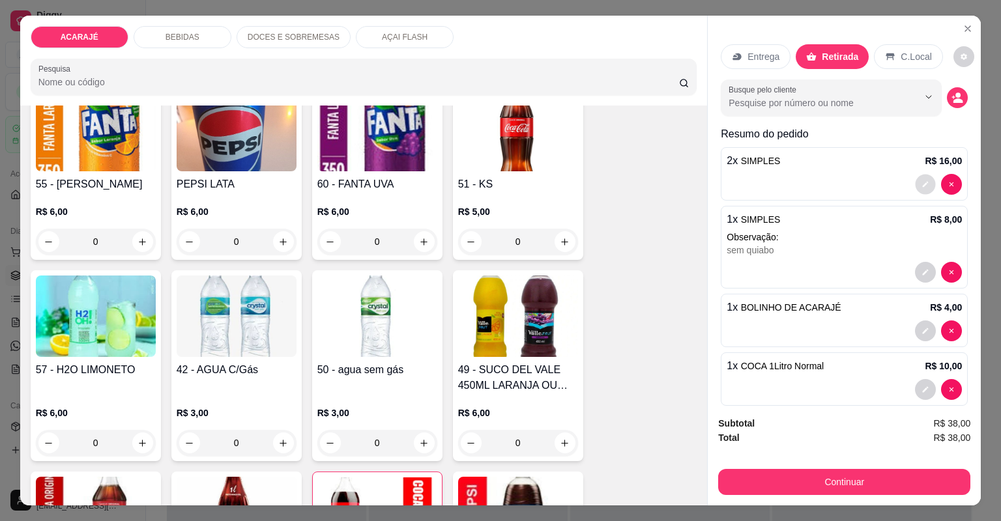
click at [923, 184] on icon "decrease-product-quantity" at bounding box center [926, 185] width 6 height 6
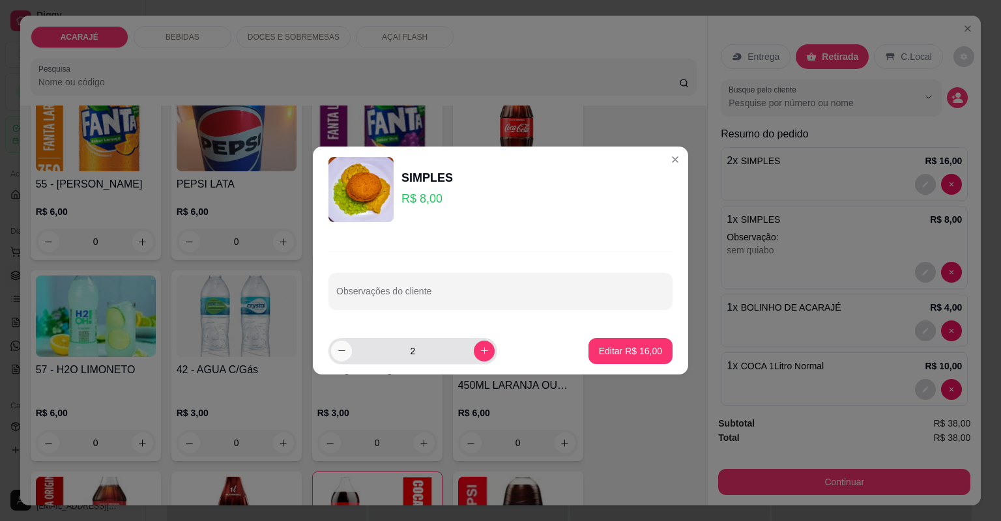
click at [336, 353] on button "decrease-product-quantity" at bounding box center [341, 351] width 21 height 21
type input "1"
click at [604, 355] on p "Editar R$ 8,00" at bounding box center [633, 351] width 59 height 13
type input "1"
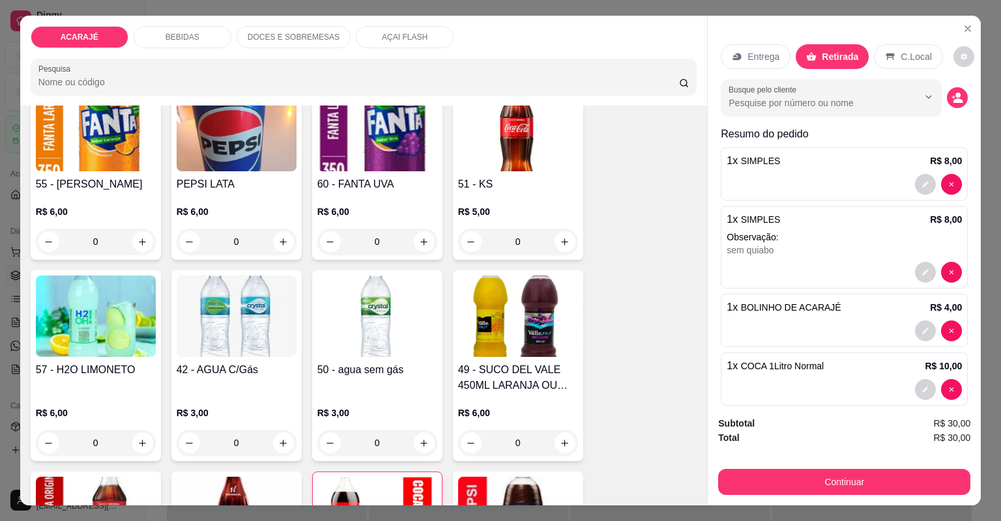
click at [759, 495] on div "Subtotal R$ 30,00 Total R$ 30,00 Continuar" at bounding box center [844, 456] width 273 height 100
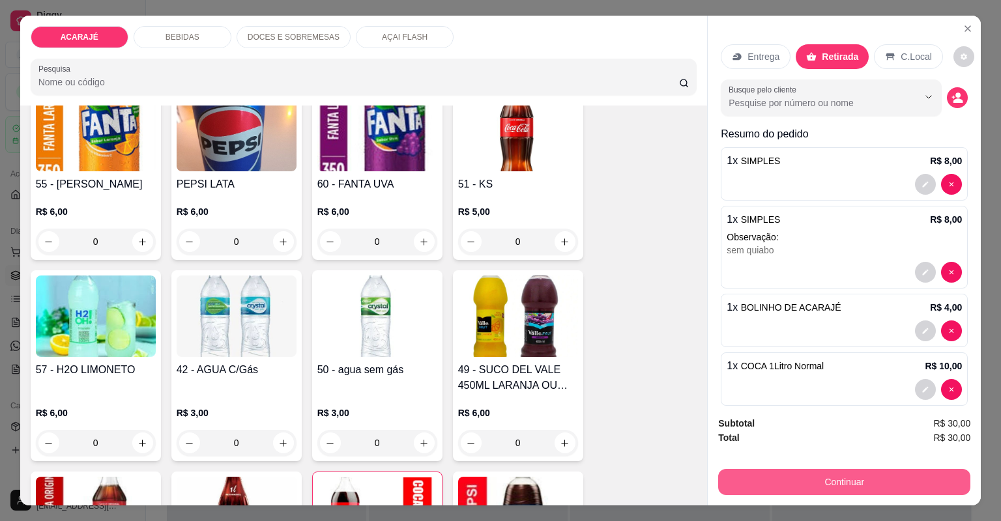
click at [759, 489] on button "Continuar" at bounding box center [844, 482] width 252 height 26
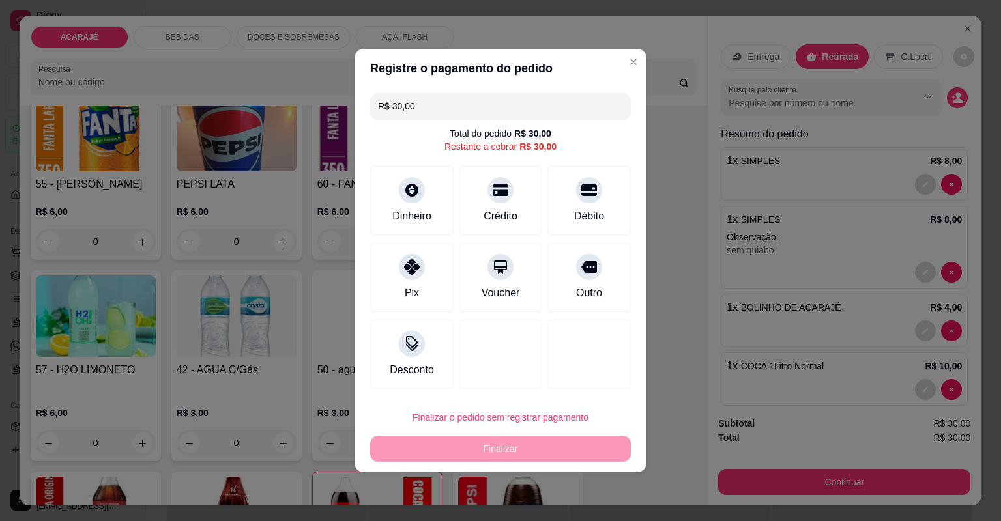
drag, startPoint x: 578, startPoint y: 275, endPoint x: 581, endPoint y: 295, distance: 19.7
click at [578, 274] on div at bounding box center [589, 267] width 26 height 26
type input "R$ 0,00"
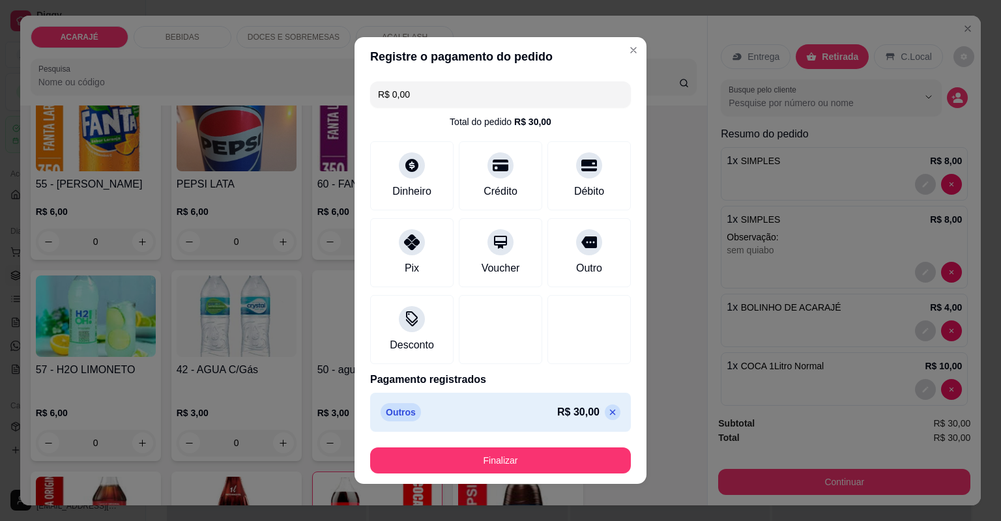
click at [489, 476] on footer "Finalizar" at bounding box center [501, 460] width 292 height 47
click at [487, 472] on button "Finalizar" at bounding box center [500, 461] width 261 height 26
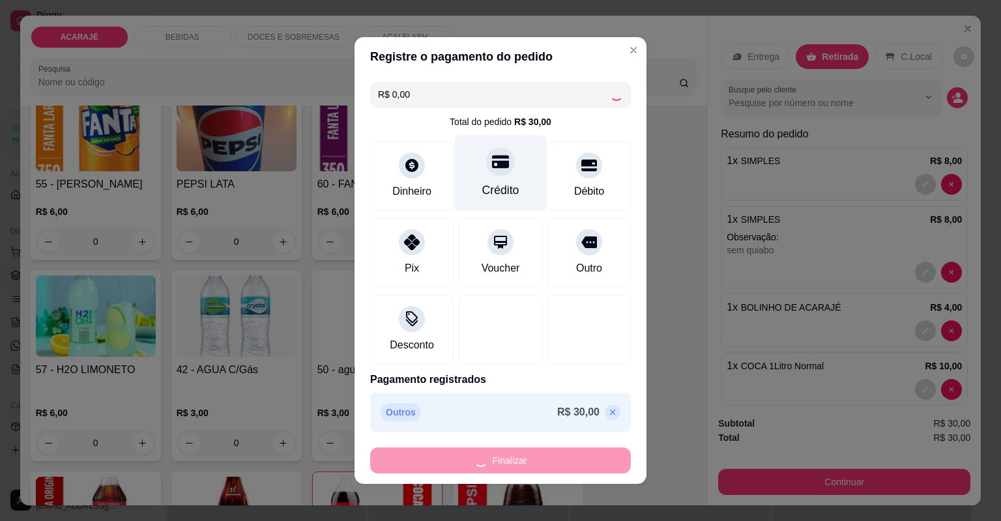
type input "0"
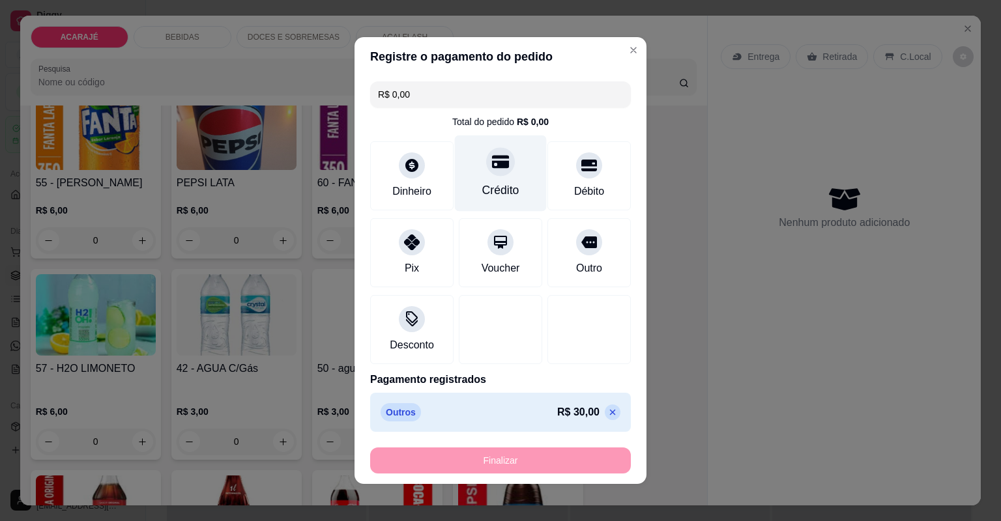
type input "-R$ 30,00"
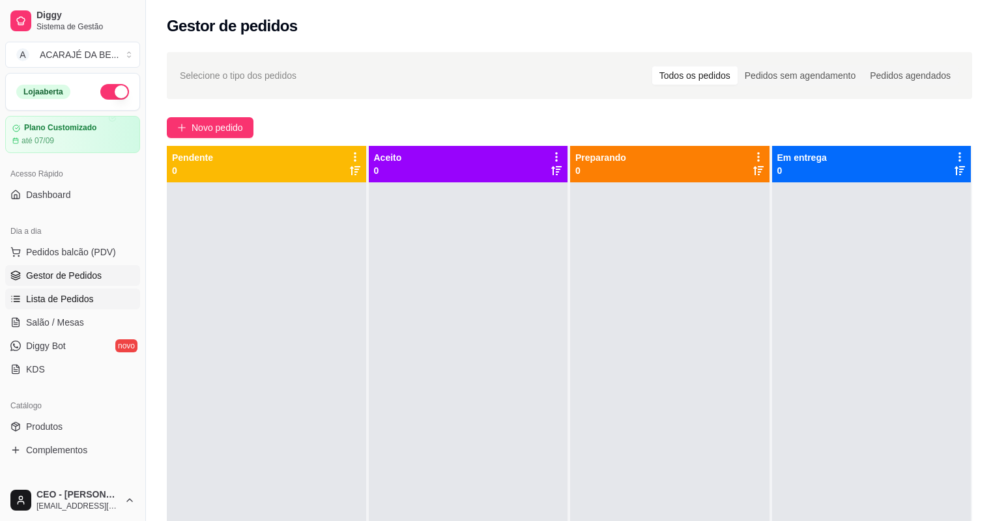
click at [98, 298] on link "Lista de Pedidos" at bounding box center [72, 299] width 135 height 21
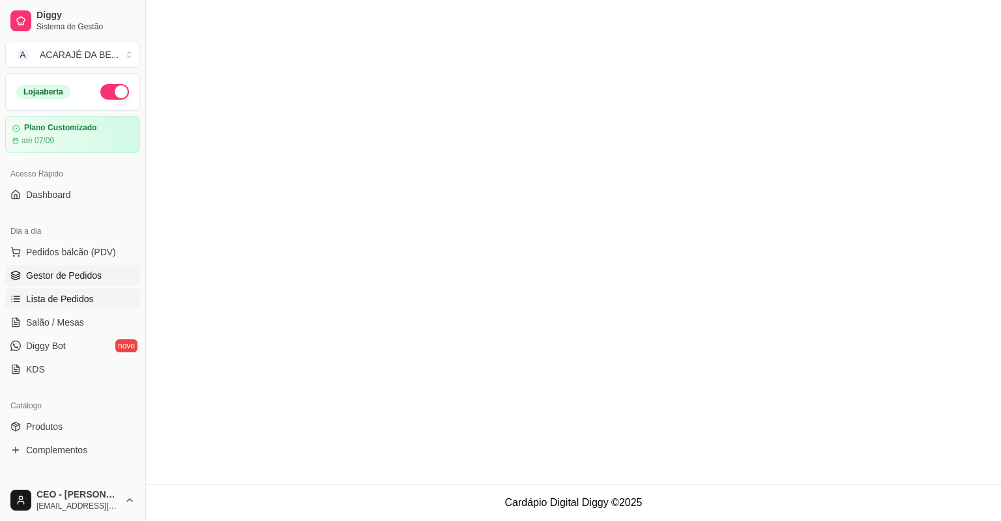
click at [93, 268] on link "Gestor de Pedidos" at bounding box center [72, 275] width 135 height 21
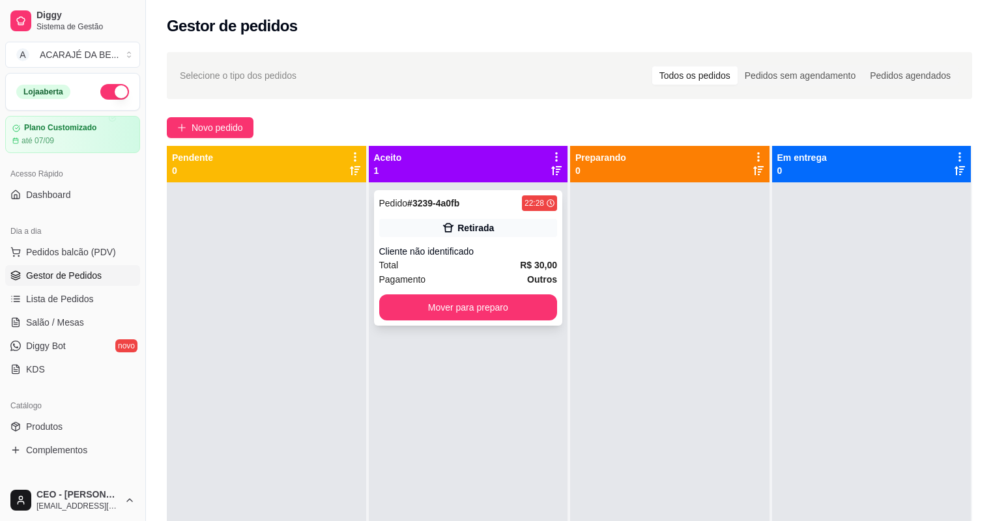
click at [441, 235] on div "Retirada" at bounding box center [468, 228] width 179 height 18
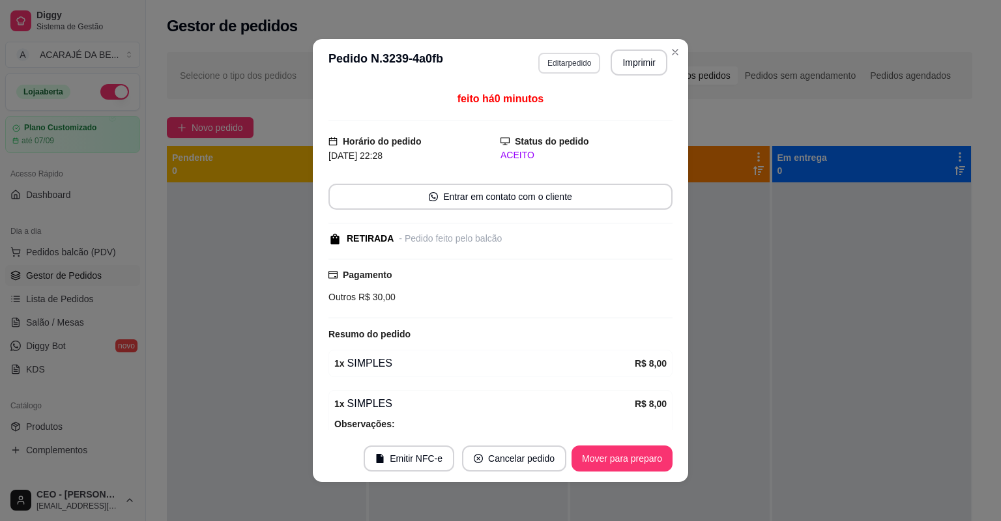
click at [556, 61] on button "Editar pedido" at bounding box center [569, 63] width 62 height 21
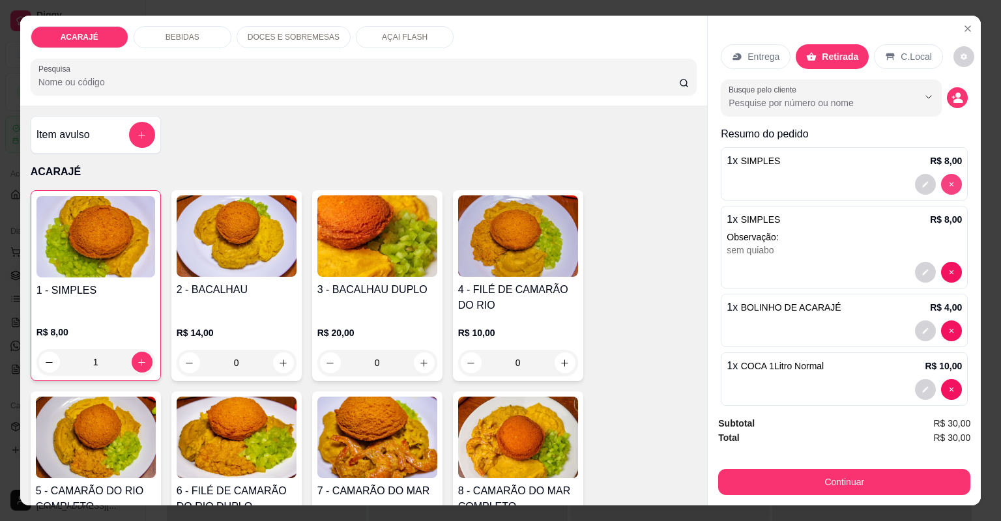
type input "0"
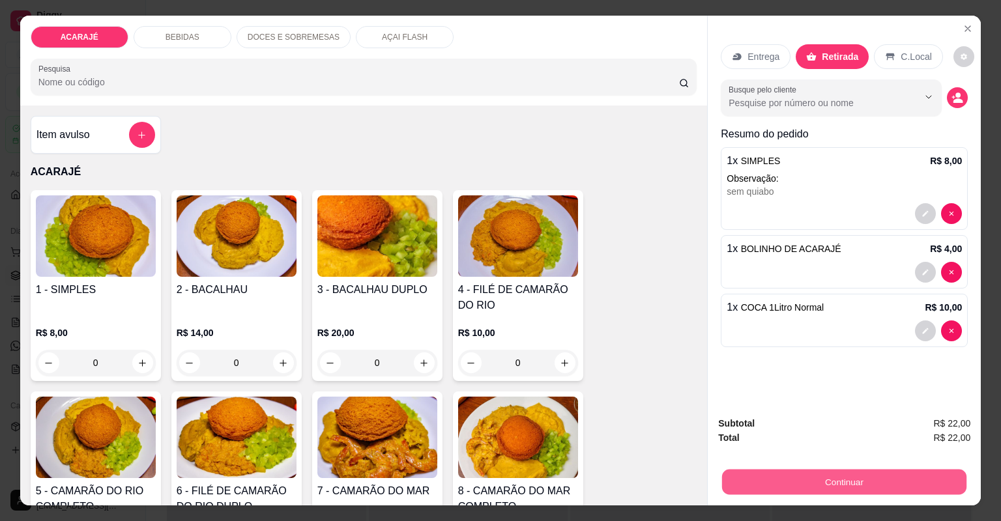
click at [762, 470] on button "Continuar" at bounding box center [844, 482] width 244 height 25
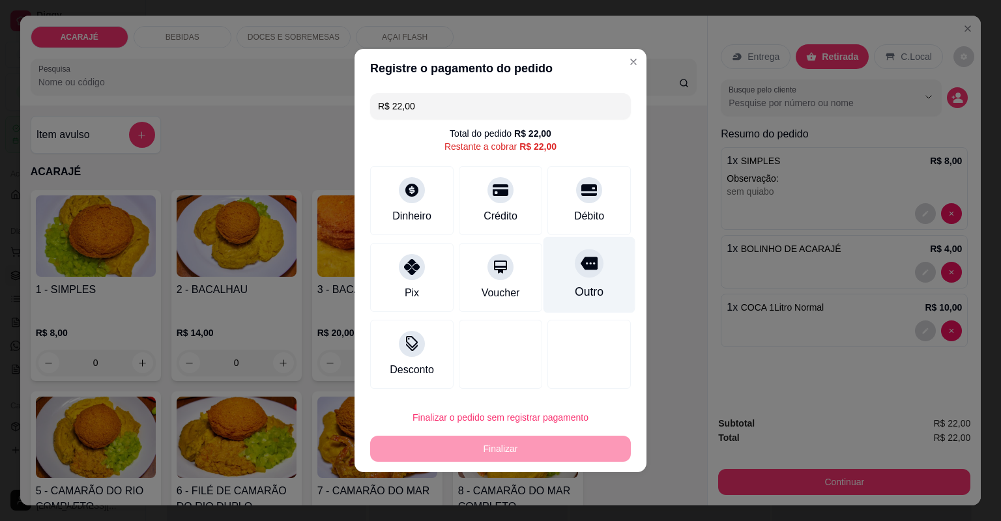
click at [575, 255] on div at bounding box center [589, 263] width 29 height 29
type input "R$ 0,00"
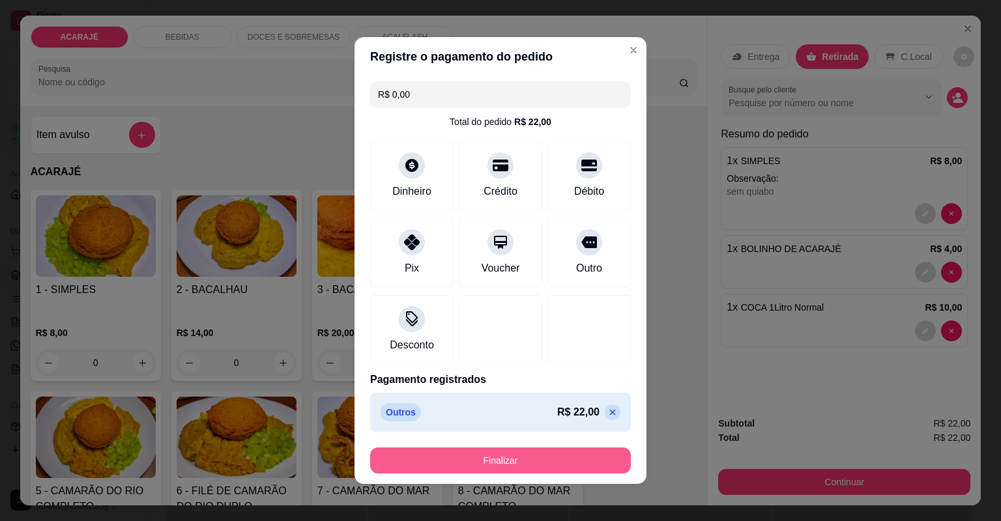
click at [467, 449] on button "Finalizar" at bounding box center [500, 461] width 261 height 26
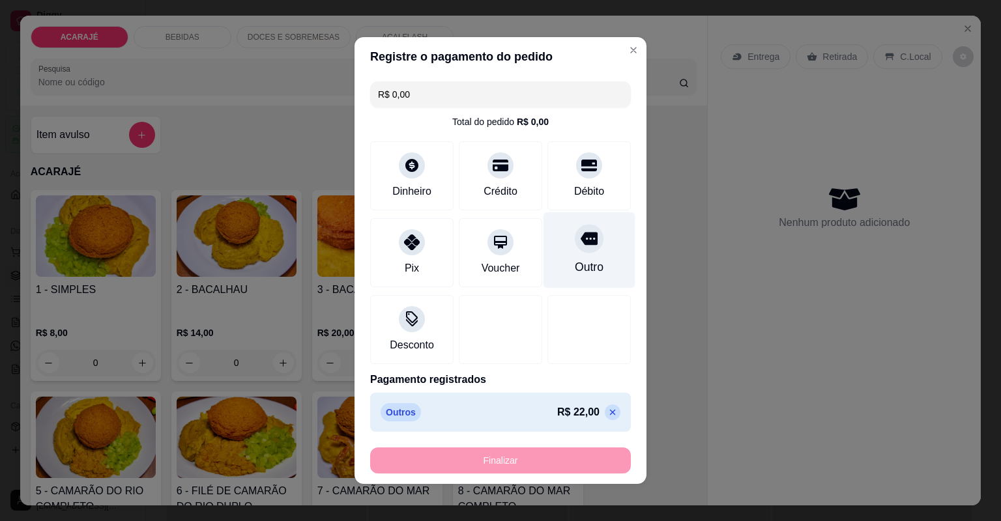
type input "0"
type input "-R$ 22,00"
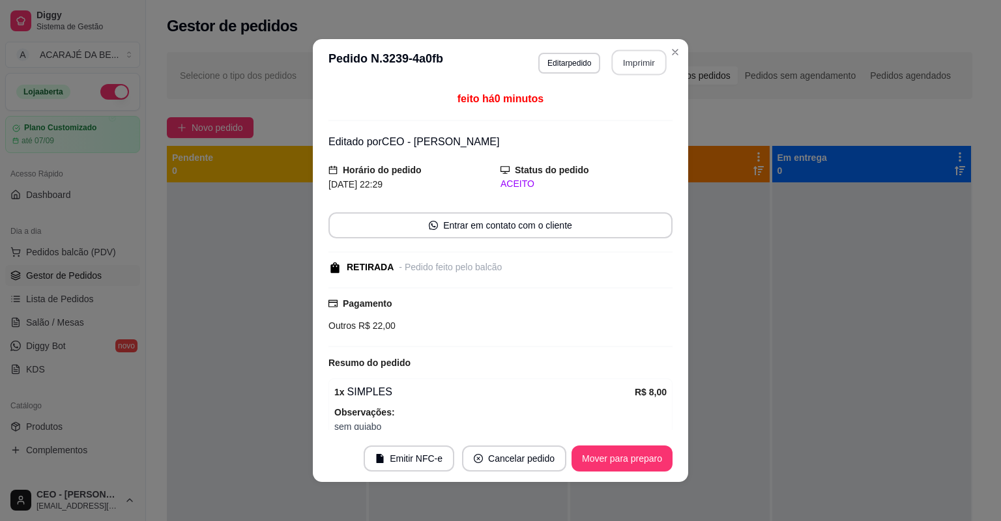
click at [634, 65] on button "Imprimir" at bounding box center [639, 62] width 55 height 25
click at [603, 459] on button "Mover para preparo" at bounding box center [622, 459] width 101 height 26
click at [602, 459] on div "Mover para preparo" at bounding box center [622, 459] width 101 height 26
click at [598, 459] on div "Mover para preparo" at bounding box center [612, 459] width 119 height 26
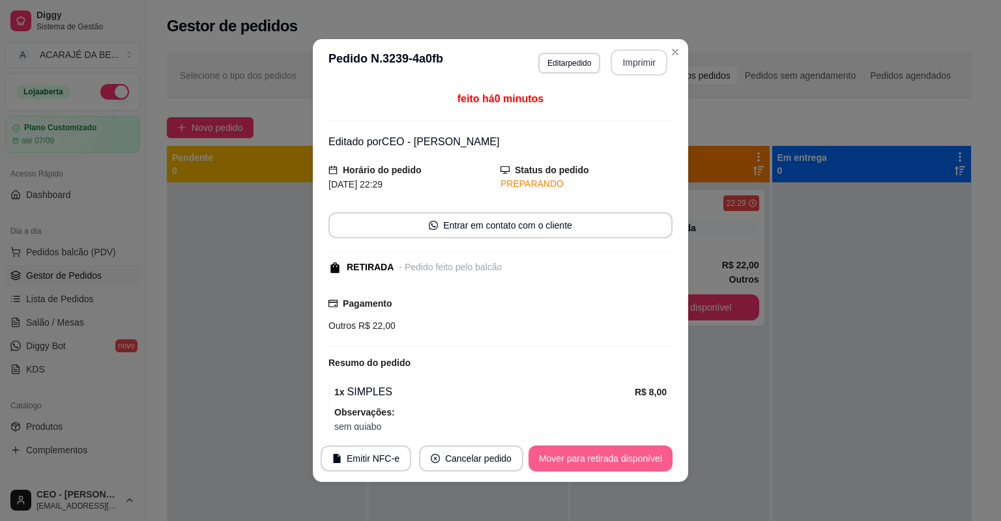
click at [598, 459] on button "Mover para retirada disponível" at bounding box center [601, 459] width 144 height 26
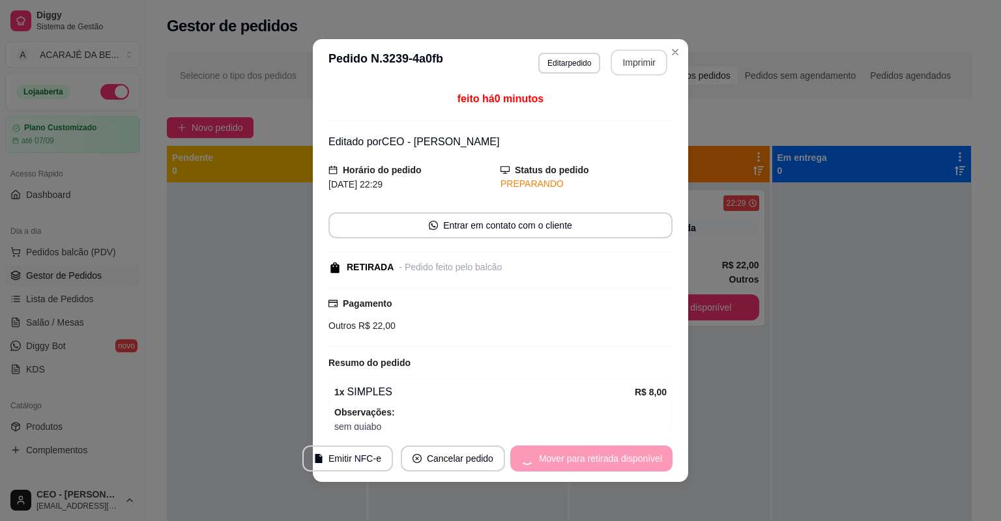
click at [598, 459] on div "Mover para retirada disponível" at bounding box center [591, 459] width 162 height 26
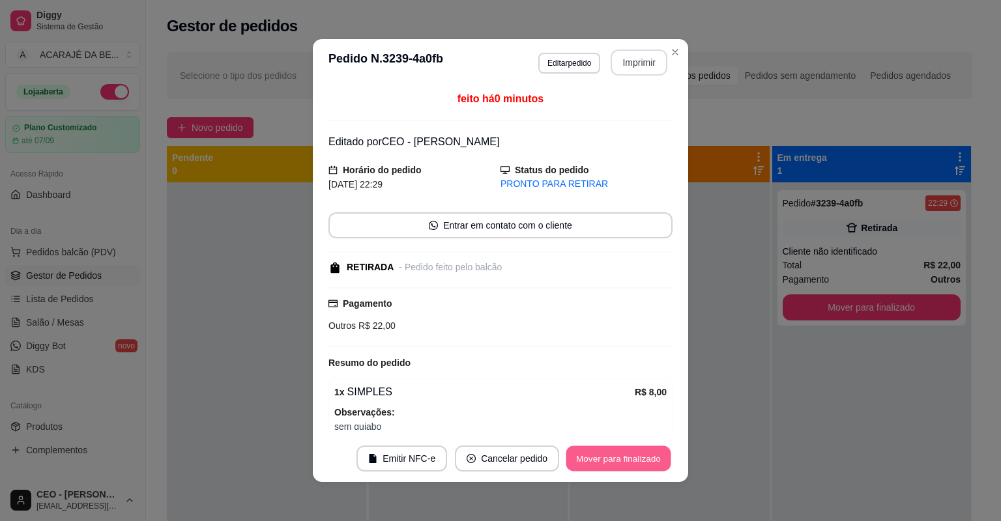
click at [598, 459] on button "Mover para finalizado" at bounding box center [618, 458] width 105 height 25
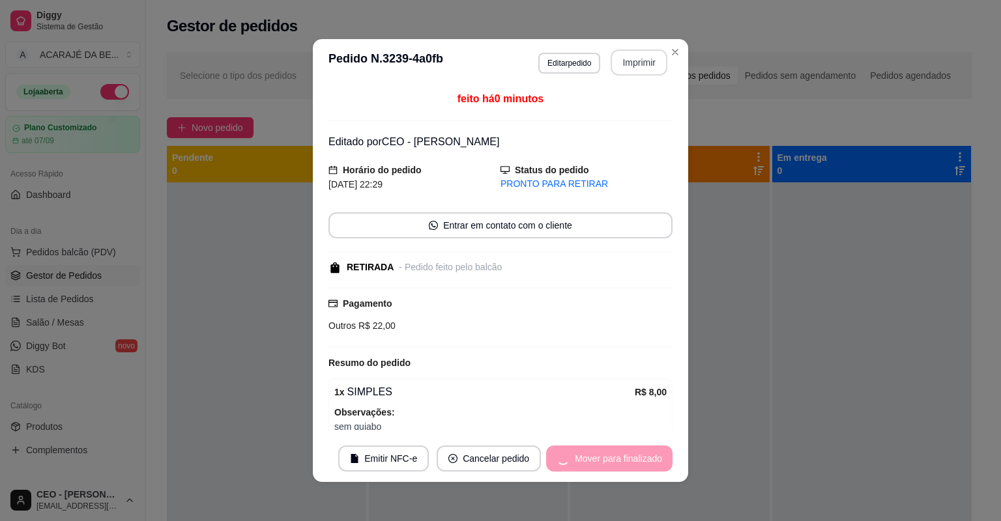
click at [598, 459] on div "Mover para finalizado" at bounding box center [609, 459] width 126 height 26
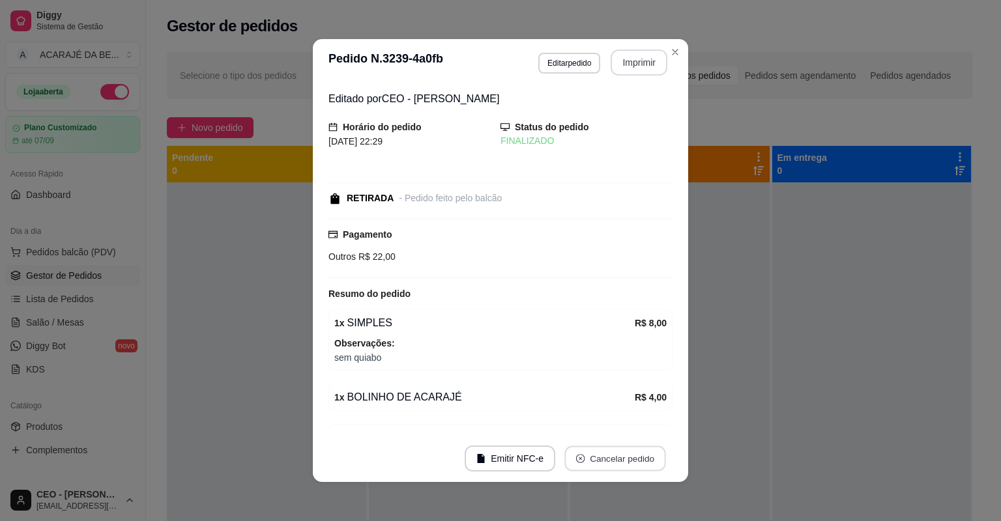
click at [598, 459] on button "Cancelar pedido" at bounding box center [614, 458] width 101 height 25
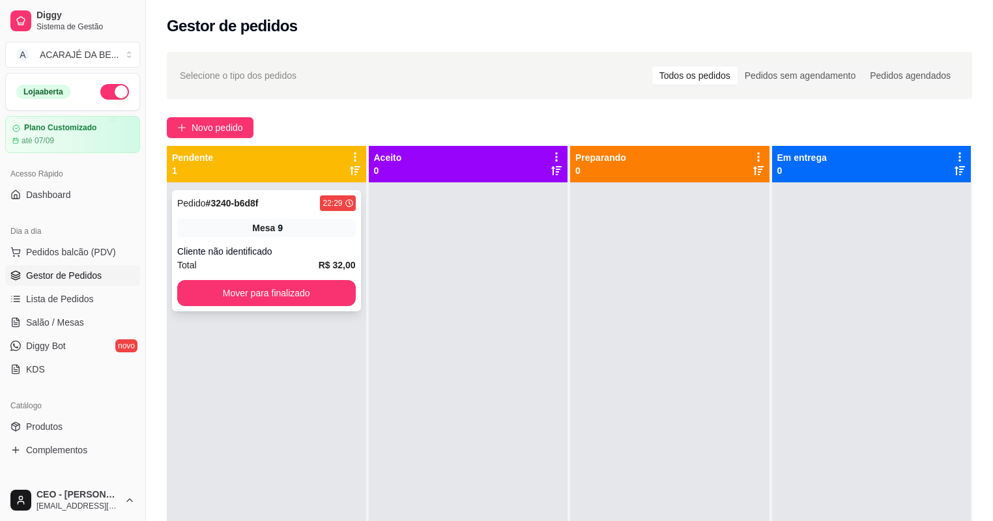
click at [286, 208] on div "Pedido # 3240-b6d8f 22:29" at bounding box center [266, 204] width 179 height 16
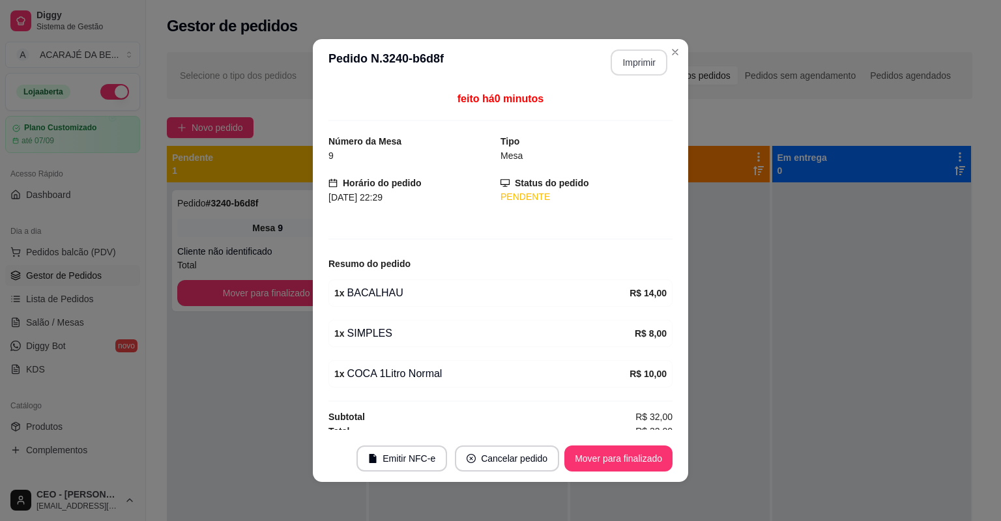
click at [643, 62] on button "Imprimir" at bounding box center [639, 63] width 57 height 26
click at [600, 459] on button "Mover para finalizado" at bounding box center [618, 459] width 108 height 26
click at [600, 459] on div "Mover para finalizado" at bounding box center [609, 459] width 126 height 26
click at [602, 461] on div "Mover para finalizado" at bounding box center [609, 459] width 126 height 26
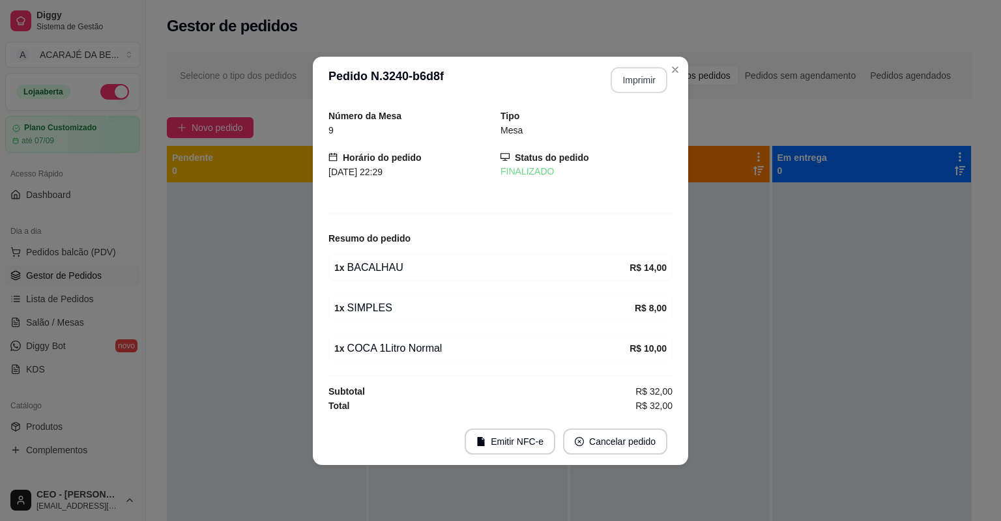
click at [605, 461] on footer "Emitir NFC-e Cancelar pedido" at bounding box center [500, 441] width 375 height 47
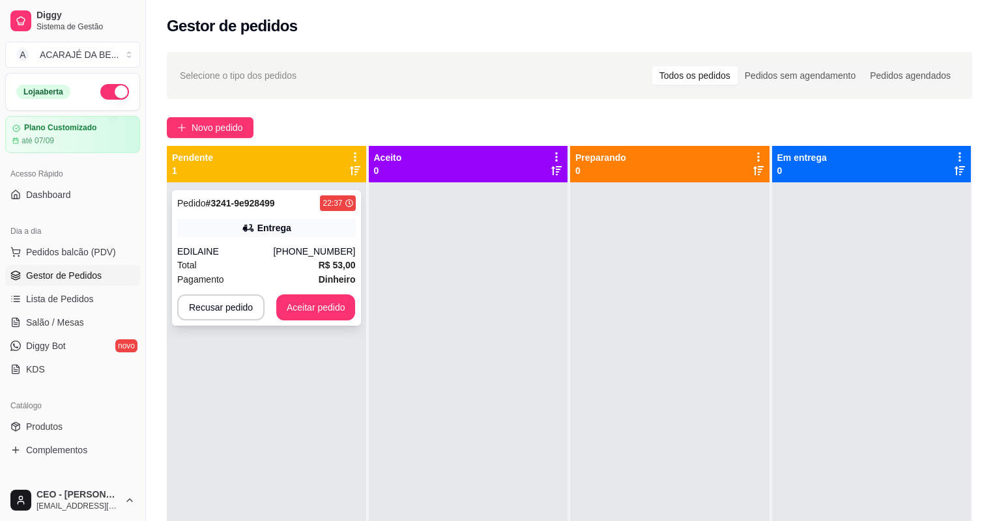
click at [324, 224] on div "Entrega" at bounding box center [266, 228] width 179 height 18
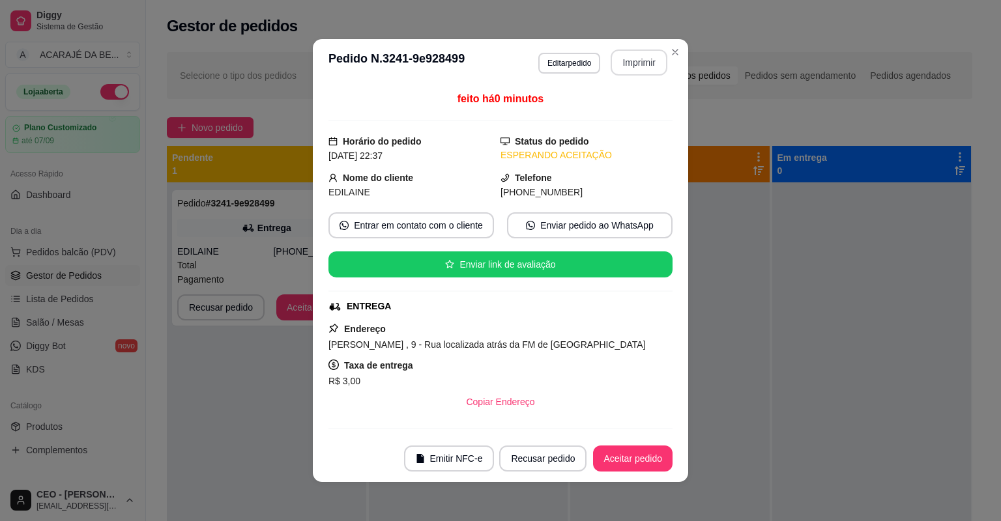
drag, startPoint x: 645, startPoint y: 48, endPoint x: 639, endPoint y: 68, distance: 20.4
click at [640, 67] on header "**********" at bounding box center [500, 62] width 375 height 47
click at [639, 63] on button "Imprimir" at bounding box center [639, 63] width 57 height 26
click at [630, 454] on button "Aceitar pedido" at bounding box center [633, 459] width 80 height 26
click at [630, 454] on div "Recusar pedido Aceitar pedido" at bounding box center [585, 459] width 173 height 26
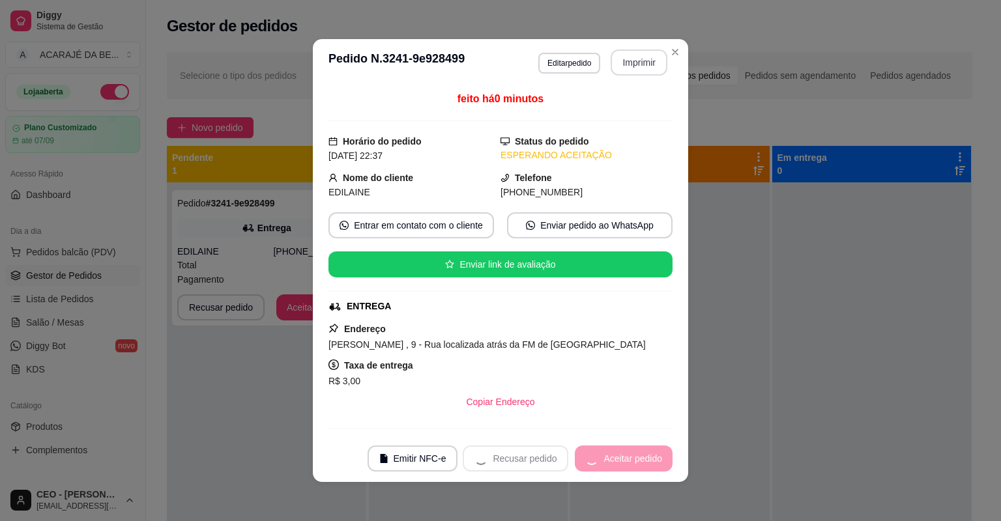
click at [630, 454] on div "Recusar pedido Aceitar pedido" at bounding box center [568, 459] width 210 height 26
click at [629, 454] on div "Recusar pedido Aceitar pedido" at bounding box center [568, 459] width 210 height 26
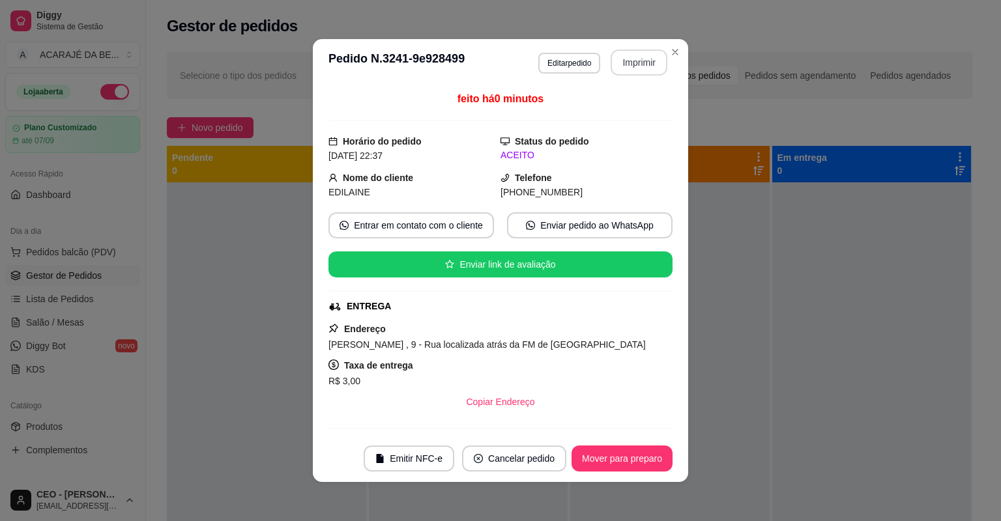
click at [629, 454] on button "Mover para preparo" at bounding box center [622, 459] width 101 height 26
click at [628, 452] on div "Mover para preparo" at bounding box center [612, 459] width 119 height 26
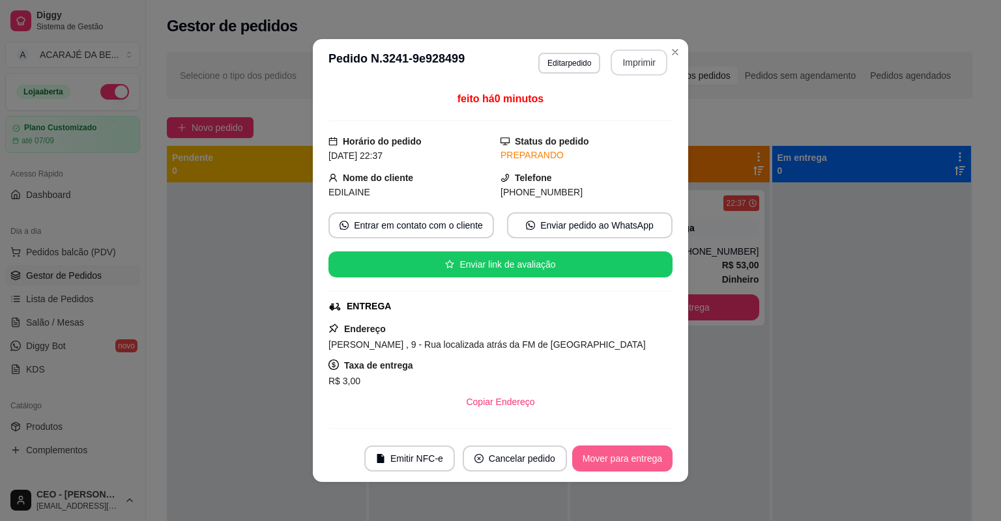
click at [626, 451] on button "Mover para entrega" at bounding box center [622, 459] width 100 height 26
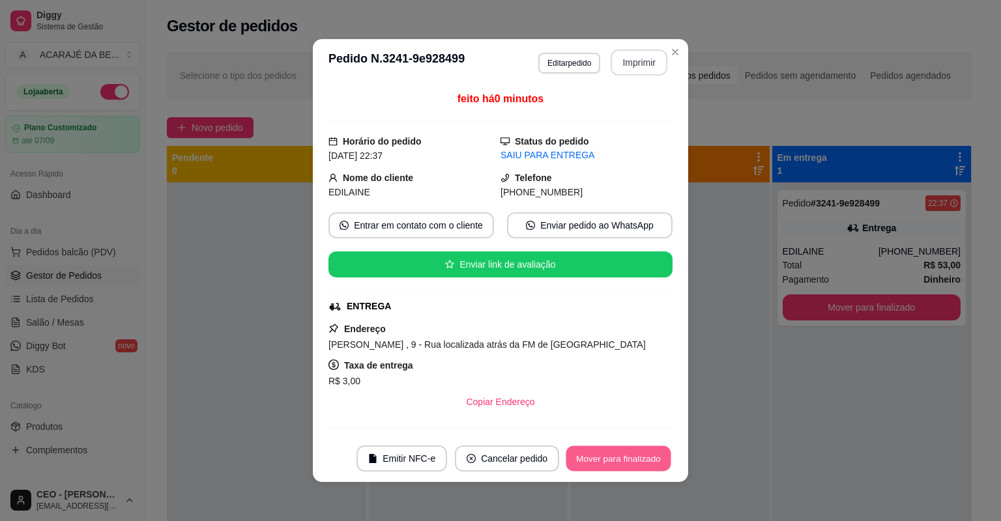
click at [626, 450] on button "Mover para finalizado" at bounding box center [618, 458] width 105 height 25
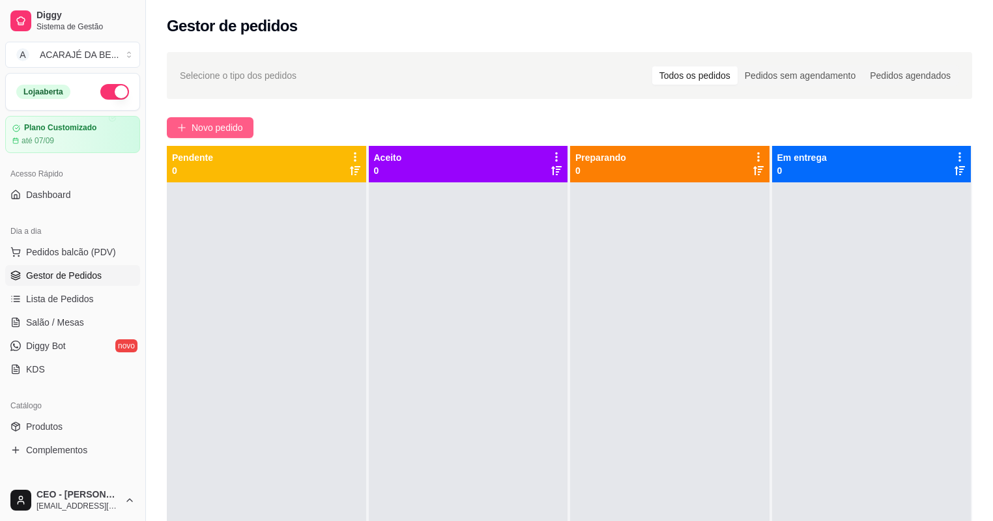
click at [246, 121] on button "Novo pedido" at bounding box center [210, 127] width 87 height 21
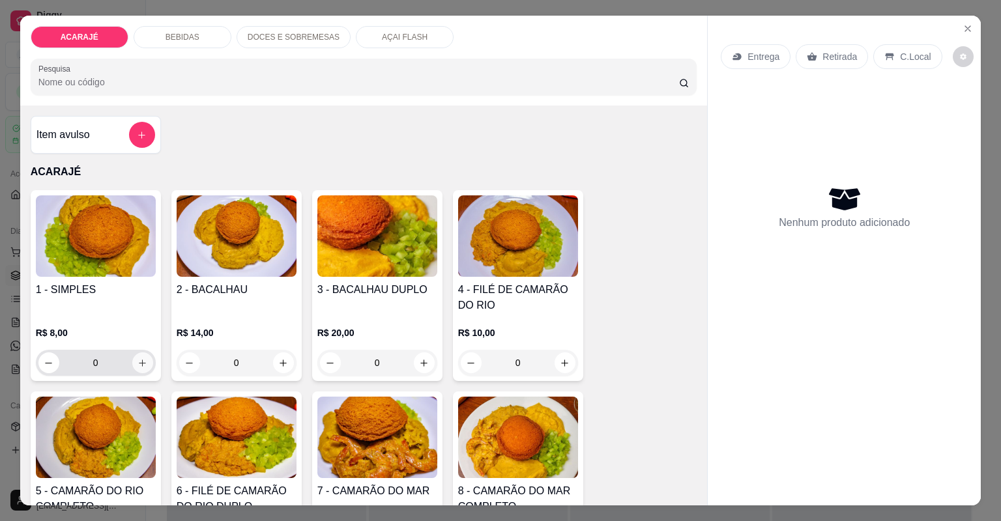
click at [142, 366] on icon "increase-product-quantity" at bounding box center [143, 363] width 10 height 10
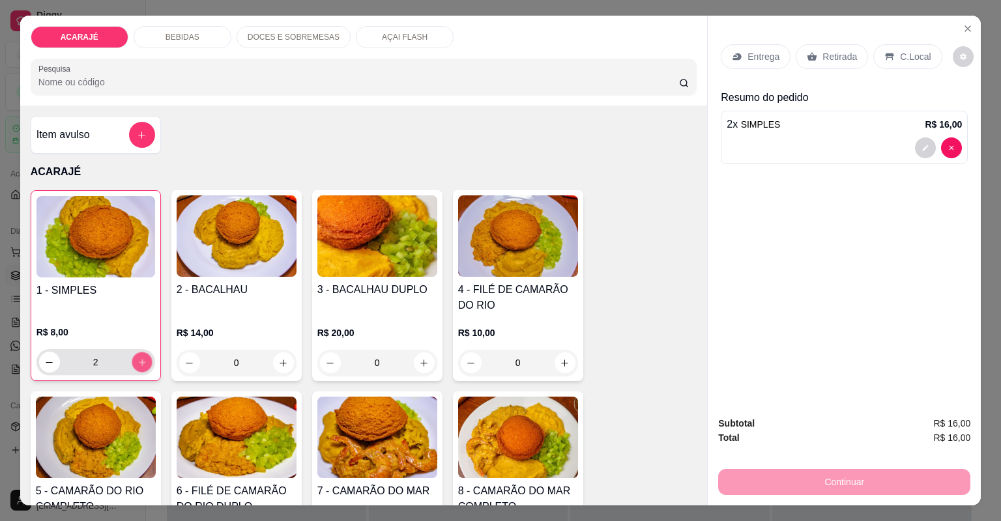
click at [142, 366] on icon "increase-product-quantity" at bounding box center [142, 363] width 10 height 10
type input "3"
click at [748, 60] on p "Entrega" at bounding box center [764, 56] width 32 height 13
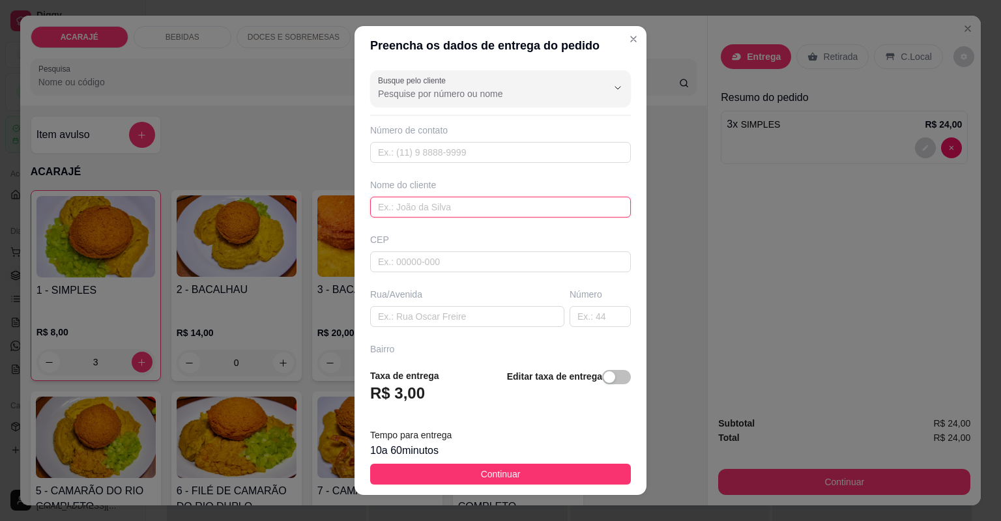
click at [422, 206] on input "text" at bounding box center [500, 207] width 261 height 21
click at [396, 207] on input "wllington" at bounding box center [500, 207] width 261 height 21
type input "wllinton"
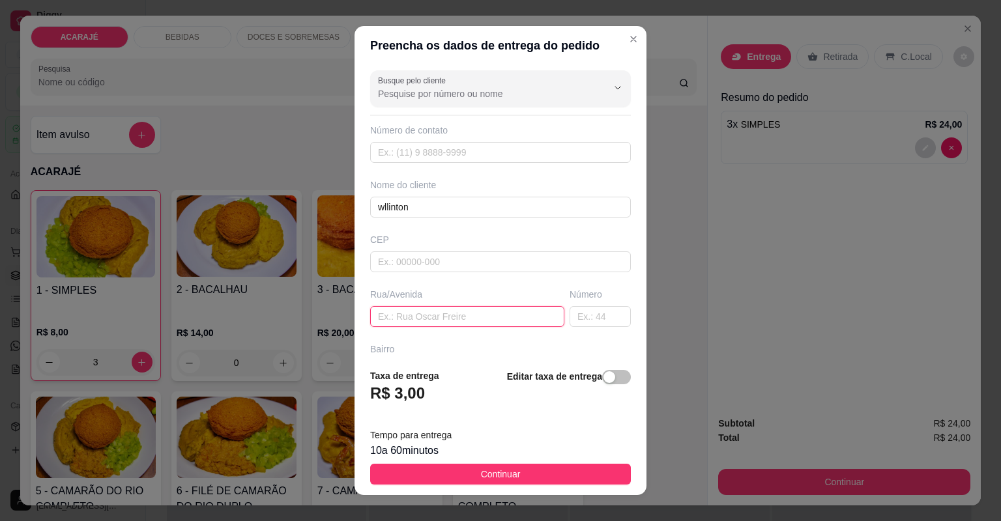
click at [462, 319] on input "text" at bounding box center [467, 316] width 194 height 21
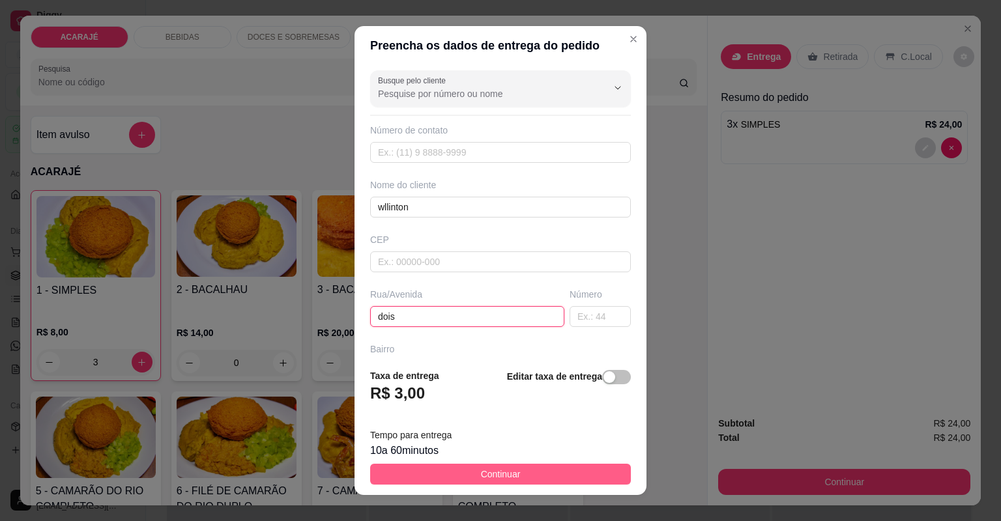
type input "dois"
click at [510, 476] on span "Continuar" at bounding box center [501, 474] width 40 height 14
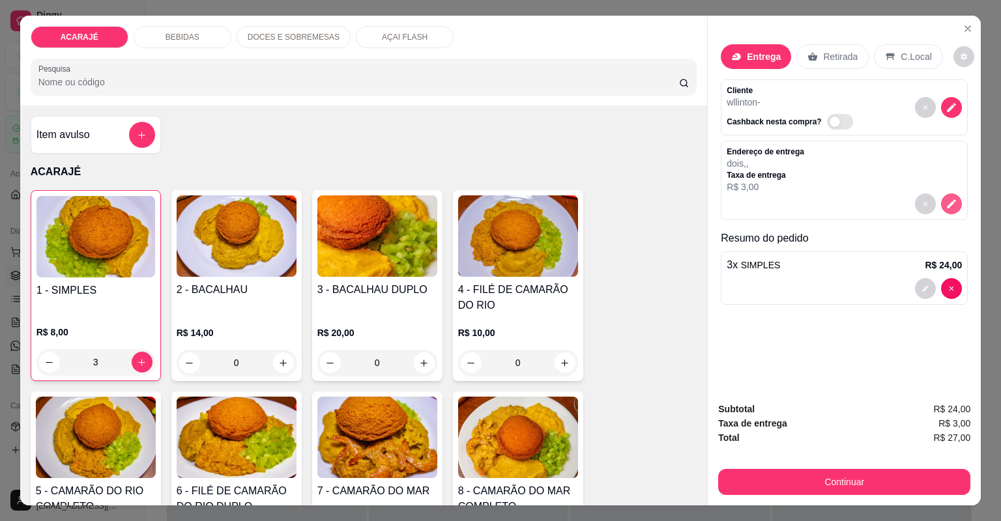
click at [952, 202] on icon "decrease-product-quantity" at bounding box center [952, 204] width 12 height 12
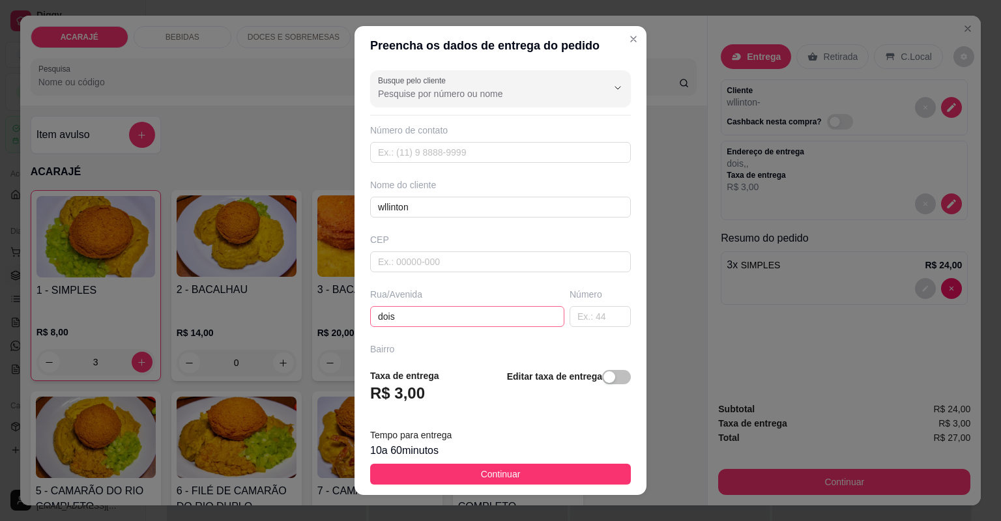
drag, startPoint x: 506, startPoint y: 330, endPoint x: 511, endPoint y: 314, distance: 16.3
click at [508, 323] on div "Busque pelo cliente Número de contato Nome do cliente wllinton CEP Rua/Avenida …" at bounding box center [501, 211] width 292 height 293
click at [513, 313] on input "dois" at bounding box center [467, 316] width 194 height 21
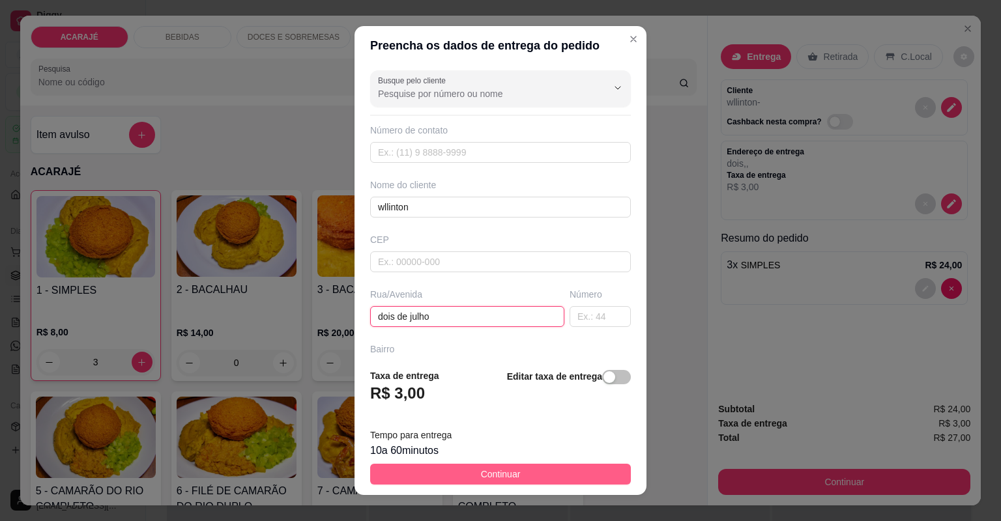
type input "dois de julho"
click at [495, 475] on span "Continuar" at bounding box center [501, 474] width 40 height 14
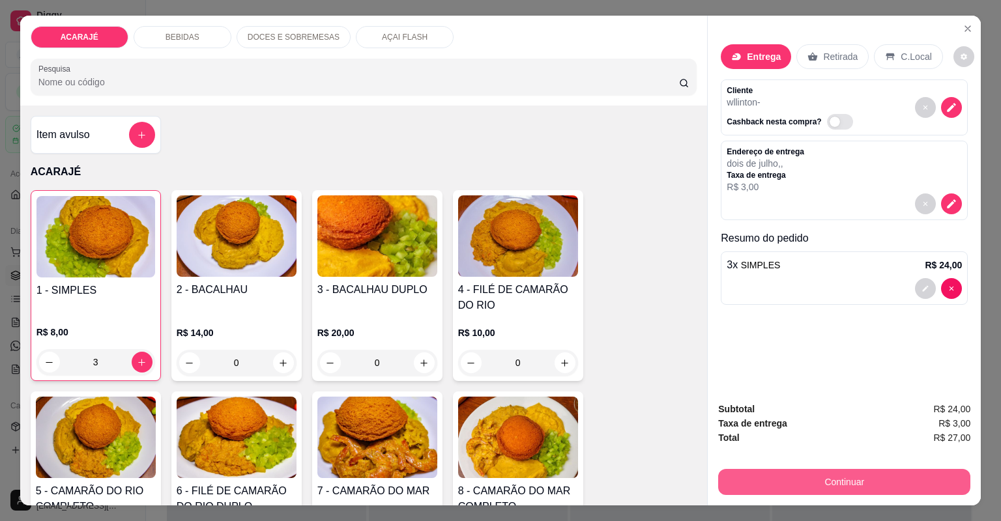
click at [860, 478] on button "Continuar" at bounding box center [844, 482] width 252 height 26
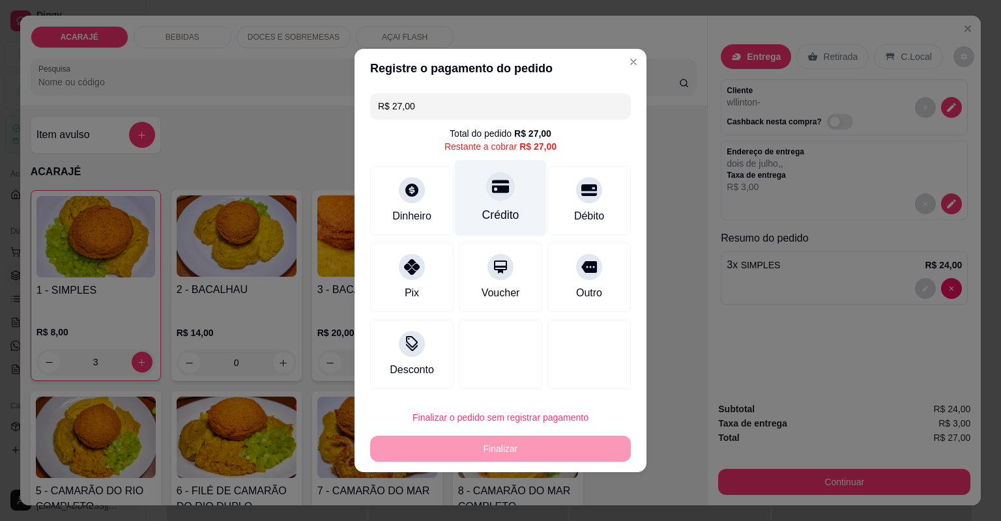
click at [506, 210] on div "Crédito" at bounding box center [500, 215] width 37 height 17
type input "R$ 0,00"
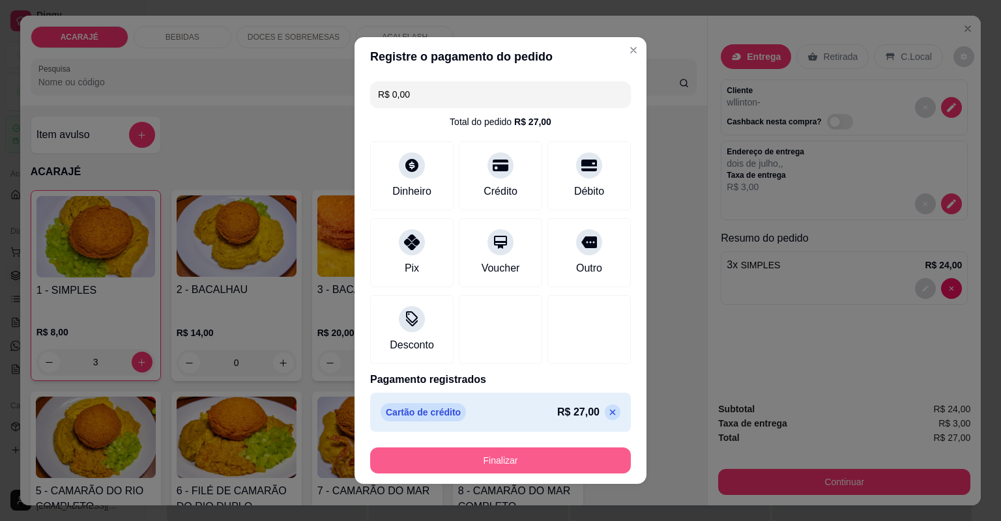
click at [521, 451] on button "Finalizar" at bounding box center [500, 461] width 261 height 26
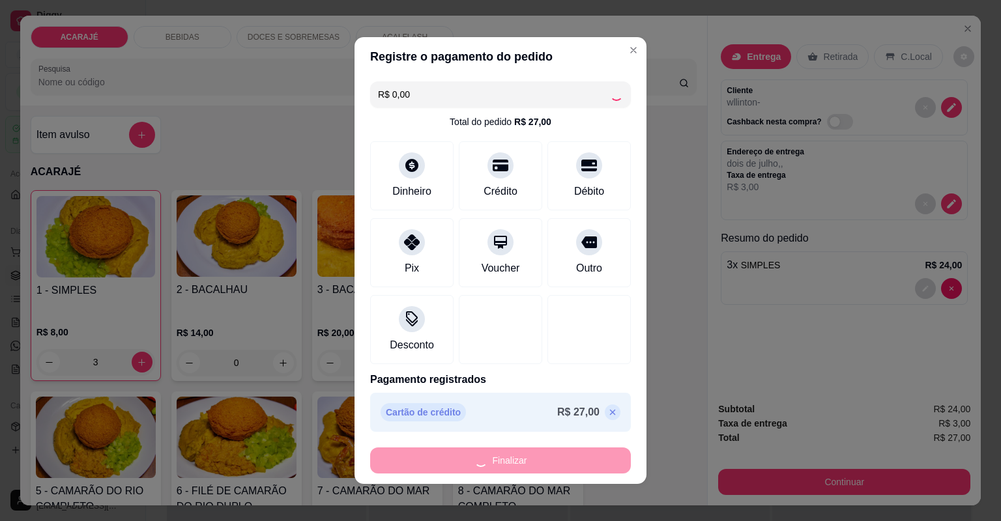
type input "0"
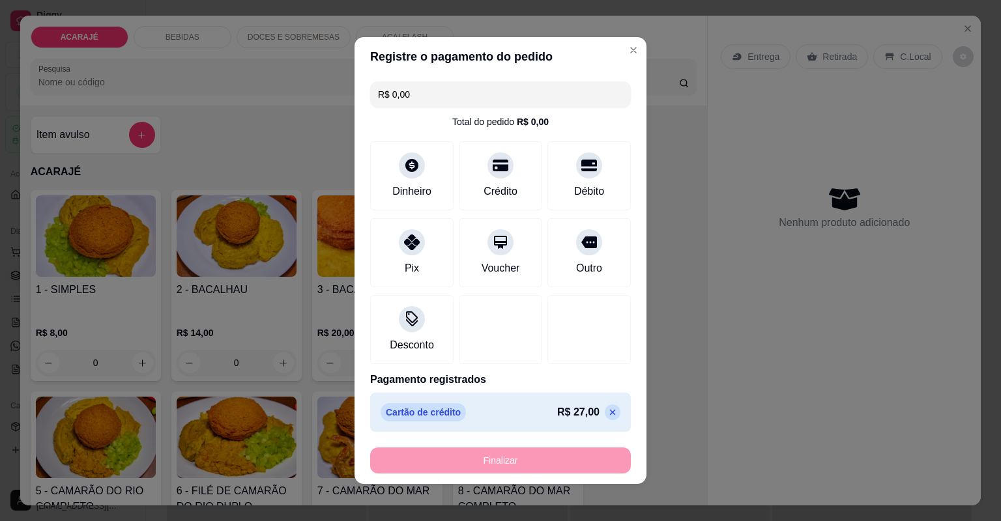
type input "-R$ 27,00"
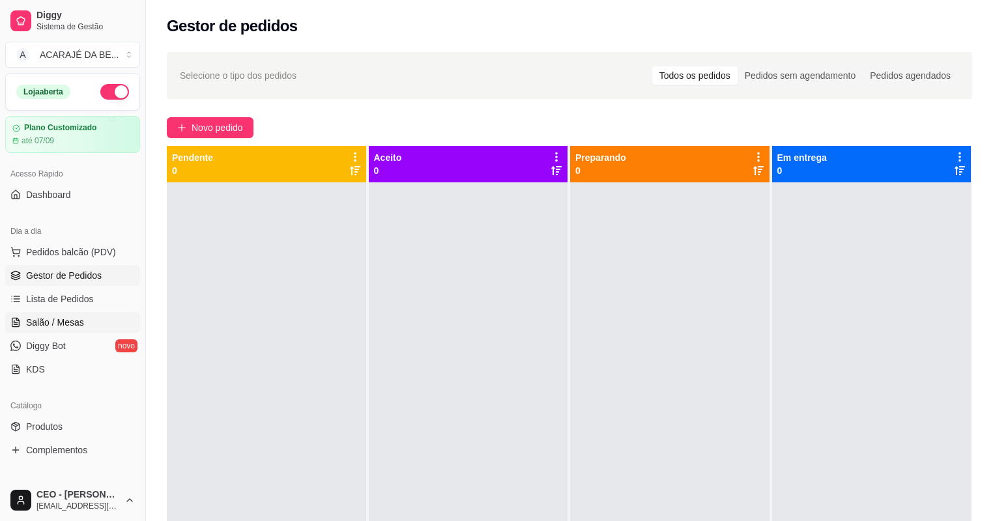
drag, startPoint x: 104, startPoint y: 287, endPoint x: 113, endPoint y: 325, distance: 38.9
click at [104, 287] on ul "Pedidos balcão (PDV) Gestor de Pedidos Lista de Pedidos Salão / Mesas Diggy Bot…" at bounding box center [72, 311] width 135 height 138
click at [117, 287] on ul "Pedidos balcão (PDV) Gestor de Pedidos Lista de Pedidos Salão / Mesas Diggy Bot…" at bounding box center [72, 311] width 135 height 138
click at [111, 296] on link "Lista de Pedidos" at bounding box center [72, 299] width 135 height 21
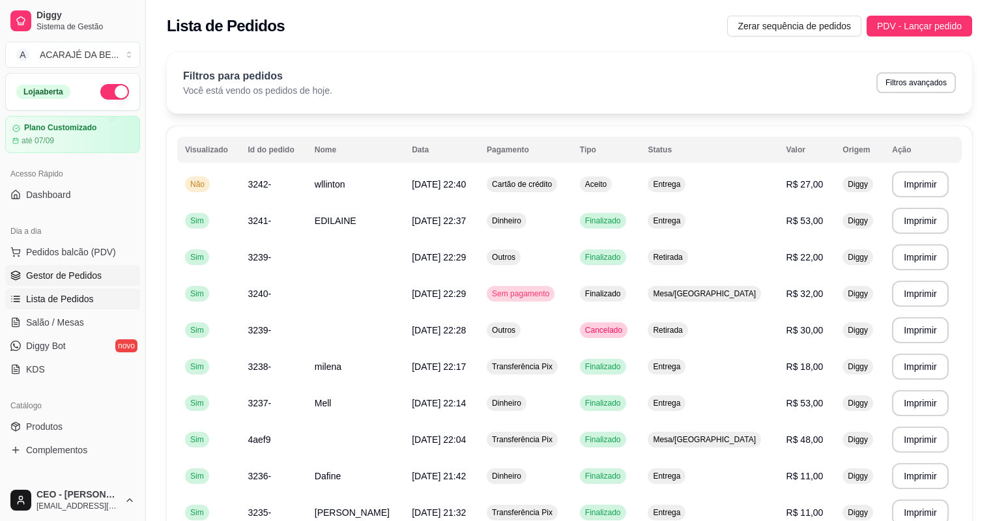
click at [104, 269] on link "Gestor de Pedidos" at bounding box center [72, 275] width 135 height 21
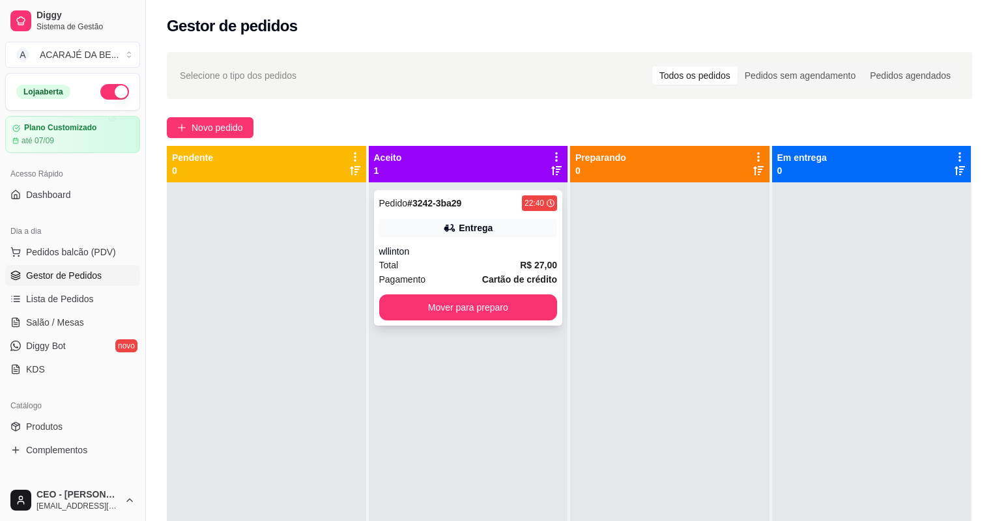
click at [435, 263] on div "Total R$ 27,00" at bounding box center [468, 265] width 179 height 14
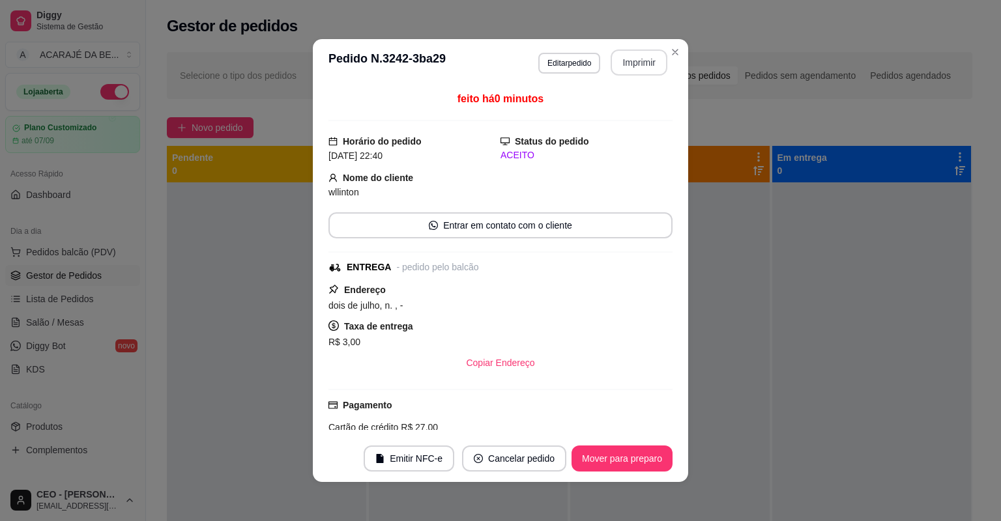
click at [618, 68] on button "Imprimir" at bounding box center [639, 63] width 57 height 26
drag, startPoint x: 613, startPoint y: 68, endPoint x: 655, endPoint y: 496, distance: 430.3
click at [655, 496] on div "**********" at bounding box center [500, 260] width 1001 height 521
click at [634, 448] on button "Mover para preparo" at bounding box center [622, 459] width 101 height 26
click at [632, 448] on div "Mover para preparo" at bounding box center [612, 459] width 119 height 26
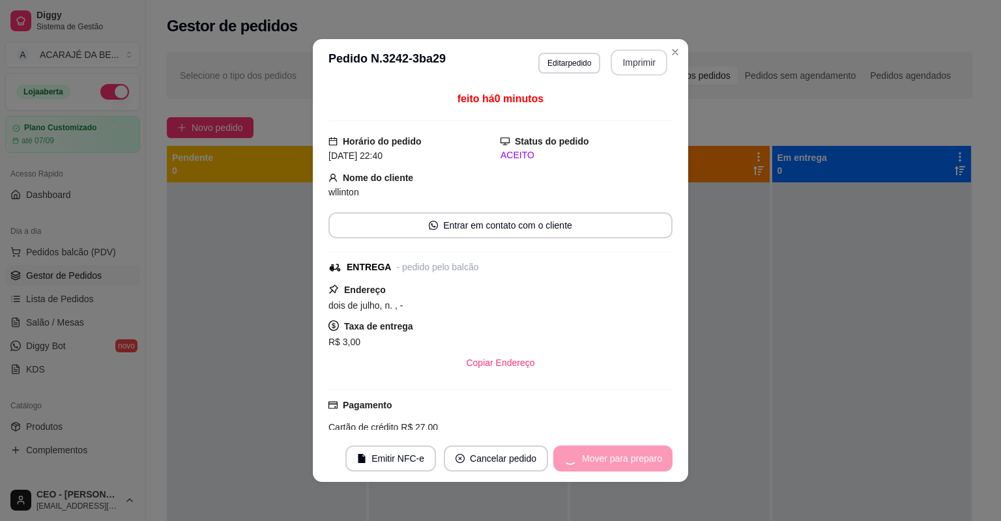
click at [632, 448] on div "Mover para preparo" at bounding box center [612, 459] width 119 height 26
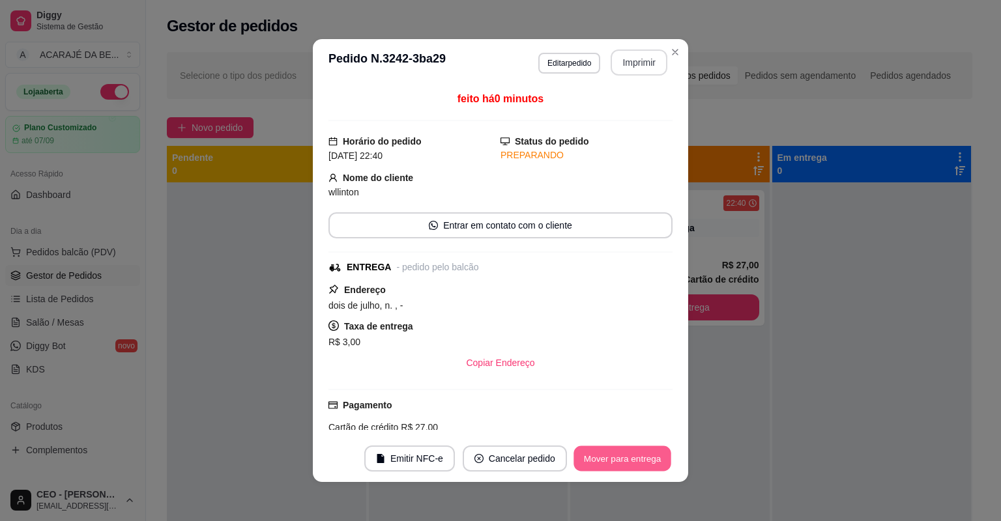
click at [632, 448] on button "Mover para entrega" at bounding box center [623, 458] width 98 height 25
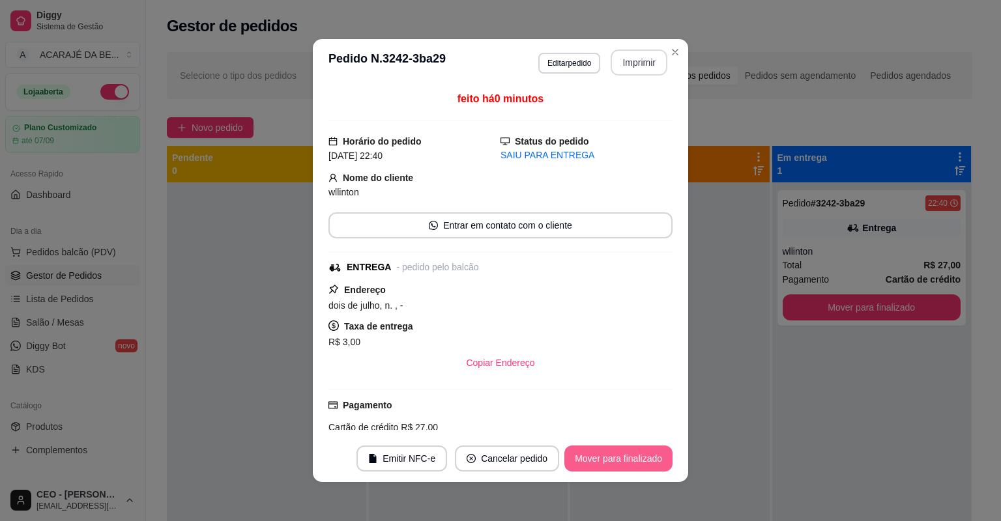
click at [626, 448] on button "Mover para finalizado" at bounding box center [618, 459] width 108 height 26
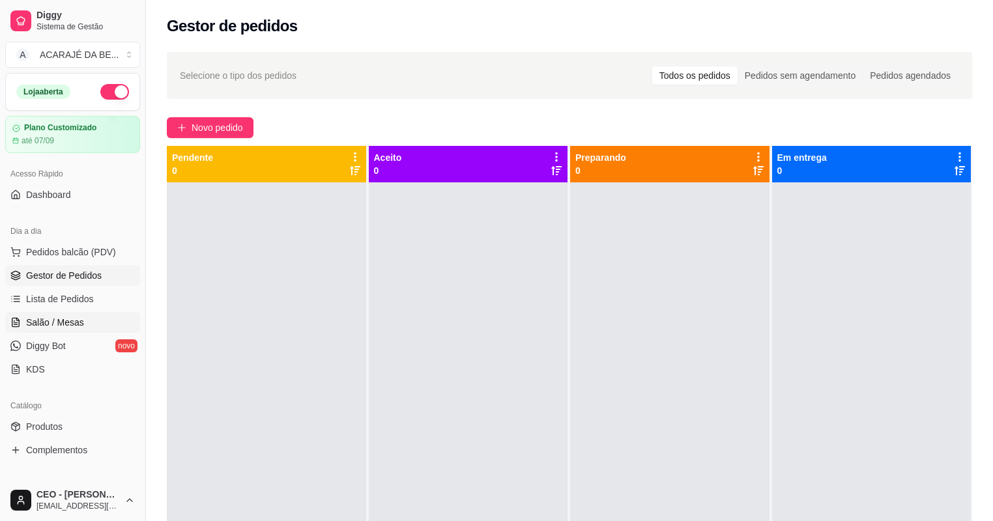
click at [99, 315] on link "Salão / Mesas" at bounding box center [72, 322] width 135 height 21
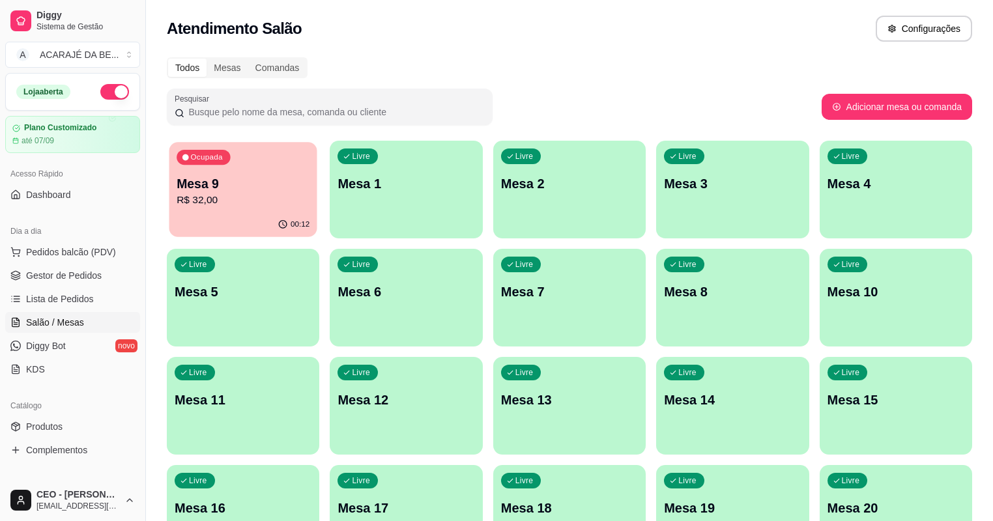
click at [219, 229] on div "00:12" at bounding box center [243, 224] width 148 height 25
click at [86, 279] on span "Gestor de Pedidos" at bounding box center [64, 275] width 76 height 13
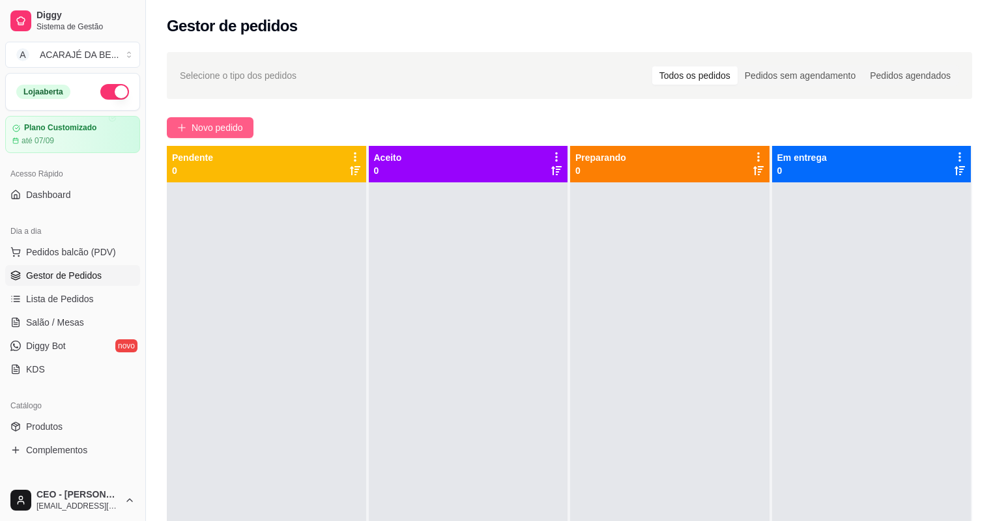
click at [216, 117] on button "Novo pedido" at bounding box center [210, 127] width 87 height 21
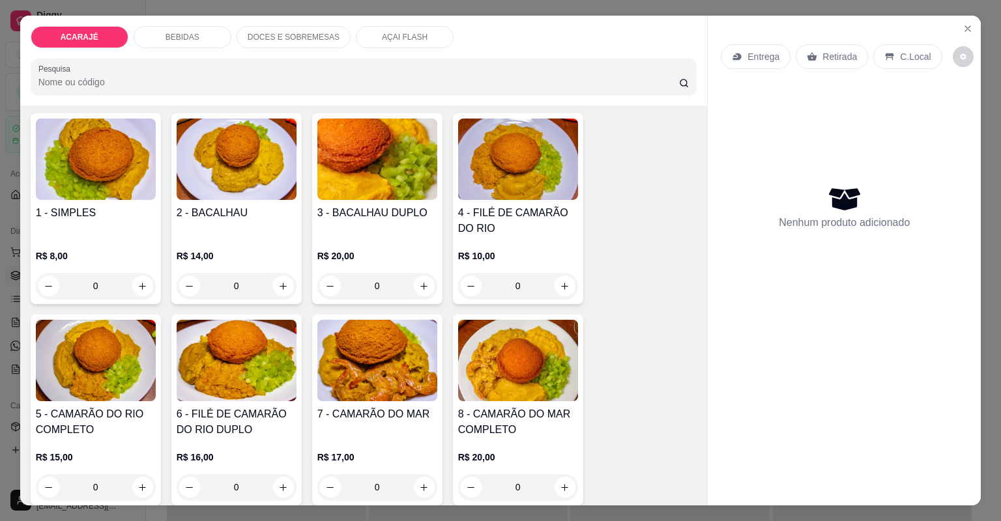
scroll to position [209, 0]
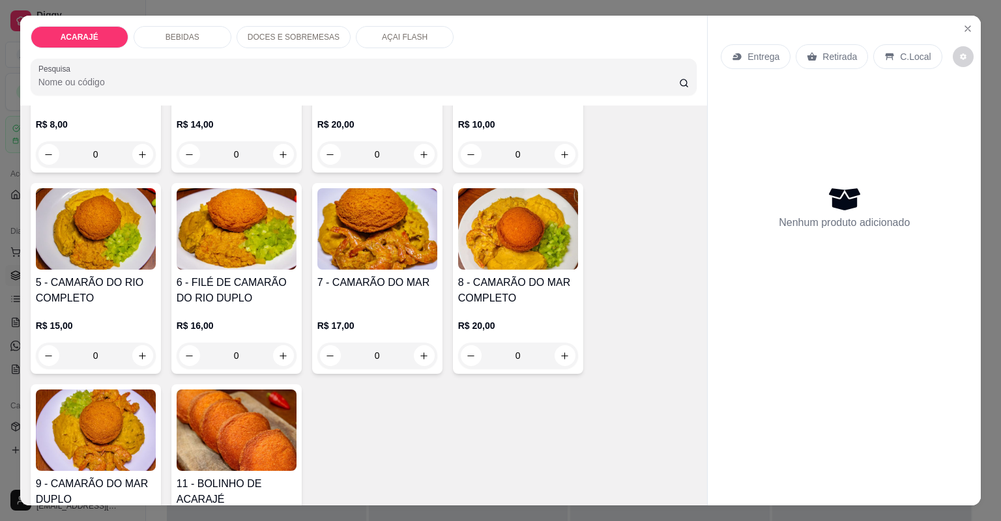
click at [412, 295] on div "7 - CAMARÃO DO MAR" at bounding box center [377, 290] width 120 height 31
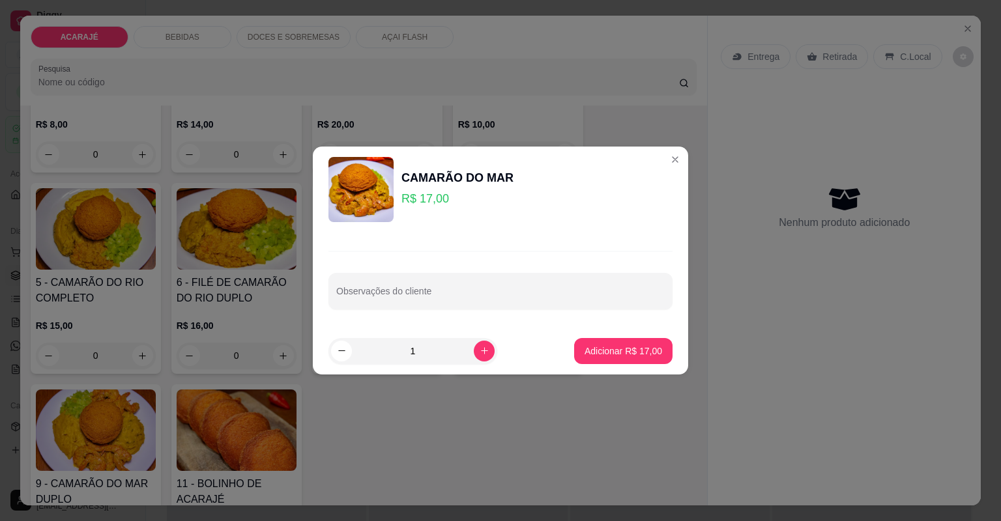
drag, startPoint x: 412, startPoint y: 295, endPoint x: 515, endPoint y: 293, distance: 103.0
click at [515, 293] on input "Observações do cliente" at bounding box center [500, 296] width 328 height 13
click at [396, 289] on div at bounding box center [500, 291] width 328 height 26
type input "sem carurivis"
click at [647, 343] on button "Adicionar R$ 17,00" at bounding box center [623, 351] width 98 height 26
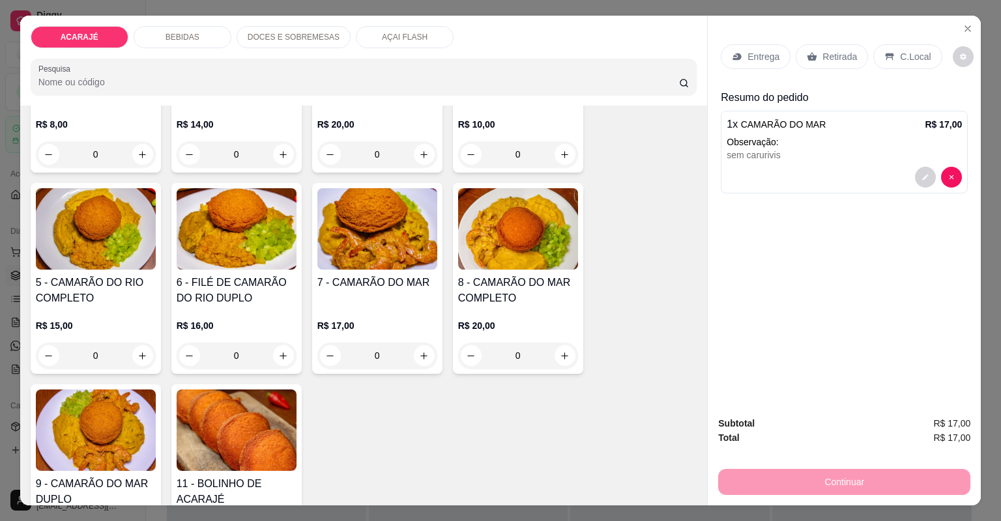
click at [759, 50] on p "Entrega" at bounding box center [764, 56] width 32 height 13
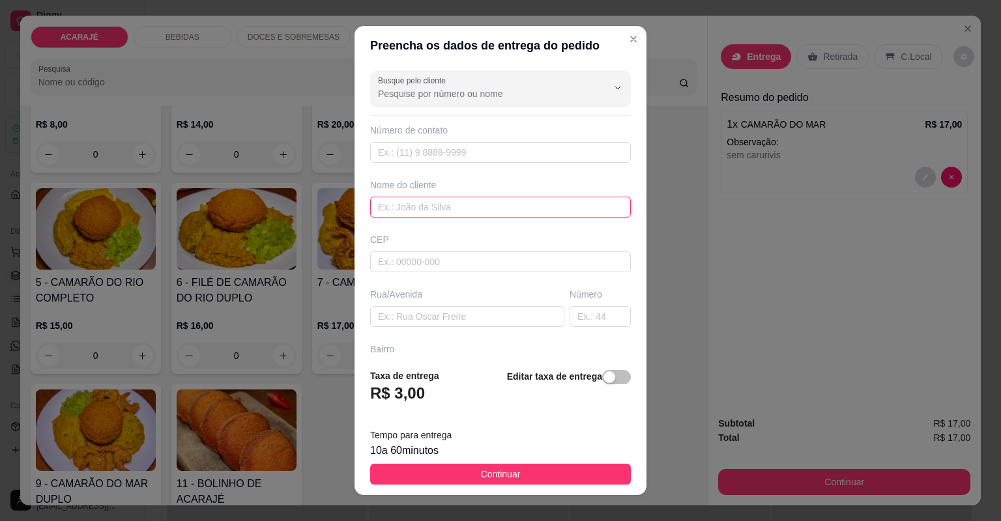
click at [458, 205] on input "text" at bounding box center [500, 207] width 261 height 21
type input "kah"
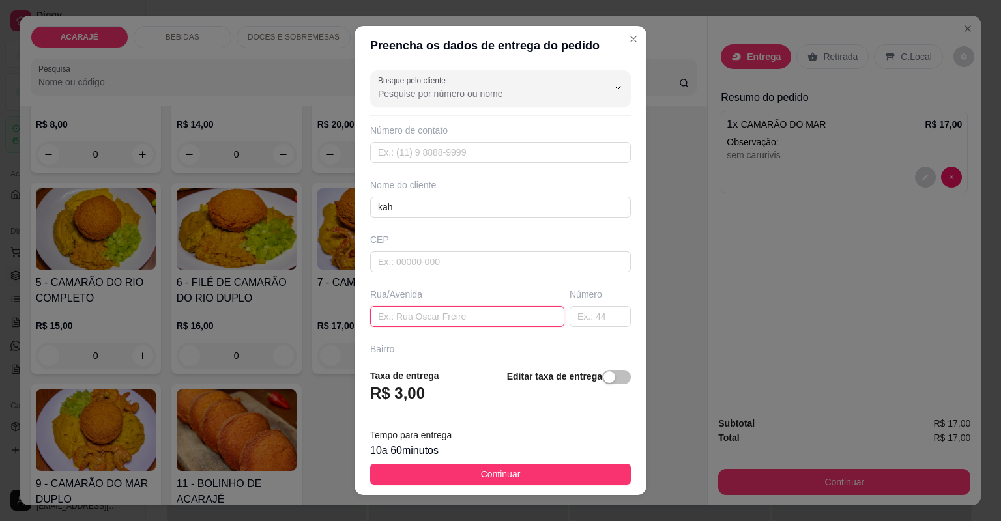
click at [470, 312] on input "text" at bounding box center [467, 316] width 194 height 21
paste input "Rua do Leblon Apartamento 70 Interfone 601 Katrine"
type input "Rua do Leblon Apartamento 70 Interfone 601 Katrine"
click at [581, 488] on footer "Taxa de entrega R$ 3,00 Editar taxa de entrega Tempo para entrega 10 a 60 minut…" at bounding box center [501, 426] width 292 height 137
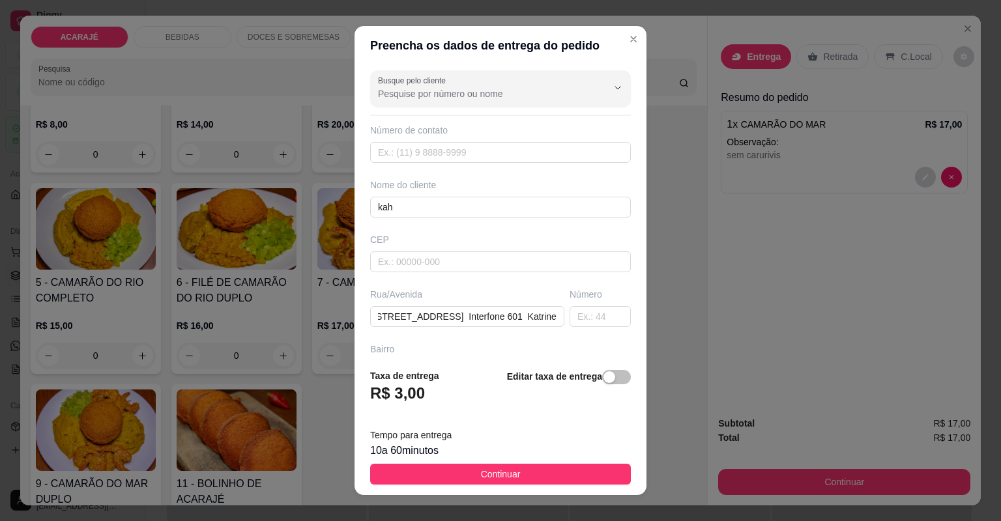
scroll to position [0, 0]
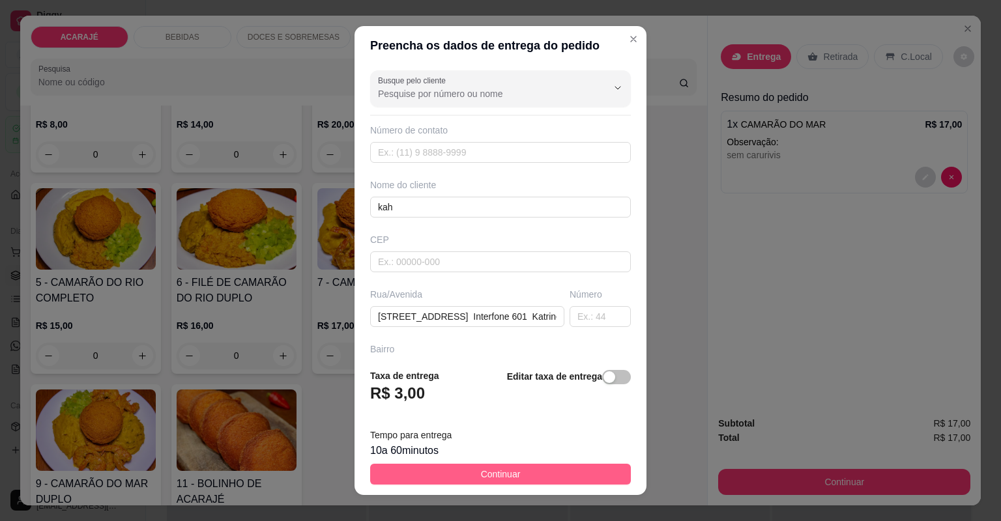
click at [591, 477] on button "Continuar" at bounding box center [500, 474] width 261 height 21
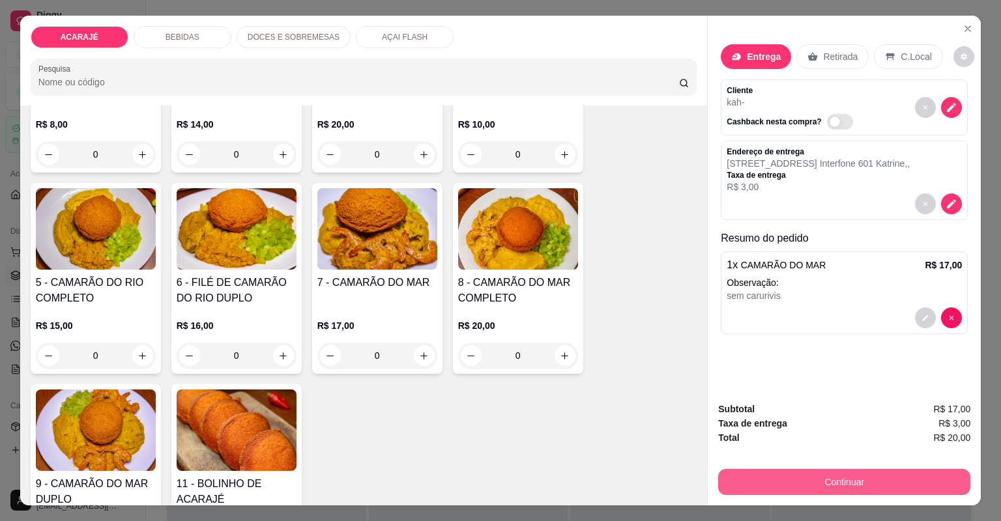
click at [759, 482] on button "Continuar" at bounding box center [844, 482] width 252 height 26
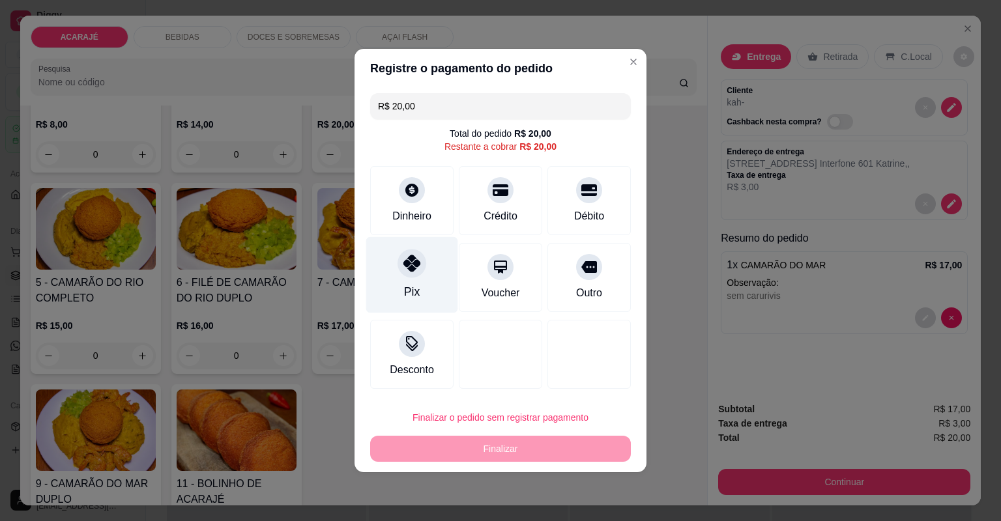
click at [417, 277] on div "Pix" at bounding box center [412, 275] width 92 height 76
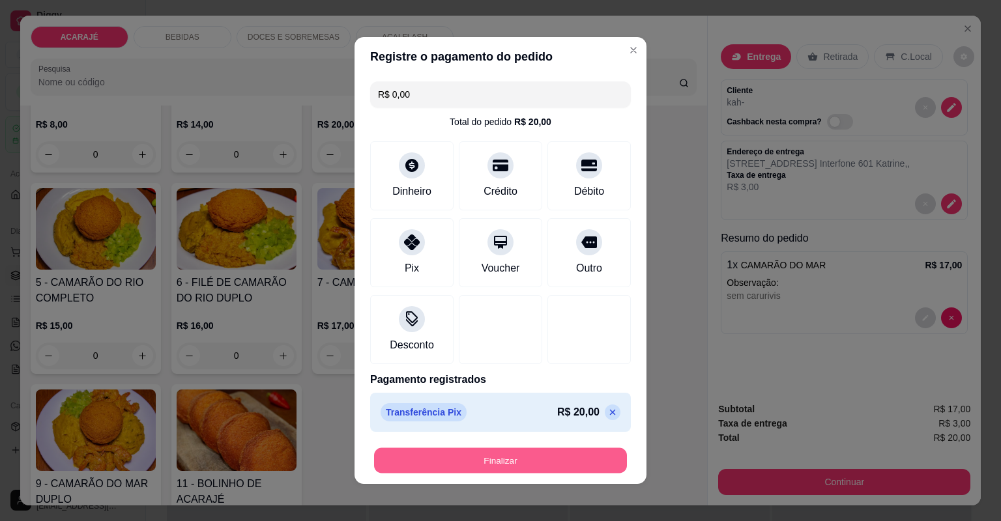
click at [579, 456] on button "Finalizar" at bounding box center [500, 460] width 253 height 25
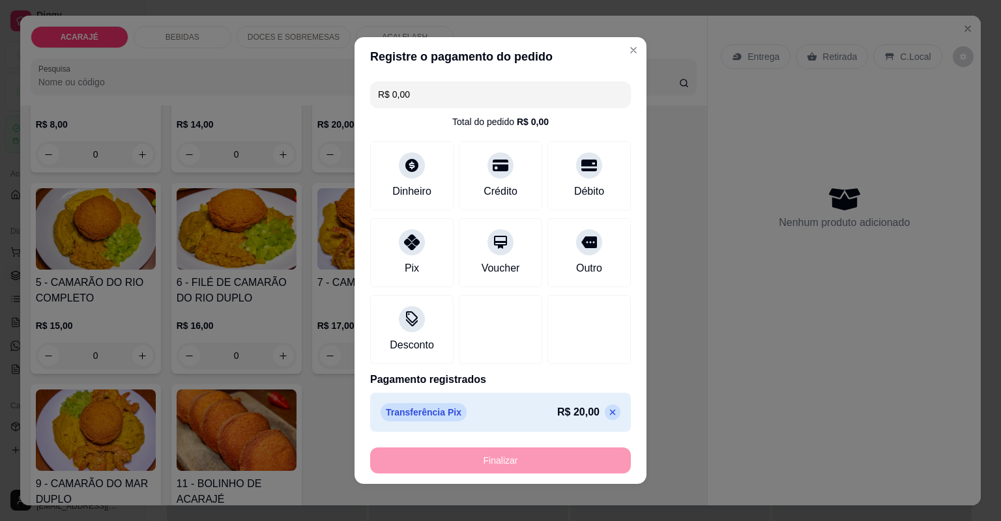
type input "-R$ 20,00"
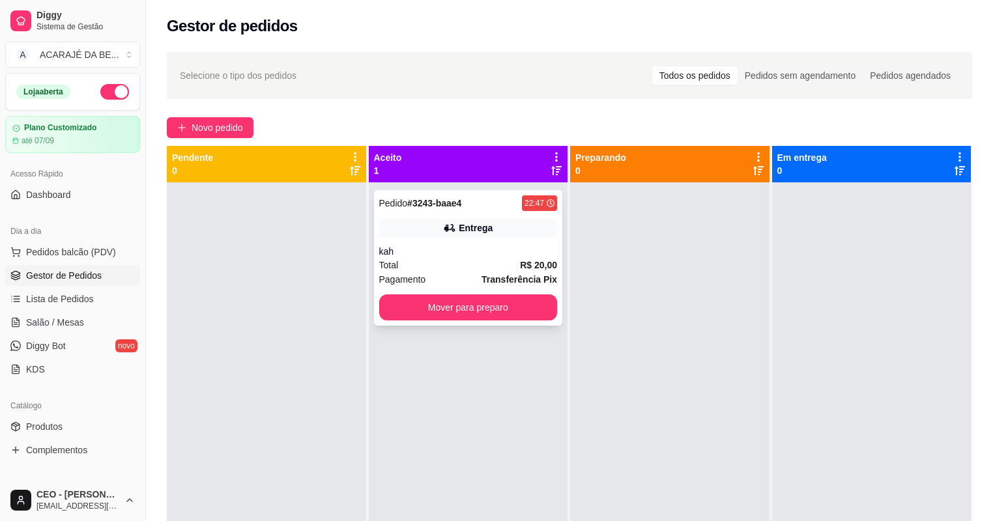
click at [506, 238] on div "Pedido # 3243-baae4 22:47 Entrega kah Total R$ 20,00 Pagamento Transferência Pi…" at bounding box center [468, 258] width 189 height 136
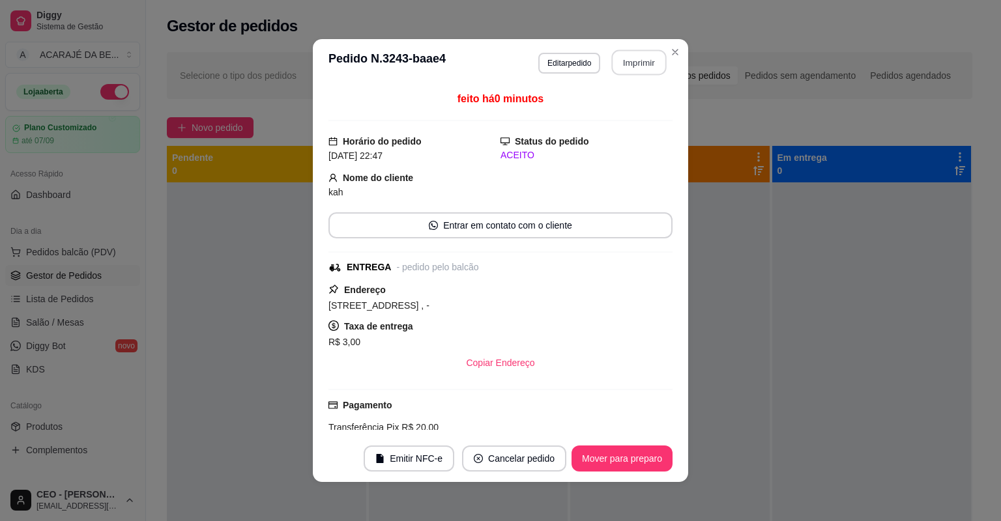
click at [635, 63] on button "Imprimir" at bounding box center [639, 62] width 55 height 25
click at [619, 453] on button "Mover para preparo" at bounding box center [622, 459] width 101 height 26
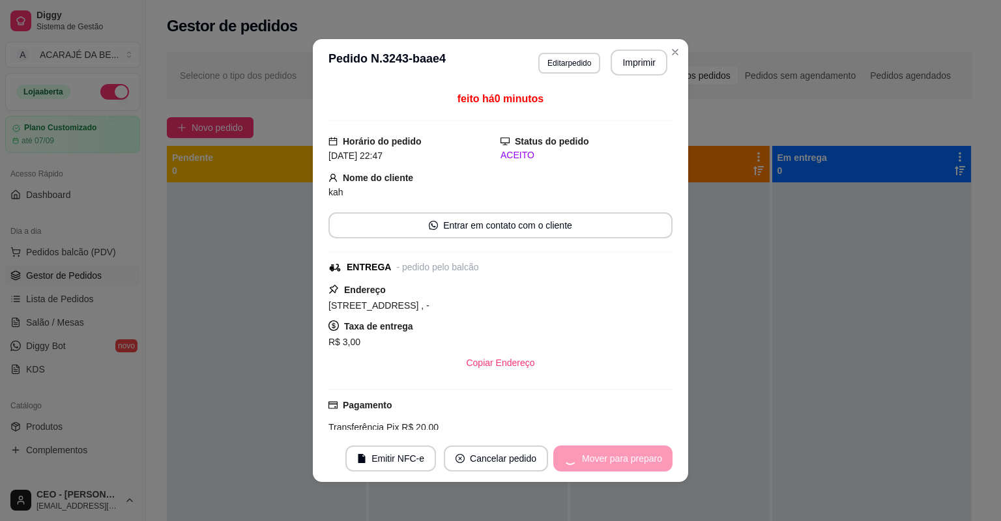
click at [619, 453] on div "Mover para preparo" at bounding box center [612, 459] width 119 height 26
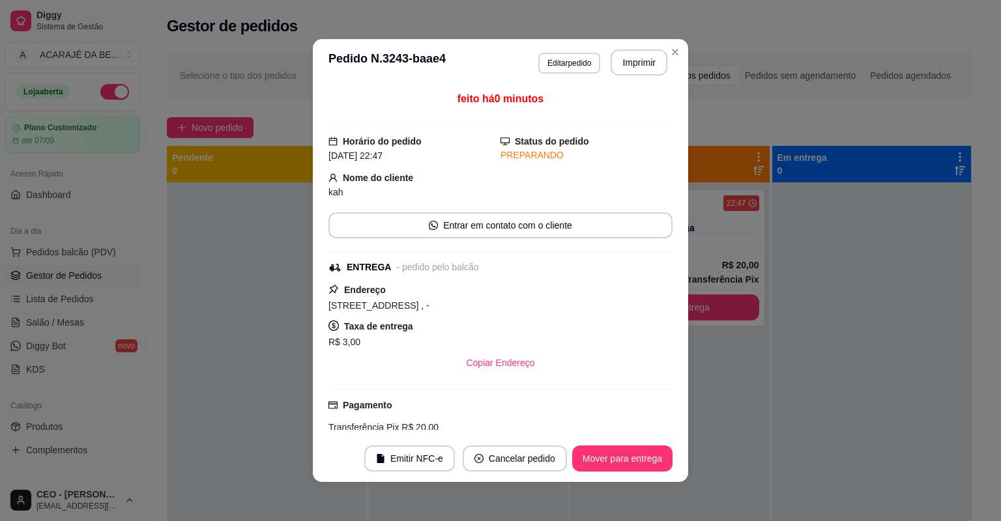
click at [619, 451] on button "Mover para entrega" at bounding box center [622, 459] width 100 height 26
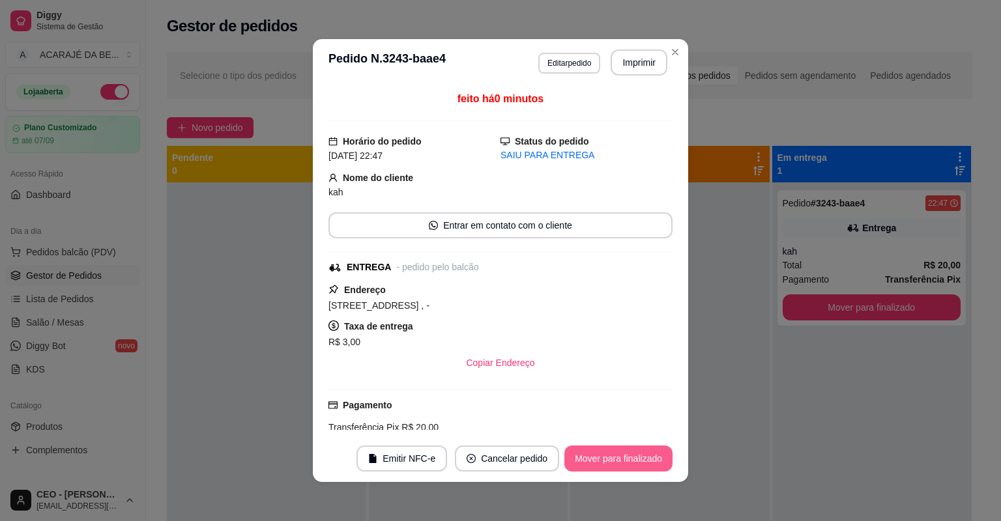
click at [615, 460] on button "Mover para finalizado" at bounding box center [618, 459] width 108 height 26
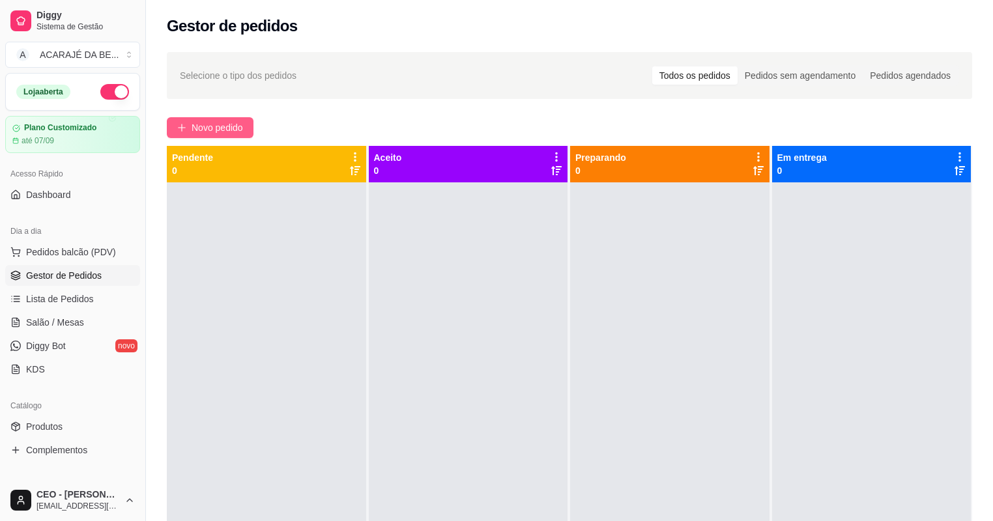
click at [246, 134] on button "Novo pedido" at bounding box center [210, 127] width 87 height 21
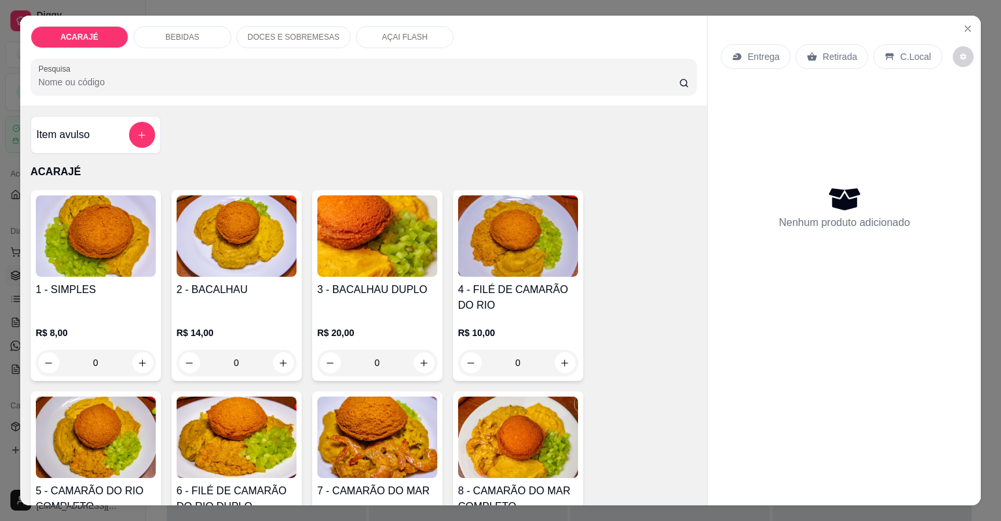
drag, startPoint x: 276, startPoint y: 34, endPoint x: 343, endPoint y: 65, distance: 73.5
click at [276, 38] on p "DOCES E SOBREMESAS" at bounding box center [294, 37] width 92 height 10
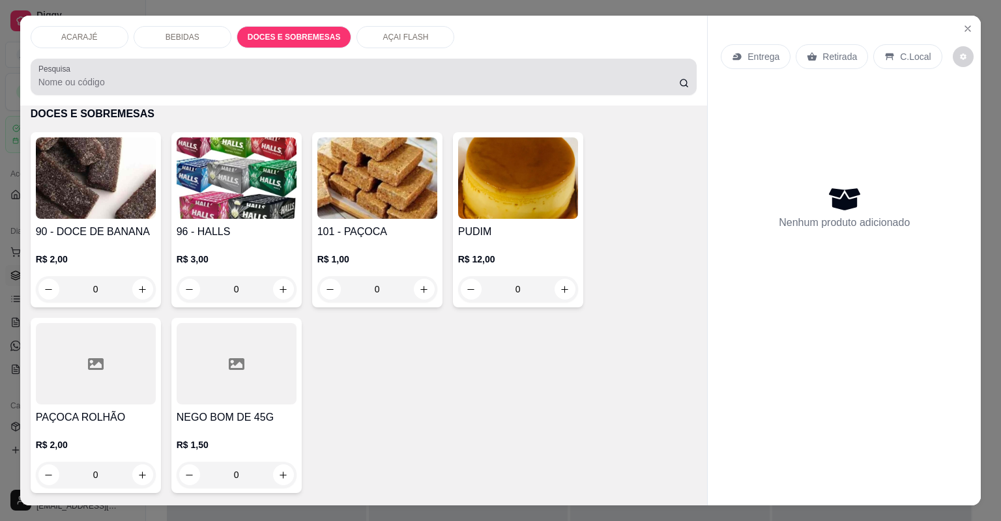
scroll to position [26, 0]
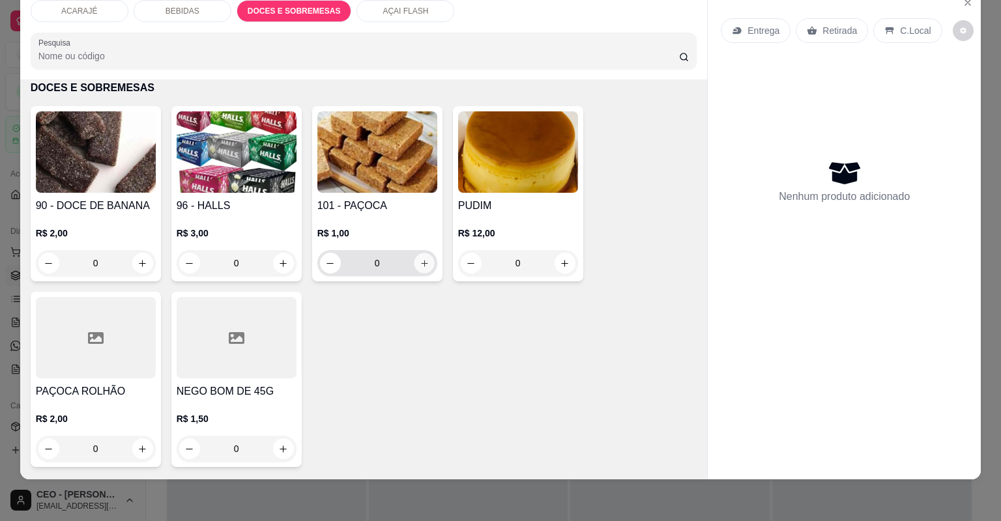
click at [424, 262] on icon "increase-product-quantity" at bounding box center [424, 264] width 10 height 10
type input "1"
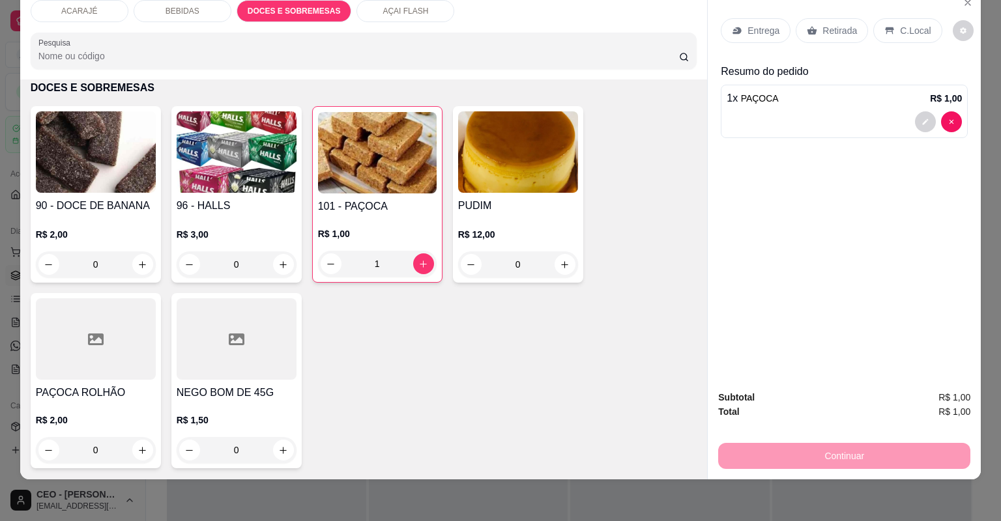
click at [818, 37] on div "Retirada" at bounding box center [832, 30] width 72 height 25
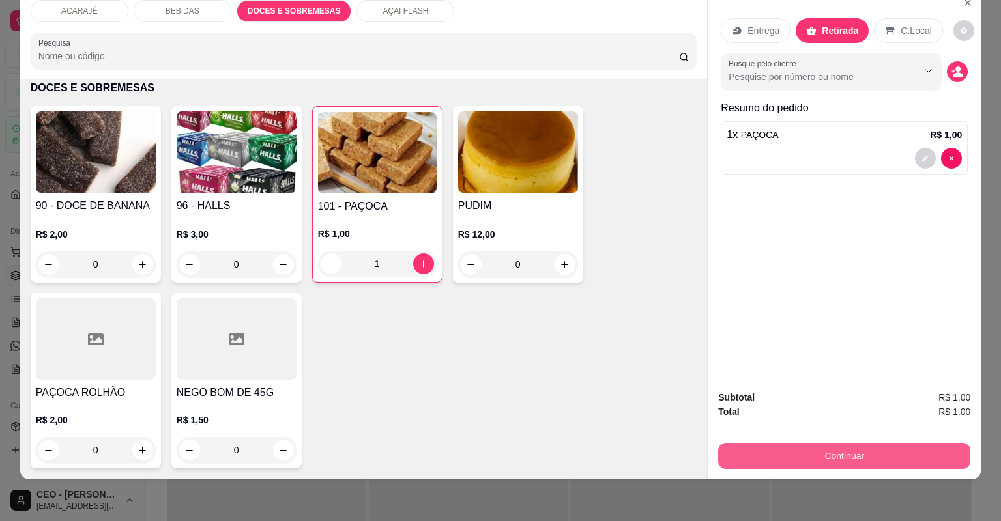
click at [827, 448] on button "Continuar" at bounding box center [844, 456] width 252 height 26
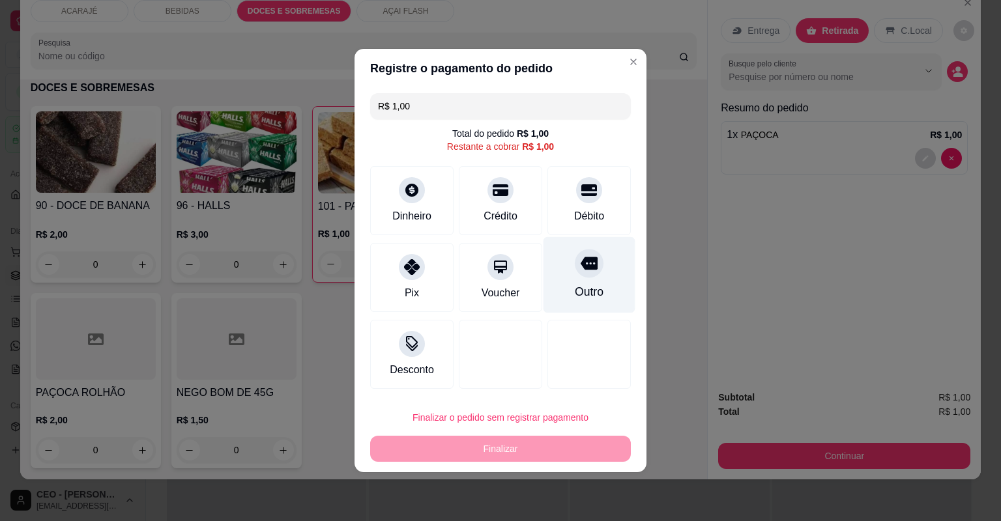
click at [594, 273] on div "Outro" at bounding box center [590, 275] width 92 height 76
type input "R$ 0,00"
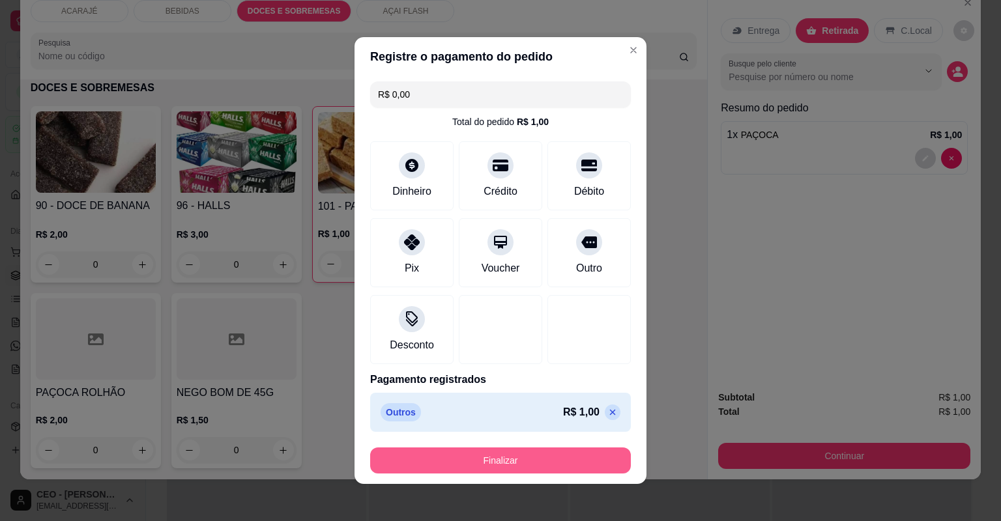
click at [550, 455] on button "Finalizar" at bounding box center [500, 461] width 261 height 26
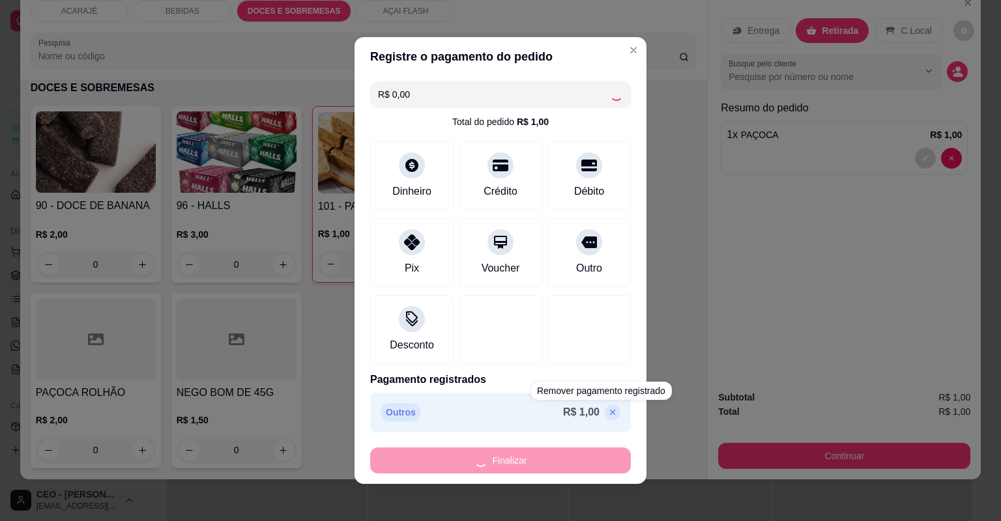
type input "0"
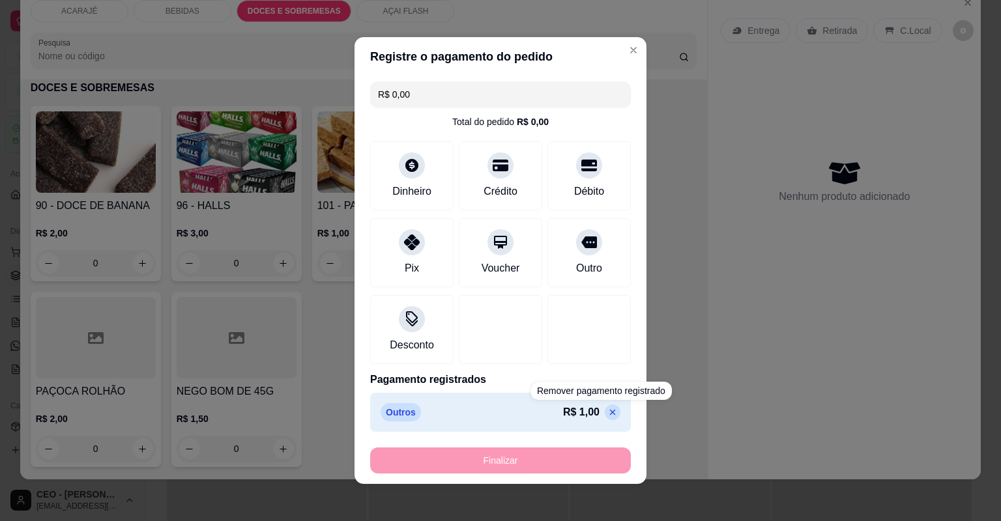
type input "-R$ 1,00"
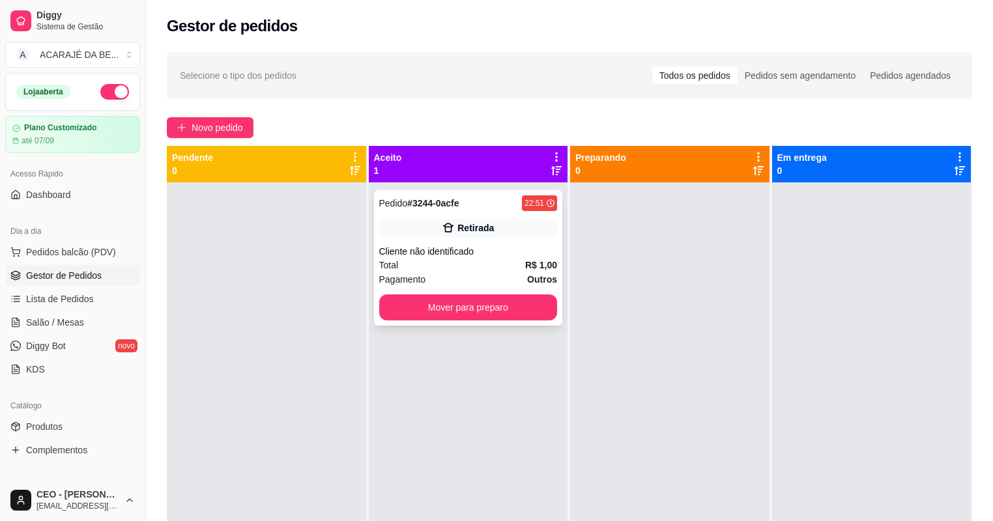
click at [488, 282] on div "Pagamento Outros" at bounding box center [468, 279] width 179 height 14
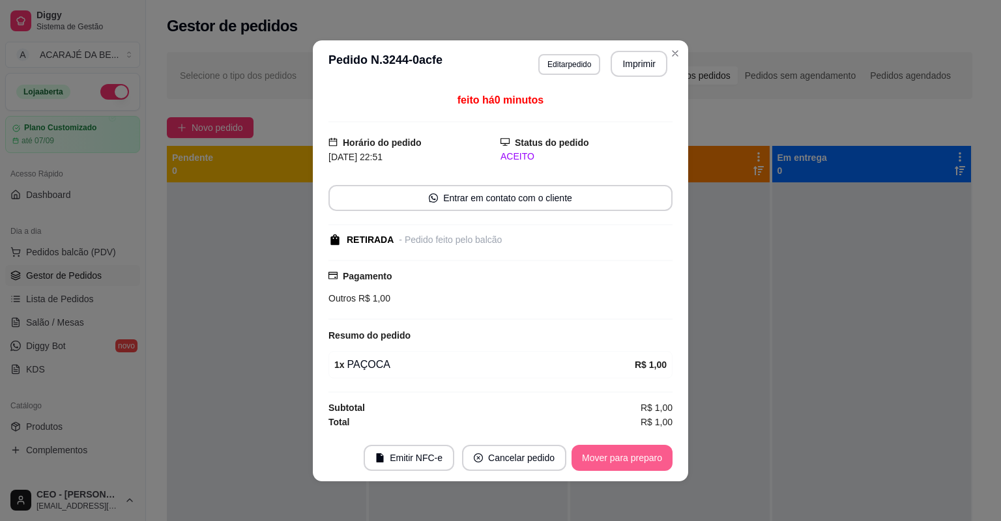
click at [628, 461] on button "Mover para preparo" at bounding box center [622, 458] width 101 height 26
click at [628, 459] on div "Mover para preparo" at bounding box center [612, 458] width 119 height 26
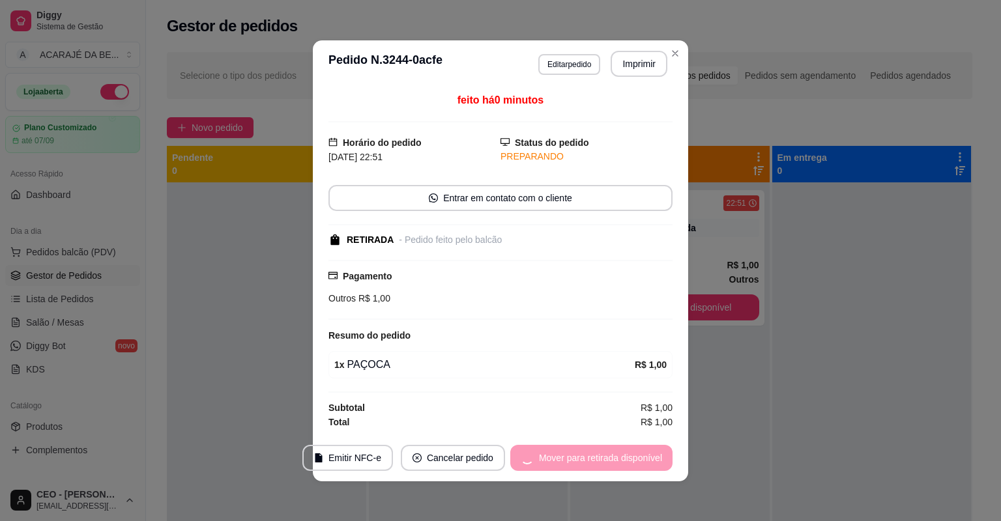
click at [629, 459] on div "Mover para retirada disponível" at bounding box center [591, 458] width 162 height 26
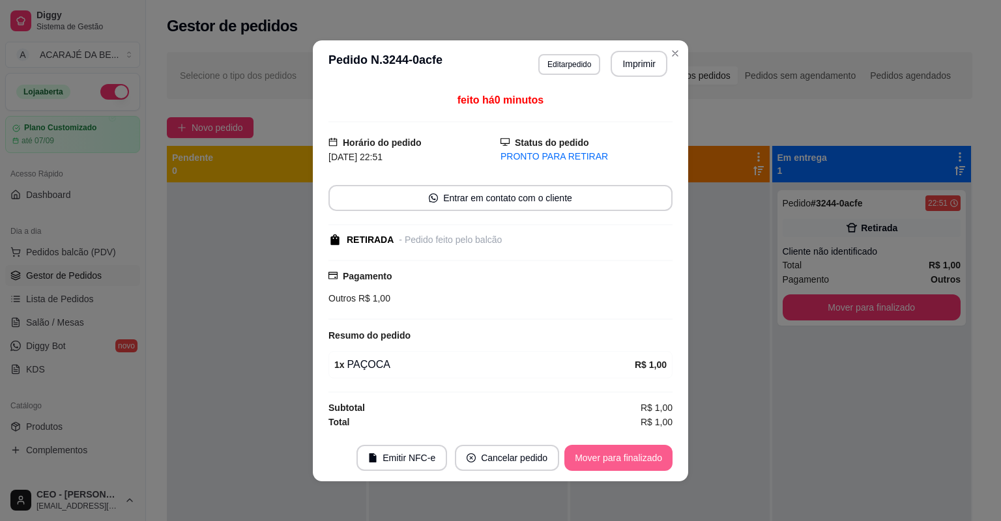
click at [630, 460] on button "Mover para finalizado" at bounding box center [618, 458] width 108 height 26
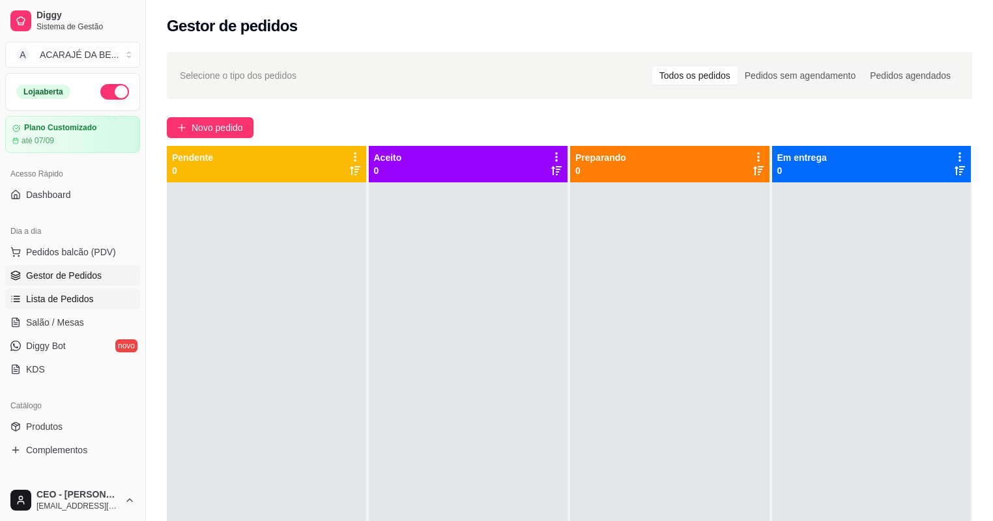
click at [57, 298] on span "Lista de Pedidos" at bounding box center [60, 299] width 68 height 13
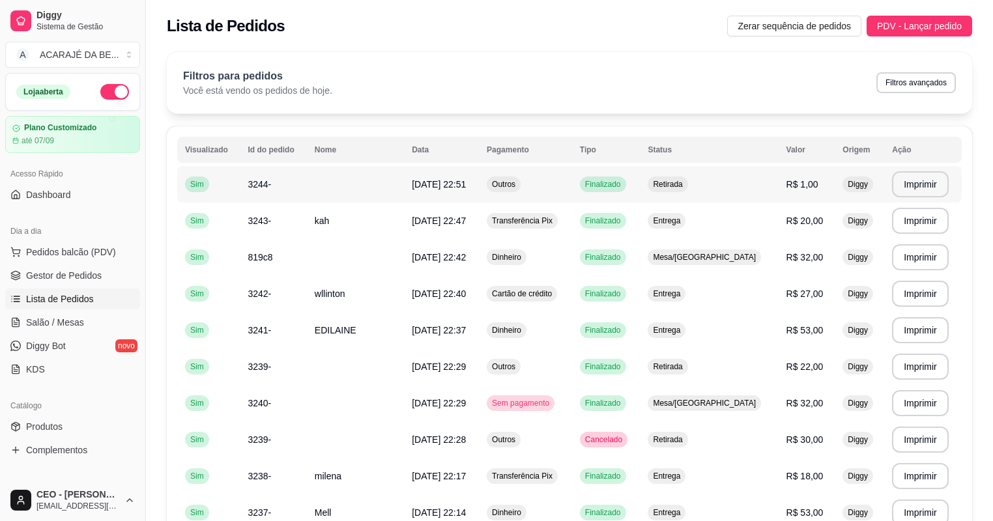
click at [851, 184] on span "Diggy" at bounding box center [857, 184] width 25 height 10
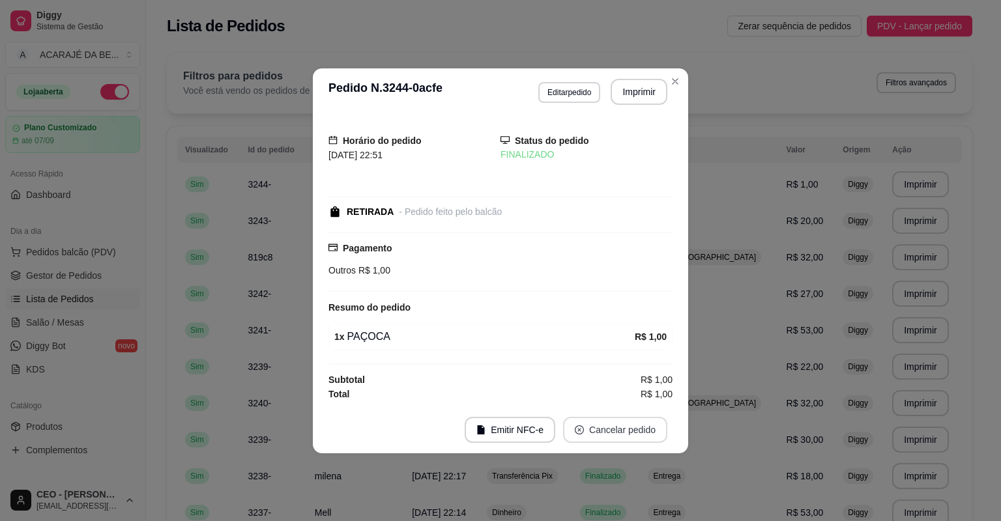
click at [619, 422] on button "Cancelar pedido" at bounding box center [615, 430] width 104 height 26
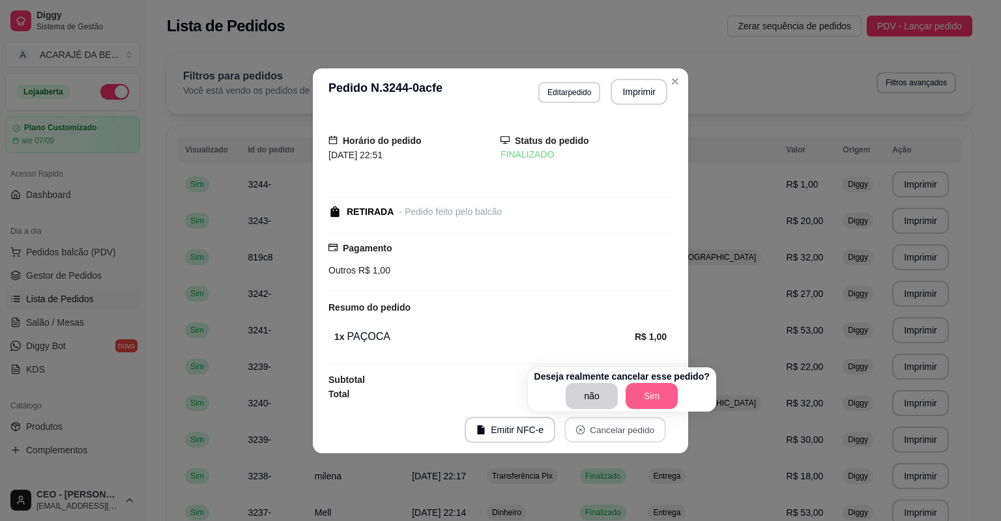
click at [632, 386] on button "Sim" at bounding box center [652, 396] width 52 height 26
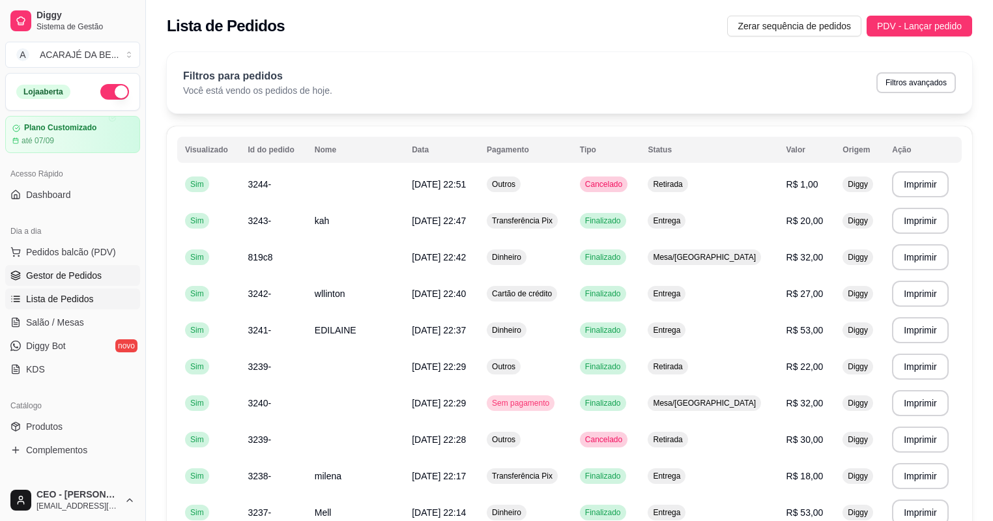
click at [74, 276] on span "Gestor de Pedidos" at bounding box center [64, 275] width 76 height 13
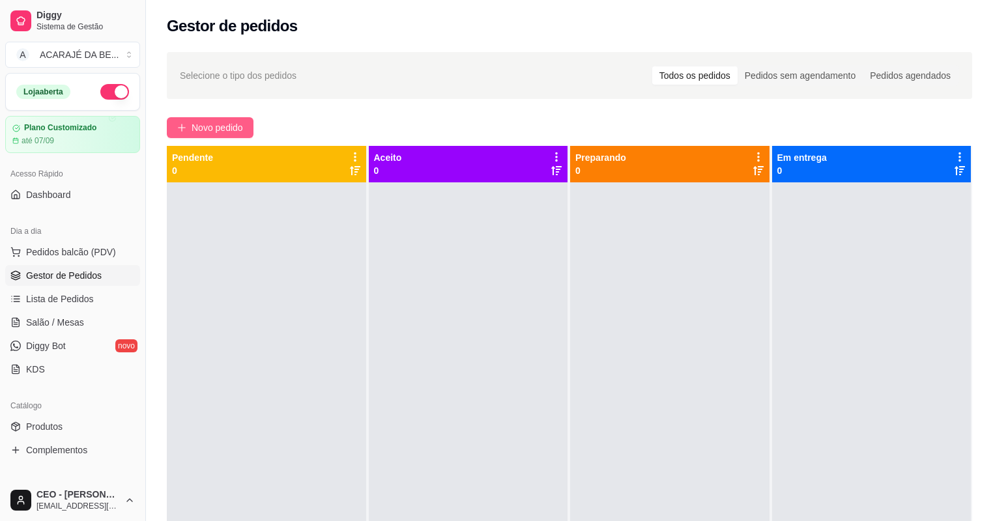
click at [204, 128] on span "Novo pedido" at bounding box center [217, 128] width 51 height 14
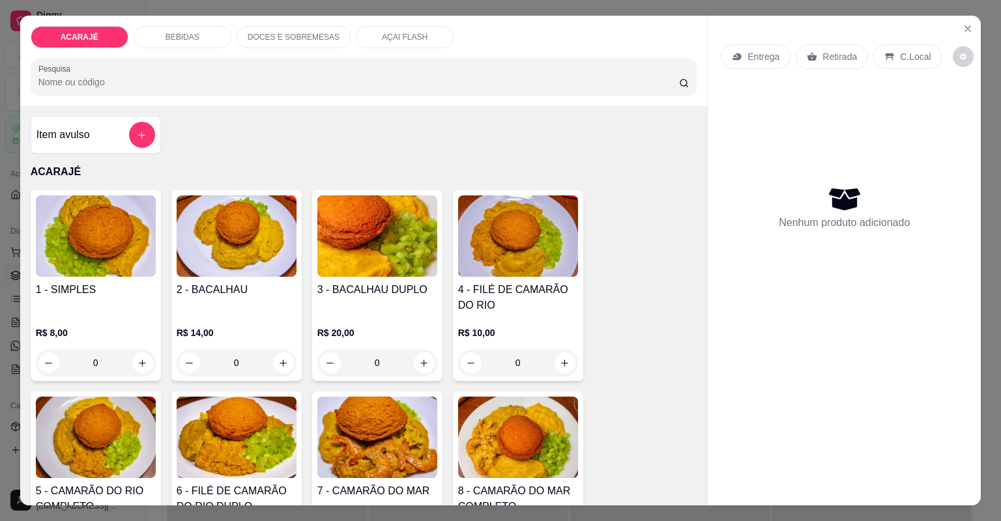
click at [279, 30] on div "DOCES E SOBREMESAS" at bounding box center [294, 37] width 114 height 22
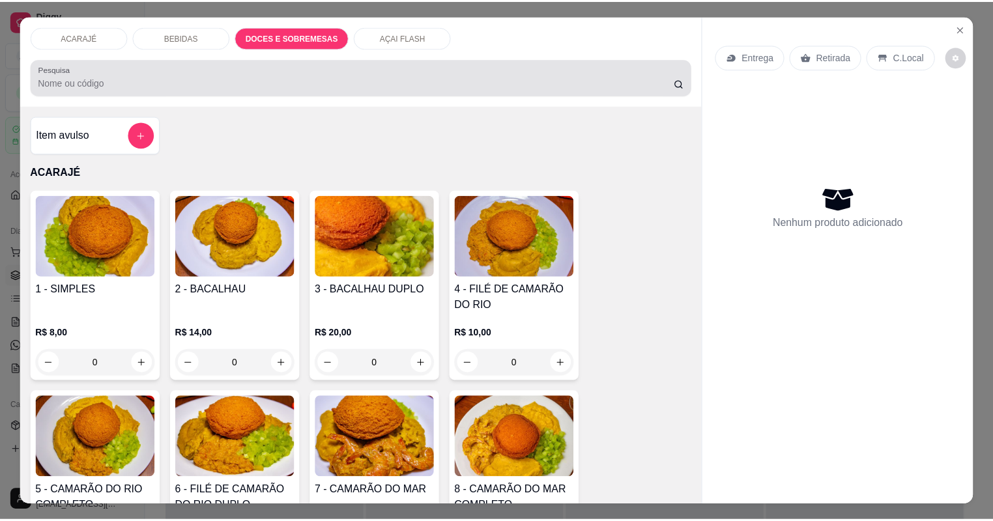
scroll to position [26, 0]
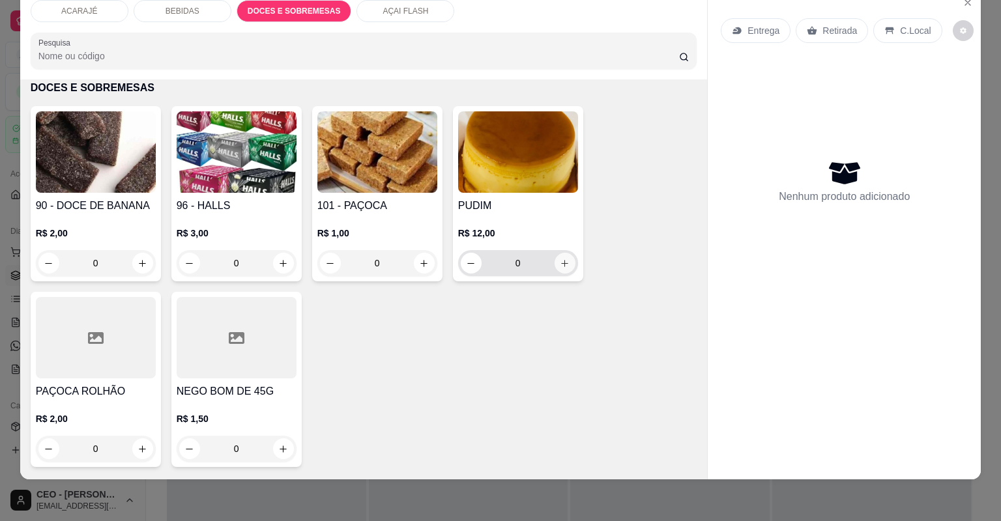
click at [560, 263] on icon "increase-product-quantity" at bounding box center [565, 264] width 10 height 10
type input "1"
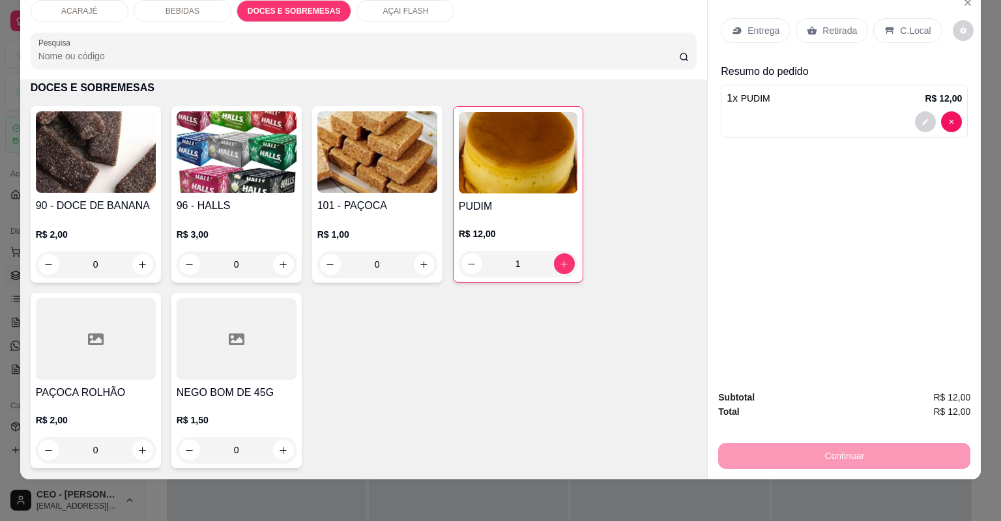
drag, startPoint x: 831, startPoint y: 26, endPoint x: 892, endPoint y: 318, distance: 298.2
click at [831, 27] on p "Retirada" at bounding box center [840, 30] width 35 height 13
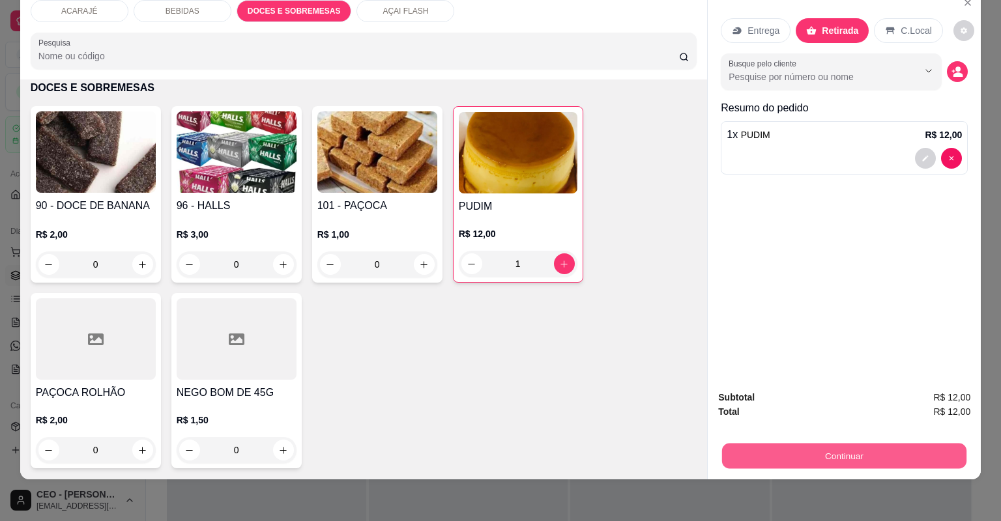
click at [897, 467] on button "Continuar" at bounding box center [844, 456] width 244 height 25
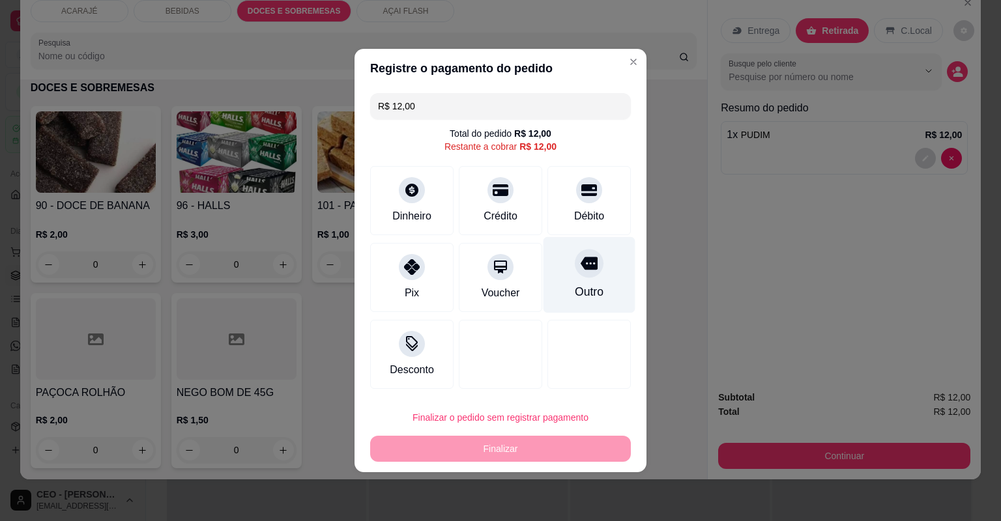
click at [581, 269] on icon at bounding box center [589, 263] width 17 height 17
type input "R$ 0,00"
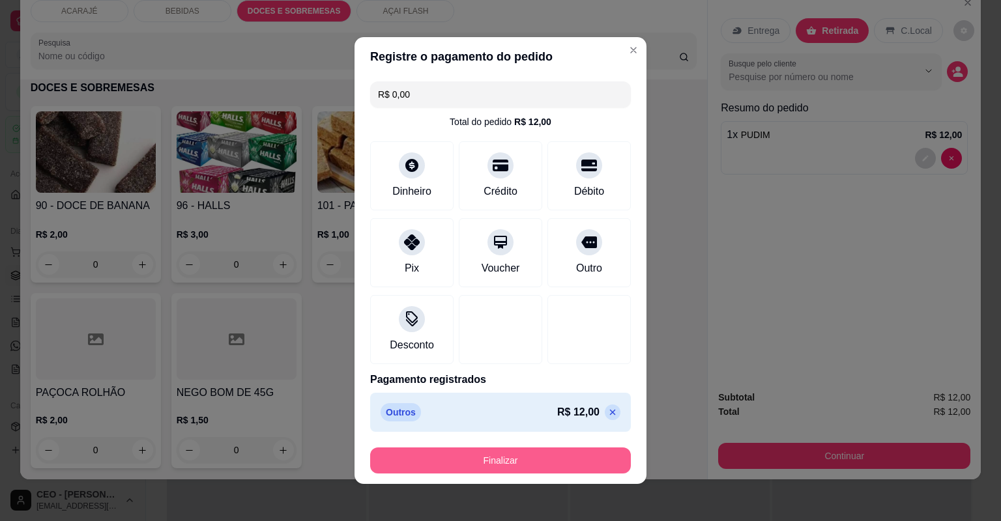
click at [566, 456] on button "Finalizar" at bounding box center [500, 461] width 261 height 26
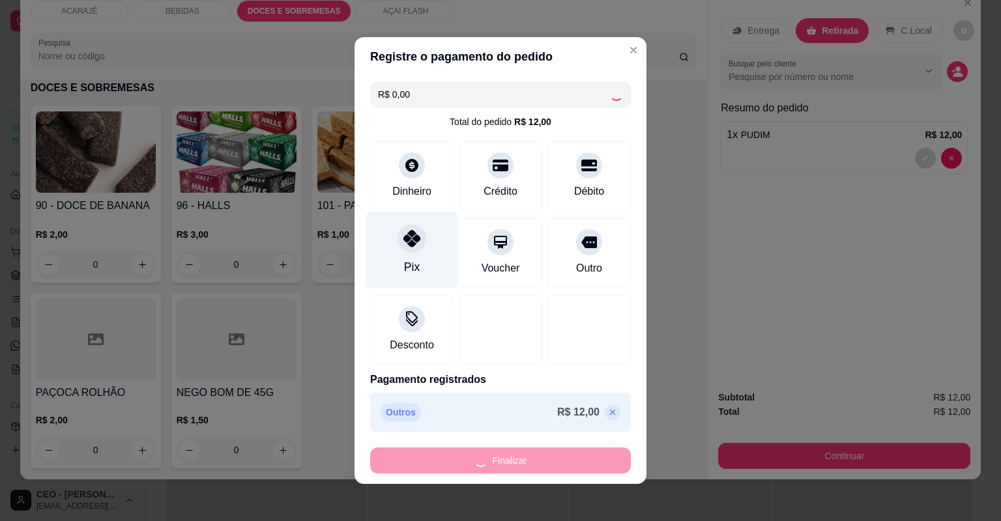
type input "0"
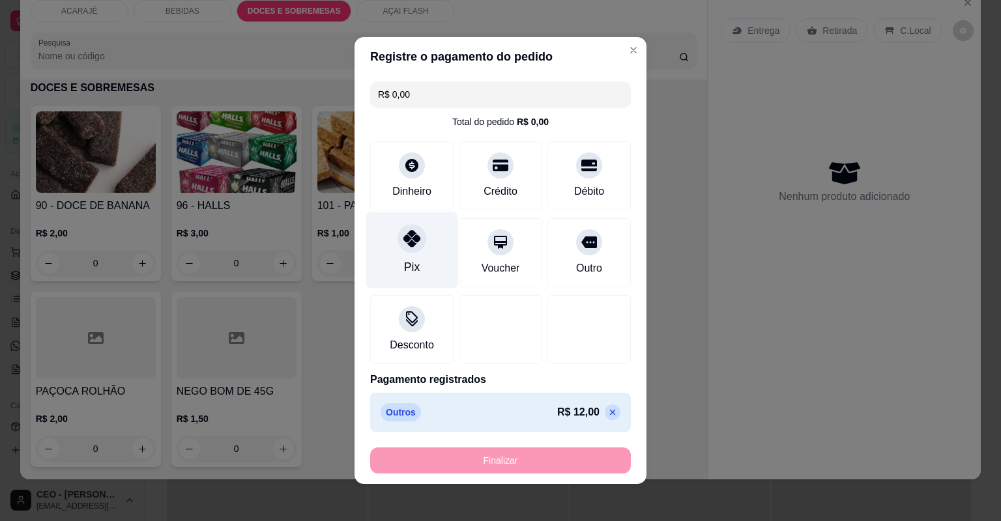
type input "-R$ 12,00"
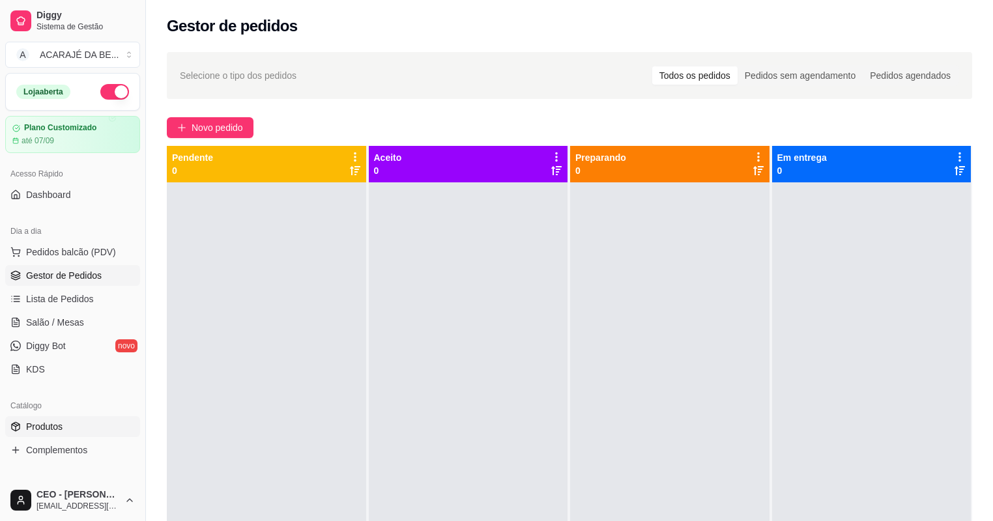
click at [72, 426] on link "Produtos" at bounding box center [72, 426] width 135 height 21
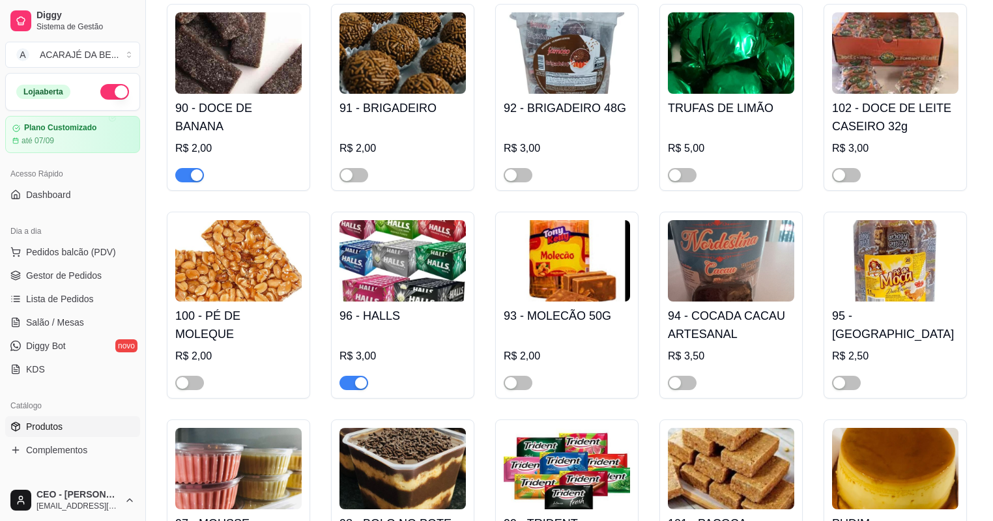
scroll to position [3076, 0]
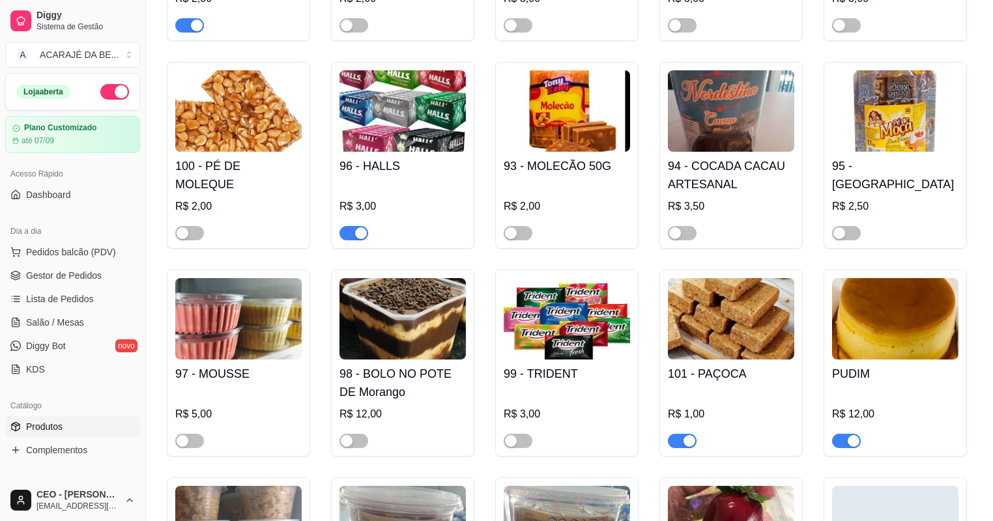
click at [848, 447] on div "button" at bounding box center [854, 441] width 12 height 12
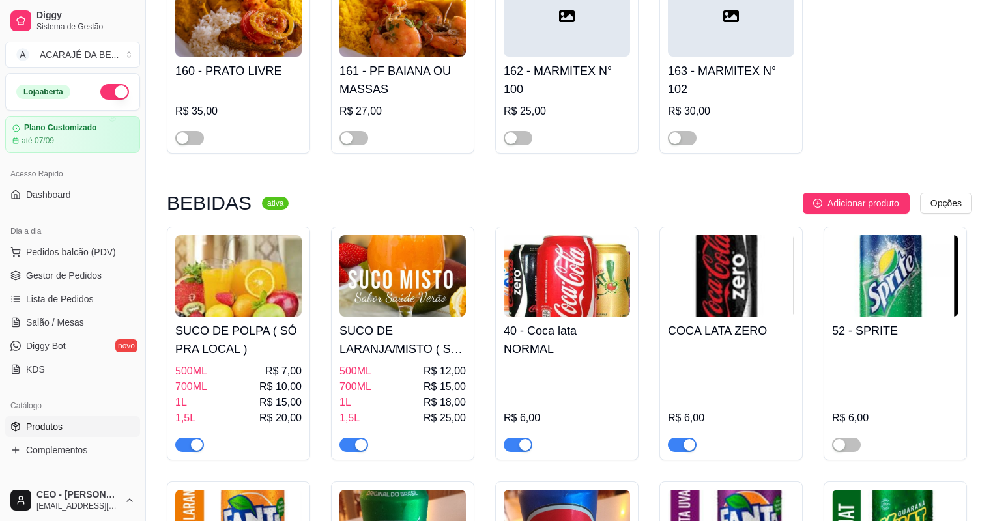
scroll to position [1356, 0]
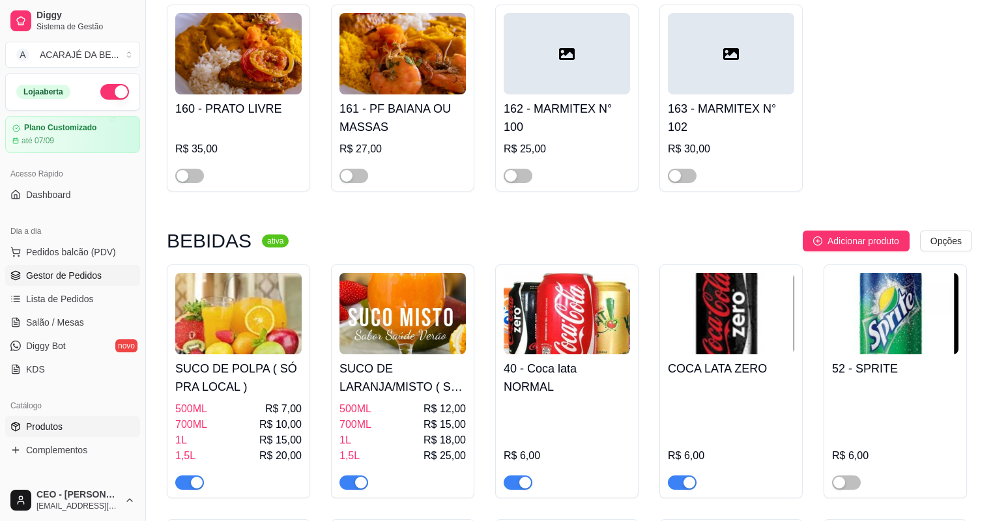
click at [100, 276] on link "Gestor de Pedidos" at bounding box center [72, 275] width 135 height 21
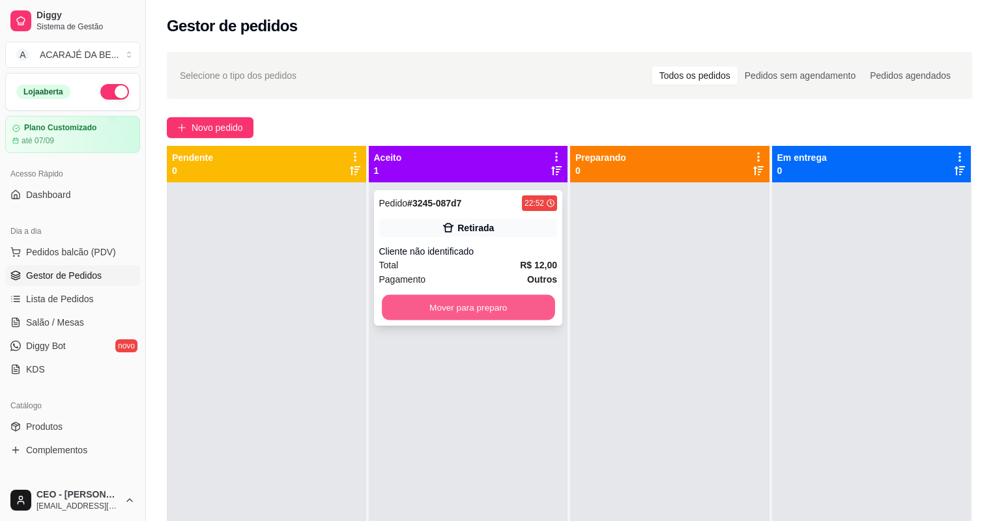
click at [448, 296] on button "Mover para preparo" at bounding box center [468, 307] width 173 height 25
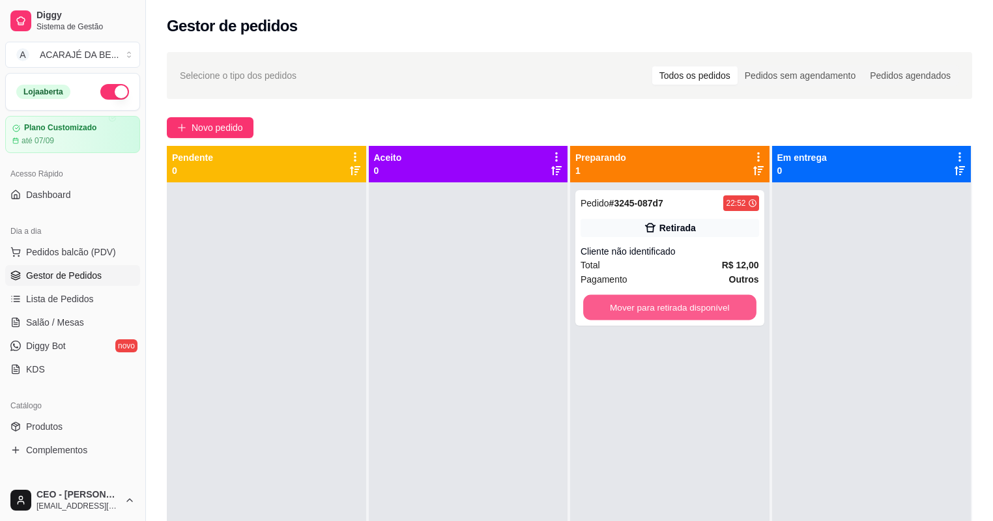
click at [656, 305] on button "Mover para retirada disponível" at bounding box center [669, 307] width 173 height 25
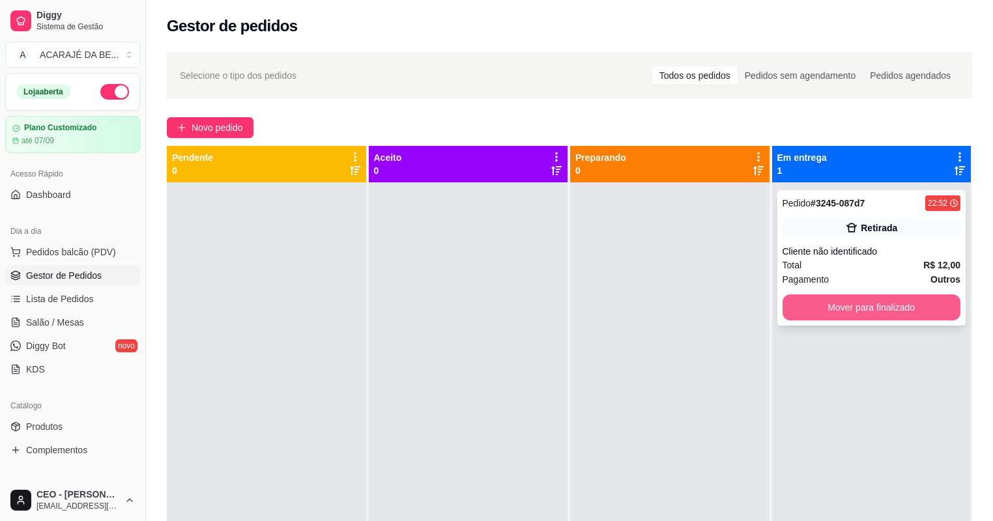
click at [821, 299] on button "Mover para finalizado" at bounding box center [872, 308] width 179 height 26
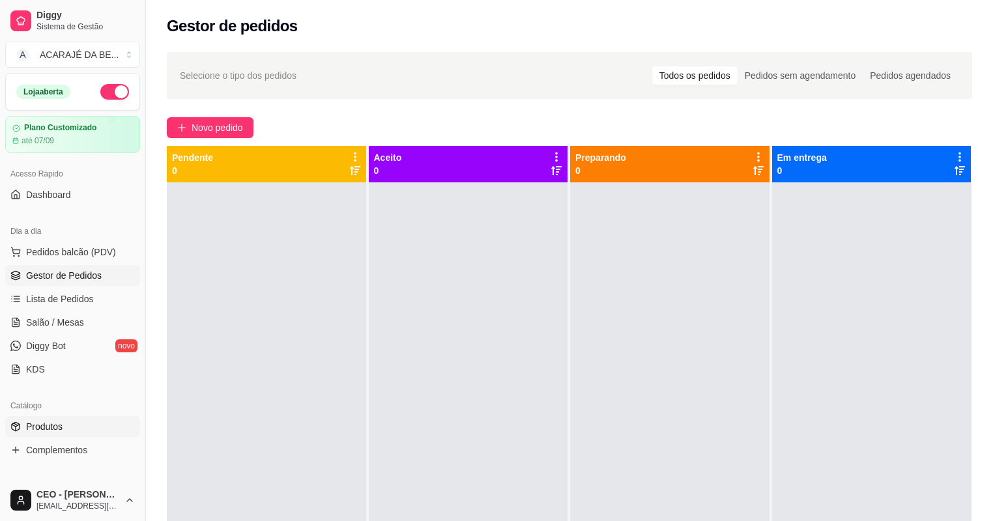
click at [76, 430] on link "Produtos" at bounding box center [72, 426] width 135 height 21
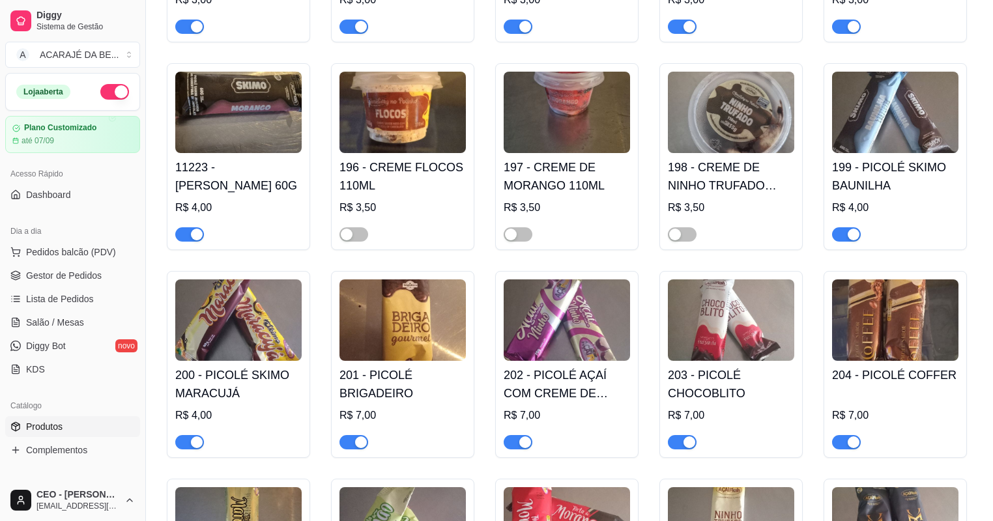
scroll to position [4380, 0]
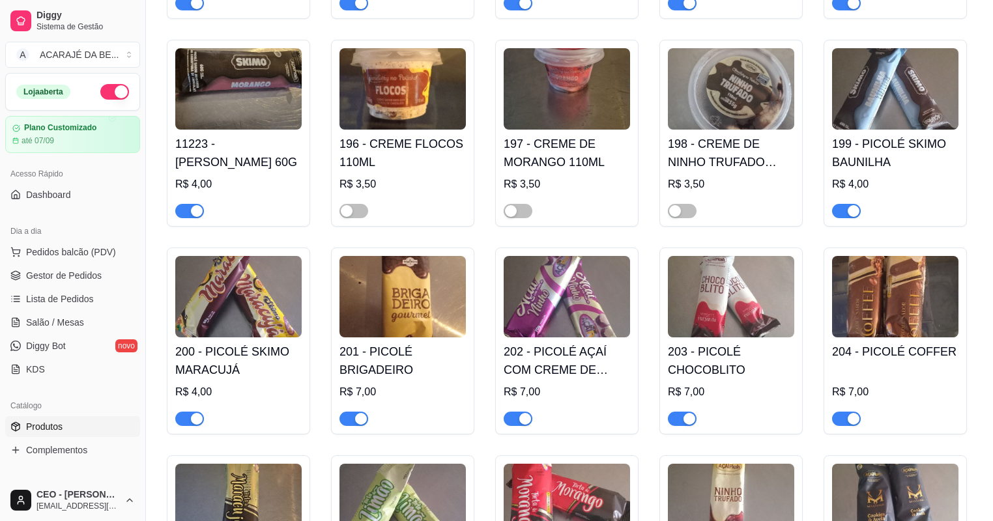
click at [851, 425] on div "button" at bounding box center [854, 419] width 12 height 12
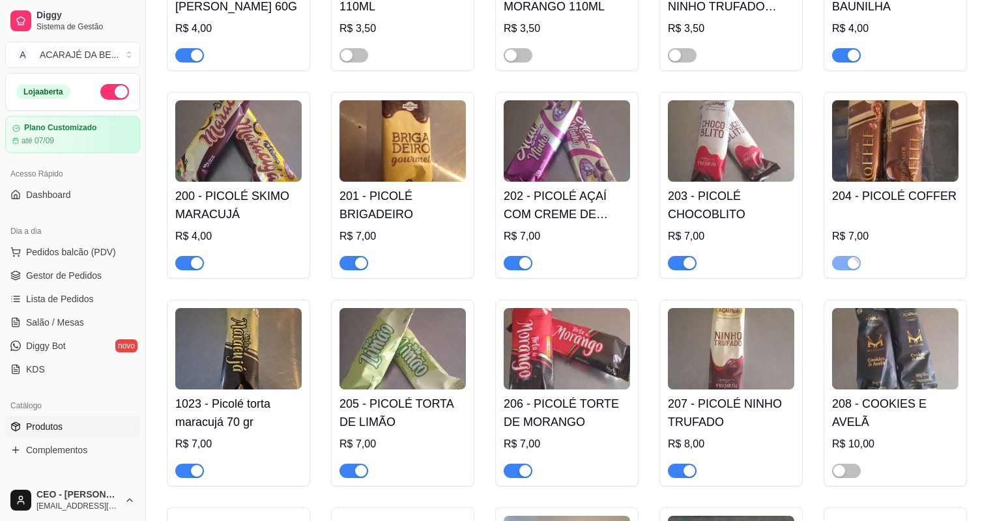
scroll to position [4536, 0]
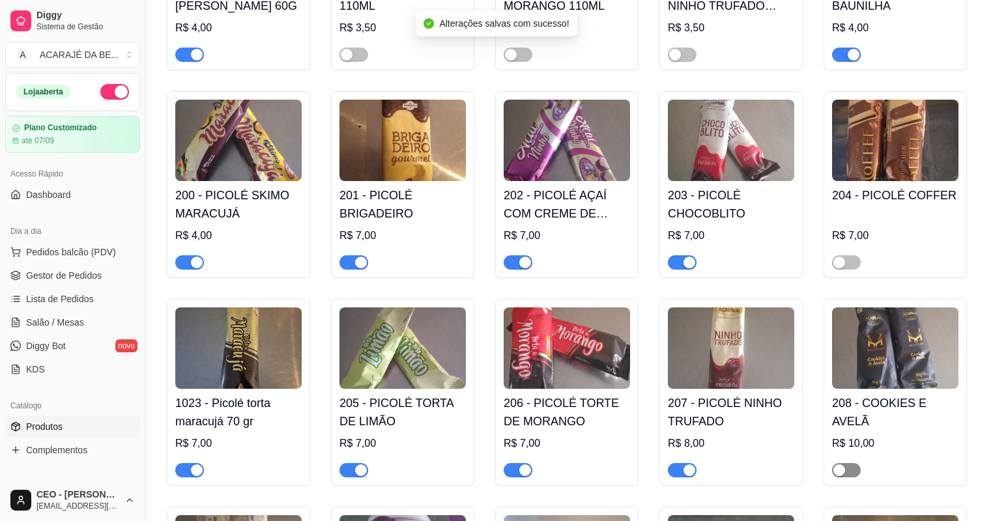
click at [847, 478] on span "button" at bounding box center [846, 470] width 29 height 14
click at [849, 476] on div "button" at bounding box center [854, 471] width 12 height 12
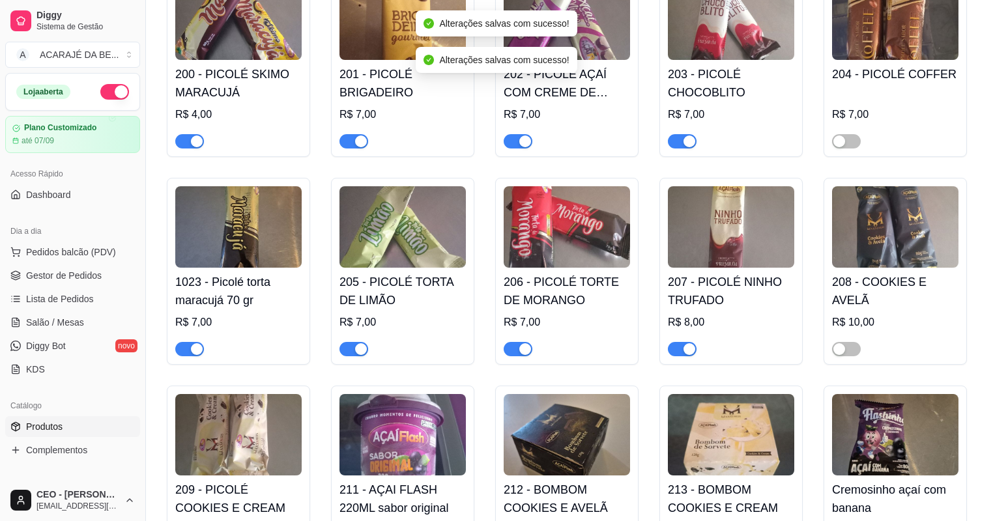
scroll to position [4693, 0]
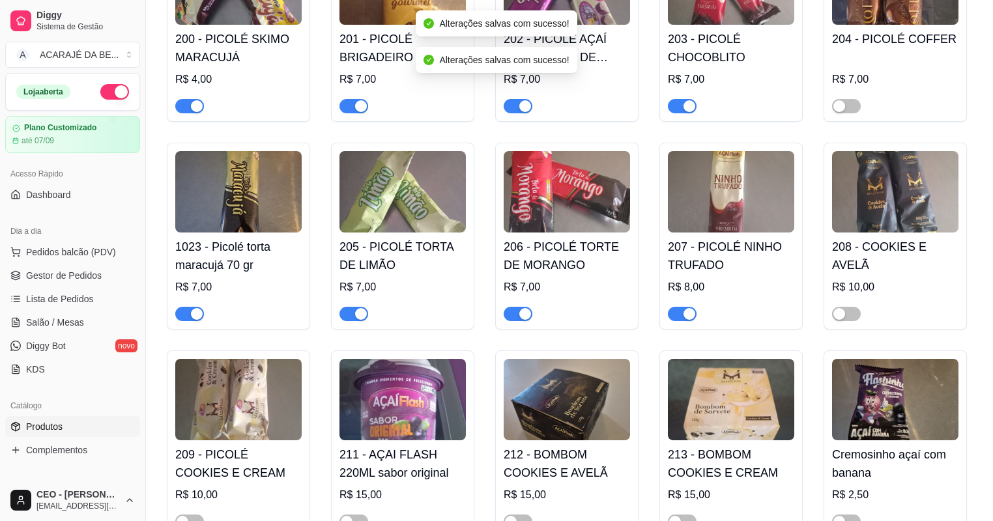
click at [523, 320] on div "button" at bounding box center [525, 314] width 12 height 12
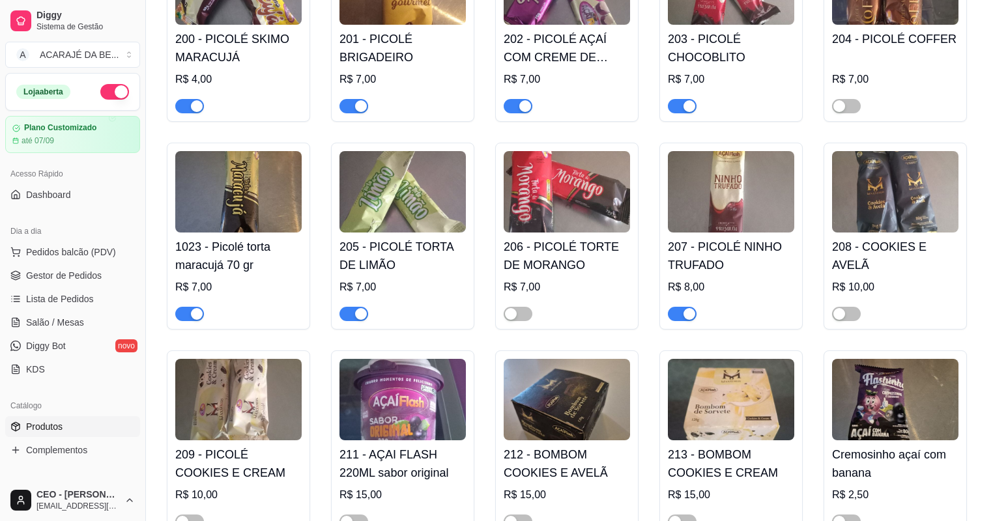
click at [194, 320] on div "button" at bounding box center [197, 314] width 12 height 12
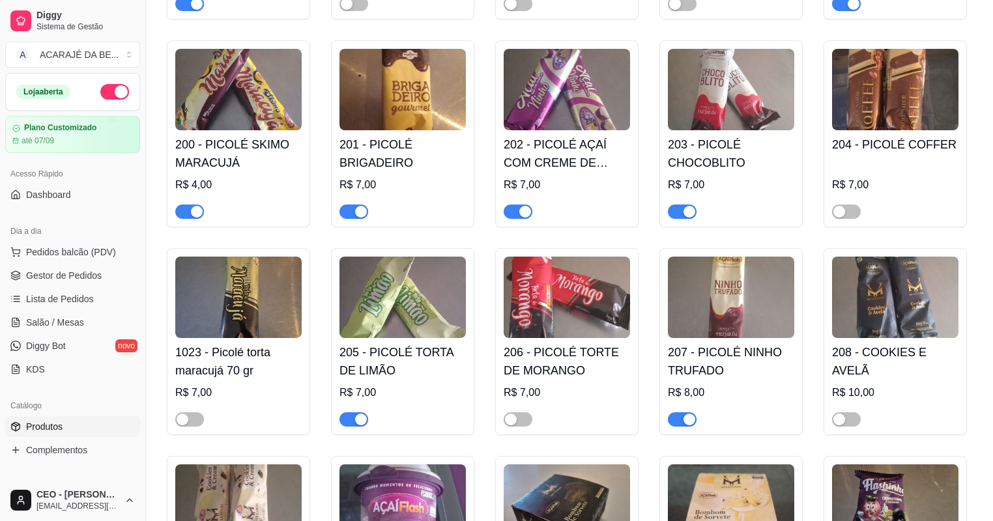
scroll to position [4588, 0]
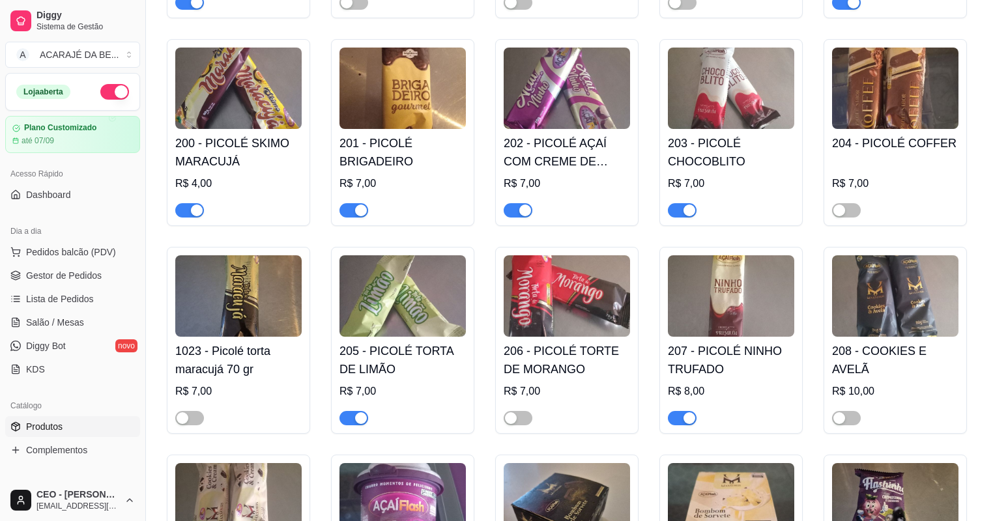
click at [680, 426] on span "button" at bounding box center [682, 418] width 29 height 14
drag, startPoint x: 195, startPoint y: 224, endPoint x: 250, endPoint y: 222, distance: 55.4
click at [194, 216] on div "button" at bounding box center [197, 211] width 12 height 12
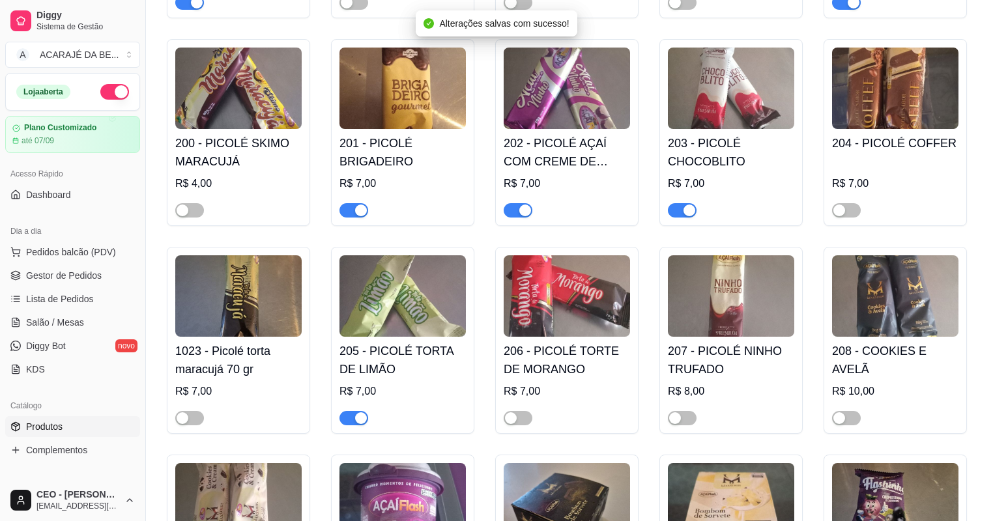
click at [520, 216] on div "button" at bounding box center [525, 211] width 12 height 12
drag, startPoint x: 676, startPoint y: 223, endPoint x: 594, endPoint y: 226, distance: 82.2
click at [675, 218] on span "button" at bounding box center [682, 210] width 29 height 14
click at [360, 216] on div "button" at bounding box center [361, 211] width 12 height 12
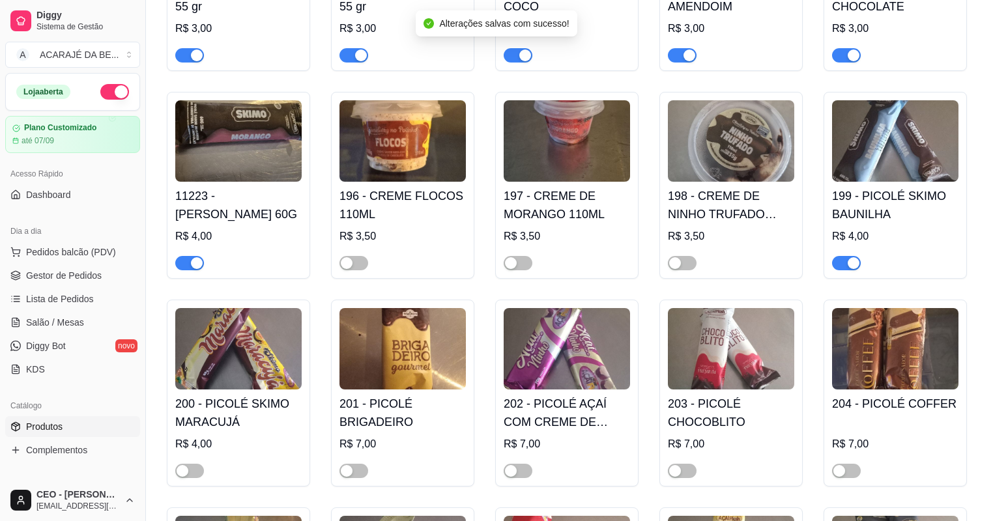
scroll to position [4276, 0]
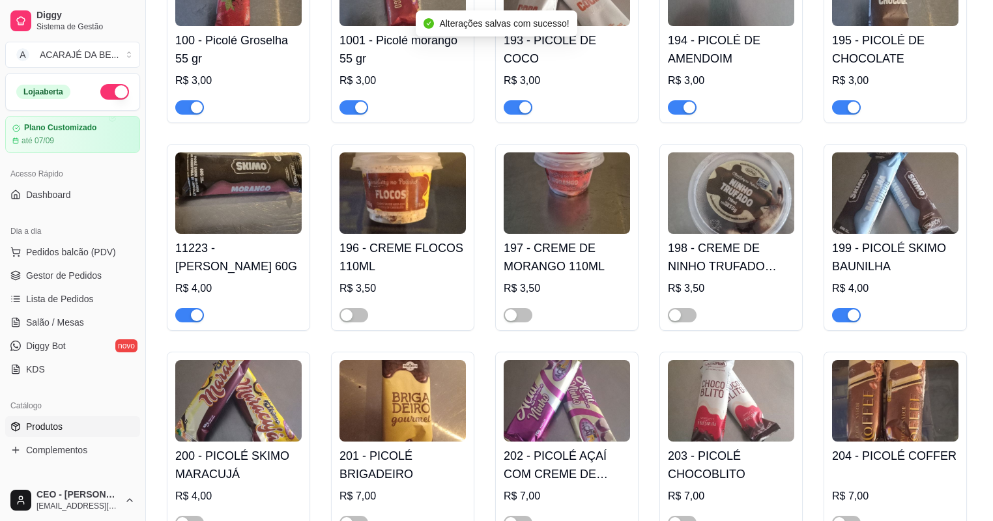
drag, startPoint x: 177, startPoint y: 328, endPoint x: 206, endPoint y: 302, distance: 38.3
click at [179, 323] on span "button" at bounding box center [189, 315] width 29 height 14
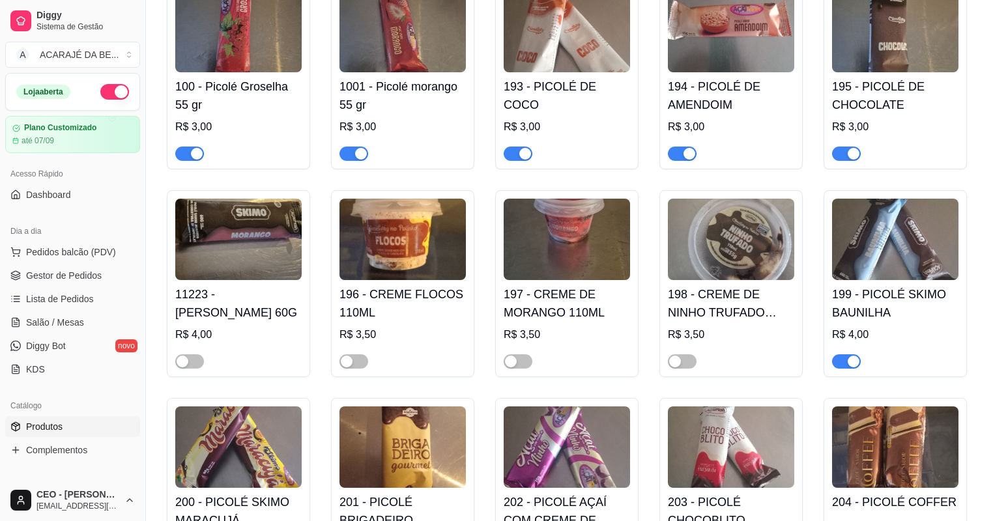
scroll to position [4171, 0]
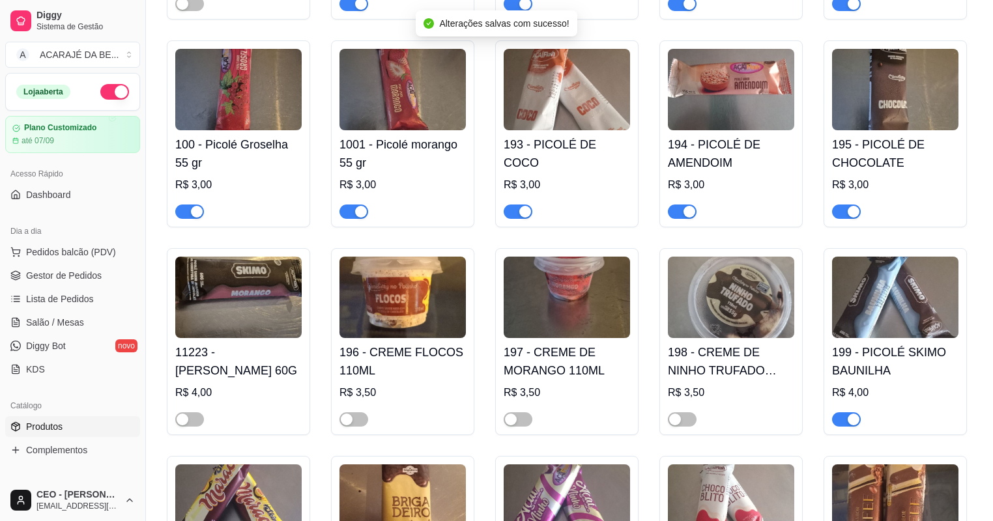
drag, startPoint x: 846, startPoint y: 430, endPoint x: 847, endPoint y: 415, distance: 14.4
click at [845, 427] on span "button" at bounding box center [846, 420] width 29 height 14
click at [850, 218] on div "button" at bounding box center [854, 212] width 12 height 12
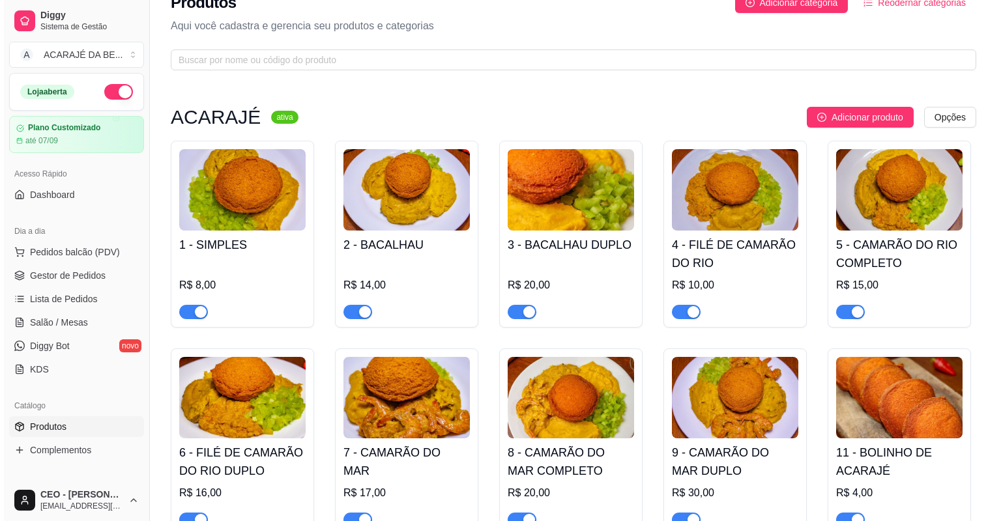
scroll to position [0, 0]
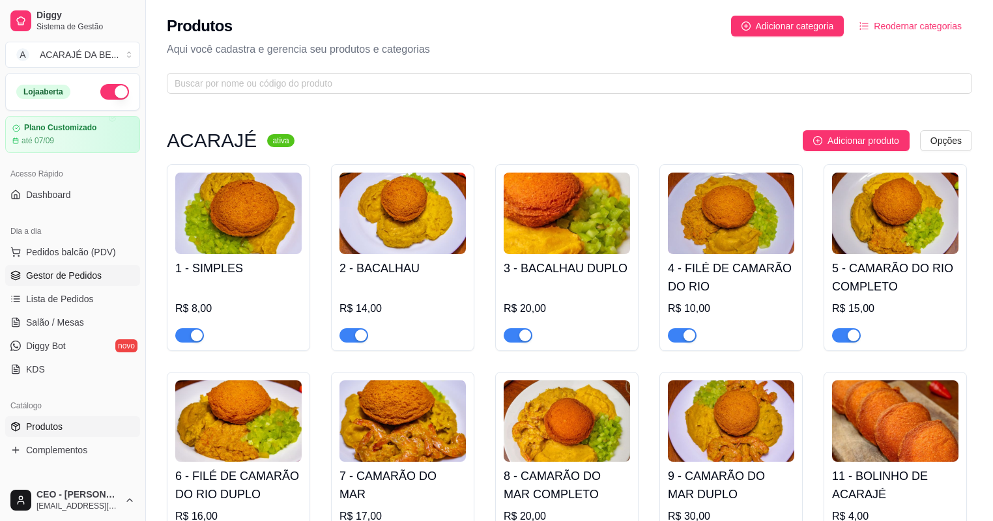
drag, startPoint x: 707, startPoint y: 296, endPoint x: 98, endPoint y: 274, distance: 609.2
click at [97, 274] on span "Gestor de Pedidos" at bounding box center [64, 275] width 76 height 13
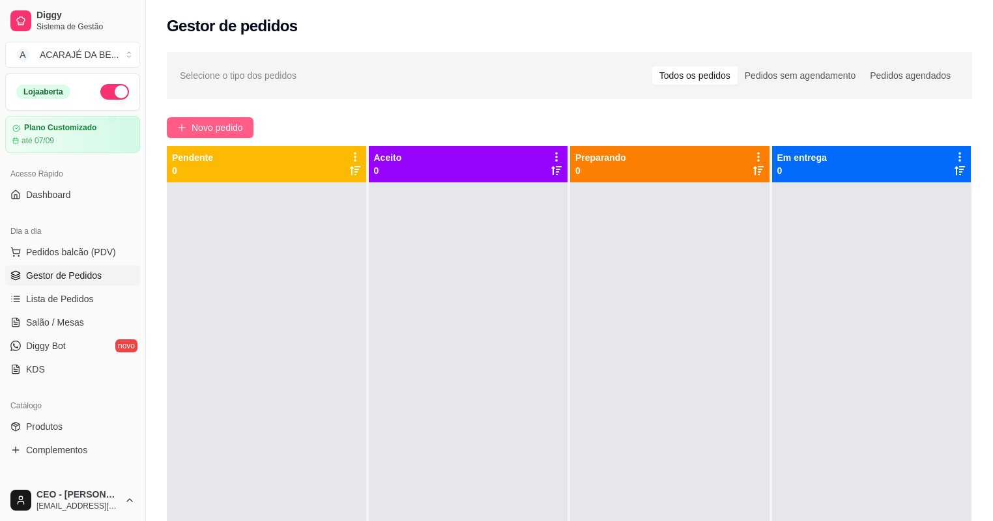
click at [224, 118] on button "Novo pedido" at bounding box center [210, 127] width 87 height 21
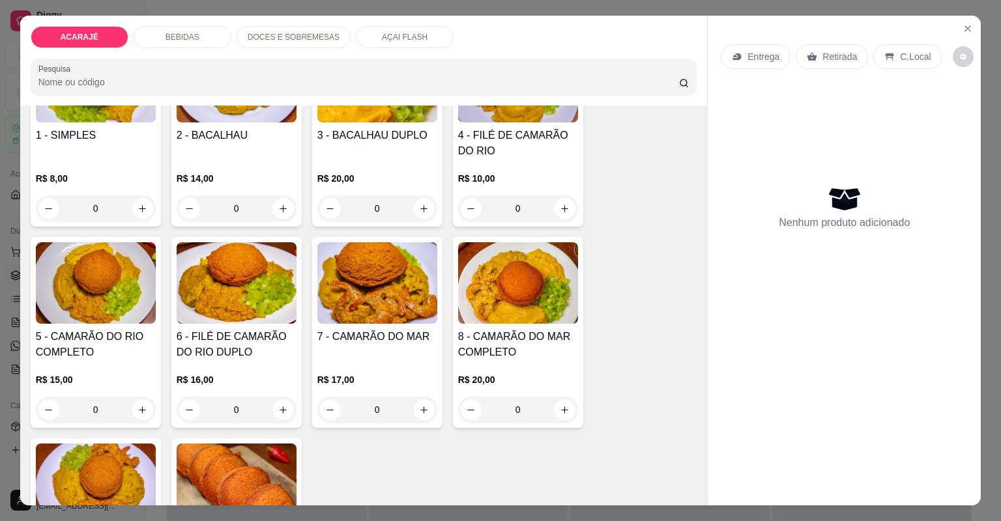
scroll to position [156, 0]
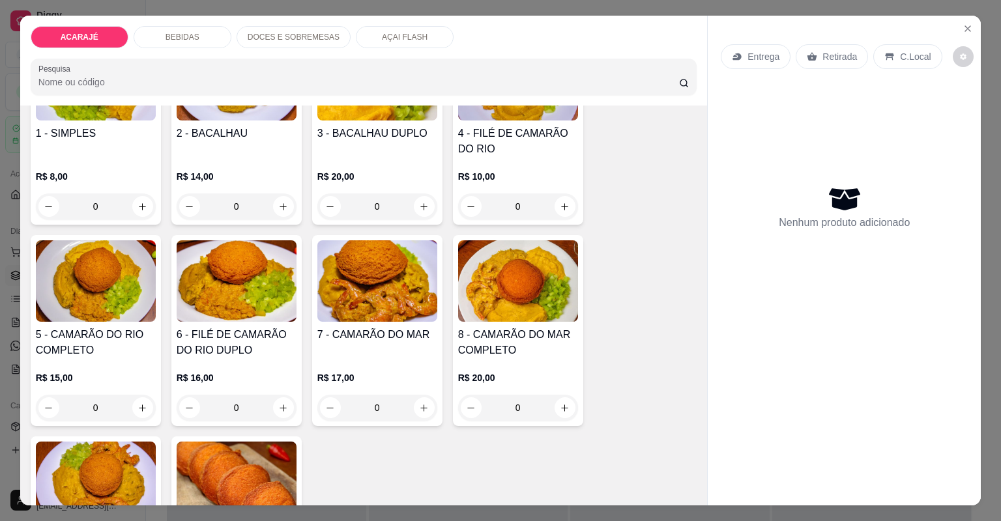
click at [390, 308] on img at bounding box center [377, 281] width 120 height 81
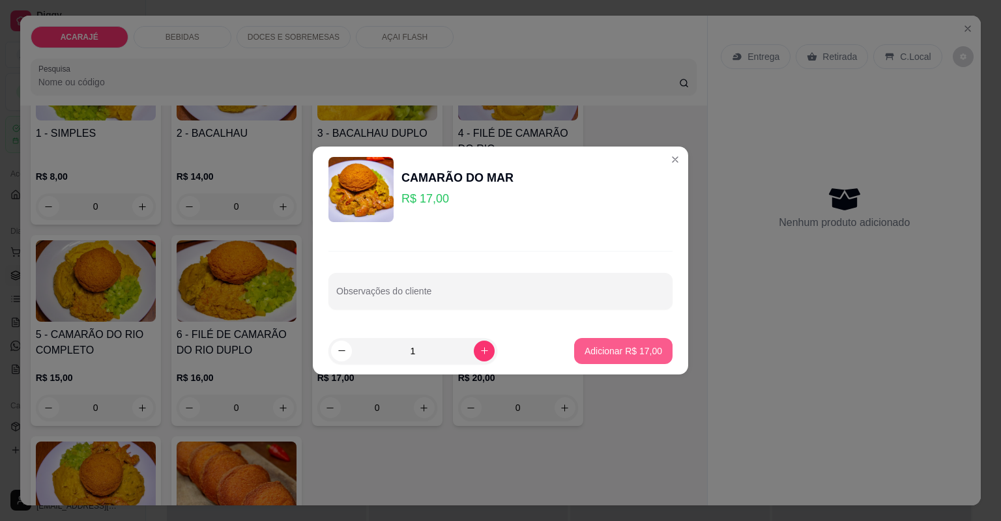
click at [596, 342] on button "Adicionar R$ 17,00" at bounding box center [623, 351] width 98 height 26
type input "1"
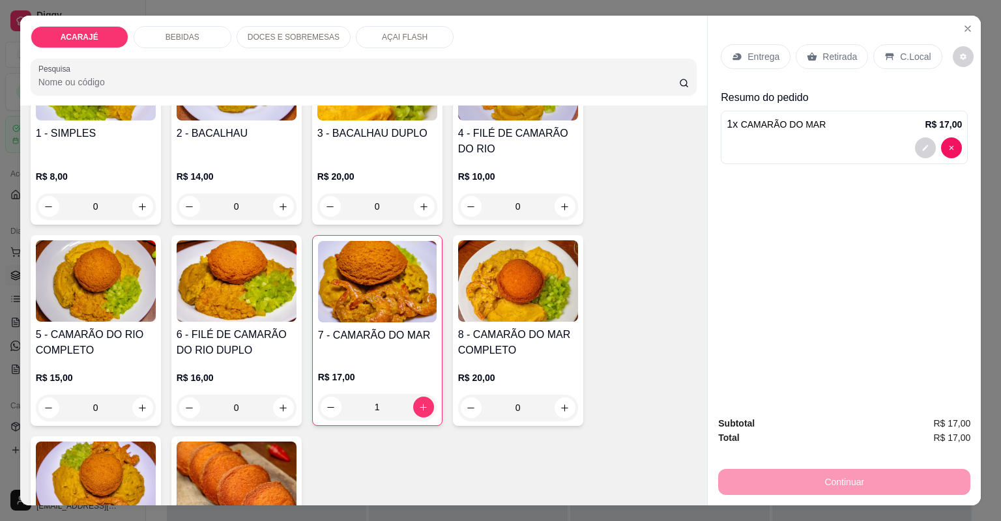
click at [761, 51] on p "Entrega" at bounding box center [764, 56] width 32 height 13
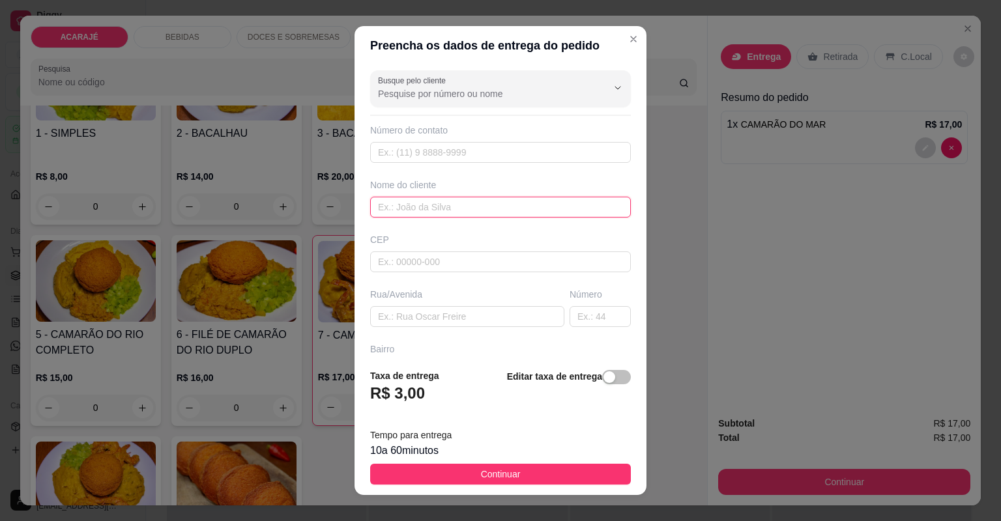
click at [472, 201] on input "text" at bounding box center [500, 207] width 261 height 21
type input "duda"
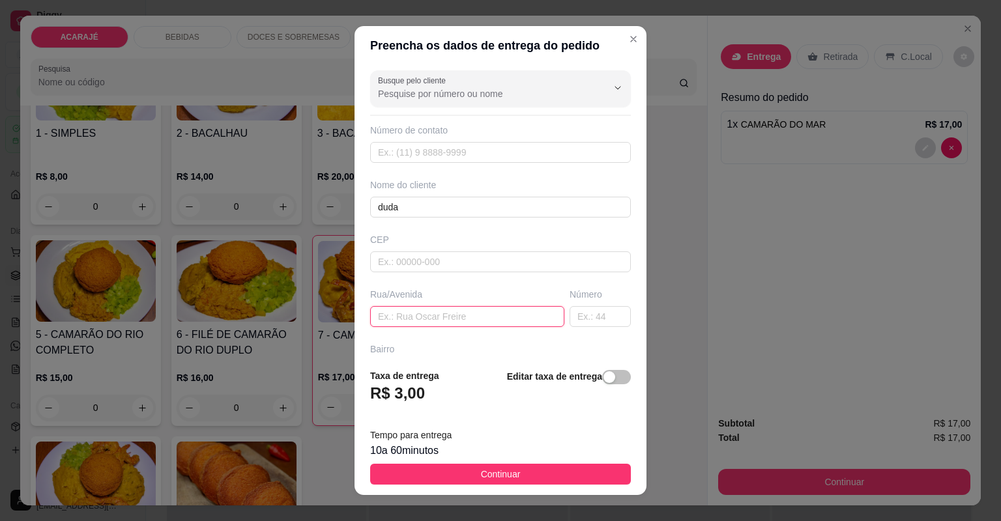
click at [424, 316] on input "text" at bounding box center [467, 316] width 194 height 21
paste input "No beco da escola Vilma Luzia Cruz dobra esquerda uma casa de andar"
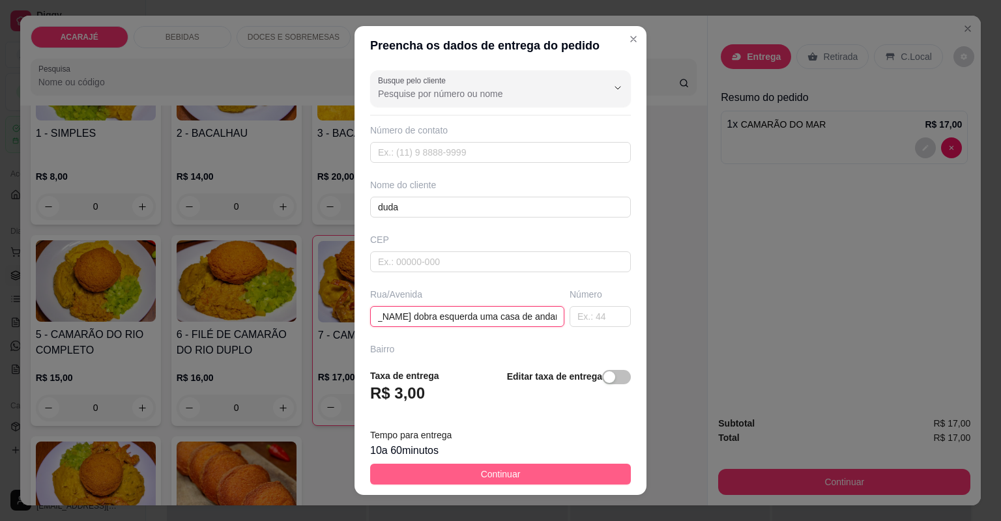
type input "No beco da escola Vilma Luzia Cruz dobra esquerda uma casa de andar"
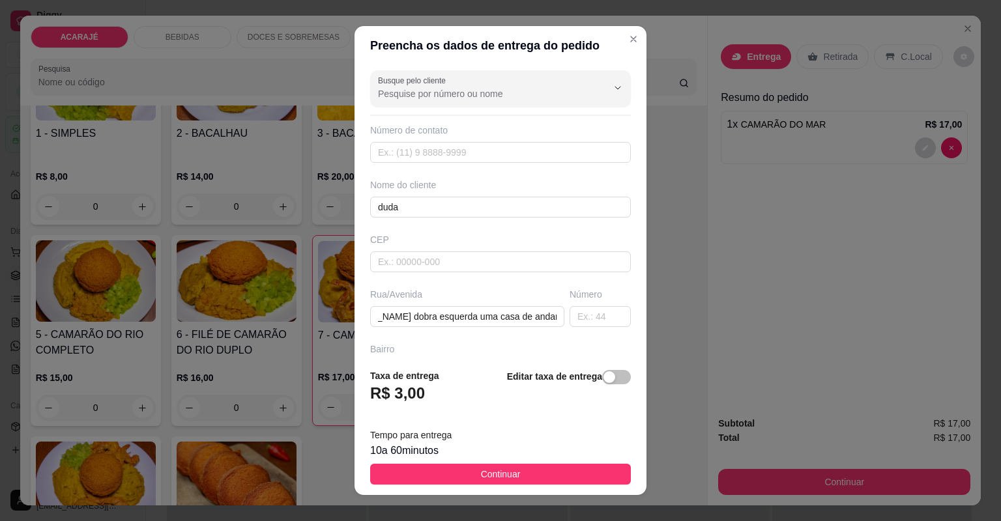
drag, startPoint x: 525, startPoint y: 480, endPoint x: 598, endPoint y: 484, distance: 73.8
click at [527, 480] on button "Continuar" at bounding box center [500, 474] width 261 height 21
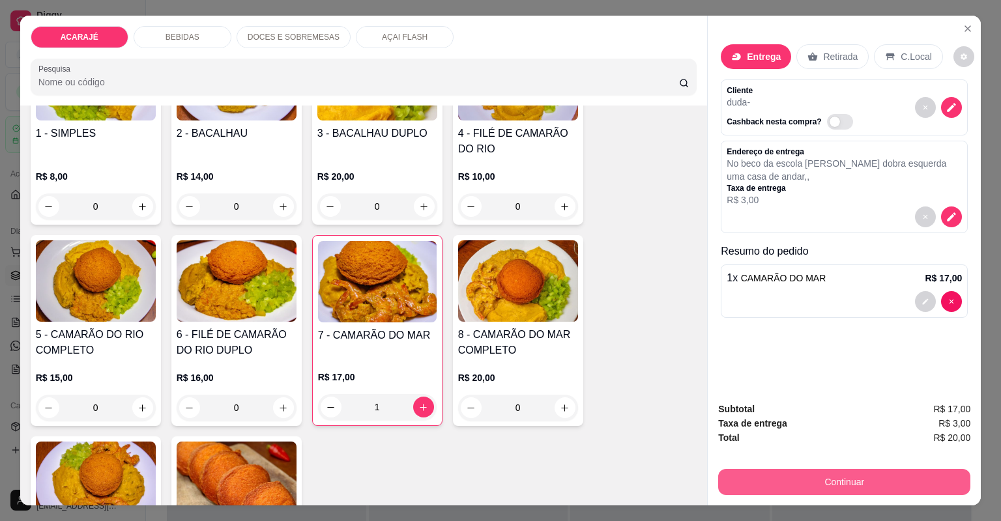
click at [764, 480] on button "Continuar" at bounding box center [844, 482] width 252 height 26
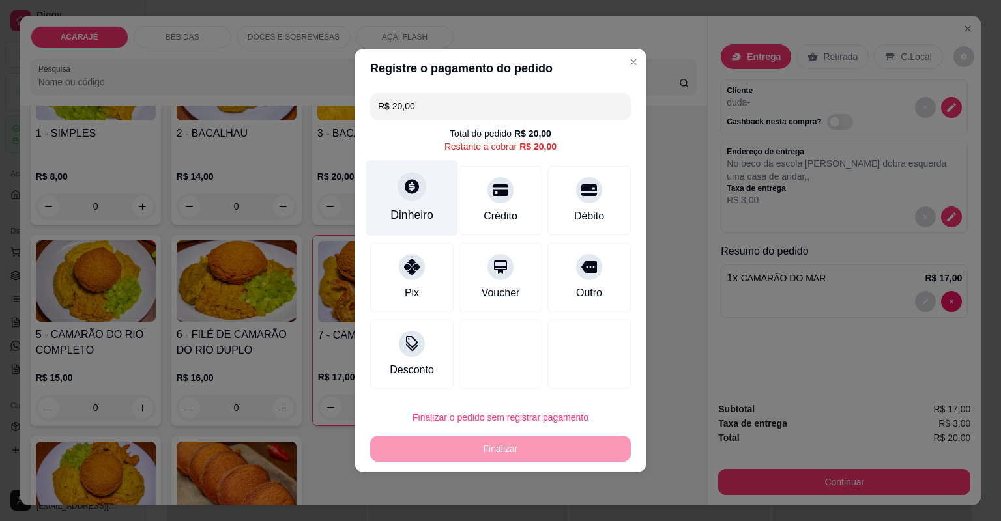
click at [396, 217] on div "Dinheiro" at bounding box center [411, 215] width 43 height 17
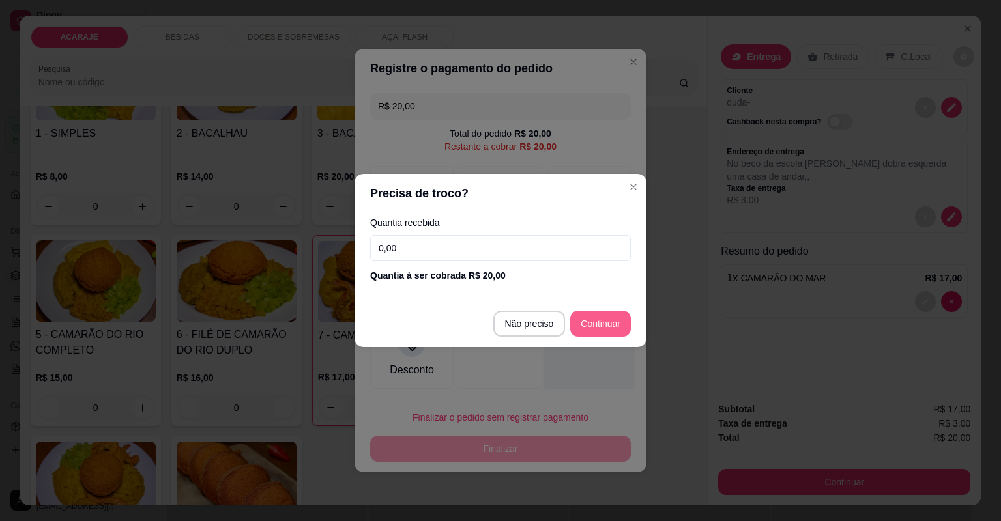
type input "R$ 0,00"
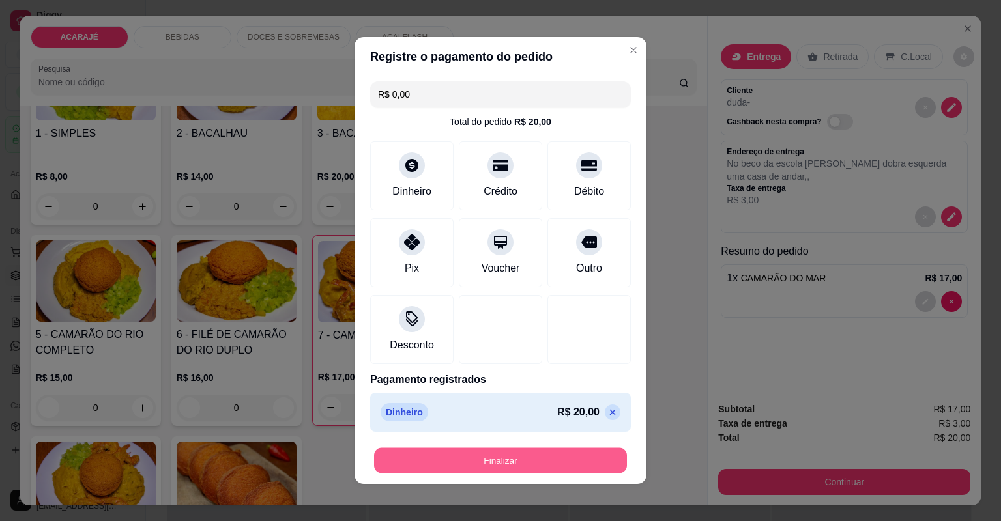
click at [561, 466] on button "Finalizar" at bounding box center [500, 460] width 253 height 25
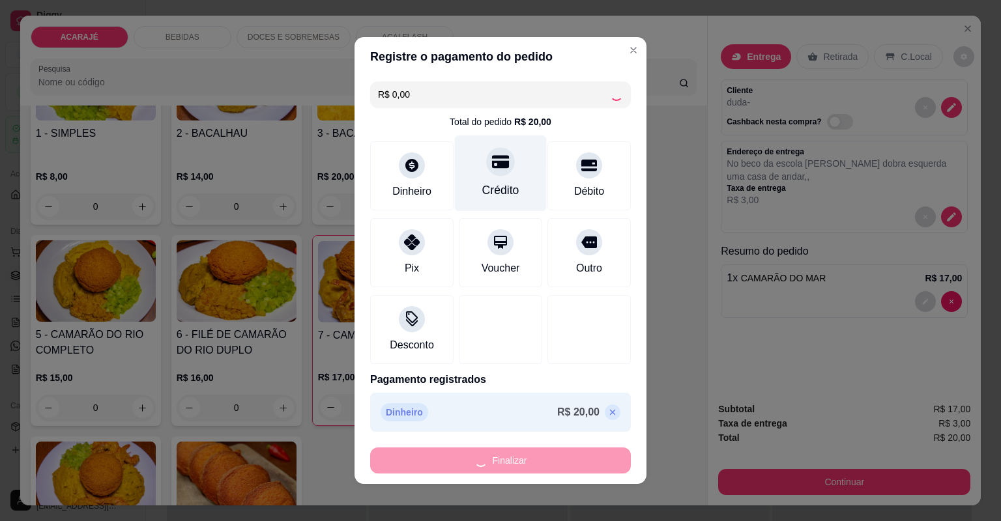
type input "0"
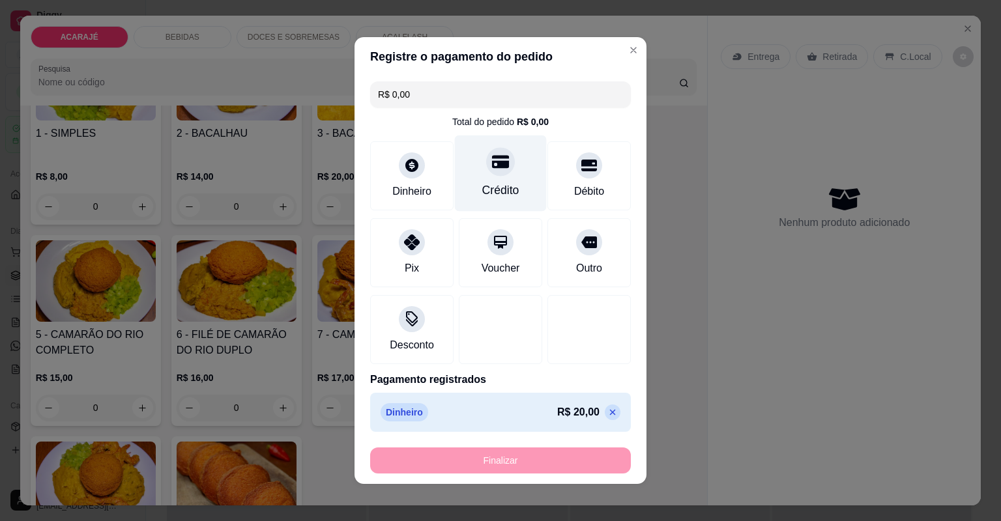
type input "-R$ 20,00"
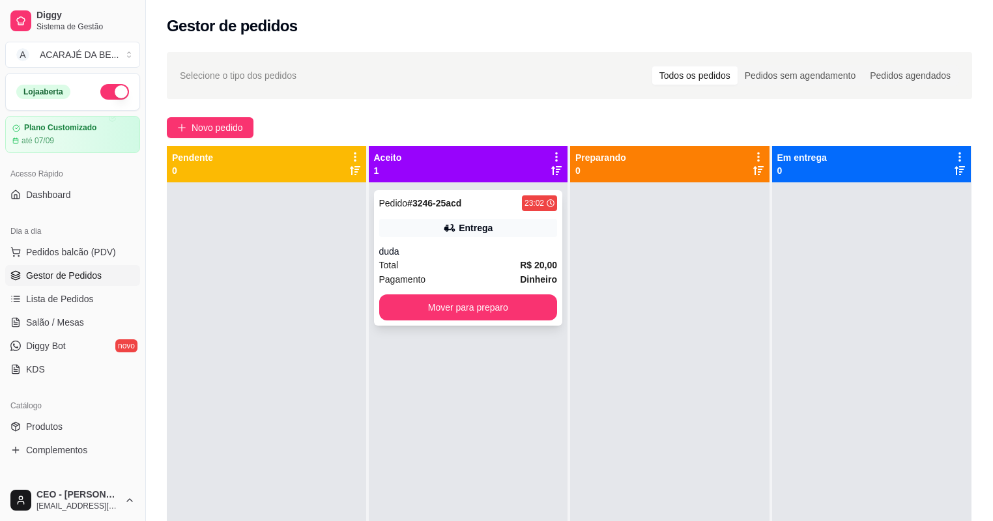
click at [480, 230] on div "Entrega" at bounding box center [476, 228] width 34 height 13
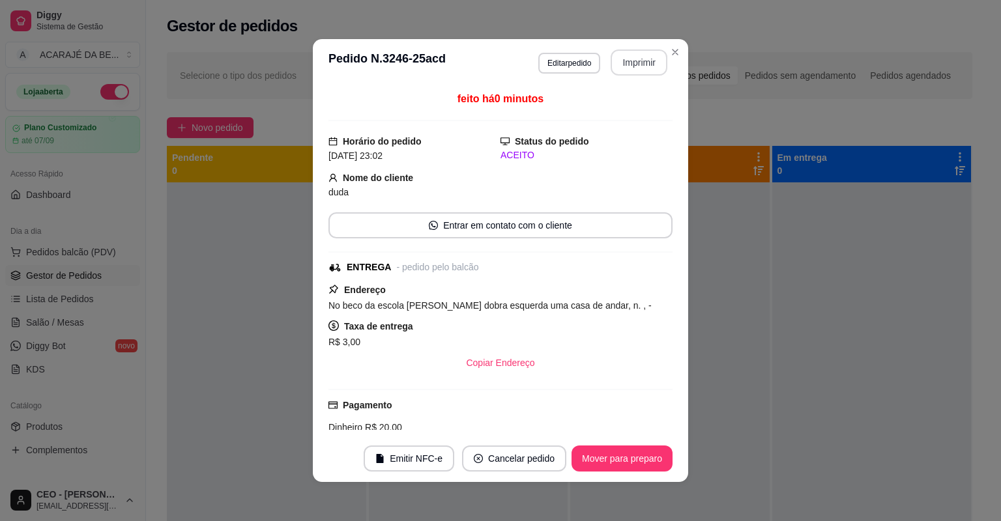
click at [620, 61] on button "Imprimir" at bounding box center [639, 63] width 57 height 26
click at [649, 464] on button "Mover para preparo" at bounding box center [622, 458] width 98 height 25
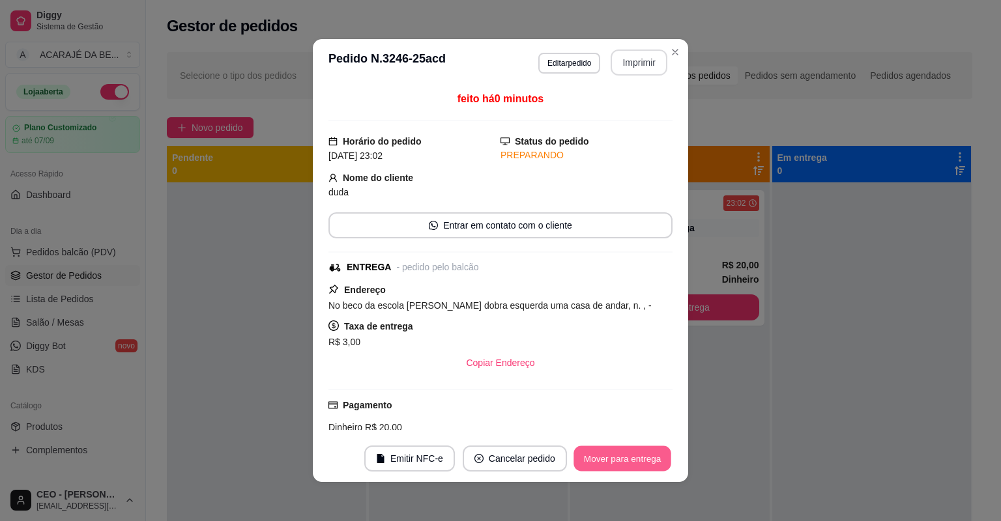
click at [642, 463] on button "Mover para entrega" at bounding box center [623, 458] width 98 height 25
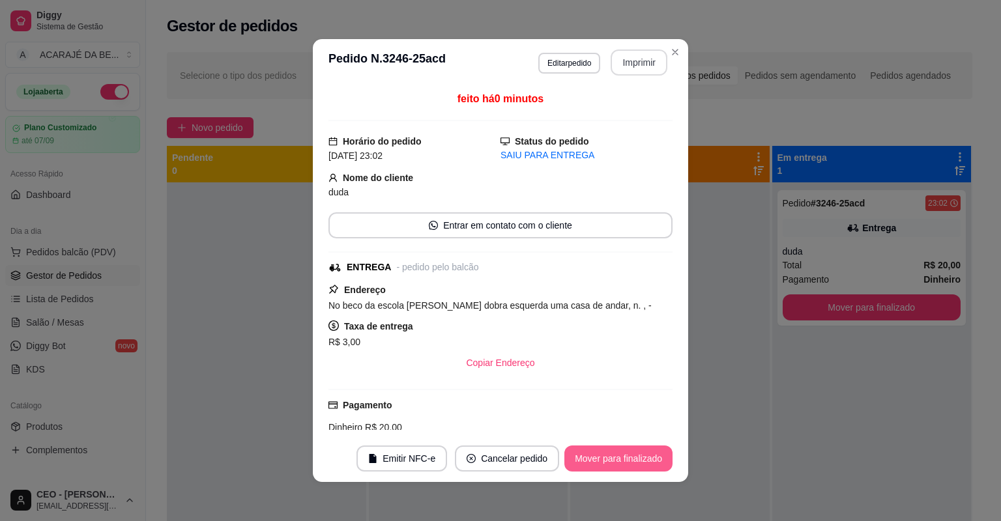
click at [647, 464] on button "Mover para finalizado" at bounding box center [618, 459] width 108 height 26
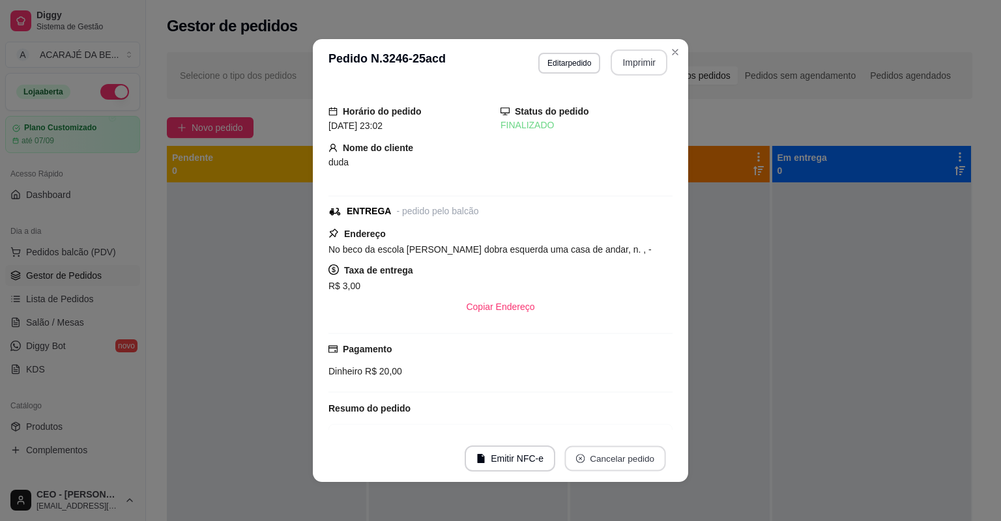
click at [647, 464] on button "Cancelar pedido" at bounding box center [614, 458] width 101 height 25
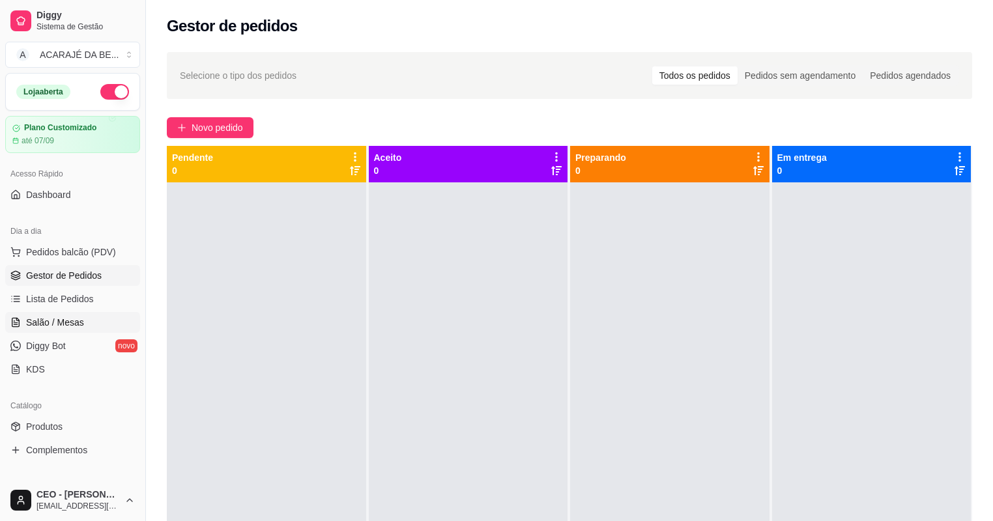
click at [102, 331] on link "Salão / Mesas" at bounding box center [72, 322] width 135 height 21
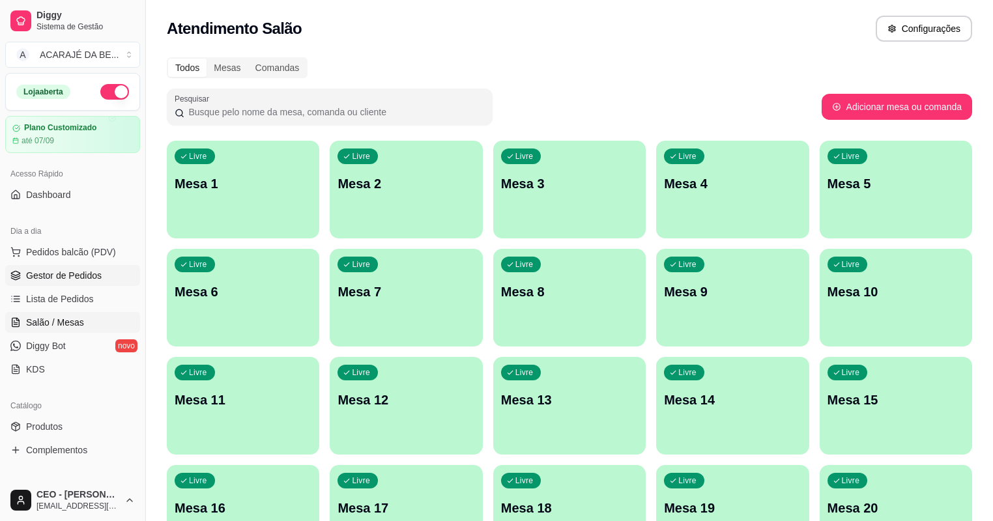
click at [91, 279] on span "Gestor de Pedidos" at bounding box center [64, 275] width 76 height 13
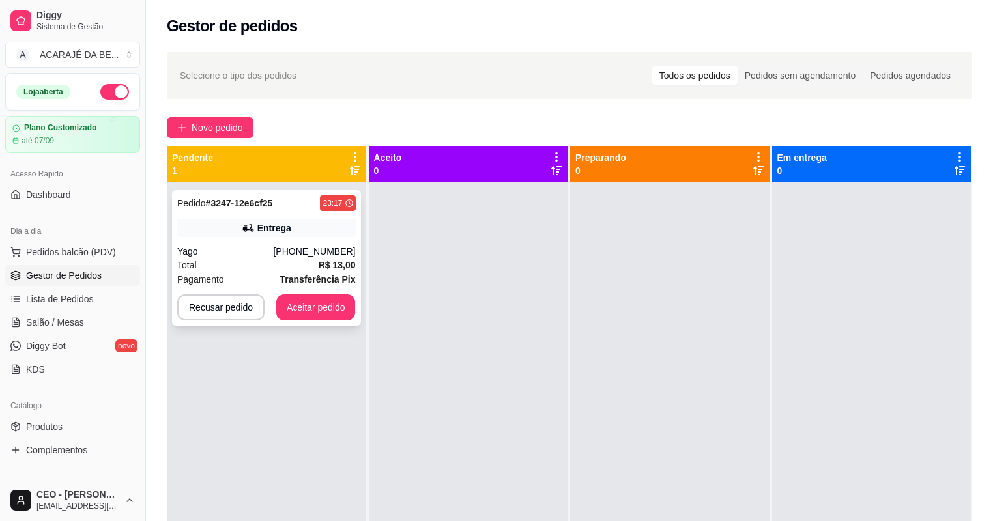
drag, startPoint x: 295, startPoint y: 249, endPoint x: 290, endPoint y: 243, distance: 7.4
click at [290, 243] on div "Pedido # 3247-12e6cf25 23:17 Entrega Yago (73) 99184-7814 Total R$ 13,00 Pagame…" at bounding box center [266, 258] width 189 height 136
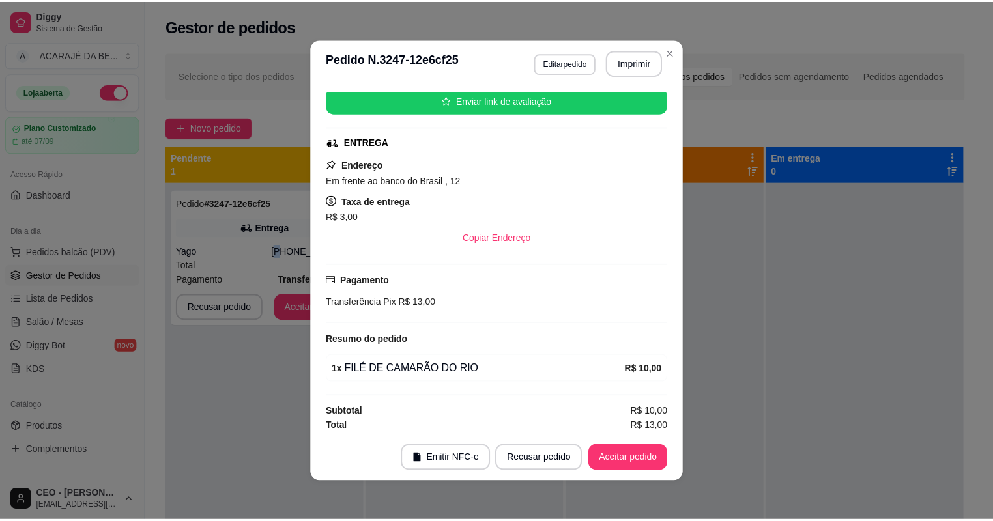
scroll to position [166, 0]
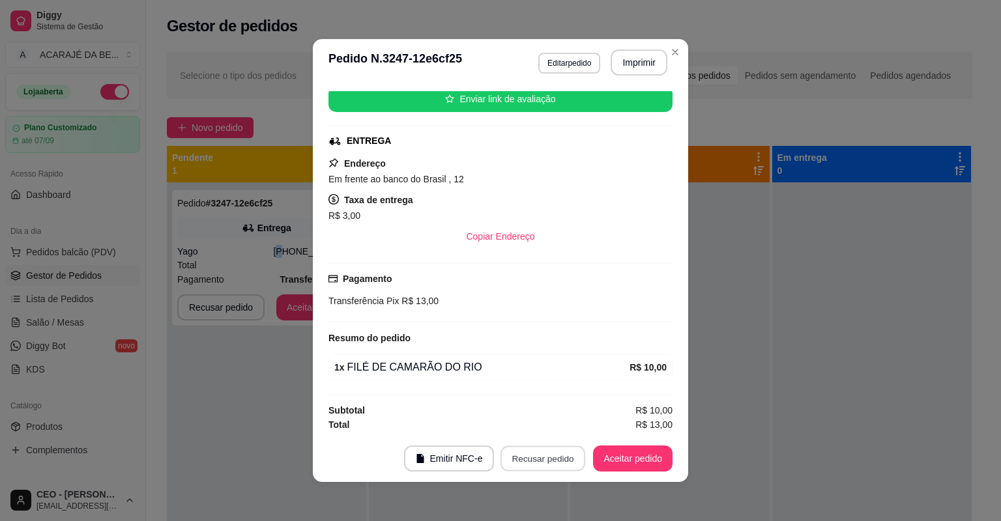
click at [546, 454] on button "Recusar pedido" at bounding box center [543, 458] width 85 height 25
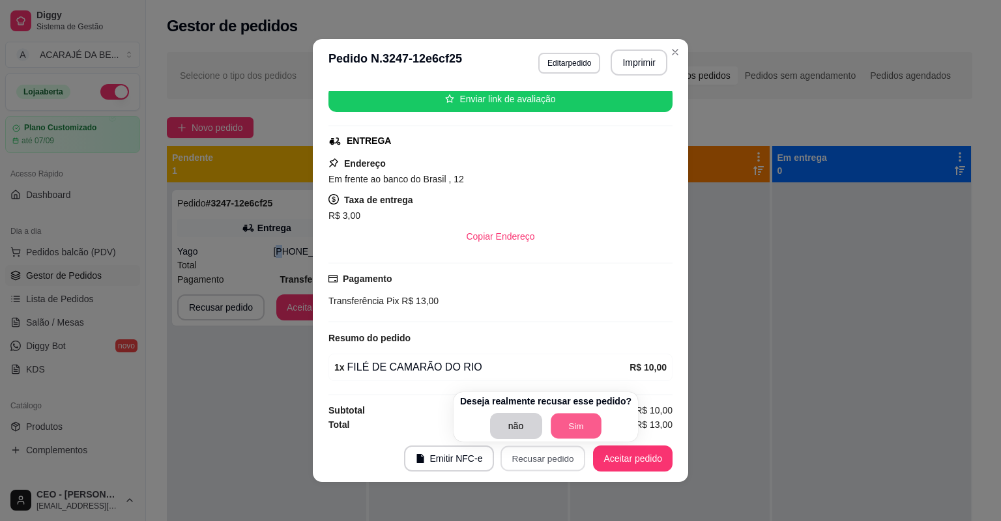
click at [558, 433] on button "Sim" at bounding box center [576, 426] width 51 height 25
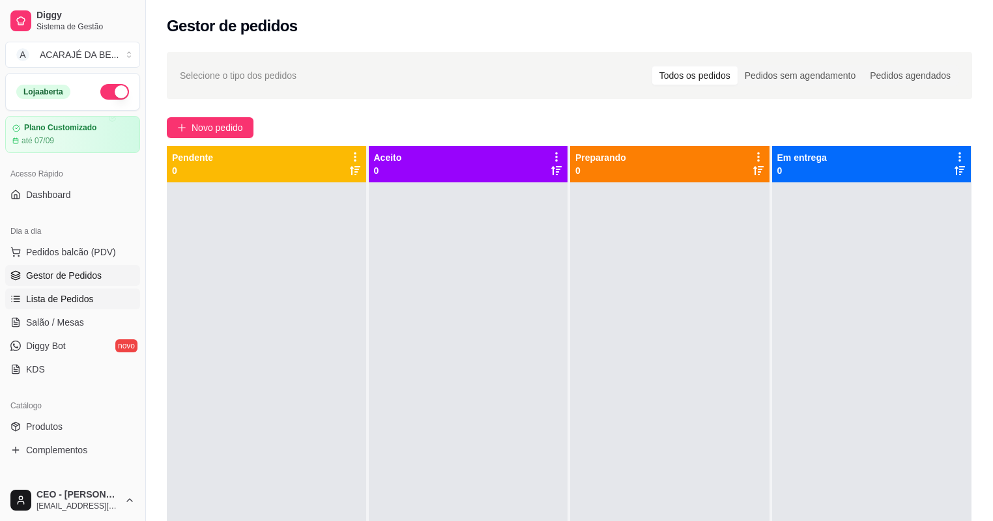
click at [54, 293] on span "Lista de Pedidos" at bounding box center [60, 299] width 68 height 13
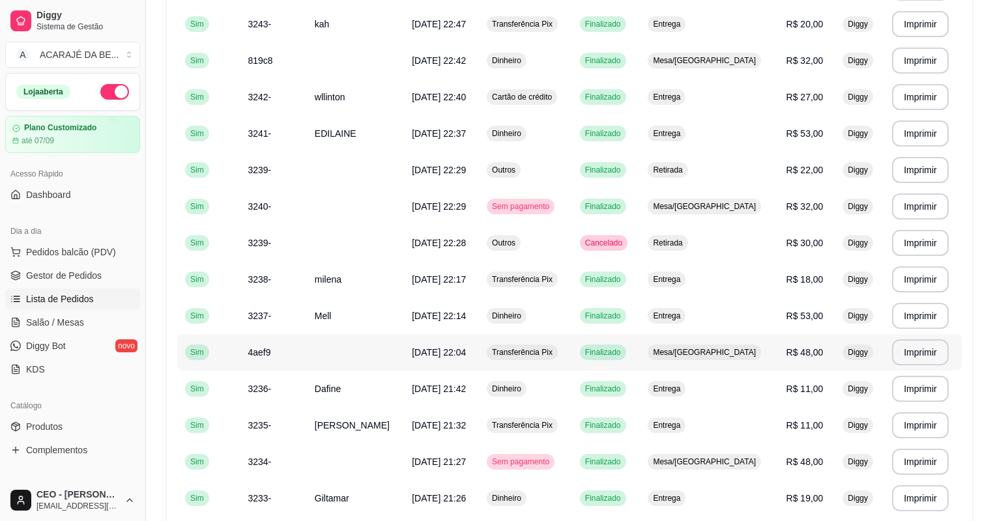
scroll to position [417, 0]
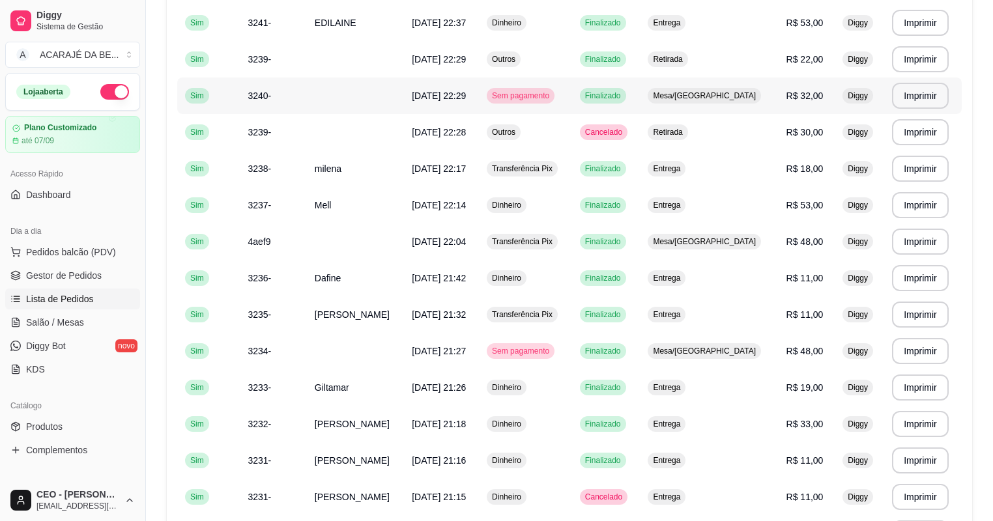
click at [537, 99] on span "Sem pagamento" at bounding box center [520, 96] width 63 height 10
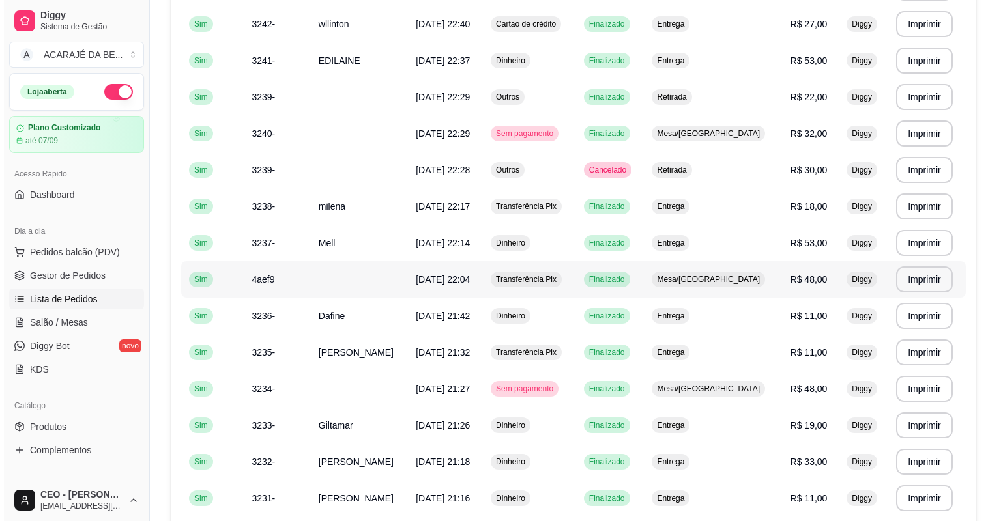
scroll to position [364, 0]
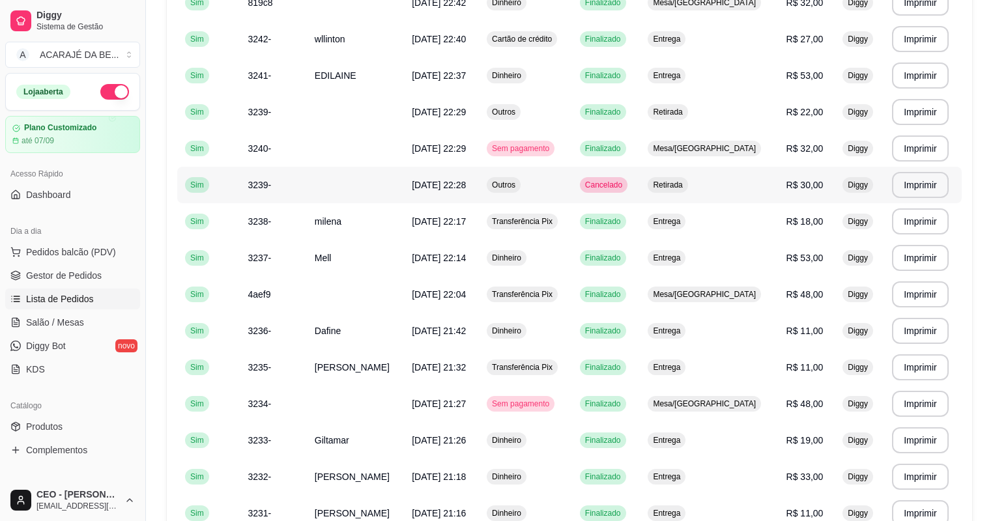
click at [572, 191] on td "Outros" at bounding box center [525, 185] width 93 height 36
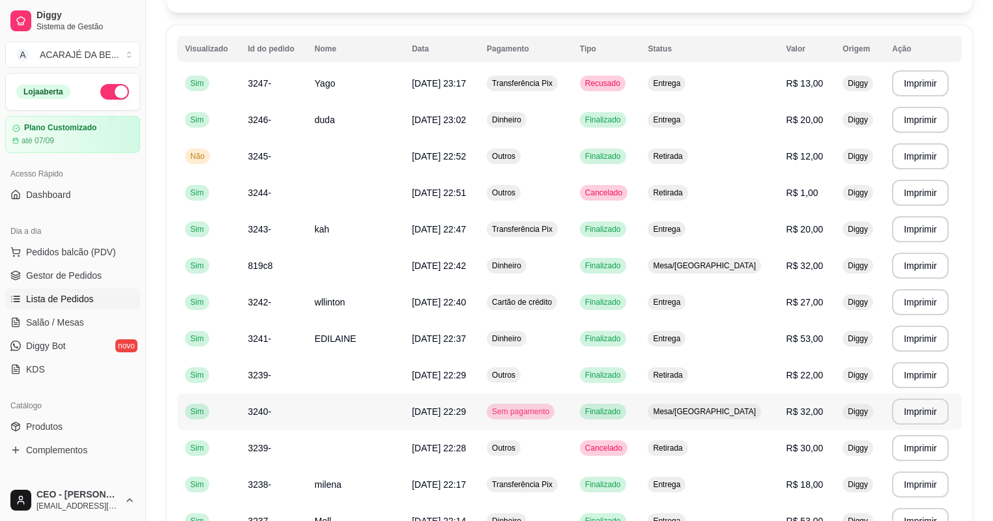
scroll to position [0, 0]
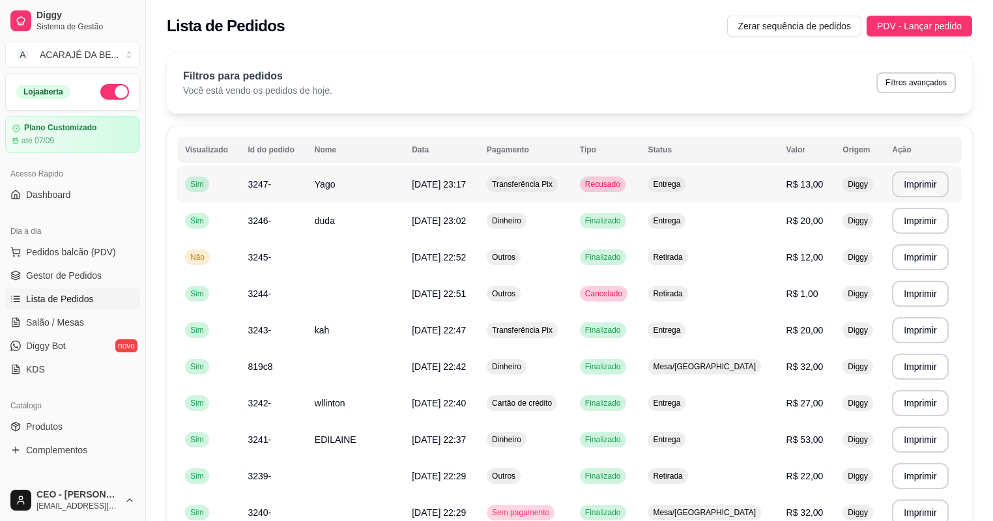
click at [798, 184] on span "R$ 13,00" at bounding box center [805, 184] width 37 height 10
click at [36, 273] on span "Gestor de Pedidos" at bounding box center [64, 275] width 76 height 13
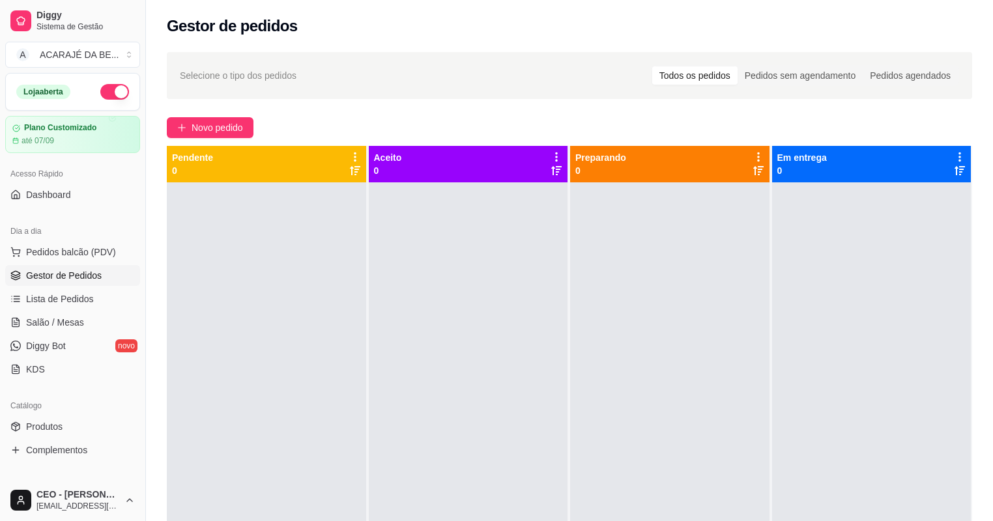
drag, startPoint x: 431, startPoint y: 166, endPoint x: 852, endPoint y: 293, distance: 439.2
click at [852, 293] on div at bounding box center [871, 442] width 199 height 521
click at [117, 91] on button "button" at bounding box center [114, 92] width 29 height 16
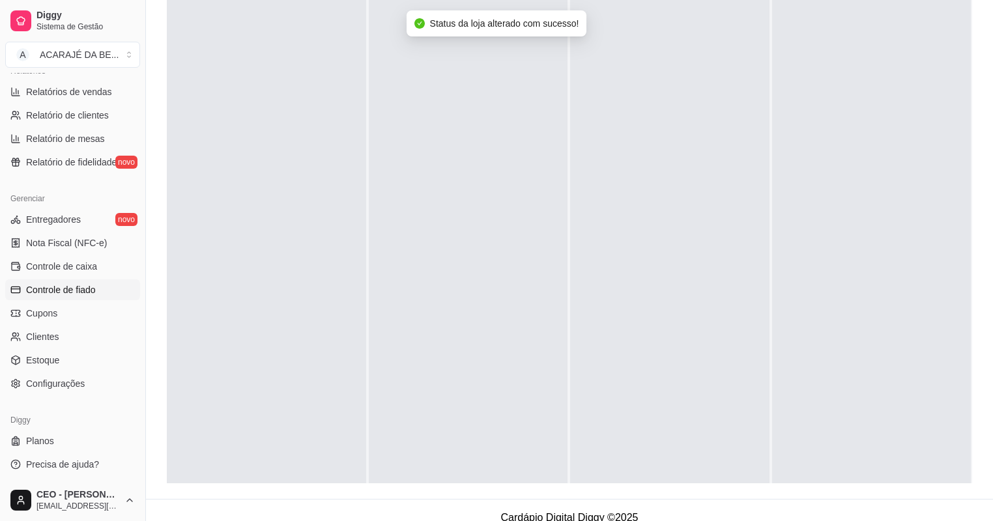
scroll to position [198, 0]
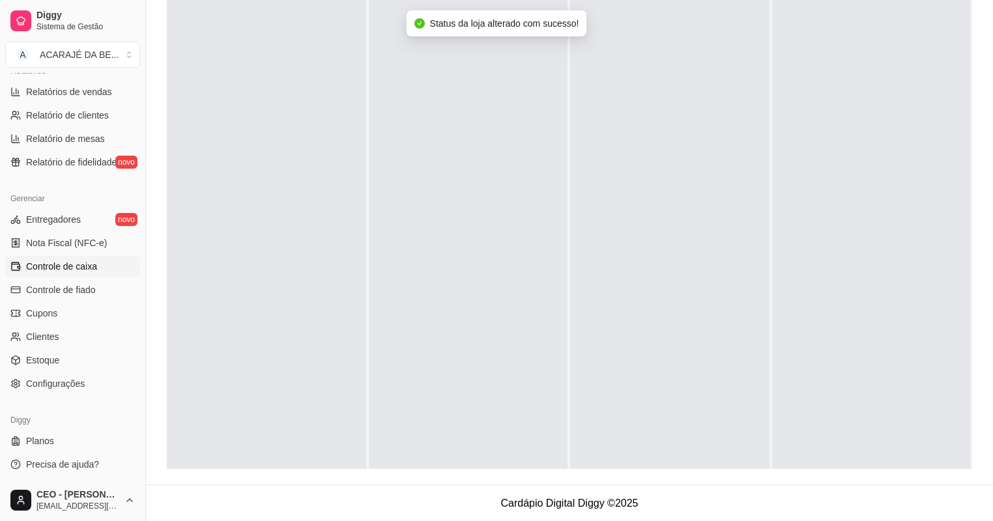
click at [93, 261] on span "Controle de caixa" at bounding box center [61, 266] width 71 height 13
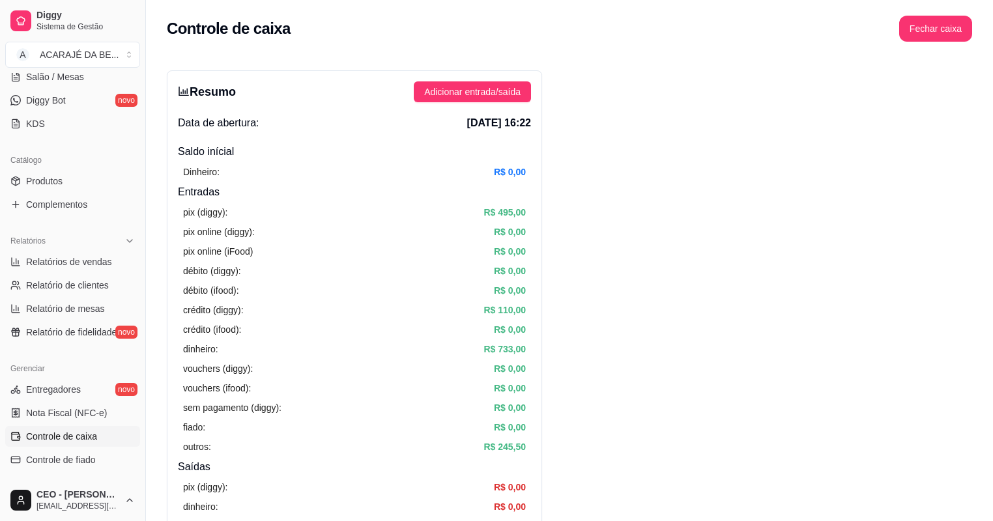
scroll to position [207, 0]
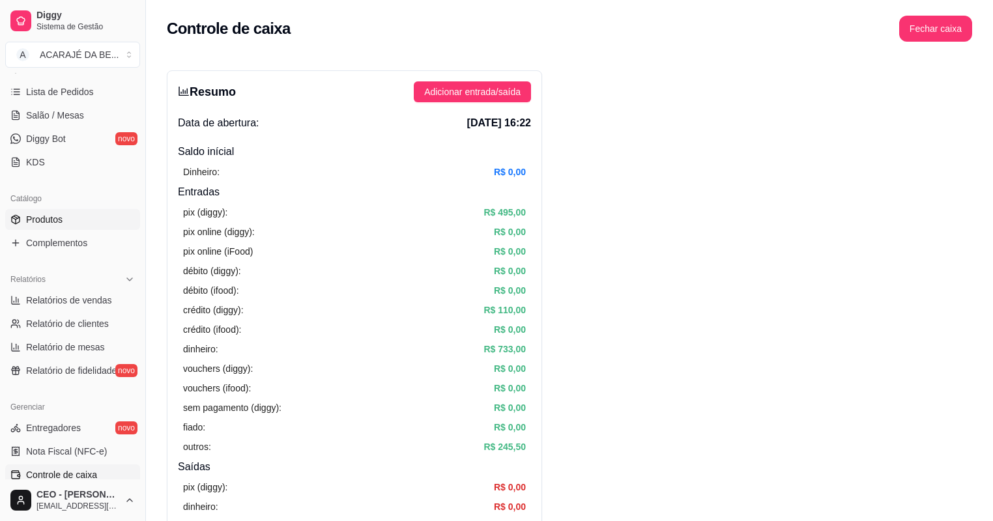
click at [59, 228] on link "Produtos" at bounding box center [72, 219] width 135 height 21
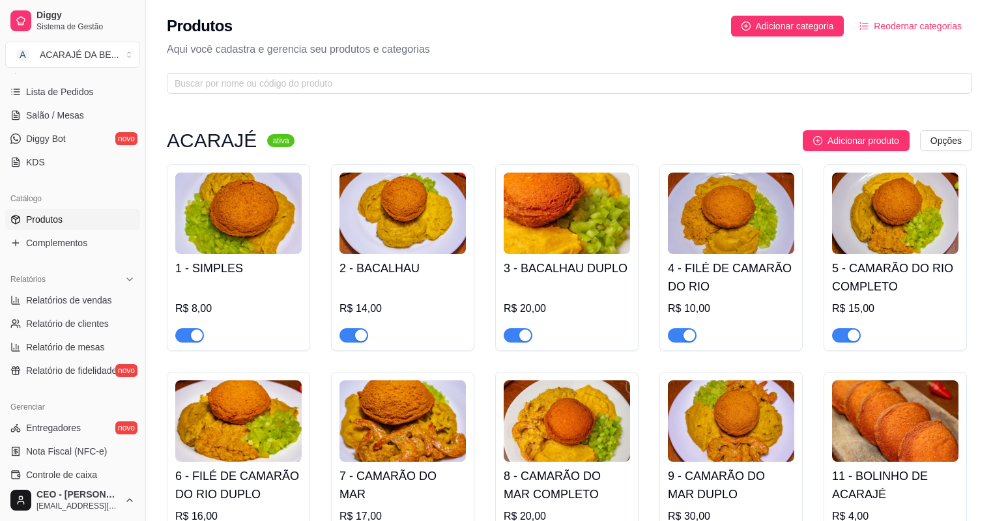
click at [191, 333] on div "button" at bounding box center [197, 336] width 12 height 12
click at [361, 334] on div "button" at bounding box center [361, 336] width 12 height 12
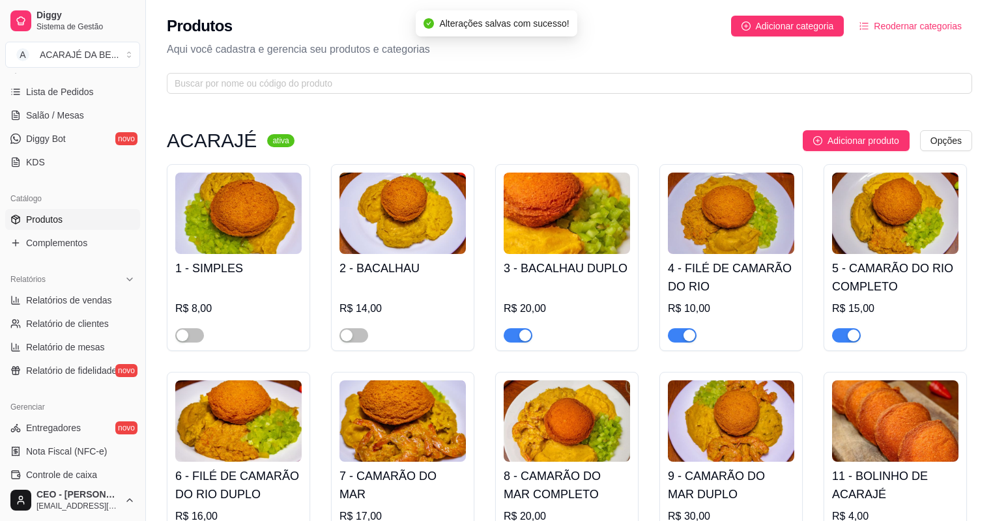
click at [523, 339] on div "button" at bounding box center [525, 336] width 12 height 12
click at [678, 334] on span "button" at bounding box center [682, 335] width 29 height 14
click at [842, 339] on span "button" at bounding box center [846, 335] width 29 height 14
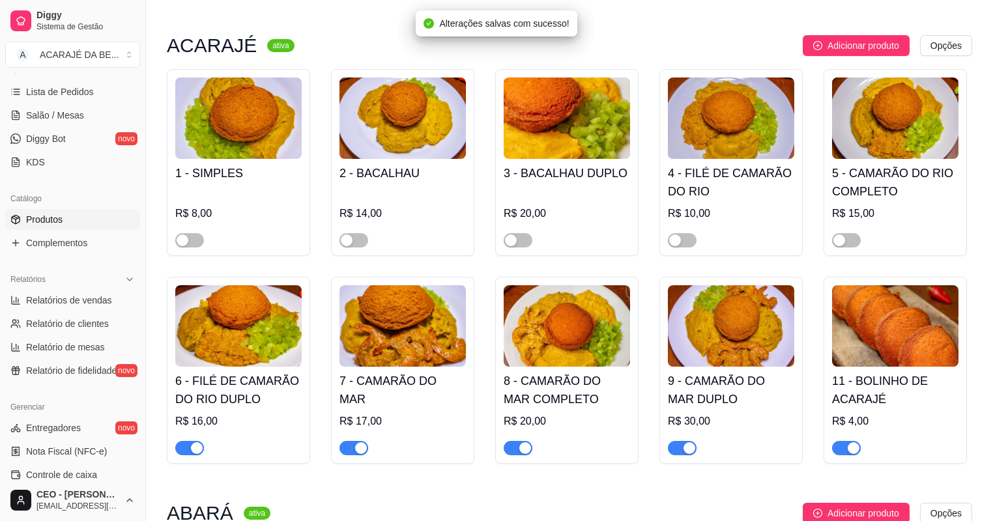
scroll to position [209, 0]
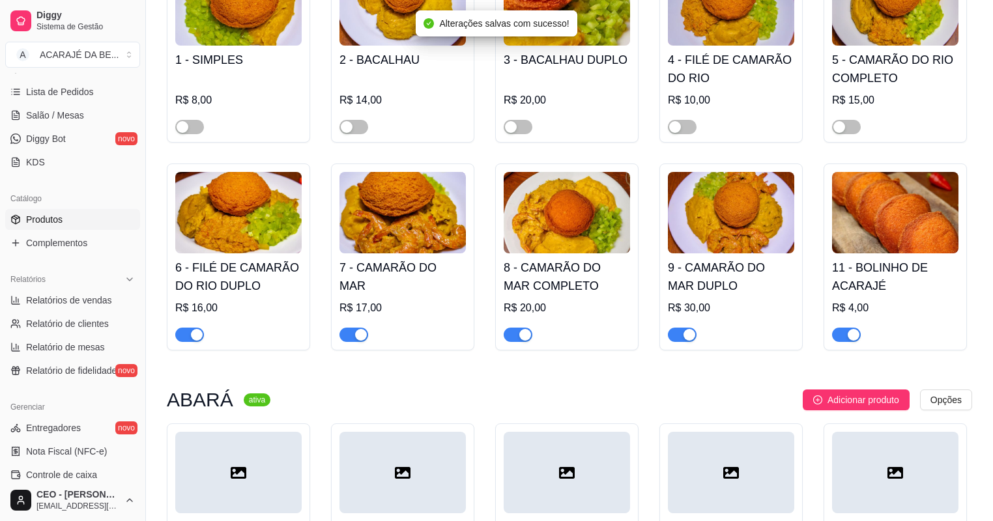
click at [840, 340] on span "button" at bounding box center [846, 335] width 29 height 14
click at [688, 341] on div "button" at bounding box center [690, 335] width 12 height 12
click at [529, 331] on div "button" at bounding box center [525, 335] width 12 height 12
click at [347, 334] on span "button" at bounding box center [354, 335] width 29 height 14
click at [188, 340] on span "button" at bounding box center [189, 335] width 29 height 14
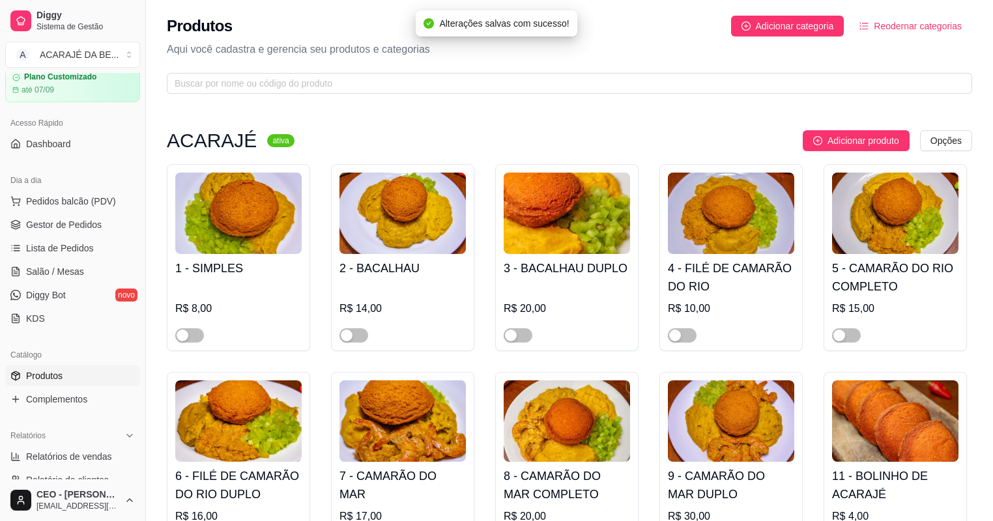
scroll to position [0, 0]
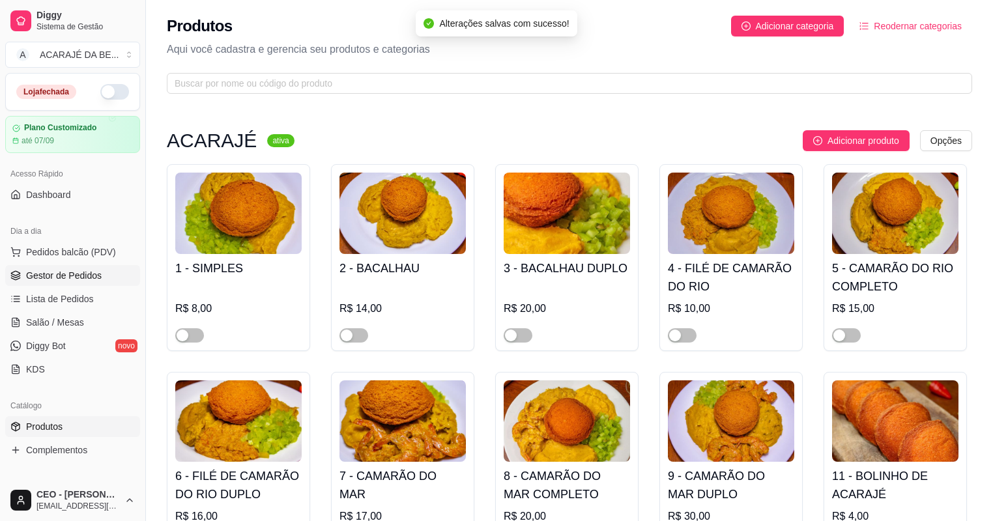
click at [81, 269] on span "Gestor de Pedidos" at bounding box center [64, 275] width 76 height 13
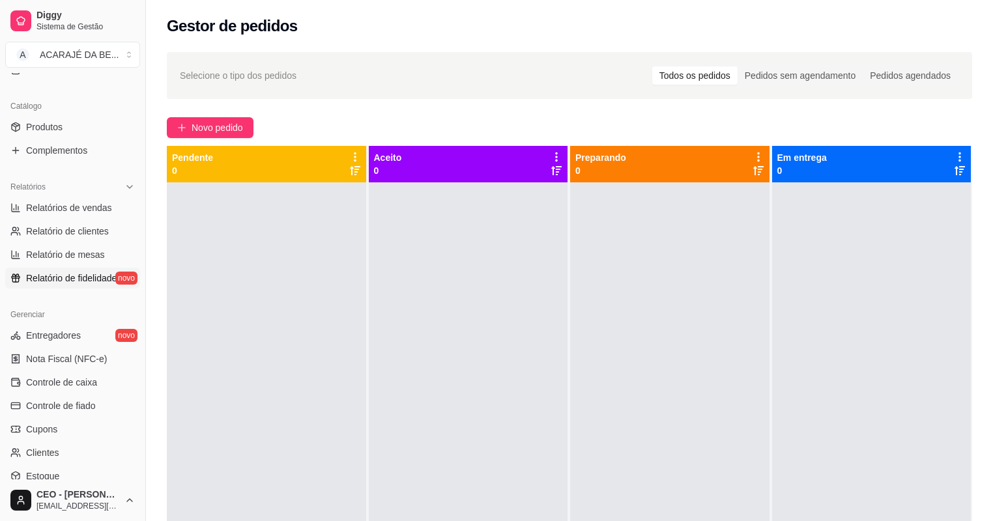
scroll to position [365, 0]
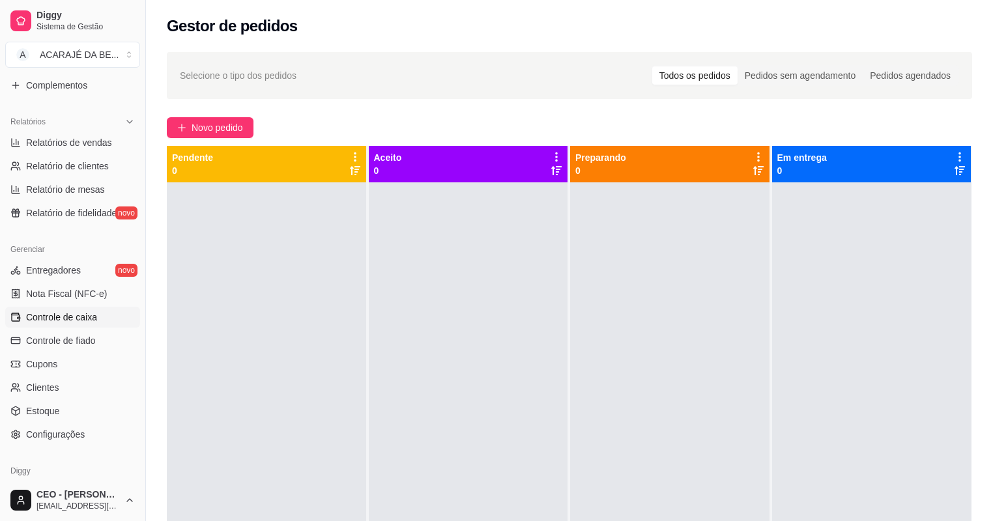
click at [93, 311] on span "Controle de caixa" at bounding box center [61, 317] width 71 height 13
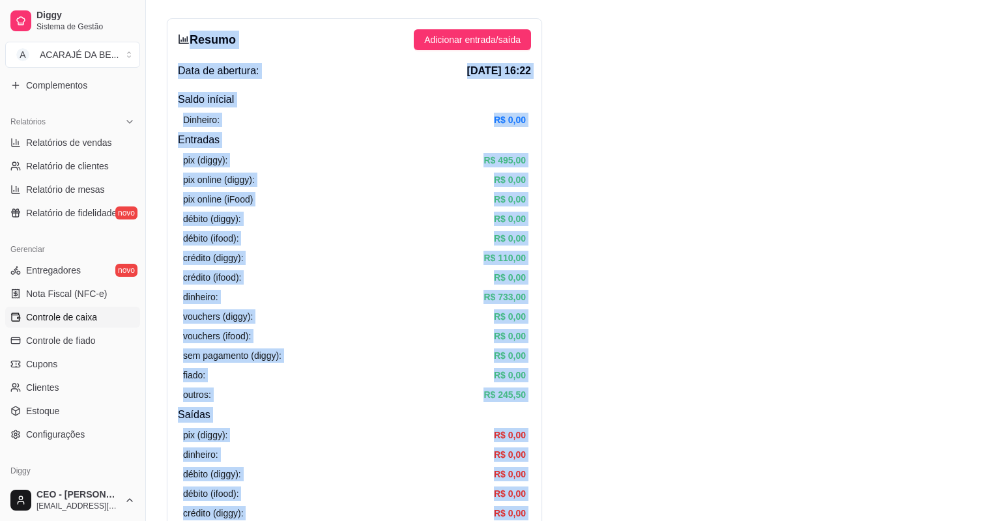
scroll to position [10, 0]
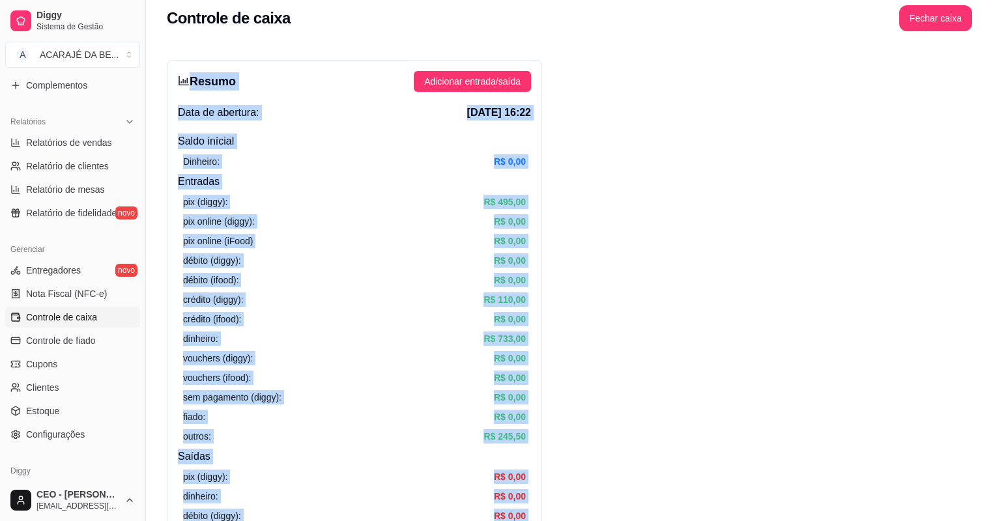
drag, startPoint x: 527, startPoint y: 263, endPoint x: 360, endPoint y: 26, distance: 290.0
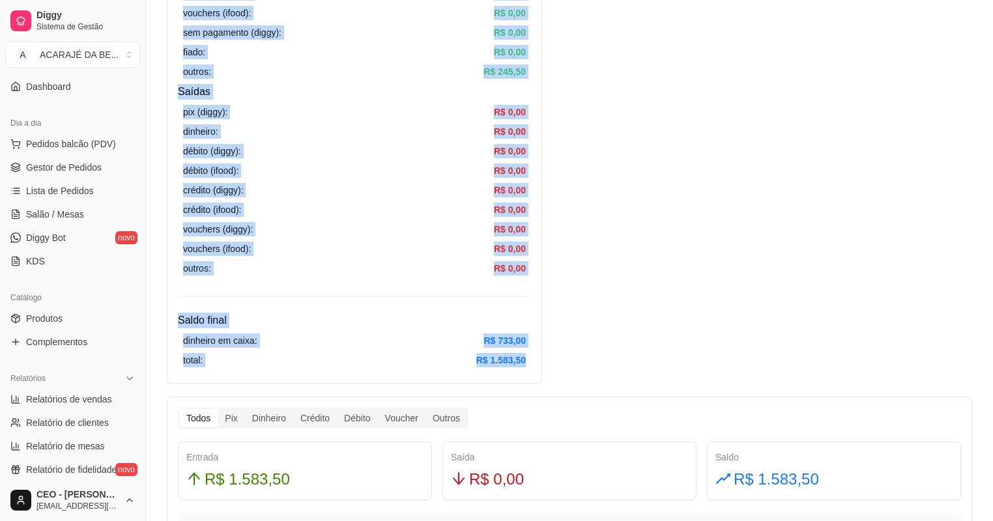
scroll to position [104, 0]
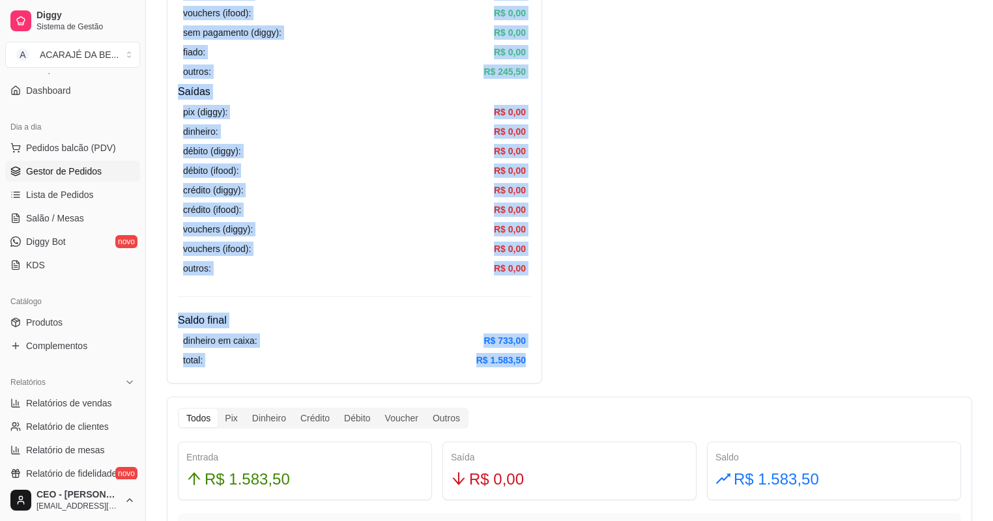
click at [51, 172] on span "Gestor de Pedidos" at bounding box center [64, 171] width 76 height 13
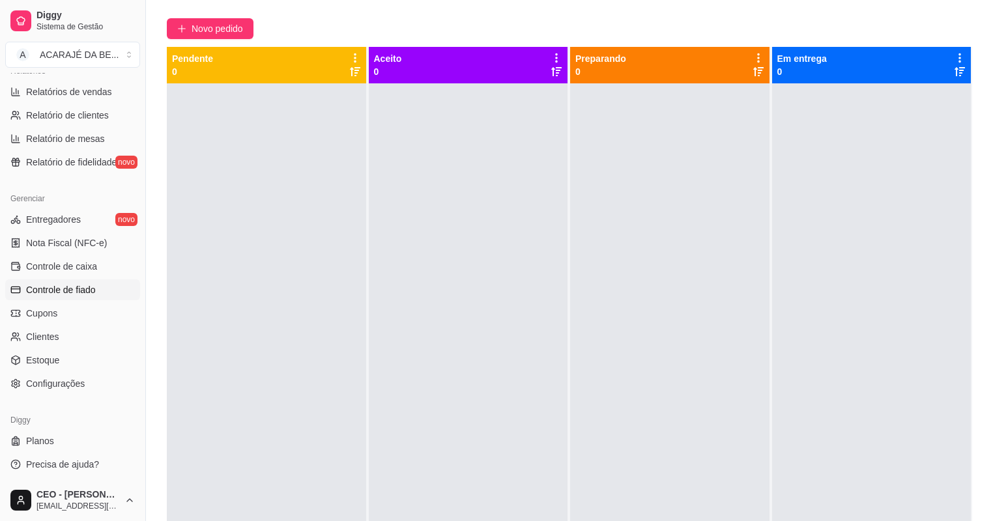
scroll to position [198, 0]
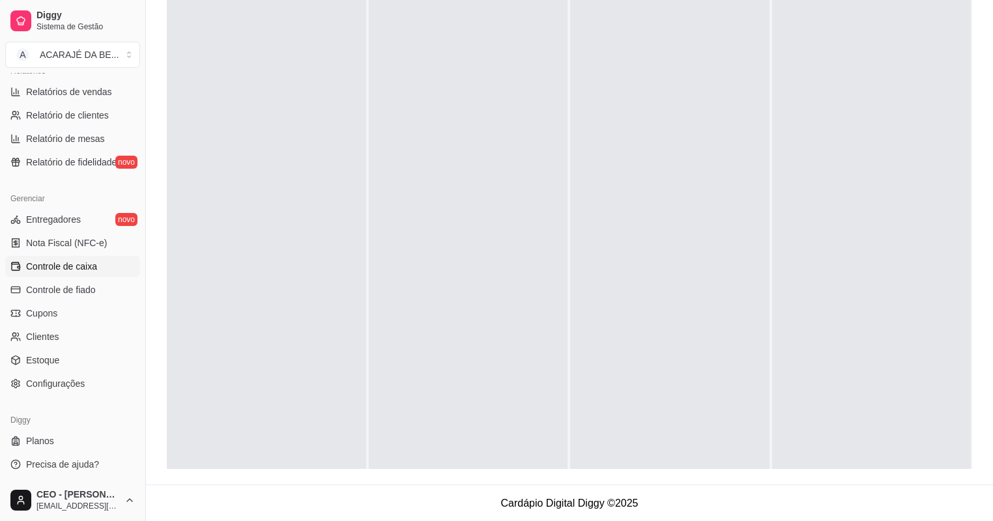
click at [80, 268] on span "Controle de caixa" at bounding box center [61, 266] width 71 height 13
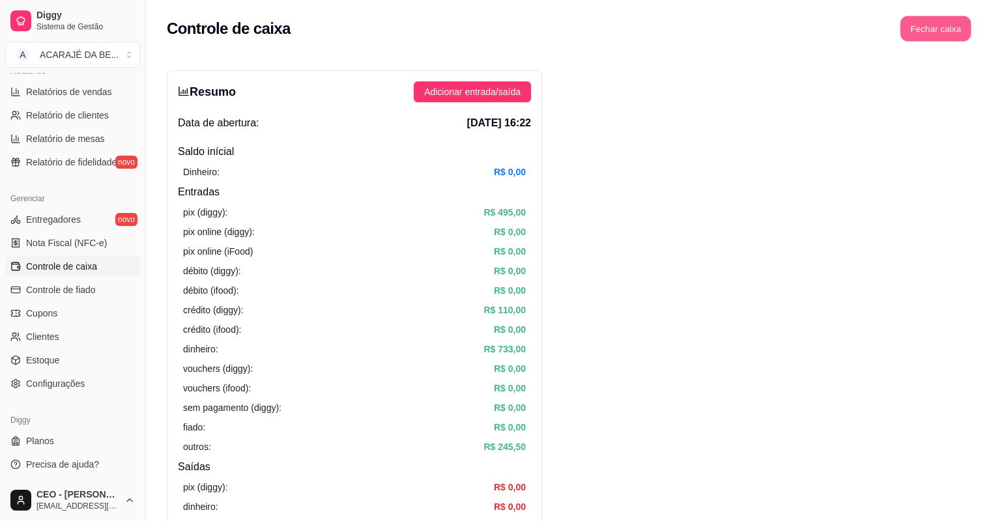
click at [952, 36] on button "Fechar caixa" at bounding box center [936, 28] width 71 height 25
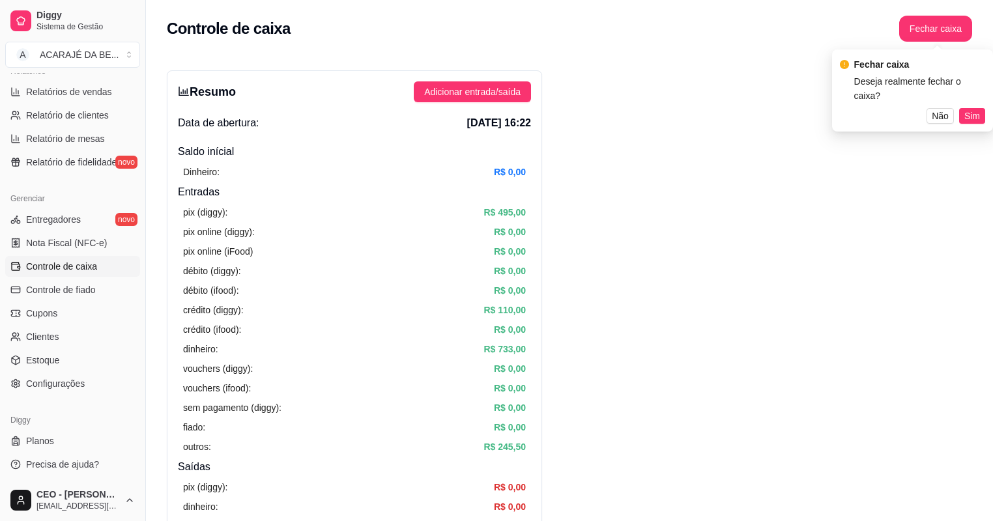
click at [983, 108] on button "Sim" at bounding box center [972, 116] width 26 height 16
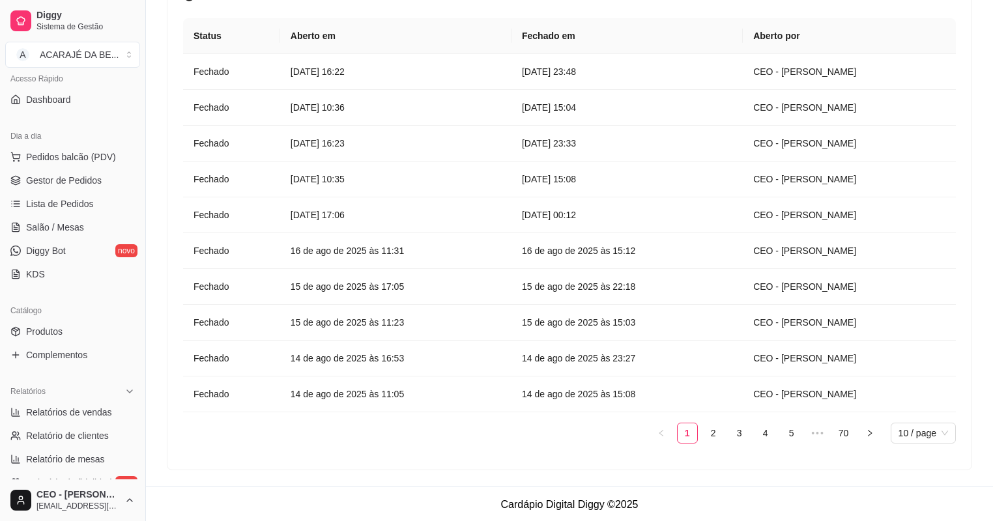
scroll to position [51, 0]
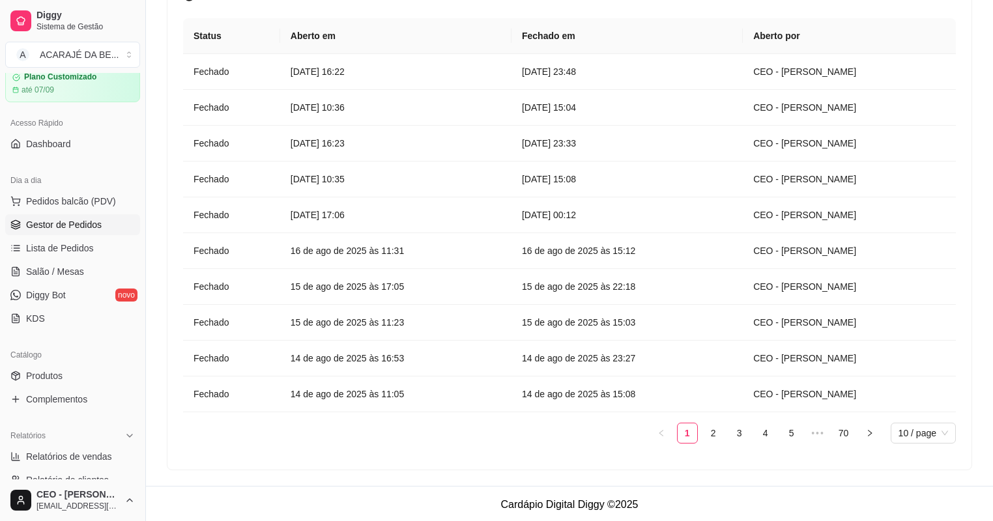
click at [83, 233] on link "Gestor de Pedidos" at bounding box center [72, 224] width 135 height 21
